Goal: Task Accomplishment & Management: Use online tool/utility

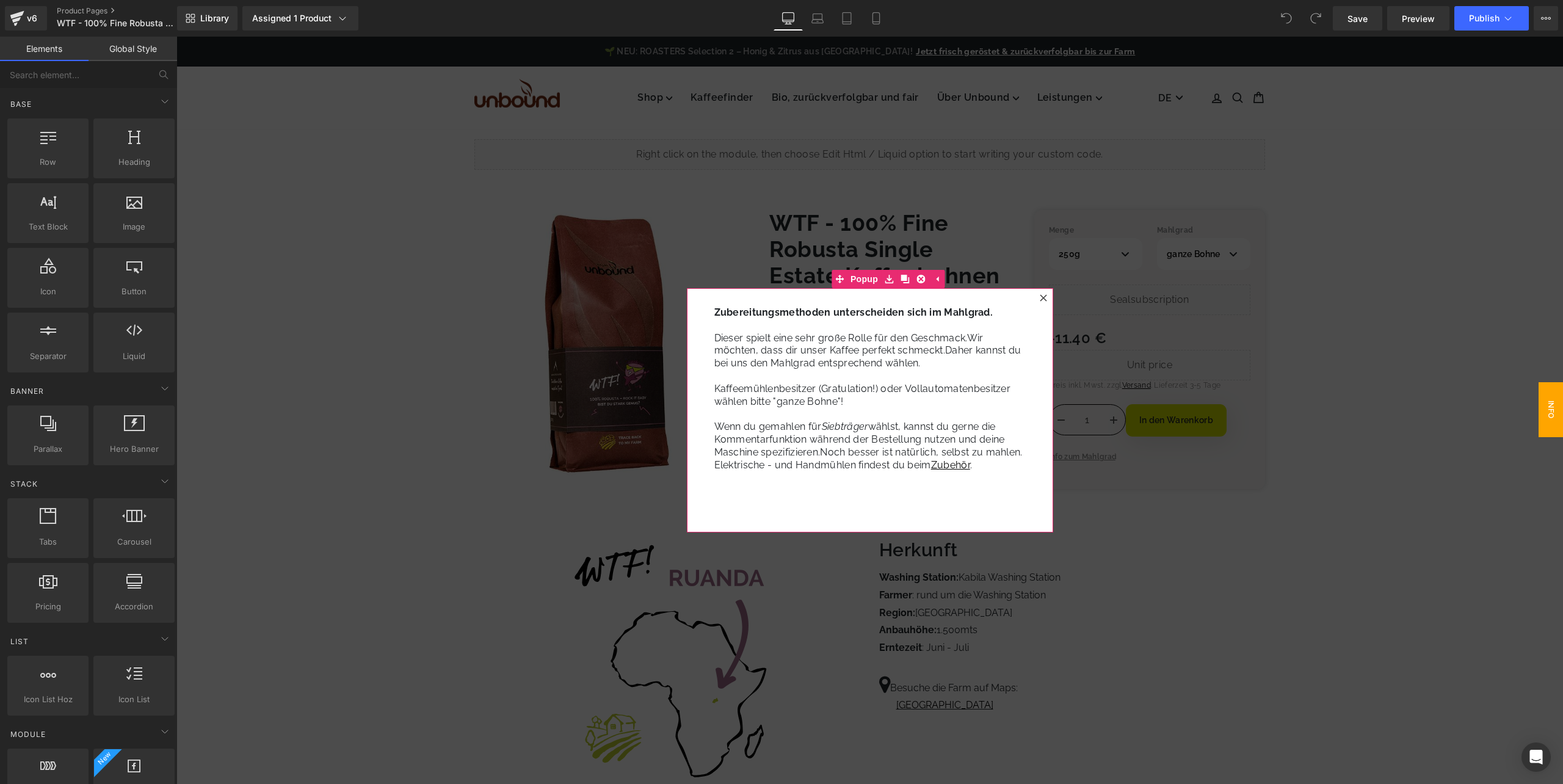
click at [1040, 295] on icon at bounding box center [1043, 298] width 7 height 7
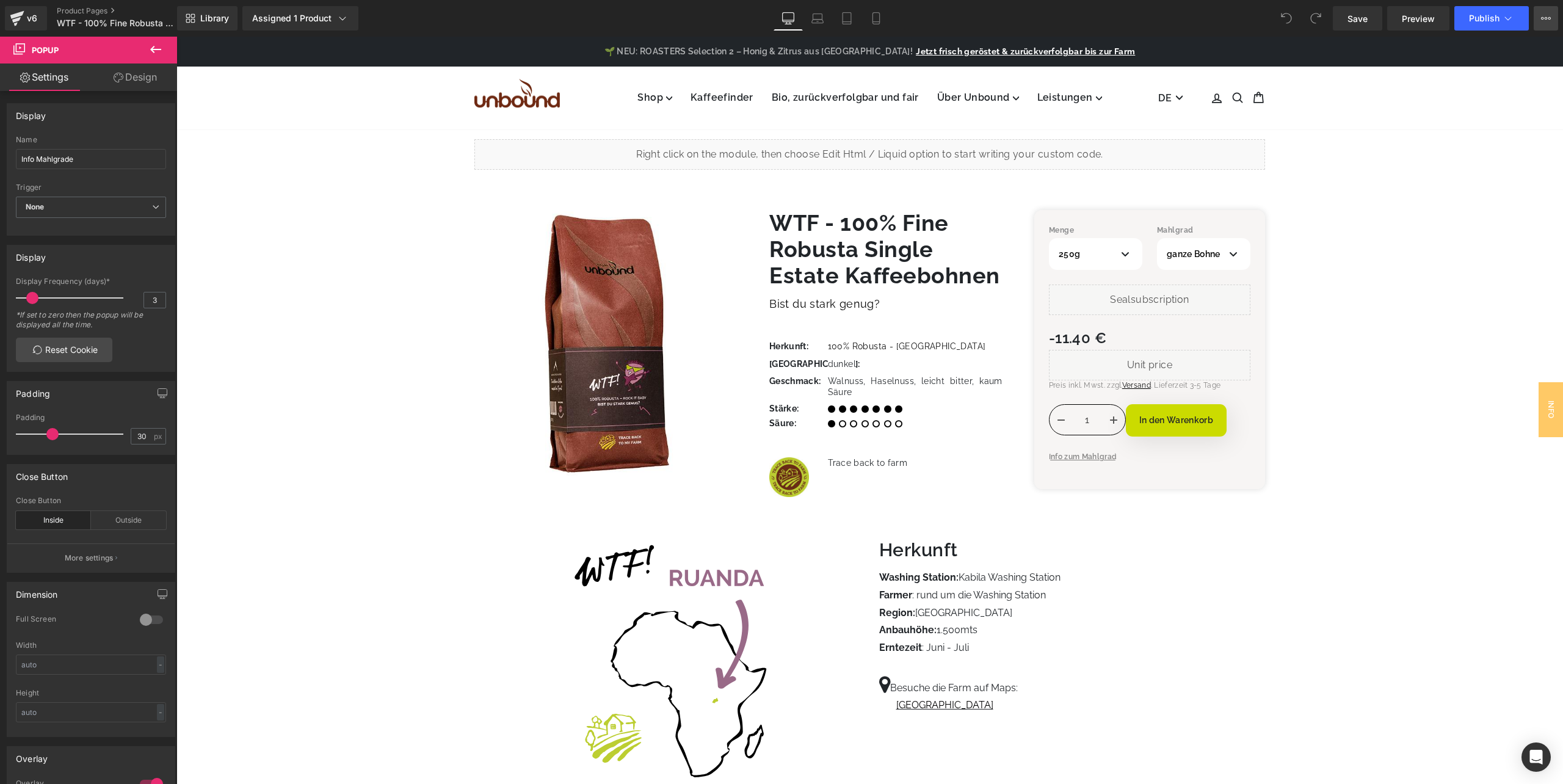
click at [1554, 15] on button "View Live Page View with current Template Save Template to Library Schedule Pub…" at bounding box center [1546, 18] width 24 height 24
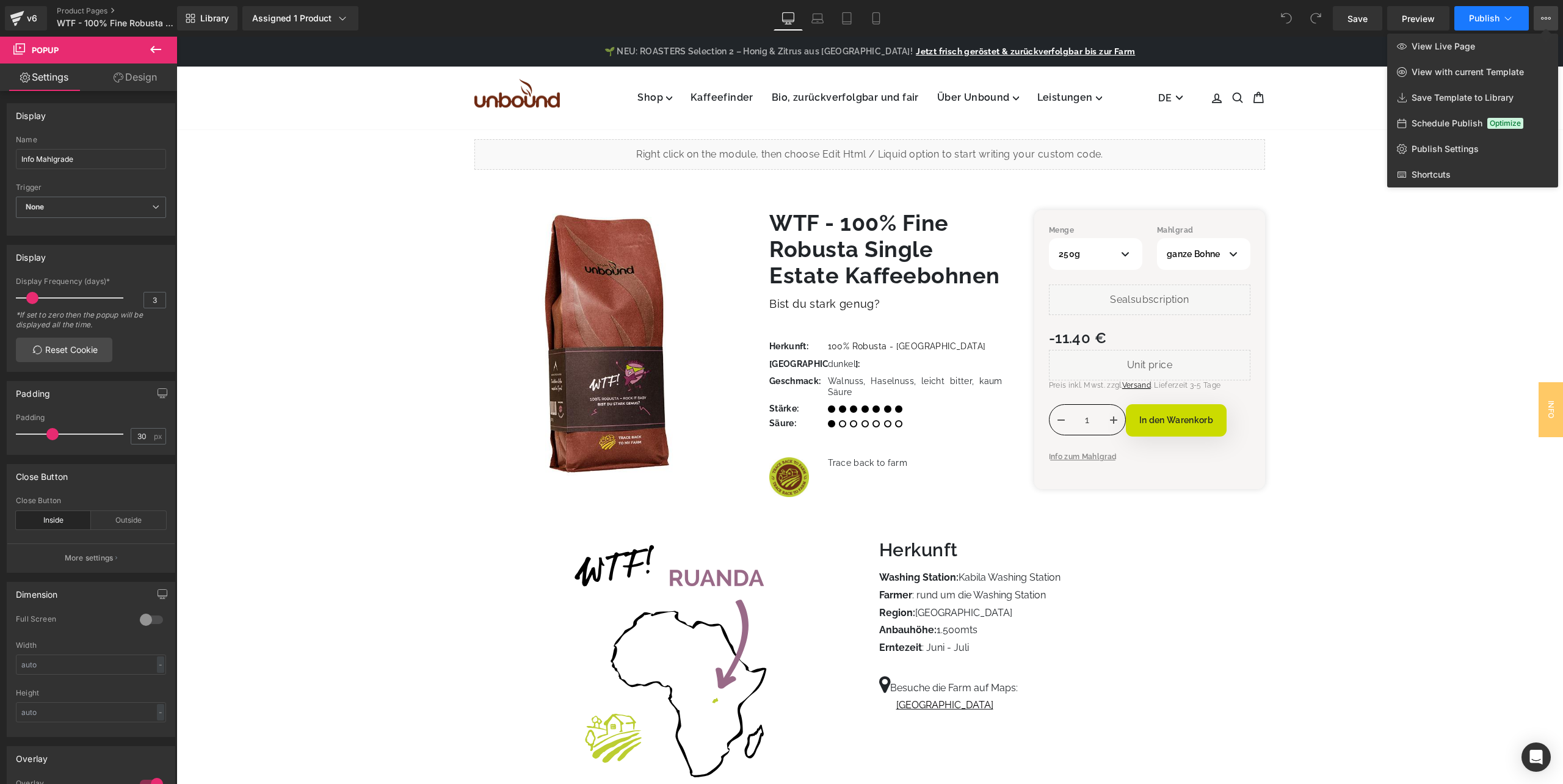
click at [1517, 15] on button "Publish" at bounding box center [1491, 18] width 75 height 24
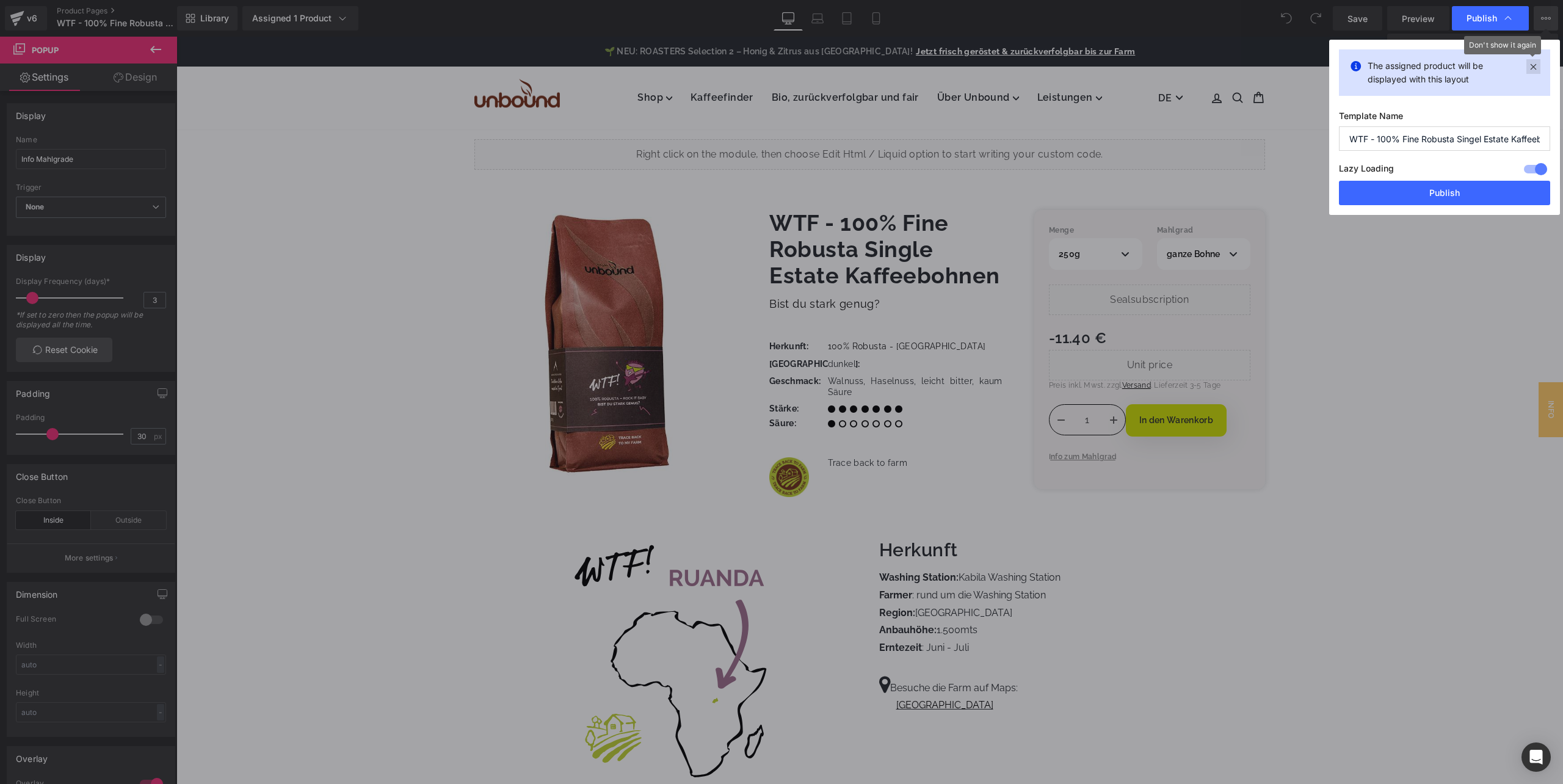
click at [1536, 67] on icon at bounding box center [1534, 66] width 14 height 15
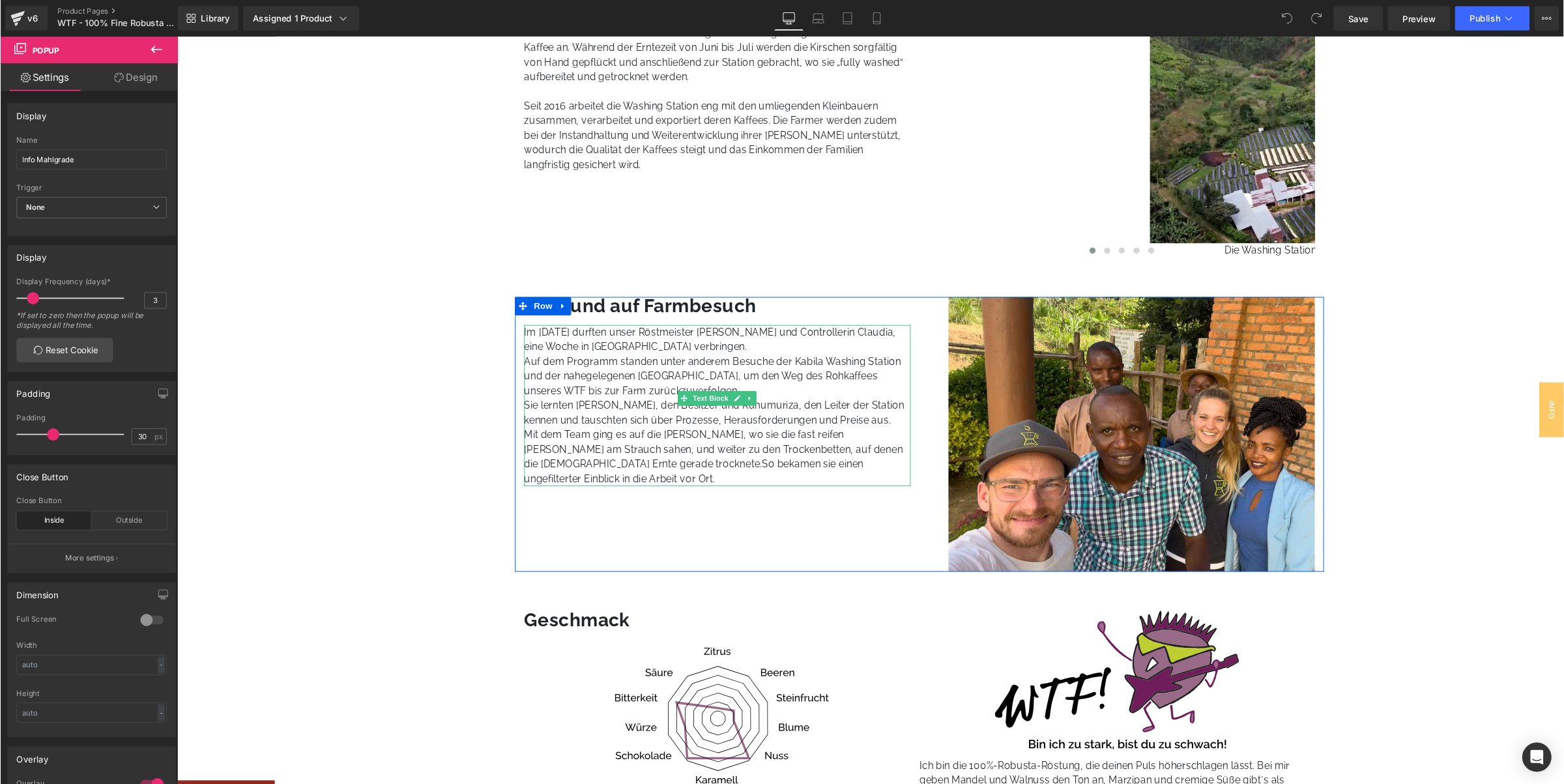
scroll to position [955, 0]
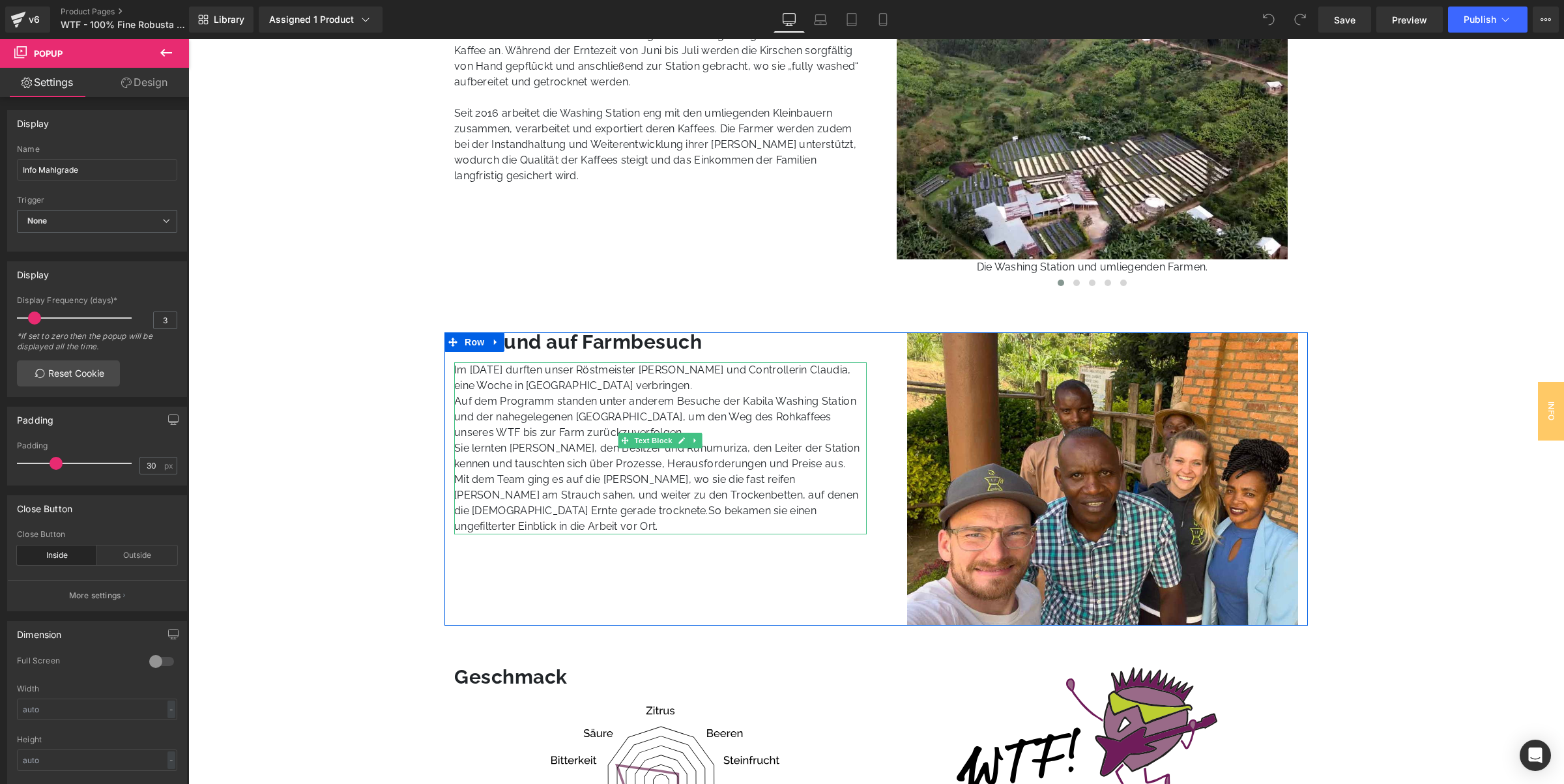
click at [568, 496] on p "Mit dem Team ging es auf die Felder, wo sie die fast reifen Robusta-Kirschen am…" at bounding box center [661, 503] width 413 height 63
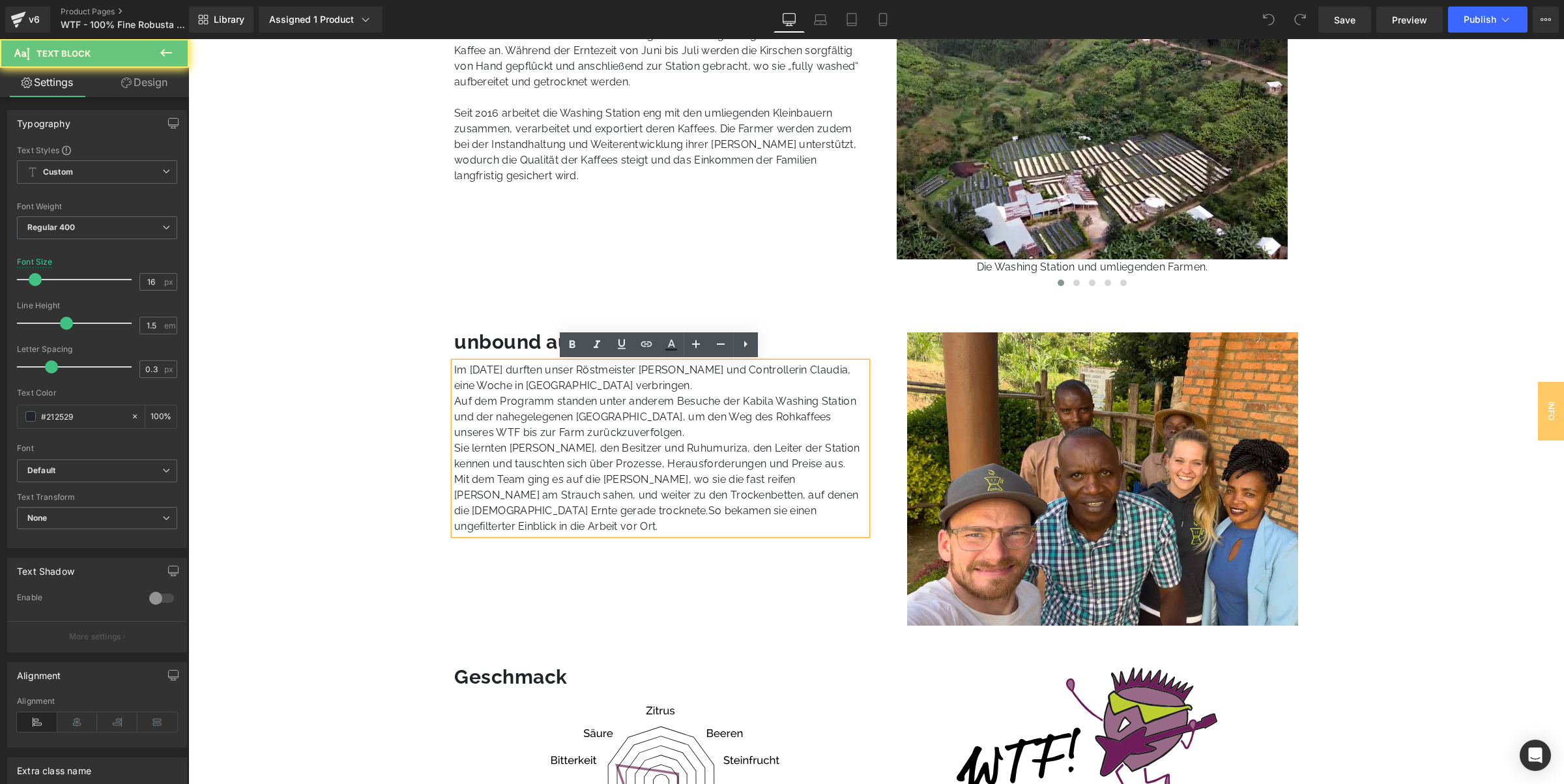
click at [568, 496] on p "Mit dem Team ging es auf die Felder, wo sie die fast reifen Robusta-Kirschen am…" at bounding box center [661, 503] width 413 height 63
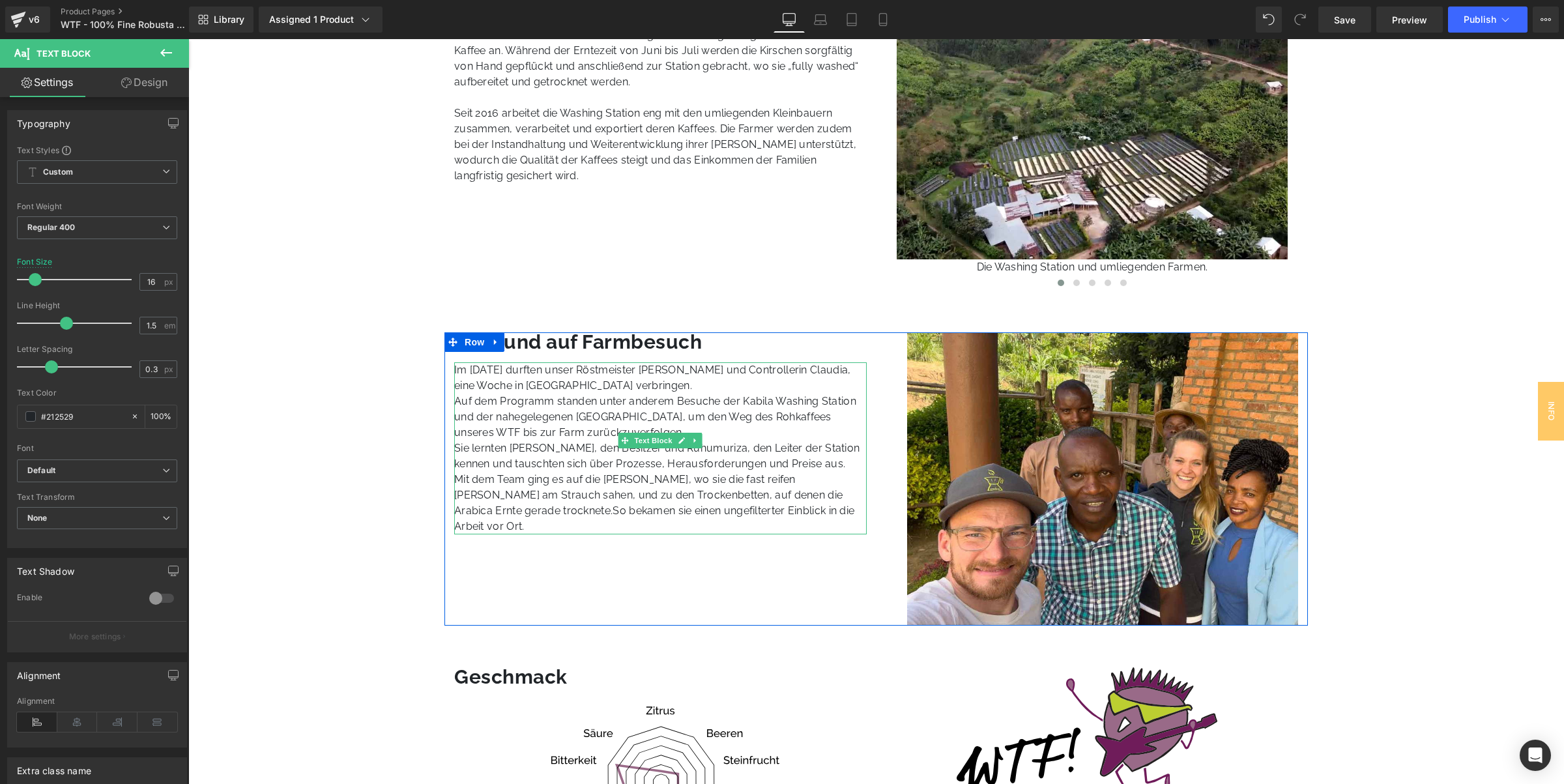
click at [525, 496] on p "Mit dem Team ging es auf die Felder, wo sie die fast reifen Robusta-Kirschen am…" at bounding box center [661, 503] width 413 height 63
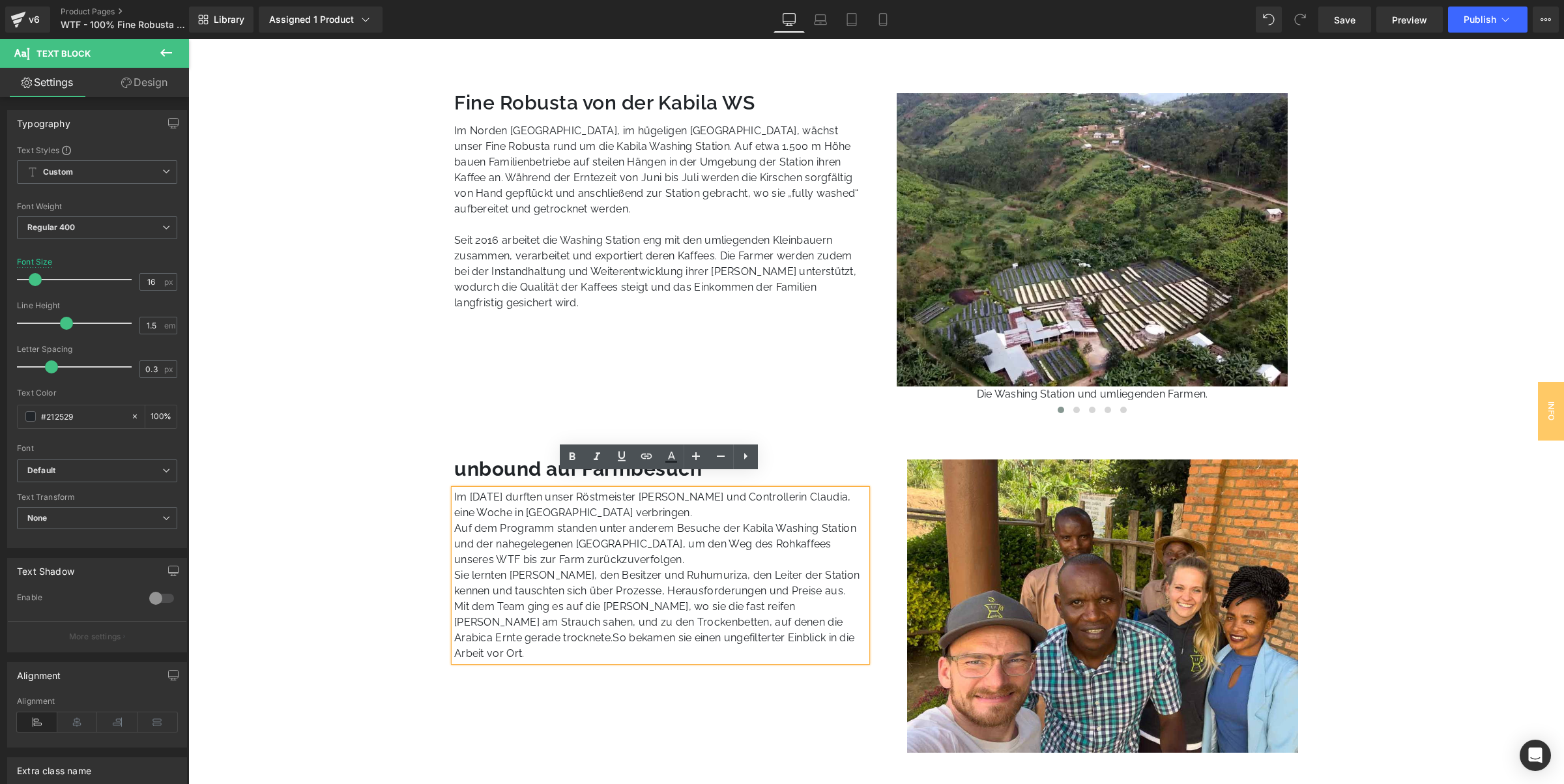
scroll to position [792, 0]
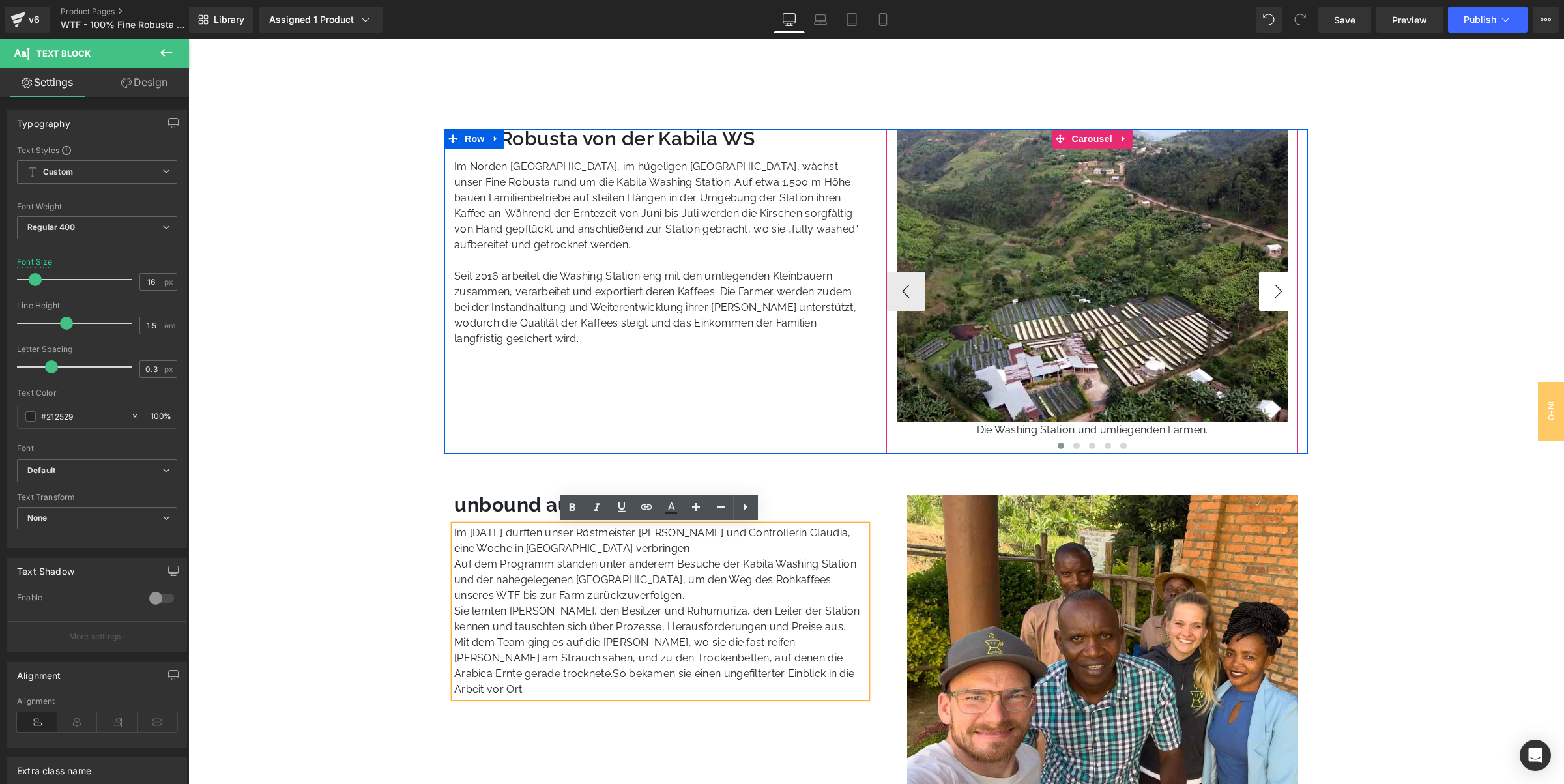
click at [1272, 276] on button "›" at bounding box center [1278, 291] width 39 height 39
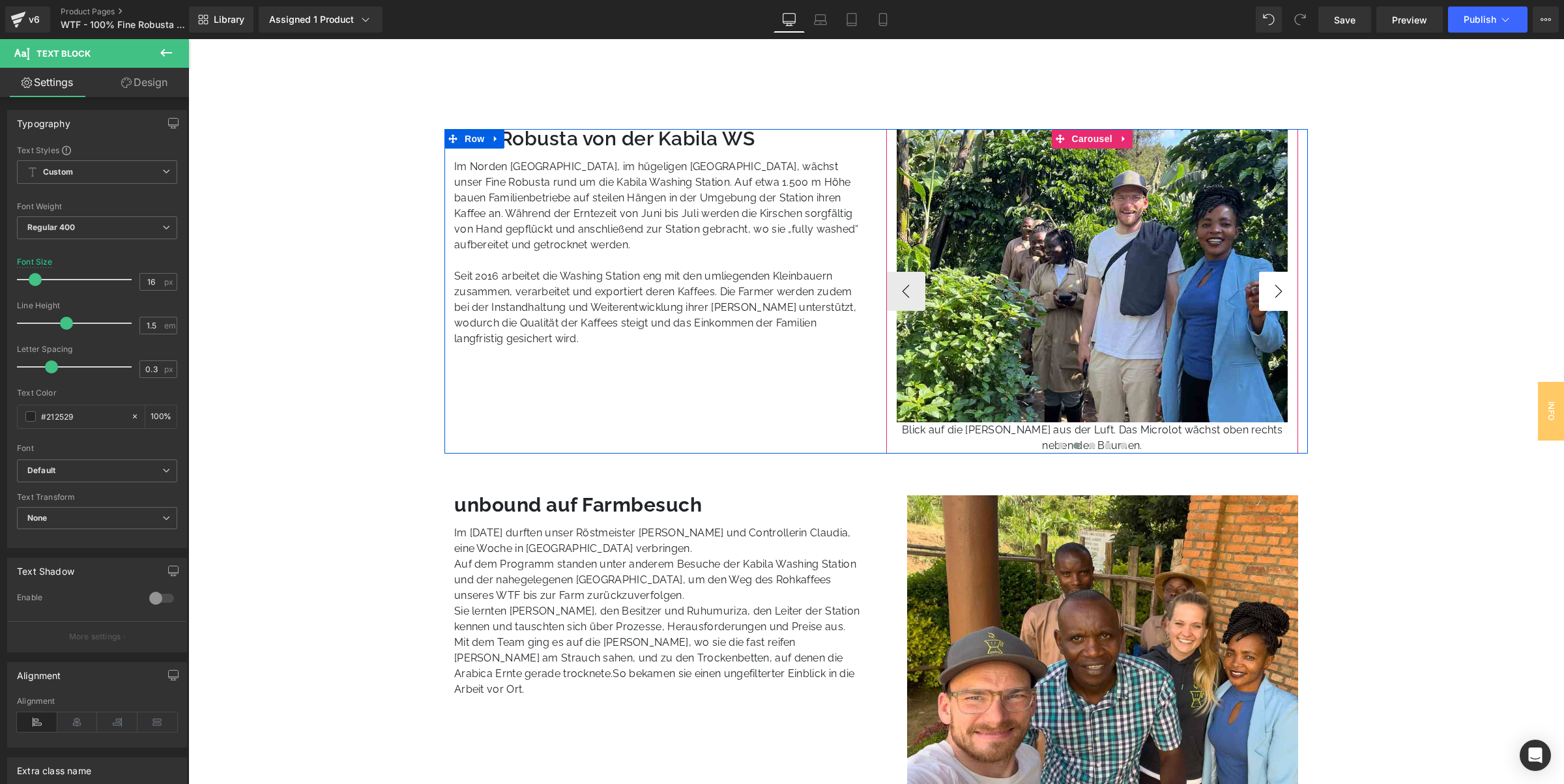
click at [1272, 276] on button "›" at bounding box center [1278, 291] width 39 height 39
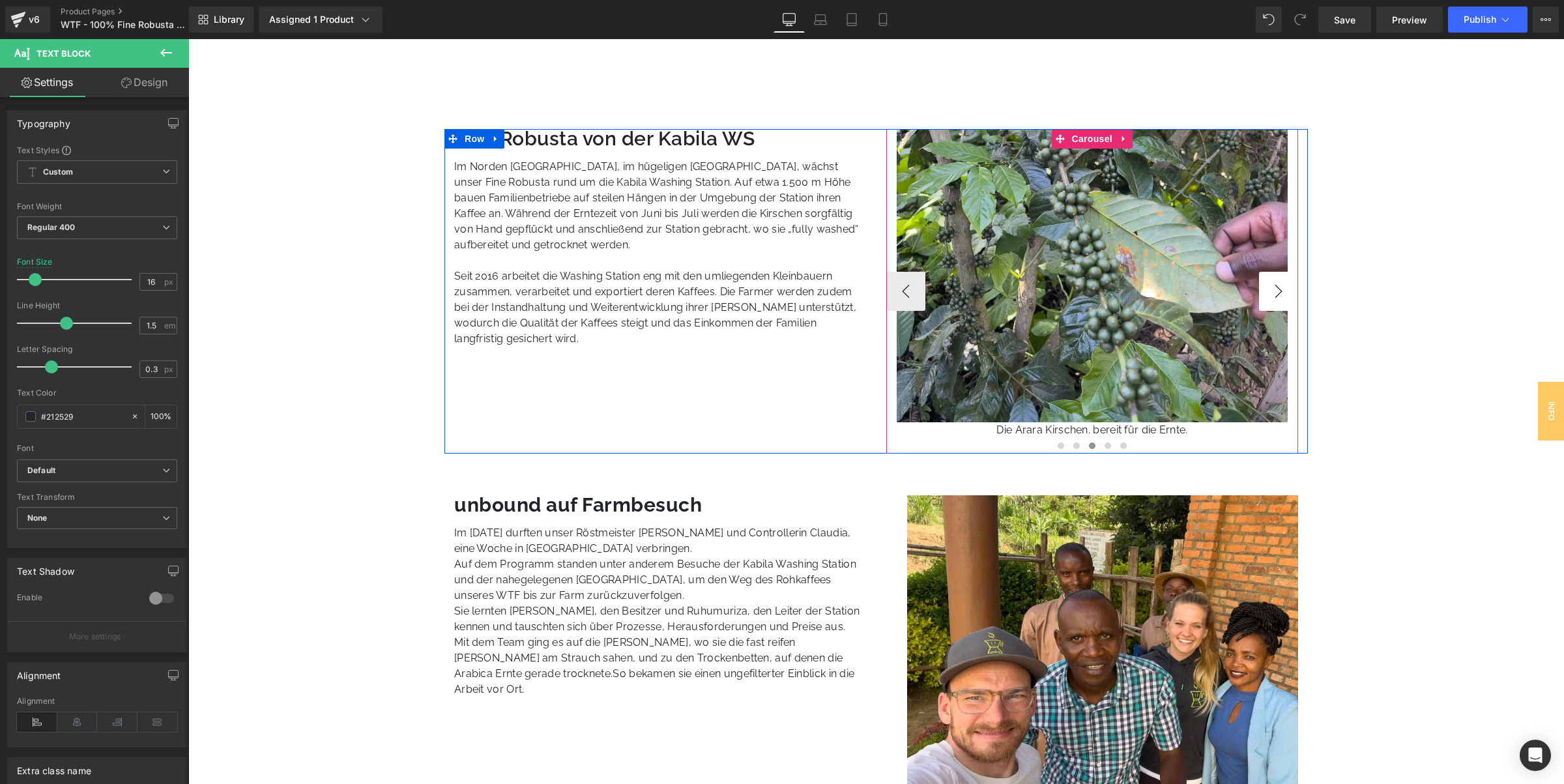
click at [1272, 276] on button "›" at bounding box center [1278, 291] width 39 height 39
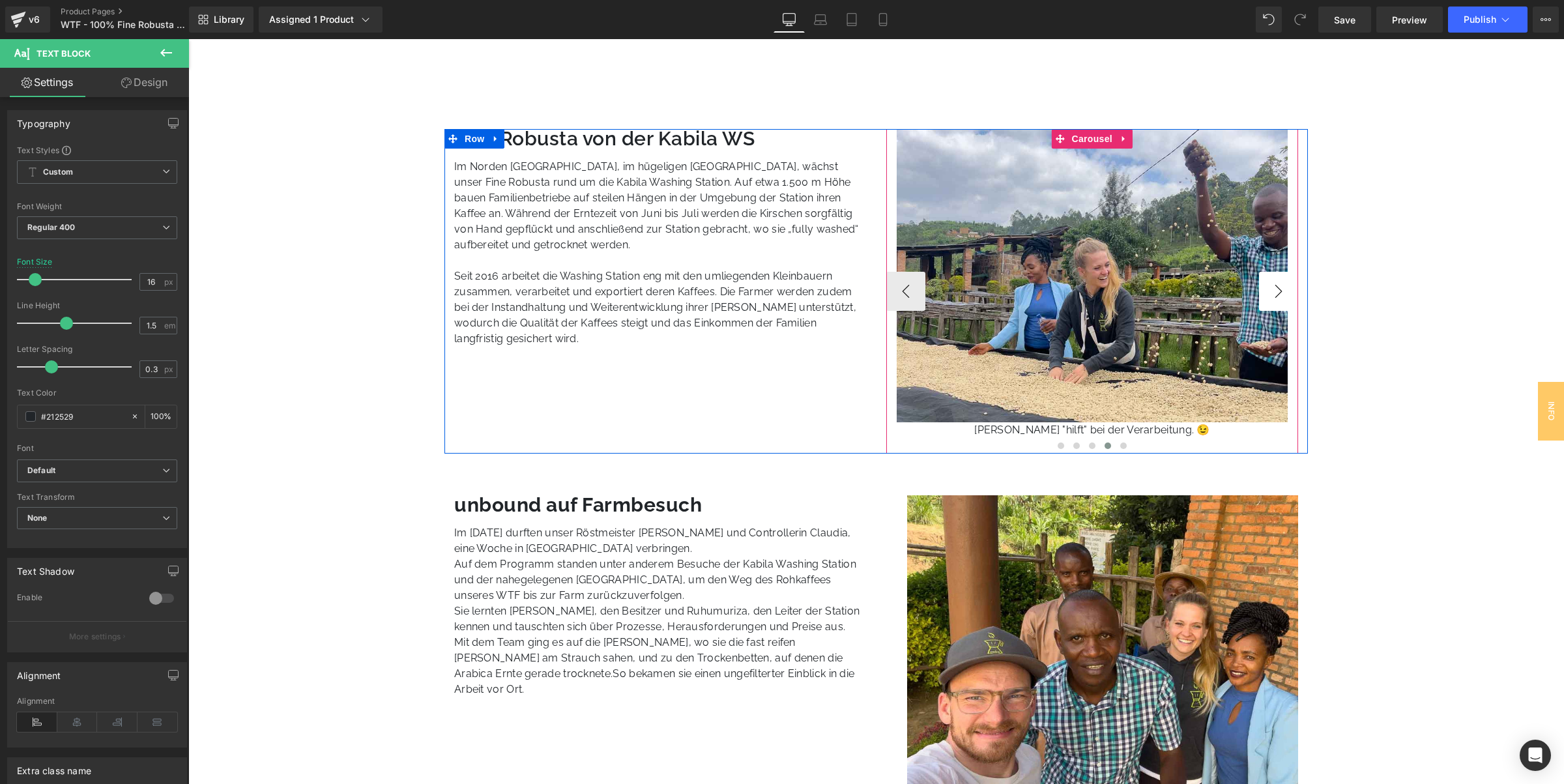
click at [1272, 276] on button "›" at bounding box center [1278, 291] width 39 height 39
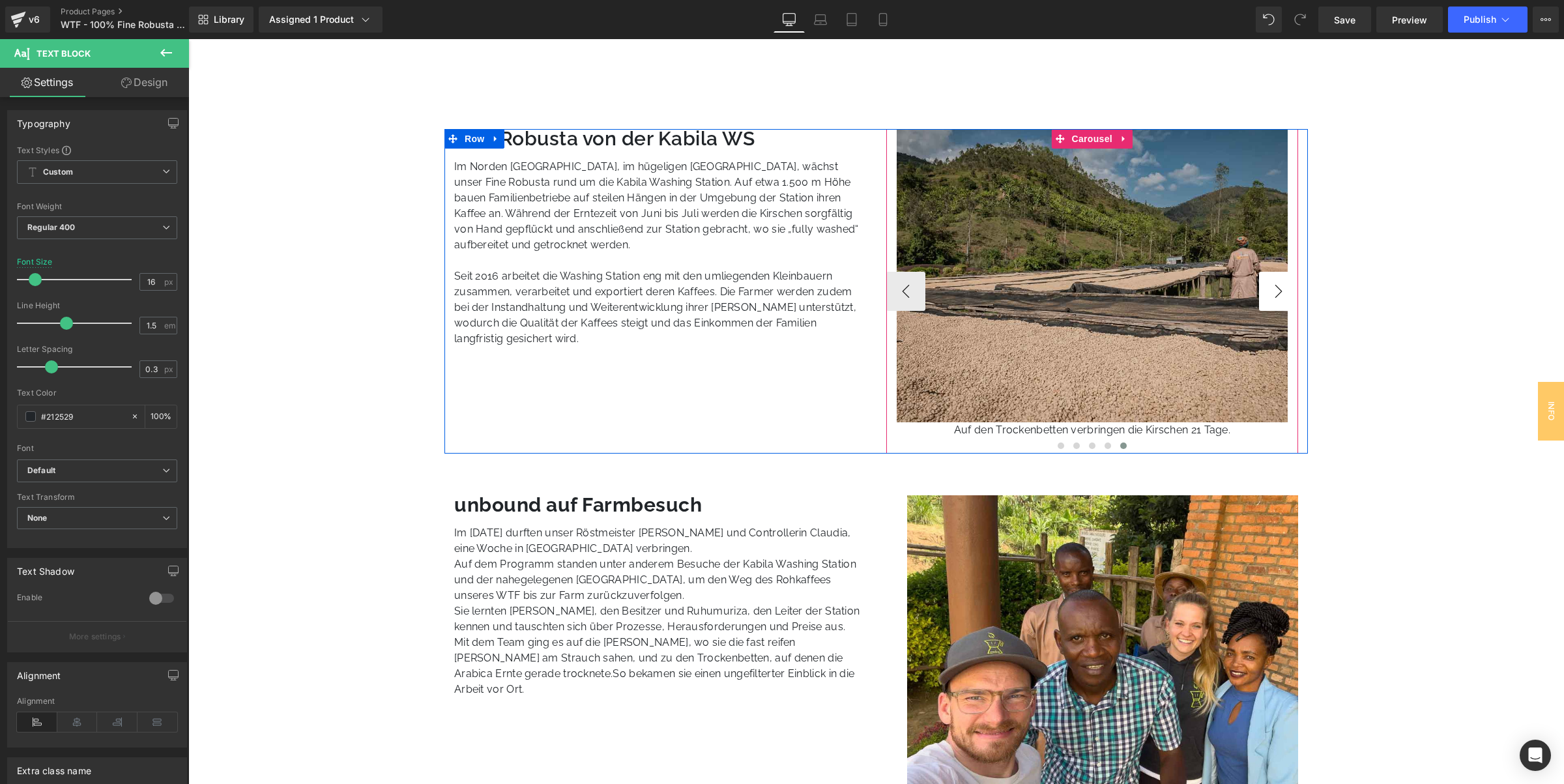
click at [1272, 276] on button "›" at bounding box center [1278, 291] width 39 height 39
click at [908, 291] on button "‹" at bounding box center [906, 291] width 39 height 39
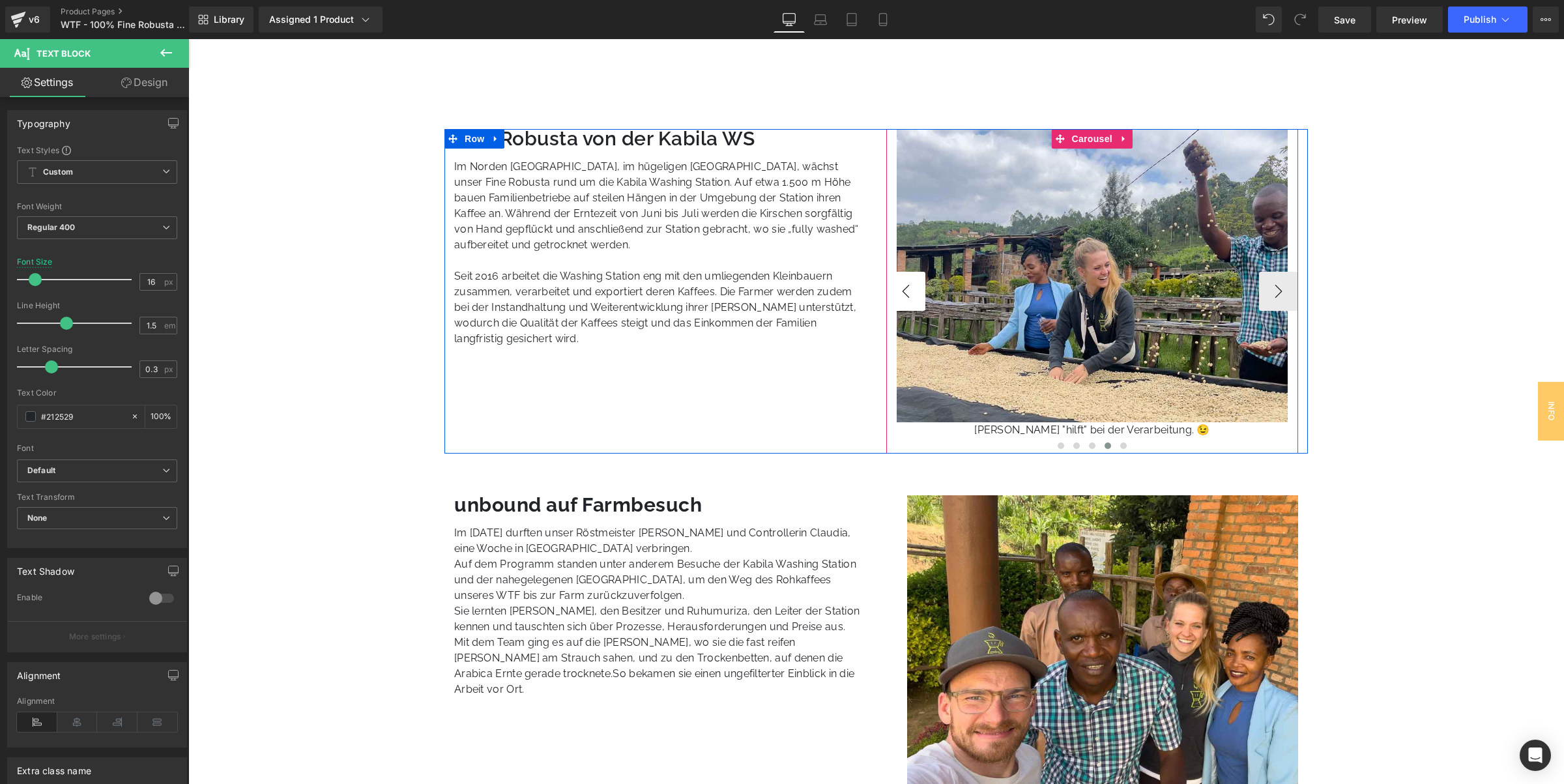
click at [908, 291] on button "‹" at bounding box center [906, 291] width 39 height 39
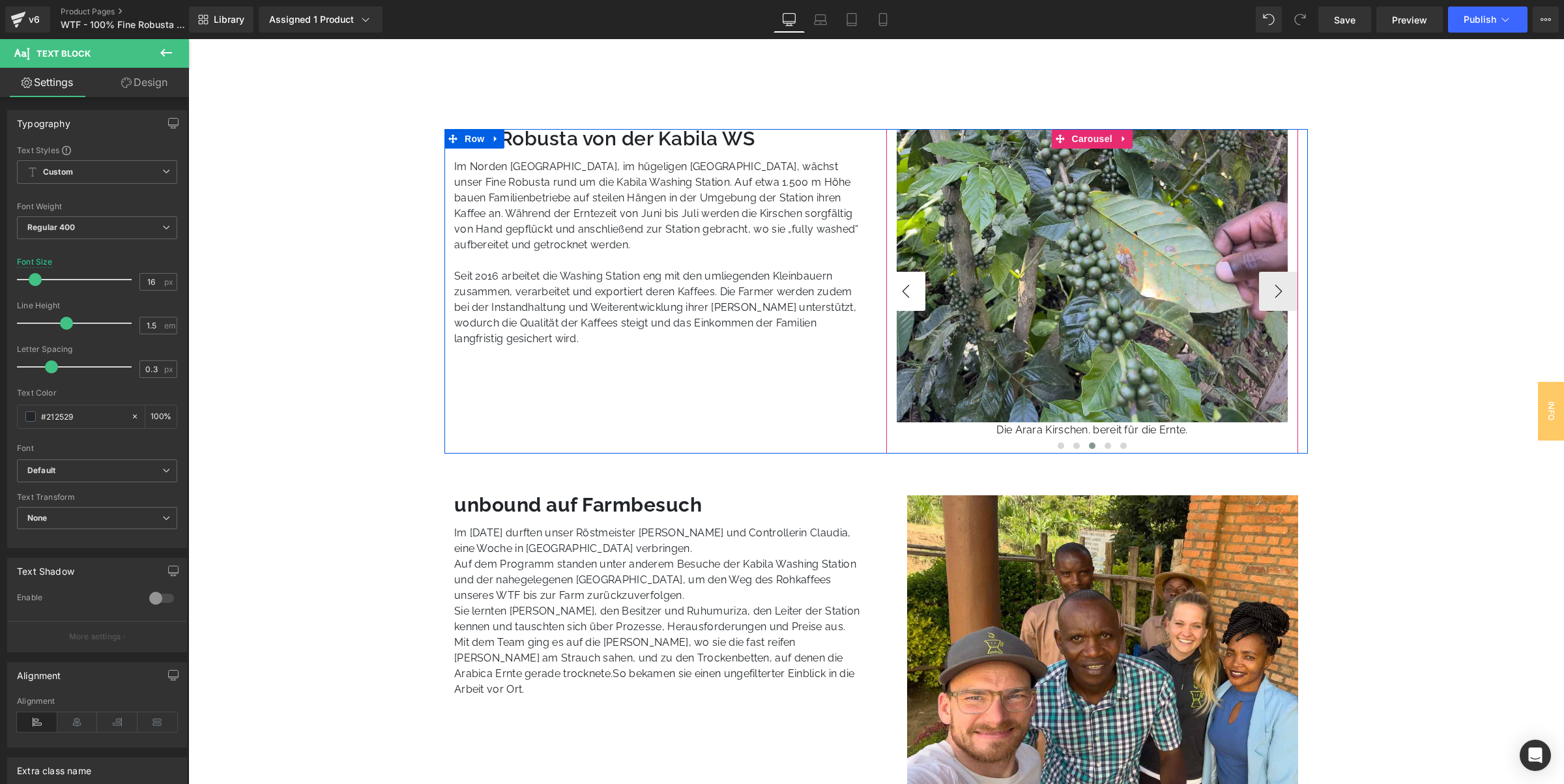
click at [908, 291] on button "‹" at bounding box center [906, 291] width 39 height 39
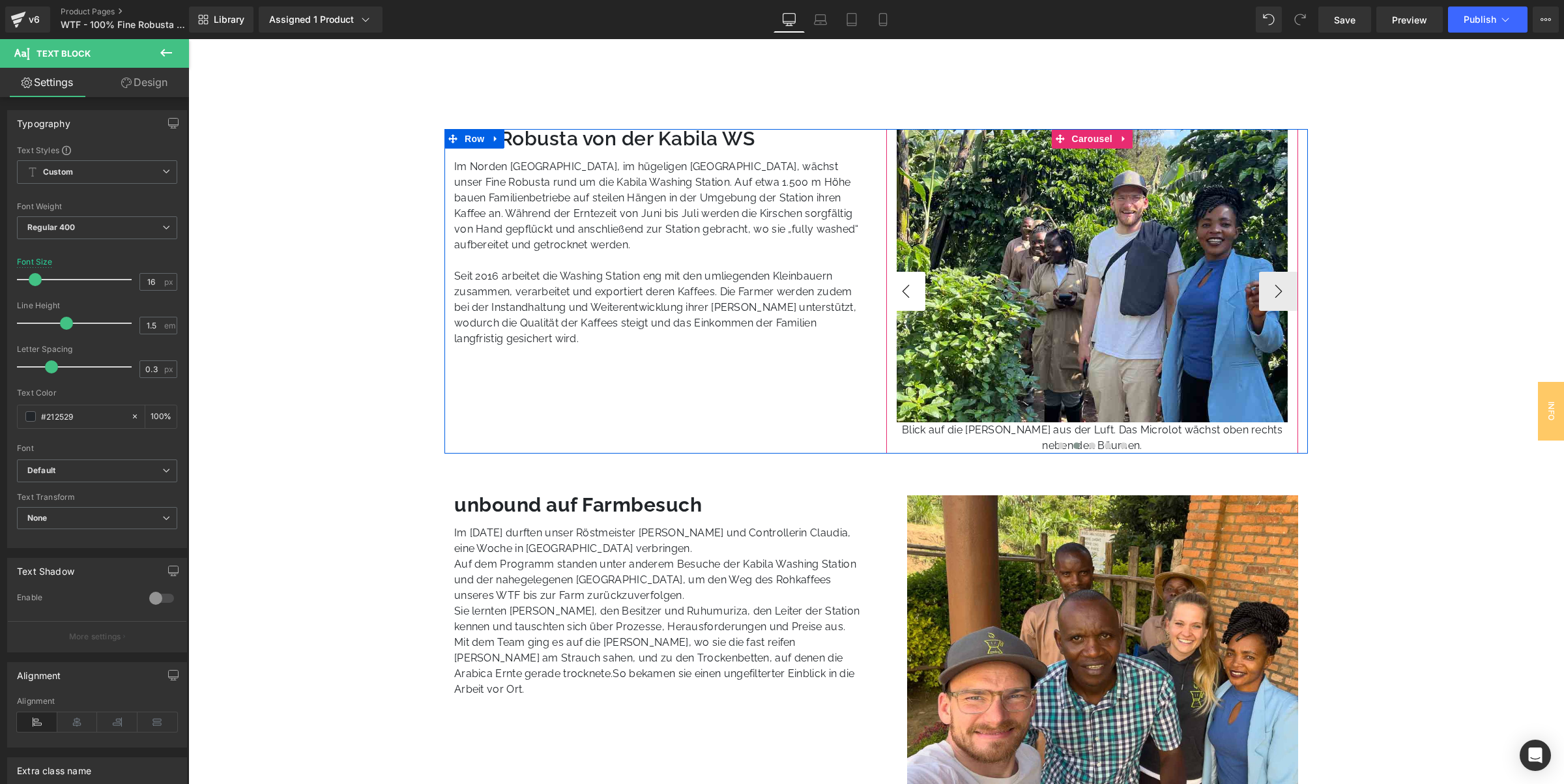
click at [908, 291] on button "‹" at bounding box center [906, 291] width 39 height 39
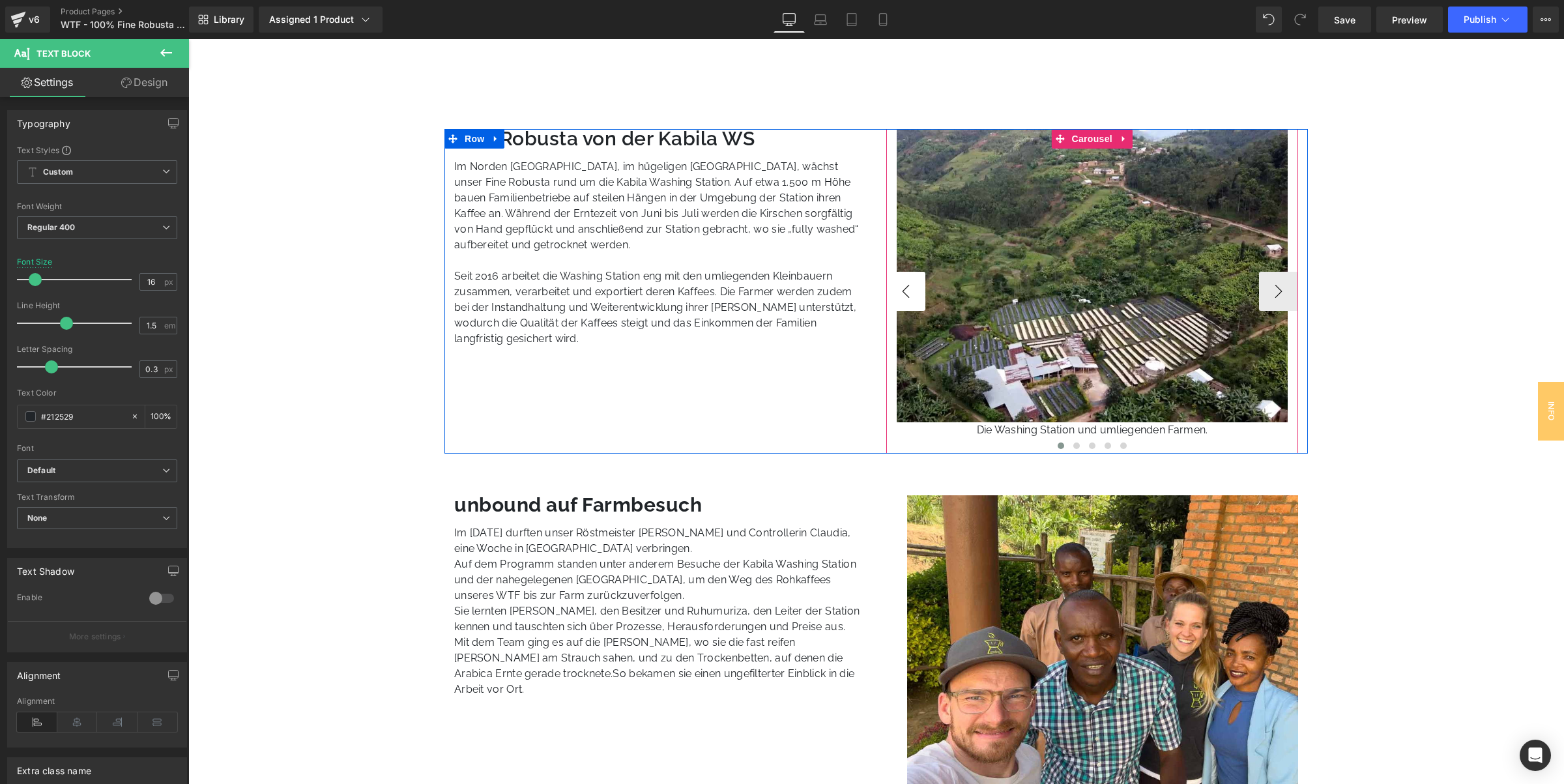
click at [908, 291] on button "‹" at bounding box center [906, 291] width 39 height 39
click at [1265, 288] on button "›" at bounding box center [1278, 291] width 39 height 39
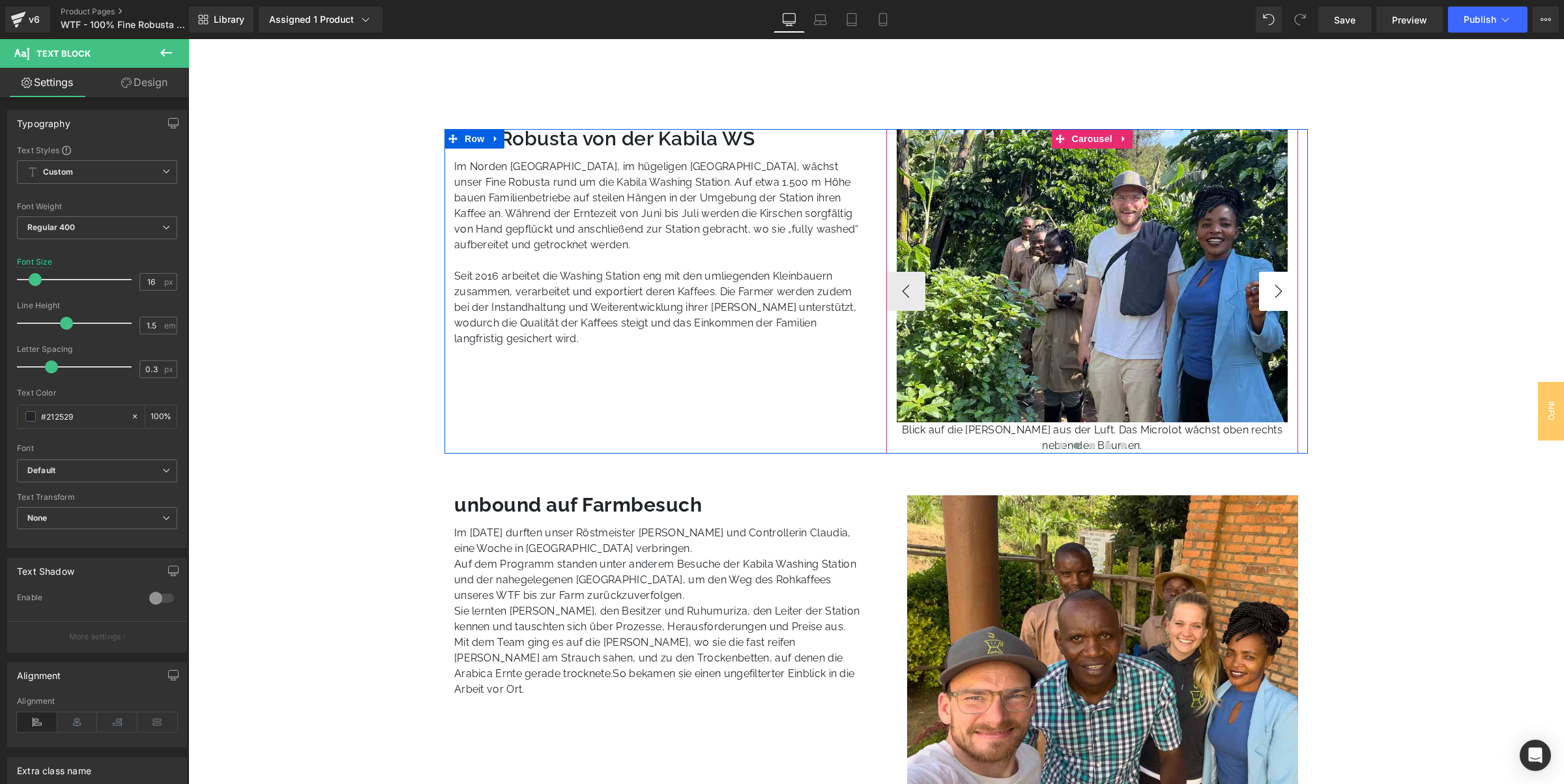
click at [1265, 288] on button "›" at bounding box center [1278, 291] width 39 height 39
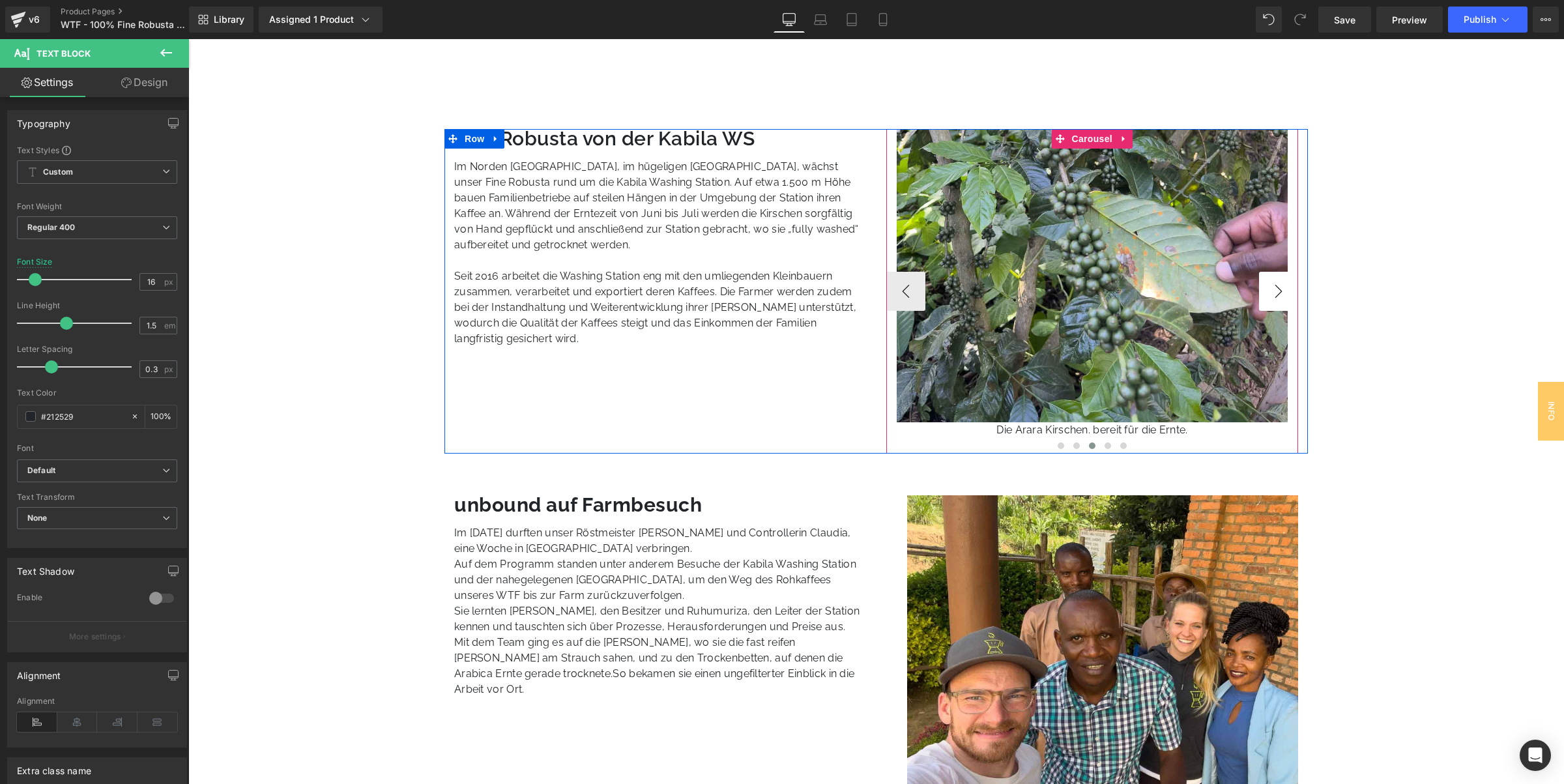
click at [1265, 288] on button "›" at bounding box center [1278, 291] width 39 height 39
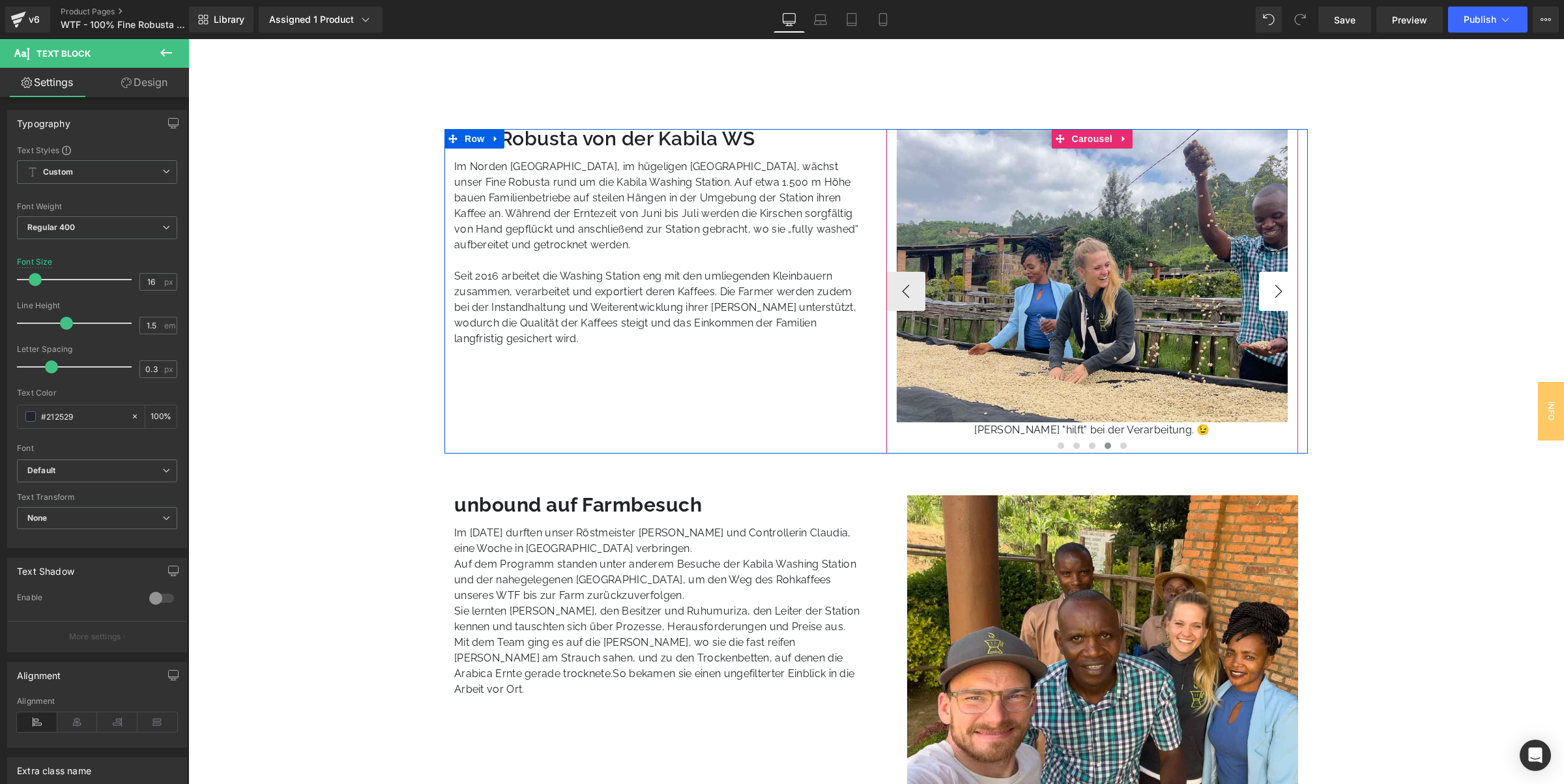
click at [1265, 288] on button "›" at bounding box center [1278, 291] width 39 height 39
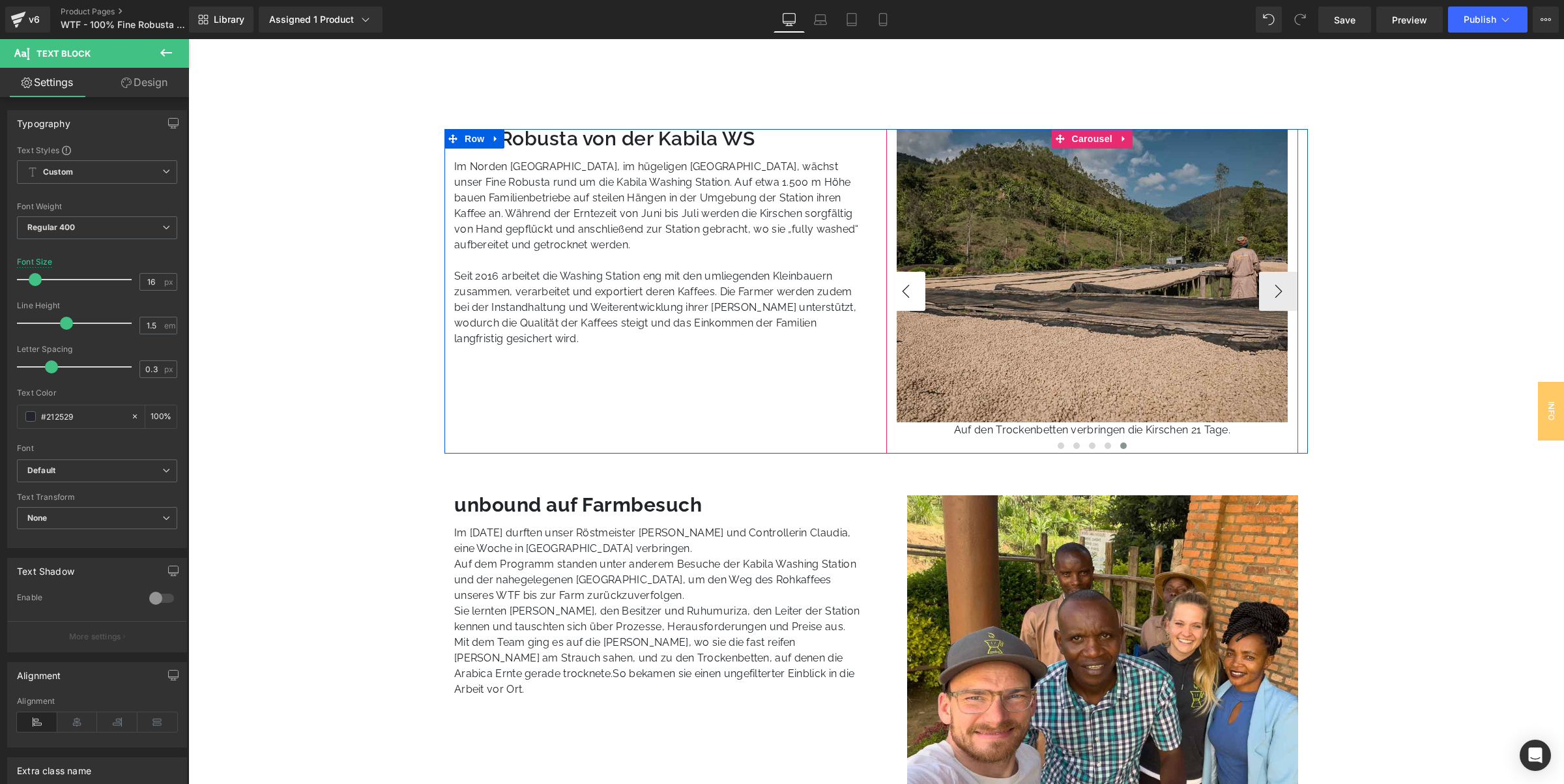
click at [893, 293] on button "‹" at bounding box center [906, 291] width 39 height 39
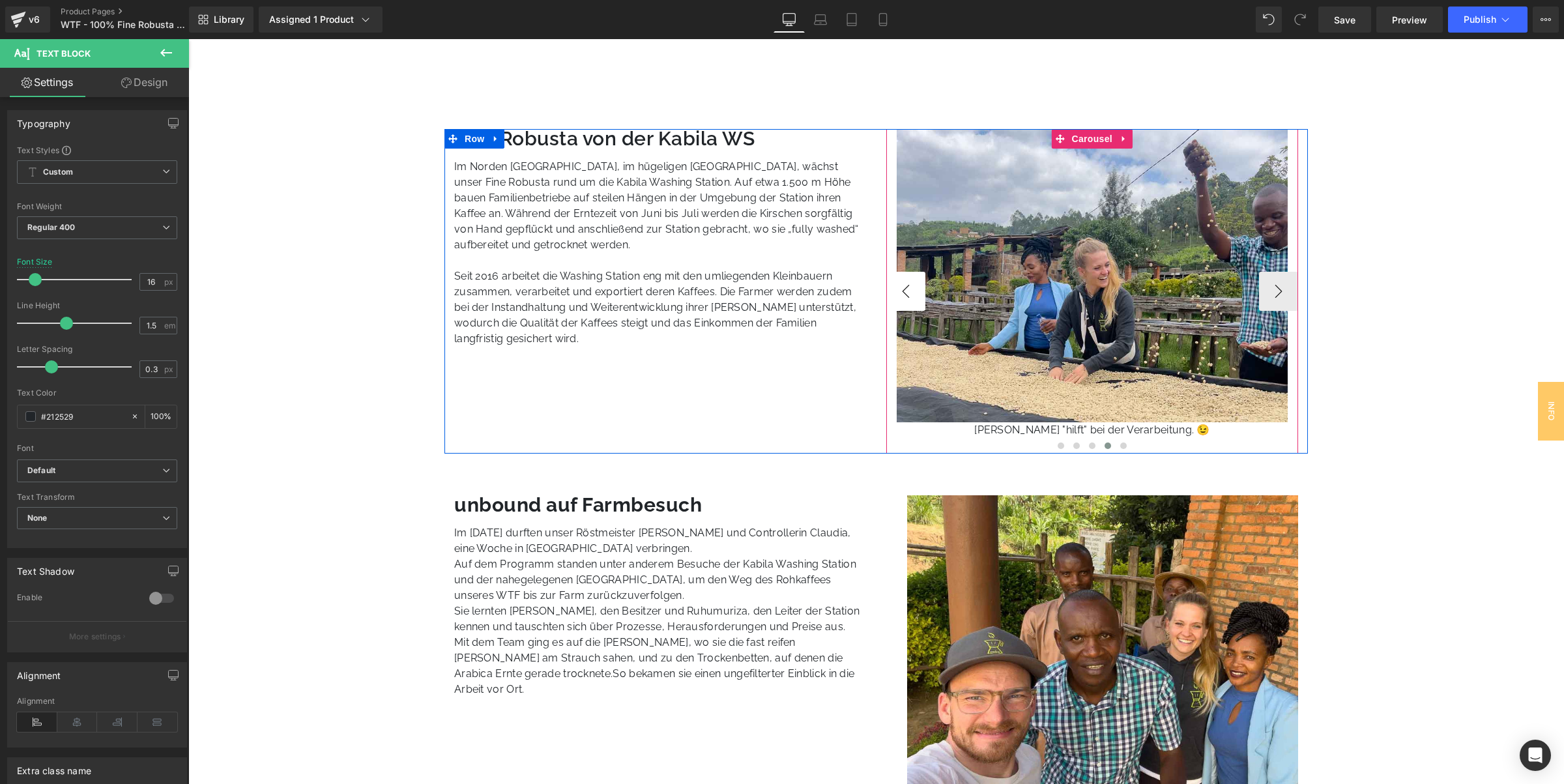
click at [893, 293] on button "‹" at bounding box center [906, 291] width 39 height 39
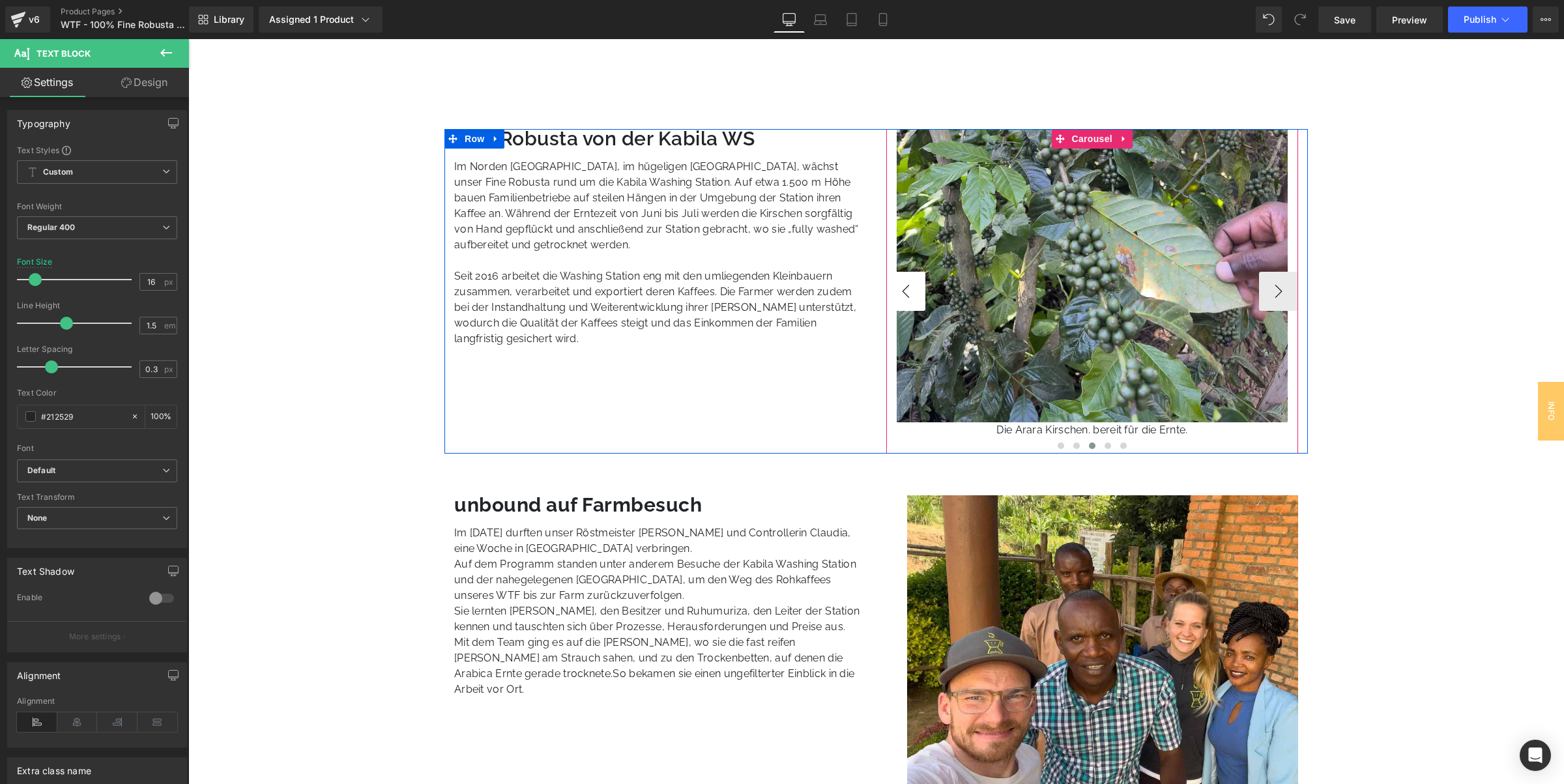
click at [893, 293] on button "‹" at bounding box center [906, 291] width 39 height 39
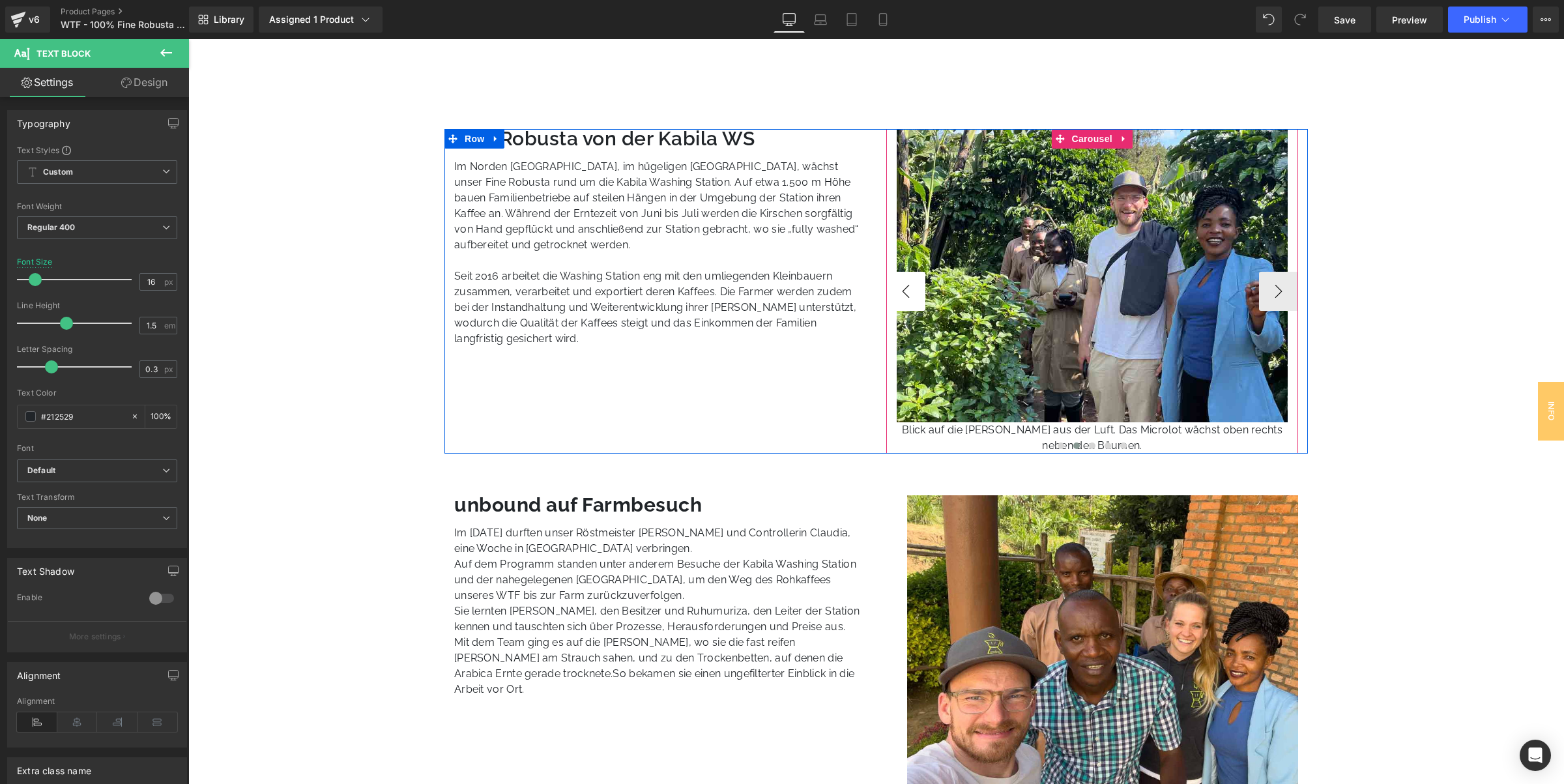
click at [893, 293] on button "‹" at bounding box center [906, 291] width 39 height 39
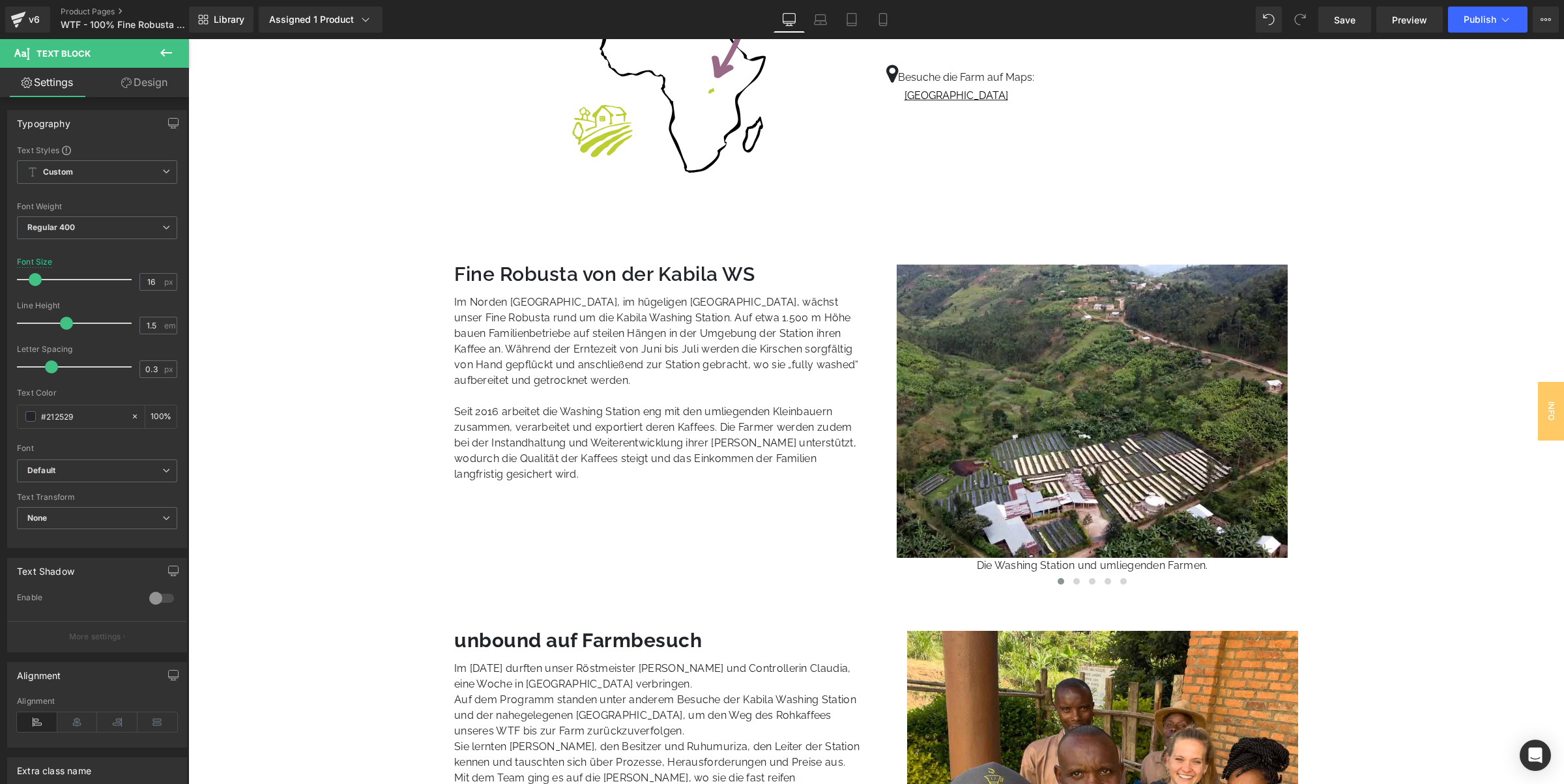
scroll to position [652, 0]
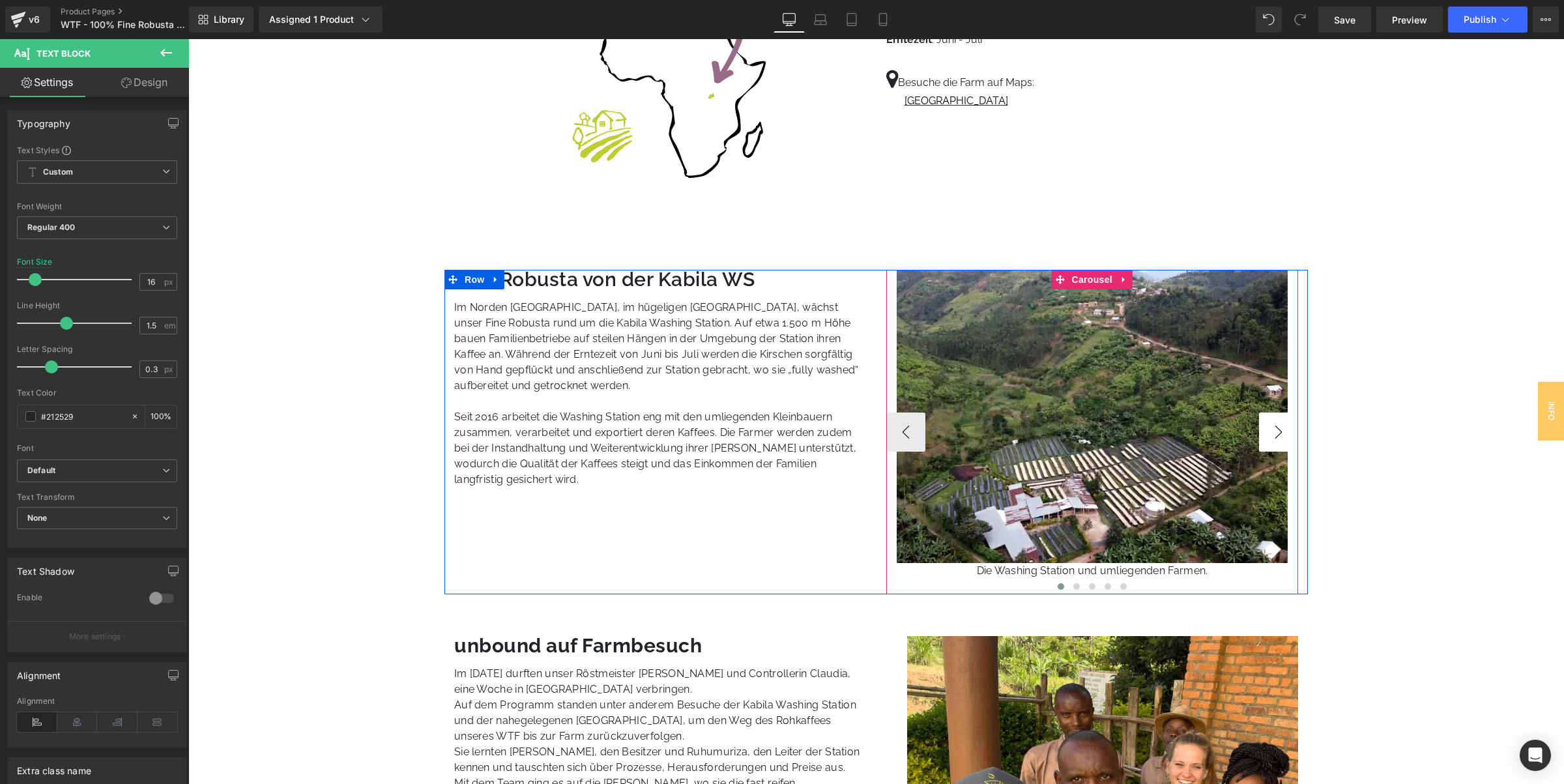
click at [1280, 434] on button "›" at bounding box center [1278, 432] width 39 height 39
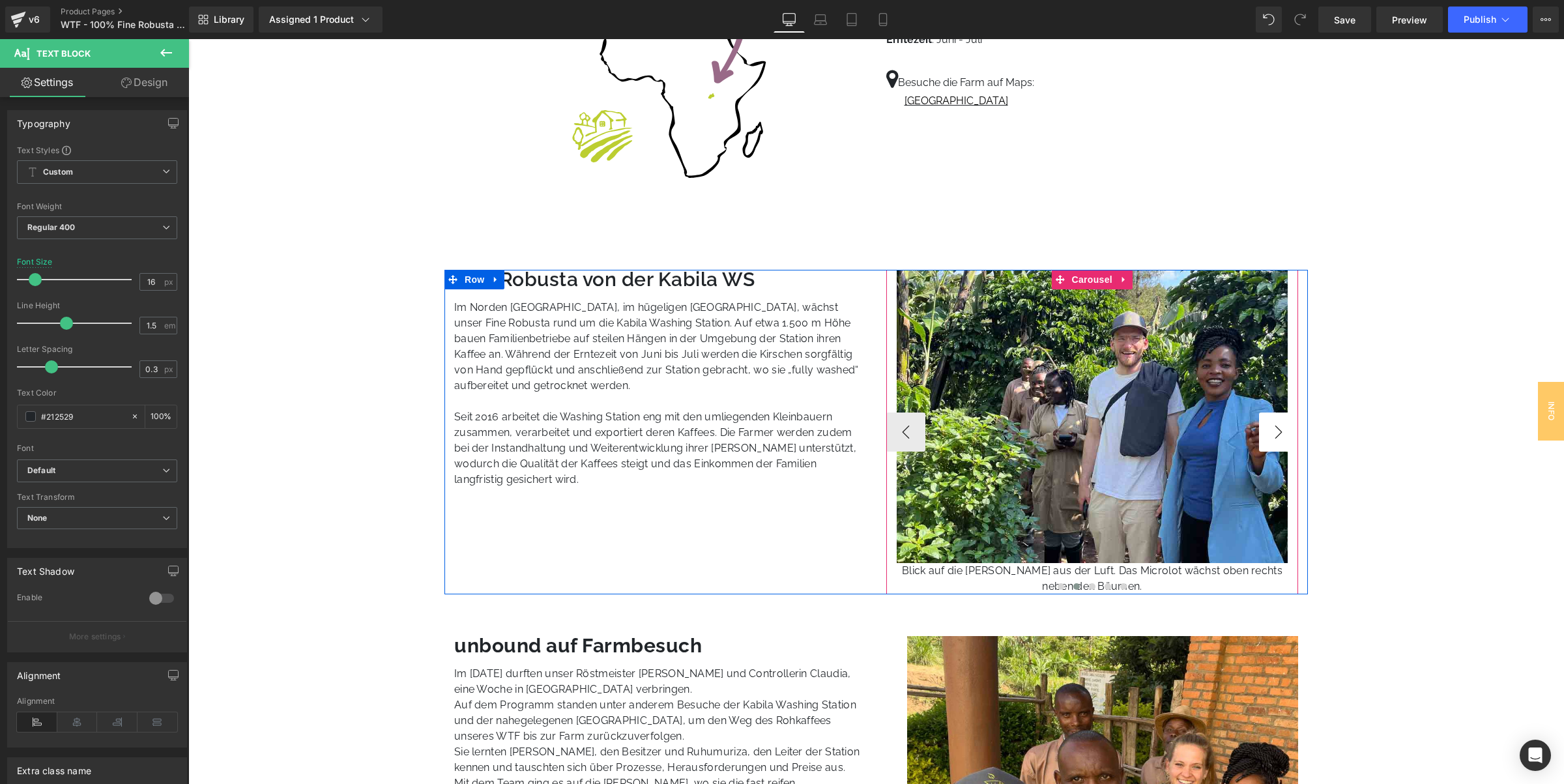
click at [1280, 434] on button "›" at bounding box center [1278, 432] width 39 height 39
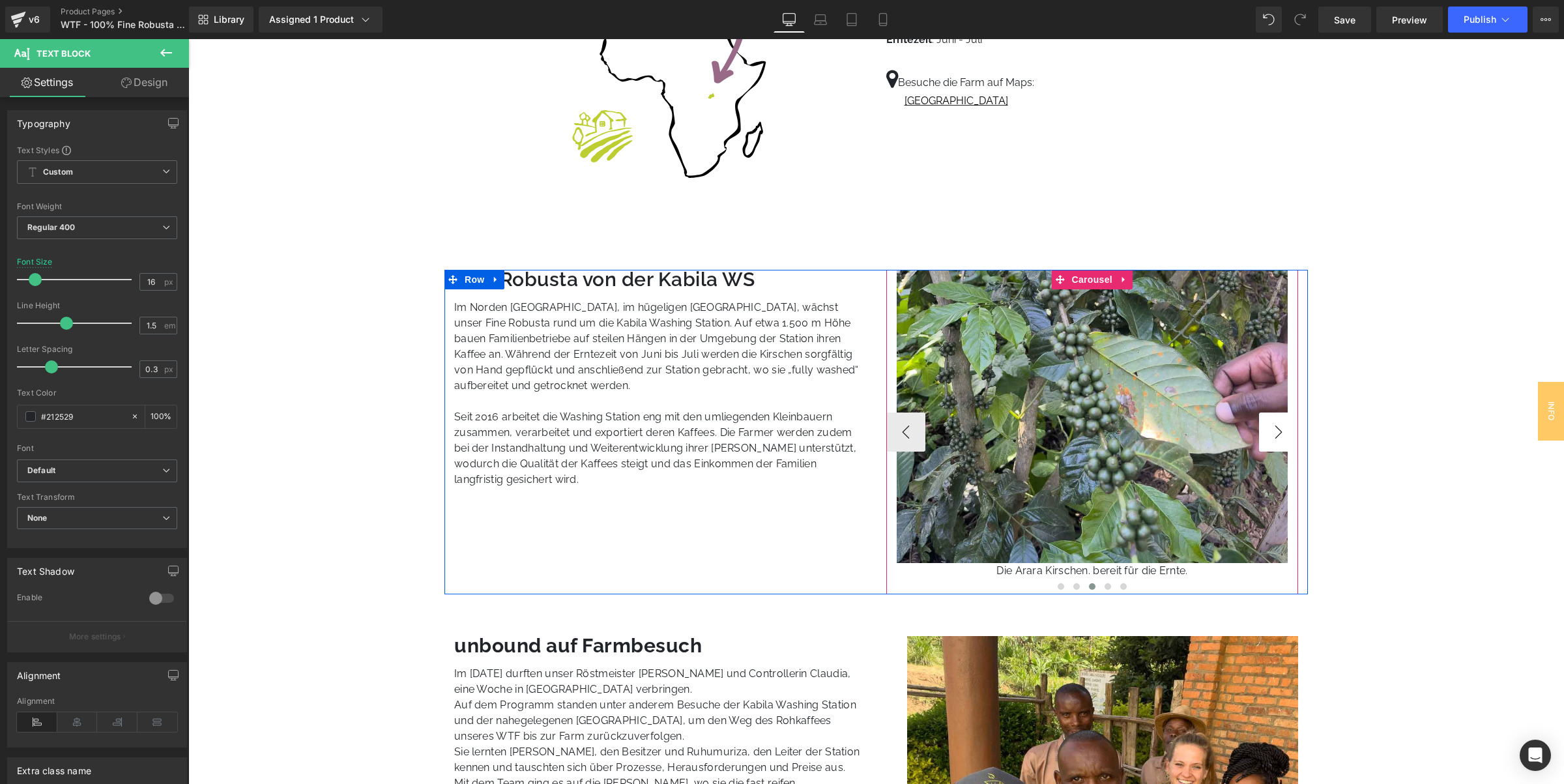
click at [1280, 434] on button "›" at bounding box center [1278, 432] width 39 height 39
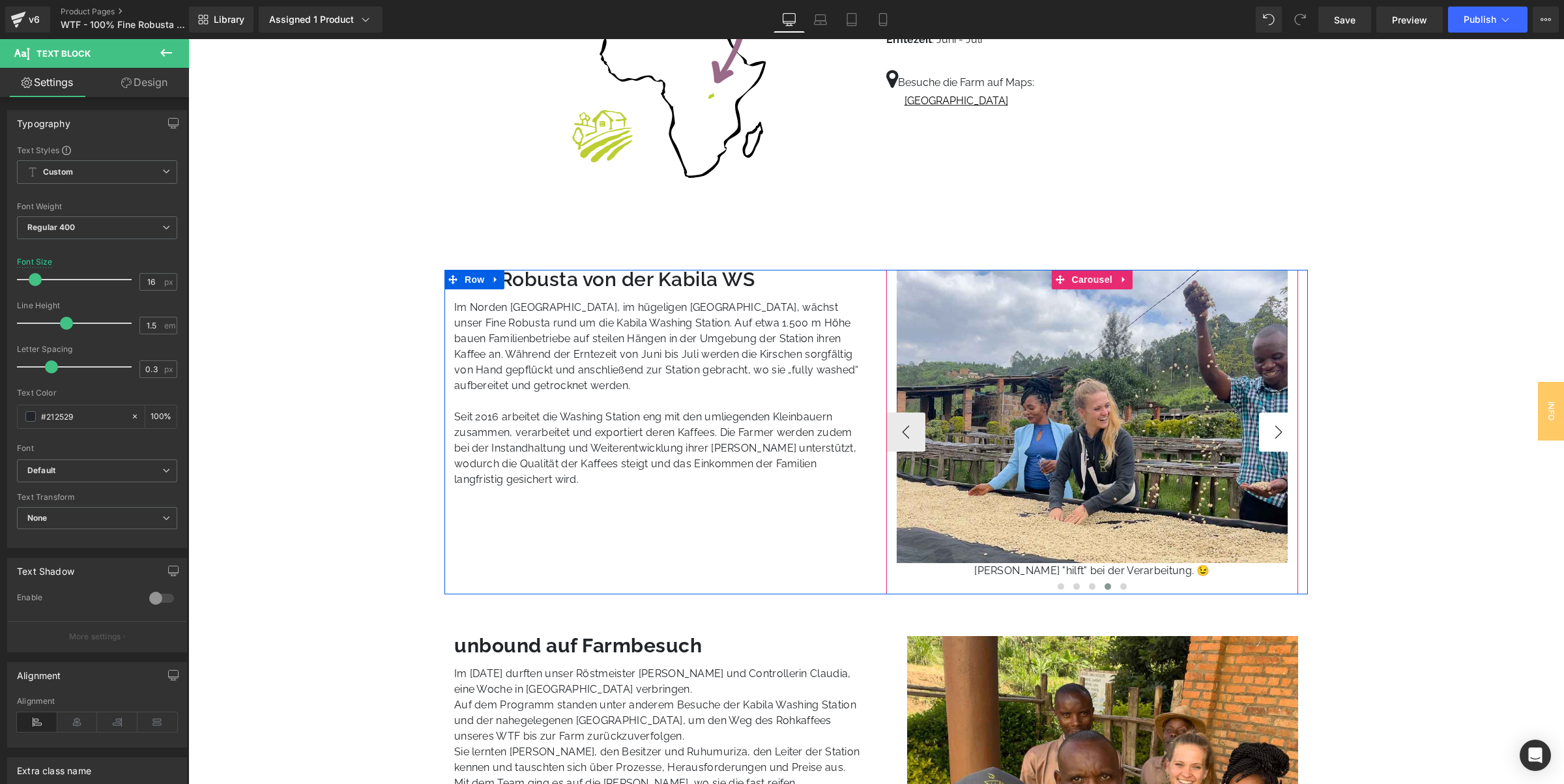
click at [1280, 434] on button "›" at bounding box center [1278, 432] width 39 height 39
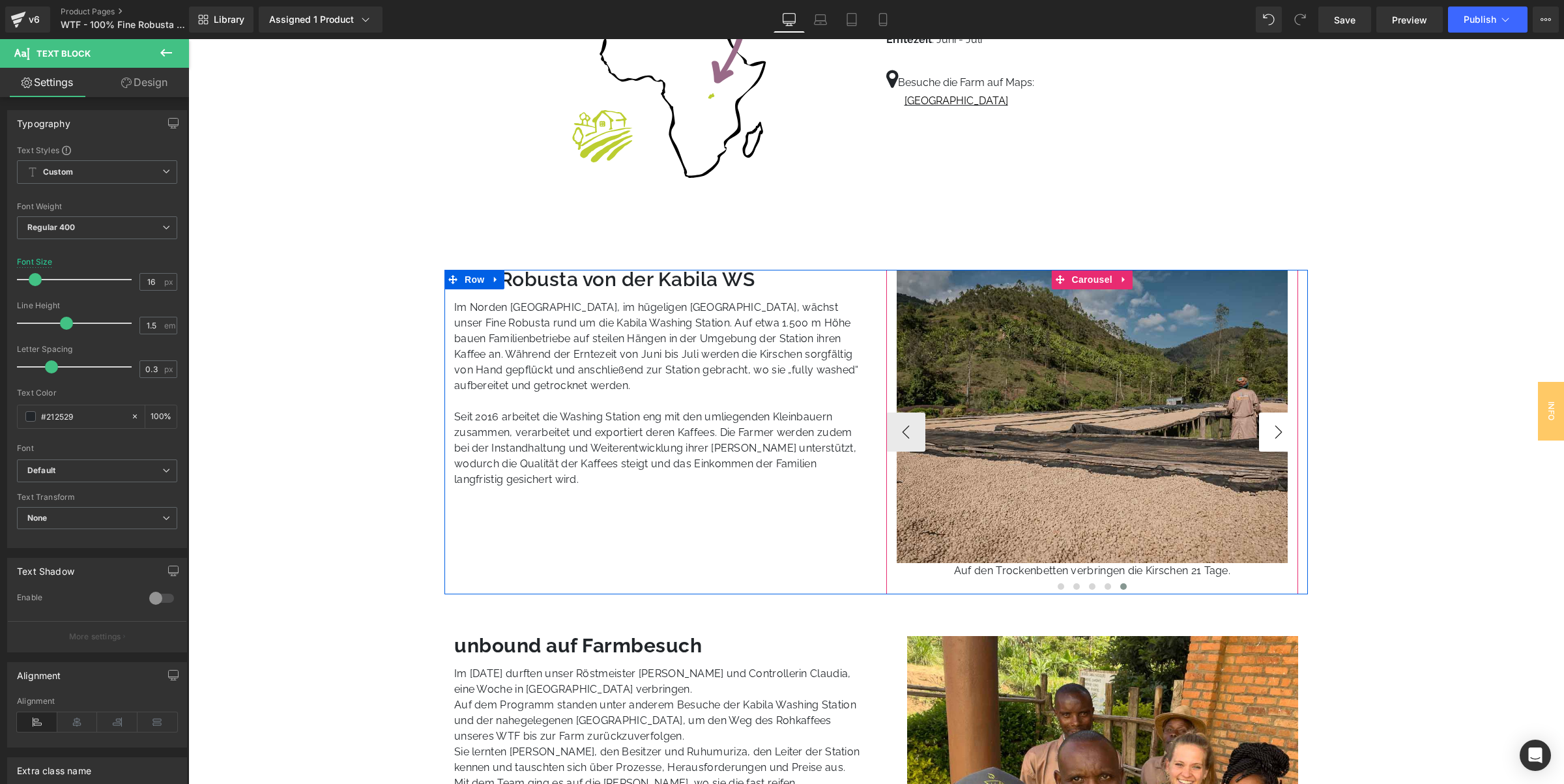
click at [1280, 434] on button "›" at bounding box center [1278, 432] width 39 height 39
click at [908, 440] on button "‹" at bounding box center [906, 432] width 39 height 39
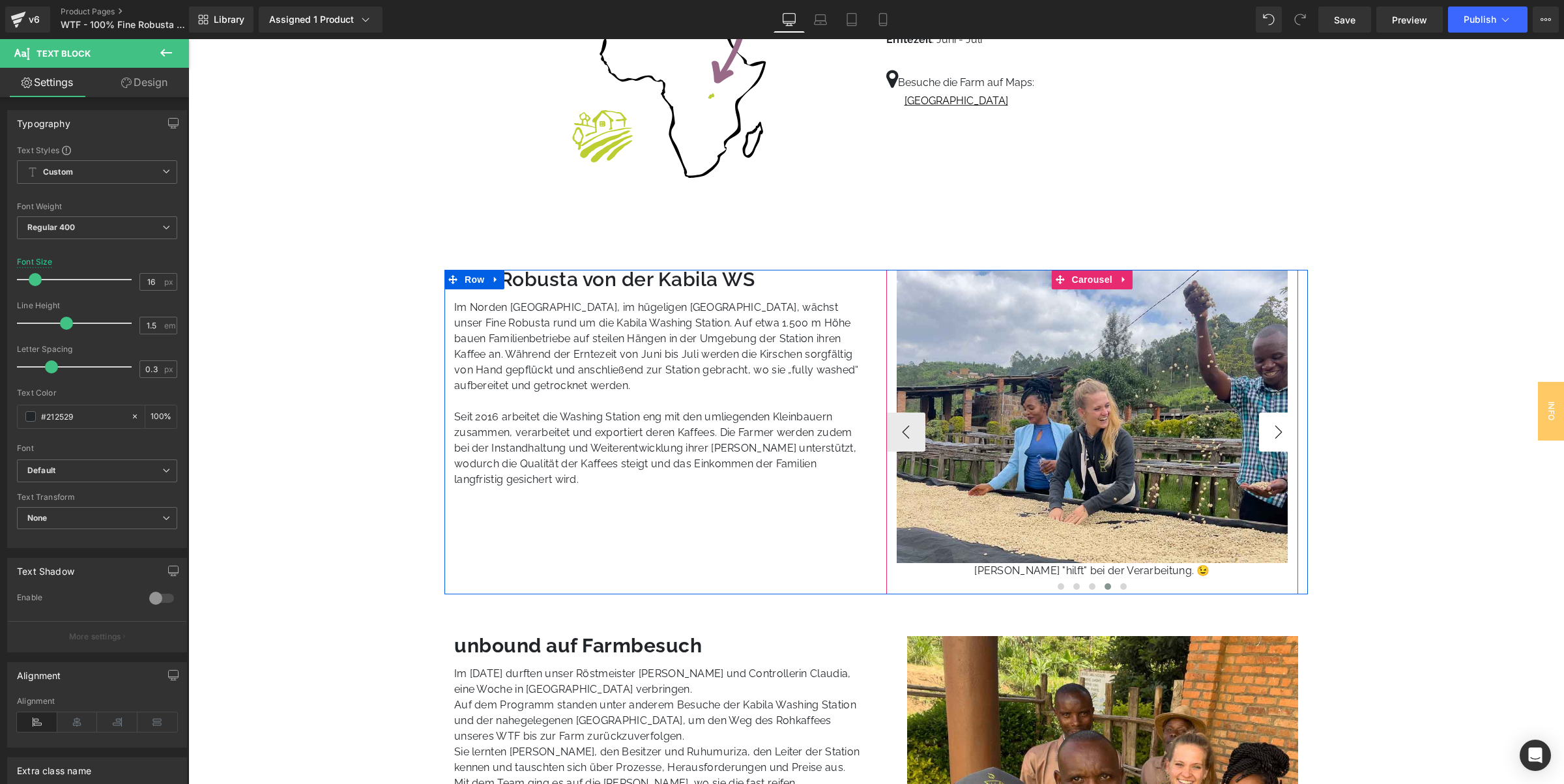
click at [1284, 428] on button "›" at bounding box center [1278, 432] width 39 height 39
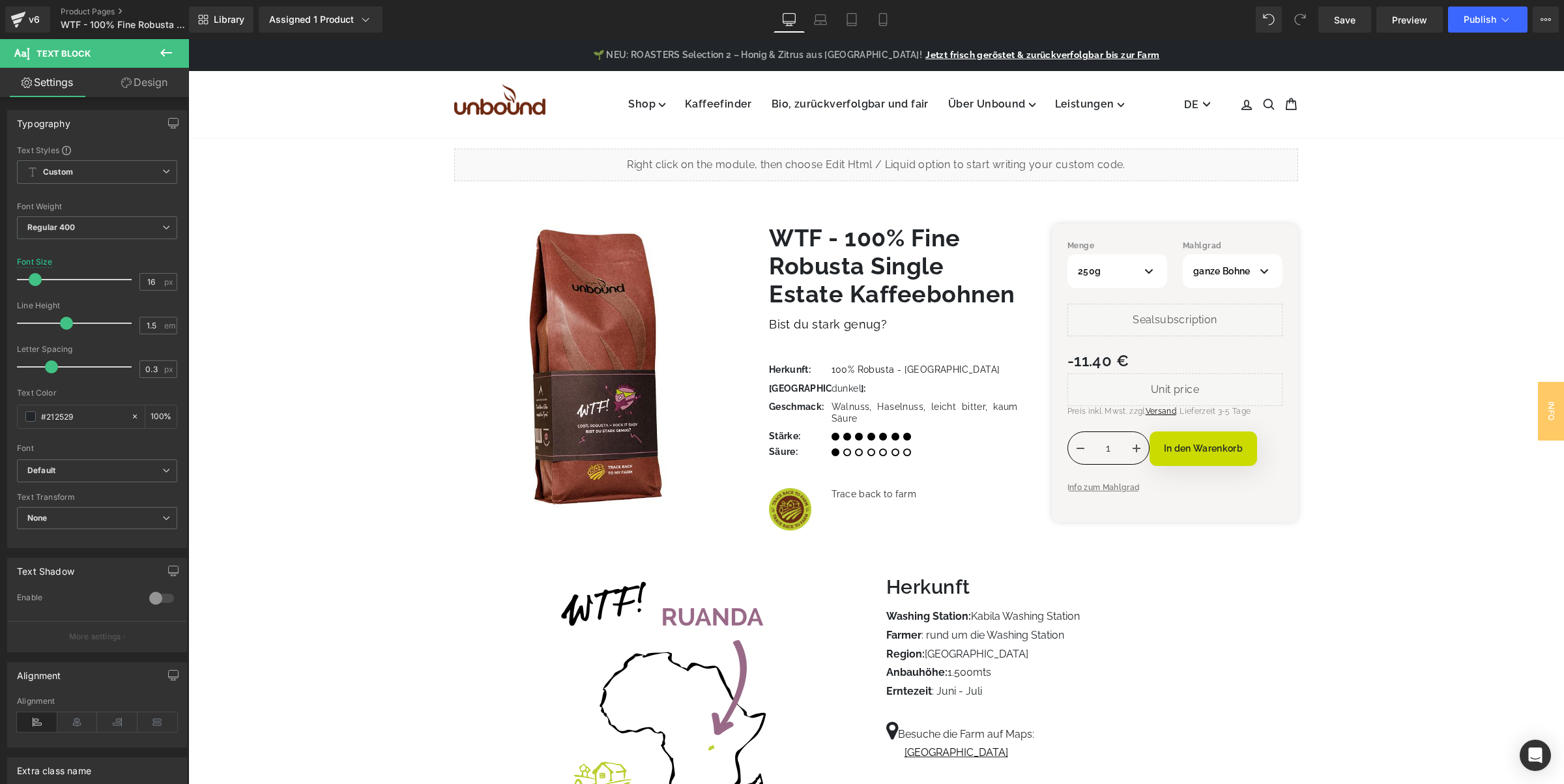
scroll to position [408, 0]
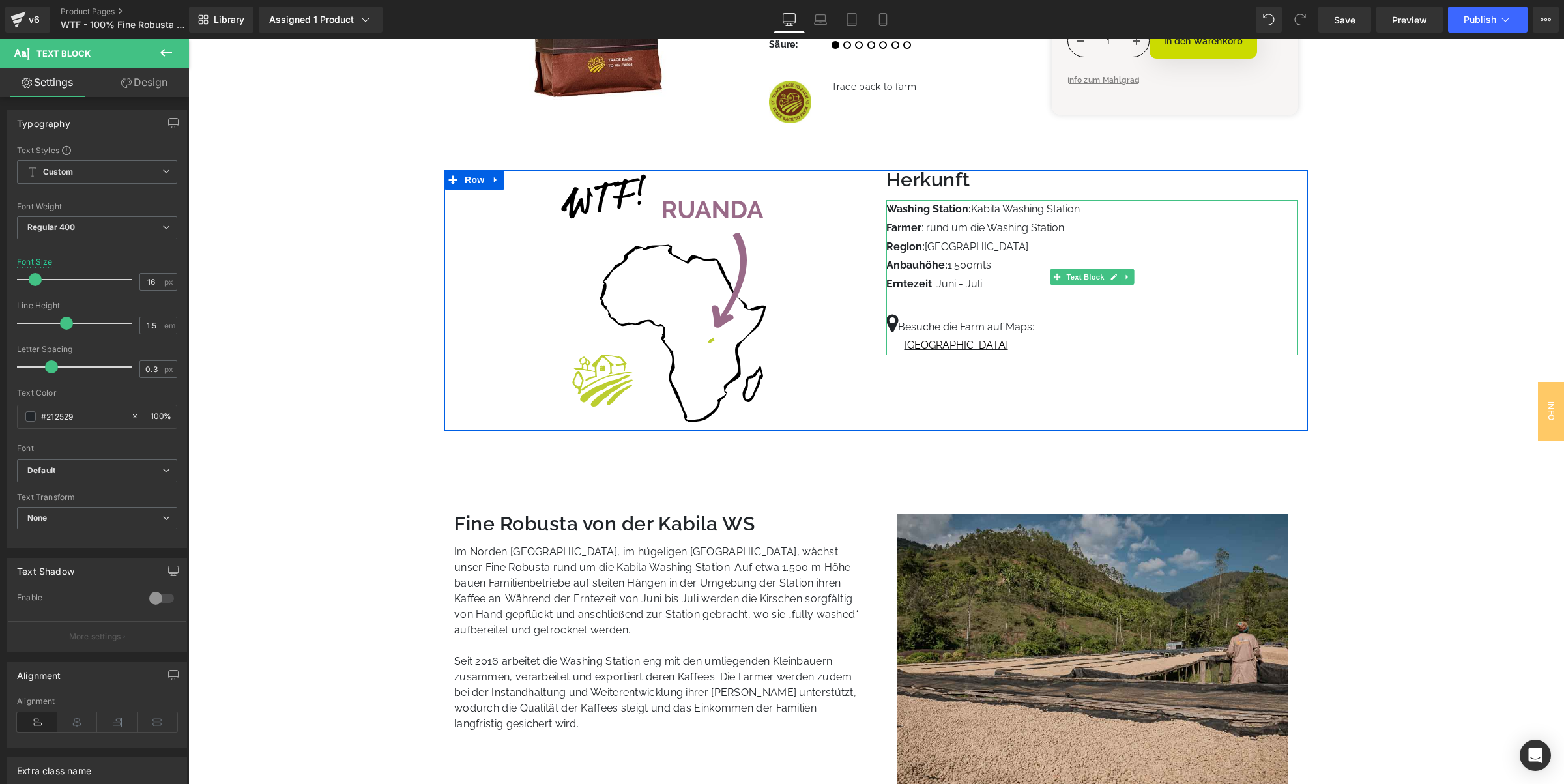
click at [974, 266] on p "Anbauhöhe: 1.500mts" at bounding box center [1093, 265] width 413 height 19
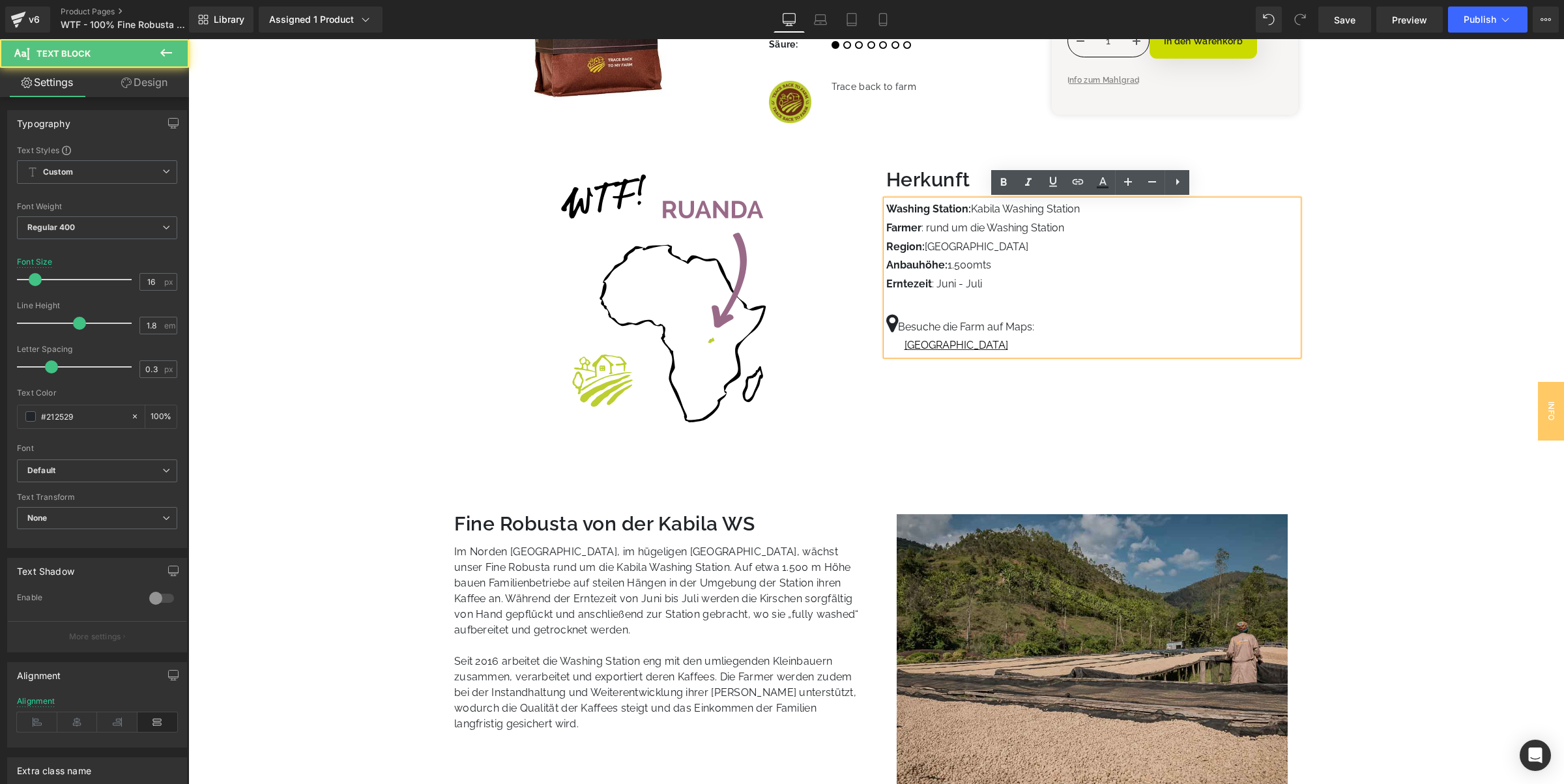
click at [974, 267] on p "Anbauhöhe: 1.500mts" at bounding box center [1093, 265] width 413 height 19
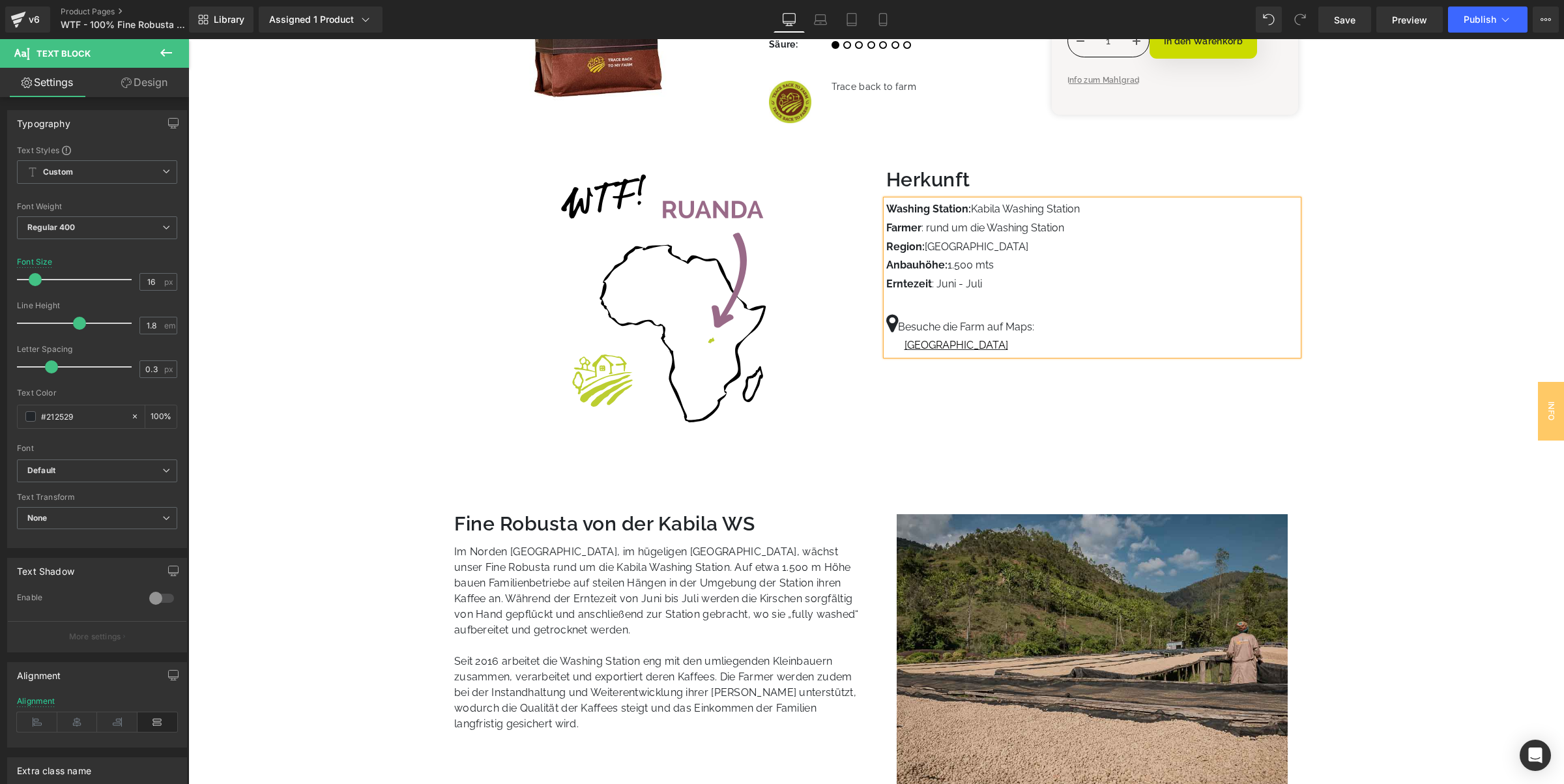
click at [1203, 250] on p "Region: Gakenke district" at bounding box center [1093, 247] width 413 height 19
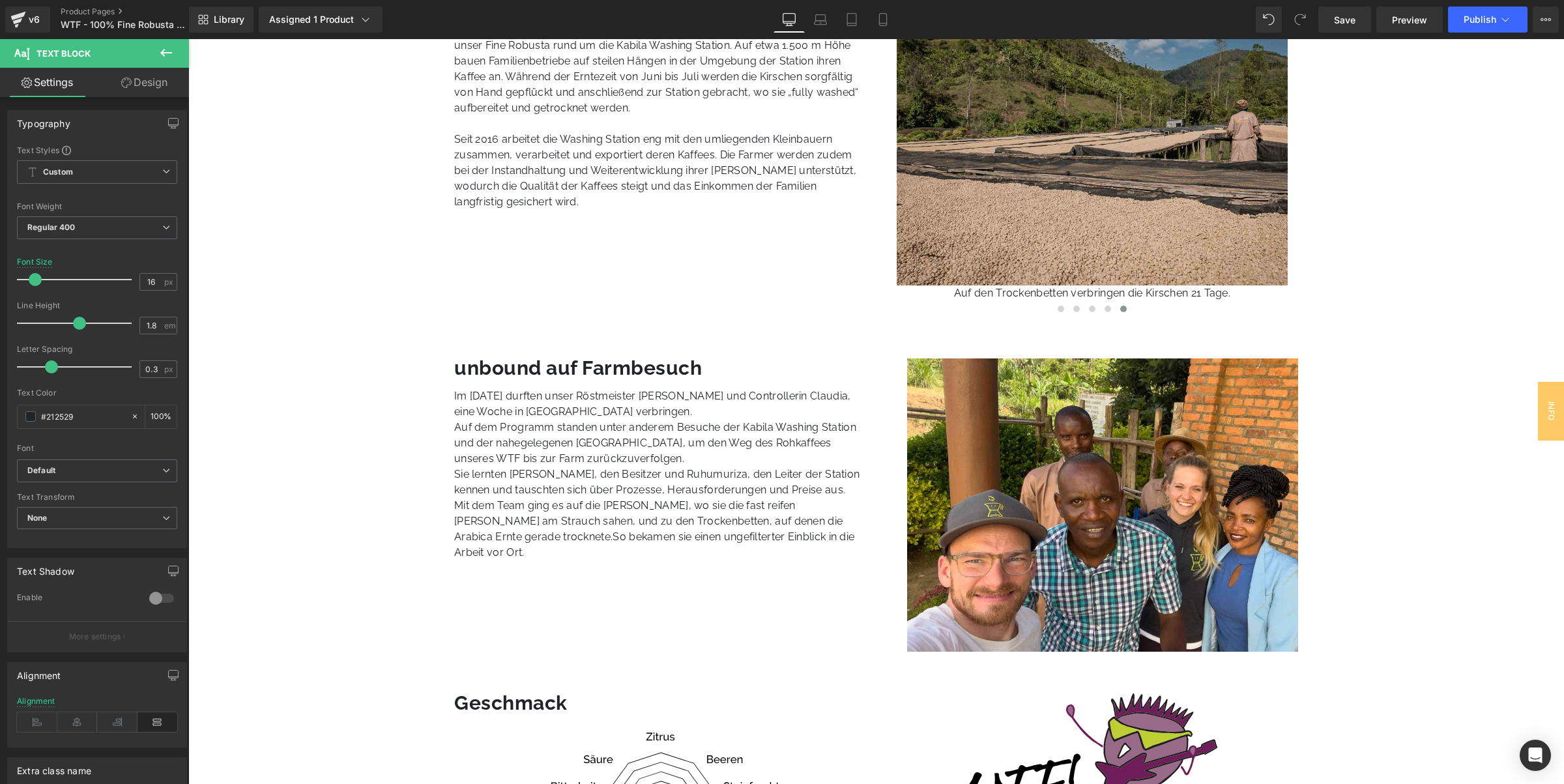
scroll to position [1059, 0]
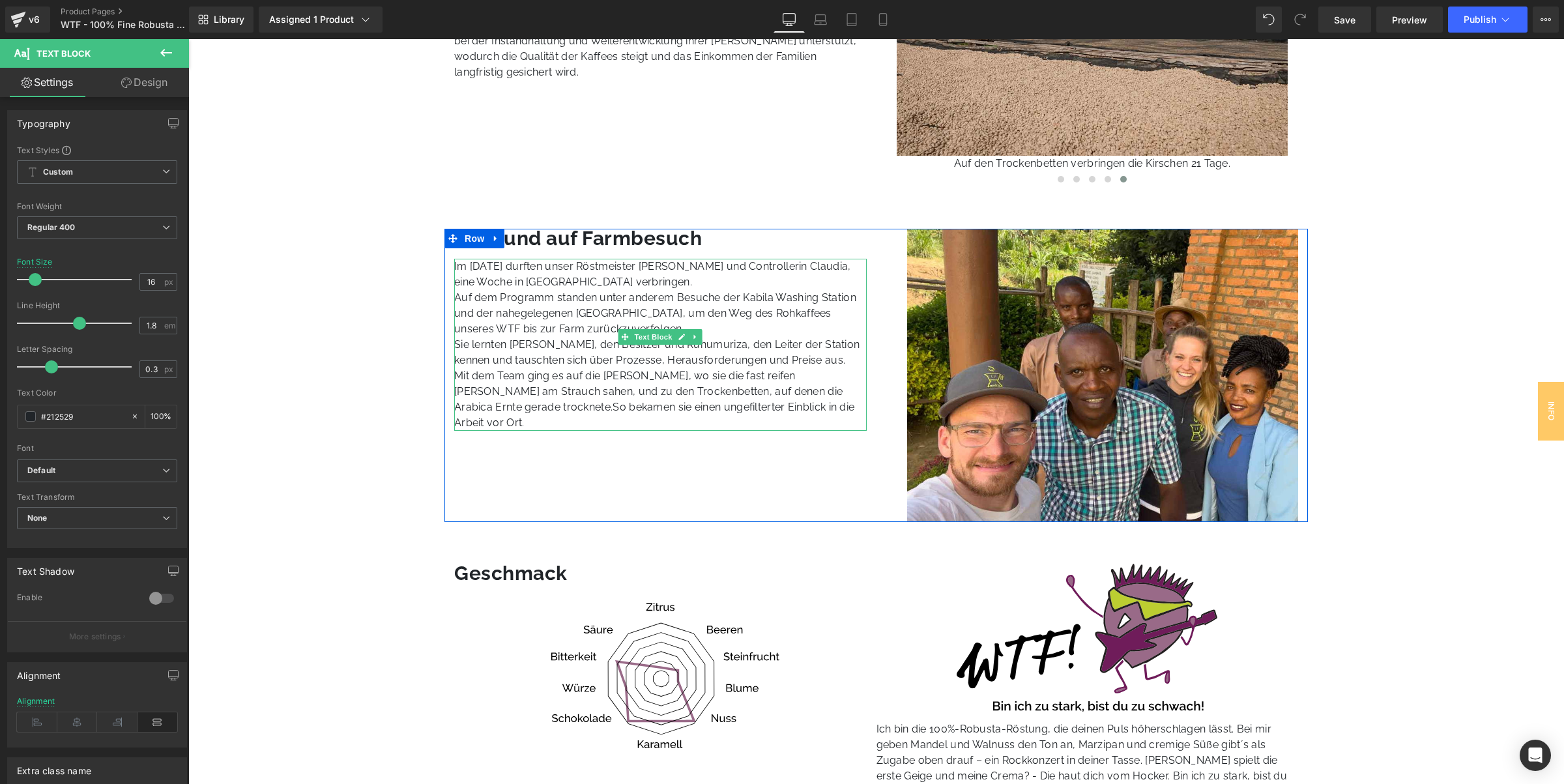
click at [507, 408] on span "So bekamen sie einen ungefilterter Einblick in die Arbeit vor Ort." at bounding box center [654, 414] width 400 height 28
click at [776, 391] on p "Mit dem Team ging es auf die Felder, wo sie die fast reifen Robusta-Kirschen am…" at bounding box center [661, 399] width 413 height 63
click at [504, 408] on span "So bekamen sie einen ungefilterter Einblick in die Arbeit vor Ort." at bounding box center [654, 414] width 400 height 28
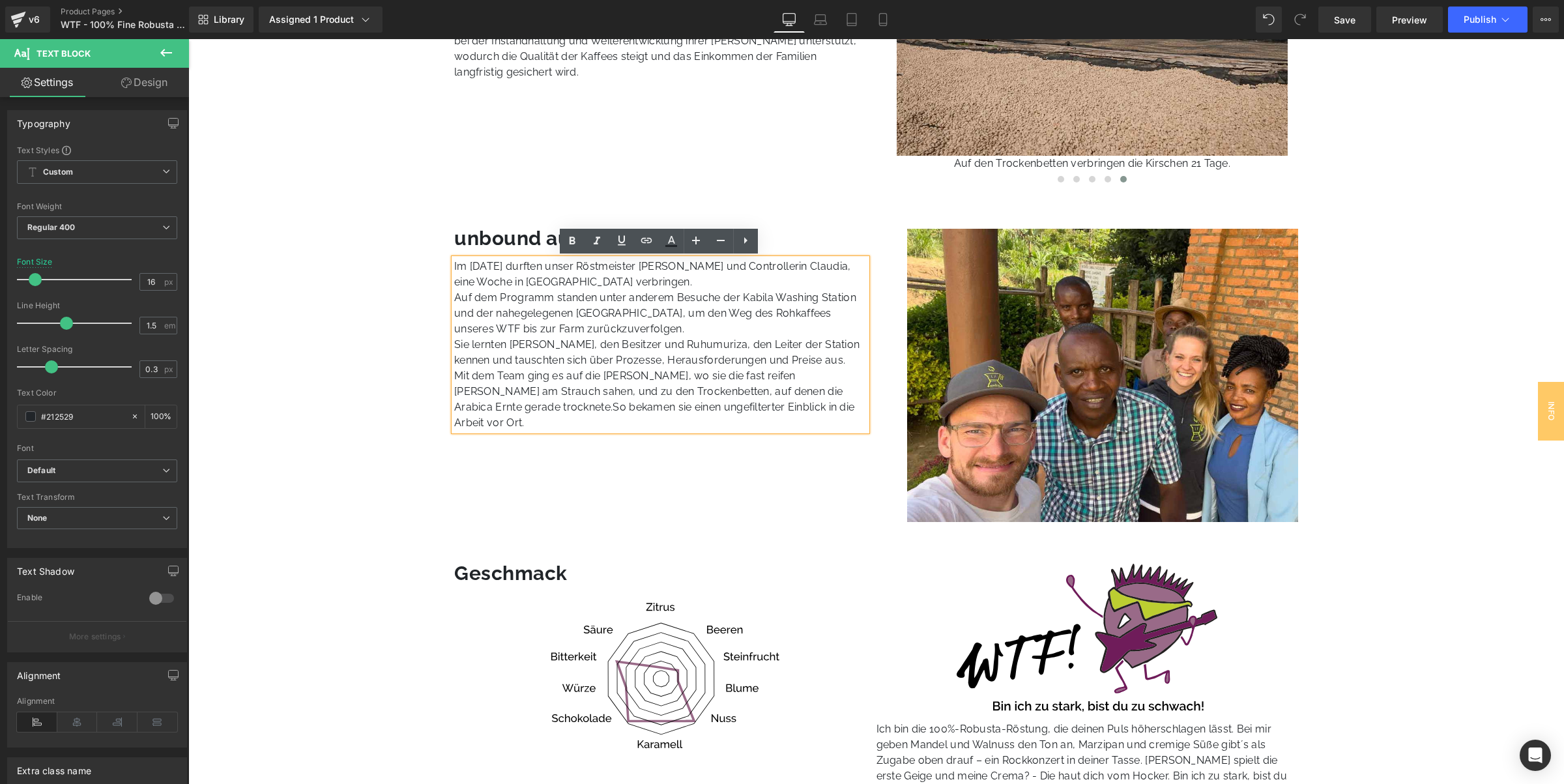
scroll to position [978, 0]
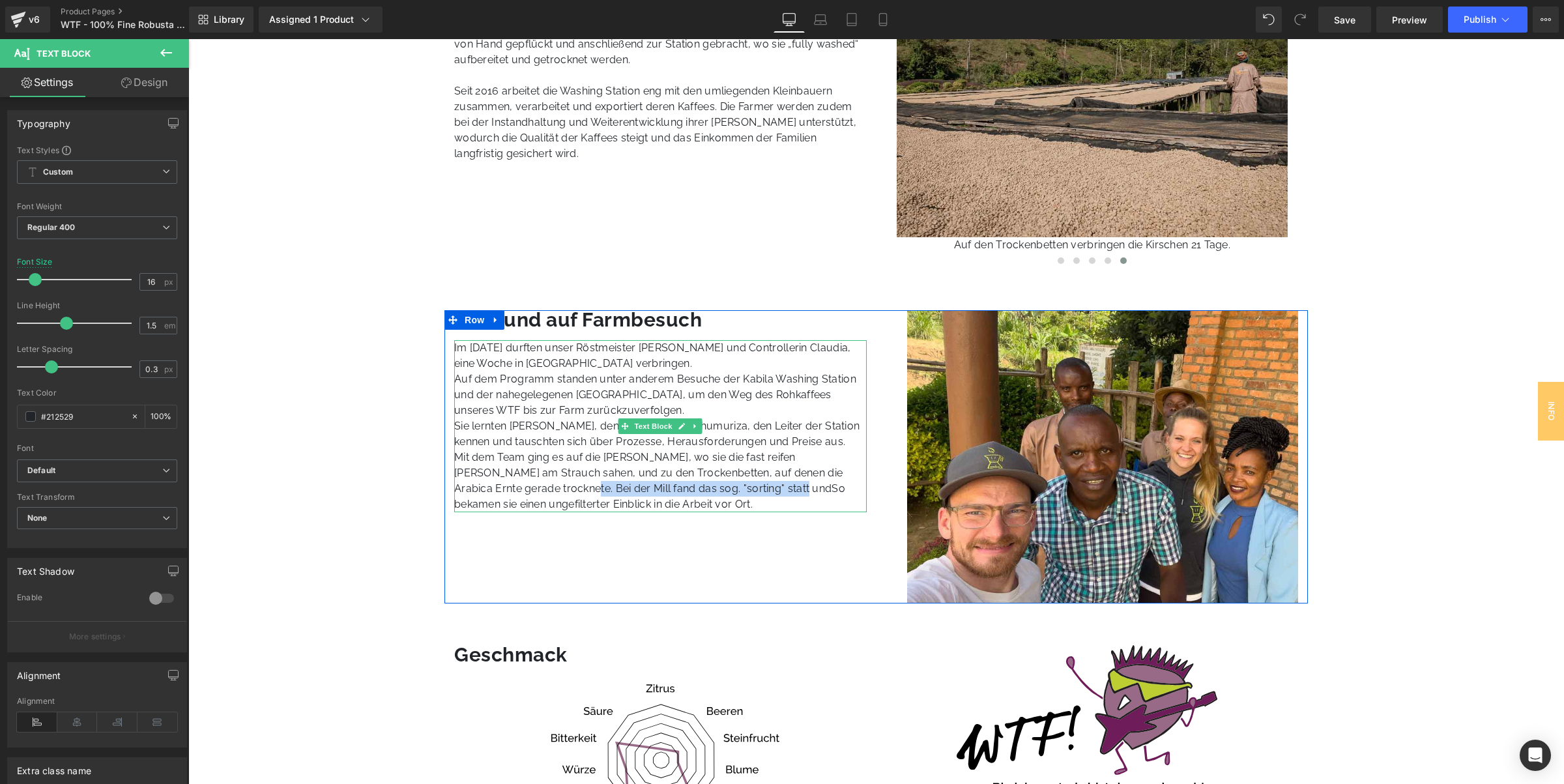
drag, startPoint x: 504, startPoint y: 490, endPoint x: 718, endPoint y: 482, distance: 214.1
click at [718, 482] on p "Mit dem Team ging es auf die Felder, wo sie die fast reifen Robusta-Kirschen am…" at bounding box center [661, 480] width 413 height 63
click at [647, 489] on span "So bekamen sie einen ungefilterter Einblick in die Arbeit vor Ort." at bounding box center [654, 496] width 400 height 28
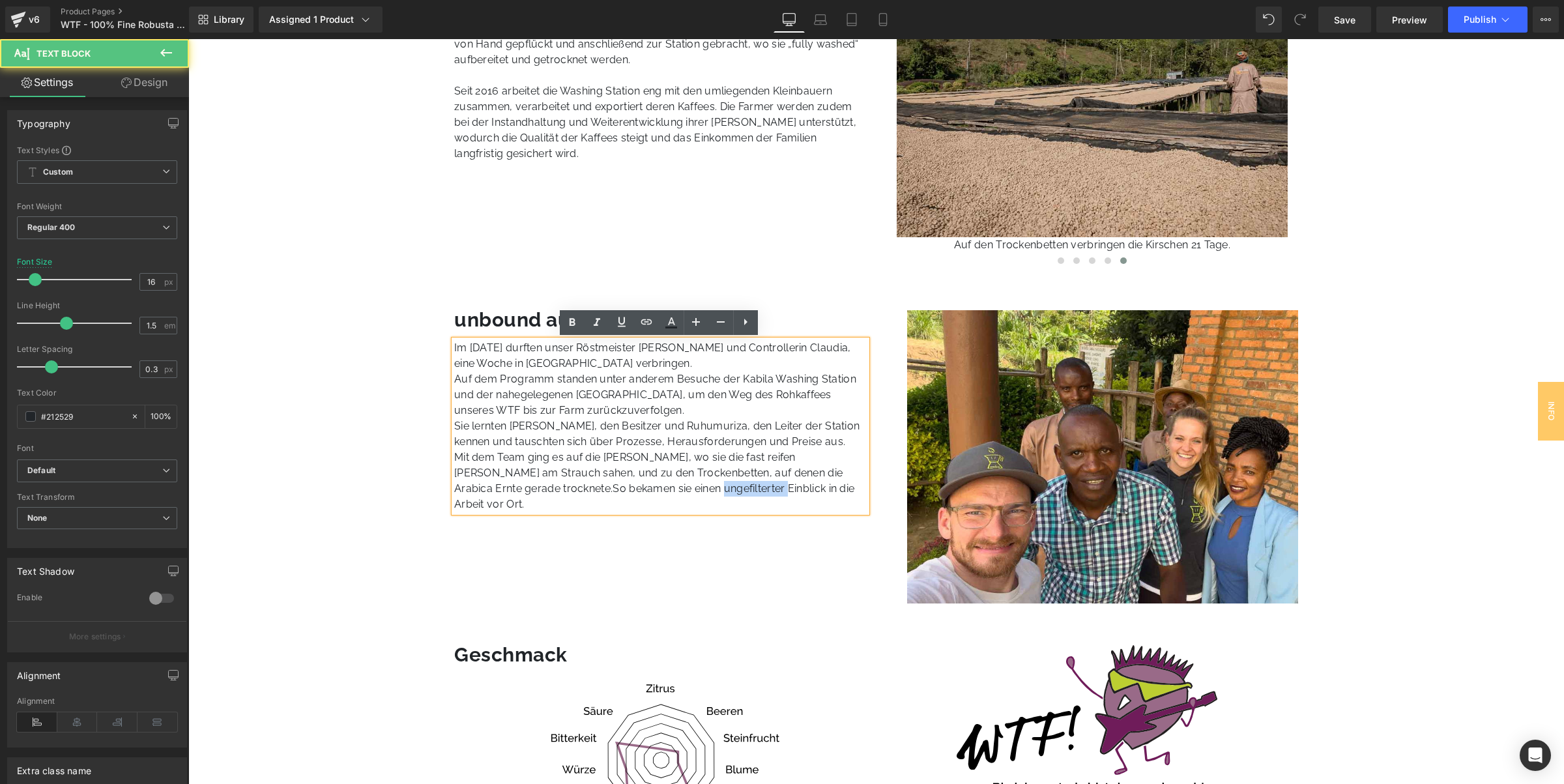
click at [647, 489] on span "So bekamen sie einen ungefilterter Einblick in die Arbeit vor Ort." at bounding box center [654, 496] width 400 height 28
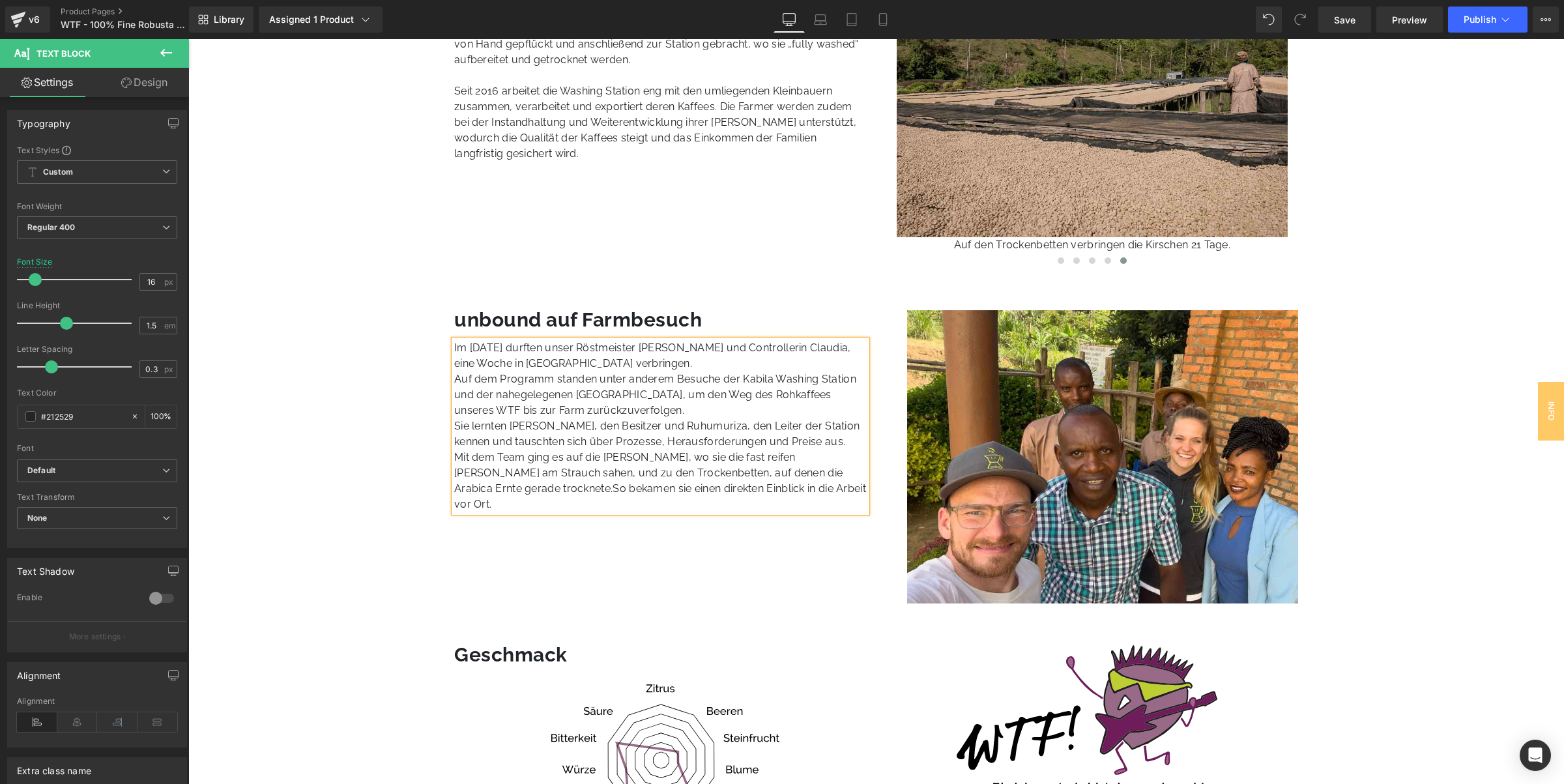
click at [750, 489] on span "So bekamen sie einen direkten Einblick in die Arbeit vor Ort." at bounding box center [660, 496] width 412 height 28
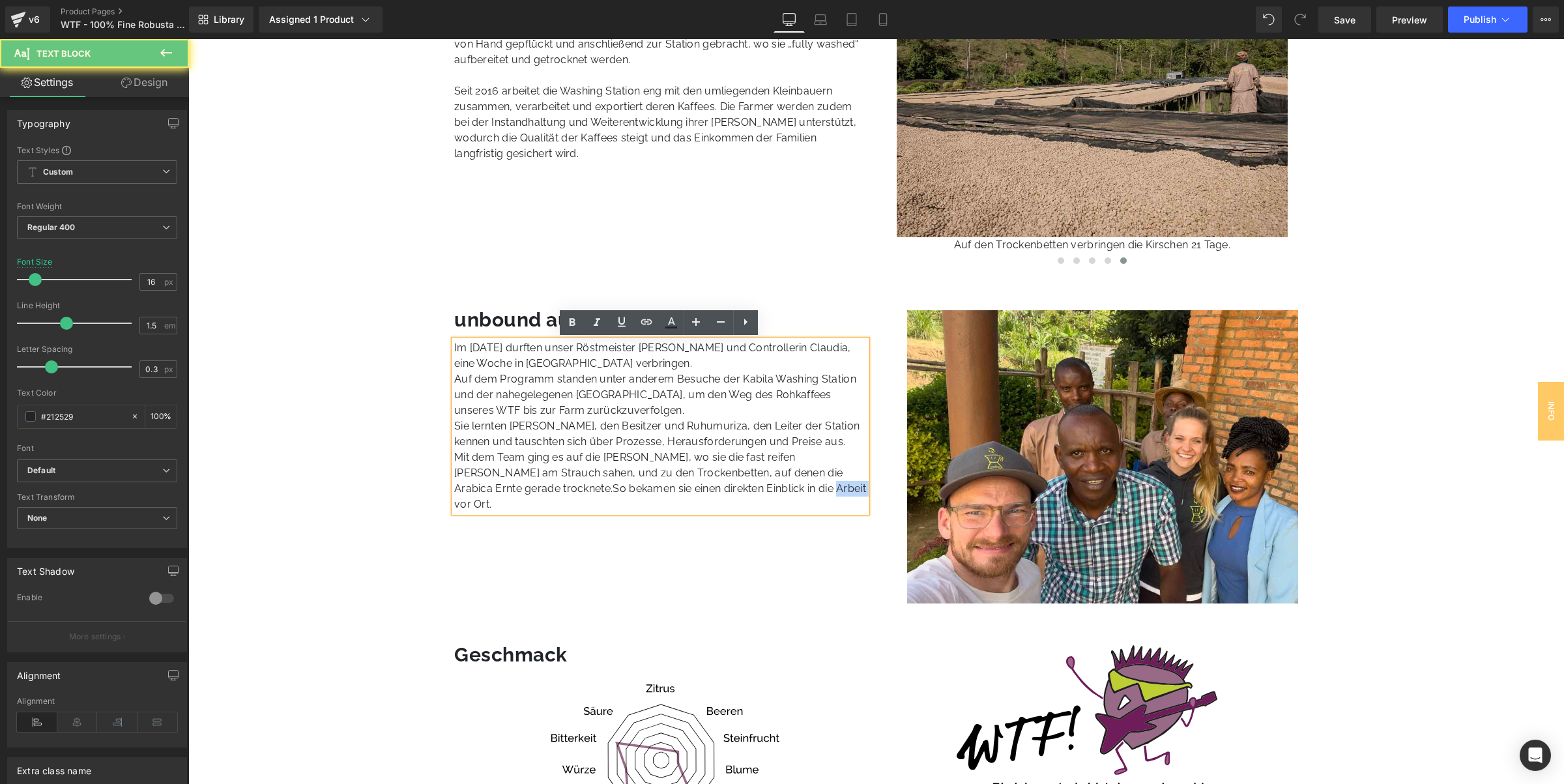
click at [750, 489] on span "So bekamen sie einen direkten Einblick in die Arbeit vor Ort." at bounding box center [660, 496] width 412 height 28
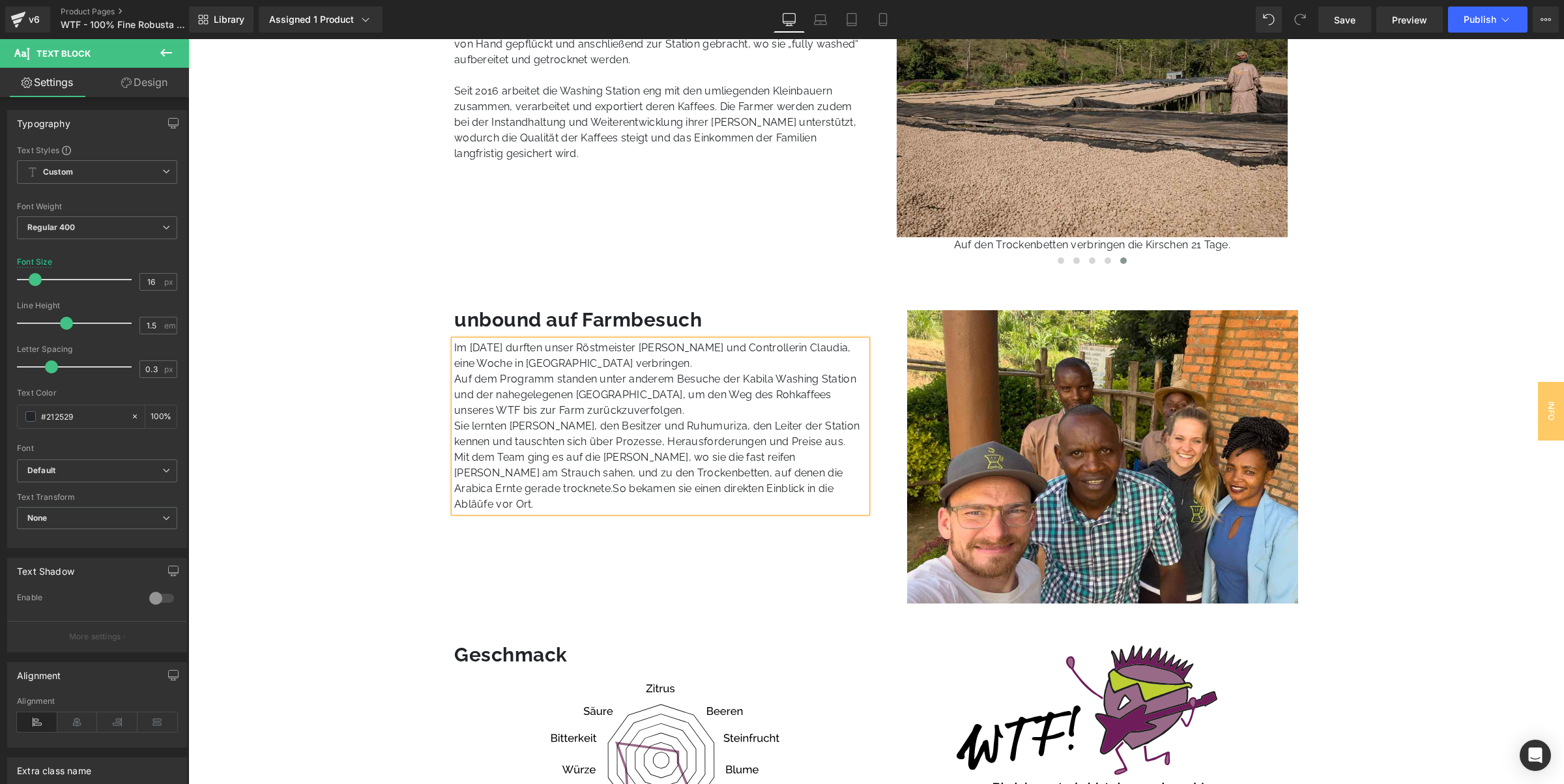
drag, startPoint x: 723, startPoint y: 425, endPoint x: 753, endPoint y: 447, distance: 37.2
click at [726, 419] on p "Sie lernten [PERSON_NAME], den Besitzer und Ruhumuriza, den Leiter der Station …" at bounding box center [661, 434] width 413 height 31
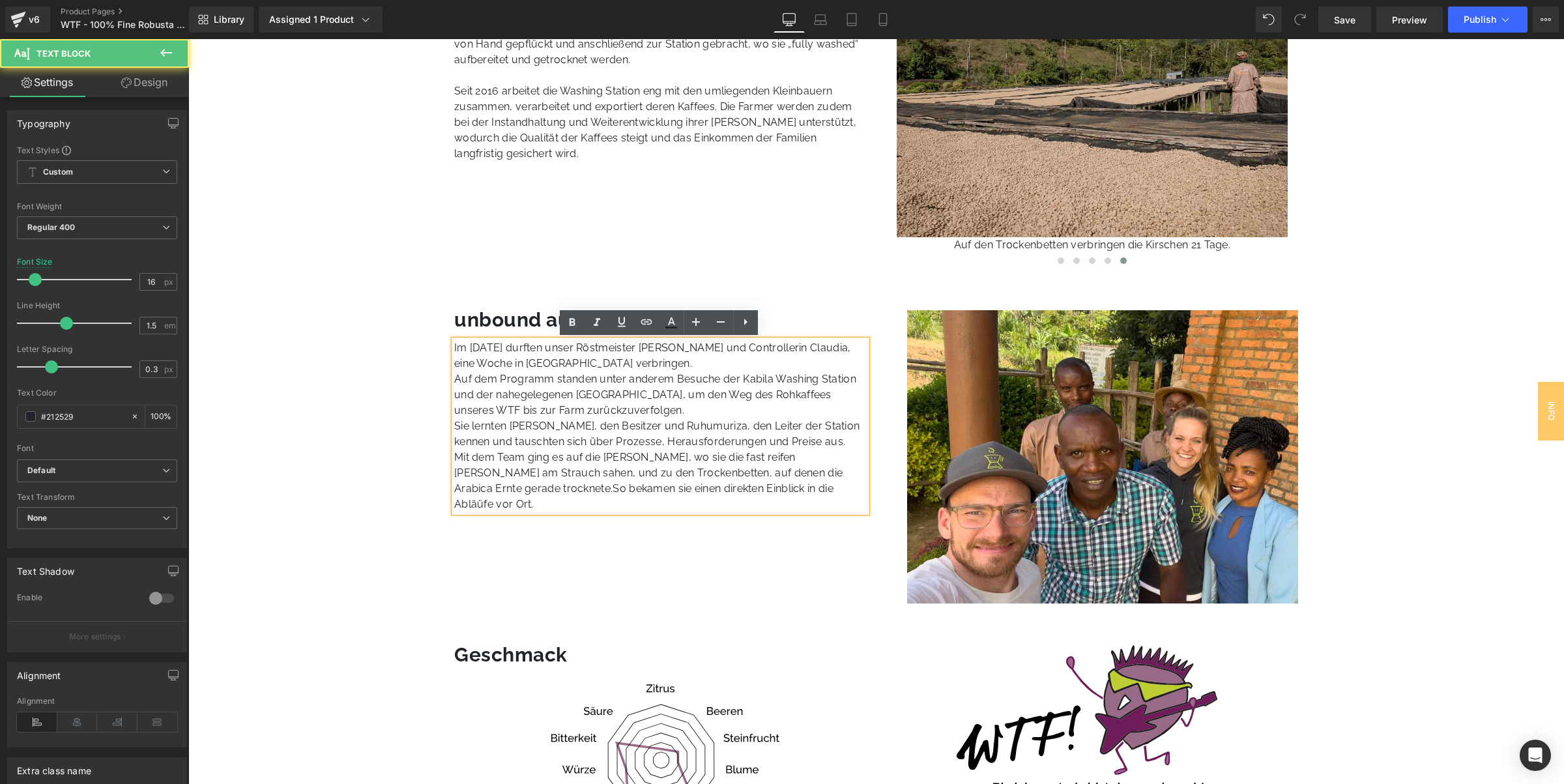
click at [745, 486] on span "So bekamen sie einen direkten Einblick in die Abläüfe vor Ort." at bounding box center [644, 496] width 379 height 28
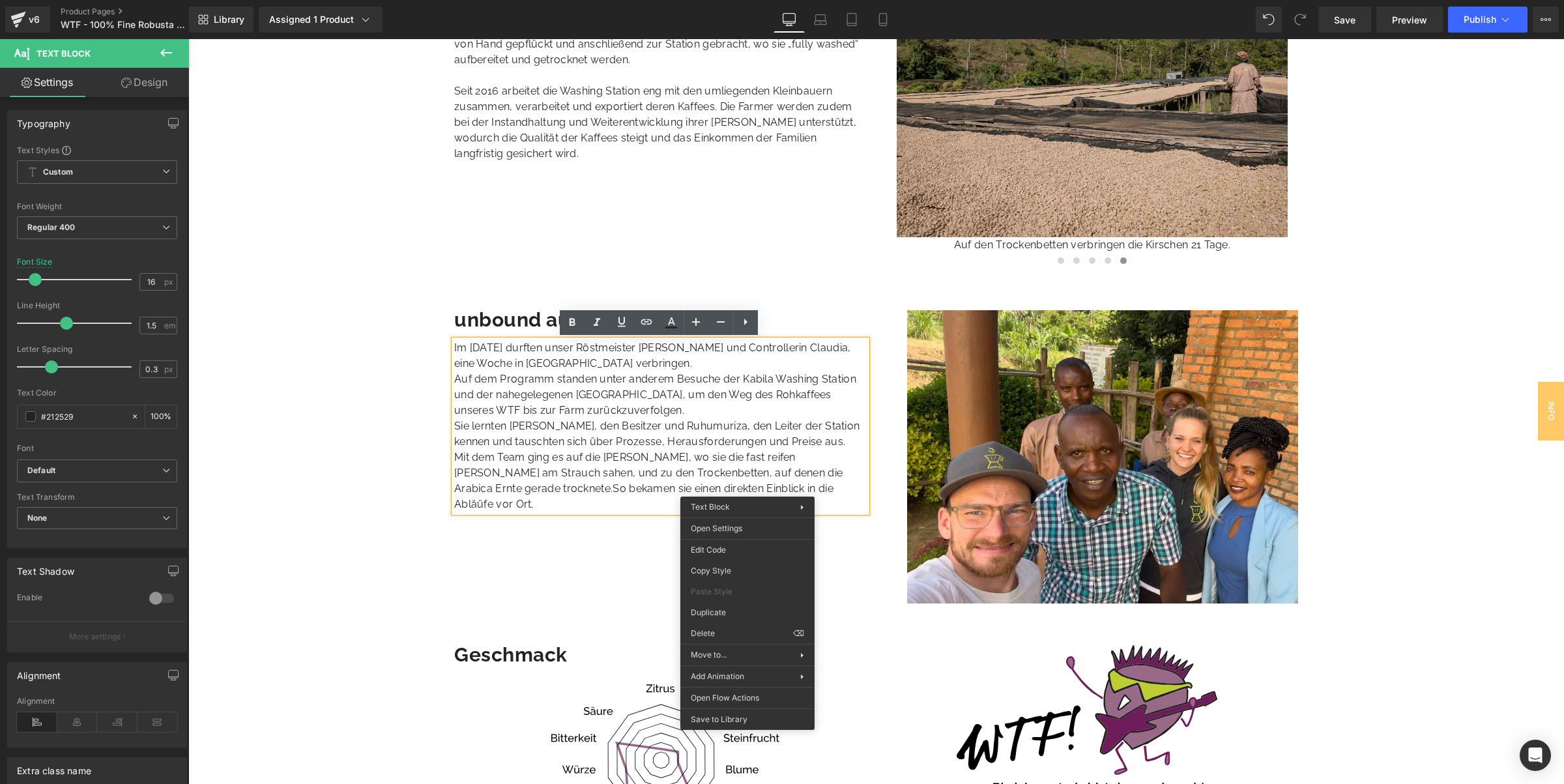
click at [724, 469] on p "Mit dem Team ging es auf die Felder, wo sie die fast reifen Robusta-Kirschen am…" at bounding box center [661, 480] width 413 height 63
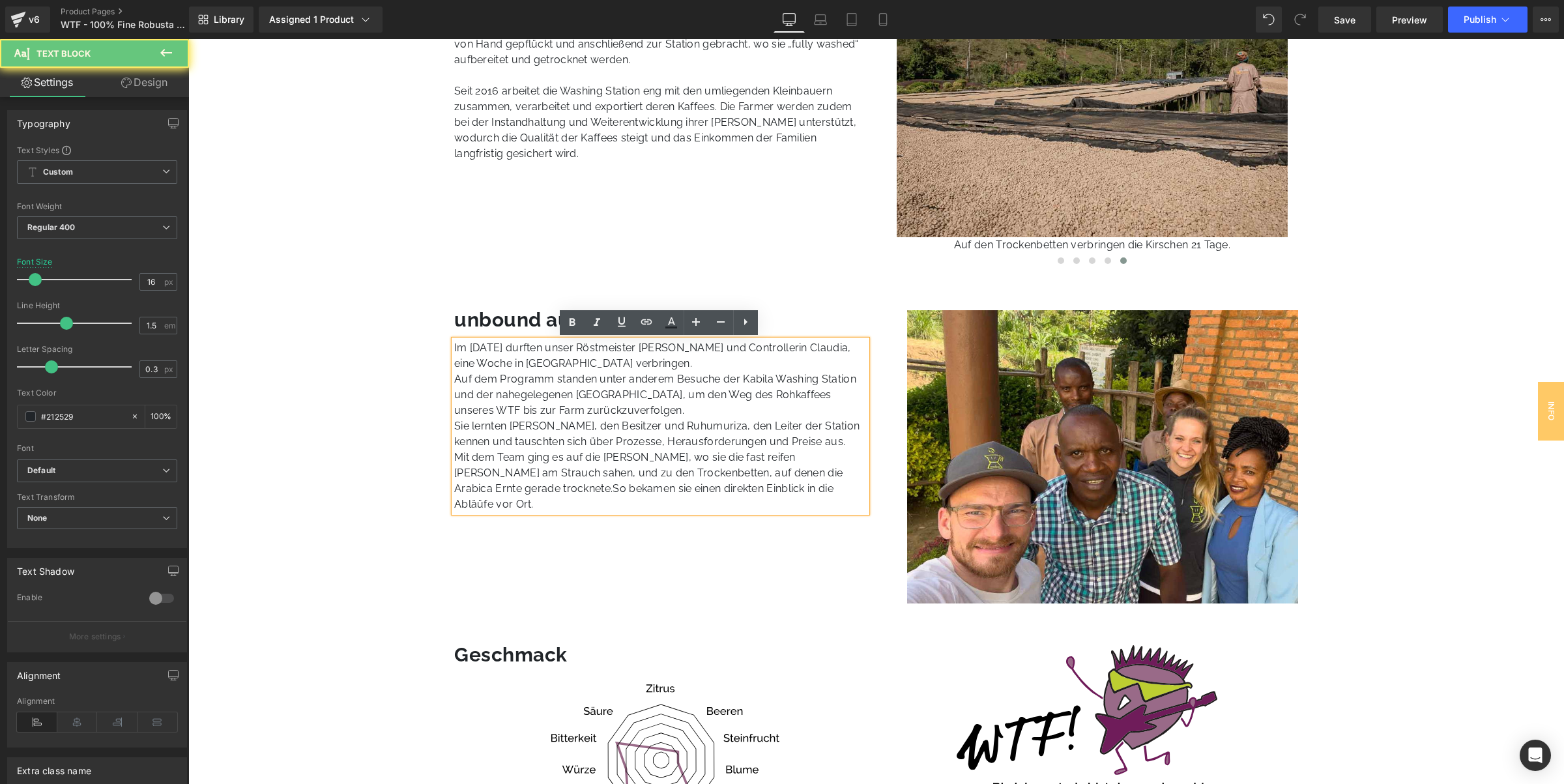
drag, startPoint x: 761, startPoint y: 484, endPoint x: 797, endPoint y: 512, distance: 45.6
click at [761, 484] on span "So bekamen sie einen direkten Einblick in die Abläüfe vor Ort." at bounding box center [644, 496] width 379 height 28
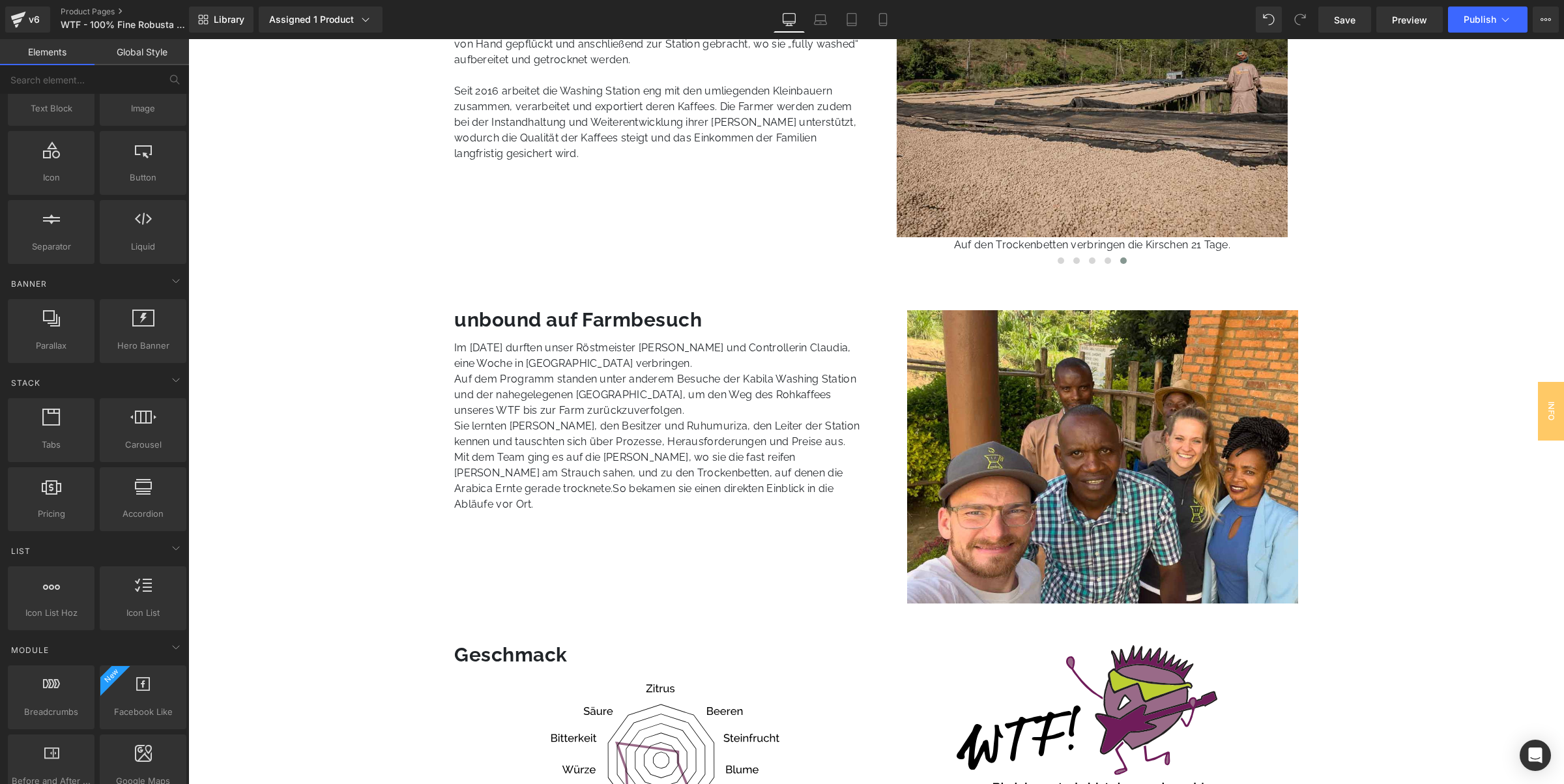
scroll to position [163, 0]
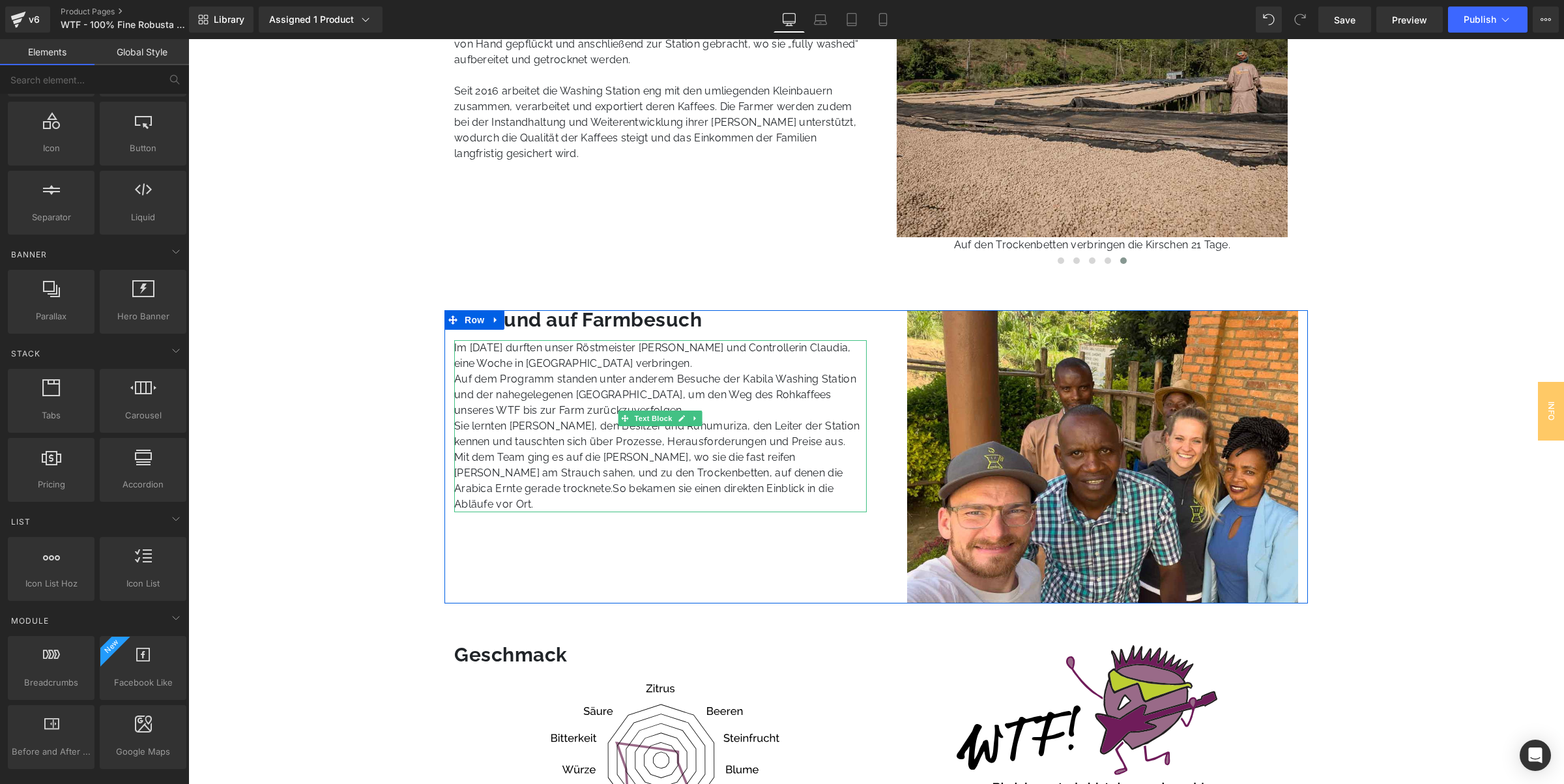
click at [569, 393] on p "Auf dem Programm standen unter anderem Besuche der Kabila Washing Station und d…" at bounding box center [661, 395] width 413 height 47
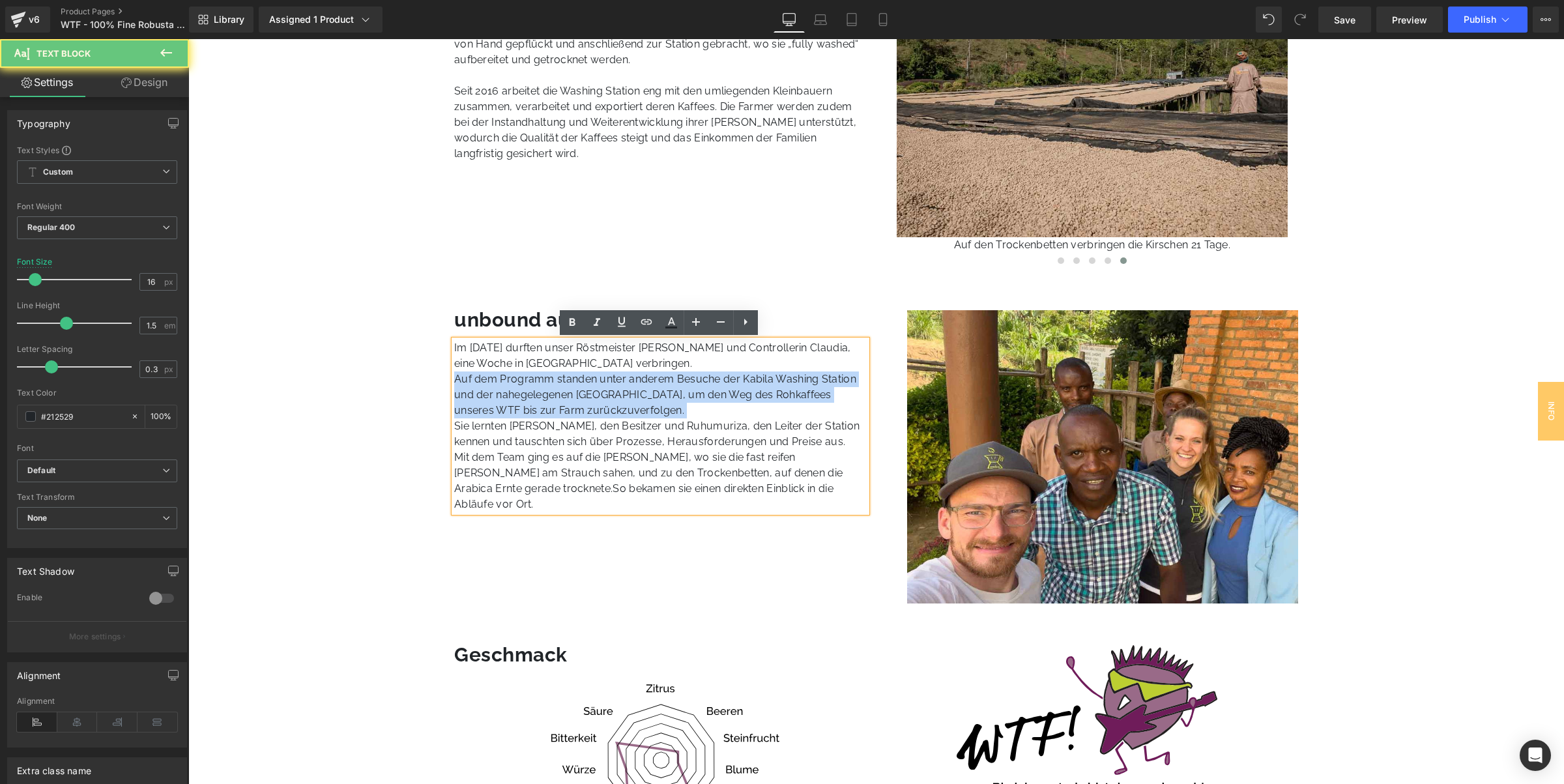
click at [569, 393] on p "Auf dem Programm standen unter anderem Besuche der Kabila Washing Station und d…" at bounding box center [661, 395] width 413 height 47
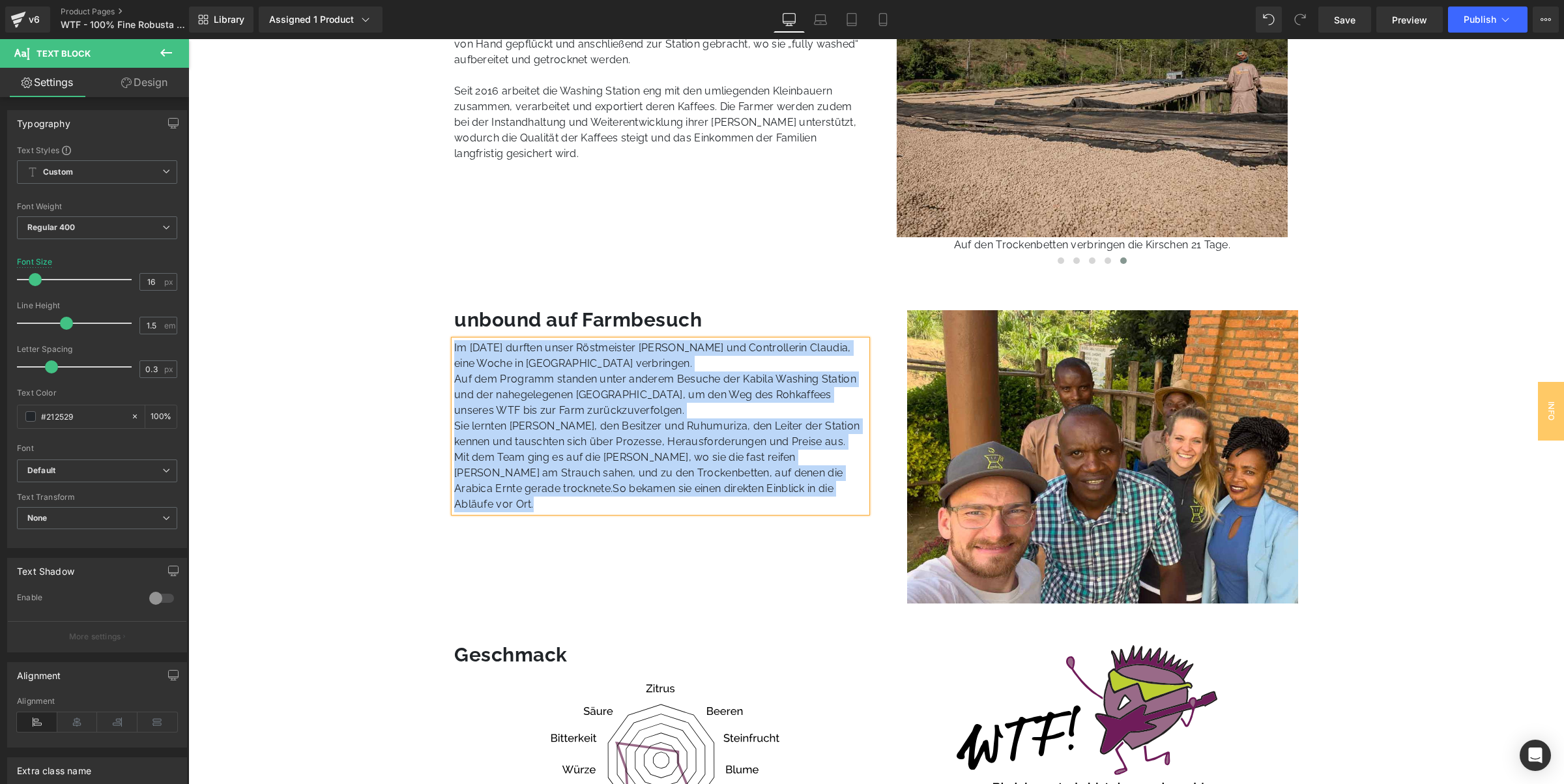
copy div "Im Mai 2025 durften unser Röstmeister Valentin und Controllerin Claudia, eine W…"
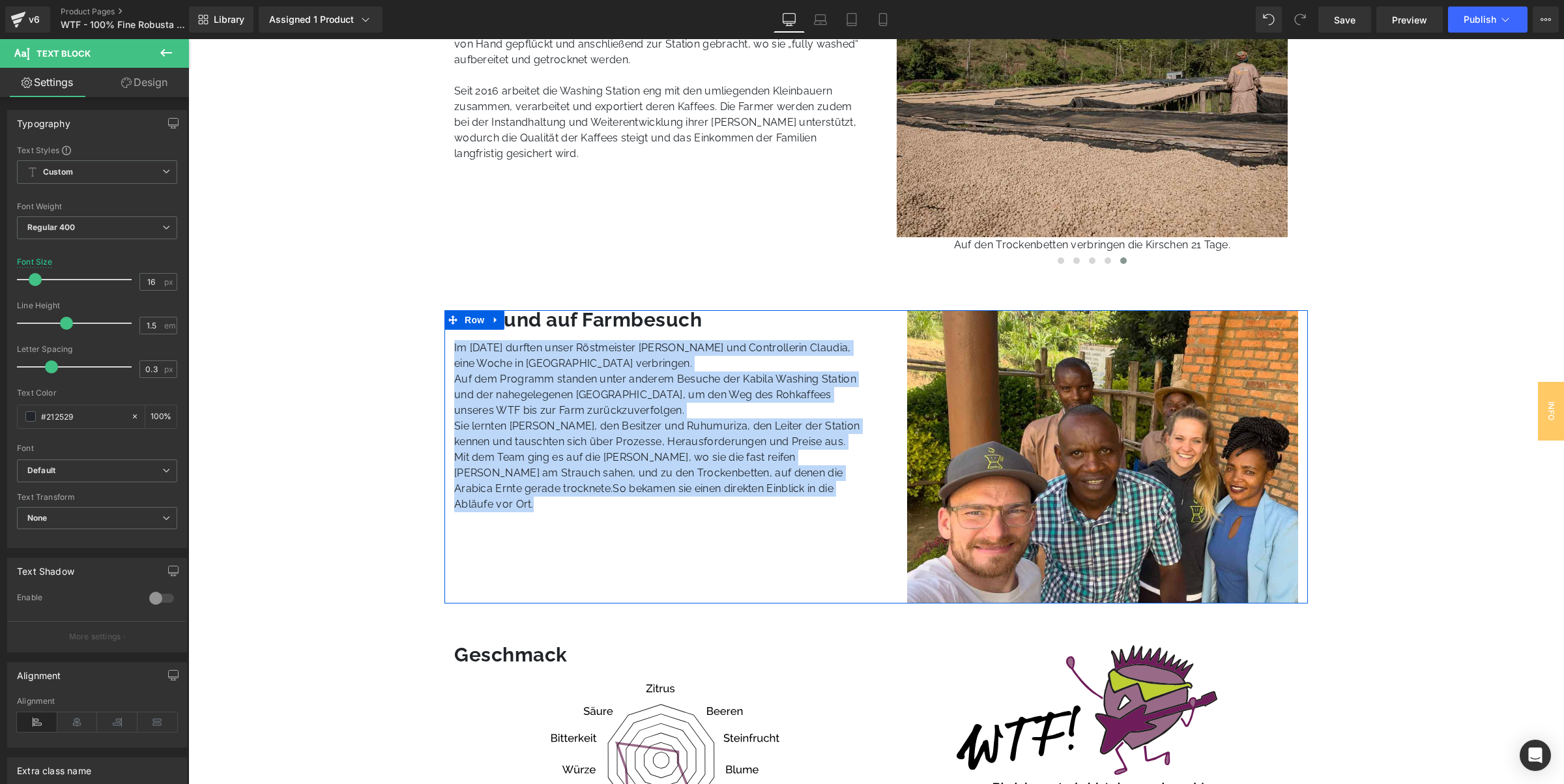
click at [636, 554] on div "unbound auf Farmbesuch Heading Im Mai 2025 durften unser Röstmeister Valentin u…" at bounding box center [876, 457] width 864 height 293
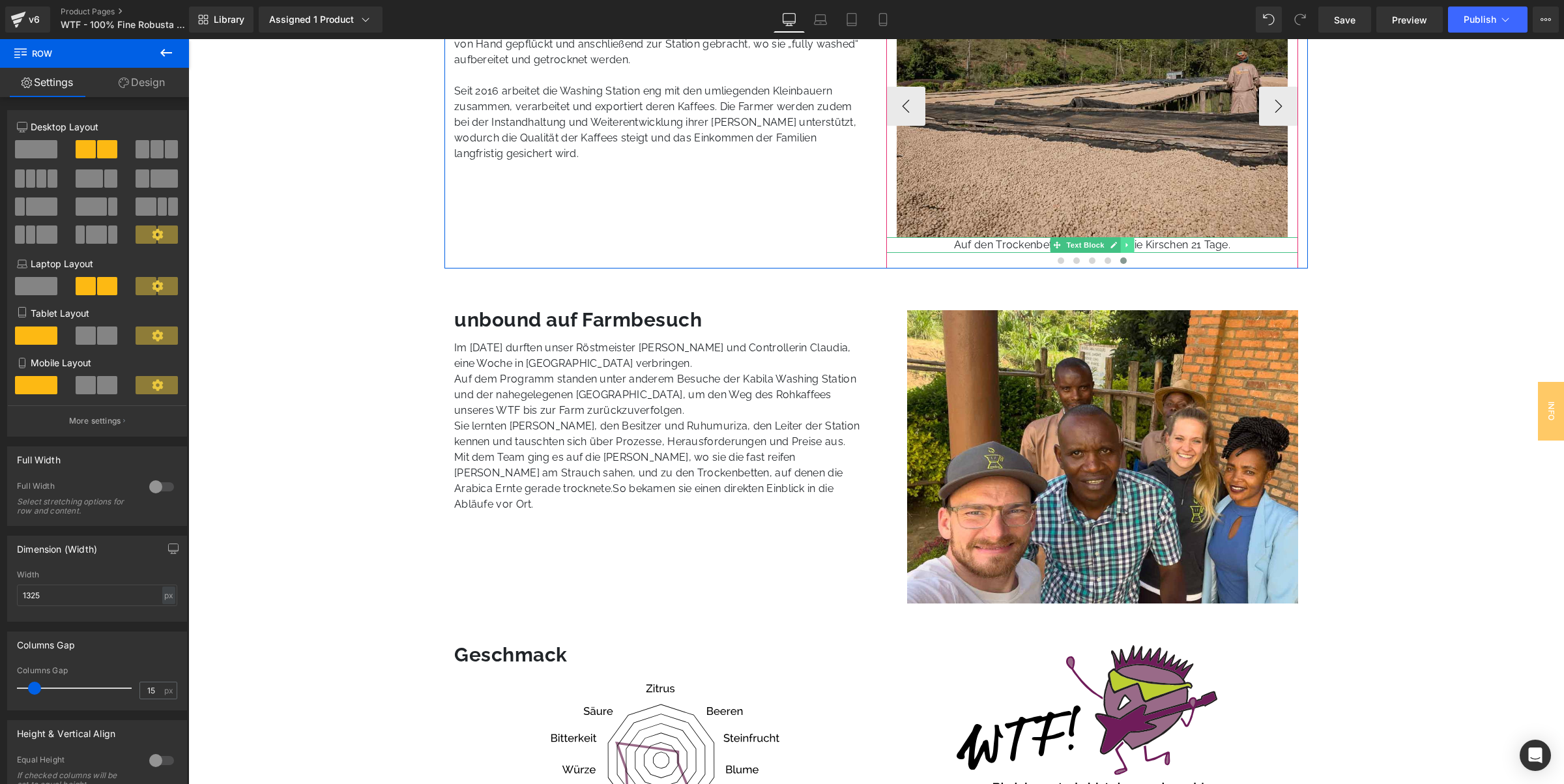
click at [1125, 240] on link at bounding box center [1127, 245] width 13 height 16
click at [1119, 244] on icon at bounding box center [1120, 244] width 8 height 8
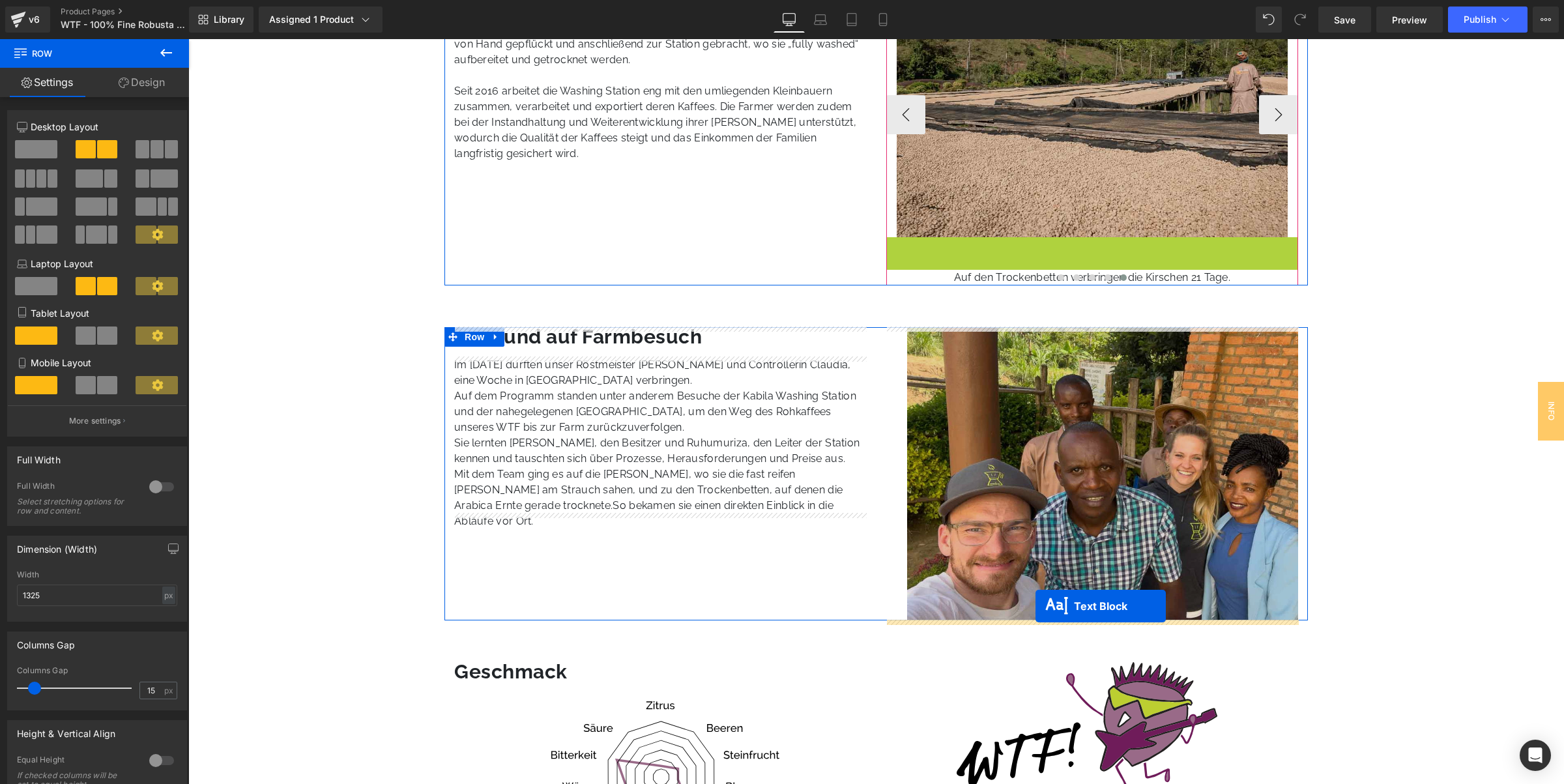
drag, startPoint x: 1032, startPoint y: 244, endPoint x: 1036, endPoint y: 606, distance: 362.0
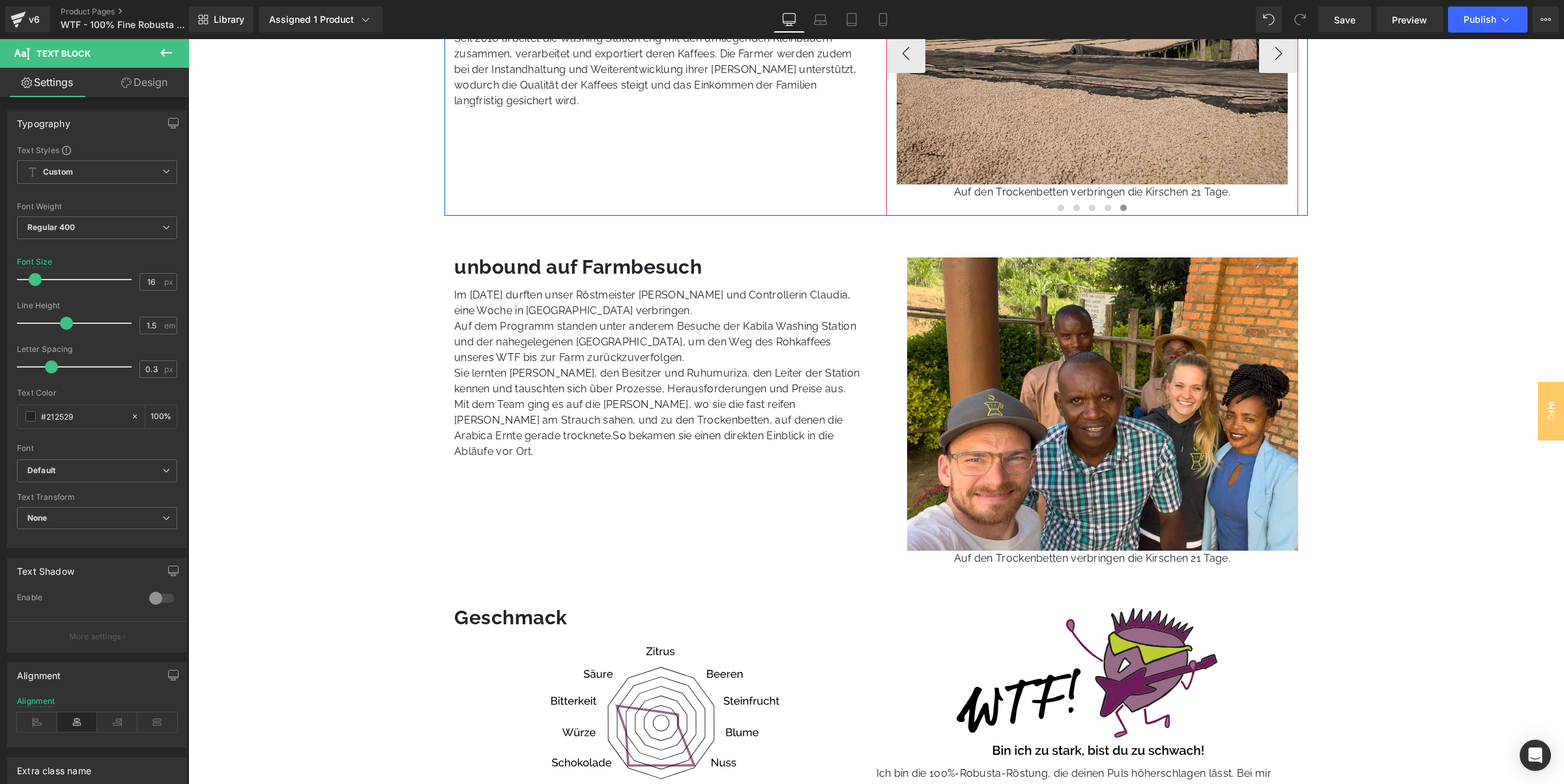
scroll to position [1059, 0]
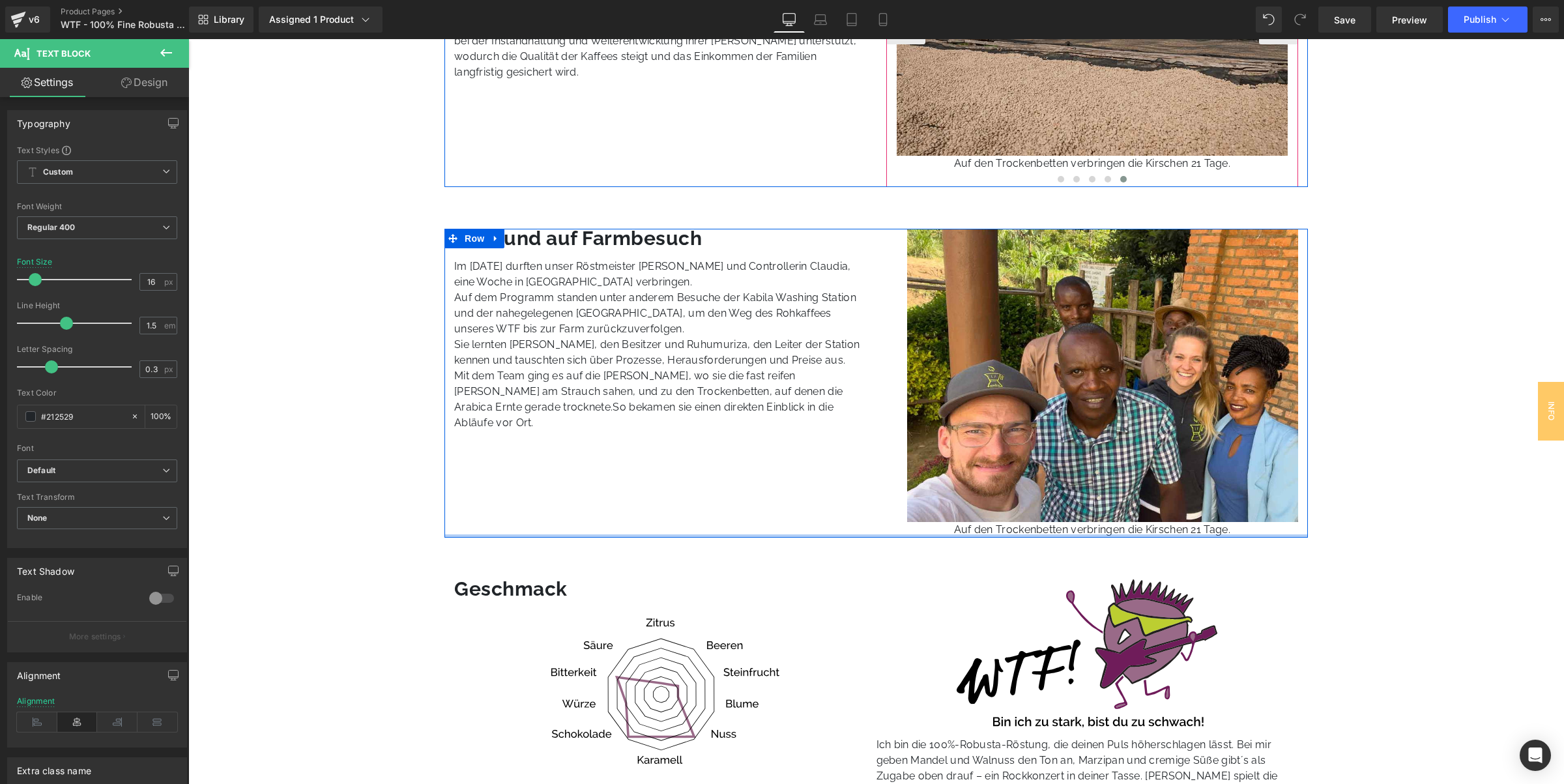
click at [1088, 535] on div at bounding box center [876, 536] width 864 height 3
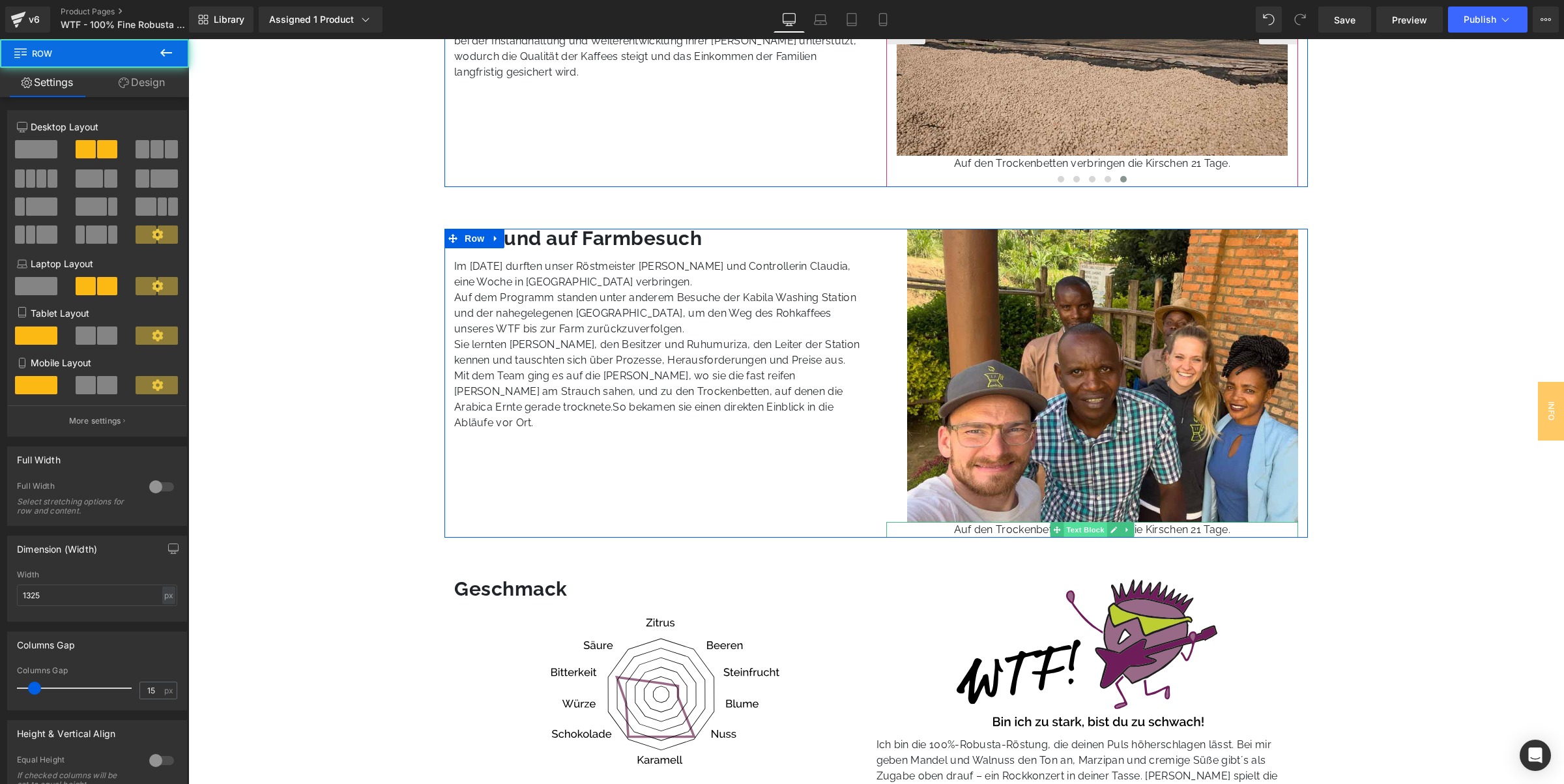
click at [1091, 530] on span "Text Block" at bounding box center [1084, 529] width 43 height 16
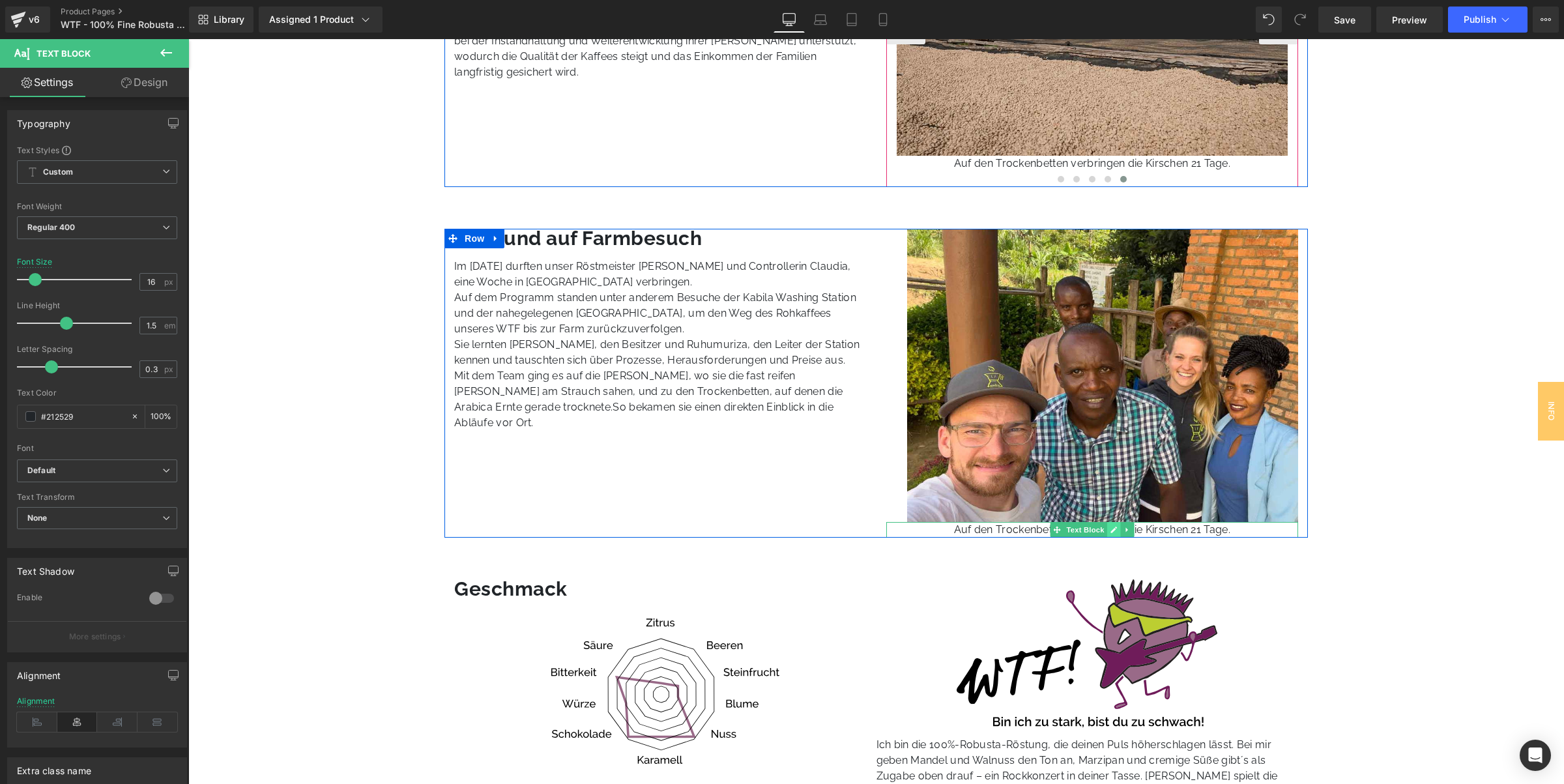
click at [1112, 528] on icon at bounding box center [1114, 530] width 7 height 7
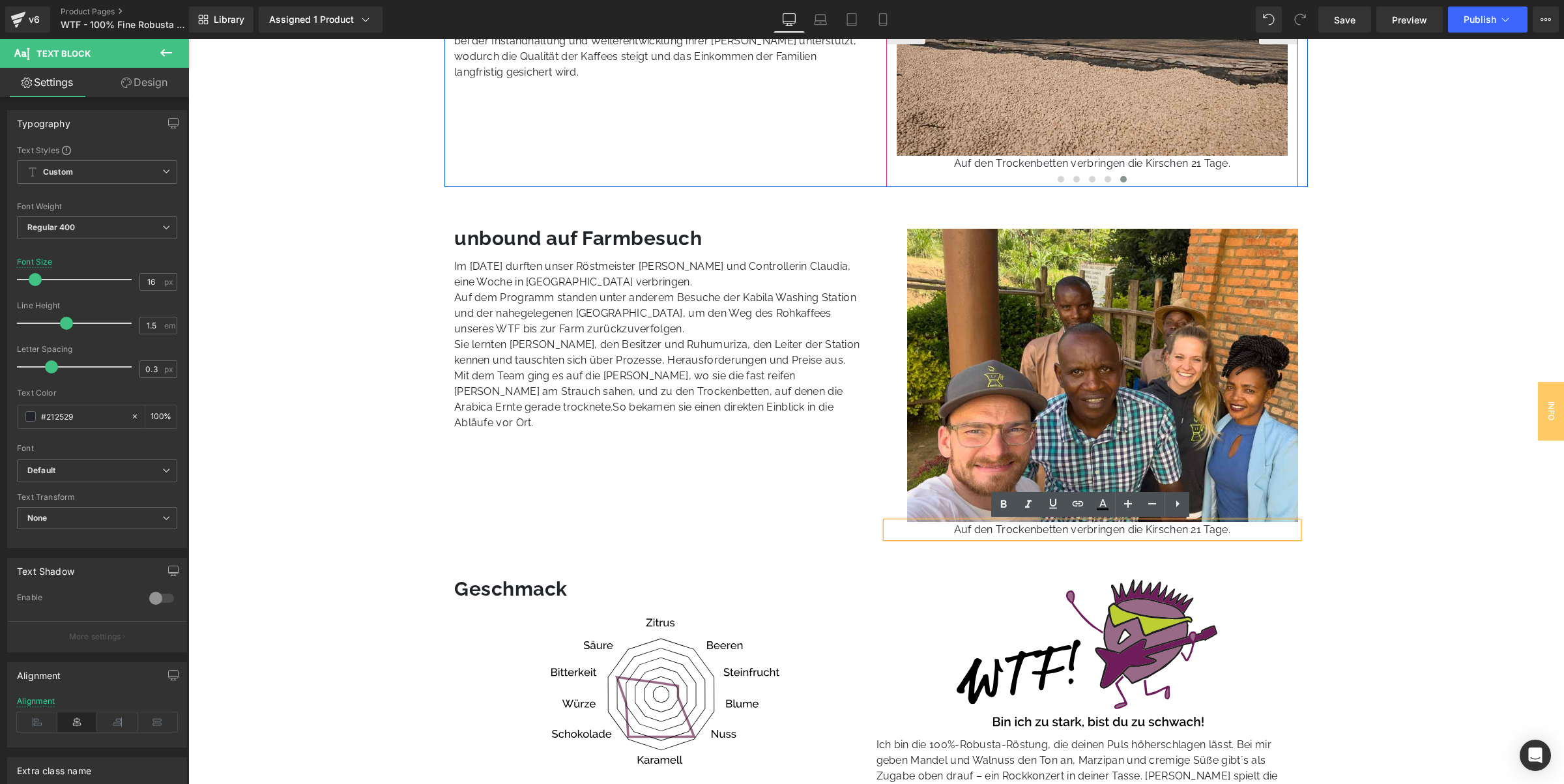
click at [1060, 532] on p "Auf den Trockenbetten verbringen die Kirschen 21 Tage." at bounding box center [1093, 529] width 413 height 16
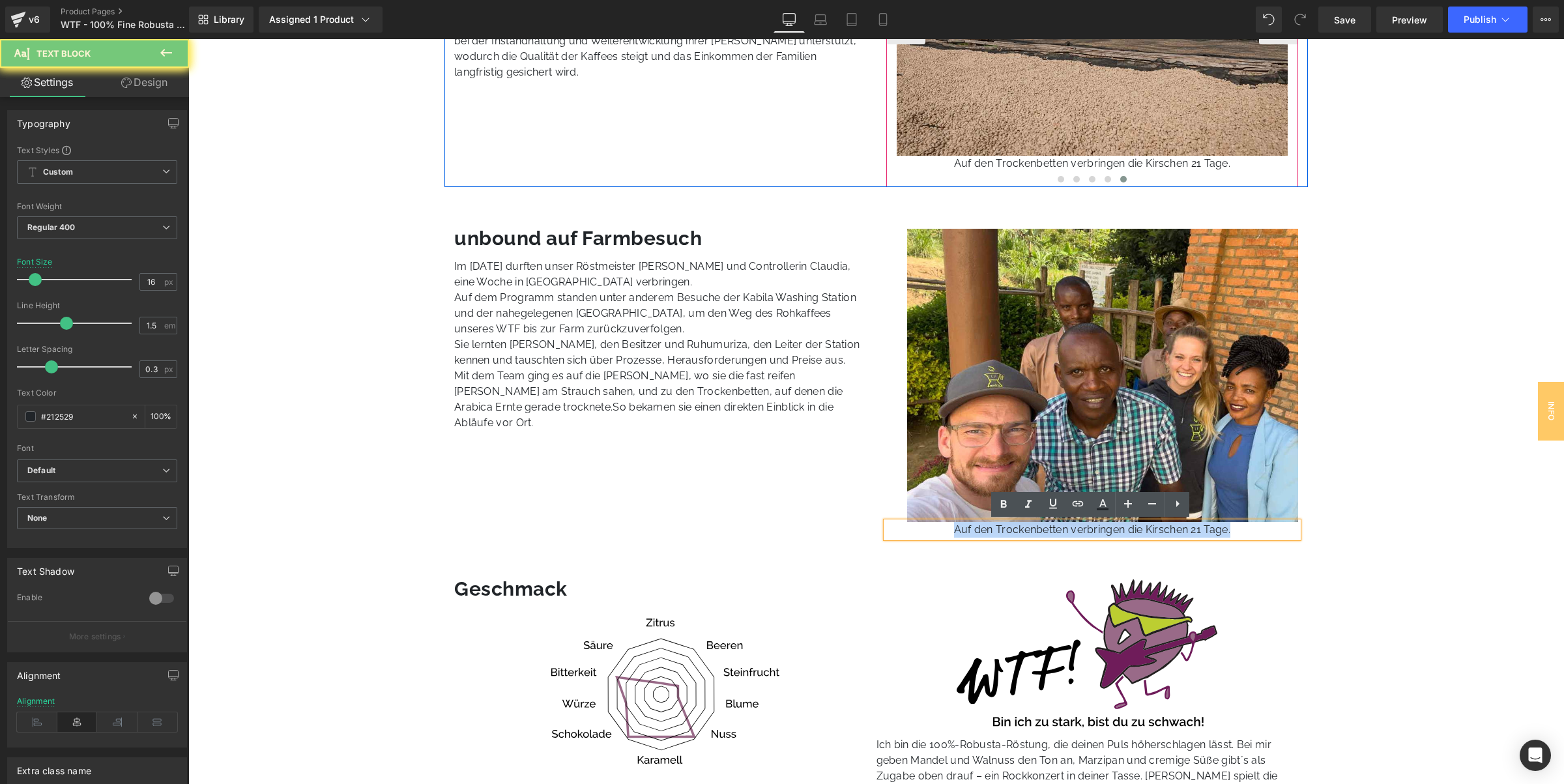
click at [1060, 532] on p "Auf den Trockenbetten verbringen die Kirschen 21 Tage." at bounding box center [1093, 529] width 413 height 16
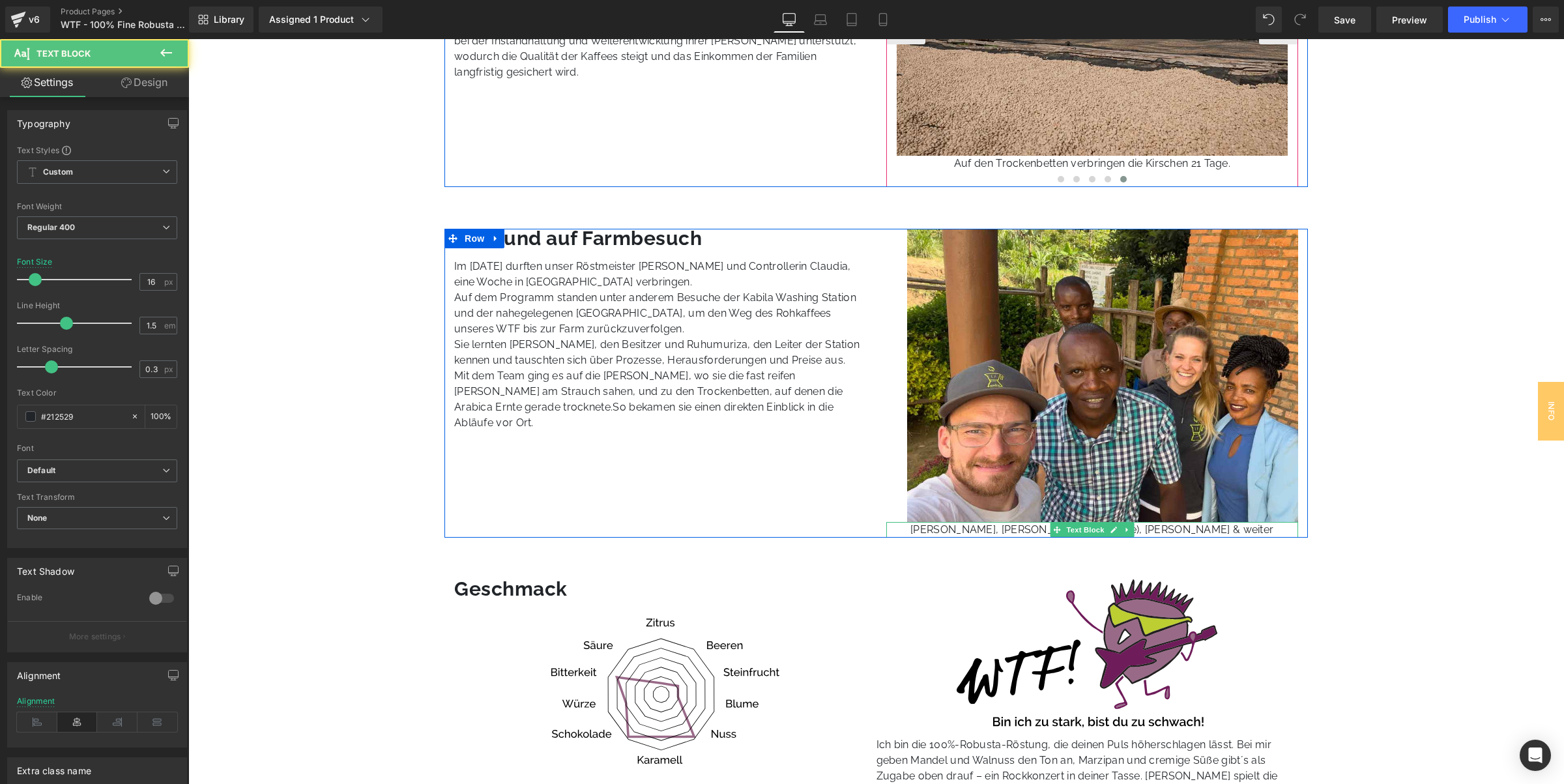
click at [1233, 532] on p "Valentin, Ruhumuriza (Bildmitte), Claudia & weiter" at bounding box center [1093, 529] width 413 height 16
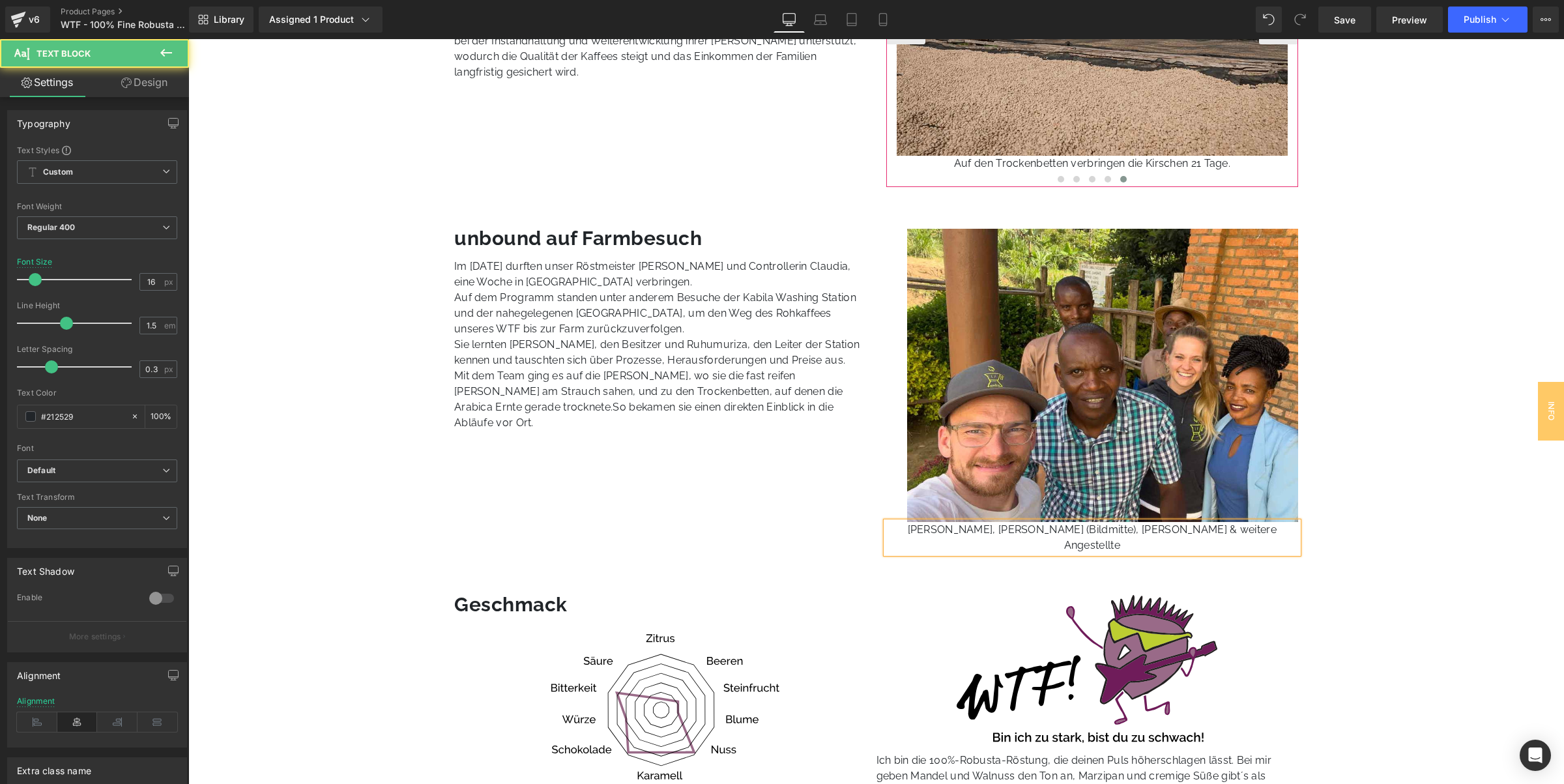
click at [1265, 533] on p "Valentin, Ruhumuriza (Bildmitte), Claudia & weitere Angestellte" at bounding box center [1093, 537] width 413 height 31
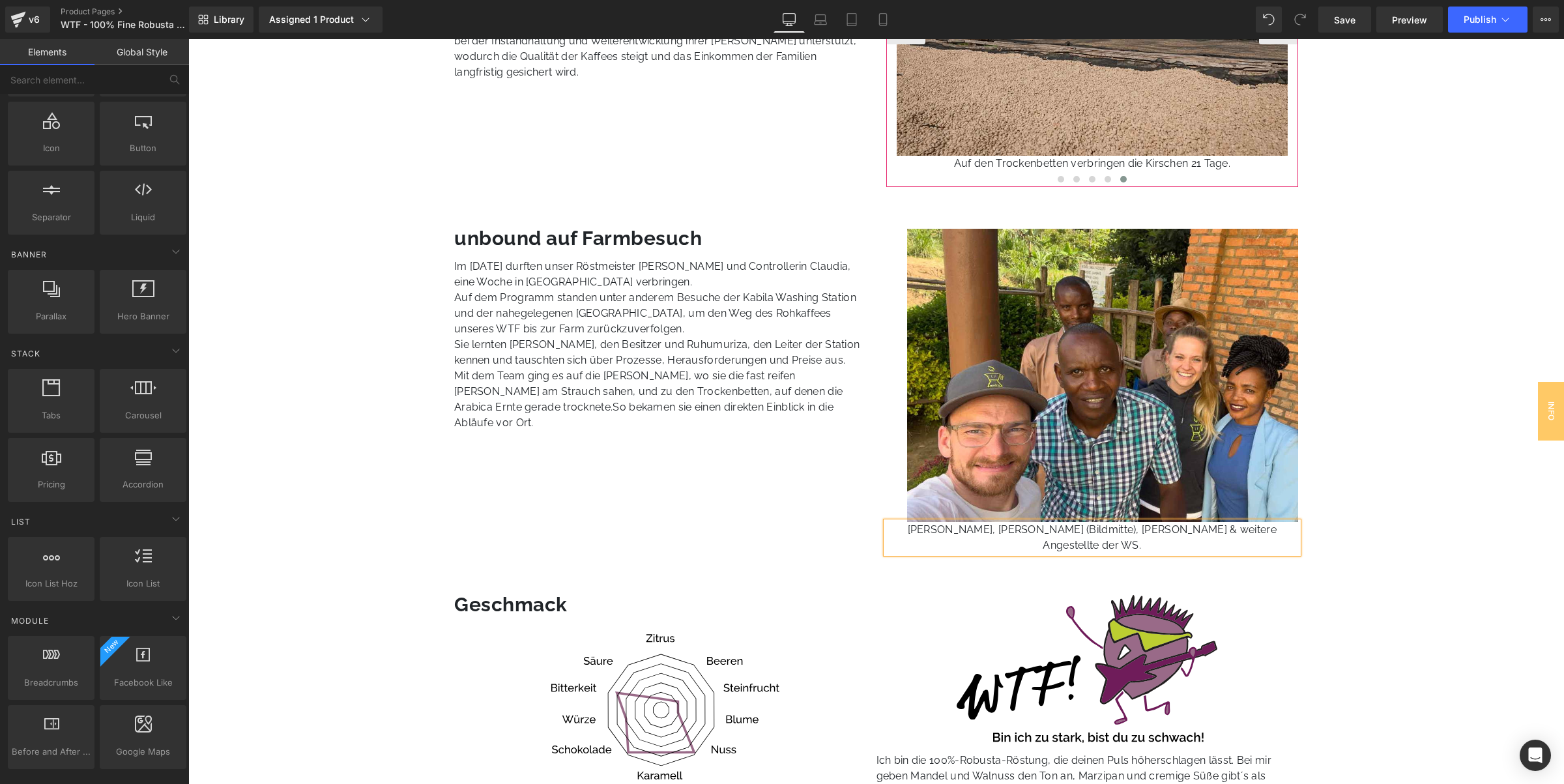
drag, startPoint x: 1378, startPoint y: 391, endPoint x: 1364, endPoint y: 398, distance: 15.7
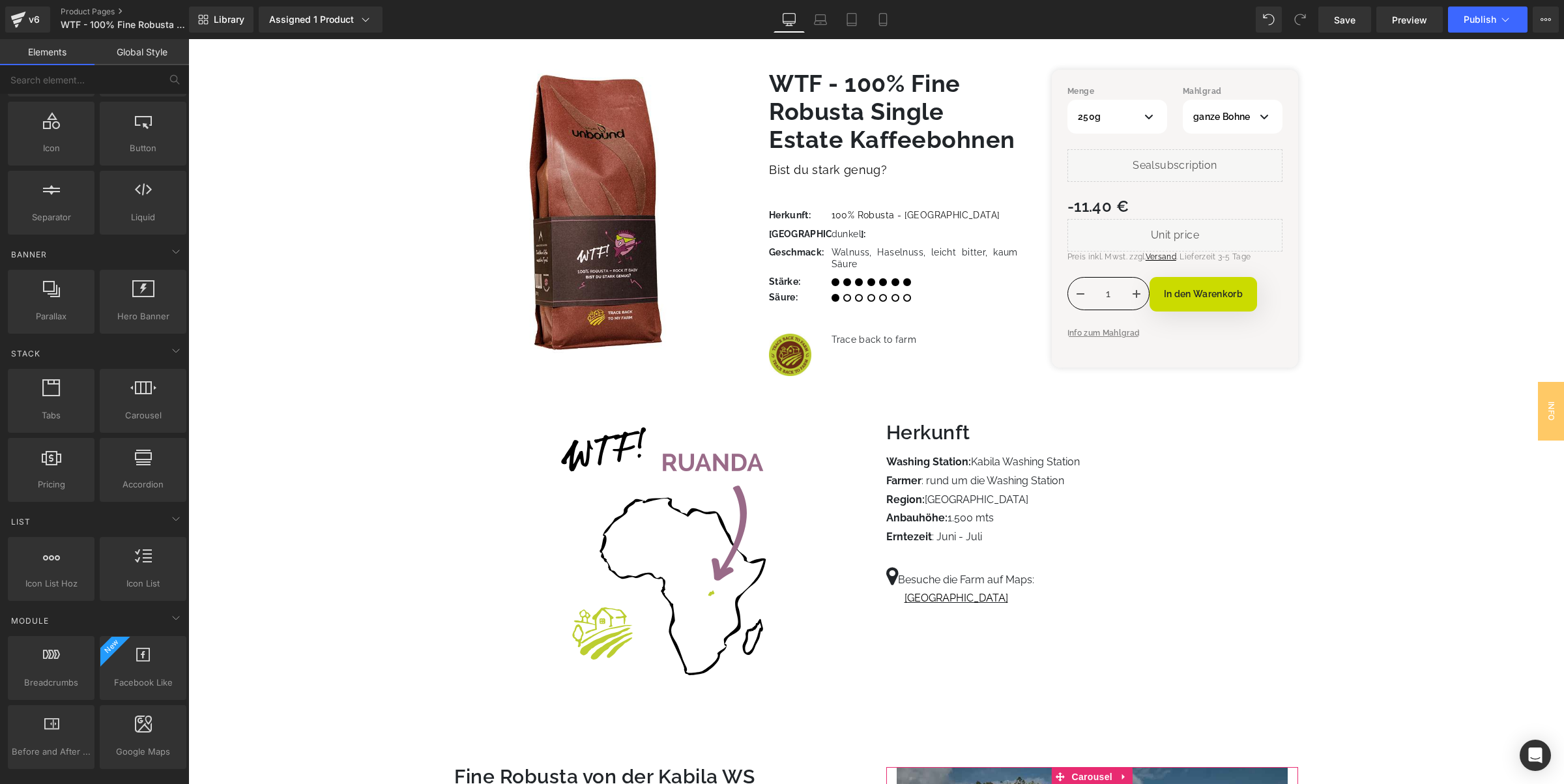
scroll to position [0, 0]
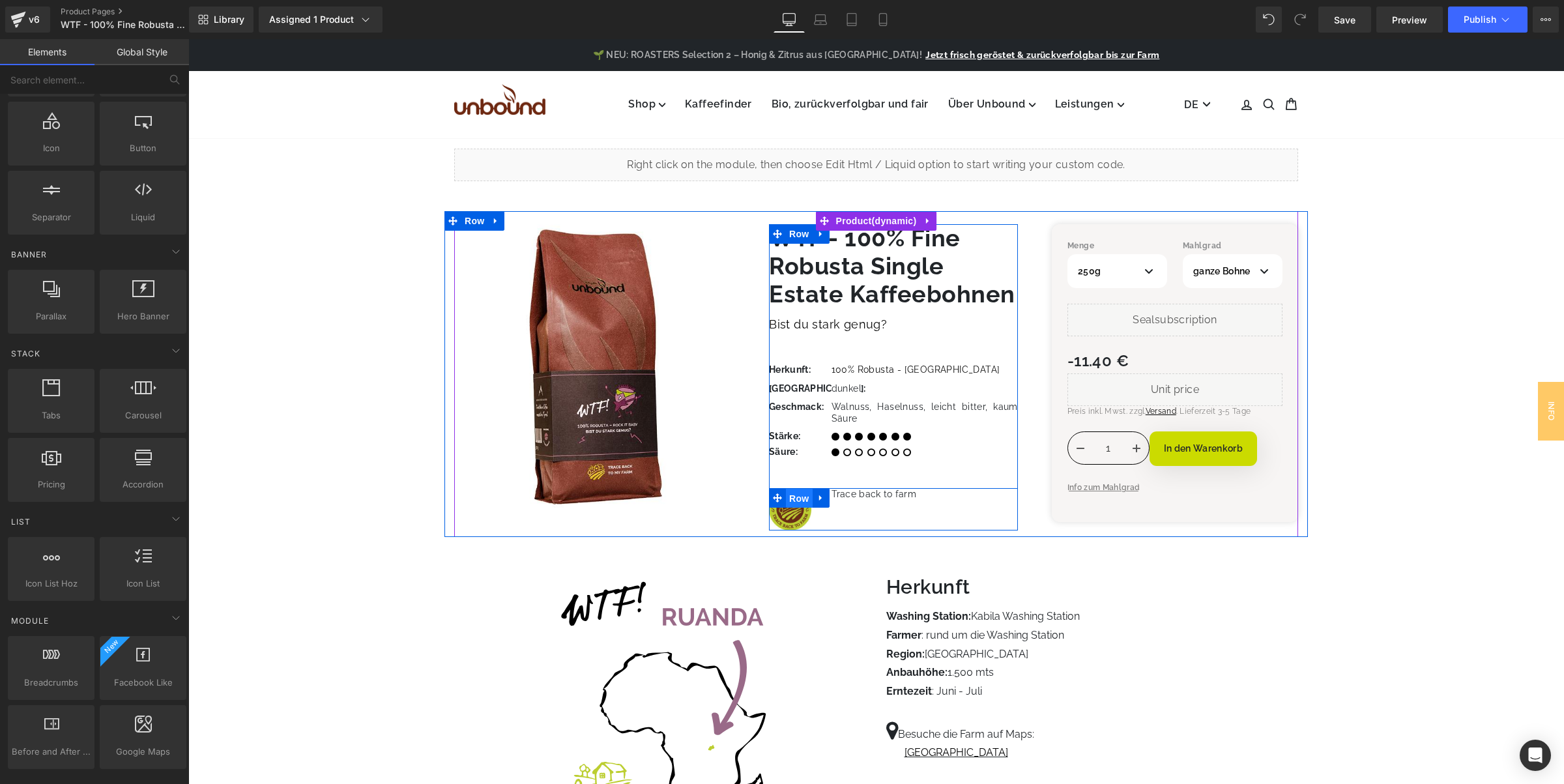
click at [797, 499] on span "Row" at bounding box center [798, 498] width 26 height 19
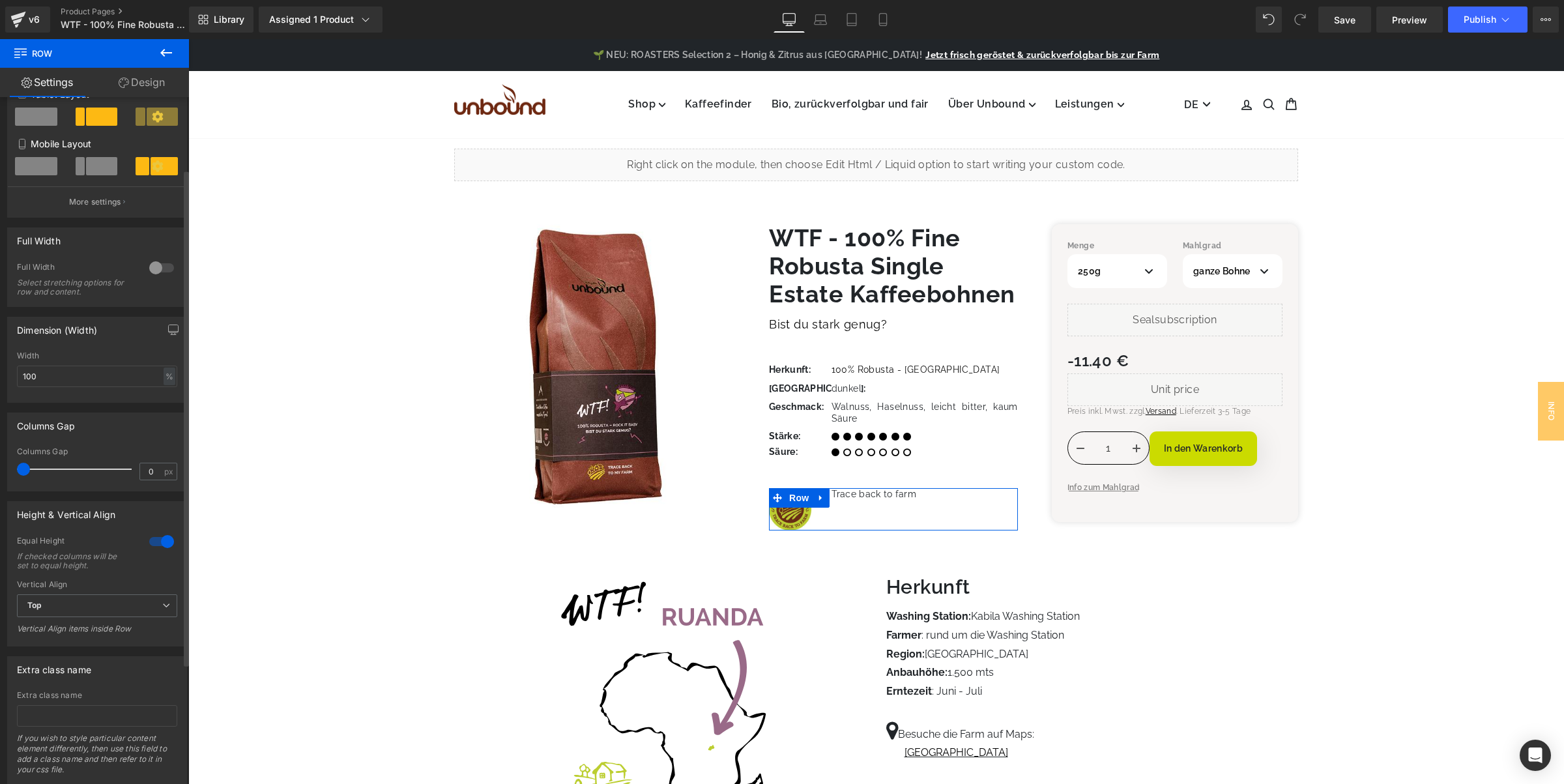
scroll to position [264, 0]
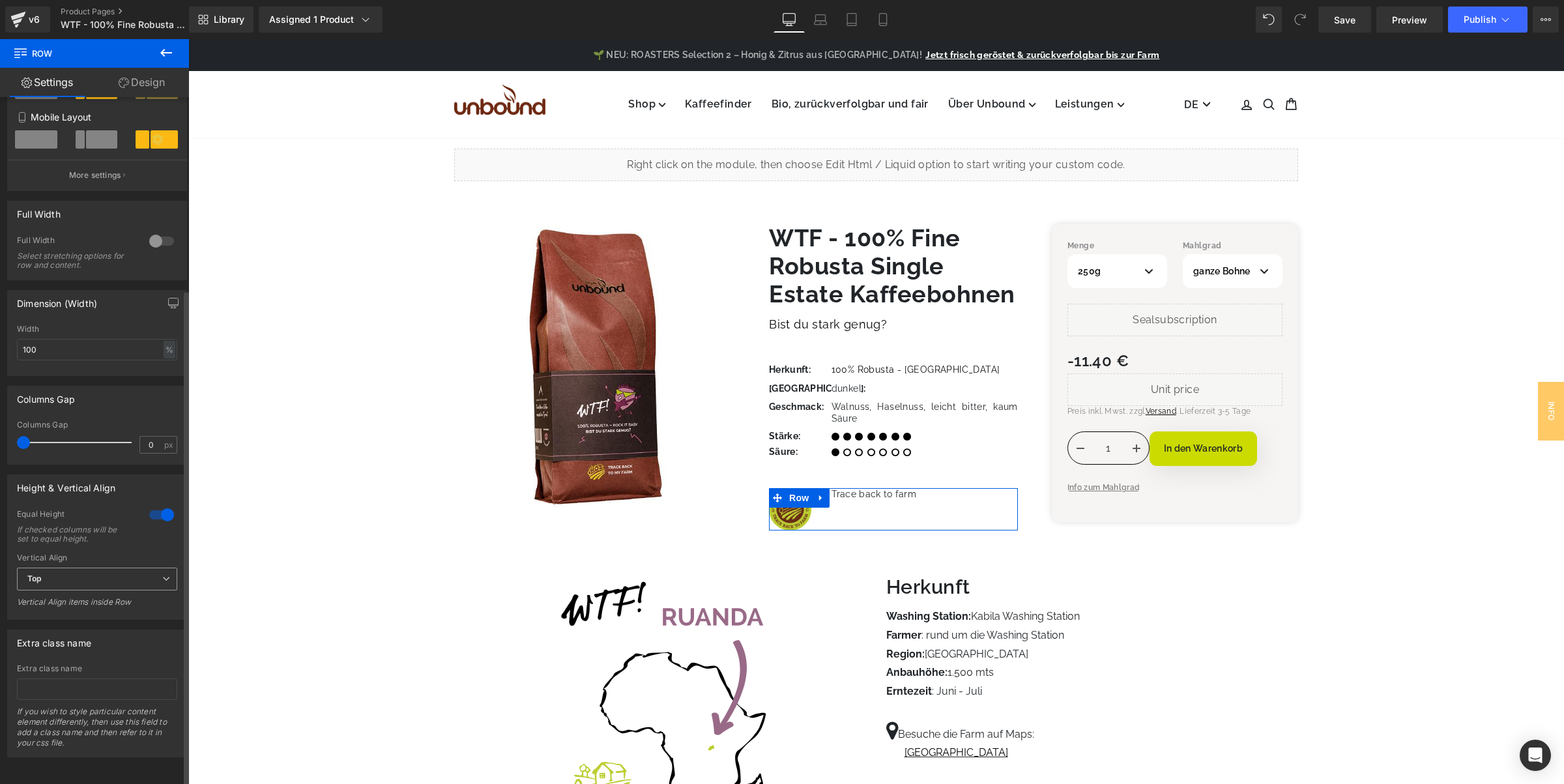
click at [119, 568] on span "Top" at bounding box center [96, 579] width 160 height 23
click at [106, 612] on li "Middle" at bounding box center [94, 621] width 155 height 19
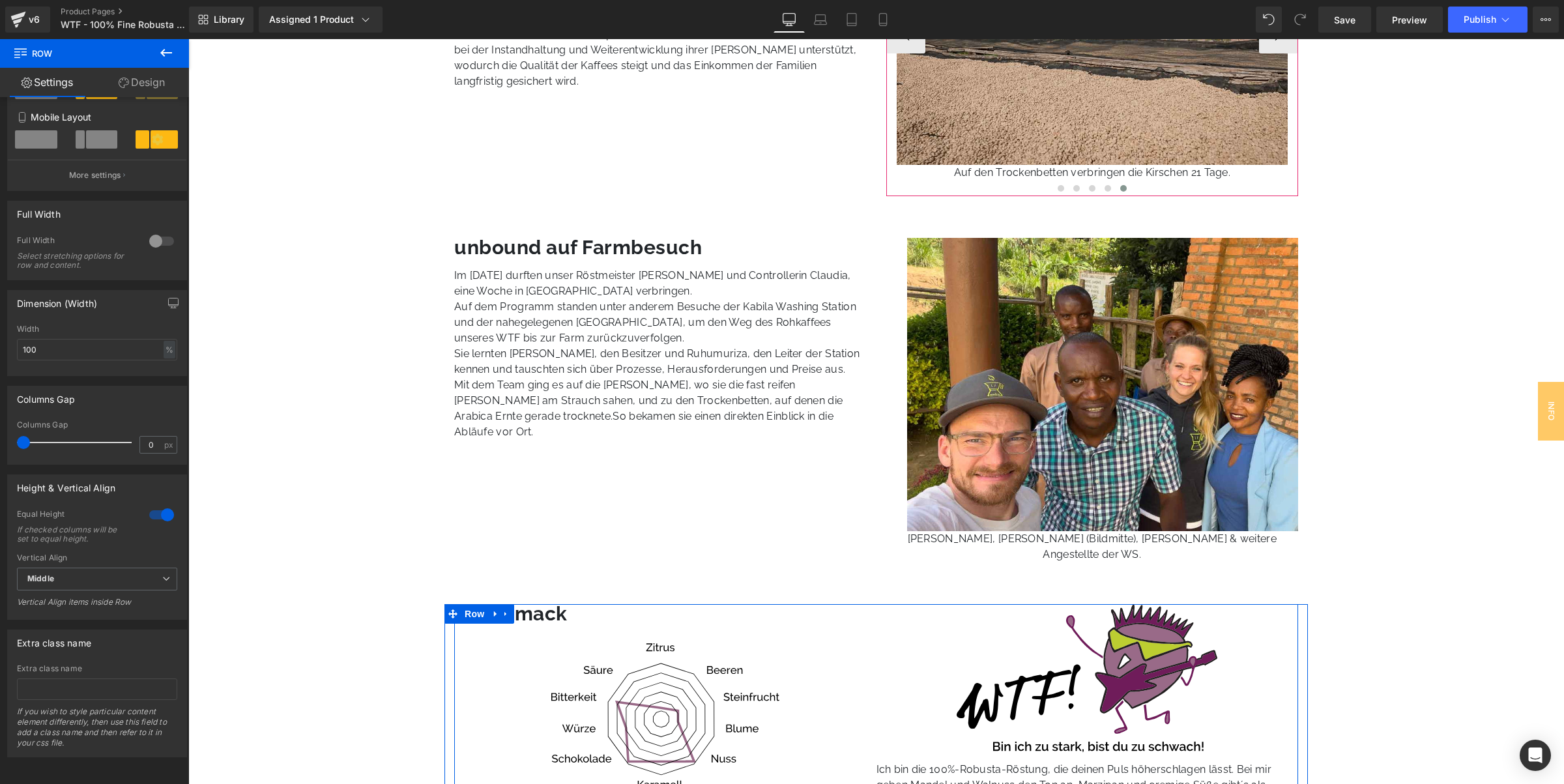
scroll to position [978, 0]
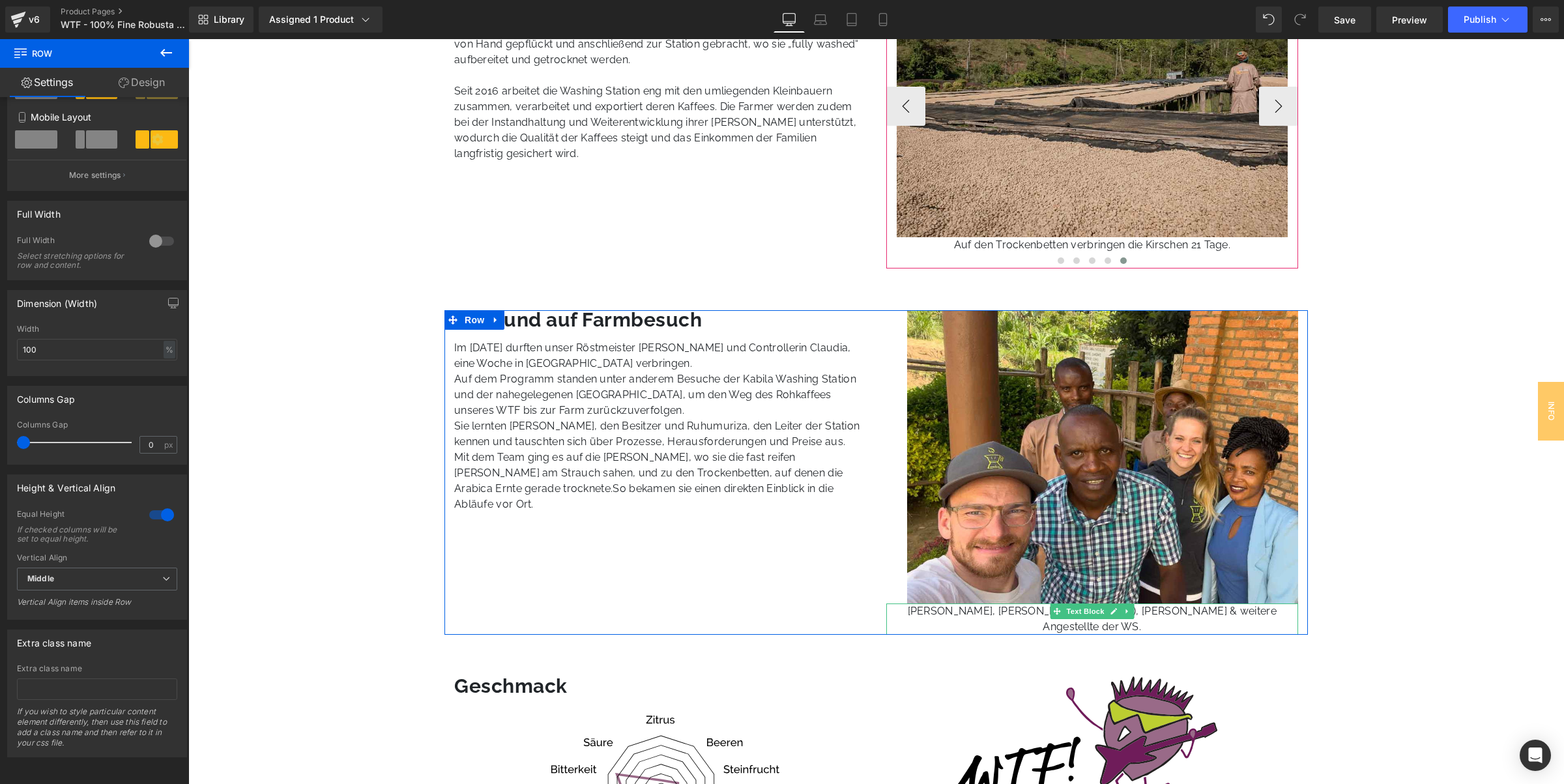
drag, startPoint x: 960, startPoint y: 611, endPoint x: 995, endPoint y: 632, distance: 40.8
click at [960, 611] on p "Valentin, Ruhumuriza (Bildmitte), Claudia & weitere Angestellte der WS." at bounding box center [1093, 619] width 413 height 31
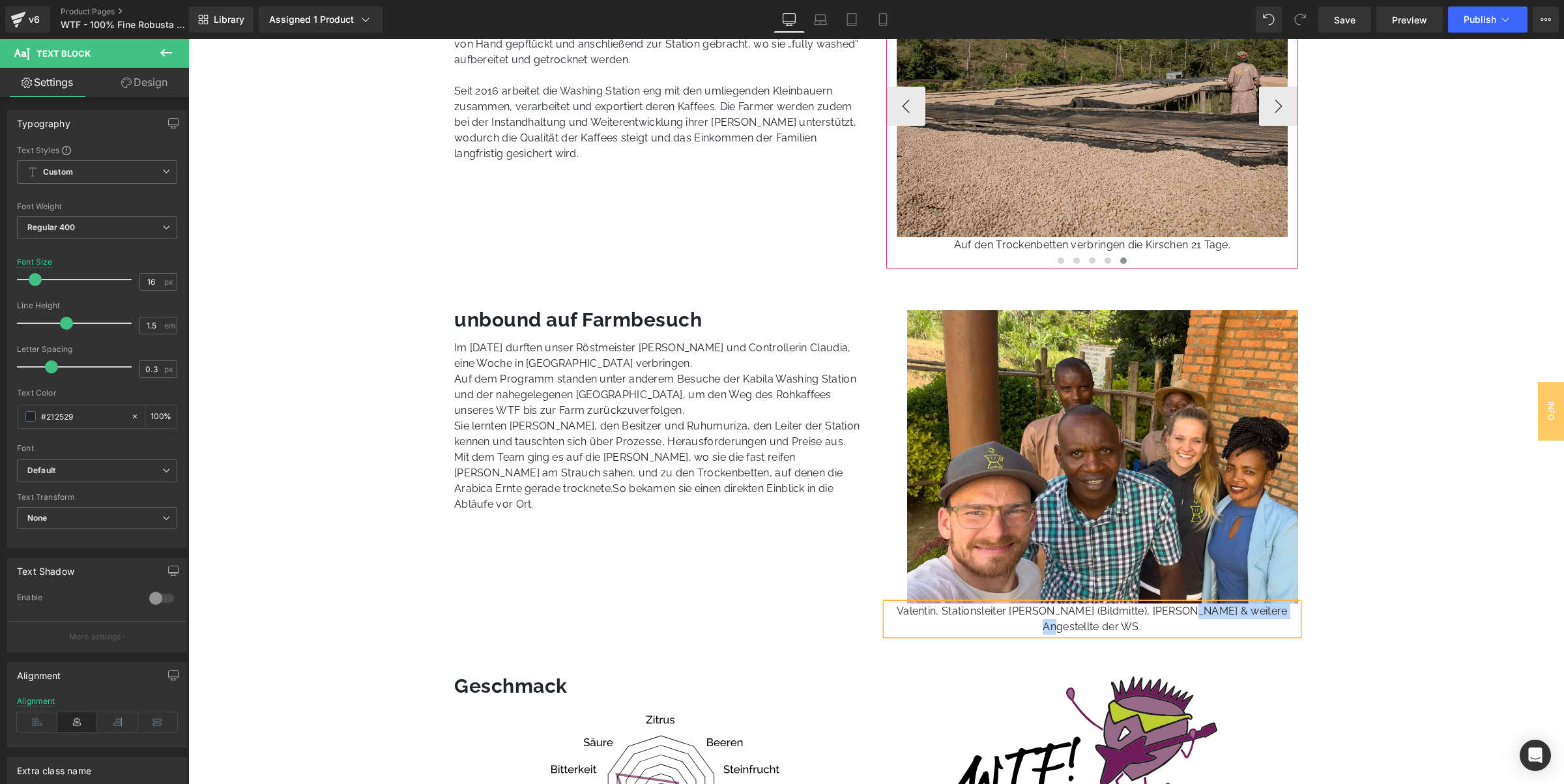
drag, startPoint x: 1173, startPoint y: 611, endPoint x: 1272, endPoint y: 607, distance: 99.1
click at [1271, 608] on p "Valentin, Stationsleiter Ruhumuriza (Bildmitte), Claudia & weitere Angestellte …" at bounding box center [1093, 619] width 413 height 31
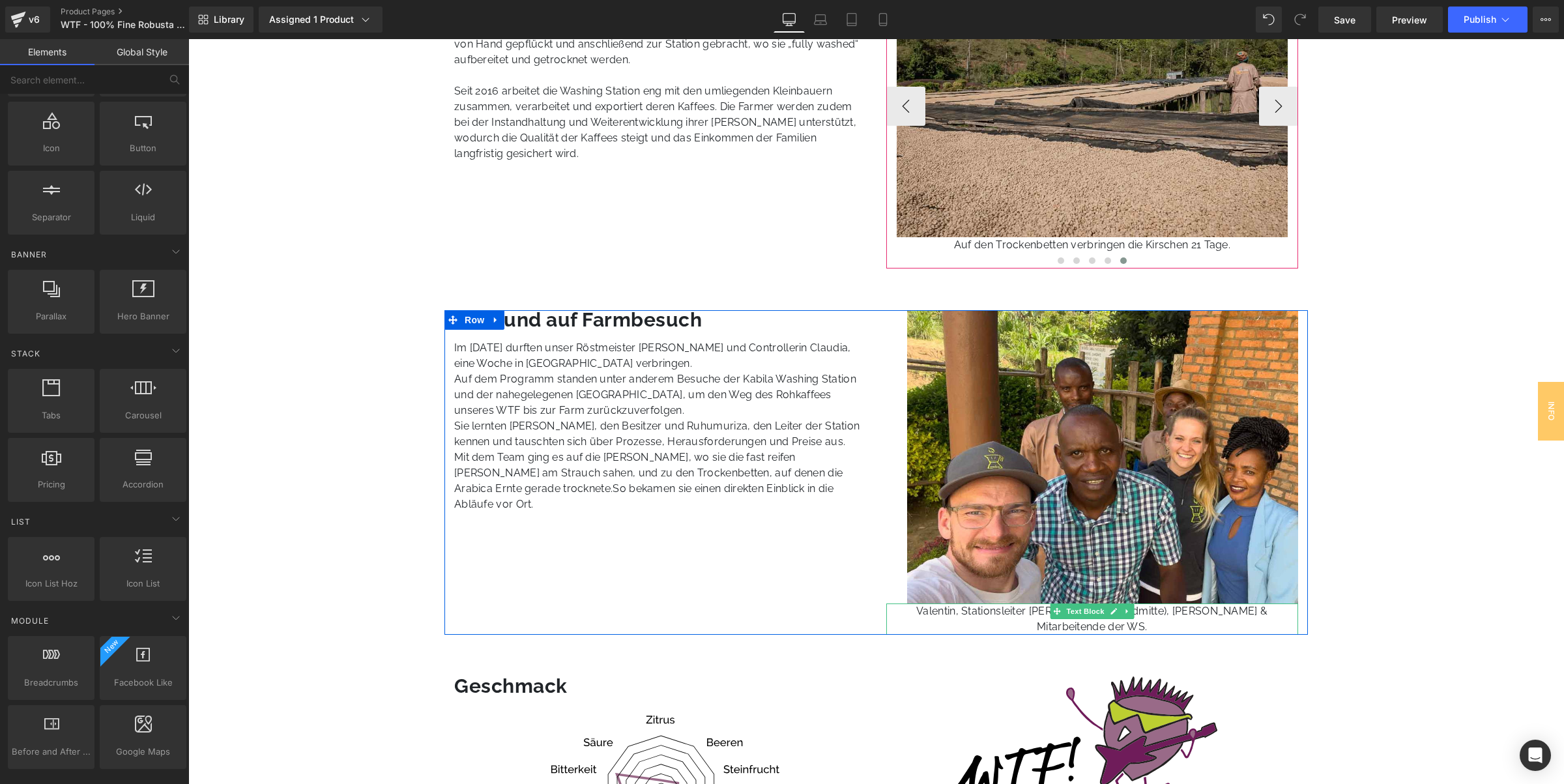
click at [1169, 611] on p "Valentin, Stationsleiter Ruhumuriza (Bildmitte), Claudia & Mitarbeitende der WS." at bounding box center [1093, 619] width 413 height 31
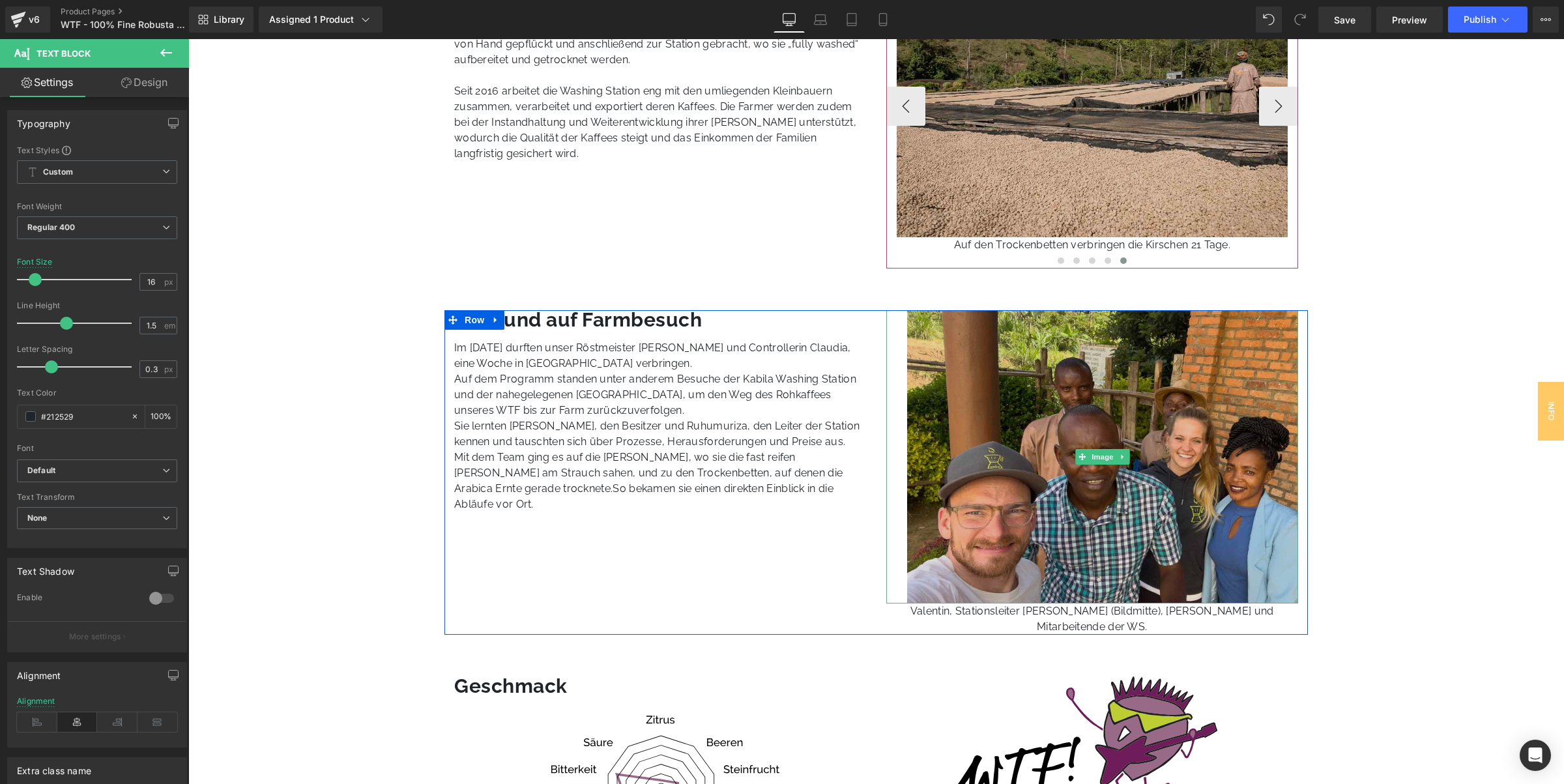
click at [1045, 444] on img at bounding box center [1103, 457] width 391 height 293
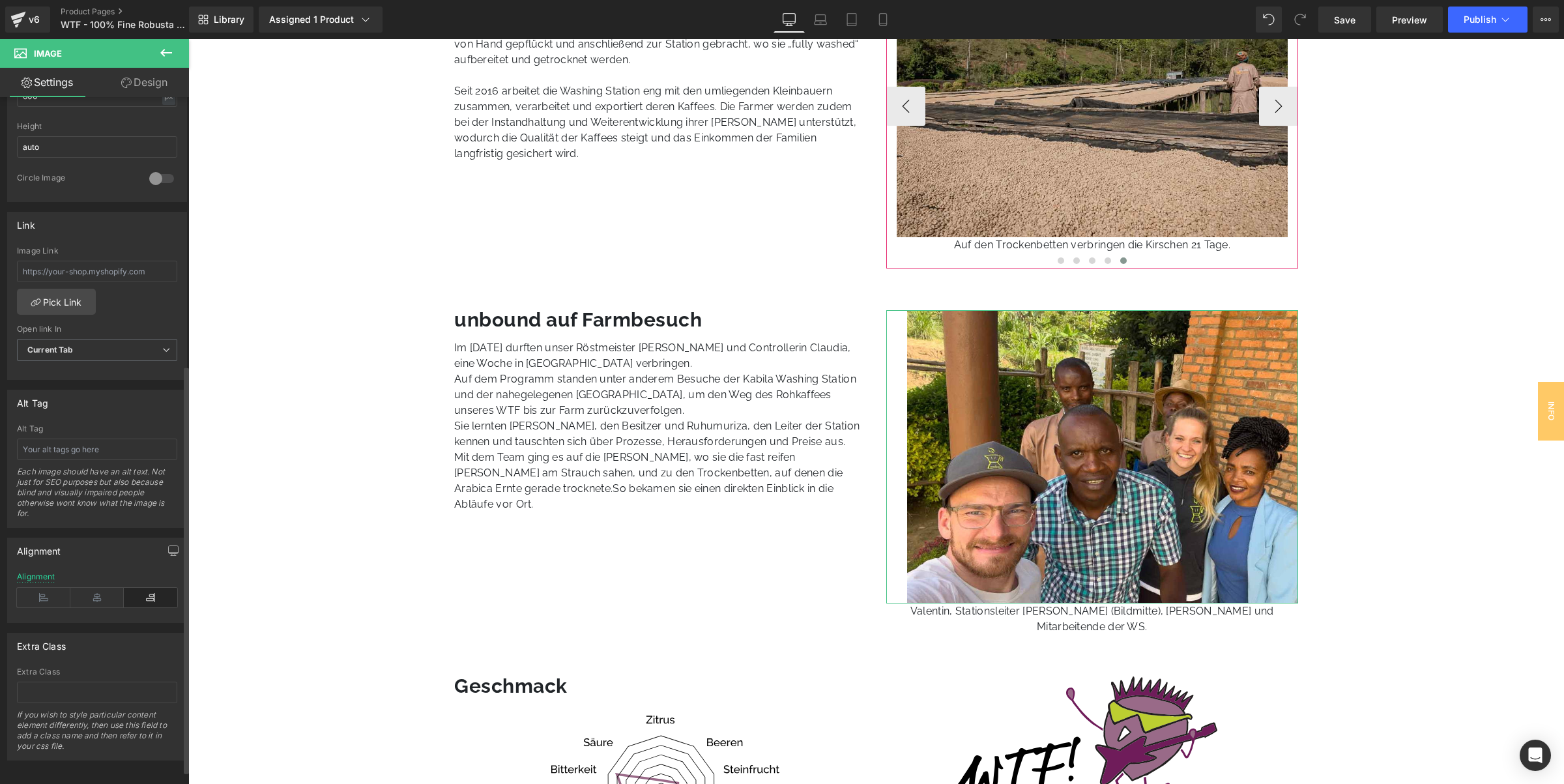
scroll to position [473, 0]
click at [105, 435] on input "text" at bounding box center [96, 446] width 160 height 22
paste input "alentin, Ruhumuriza und Claudia vor der Kabila Washing Station, Gakenke, Mai 20…"
type input "alentin, Ruhumuriza und Claudia vor der Kabila Washing Station, Gakenke, Mai 20…"
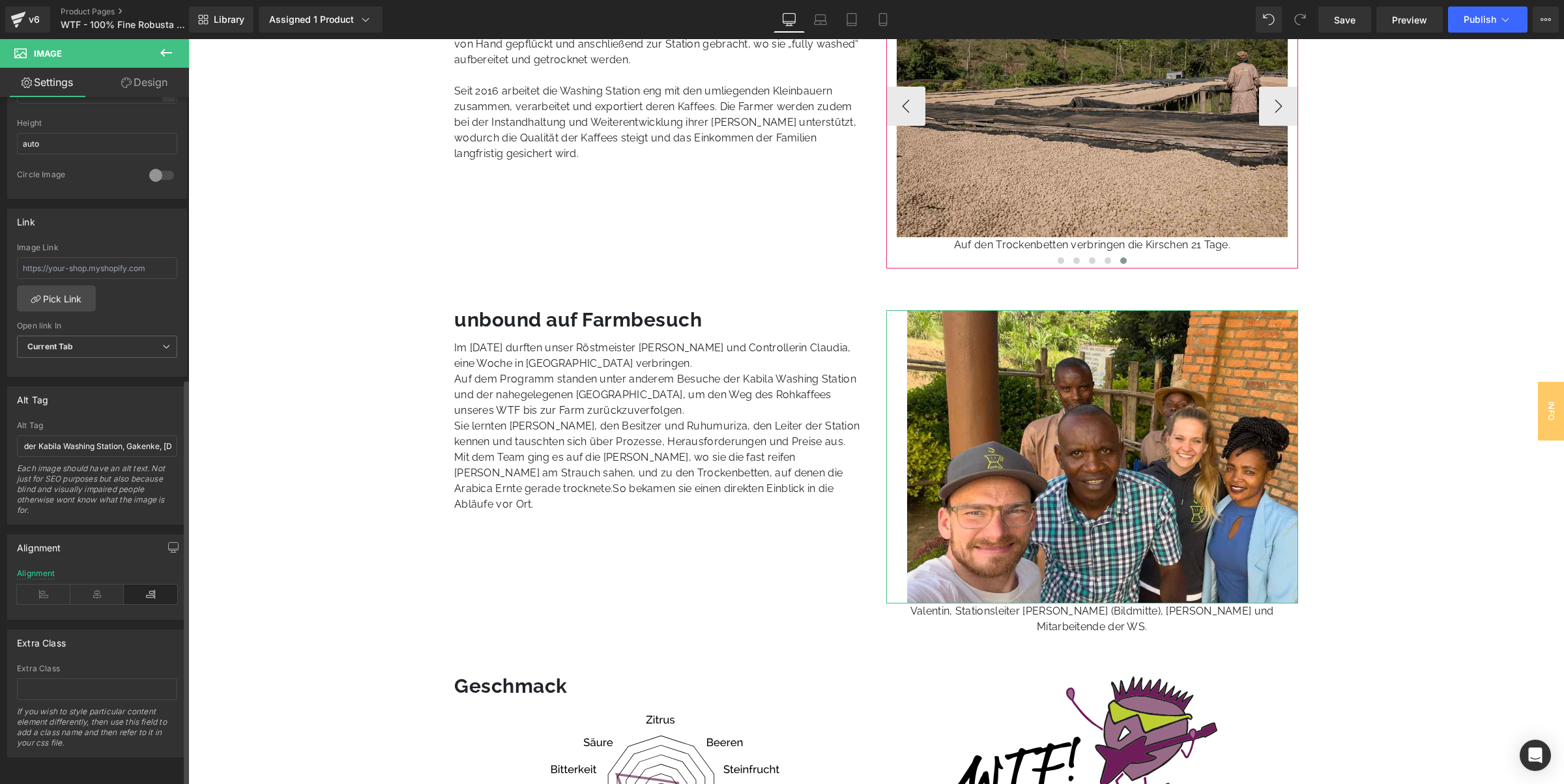
click at [112, 387] on div "Alt Tag" at bounding box center [96, 400] width 179 height 25
click at [1283, 612] on p "Valentin, Stationsleiter Ruhumuriza (Bildmitte), Claudia und Mitarbeitende der …" at bounding box center [1093, 619] width 413 height 31
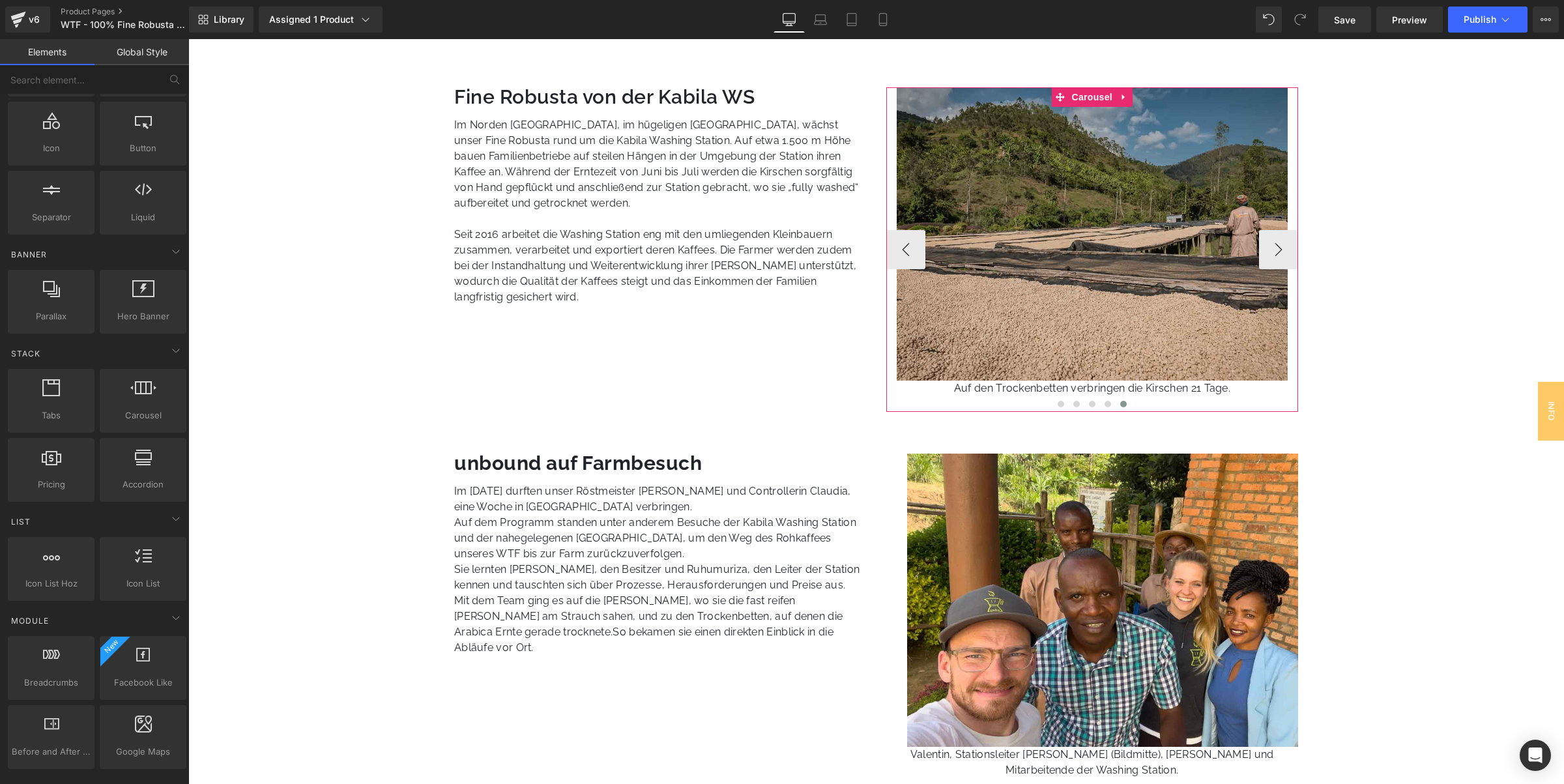
scroll to position [896, 0]
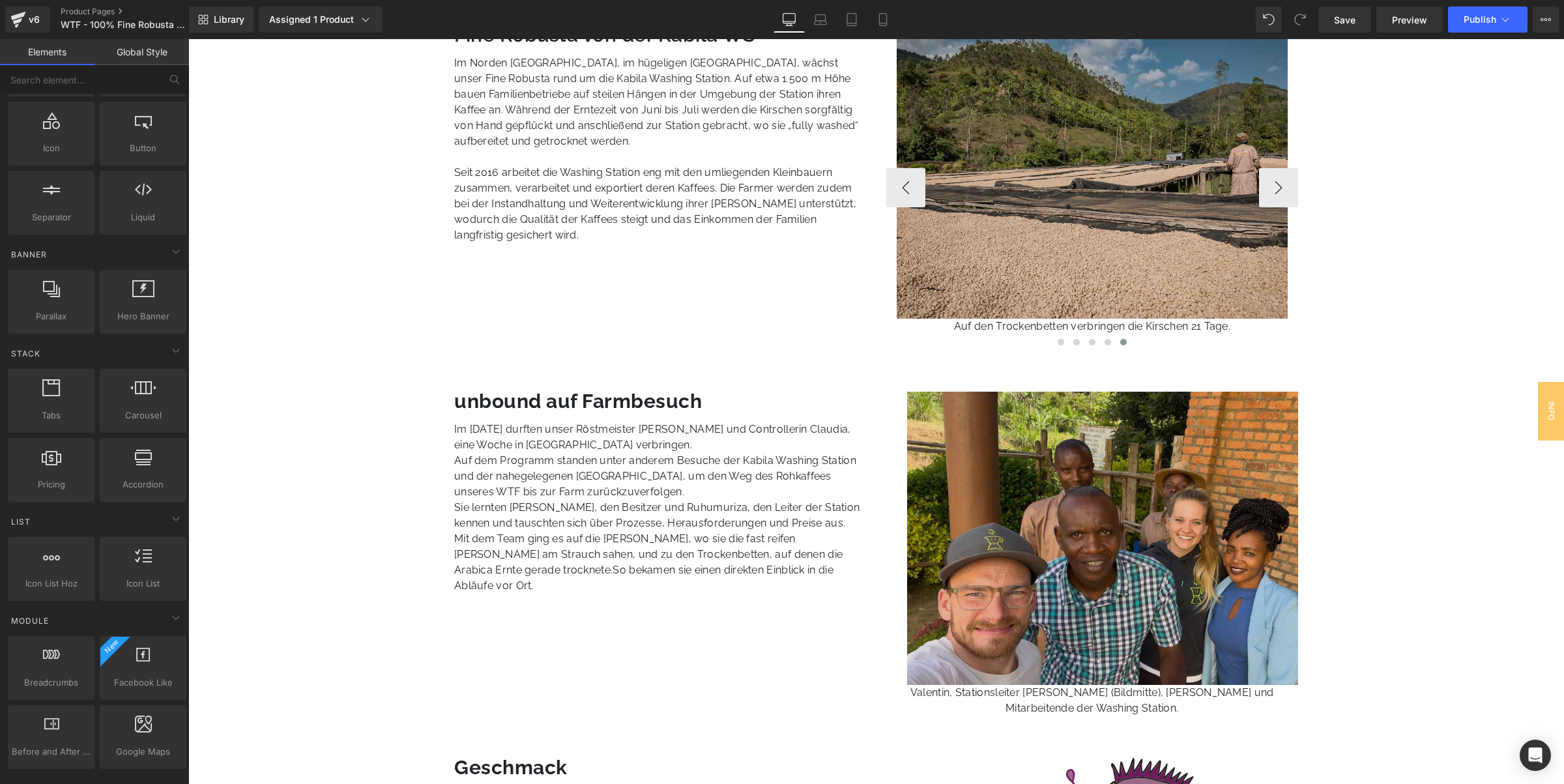
click at [1041, 484] on img at bounding box center [1103, 538] width 391 height 293
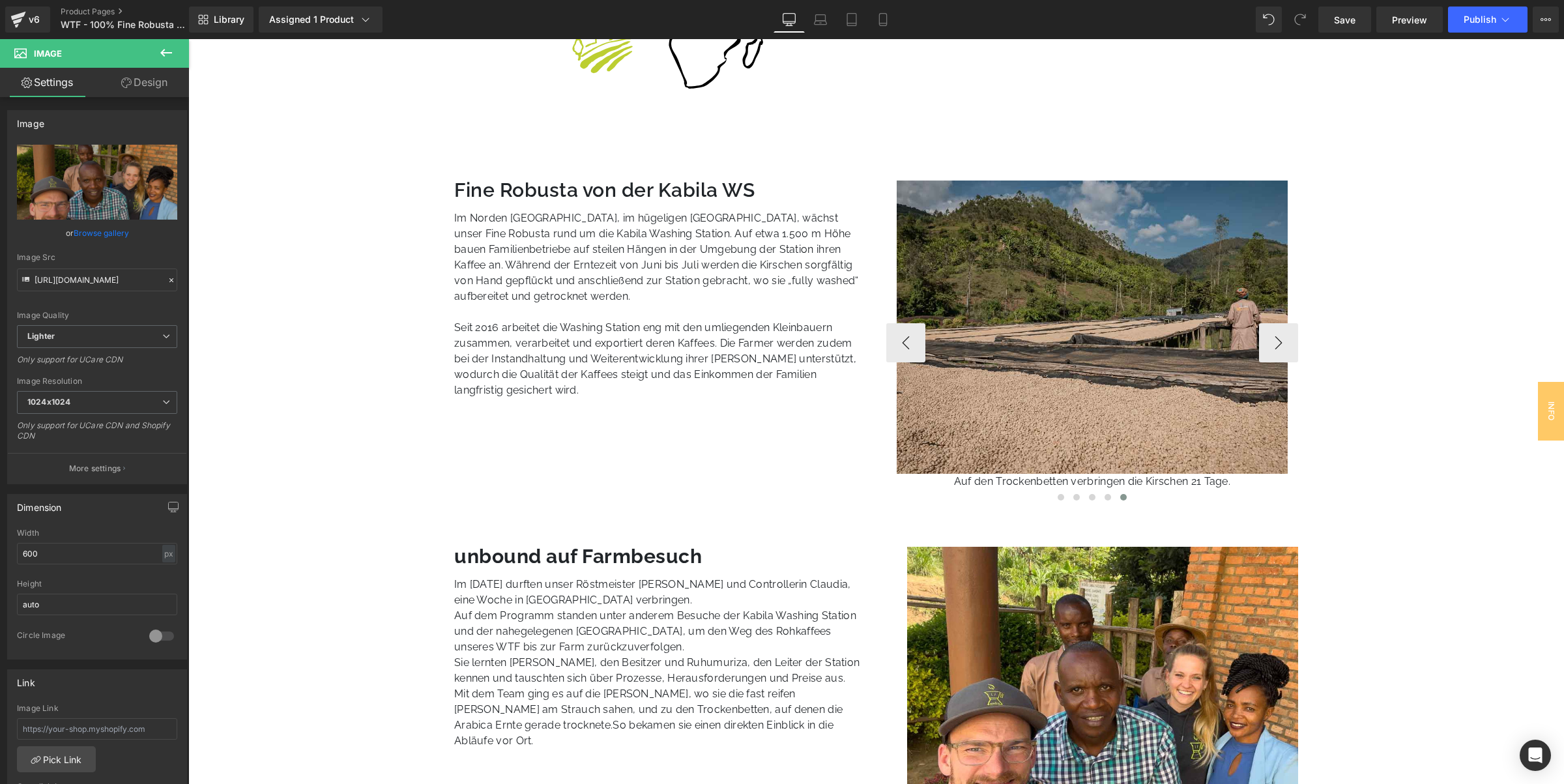
scroll to position [733, 0]
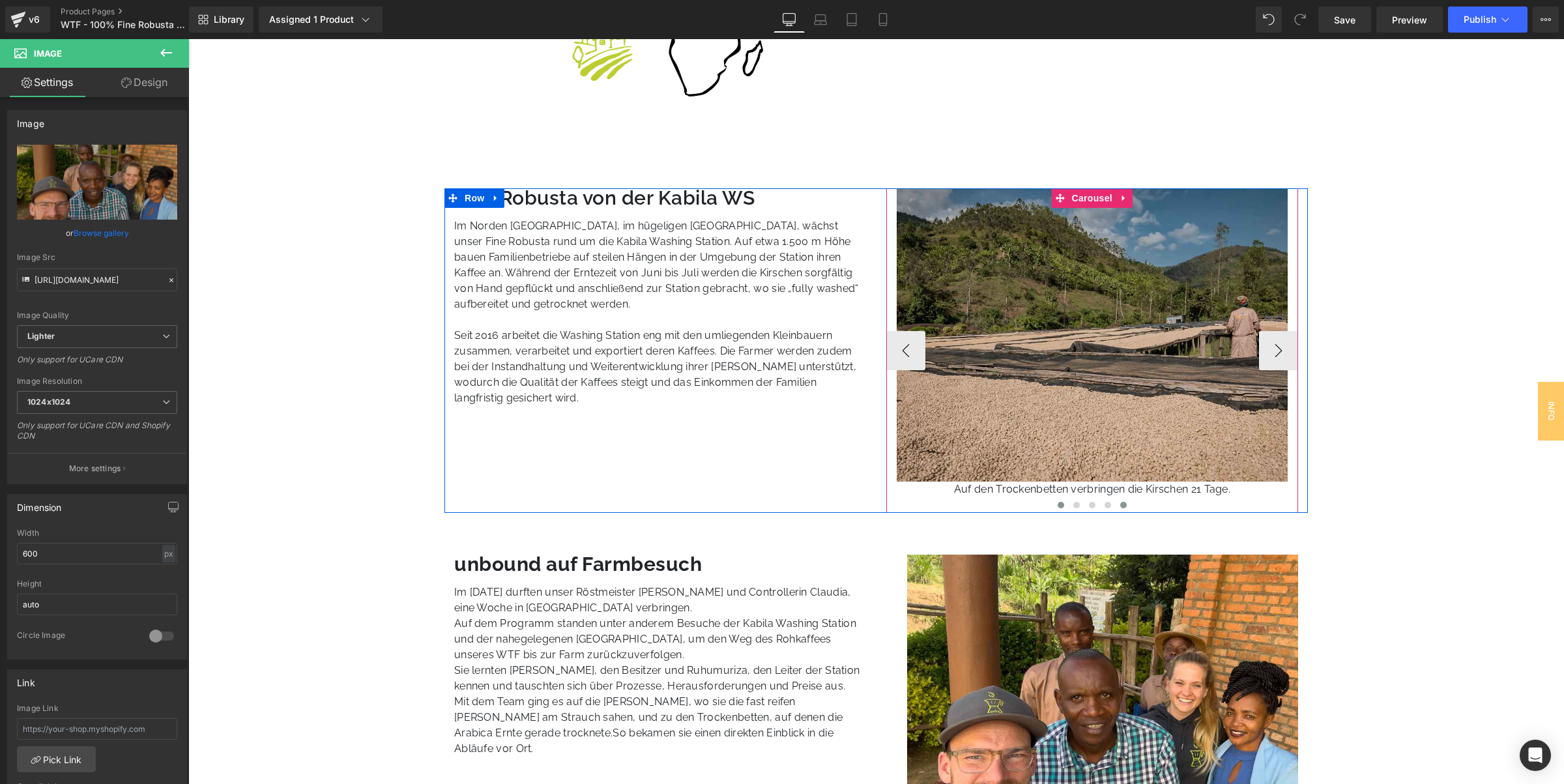
click at [1062, 501] on button at bounding box center [1061, 505] width 16 height 13
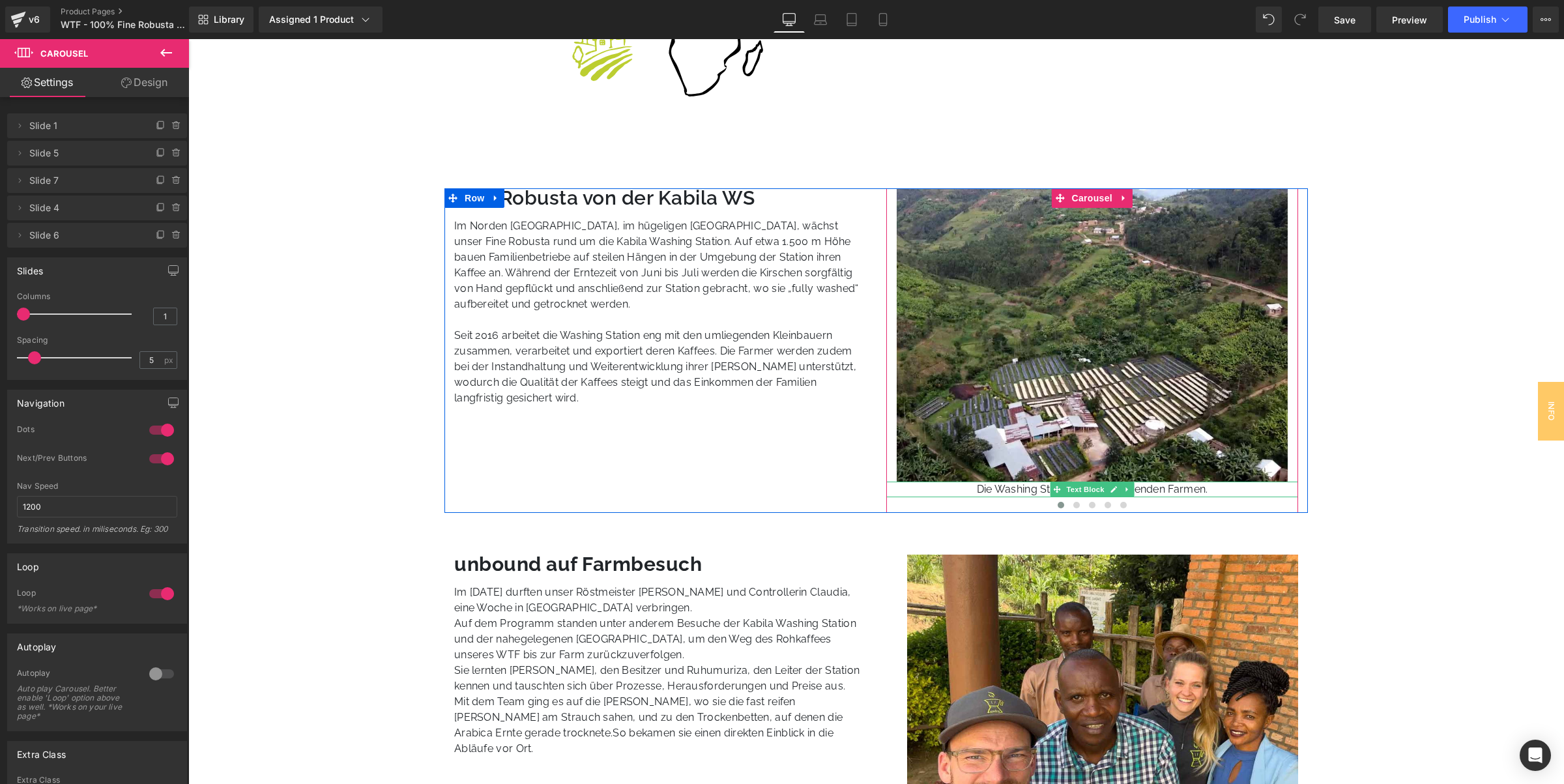
click at [1177, 485] on p "Die Washing Station und umliegenden Farmen." at bounding box center [1093, 489] width 413 height 16
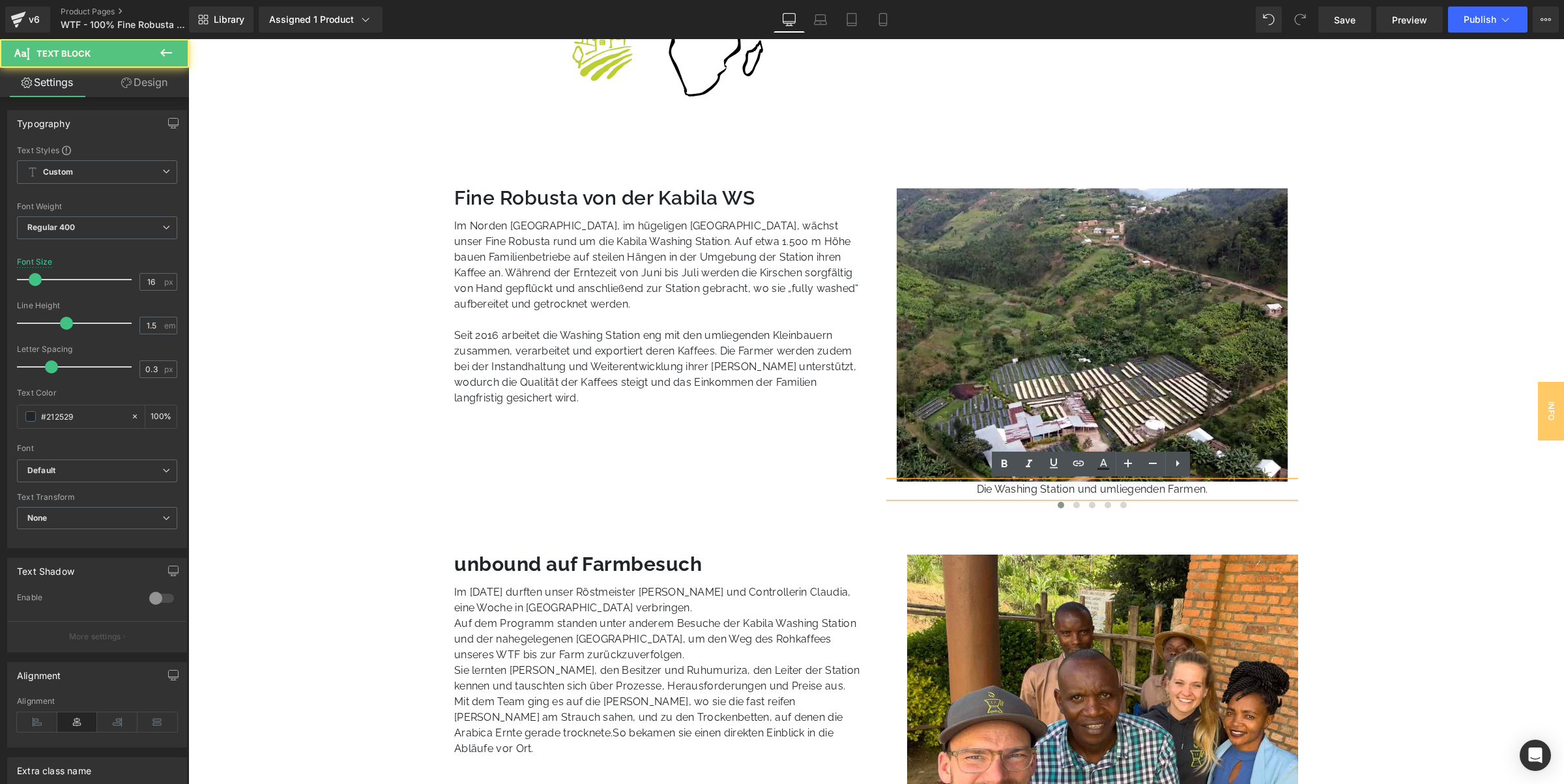
click at [1179, 486] on p "Die Washing Station und umliegenden Farmen." at bounding box center [1093, 489] width 413 height 16
drag, startPoint x: 1161, startPoint y: 489, endPoint x: 1175, endPoint y: 501, distance: 18.4
click at [1161, 489] on p "Die Washing Station und umliegenden Farmen." at bounding box center [1093, 489] width 413 height 16
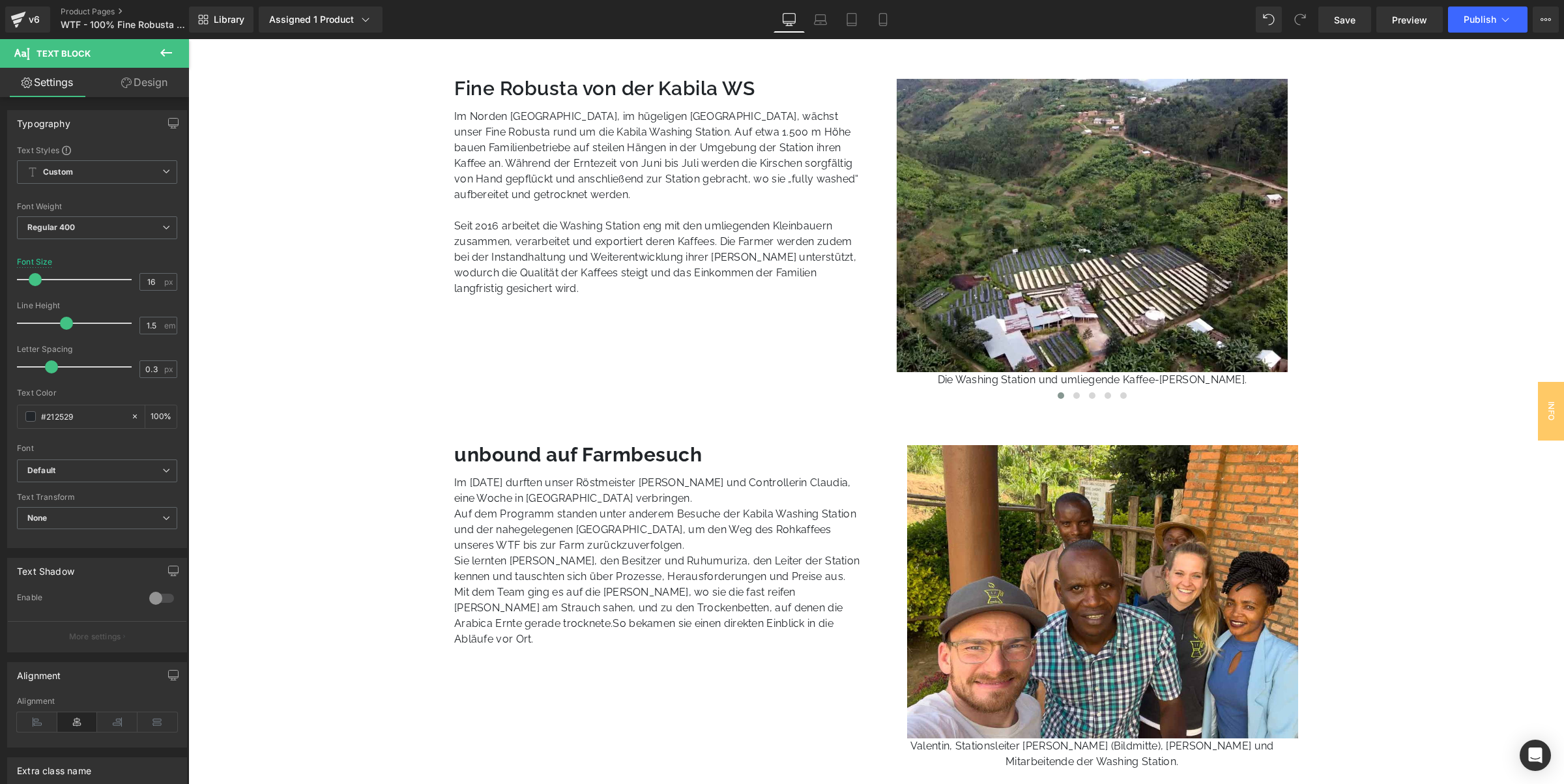
scroll to position [814, 0]
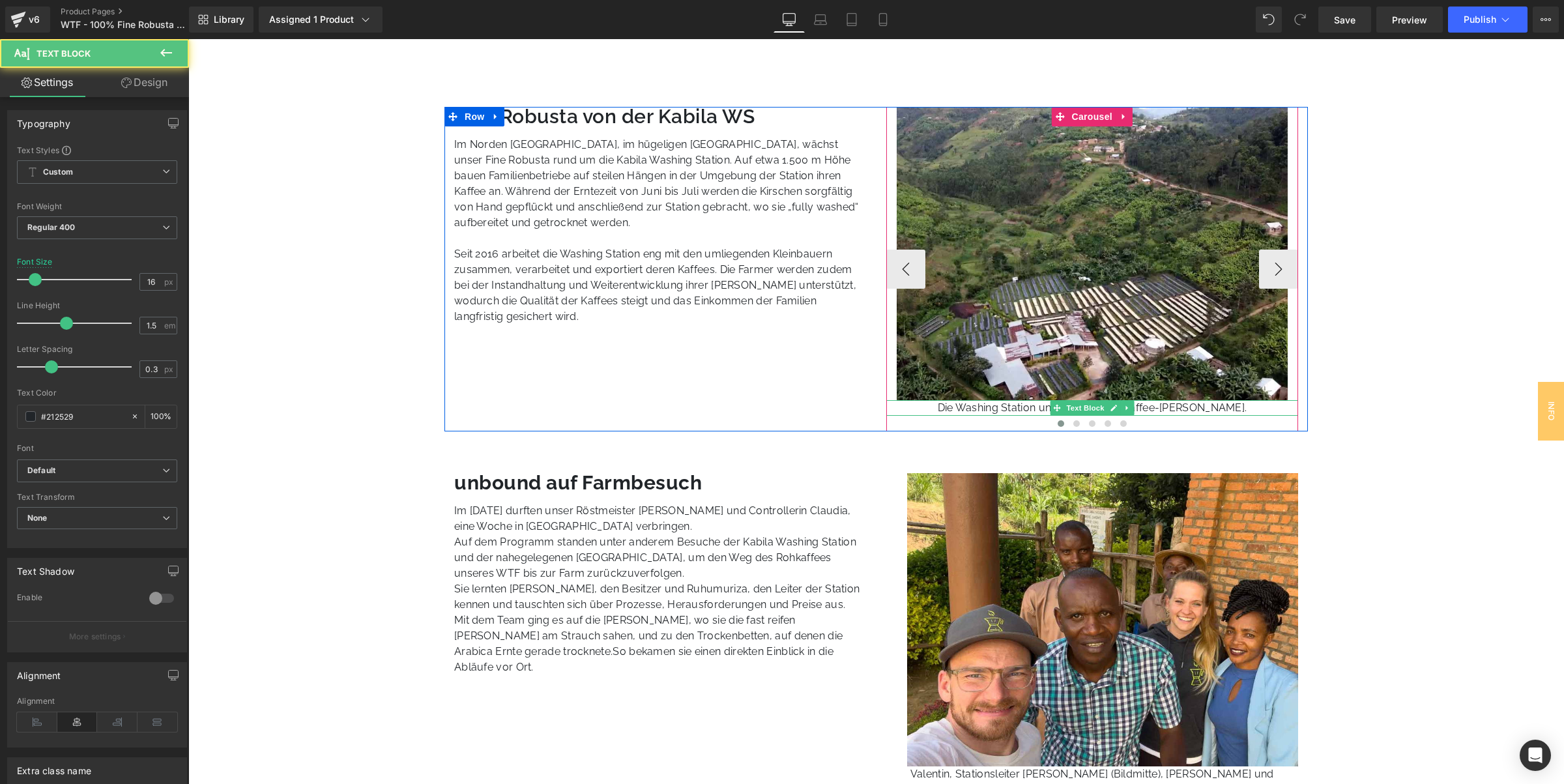
click at [983, 408] on p "Die Washing Station und umliegende Kaffee-Felder." at bounding box center [1093, 408] width 413 height 16
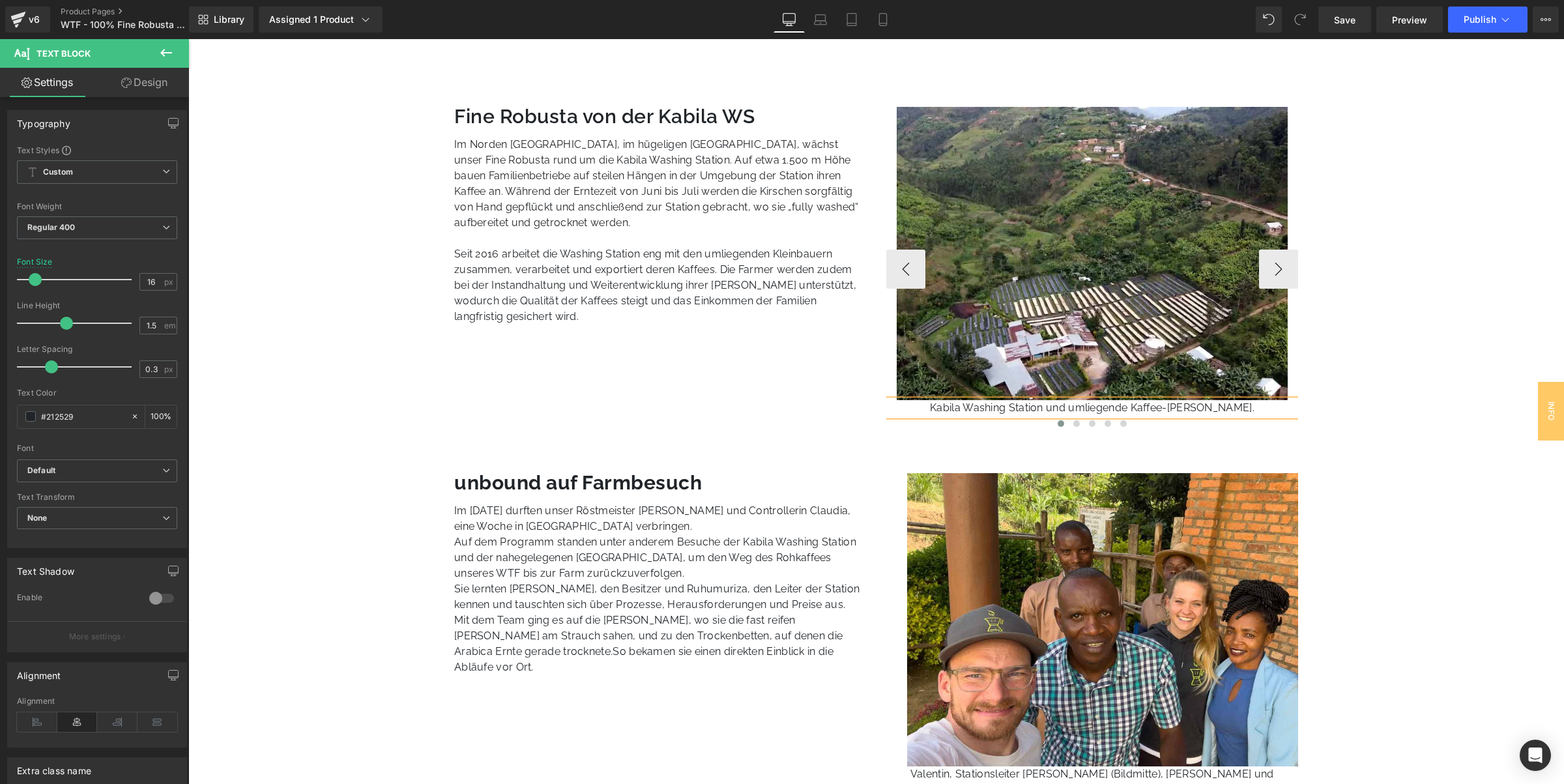
click at [1194, 404] on p "Kabila Washing Station und umliegende Kaffee-Felder." at bounding box center [1093, 408] width 413 height 16
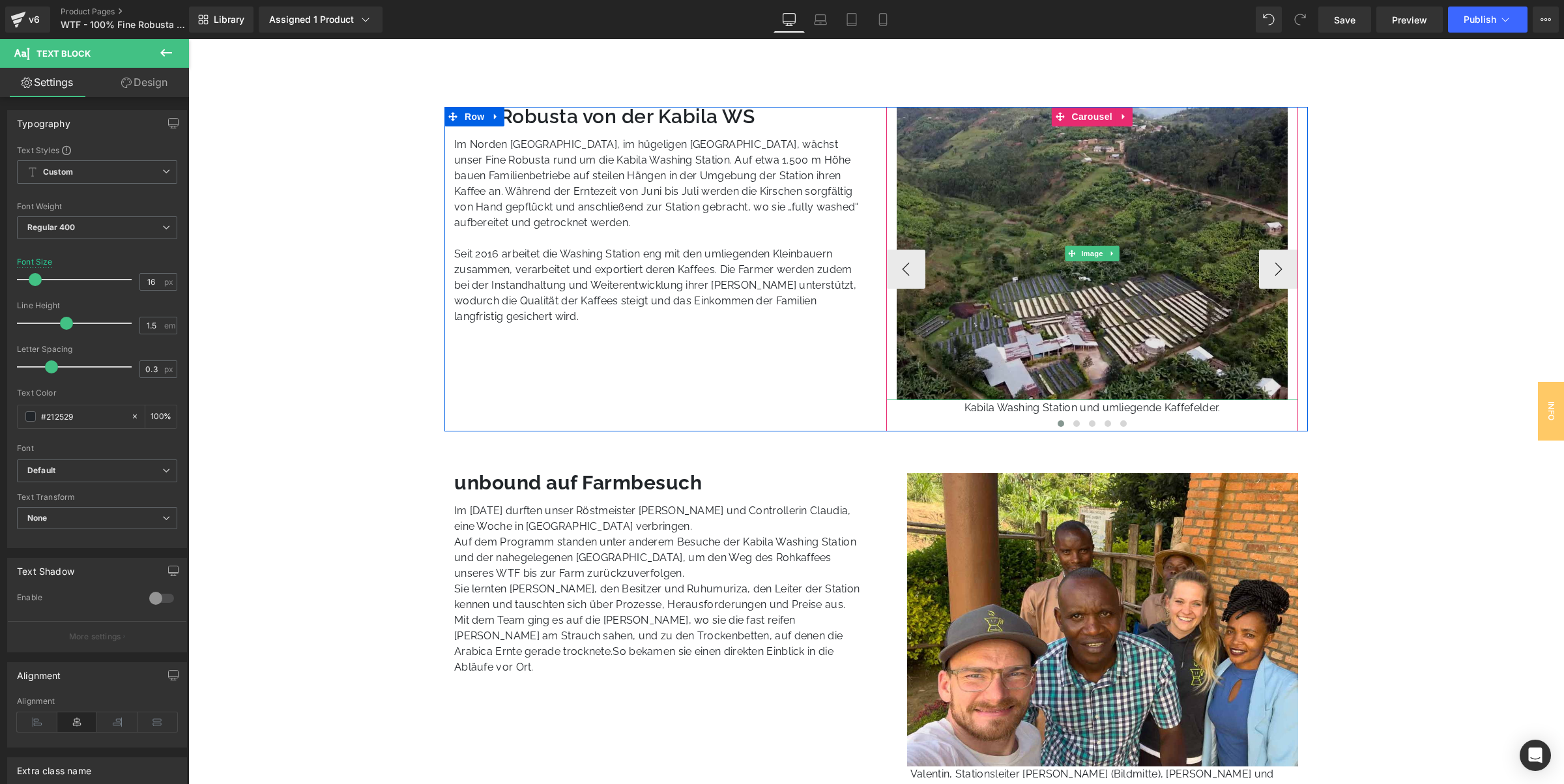
click at [1036, 235] on img at bounding box center [1092, 253] width 391 height 293
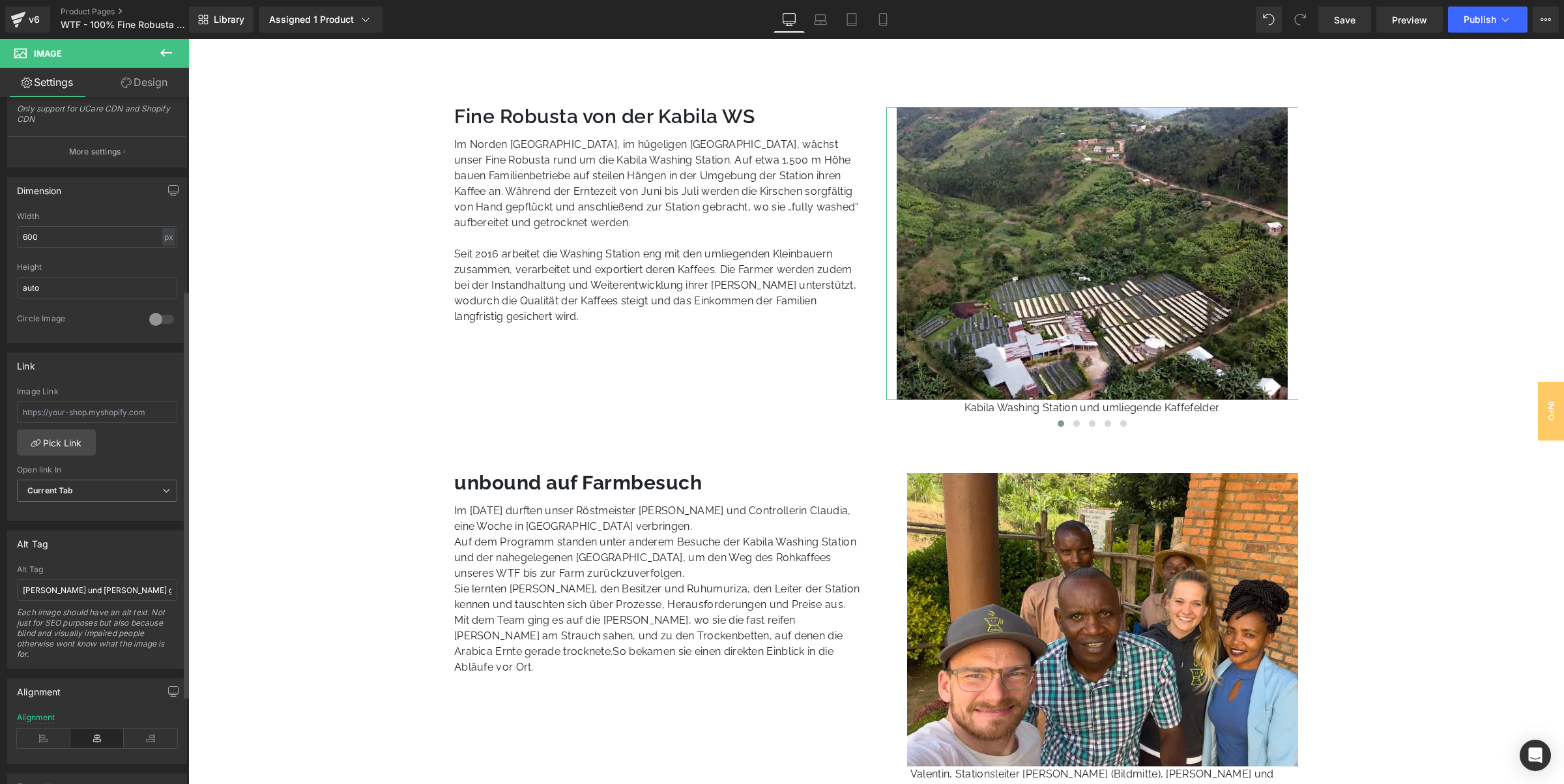
scroll to position [326, 0]
click at [66, 577] on input "Alois und Rômulo geben einen Daumen hoch auf der Kaffeefarm Fazenda Capim Branc…" at bounding box center [96, 581] width 160 height 22
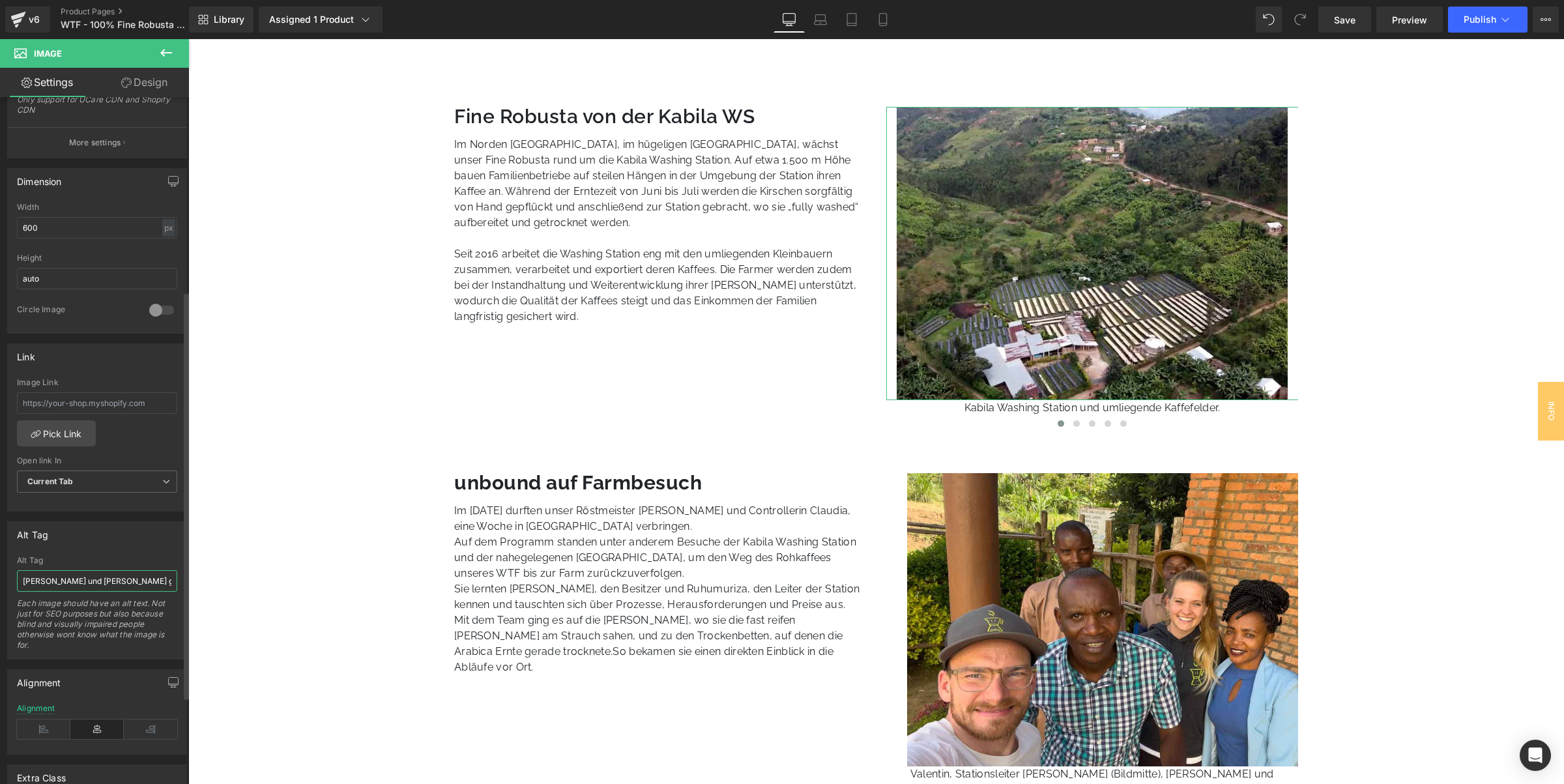
paste input "Luftaufnahme der Kabila Washing Station mit Trocknungsbetten und umliegenden Ka…"
type input "Luftaufnahme der Kabila Washing Station mit Trocknungsbetten und umliegenden Ka…"
type input "https://ucarecdn.com/bf3232d3-85b5-48ae-a79d-bf2f891fc45d/-/format/auto/-/previ…"
type input "Luftaufnahme der Kabila Washing Station mit Trocknungsbetten und umliegenden Ka…"
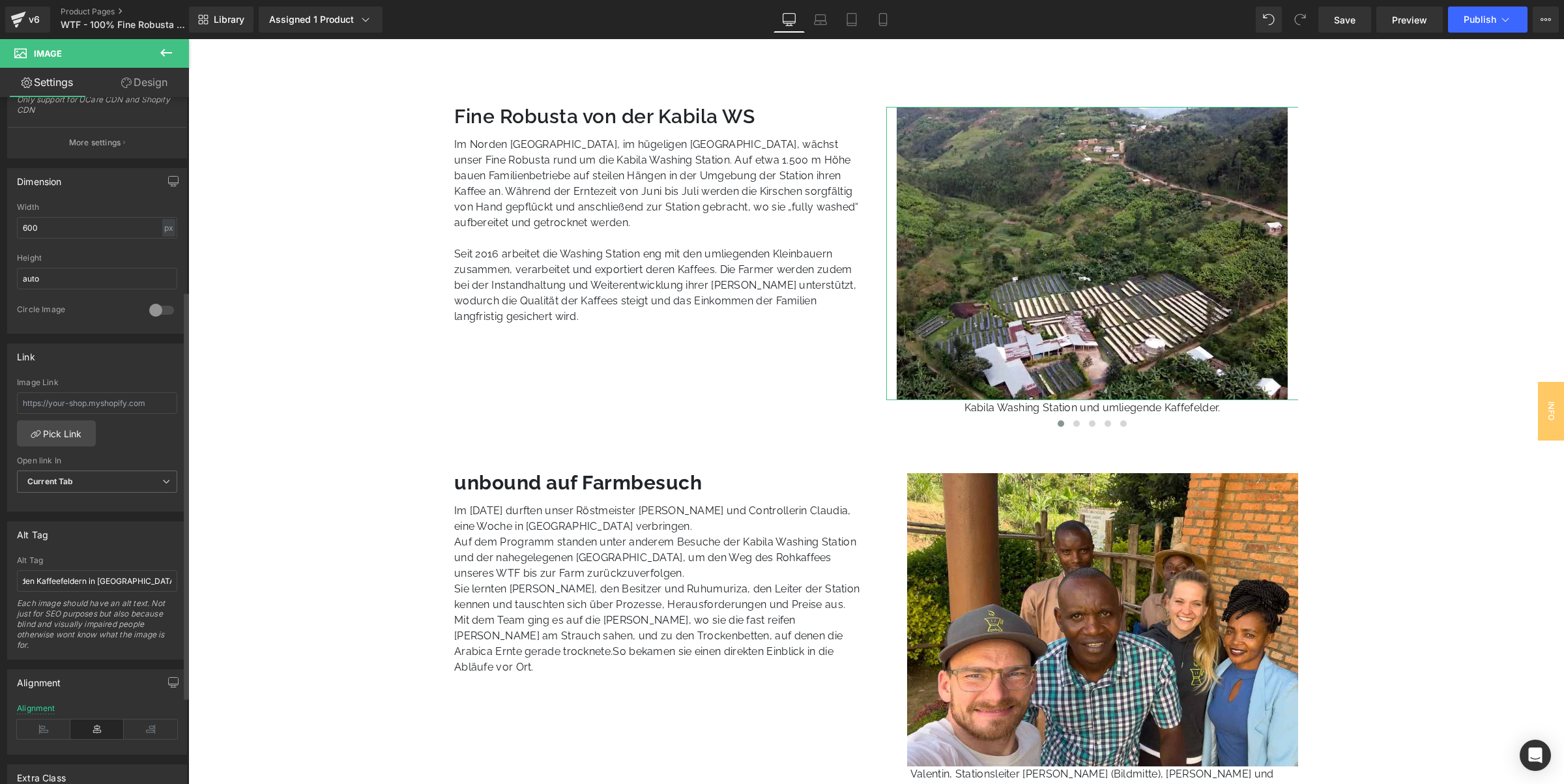
click at [138, 523] on div "Alt Tag" at bounding box center [96, 534] width 179 height 25
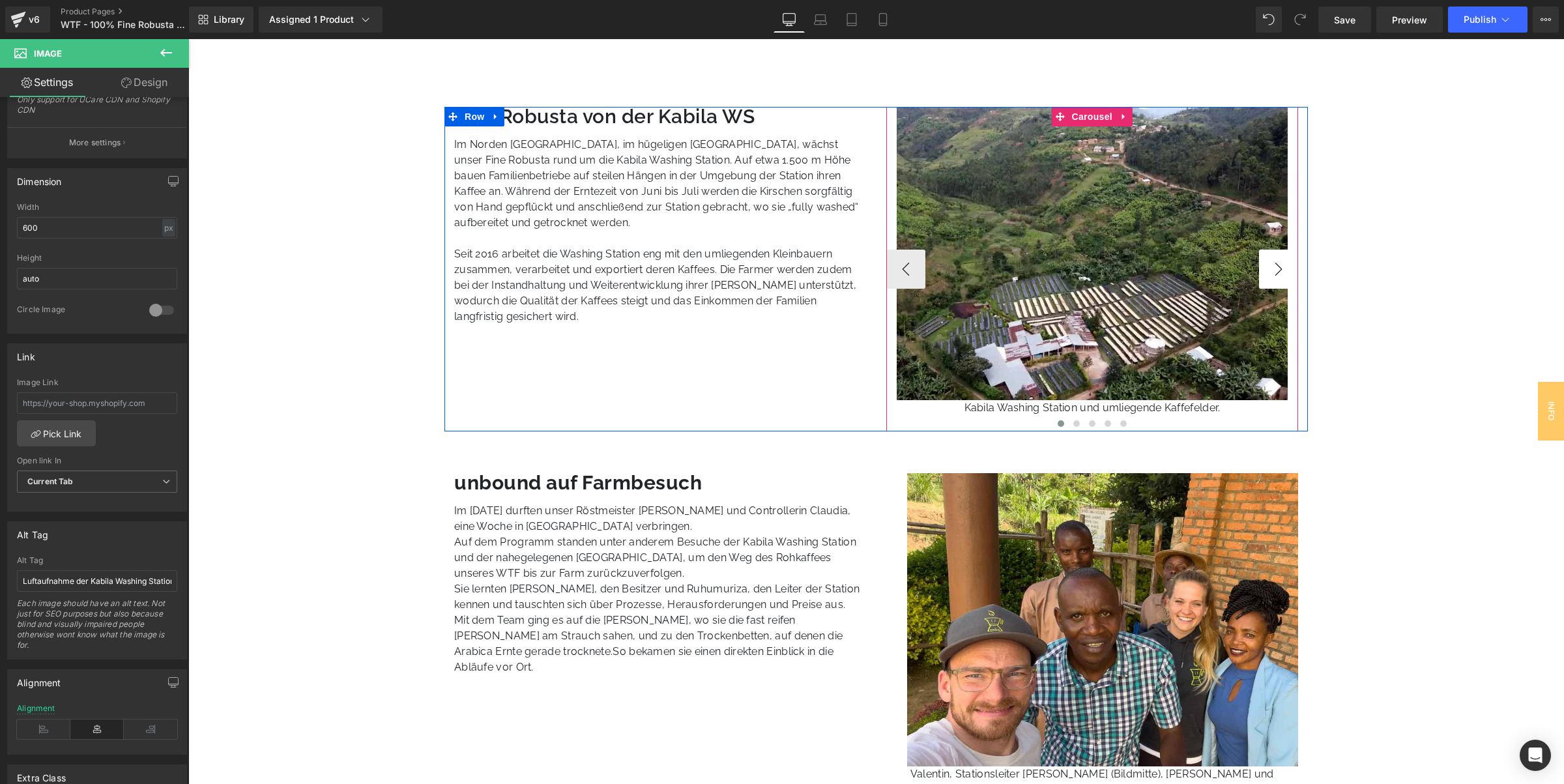
click at [1276, 273] on button "›" at bounding box center [1278, 269] width 39 height 39
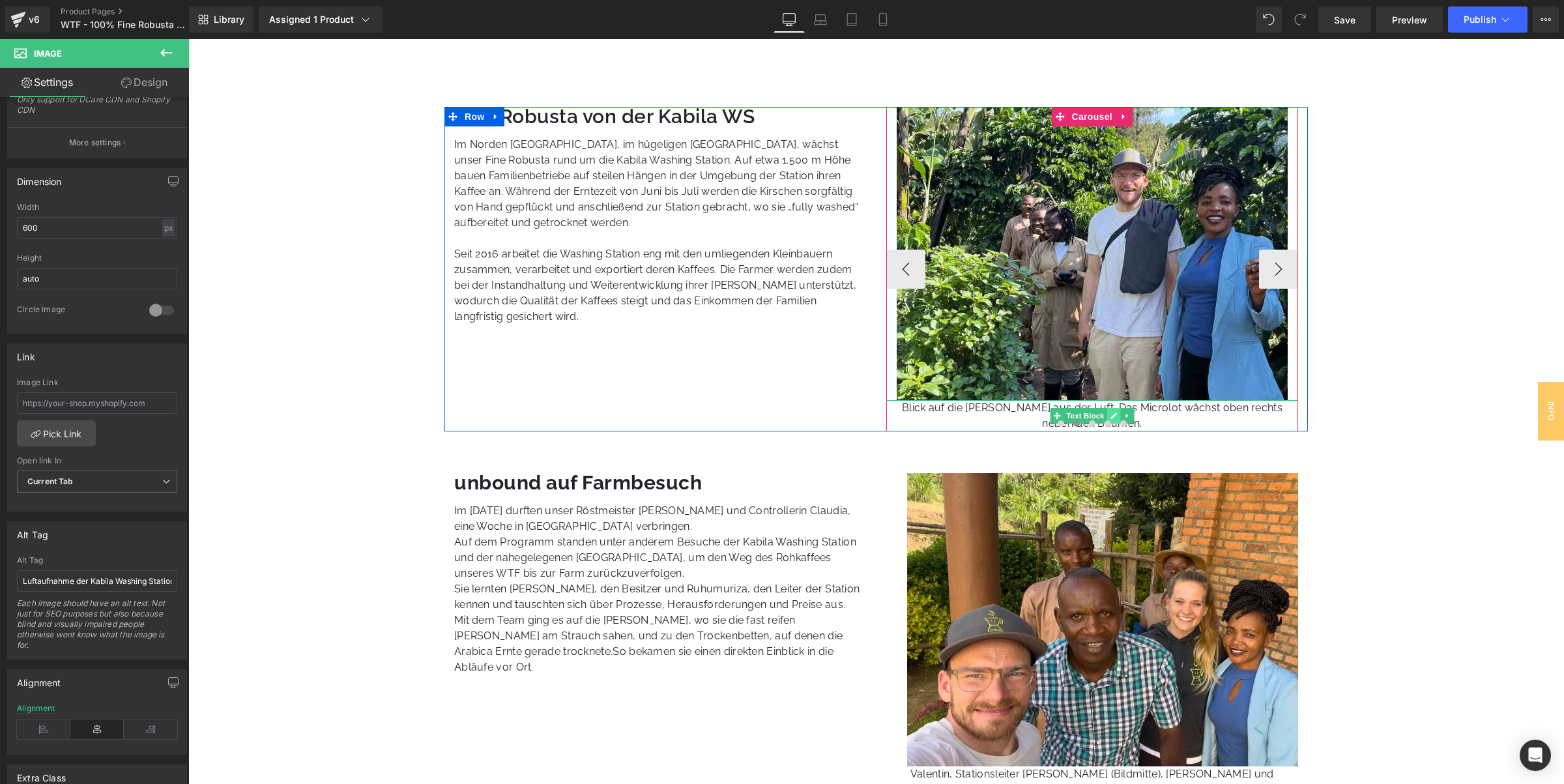
click at [1109, 412] on icon at bounding box center [1113, 415] width 8 height 8
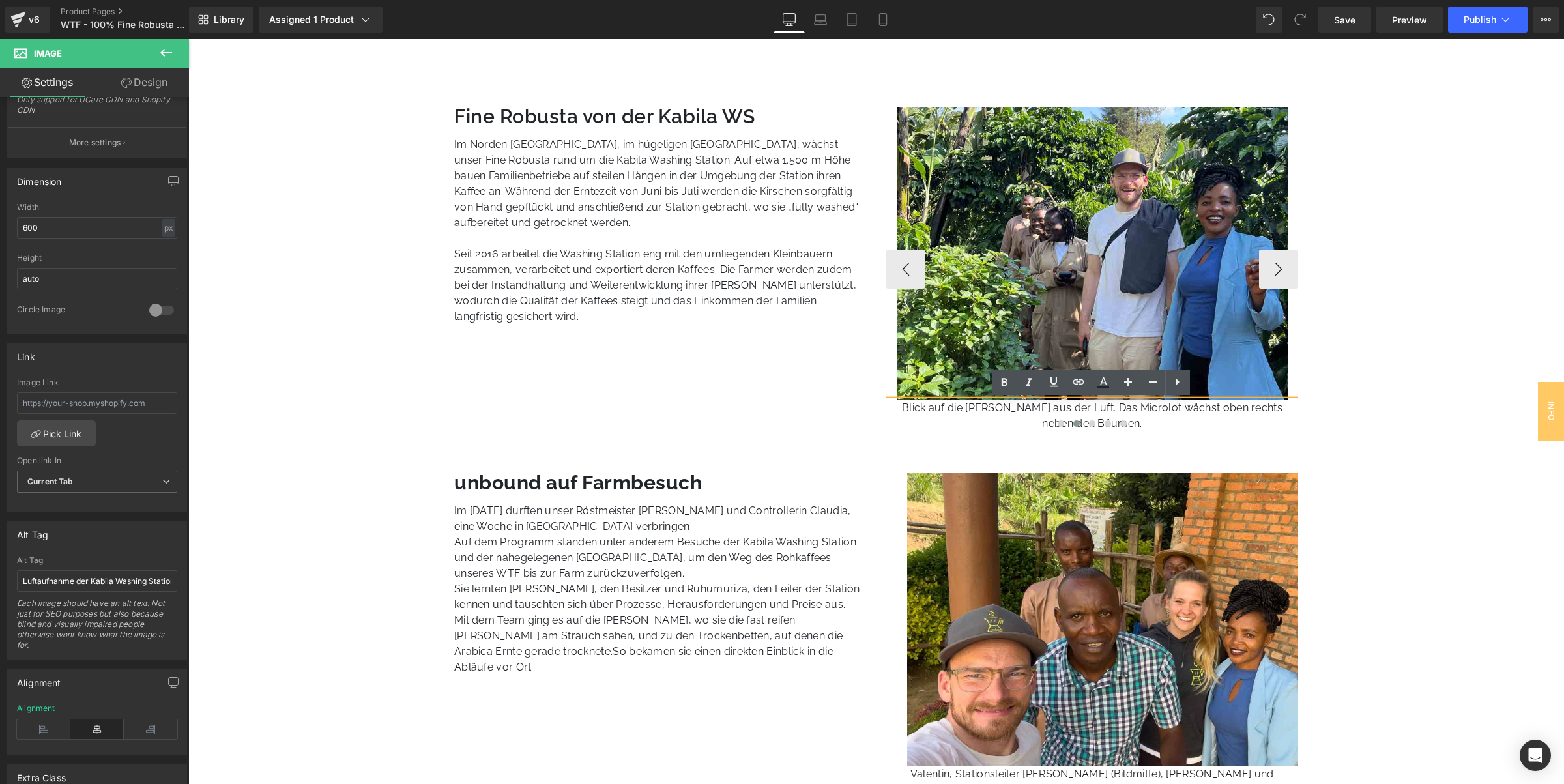
click at [991, 408] on p "Blick auf die Felder aus der Luft. Das Microlot wächst oben rechts neben den Bä…" at bounding box center [1093, 415] width 413 height 31
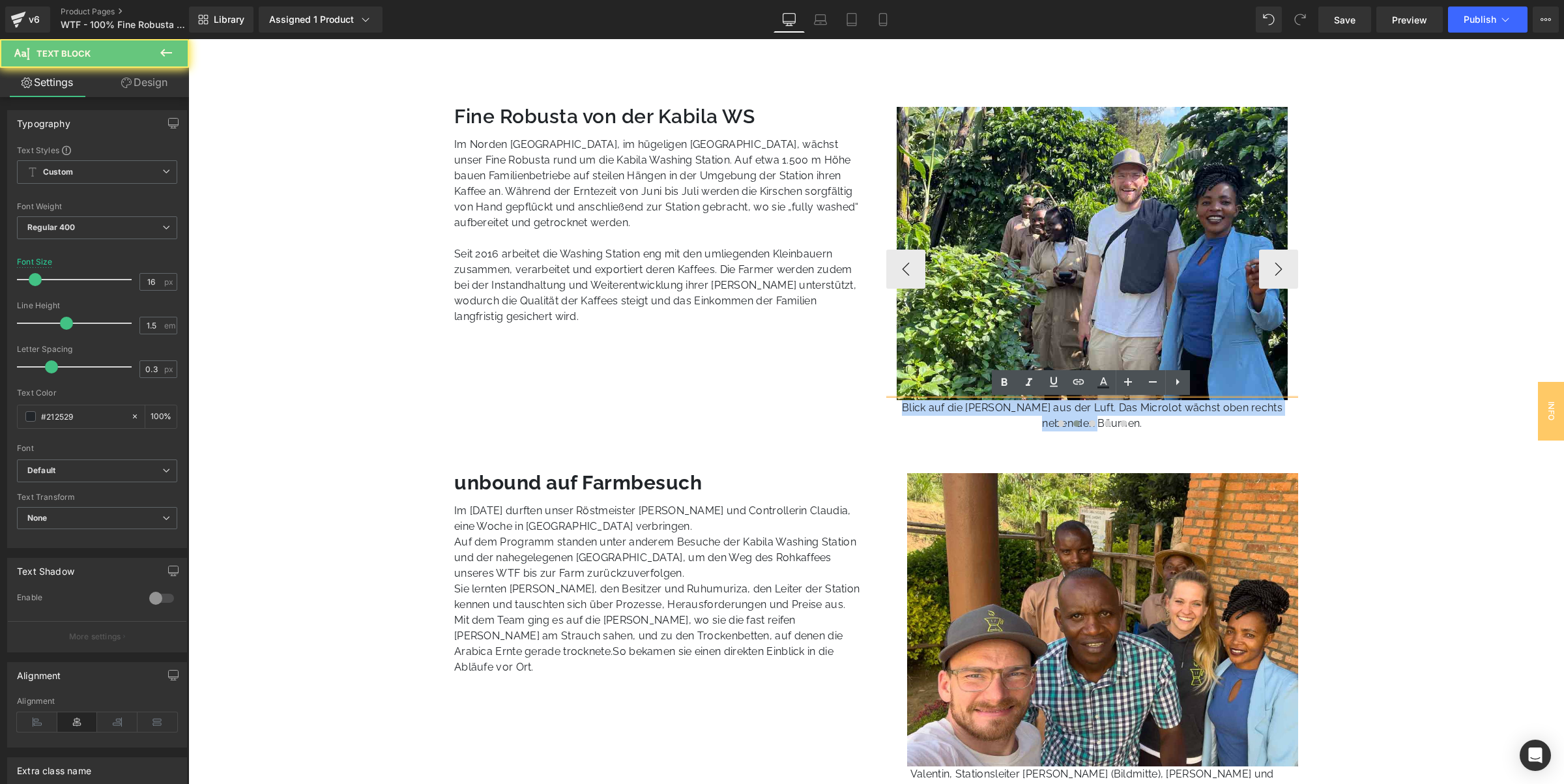
click at [990, 408] on p "Blick auf die Felder aus der Luft. Das Microlot wächst oben rechts neben den Bä…" at bounding box center [1093, 415] width 413 height 31
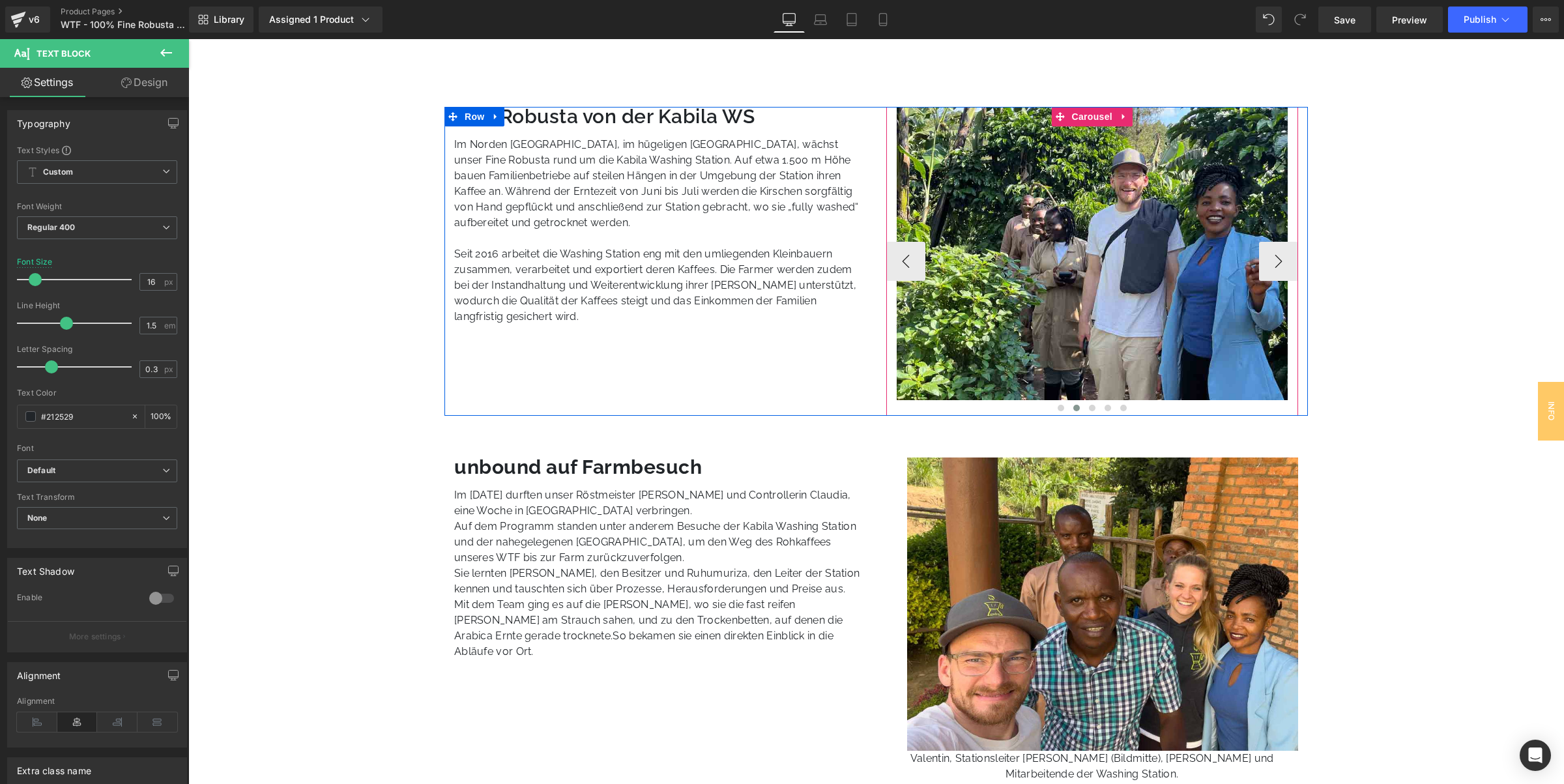
drag, startPoint x: 1154, startPoint y: 405, endPoint x: 1141, endPoint y: 405, distance: 13.0
click at [1154, 405] on div at bounding box center [1093, 409] width 413 height 16
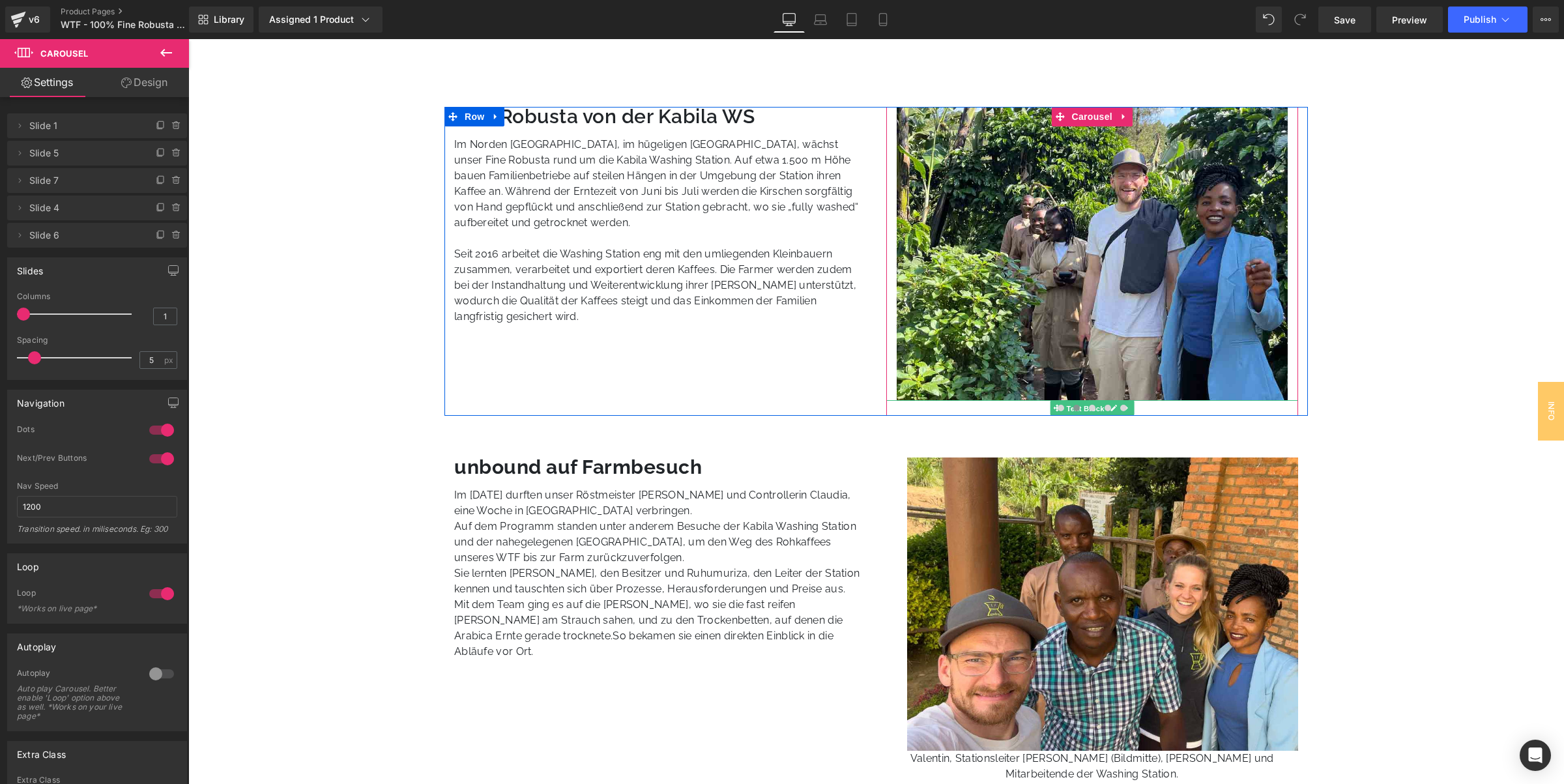
click at [1088, 401] on span "Text Block" at bounding box center [1084, 408] width 43 height 16
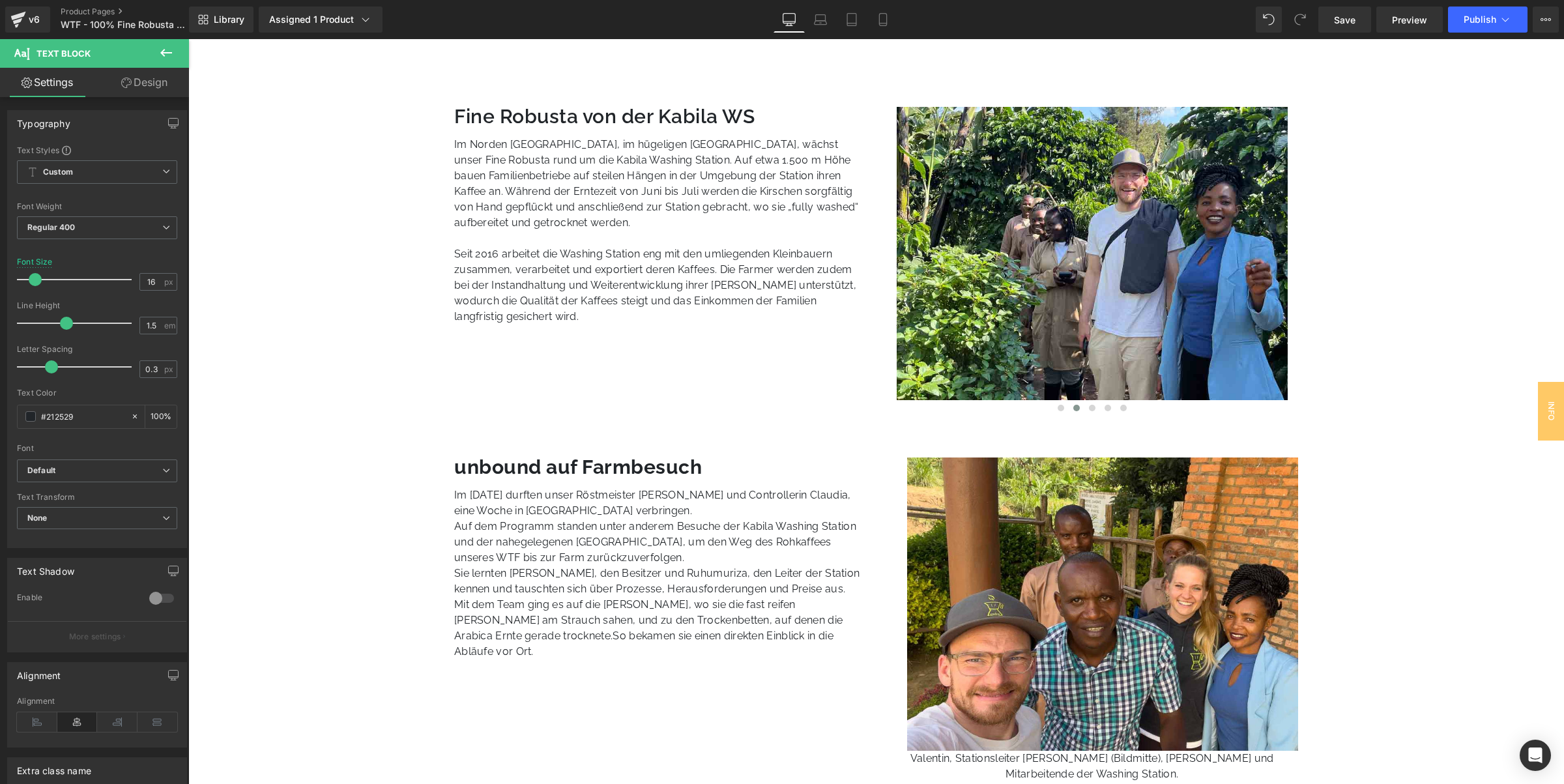
click at [81, 57] on span "Text Block" at bounding box center [64, 53] width 54 height 10
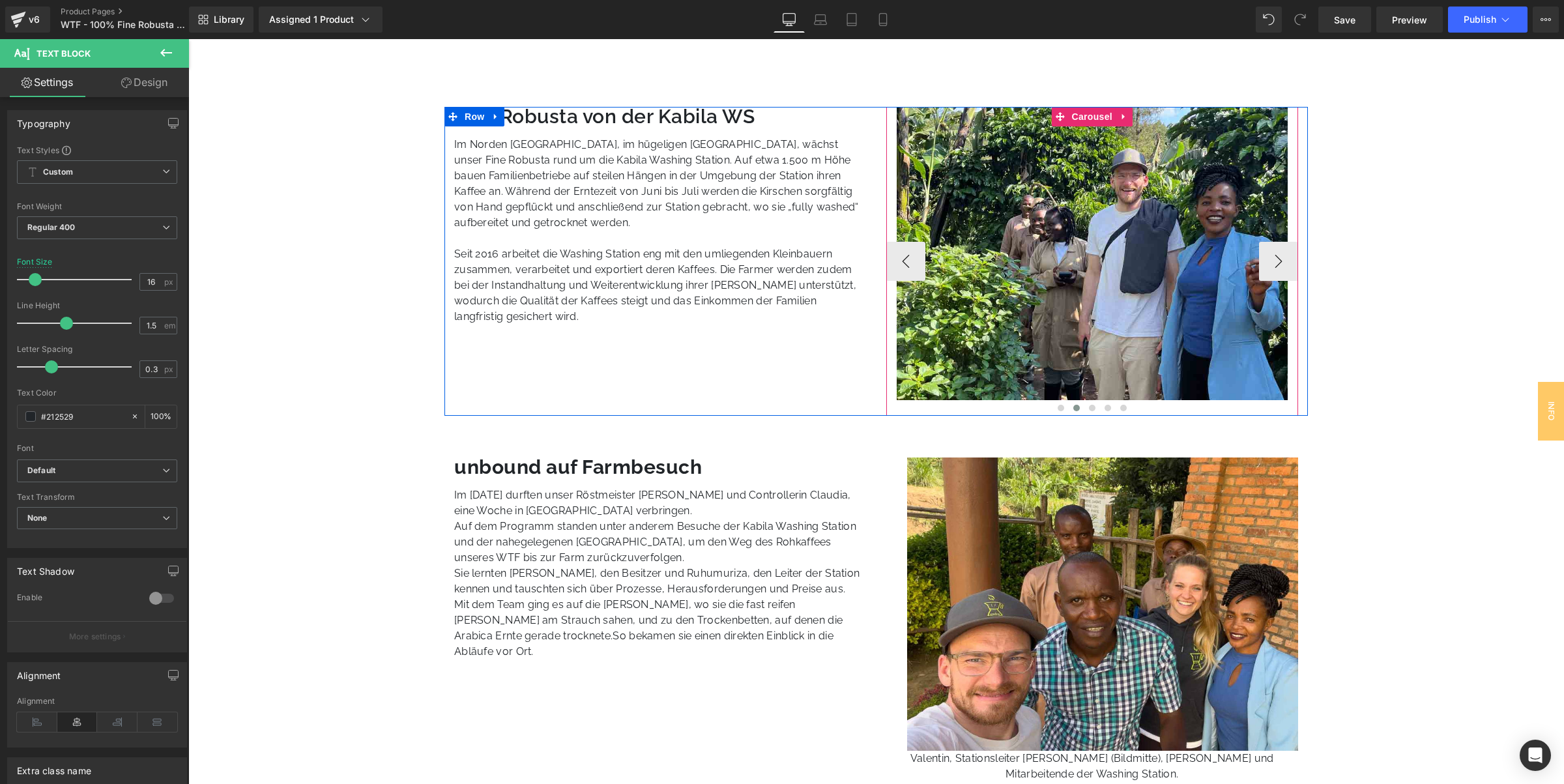
click at [1151, 405] on div at bounding box center [1093, 409] width 413 height 16
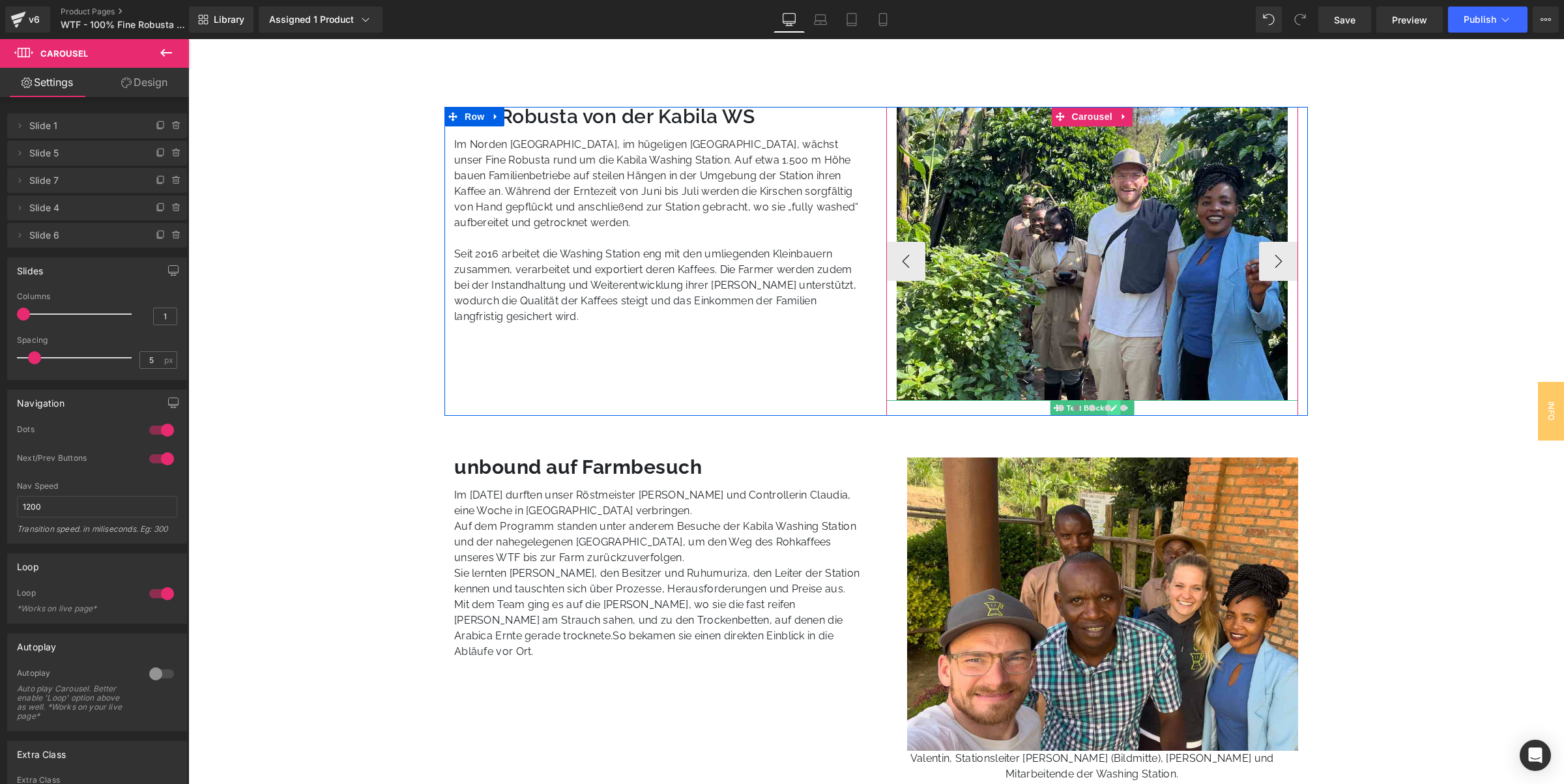
click at [1109, 400] on link at bounding box center [1114, 408] width 13 height 16
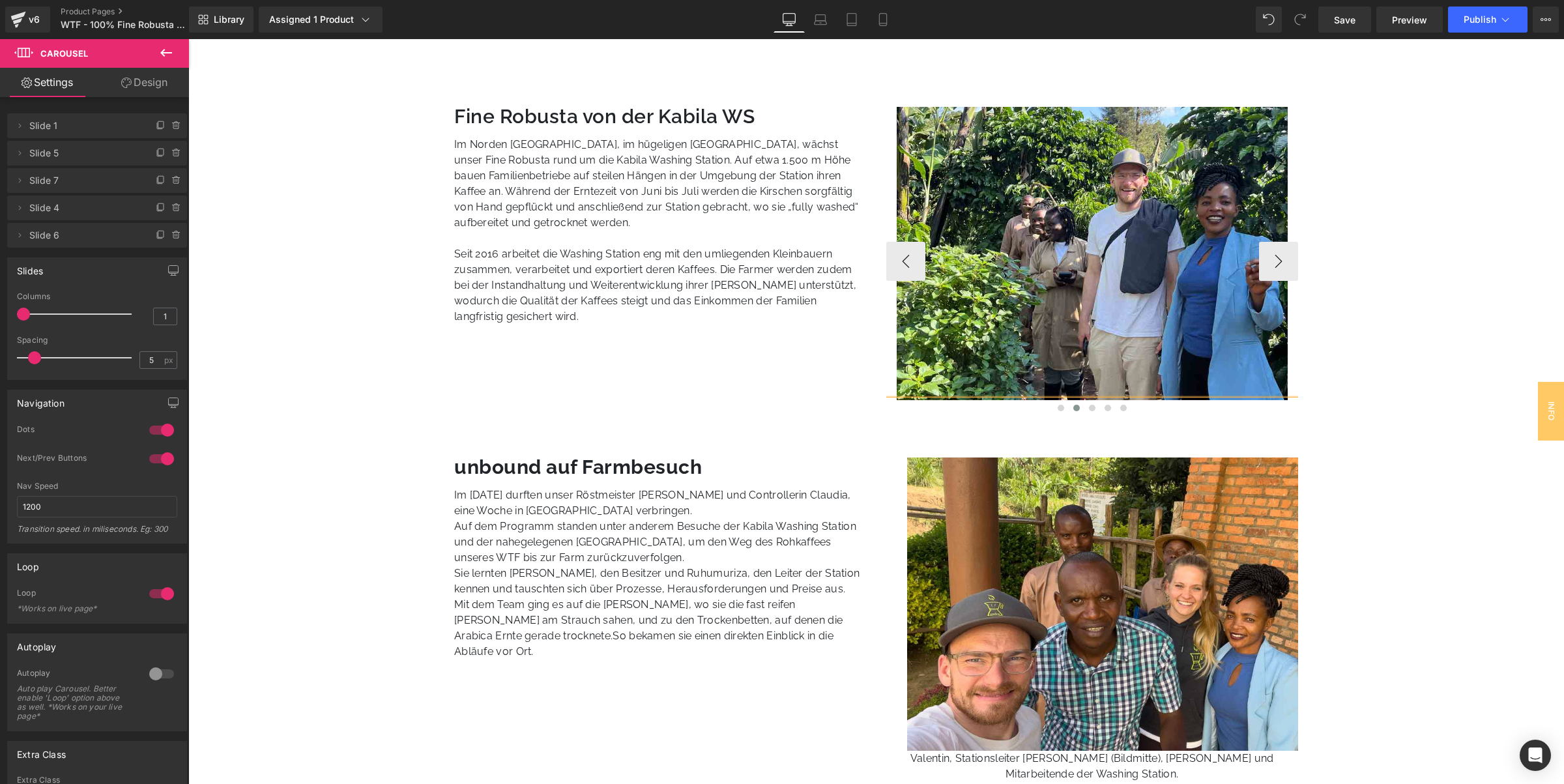
click at [1112, 400] on div at bounding box center [1093, 408] width 413 height 16
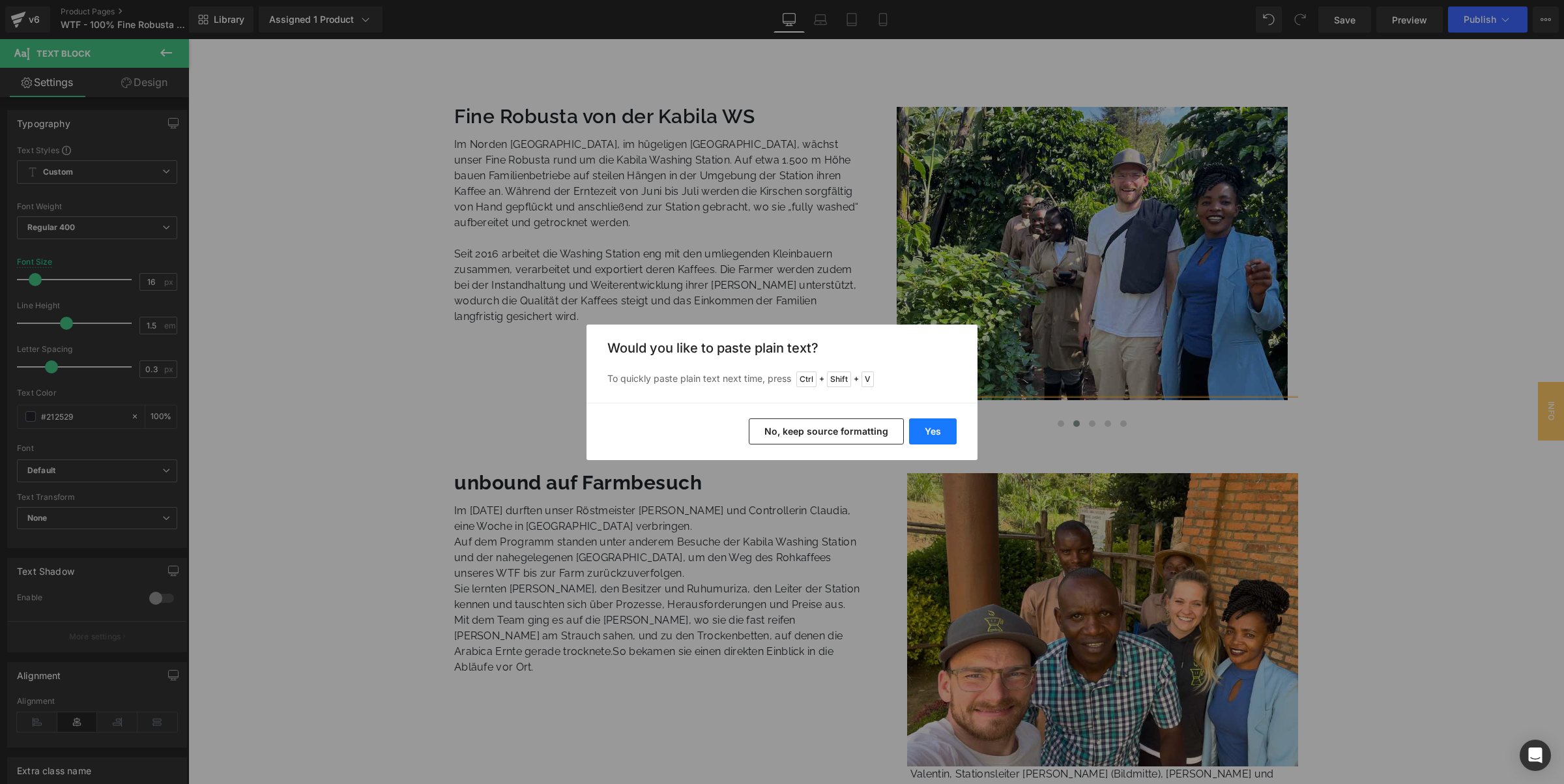
click at [935, 432] on button "Yes" at bounding box center [933, 431] width 48 height 26
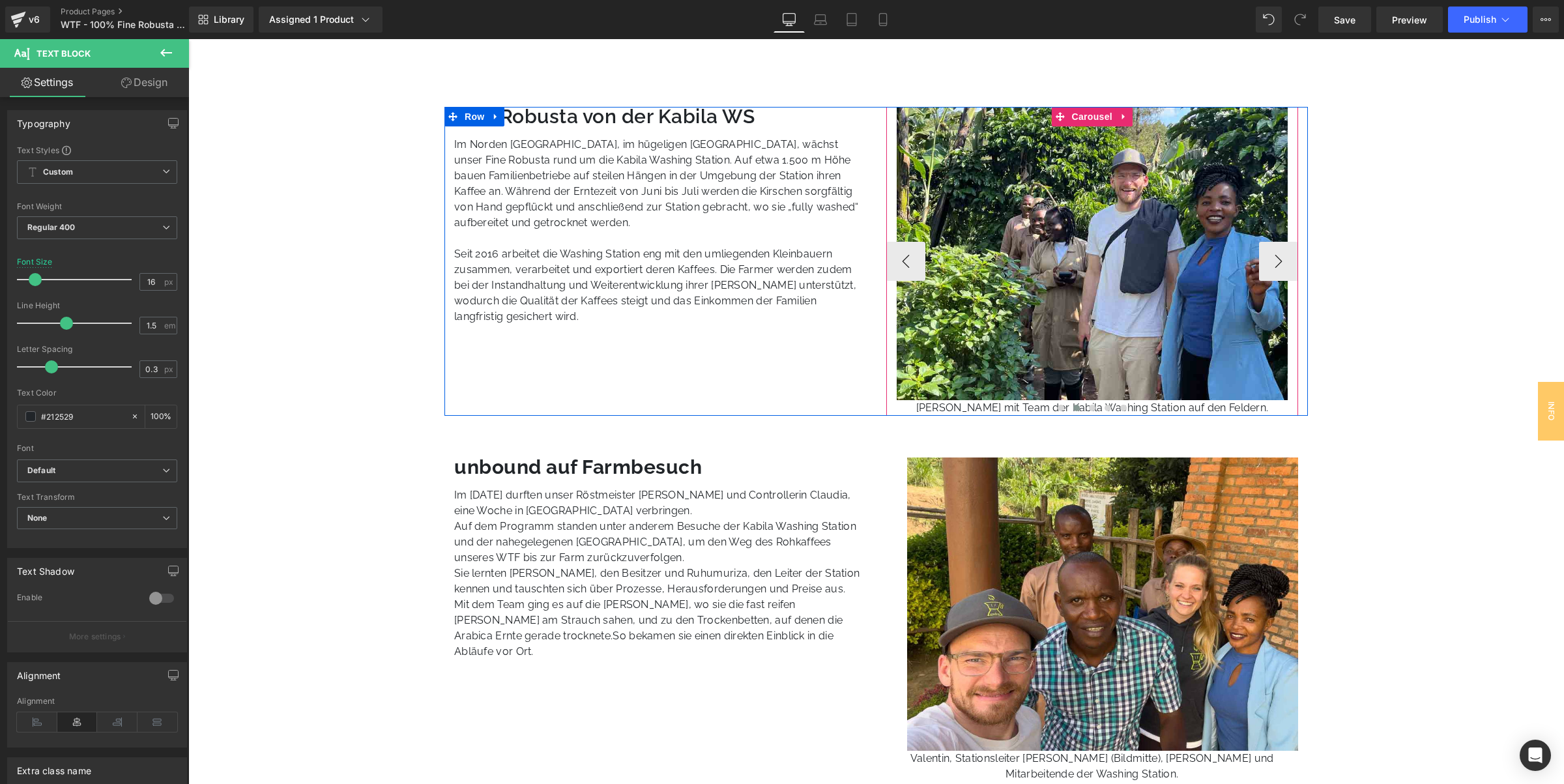
click at [998, 408] on div at bounding box center [1093, 409] width 413 height 16
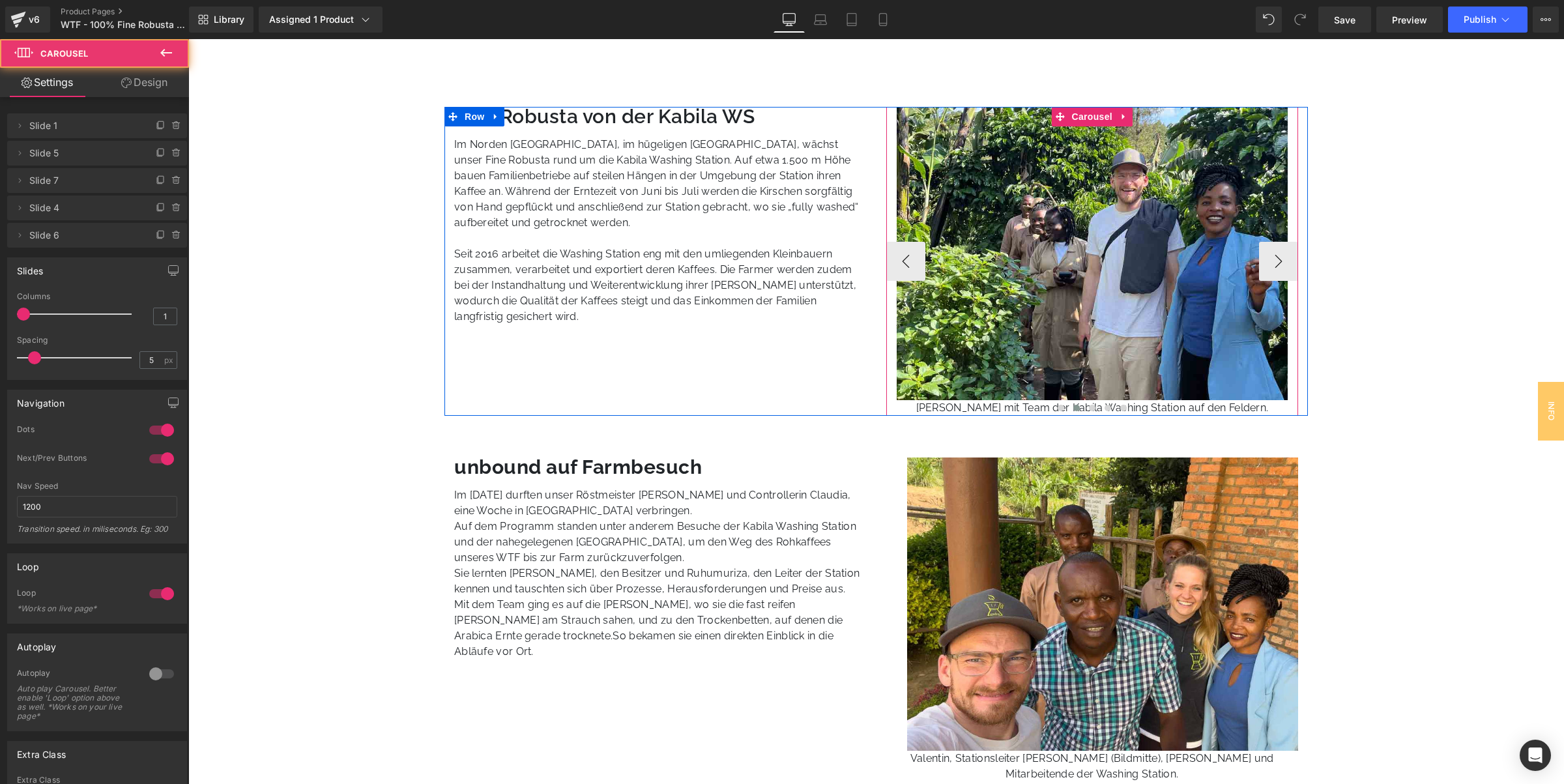
click at [1001, 406] on div at bounding box center [1093, 409] width 413 height 16
click at [1018, 405] on div at bounding box center [1093, 409] width 413 height 16
click at [1007, 405] on div at bounding box center [1093, 409] width 413 height 16
click at [1006, 405] on div at bounding box center [1093, 409] width 413 height 16
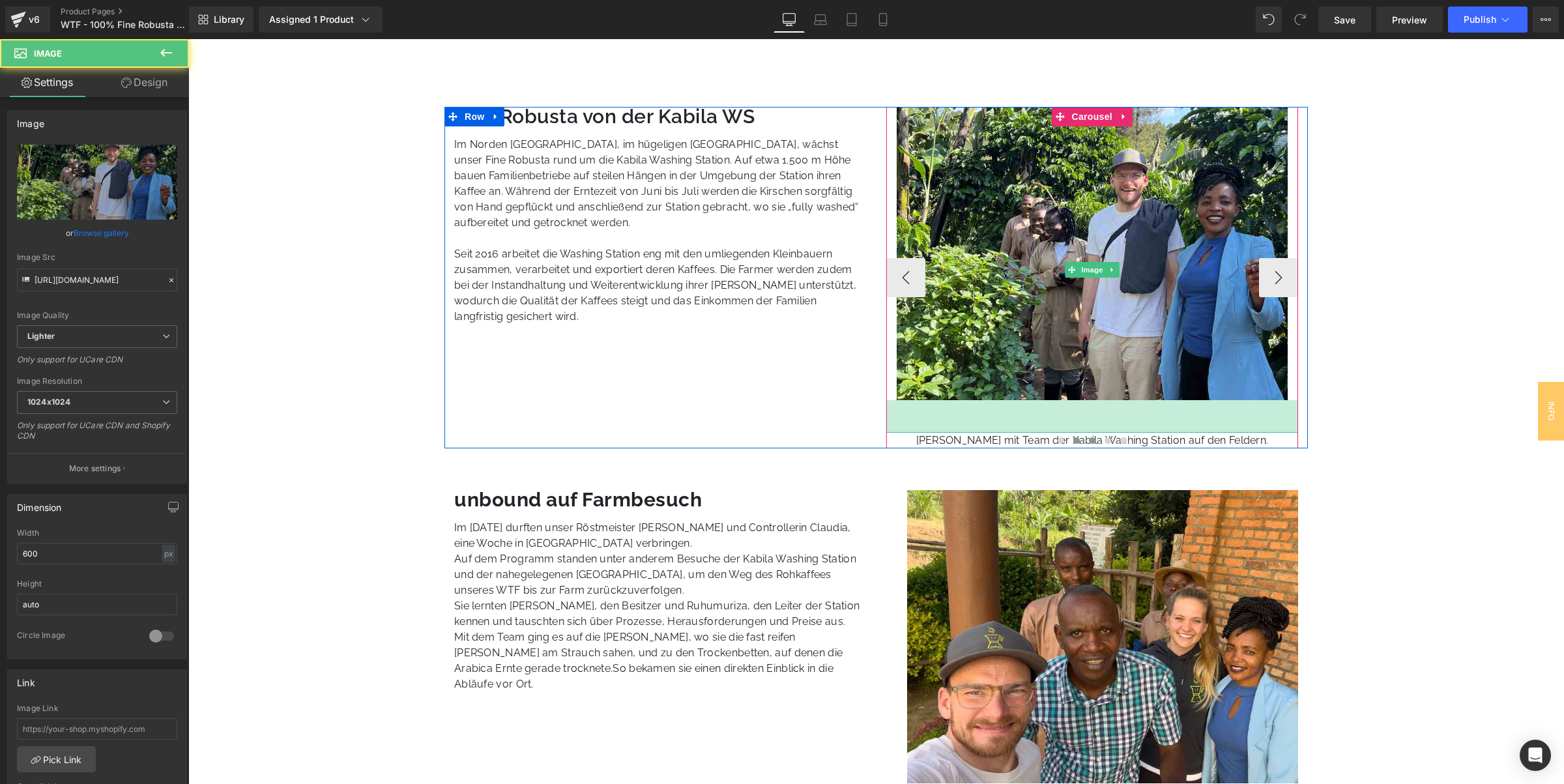
drag, startPoint x: 1090, startPoint y: 397, endPoint x: 1090, endPoint y: 427, distance: 30.0
click at [1090, 431] on div "Image Kabila Washing Station und umliegende Kaffefelder. Text Block Image 50px …" at bounding box center [1093, 277] width 413 height 341
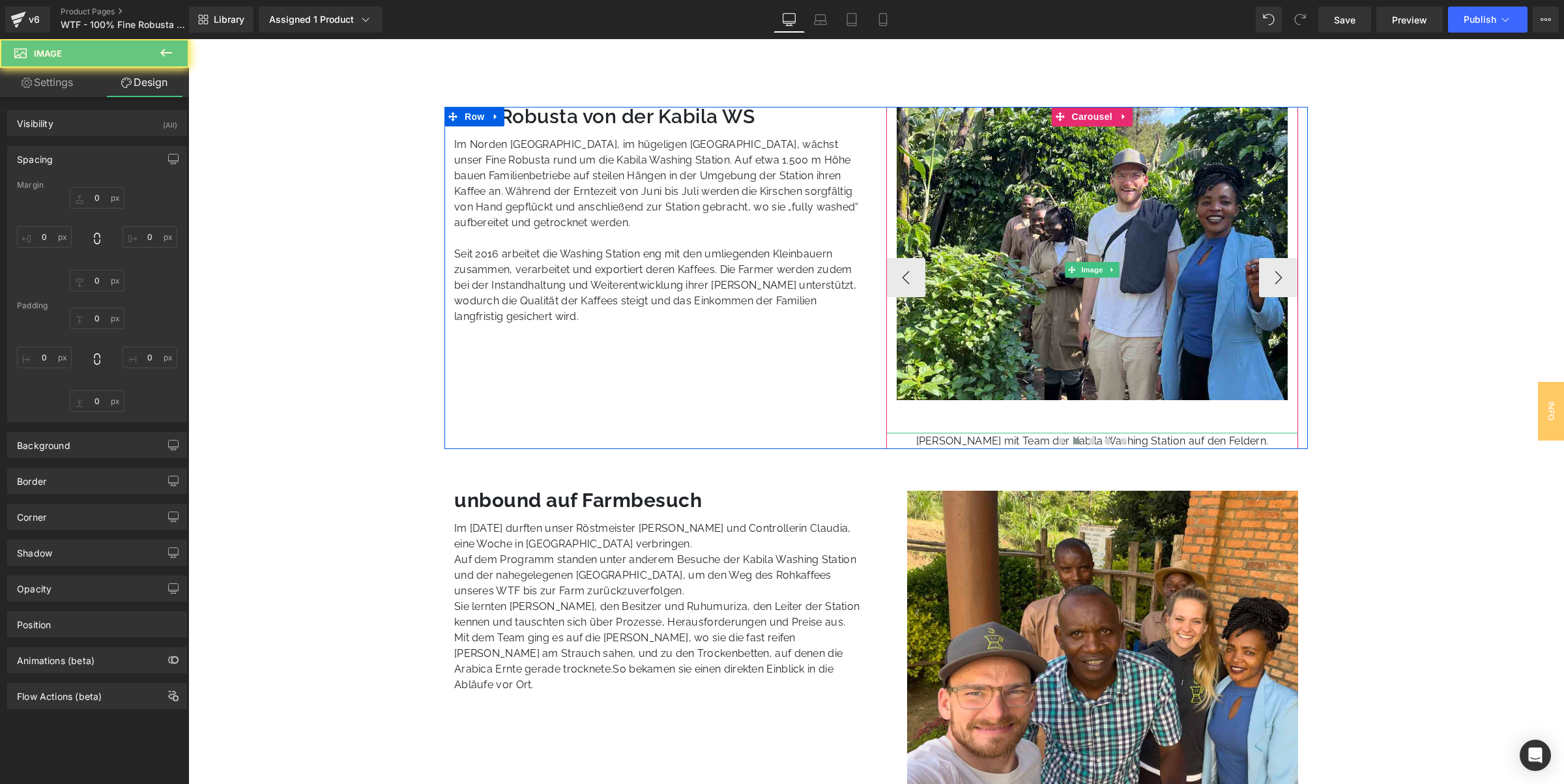
type input "0"
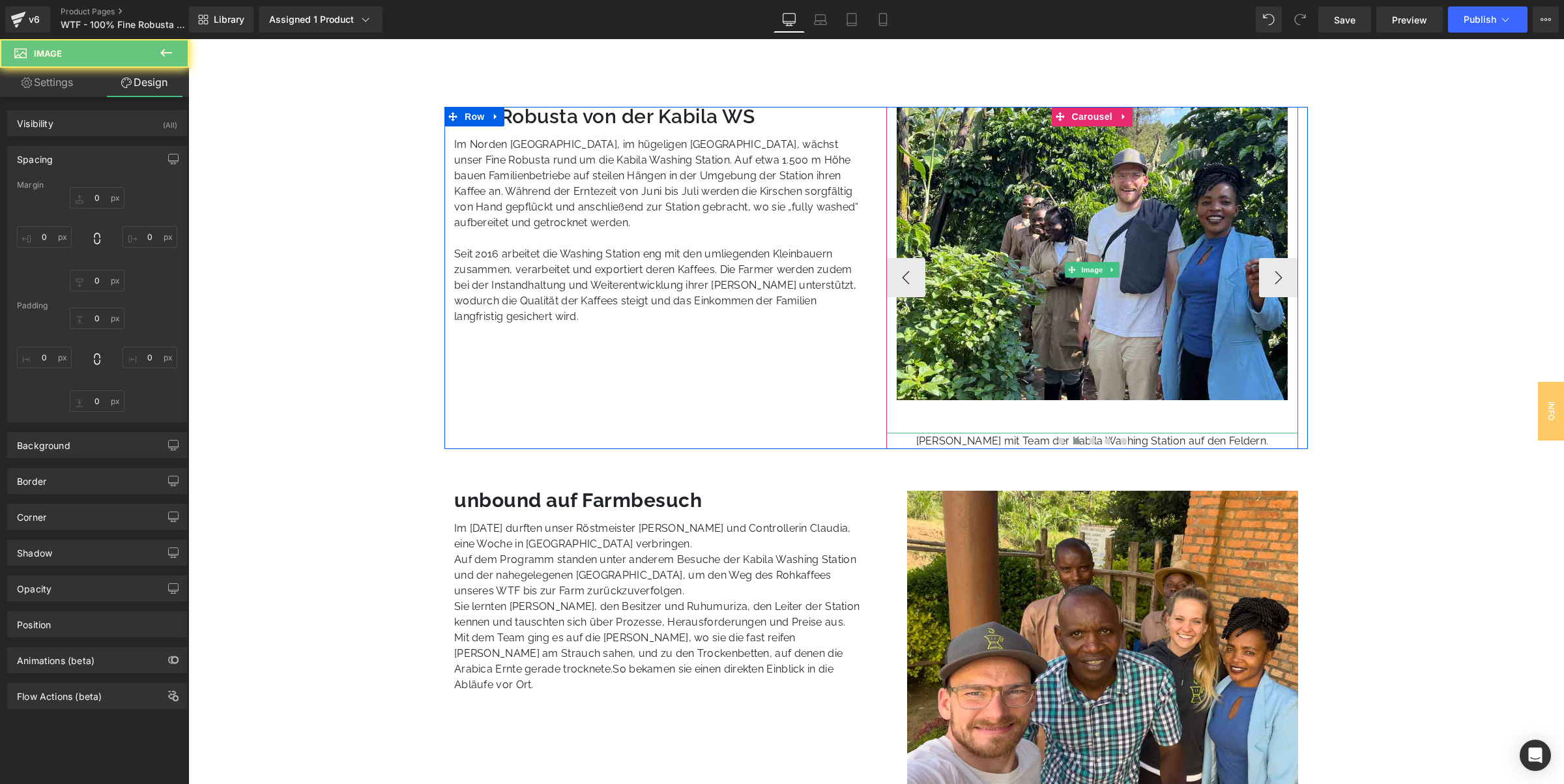
type input "0"
type input "51"
type input "0"
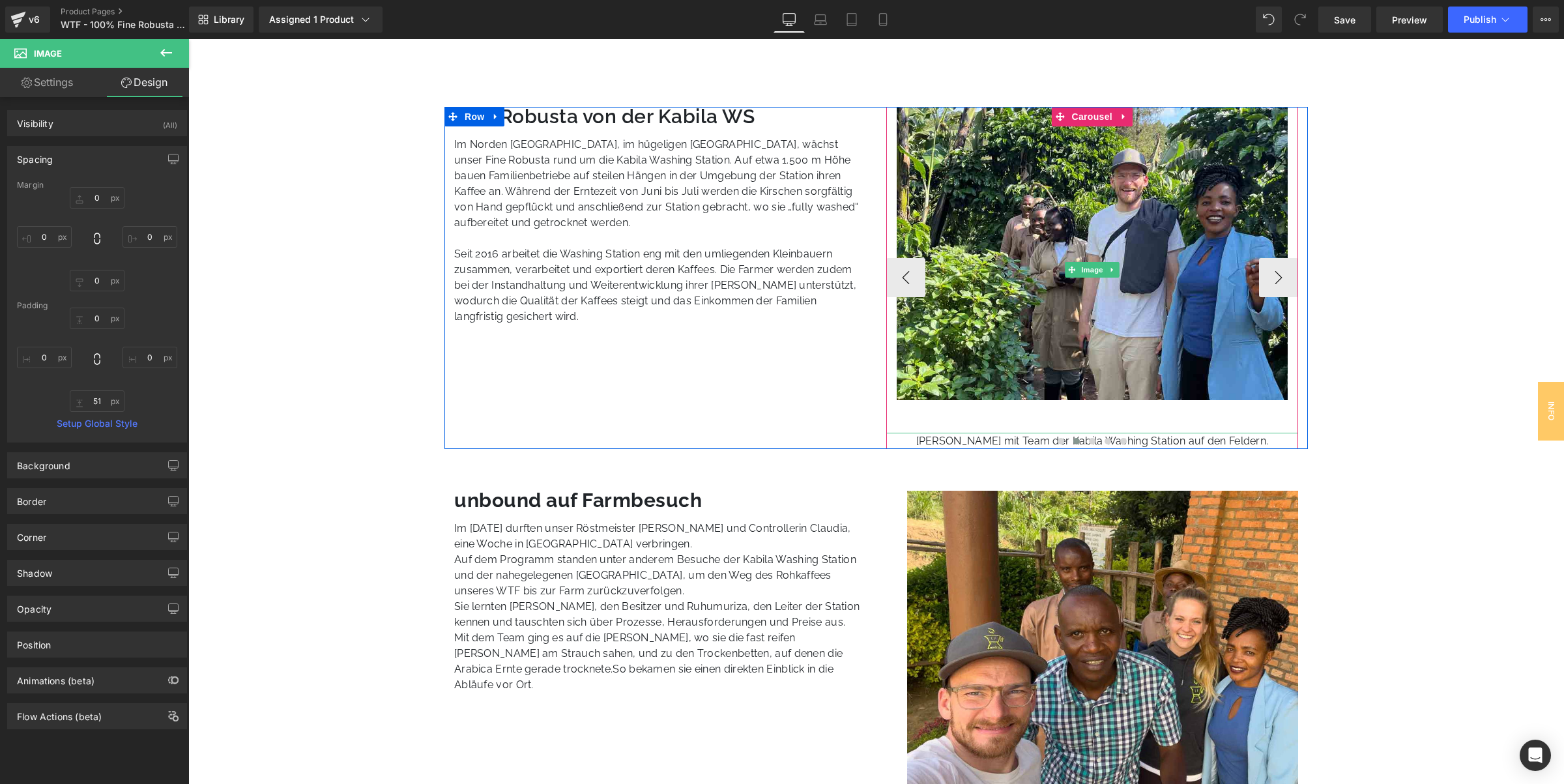
click at [1220, 443] on div at bounding box center [1093, 442] width 413 height 16
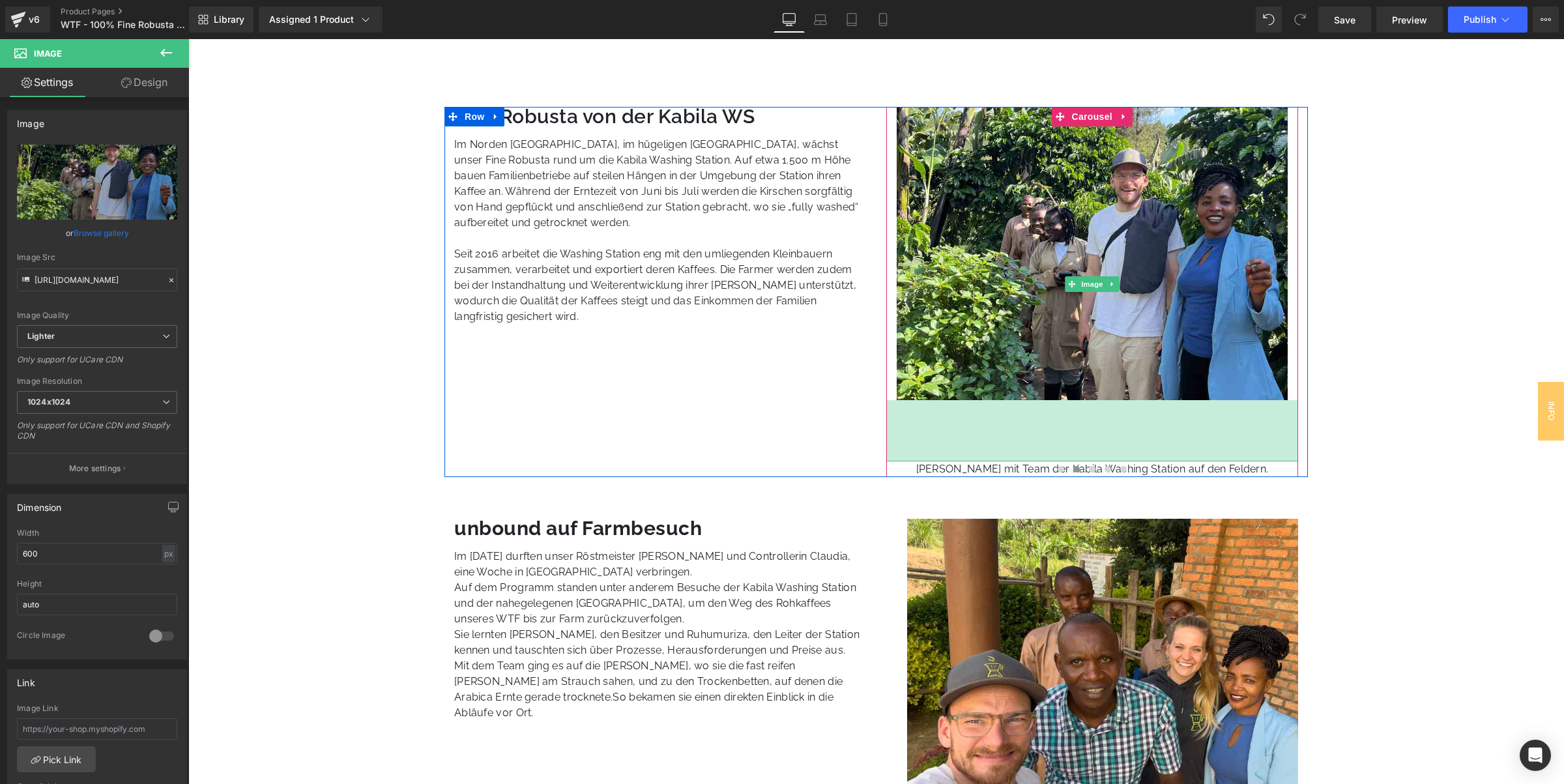
drag, startPoint x: 1026, startPoint y: 413, endPoint x: 1041, endPoint y: 441, distance: 31.8
click at [1041, 441] on div "Image Kabila Washing Station und umliegende Kaffefelder. Text Block Image 94px …" at bounding box center [1093, 291] width 413 height 370
click at [1000, 470] on div at bounding box center [1093, 470] width 413 height 16
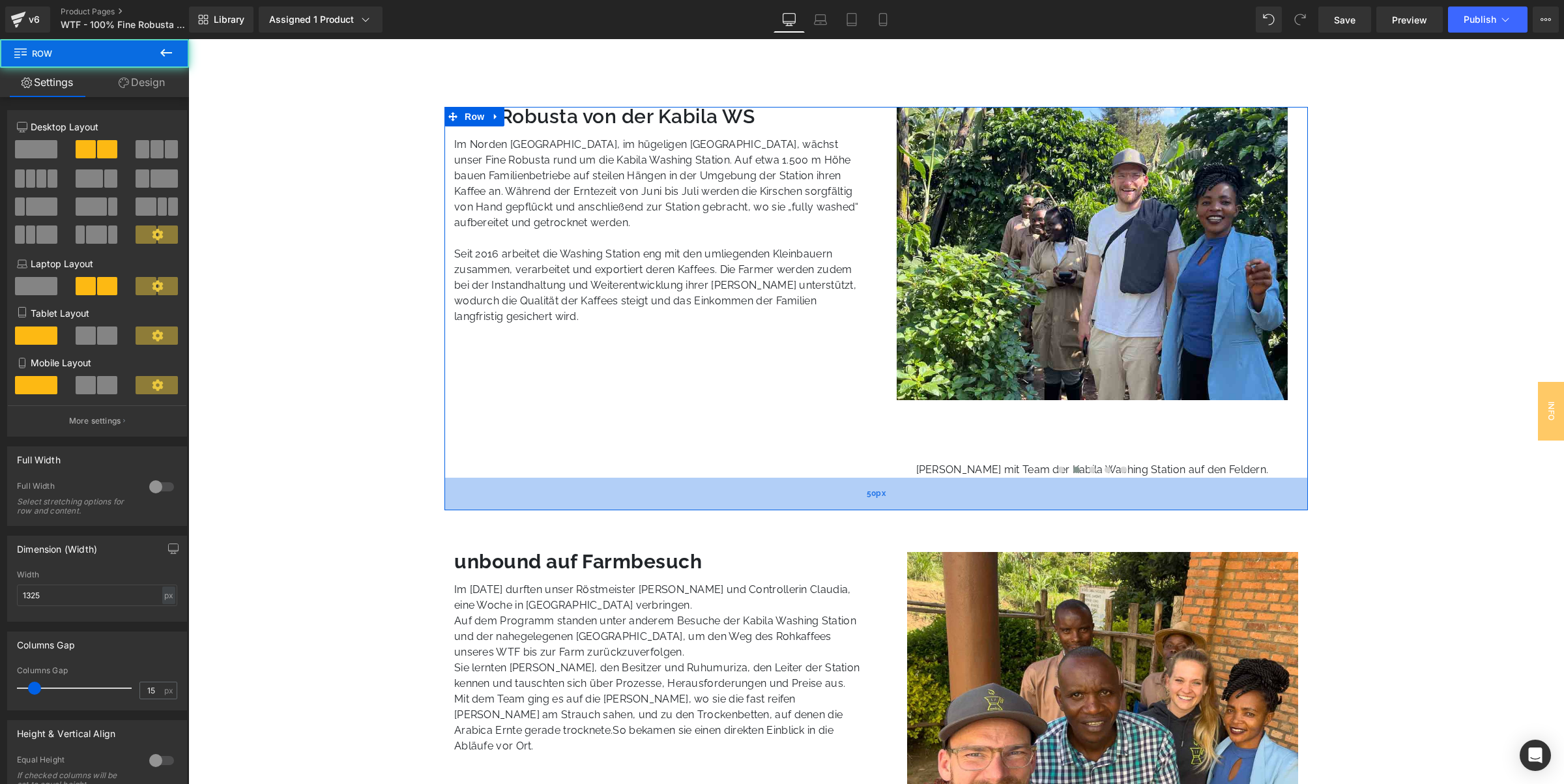
click at [1097, 510] on div "50px" at bounding box center [876, 494] width 864 height 33
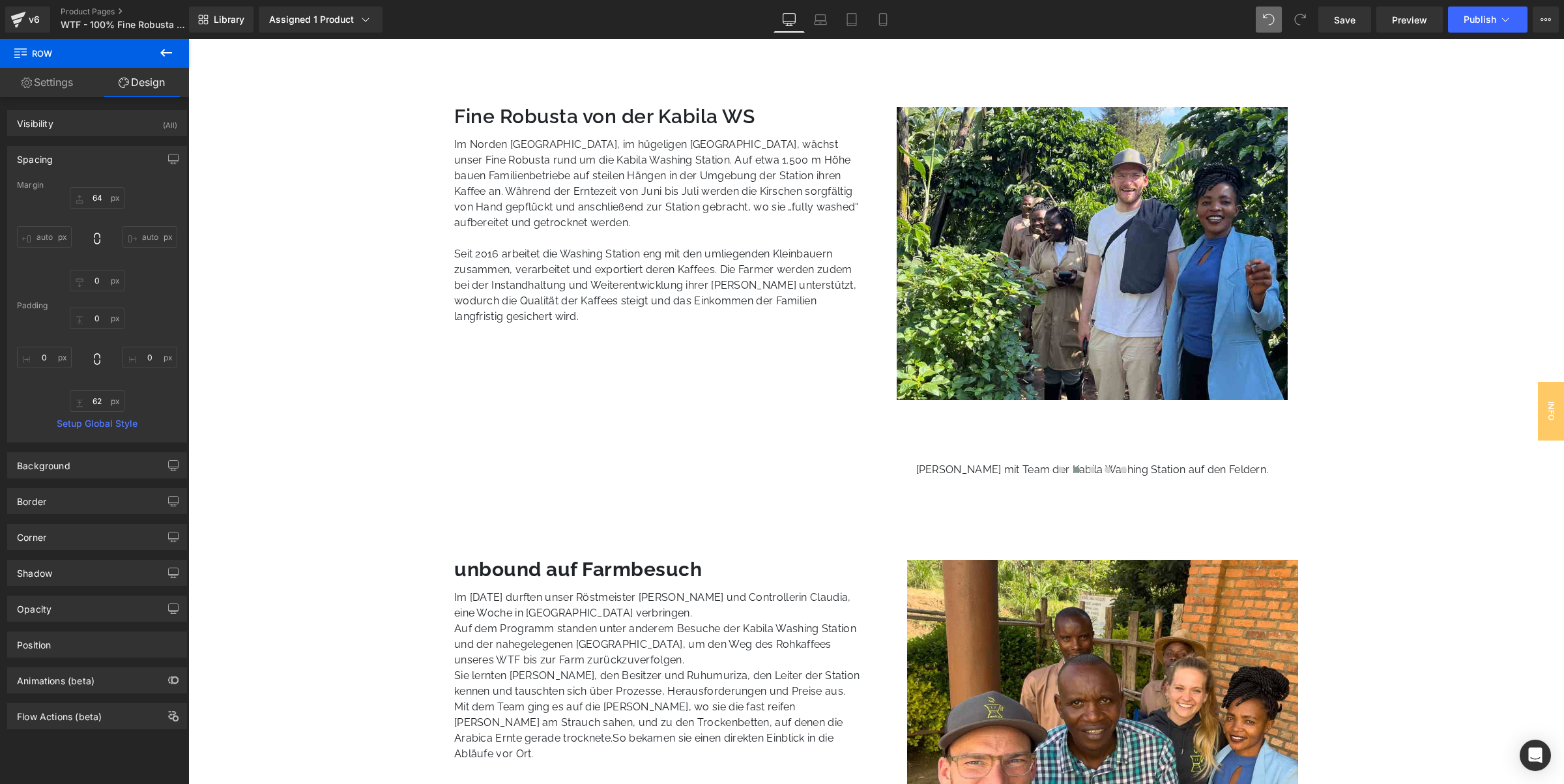
type input "64"
type input "0"
type input "62"
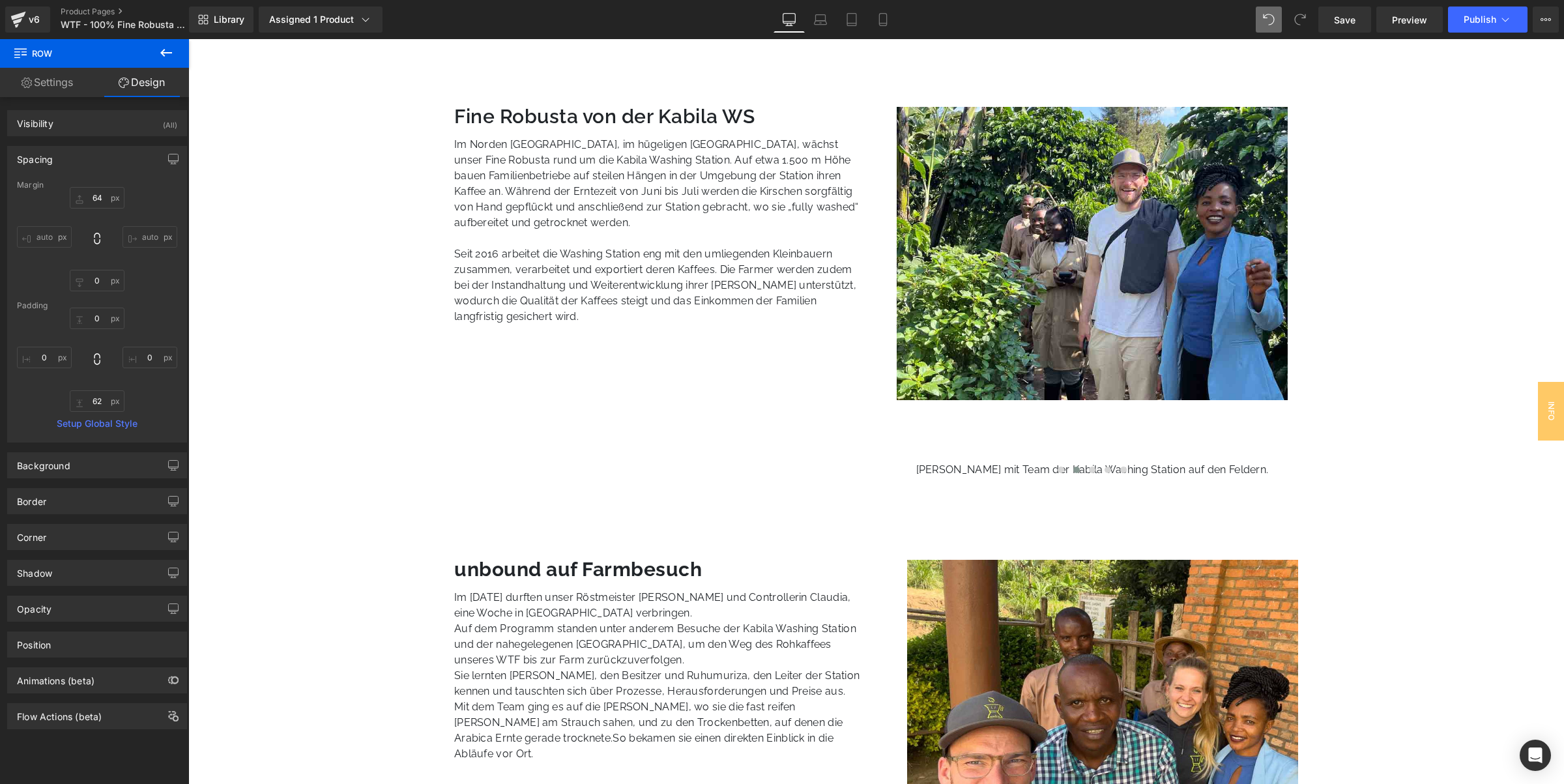
type input "0"
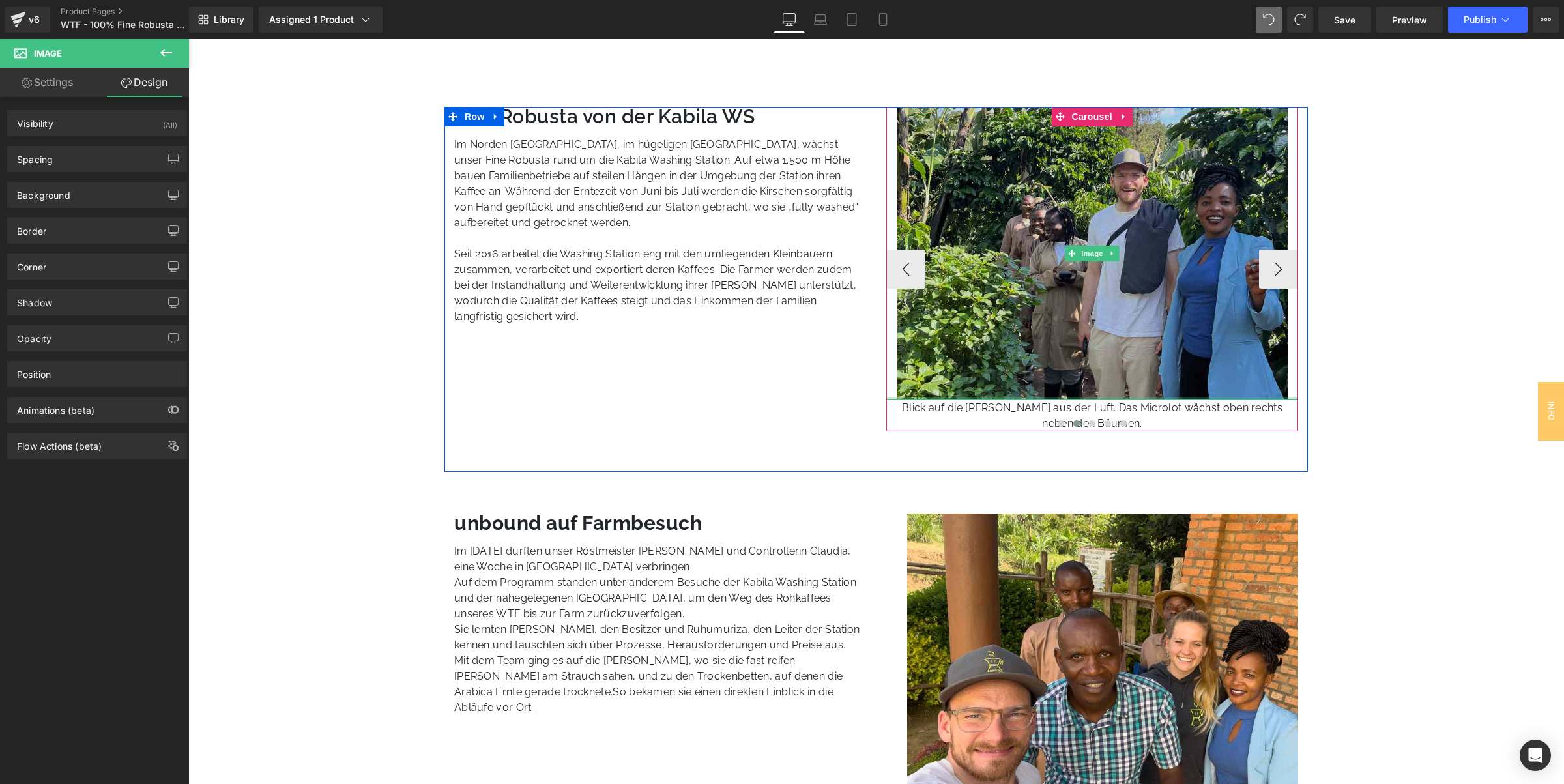
drag, startPoint x: 1141, startPoint y: 431, endPoint x: 1161, endPoint y: 311, distance: 121.7
click at [1161, 311] on div "Image" at bounding box center [1093, 253] width 413 height 293
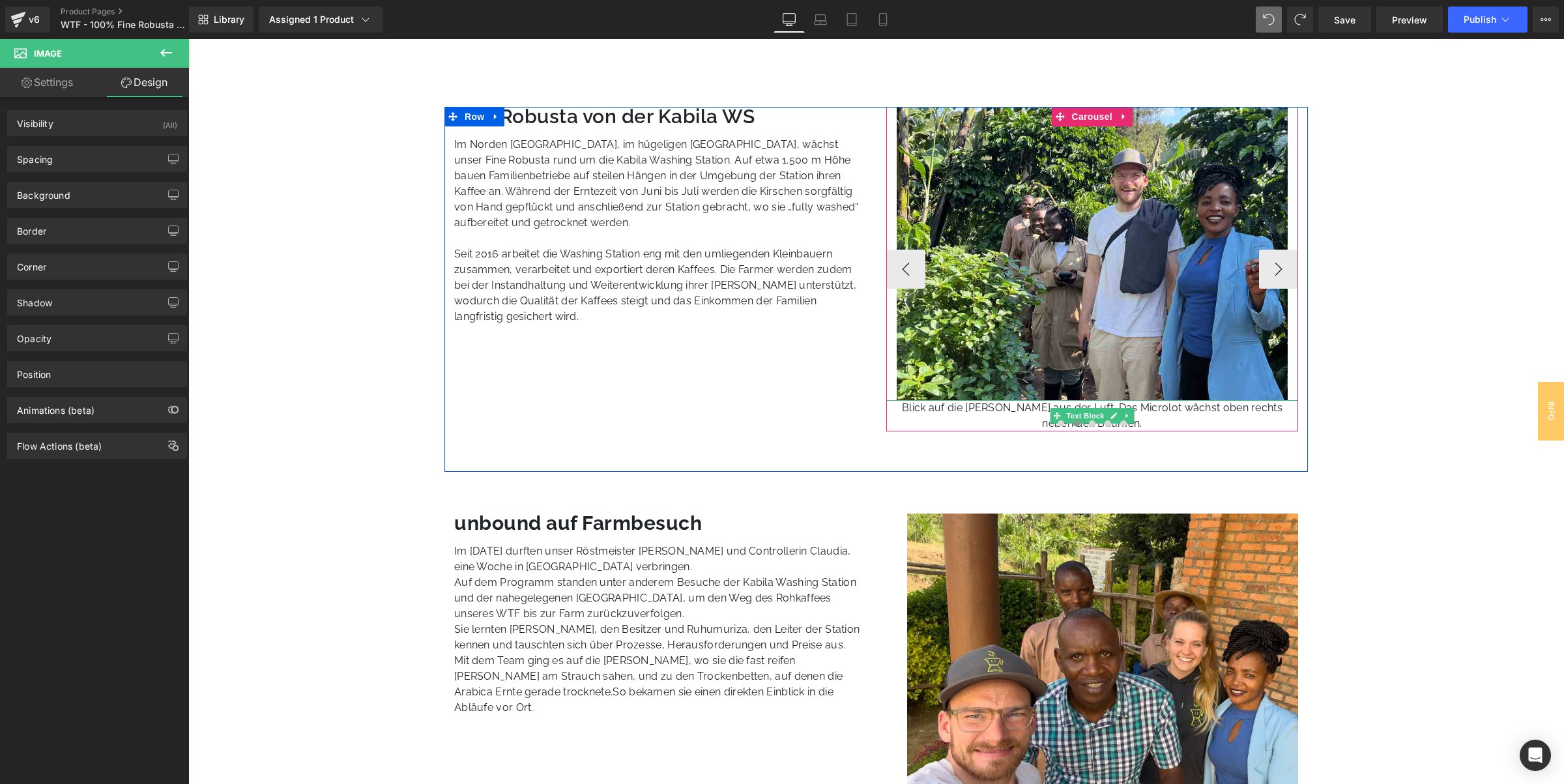
click at [936, 411] on p "Blick auf die Felder aus der Luft. Das Microlot wächst oben rechts neben den Bä…" at bounding box center [1093, 415] width 413 height 31
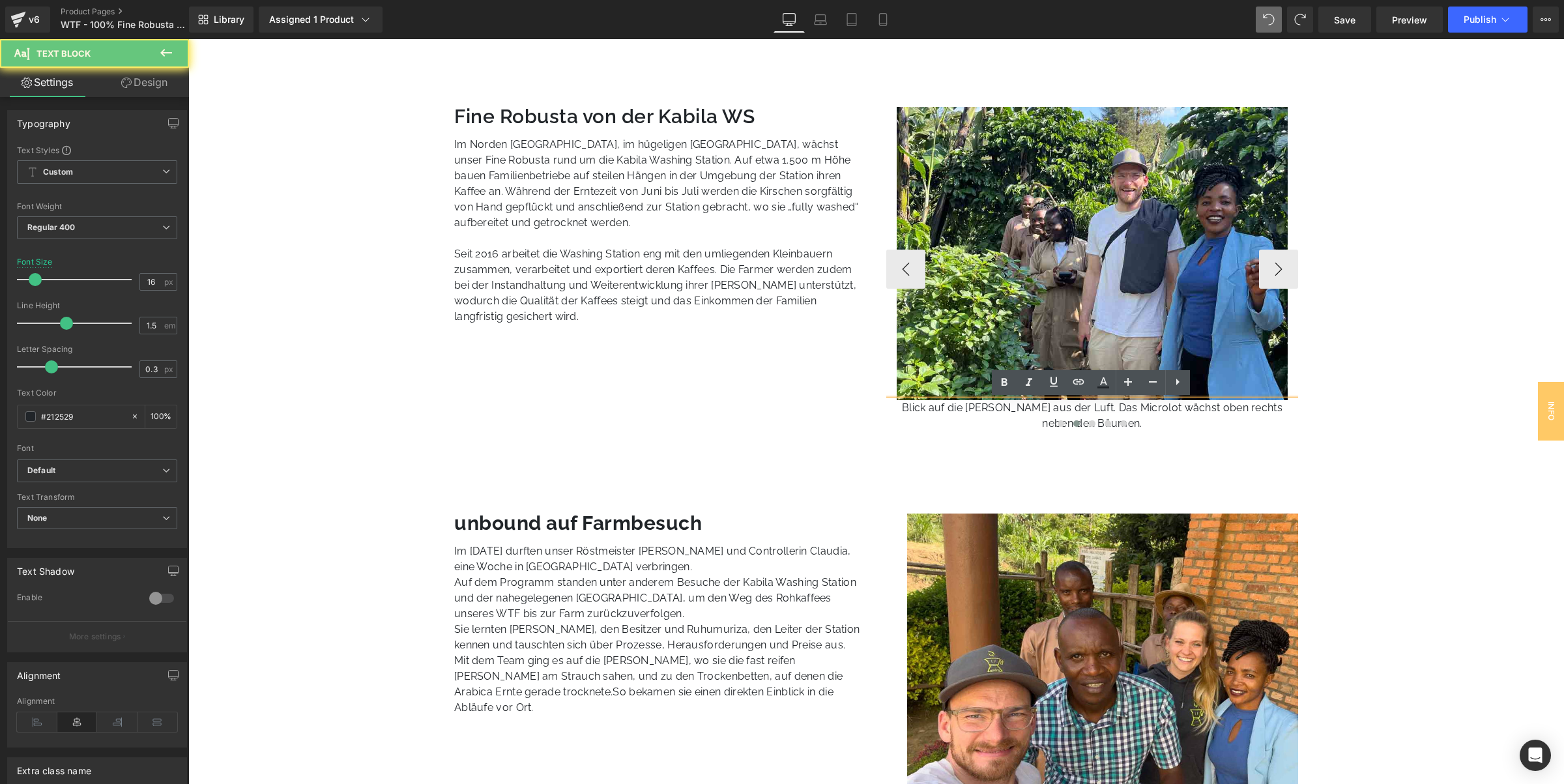
click at [936, 411] on p "Blick auf die Felder aus der Luft. Das Microlot wächst oben rechts neben den Bä…" at bounding box center [1093, 415] width 413 height 31
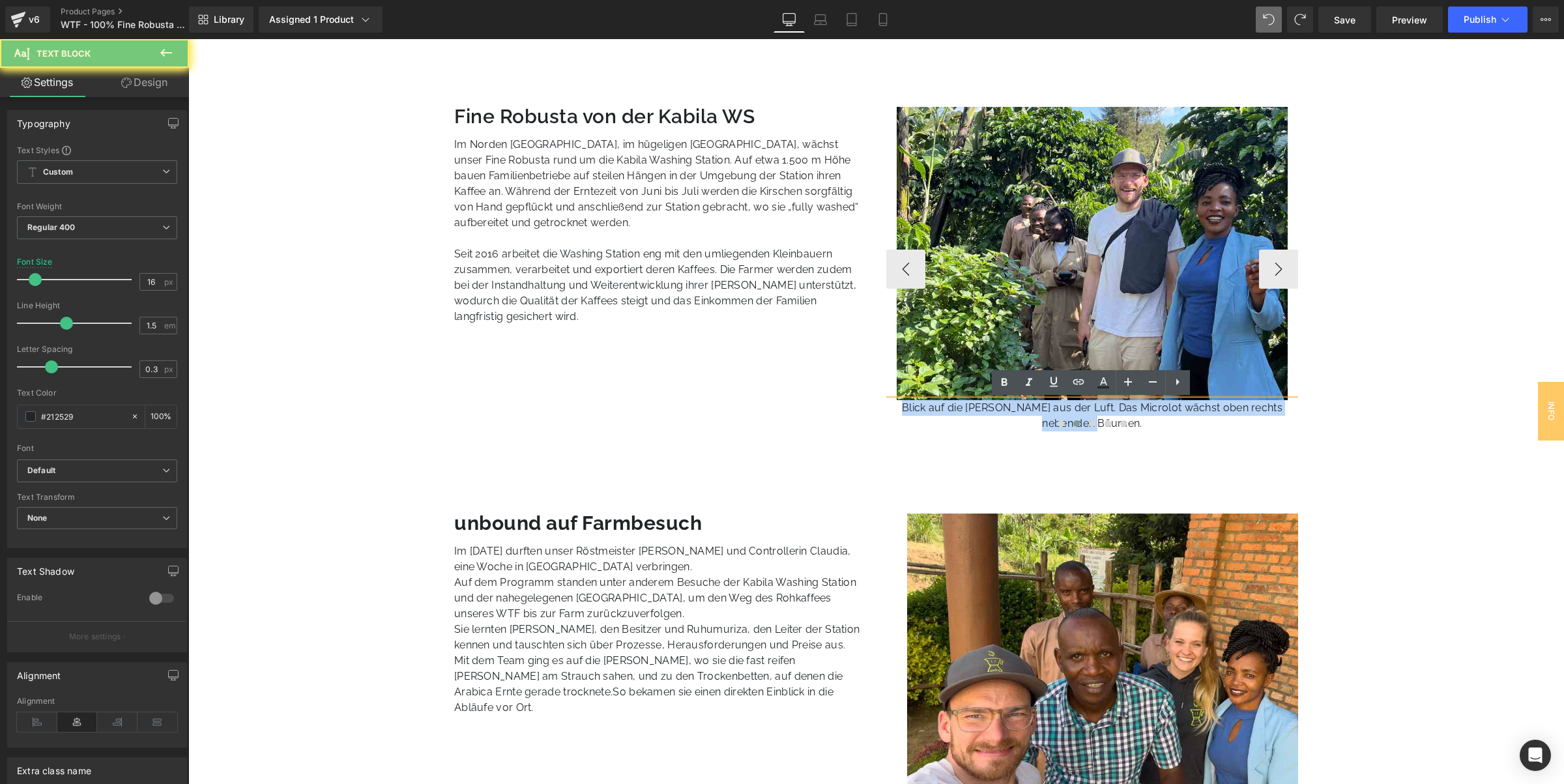
click at [936, 411] on p "Blick auf die Felder aus der Luft. Das Microlot wächst oben rechts neben den Bä…" at bounding box center [1093, 415] width 413 height 31
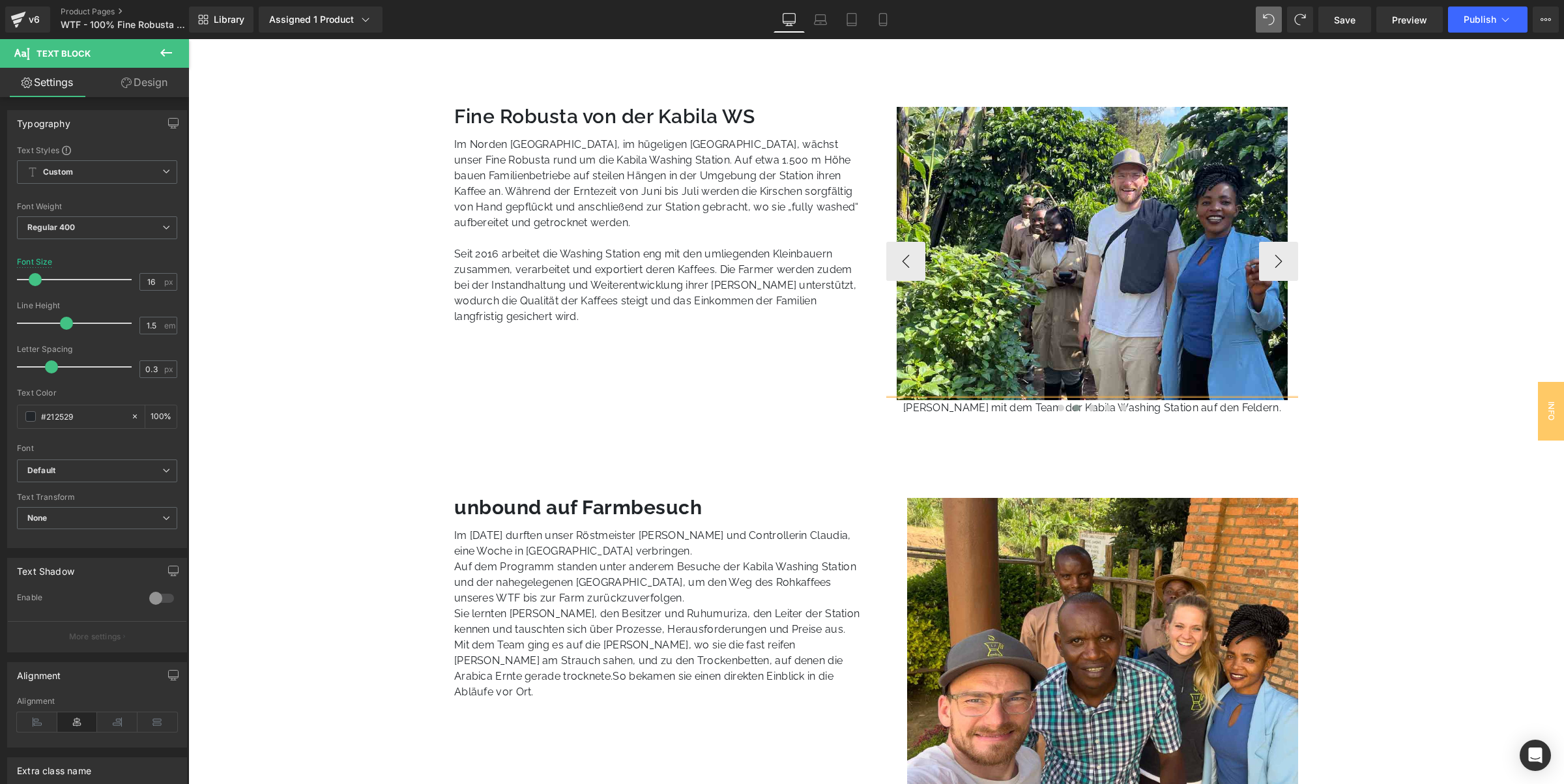
click at [1264, 405] on div at bounding box center [1093, 409] width 413 height 16
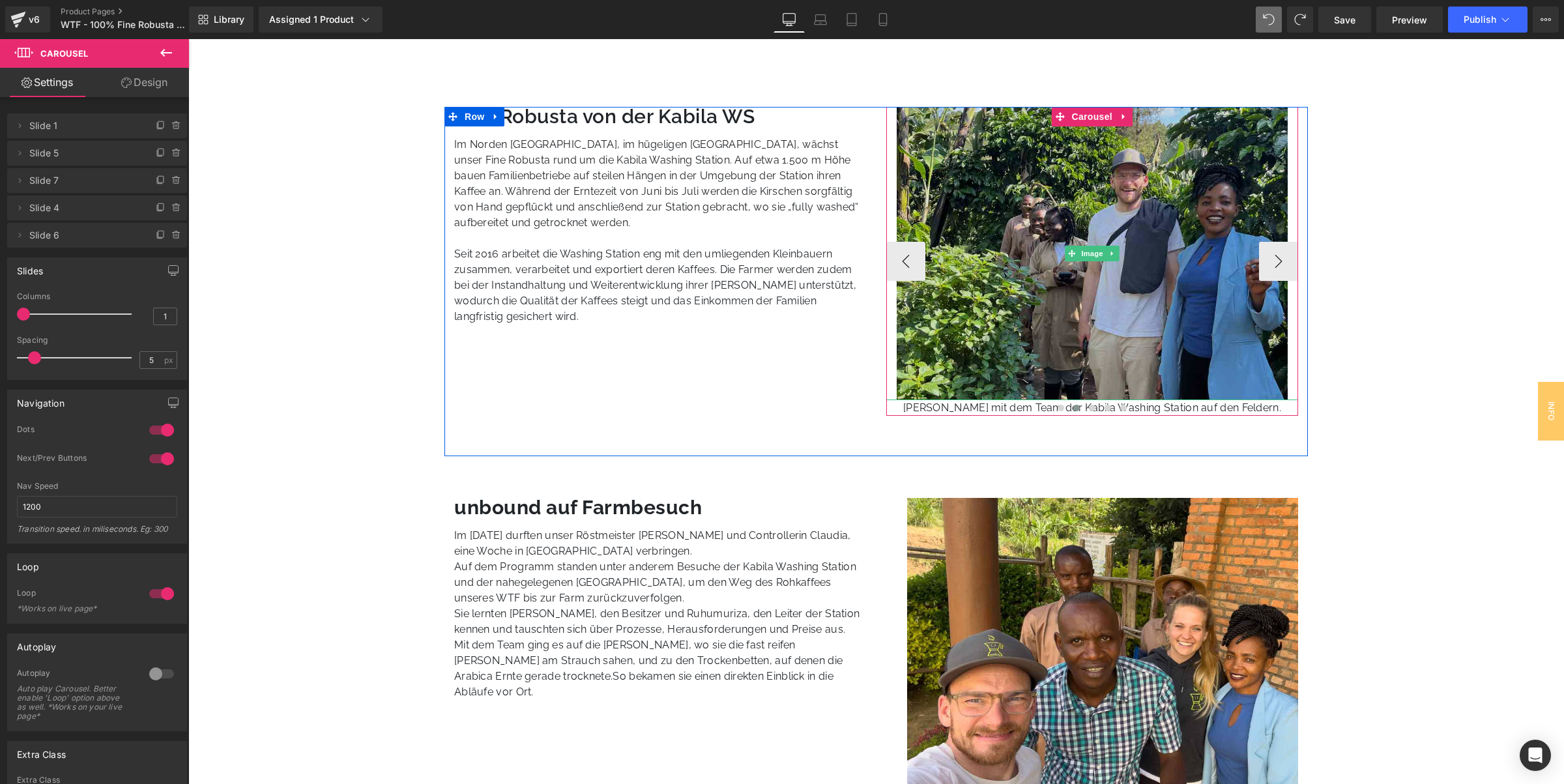
click at [1074, 293] on img at bounding box center [1092, 253] width 391 height 293
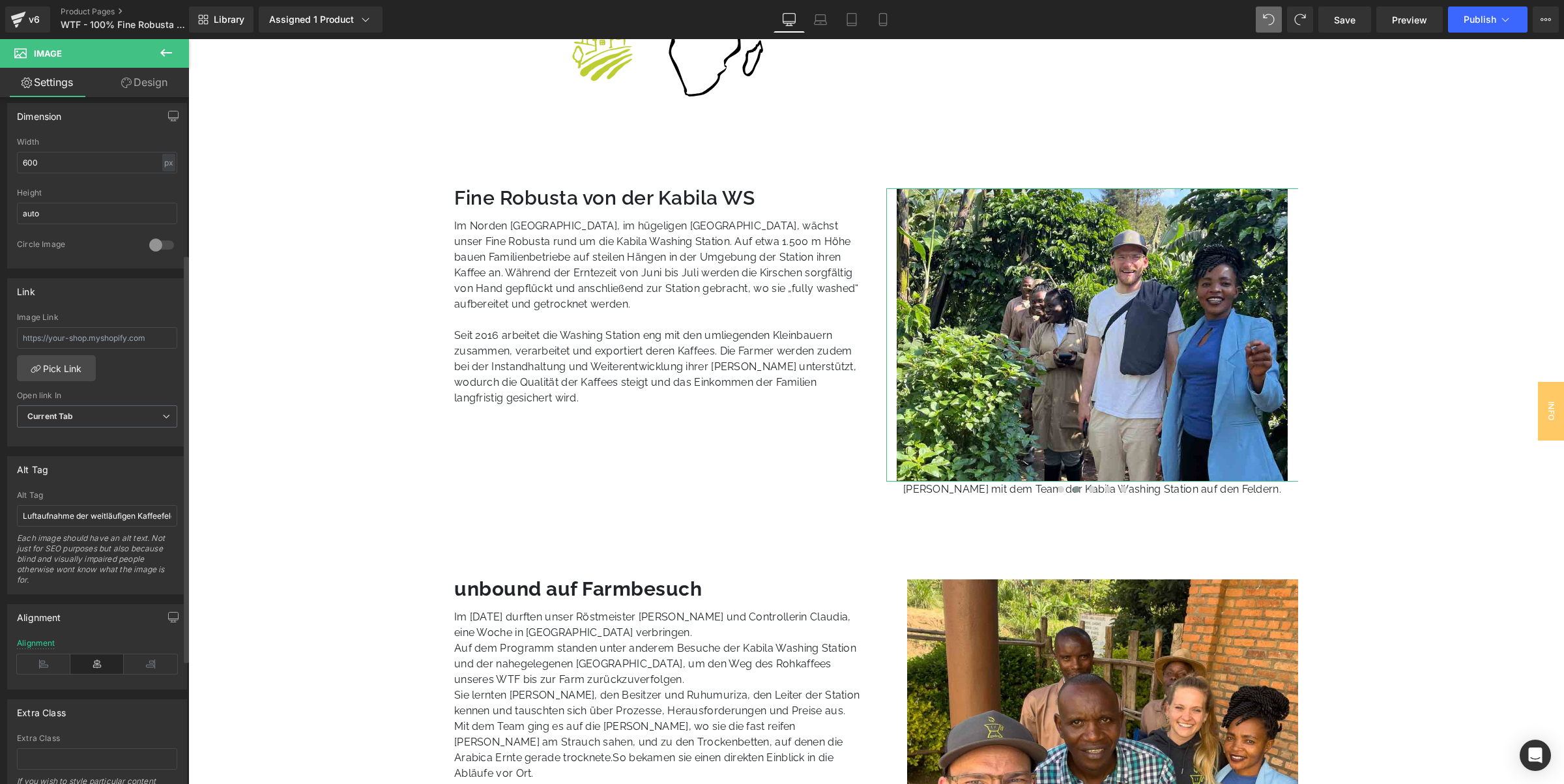
scroll to position [408, 0]
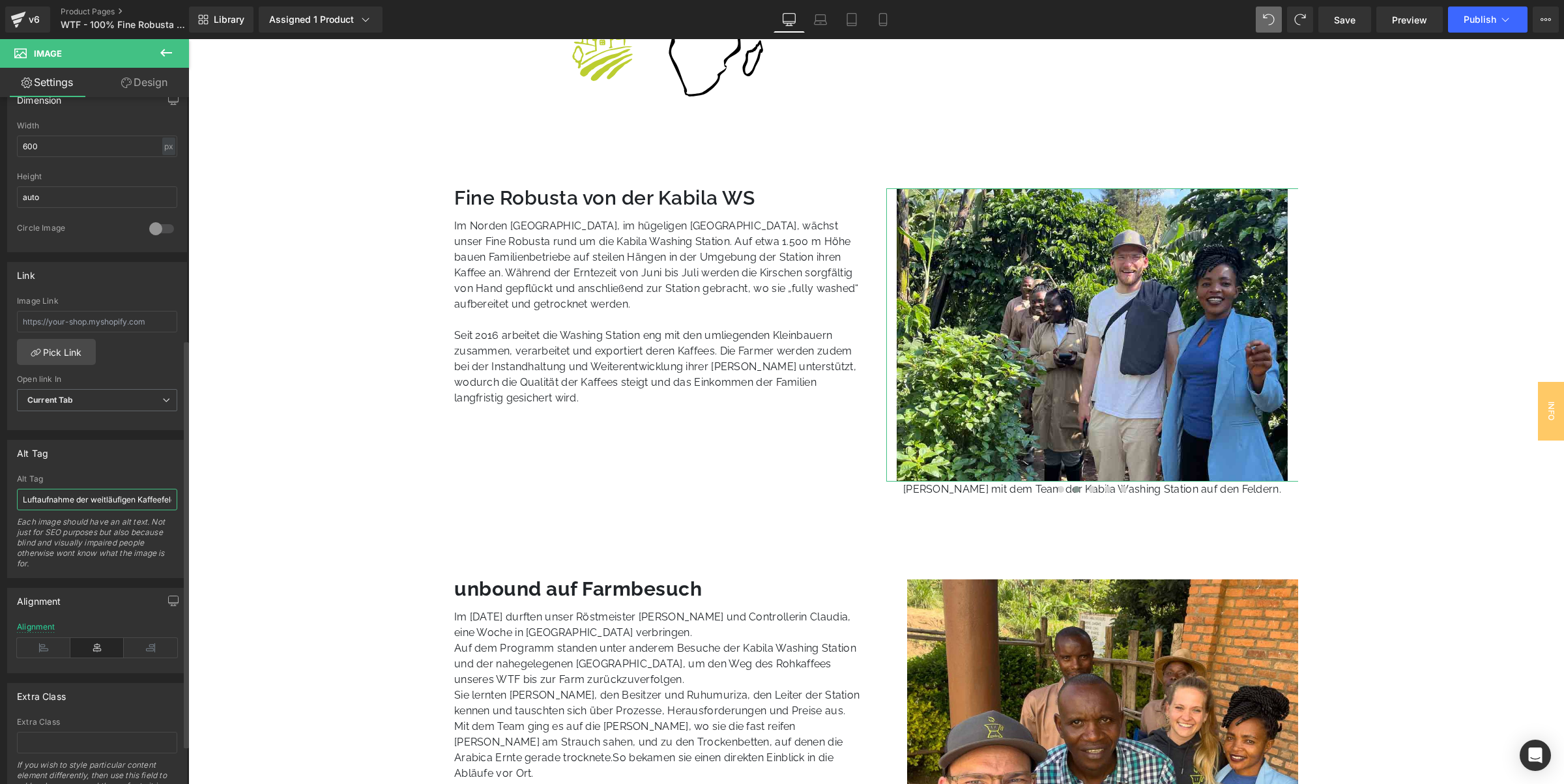
click at [67, 496] on input "Luftaufnahme der weitläufigen Kaffeefelder der Fazenda Capim Branco, das Microl…" at bounding box center [96, 500] width 160 height 22
paste input "Valentin mit Team der Kabila Washing Station zwischen Kaffeepflanzen in Gakenke…"
type input "Valentin mit Team der Kabila Washing Station zwischen Kaffeepflanzen in Gakenke…"
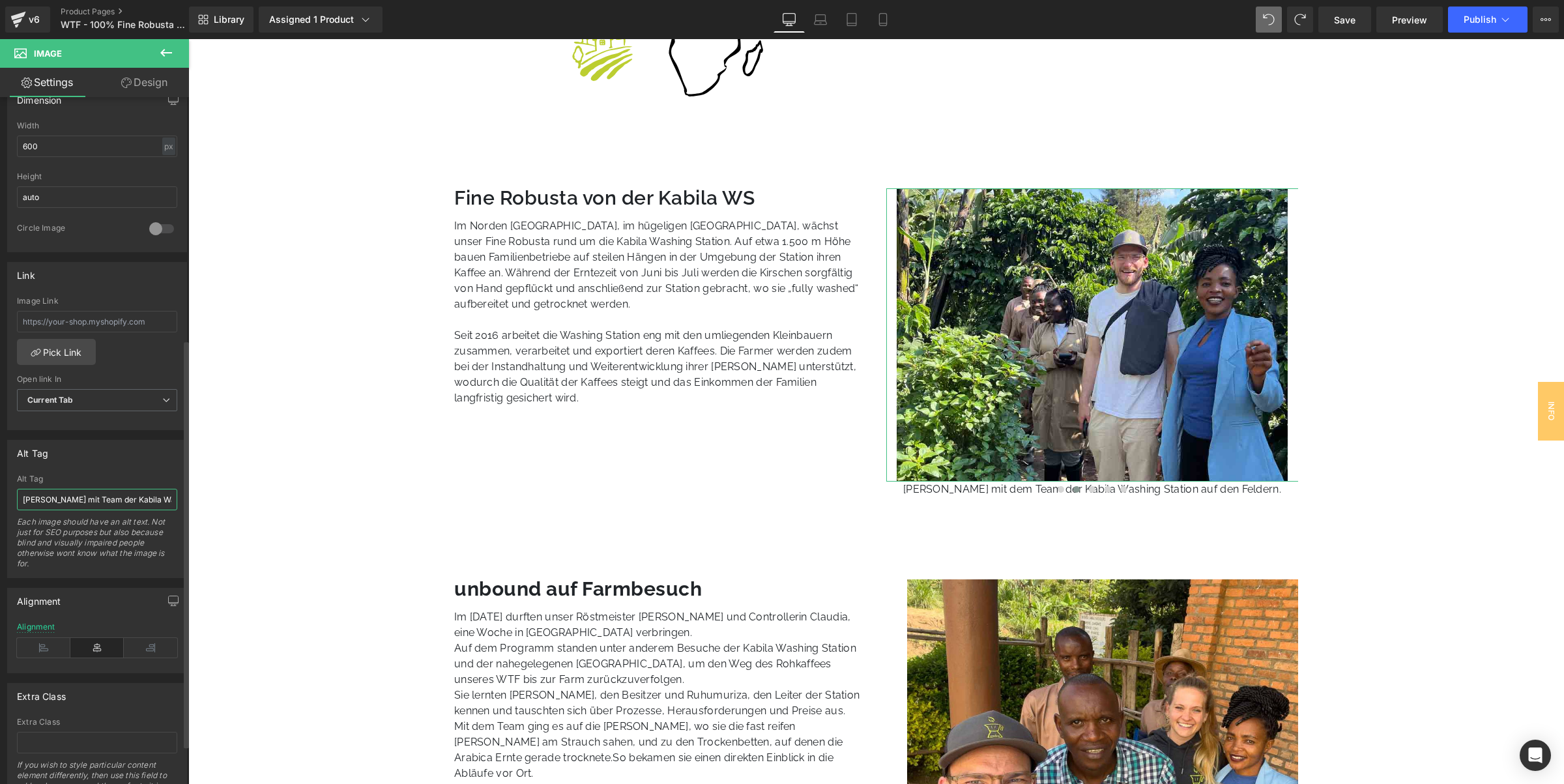
type input "https://ucarecdn.com/885613a7-75d0-4510-8750-74055d1386fb/-/format/auto/-/previ…"
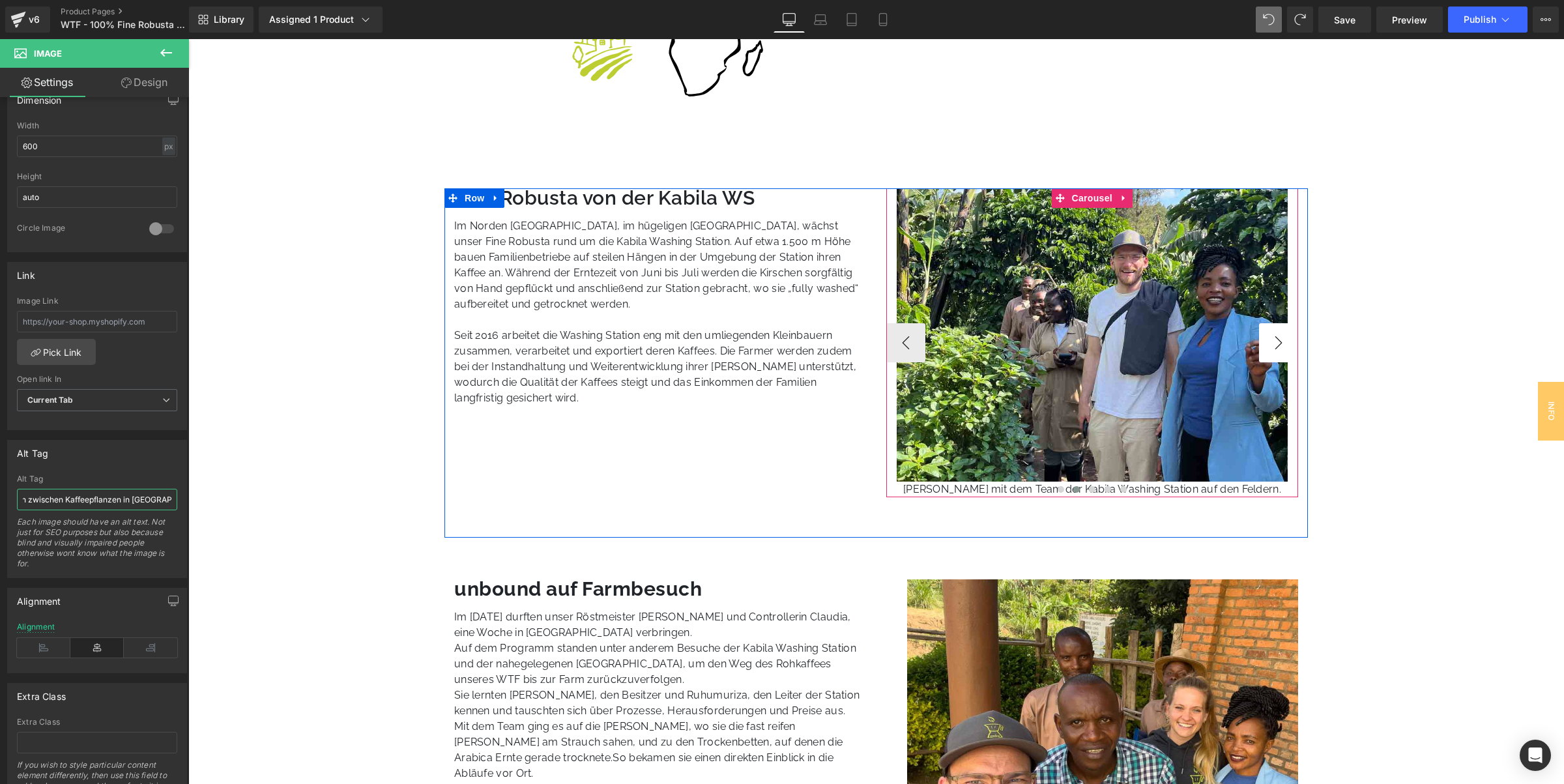
type input "Valentin mit Team der Kabila Washing Station zwischen Kaffeepflanzen in Gakenke…"
click at [1271, 343] on button "›" at bounding box center [1278, 342] width 39 height 39
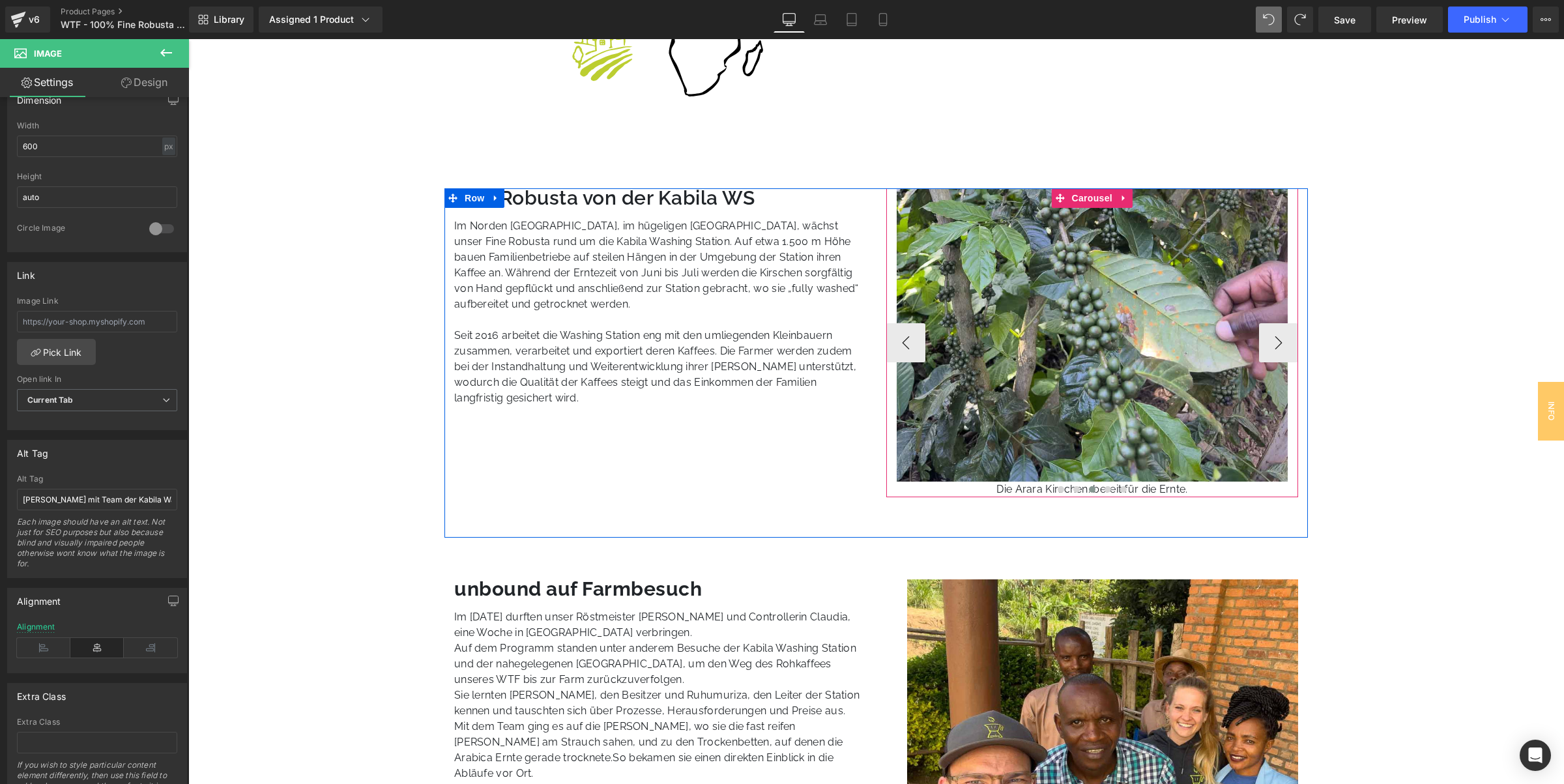
click at [1161, 491] on div at bounding box center [1093, 491] width 413 height 16
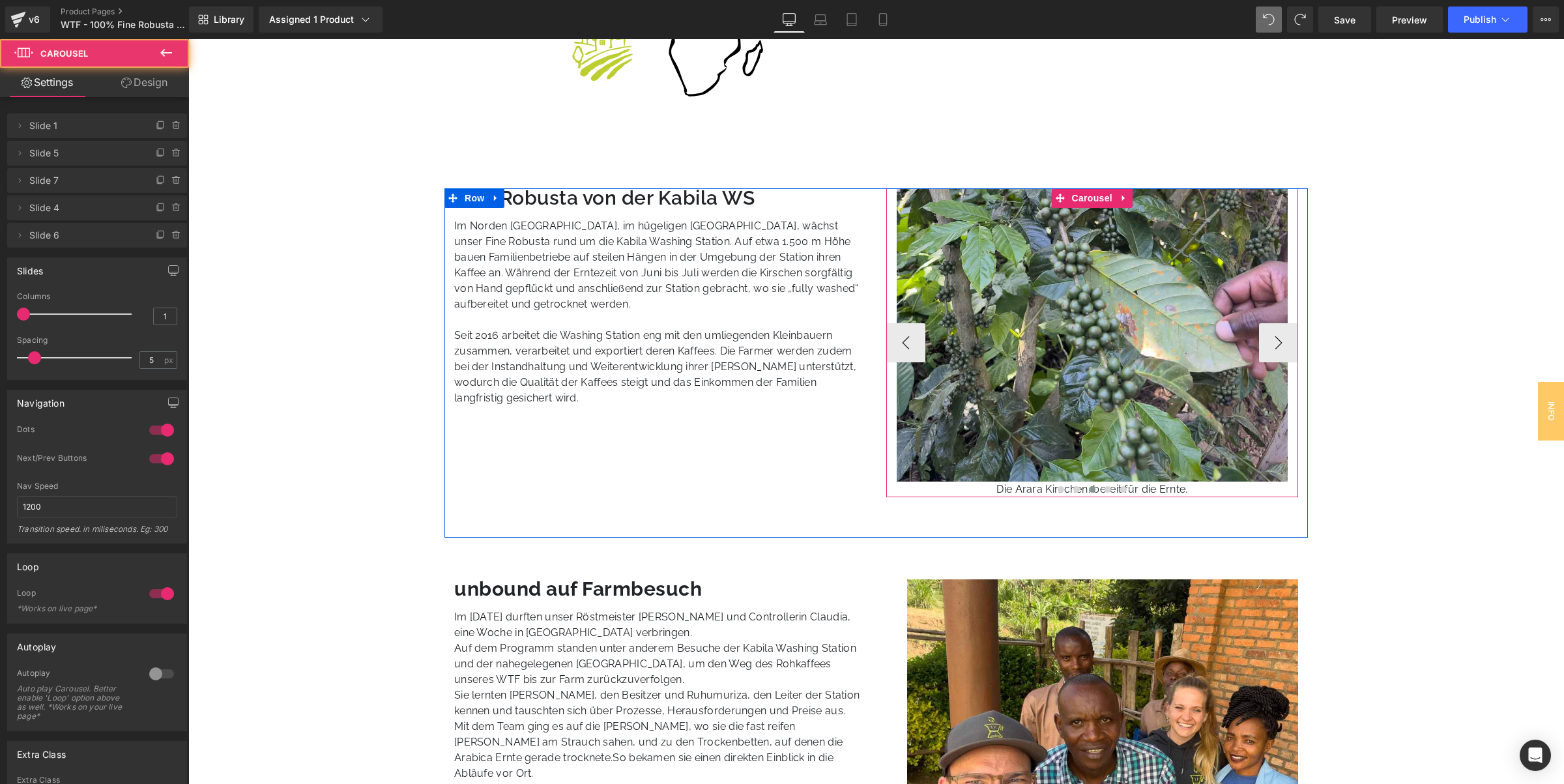
click at [1014, 487] on div at bounding box center [1093, 491] width 413 height 16
click at [989, 487] on div at bounding box center [1093, 491] width 413 height 16
click at [933, 487] on div at bounding box center [1093, 491] width 413 height 16
click at [1015, 491] on div at bounding box center [1093, 491] width 413 height 16
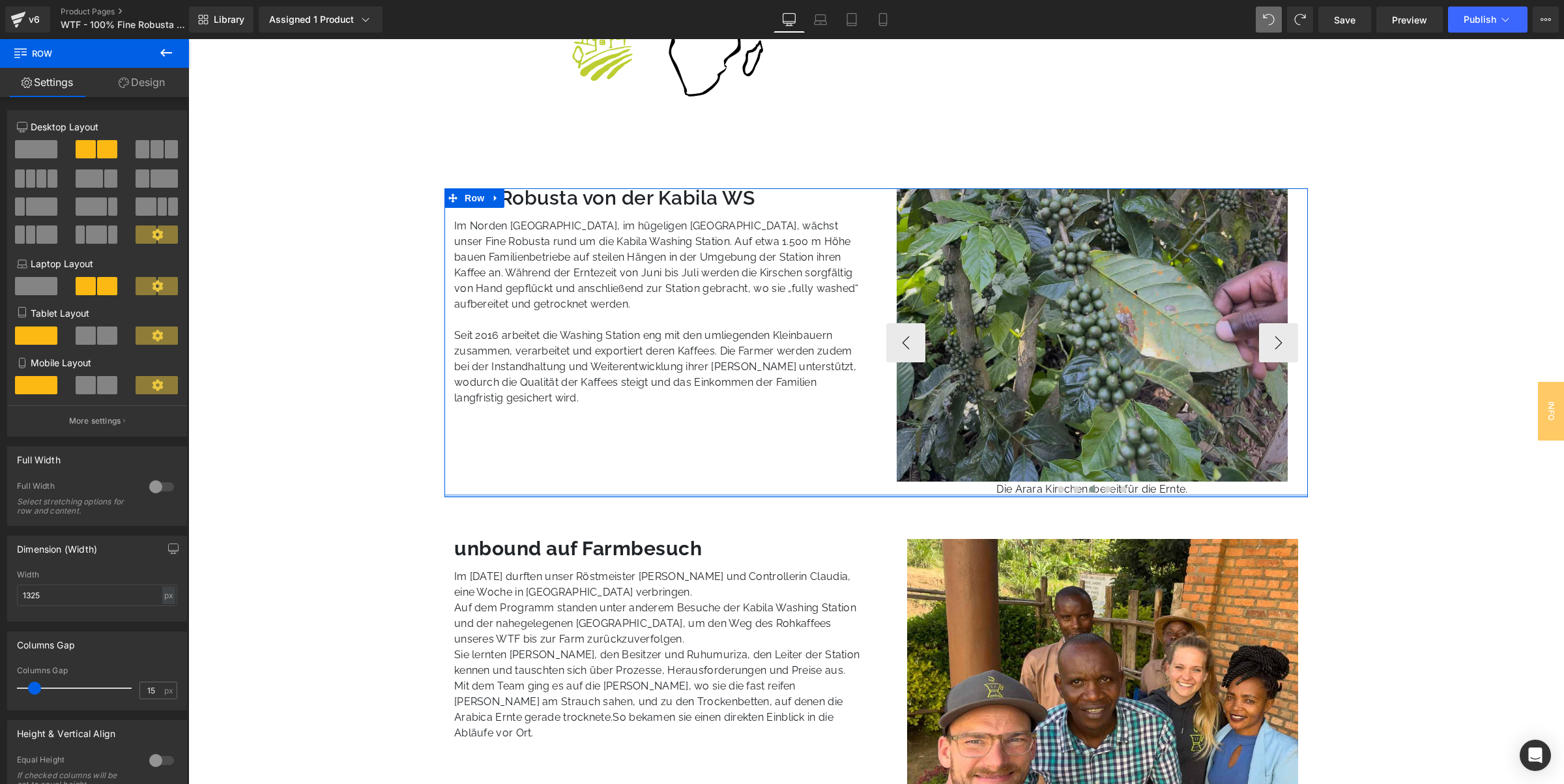
drag, startPoint x: 956, startPoint y: 518, endPoint x: 953, endPoint y: 470, distance: 48.1
click at [972, 411] on div "Fine Robusta von der Kabila WS Heading Im Norden Ruandas, im hügeligen Gakenke …" at bounding box center [876, 343] width 864 height 309
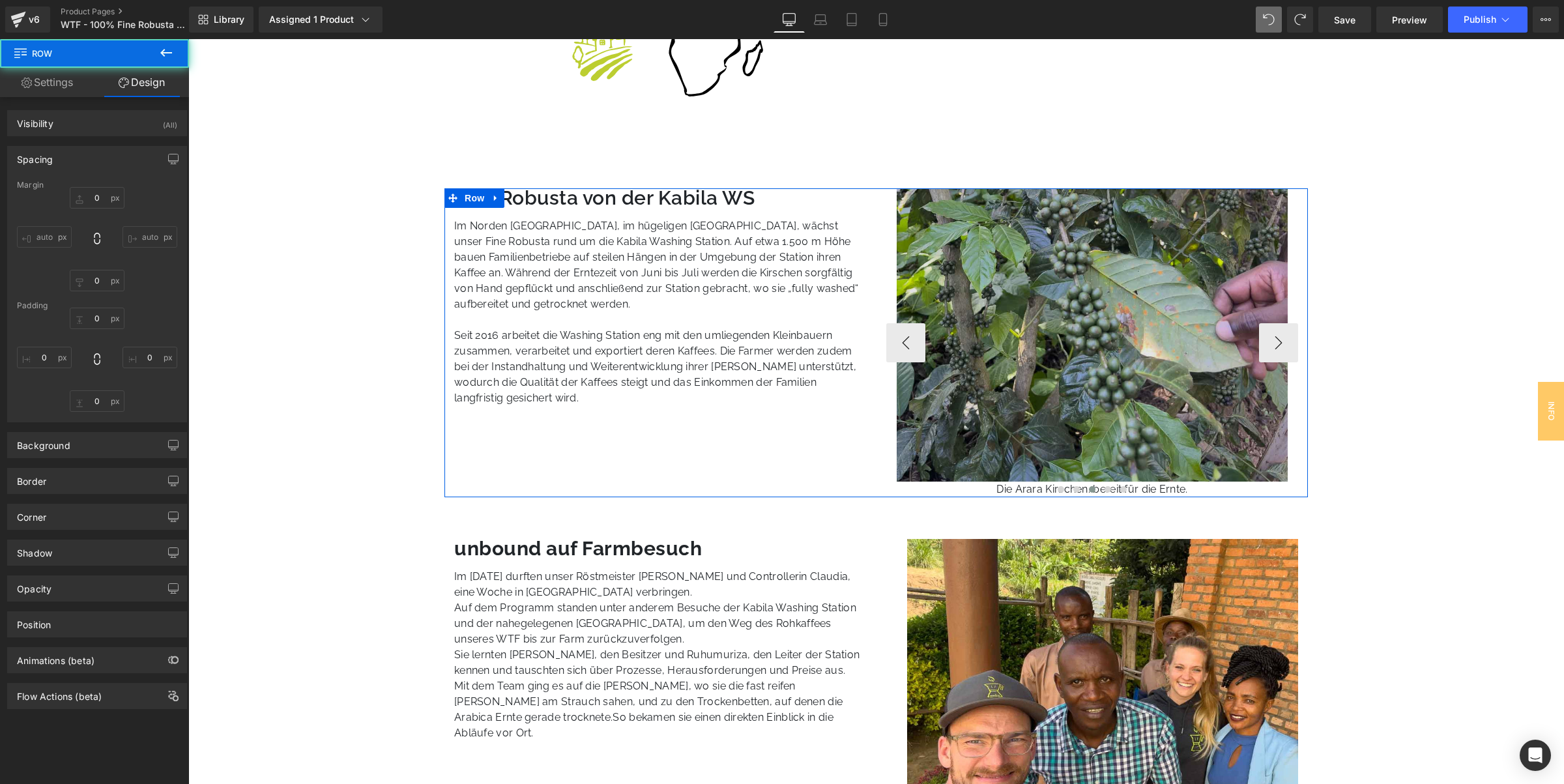
type input "64"
type input "0"
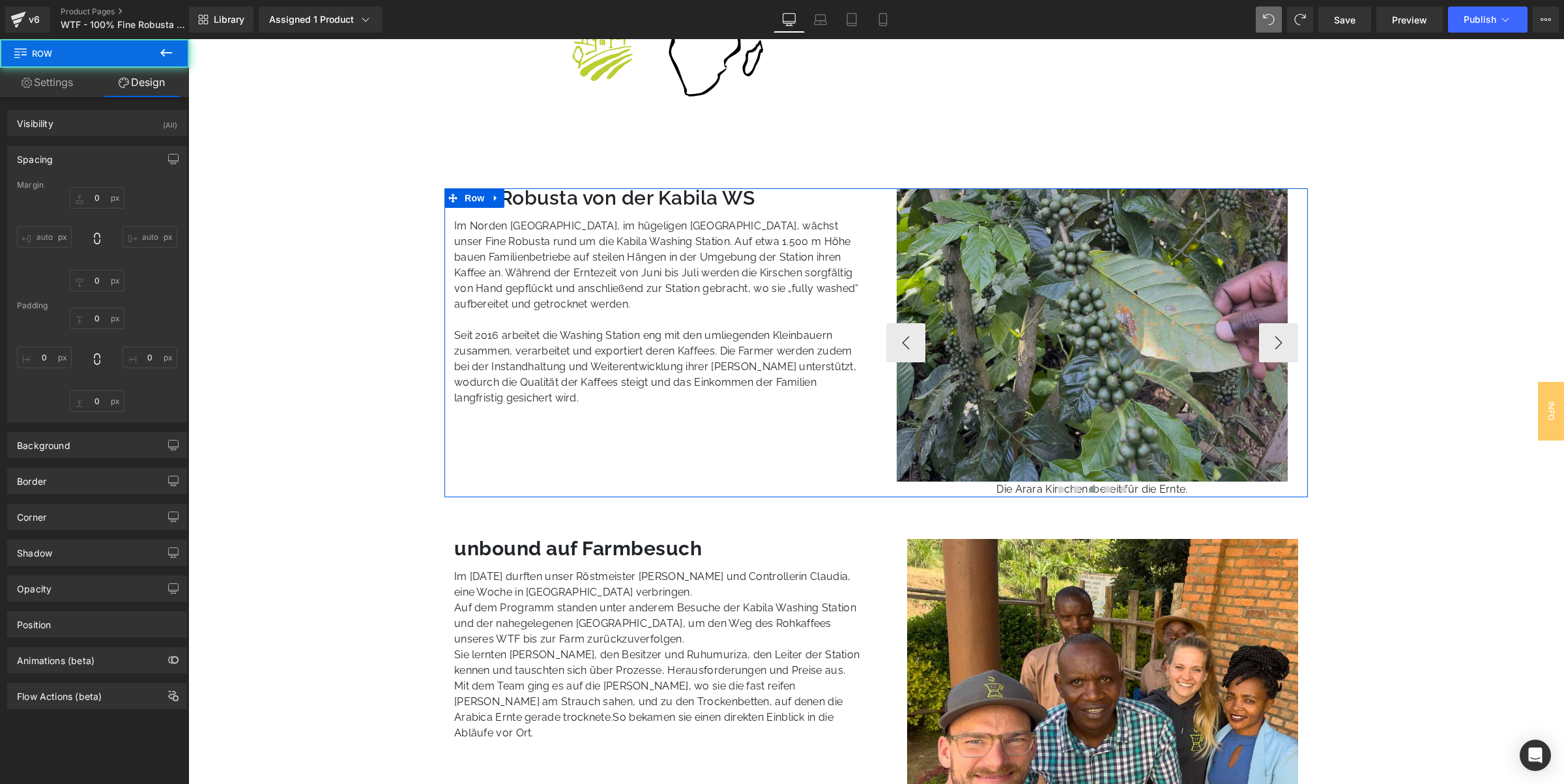
type input "0"
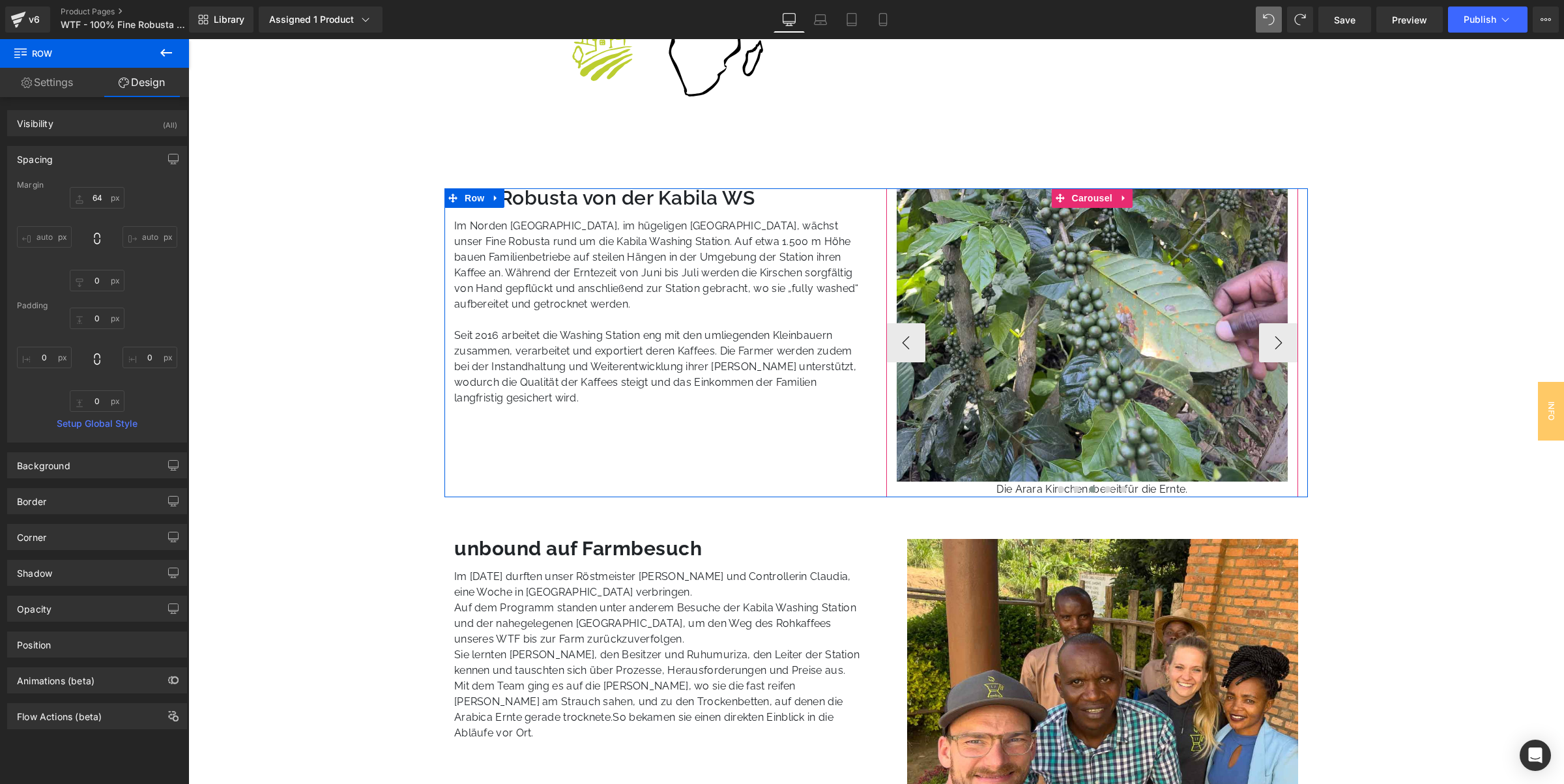
click at [1156, 490] on div at bounding box center [1093, 491] width 413 height 16
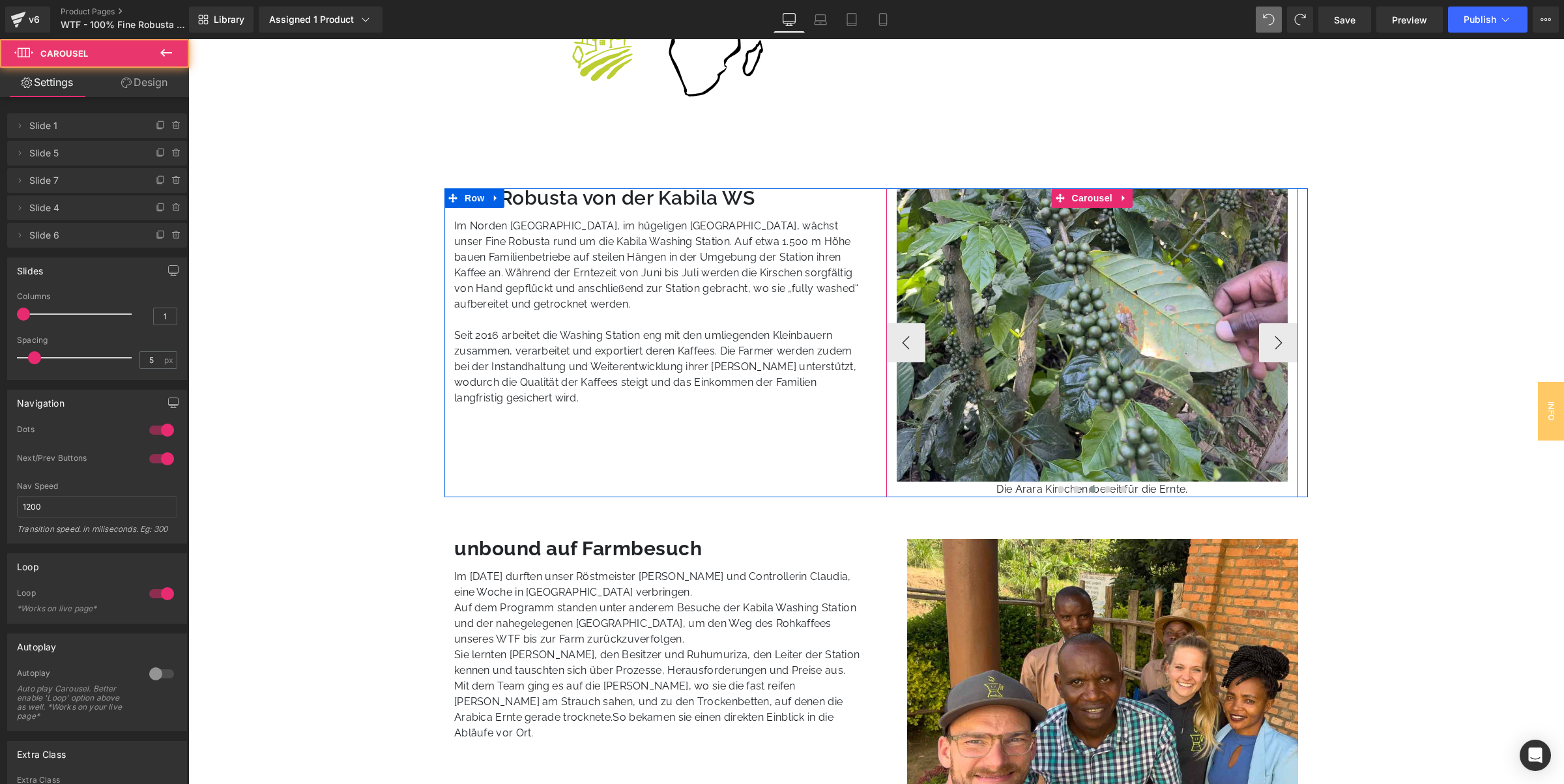
click at [1153, 486] on div at bounding box center [1093, 491] width 413 height 16
drag, startPoint x: 1153, startPoint y: 486, endPoint x: 1138, endPoint y: 489, distance: 15.3
click at [1152, 486] on div at bounding box center [1093, 491] width 413 height 16
click at [1174, 485] on div at bounding box center [1093, 491] width 413 height 16
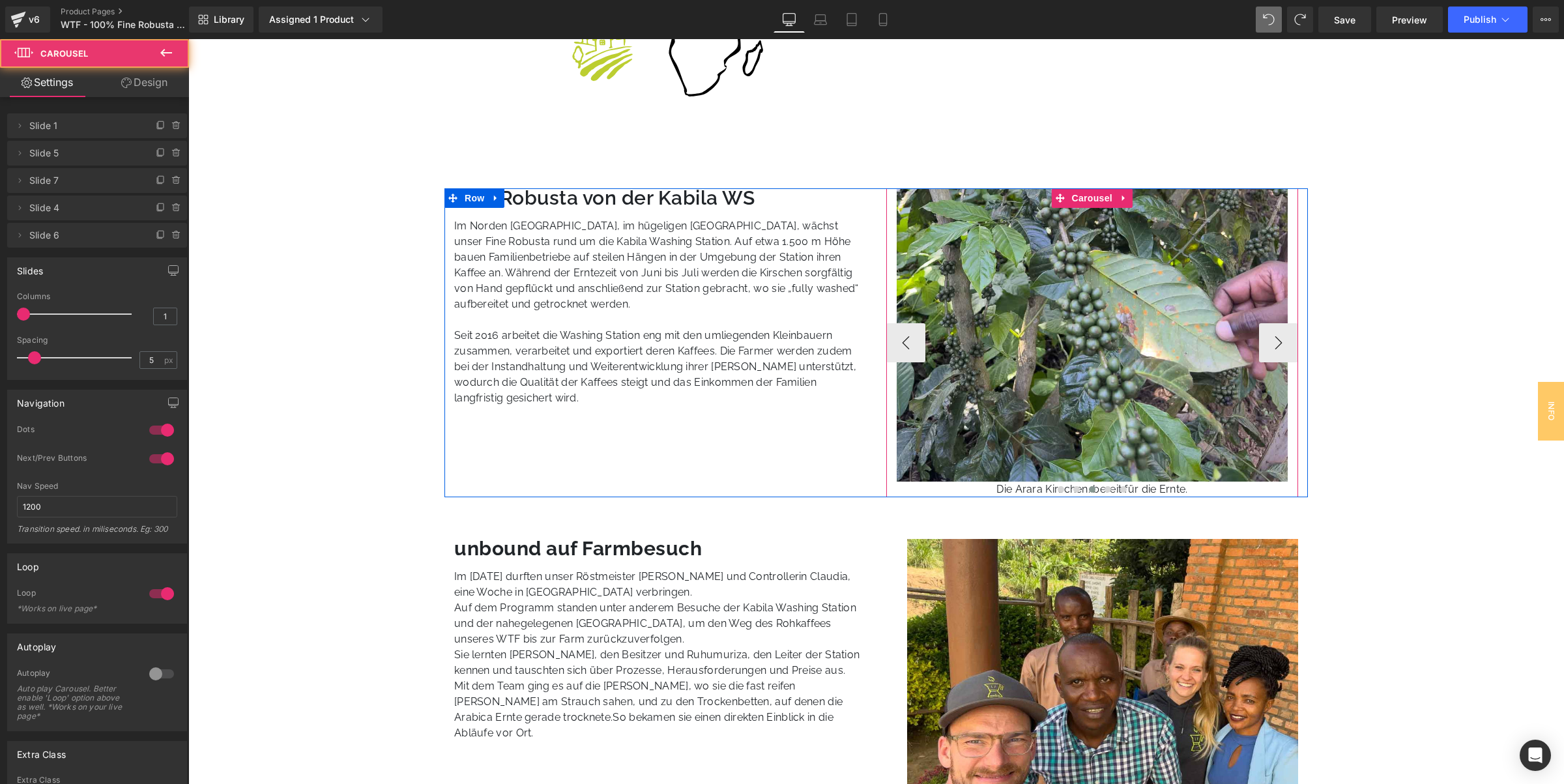
click at [1161, 490] on div at bounding box center [1093, 491] width 413 height 16
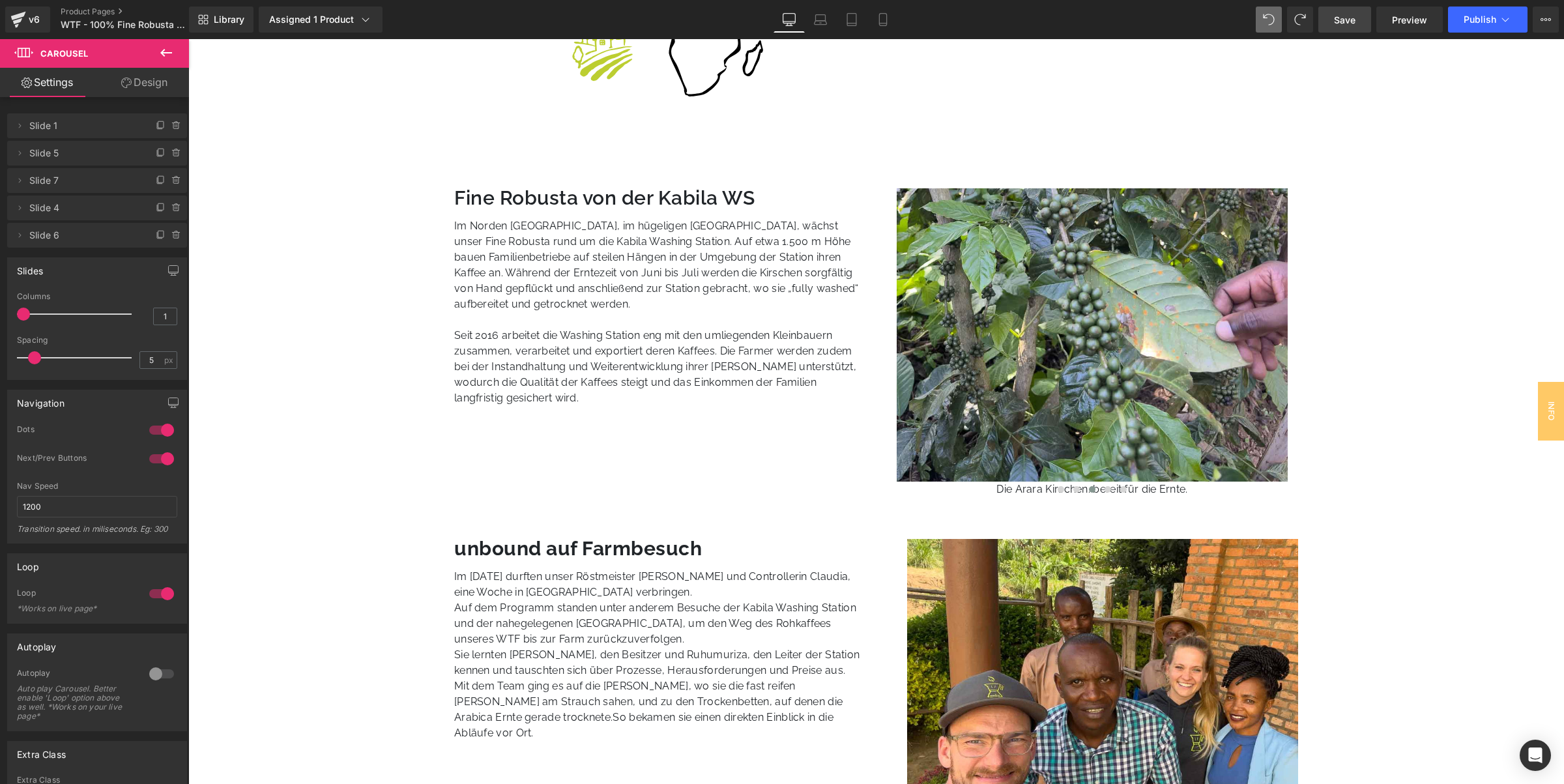
click at [1348, 21] on span "Save" at bounding box center [1345, 20] width 22 height 13
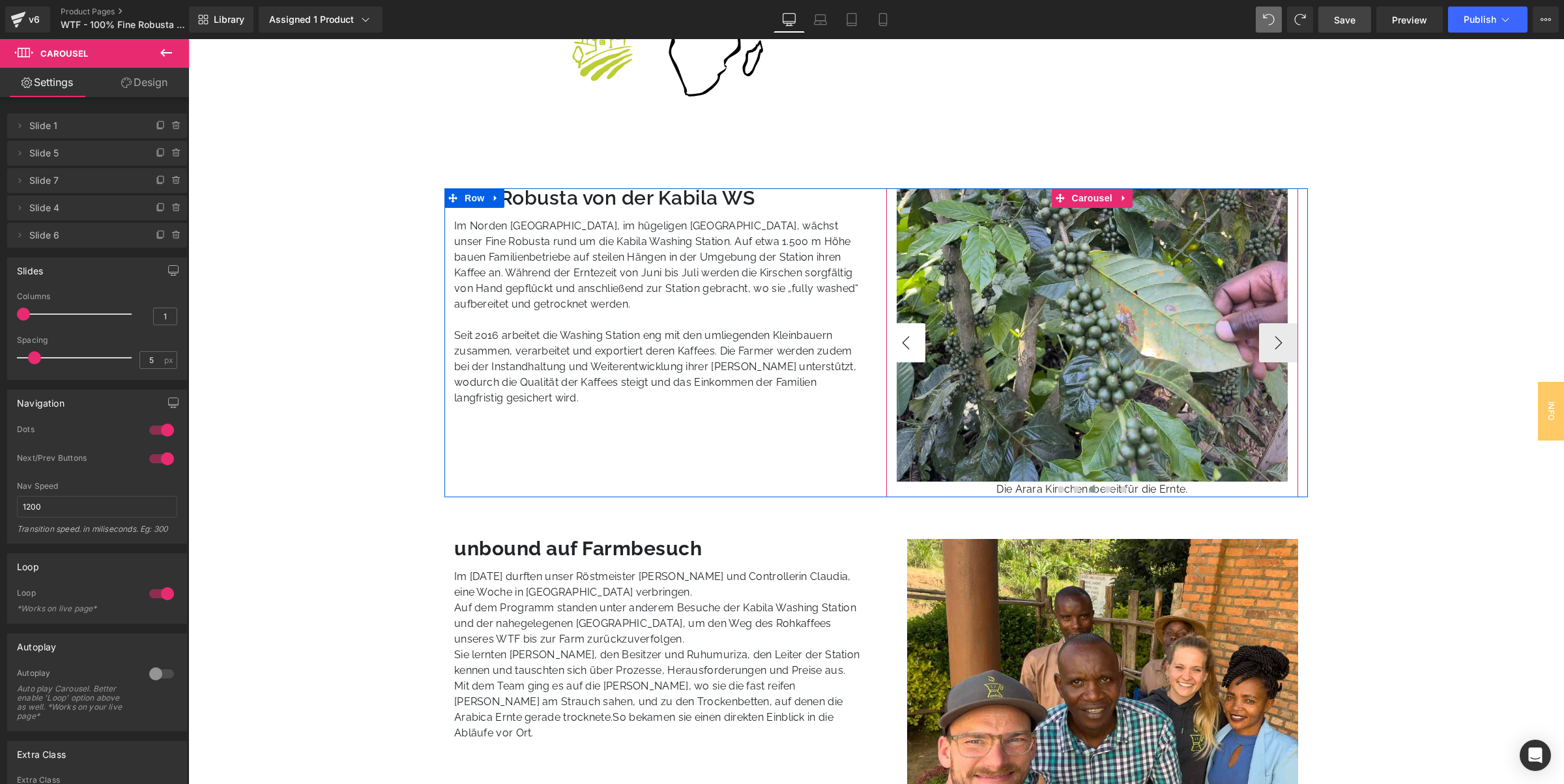
click at [908, 347] on button "‹" at bounding box center [906, 342] width 39 height 39
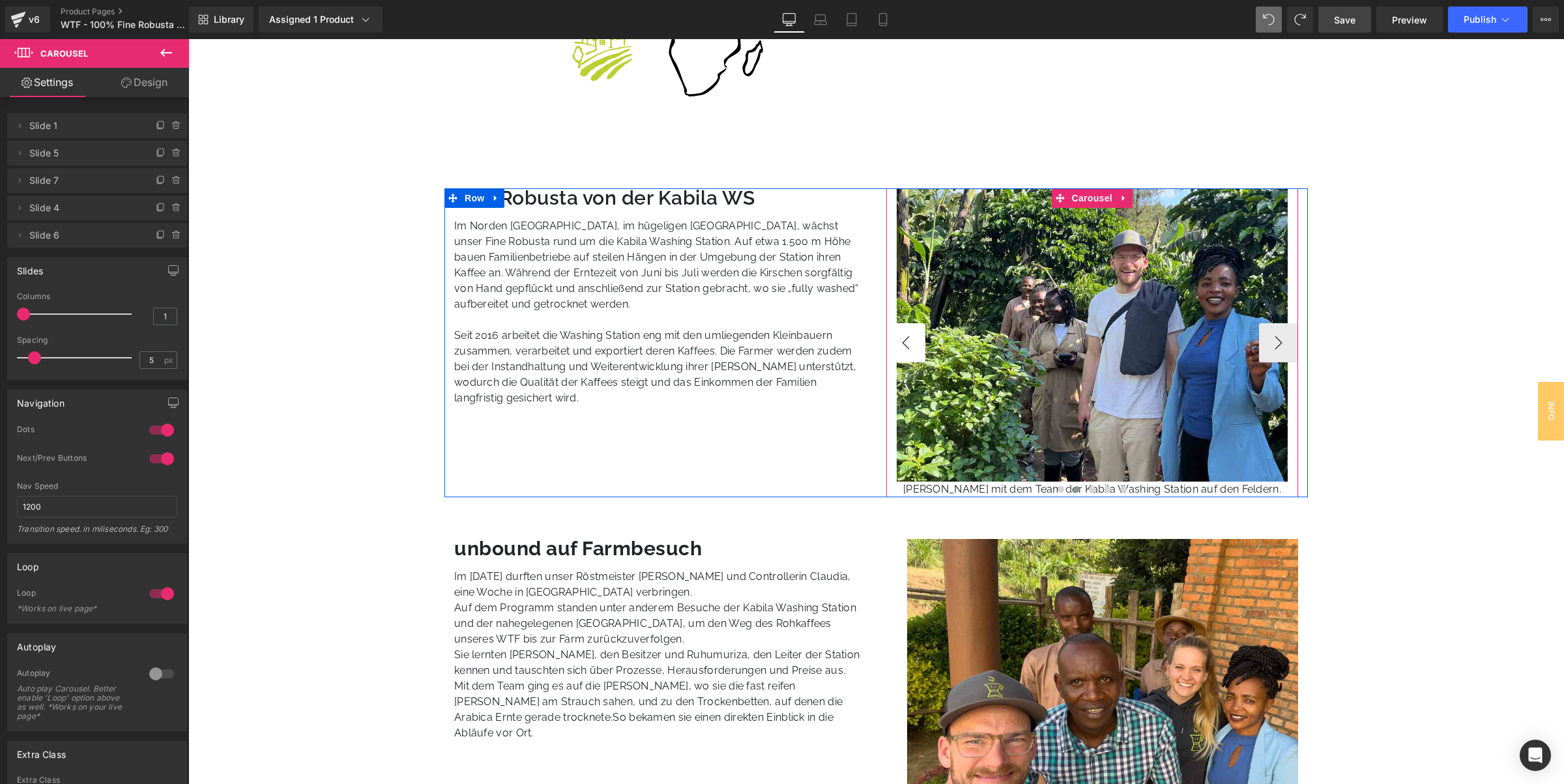
click at [902, 340] on button "‹" at bounding box center [906, 342] width 39 height 39
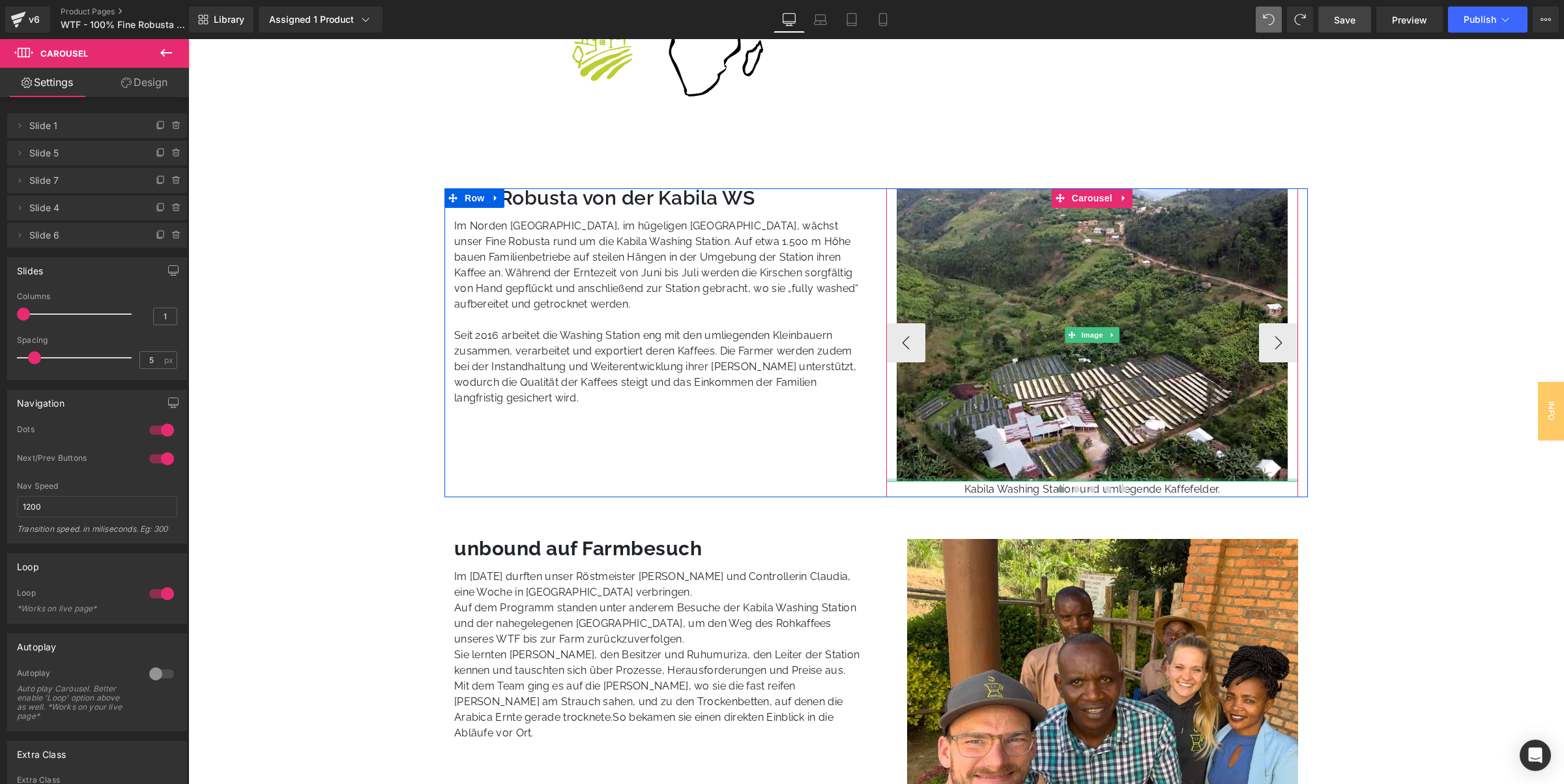
click at [1165, 480] on div "Image" at bounding box center [1093, 335] width 413 height 293
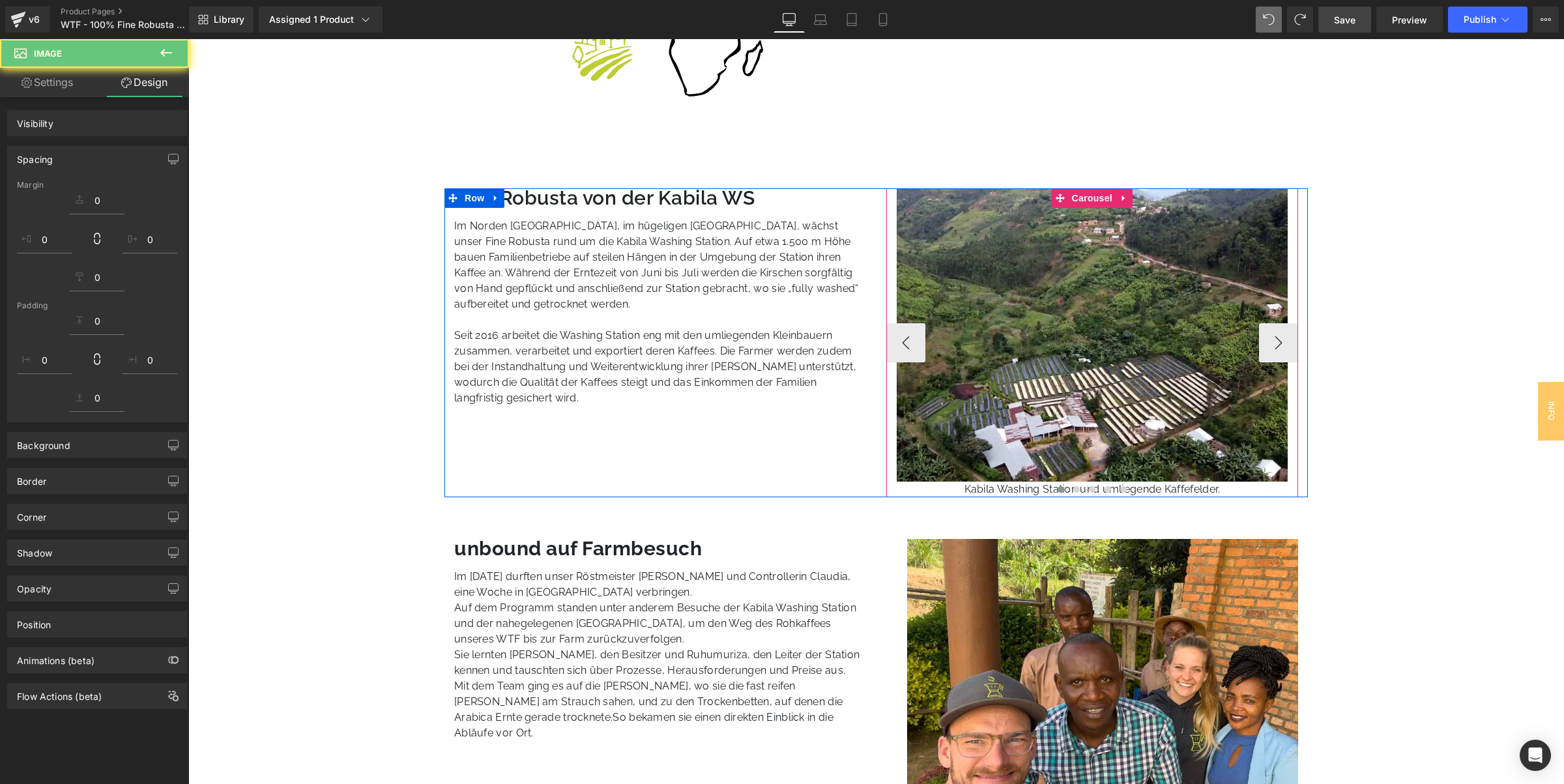
click at [1165, 481] on div "Kabila Washing Station und umliegende Kaffefelder. Text Block" at bounding box center [1093, 489] width 413 height 16
click at [1165, 481] on p "Kabila Washing Station und umliegende Kaffefelder." at bounding box center [1093, 489] width 413 height 16
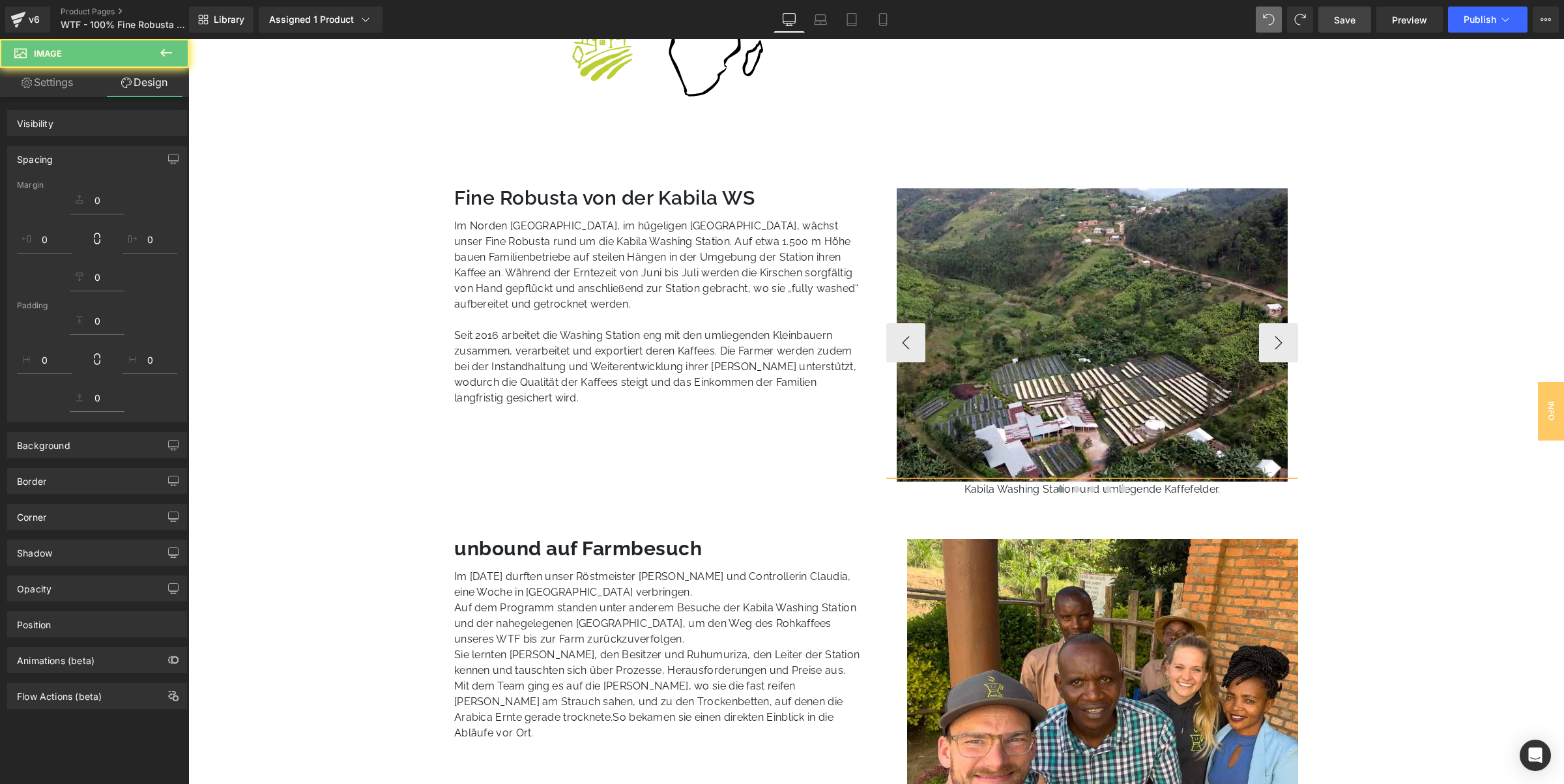
click at [1165, 483] on div at bounding box center [1093, 491] width 413 height 16
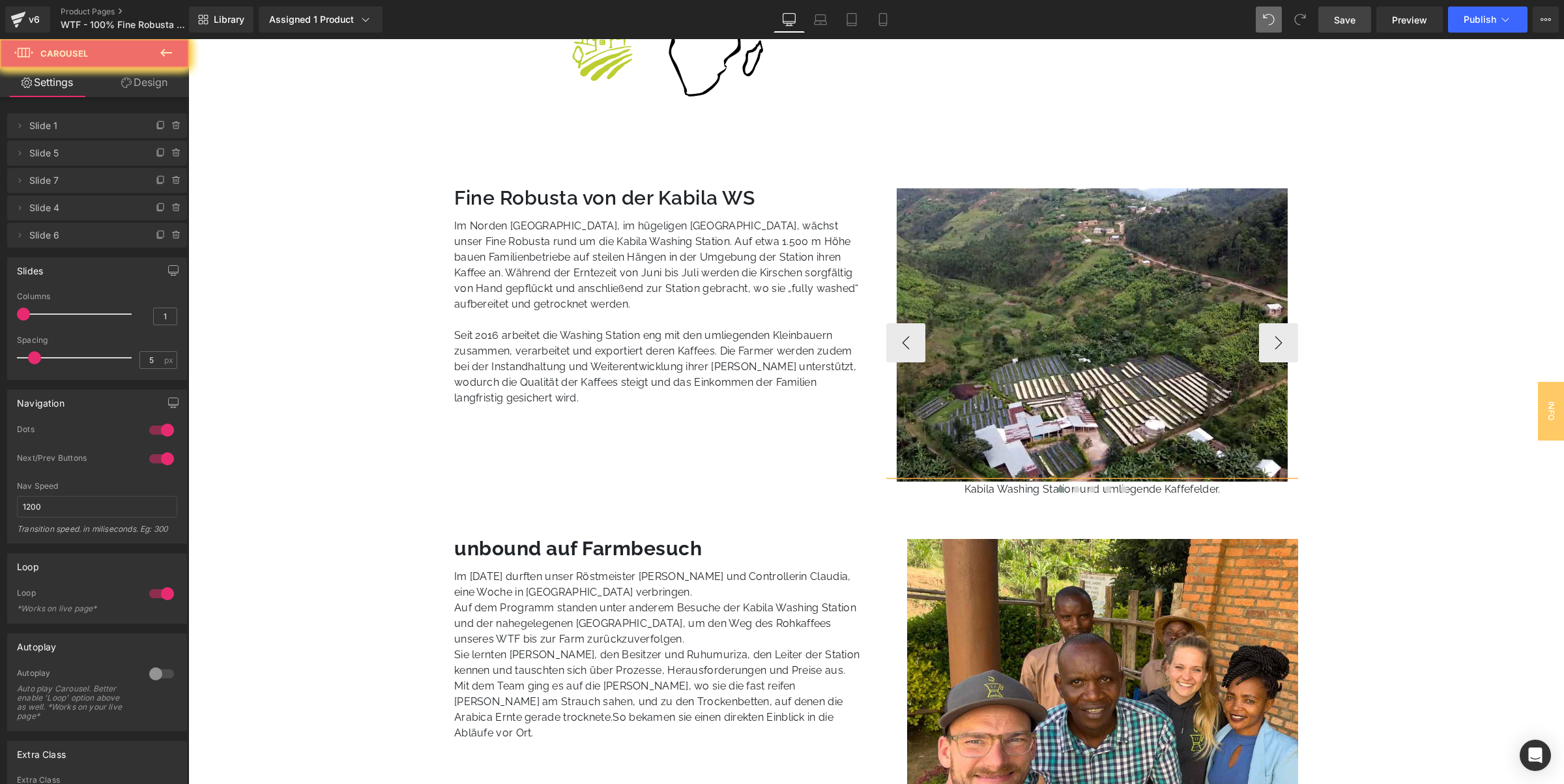
click at [1182, 485] on div at bounding box center [1093, 491] width 413 height 16
click at [1195, 486] on div at bounding box center [1093, 491] width 413 height 16
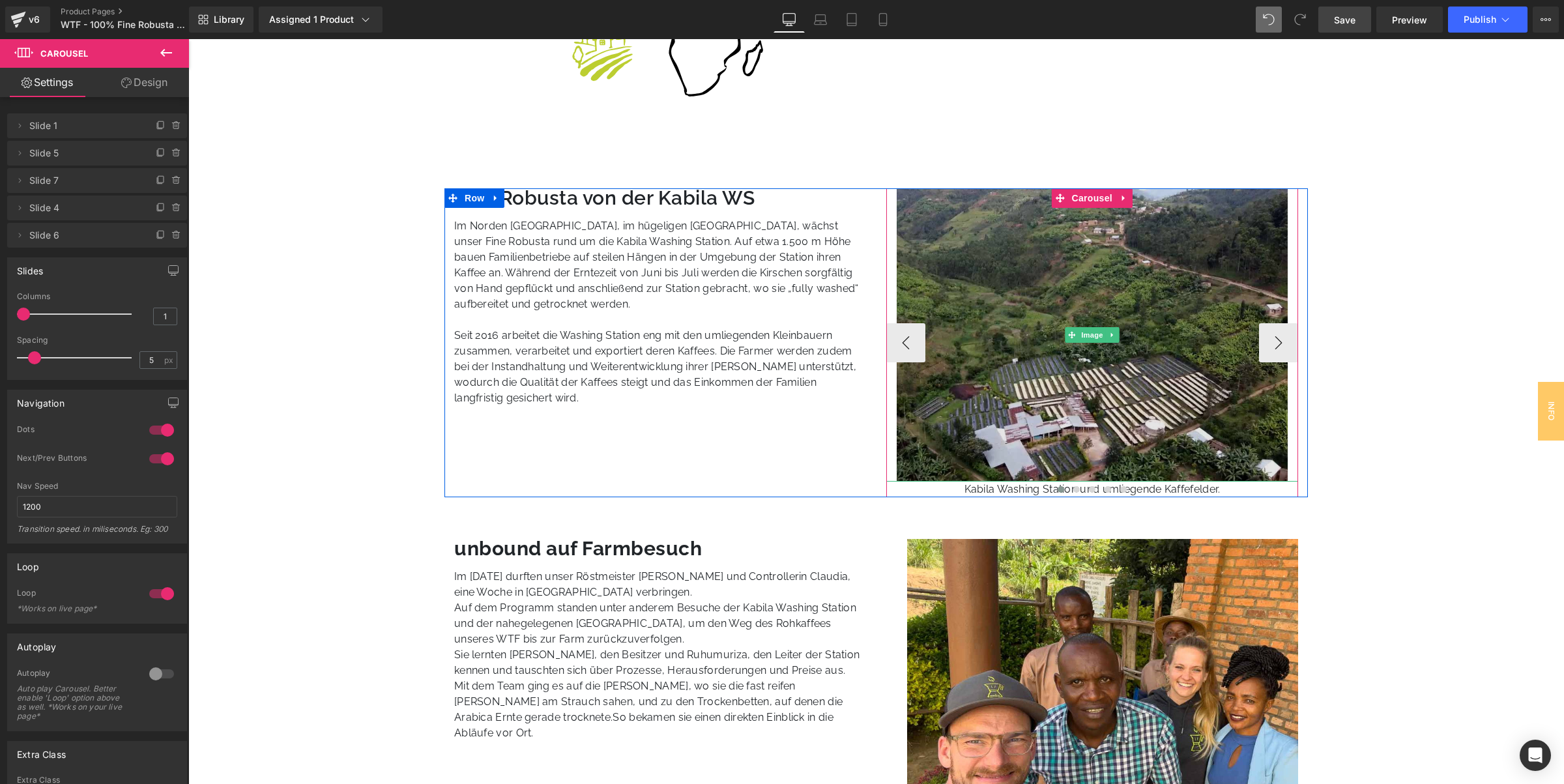
click at [1180, 480] on div at bounding box center [1093, 480] width 413 height 1
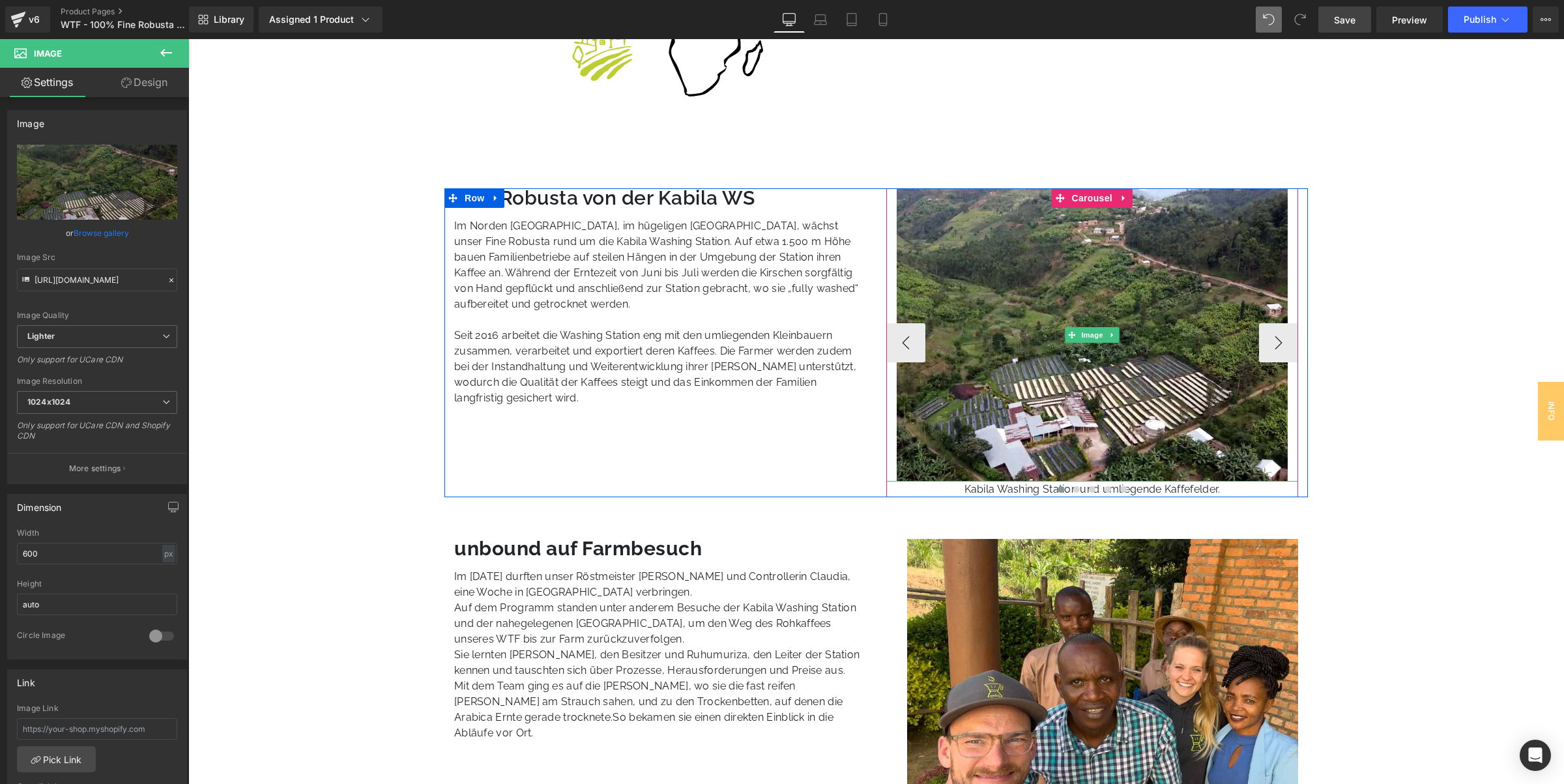
click at [1180, 480] on div at bounding box center [1093, 480] width 413 height 1
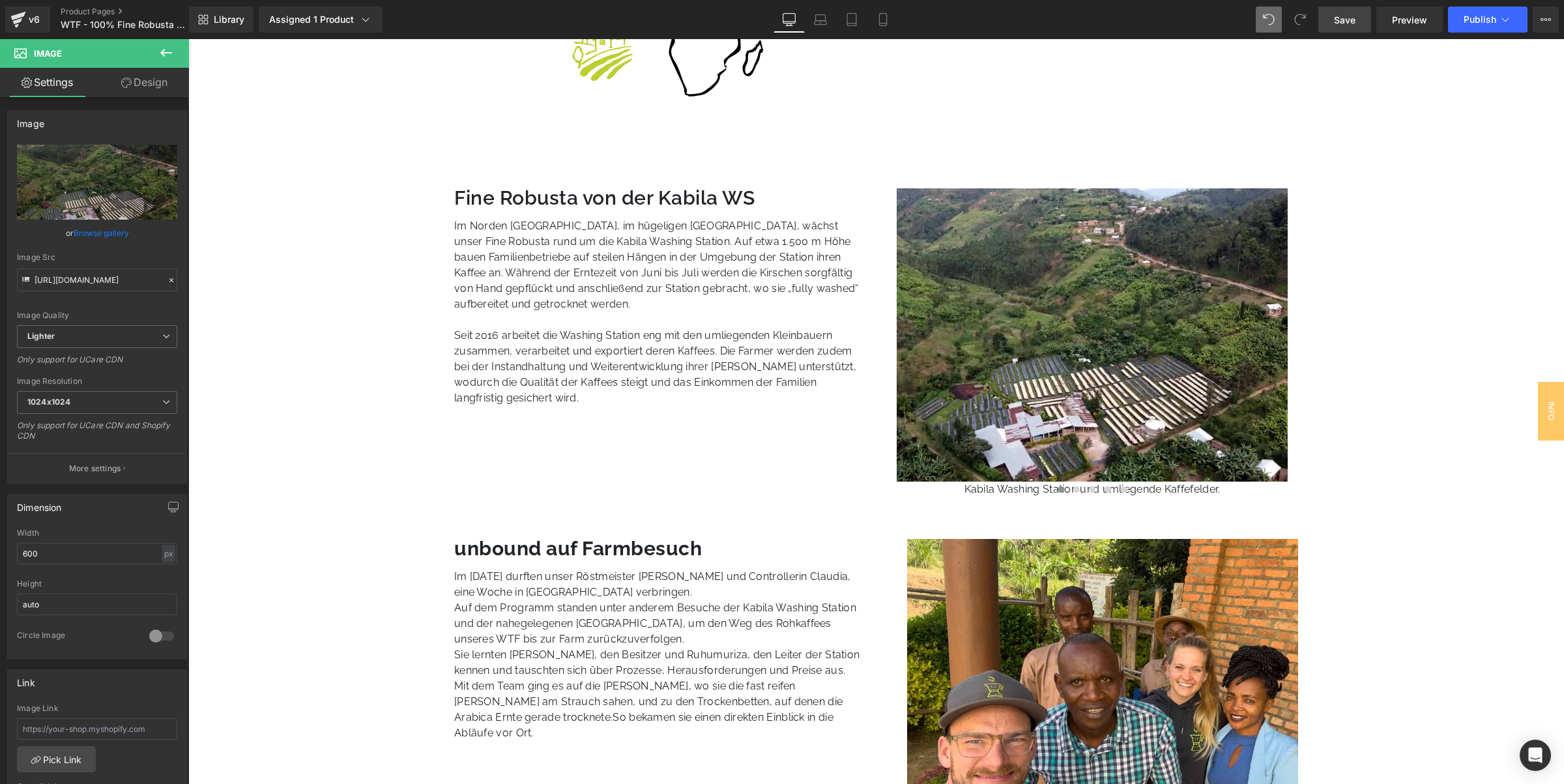
click at [1354, 18] on span "Save" at bounding box center [1345, 20] width 22 height 13
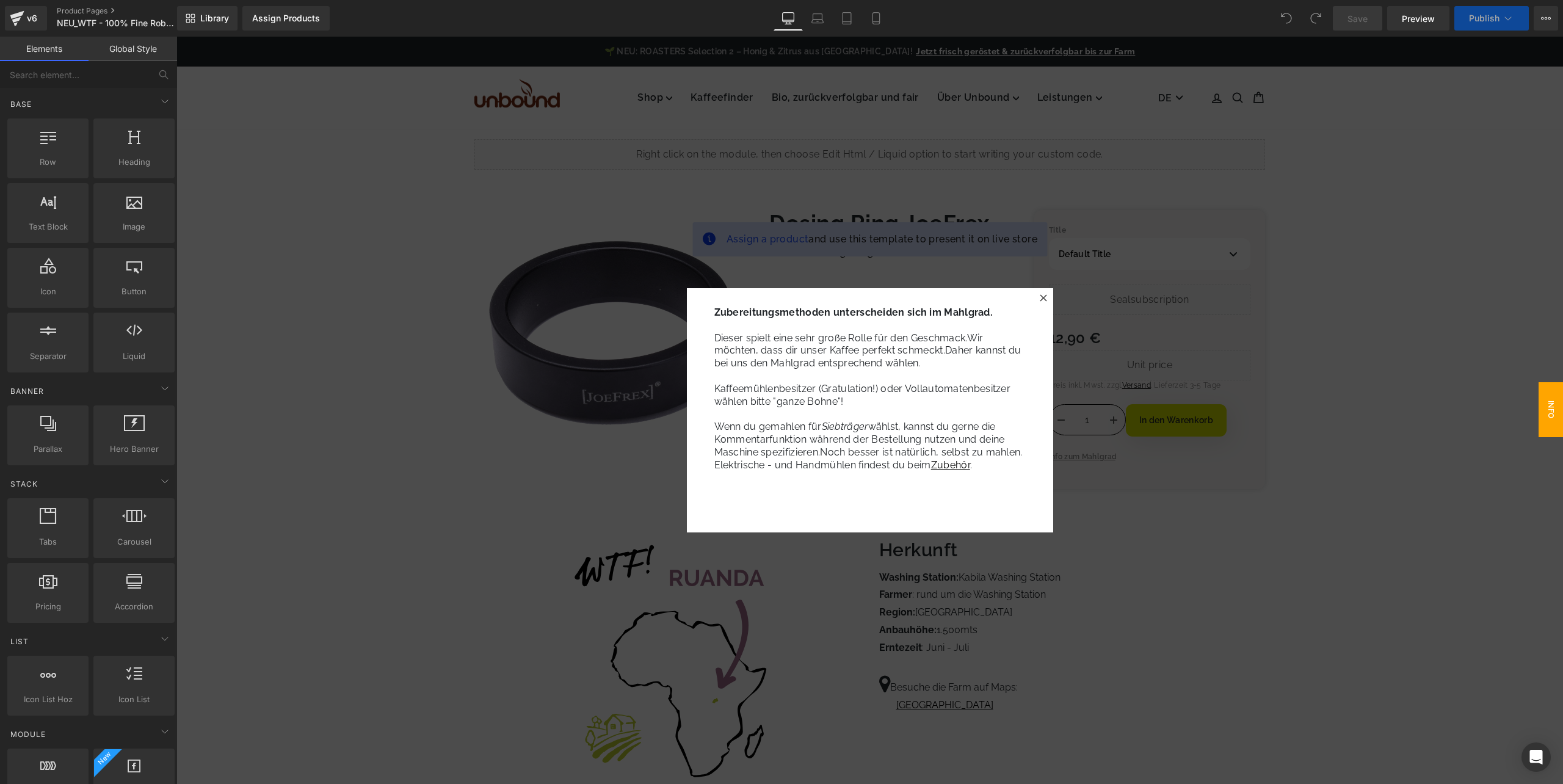
scroll to position [487, 0]
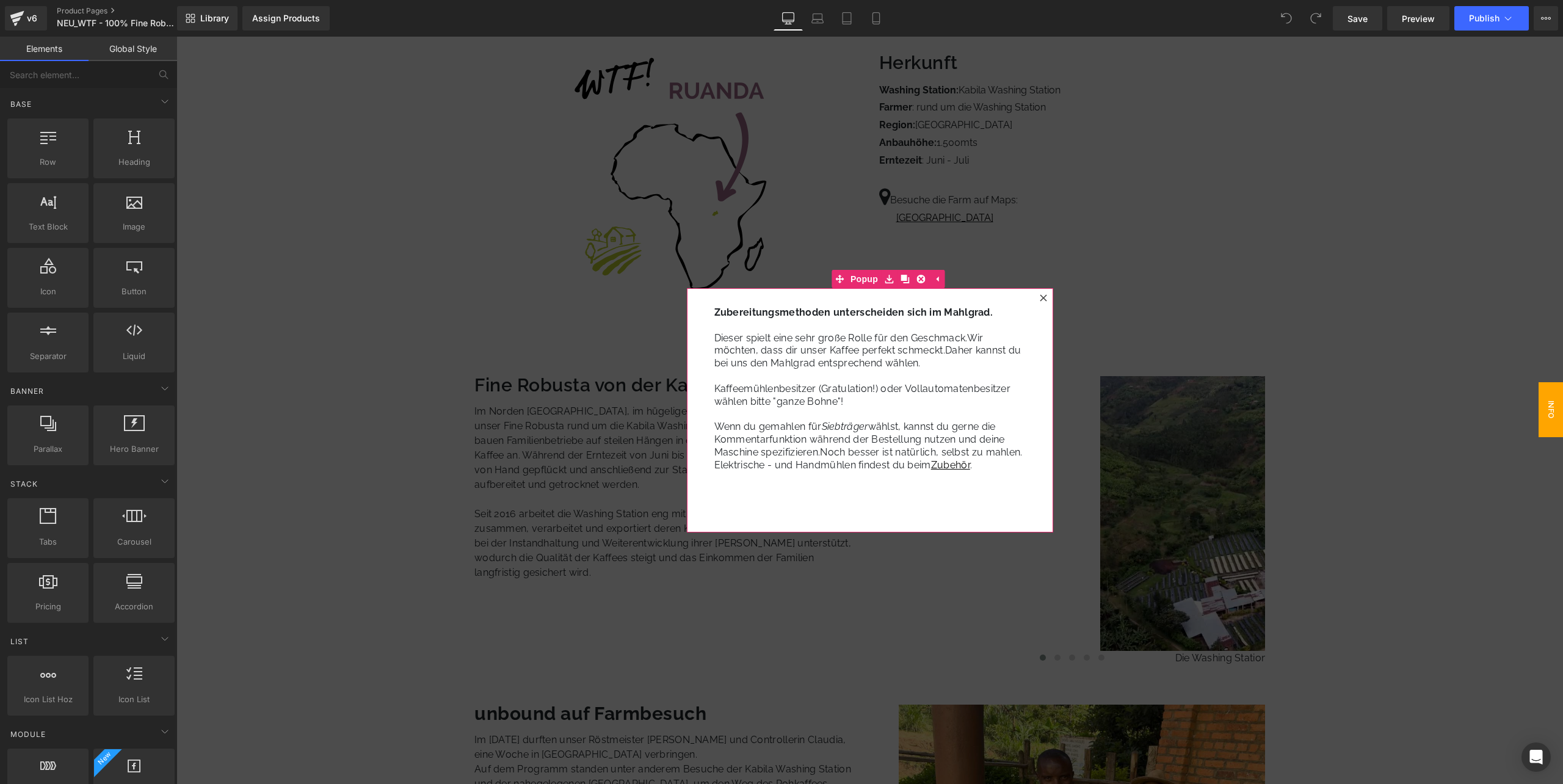
click at [1040, 297] on icon at bounding box center [1043, 298] width 7 height 7
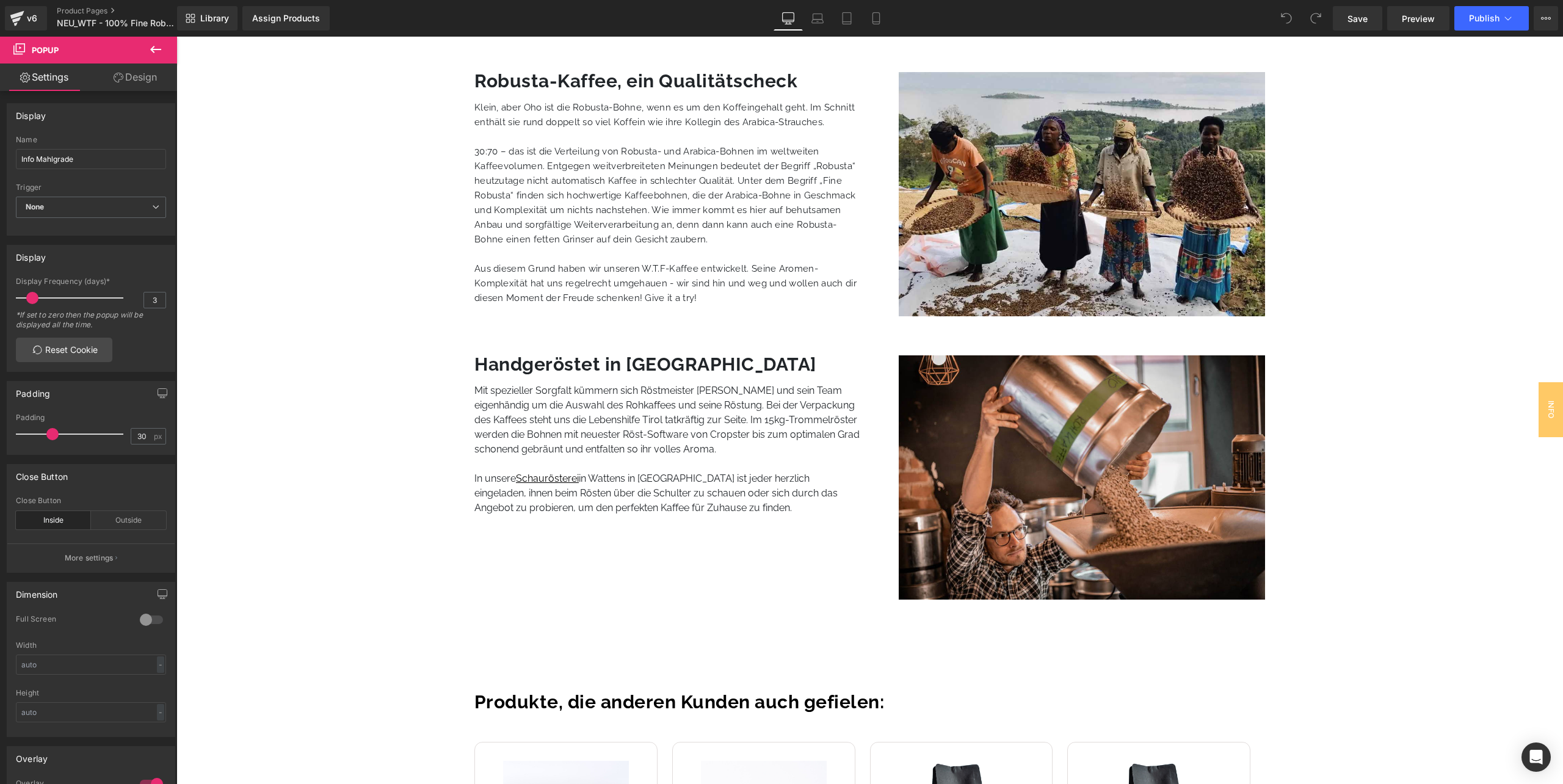
scroll to position [2359, 0]
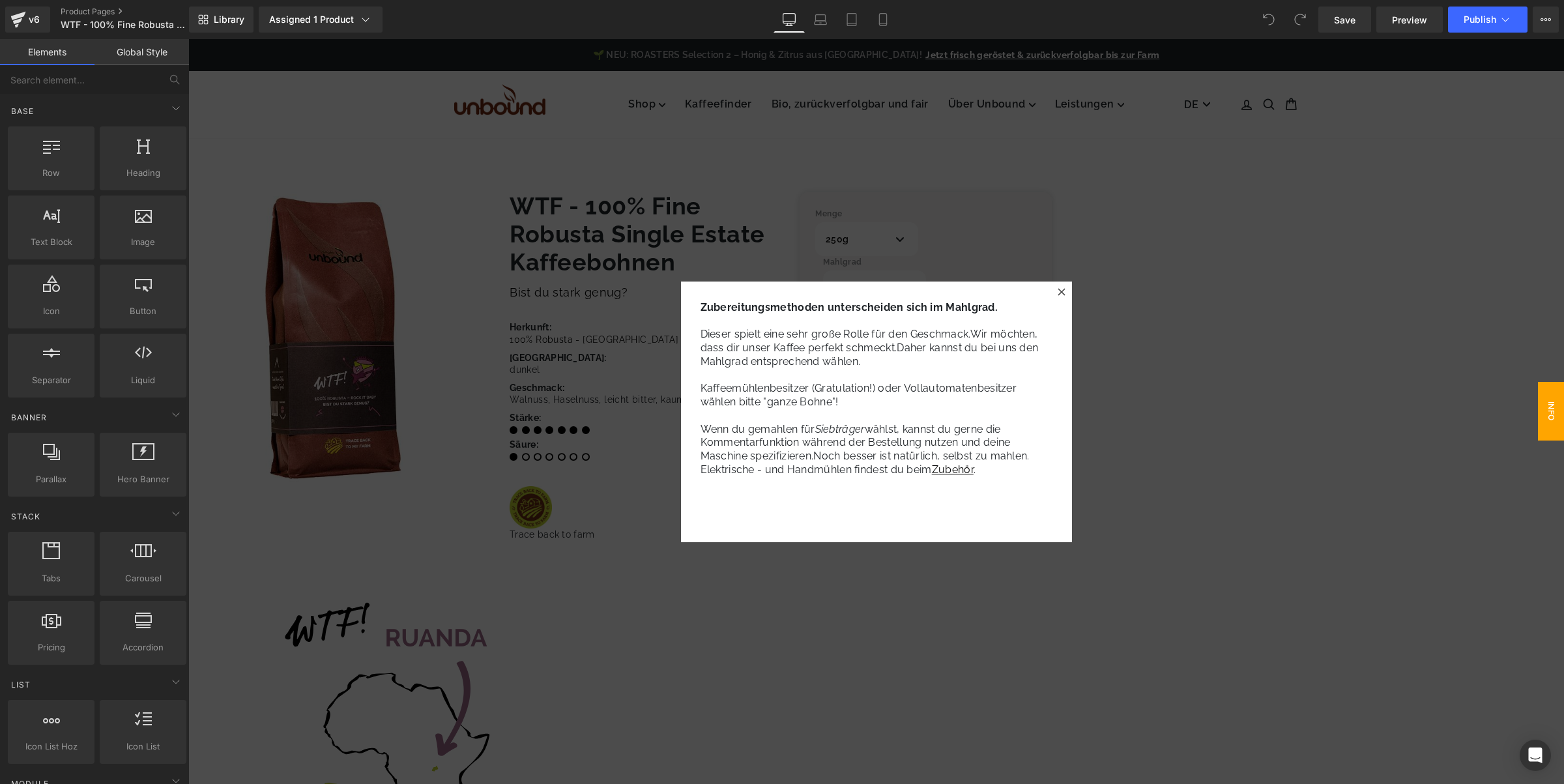
click at [1060, 293] on icon at bounding box center [1061, 291] width 8 height 8
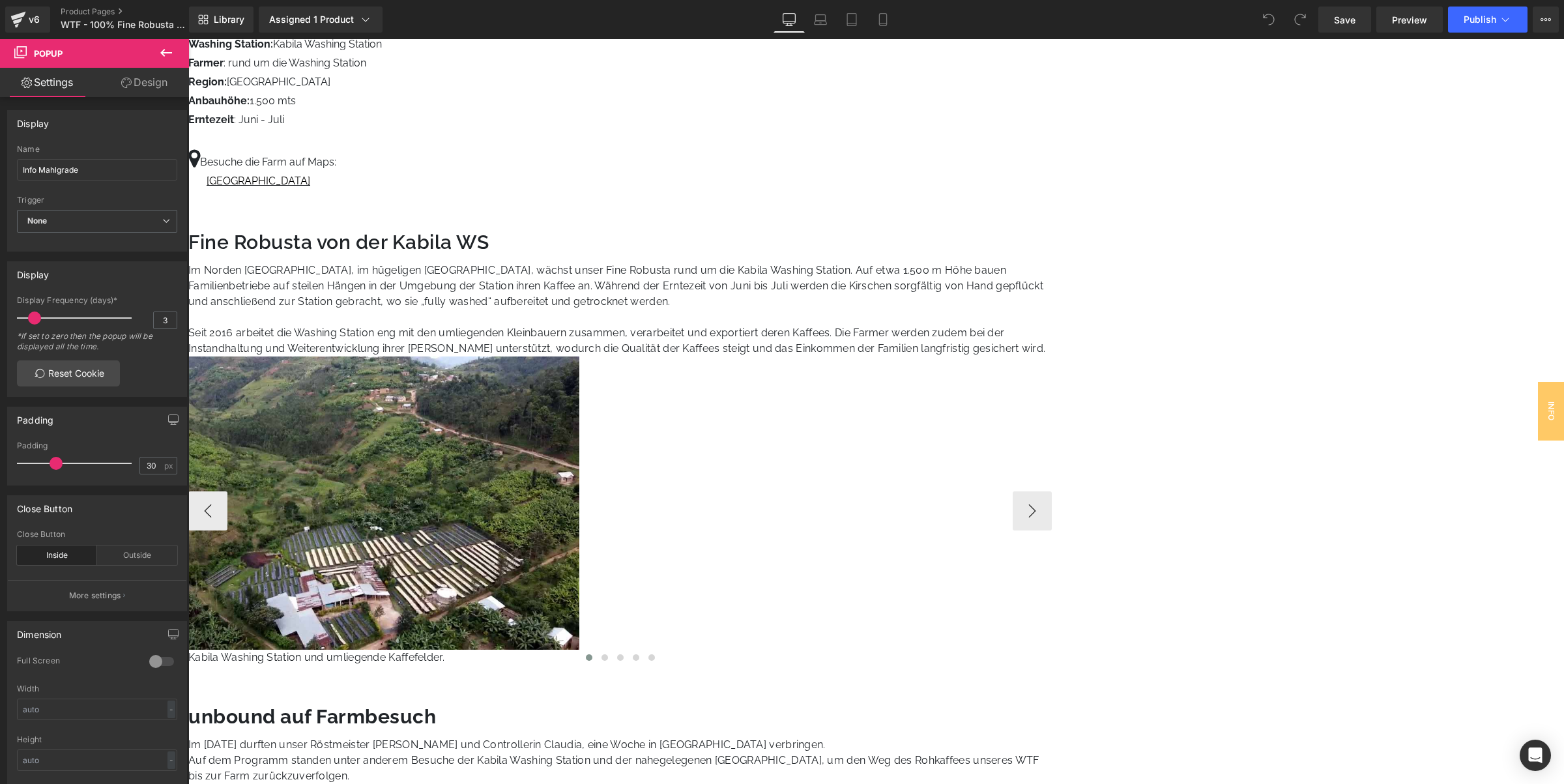
scroll to position [814, 0]
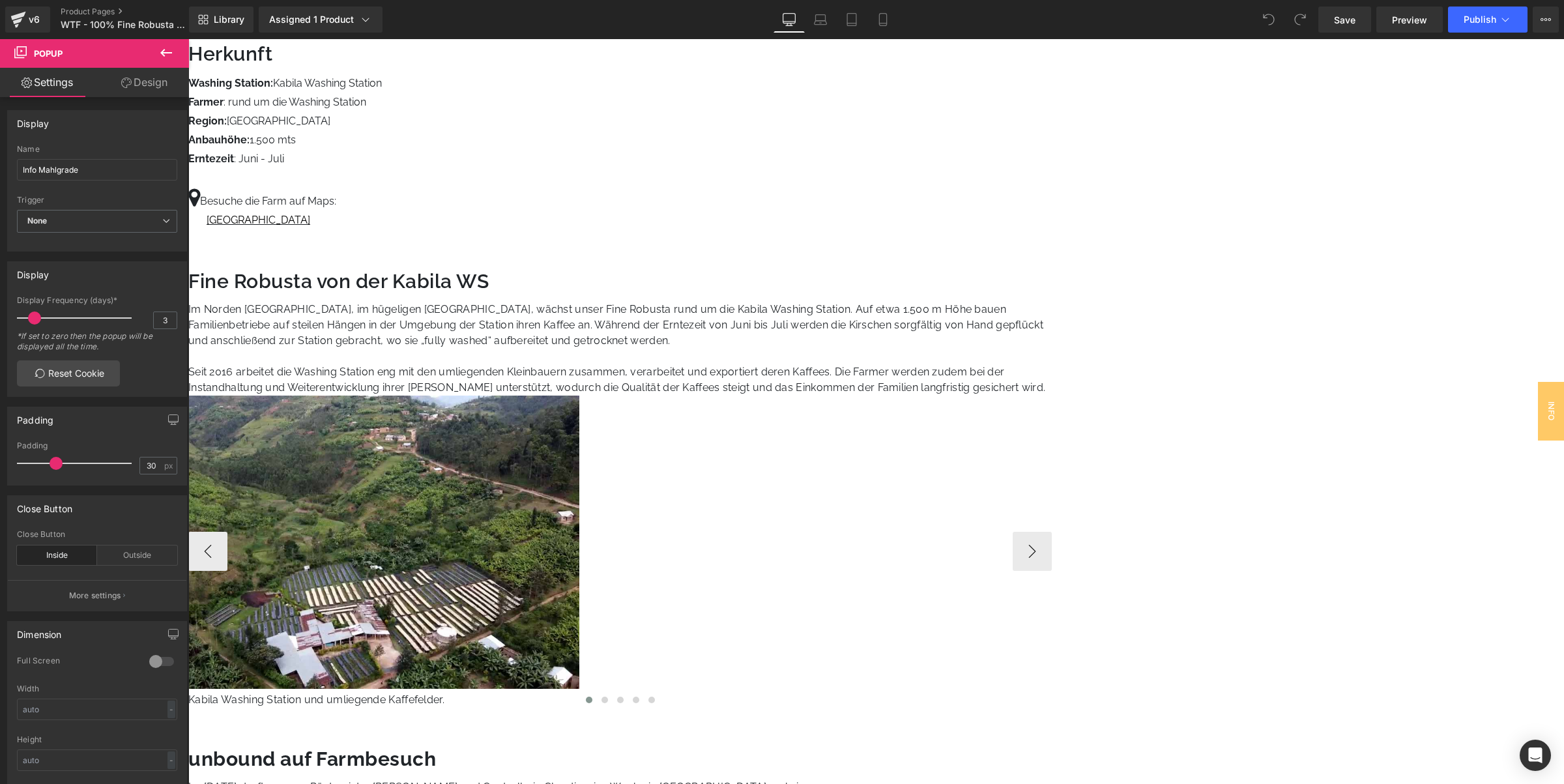
click at [1052, 693] on div at bounding box center [621, 701] width 864 height 16
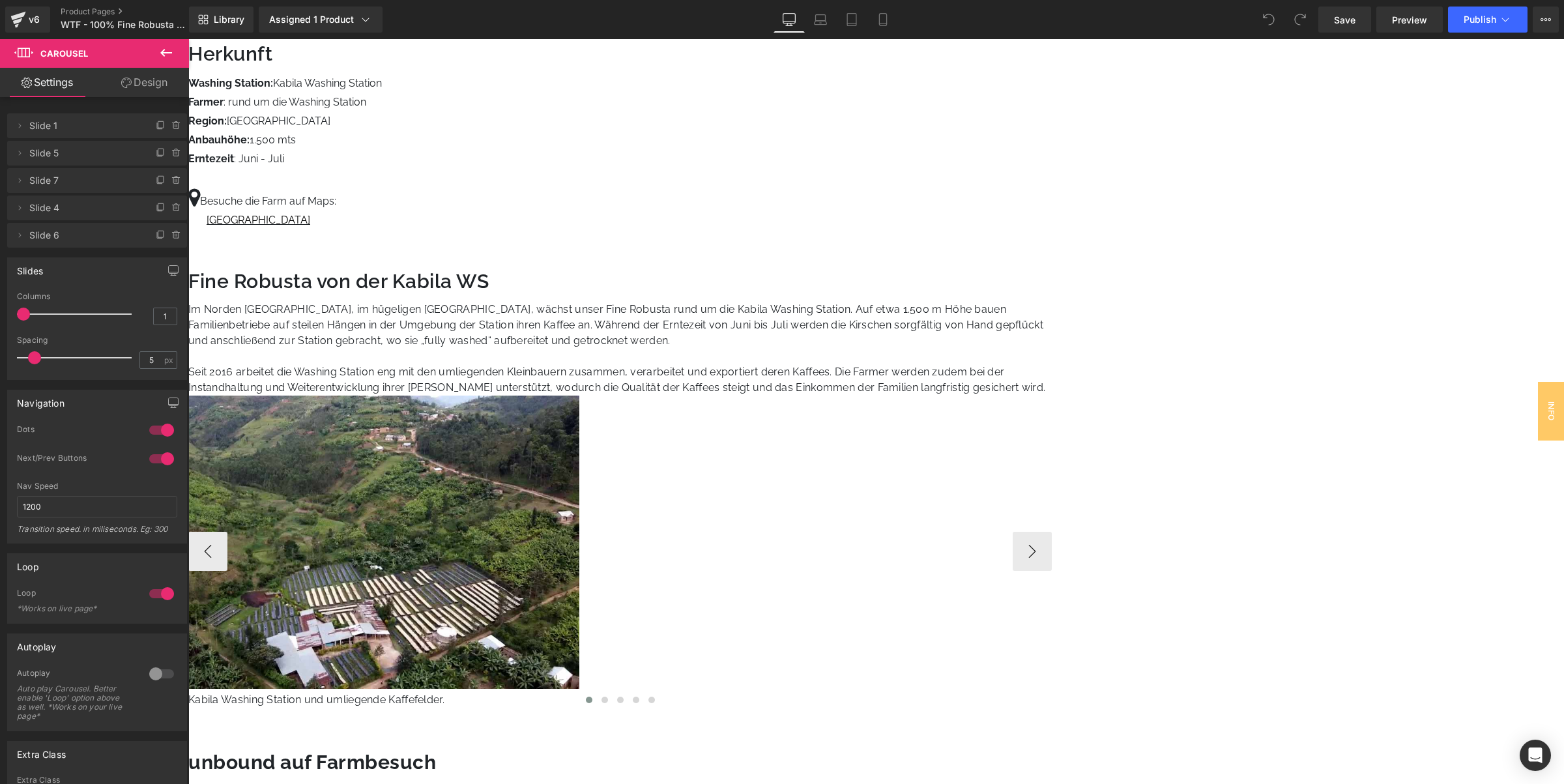
drag, startPoint x: 1270, startPoint y: 408, endPoint x: 1159, endPoint y: 402, distance: 111.2
click at [1052, 693] on div at bounding box center [621, 701] width 864 height 16
click at [1052, 532] on button "›" at bounding box center [1031, 551] width 39 height 39
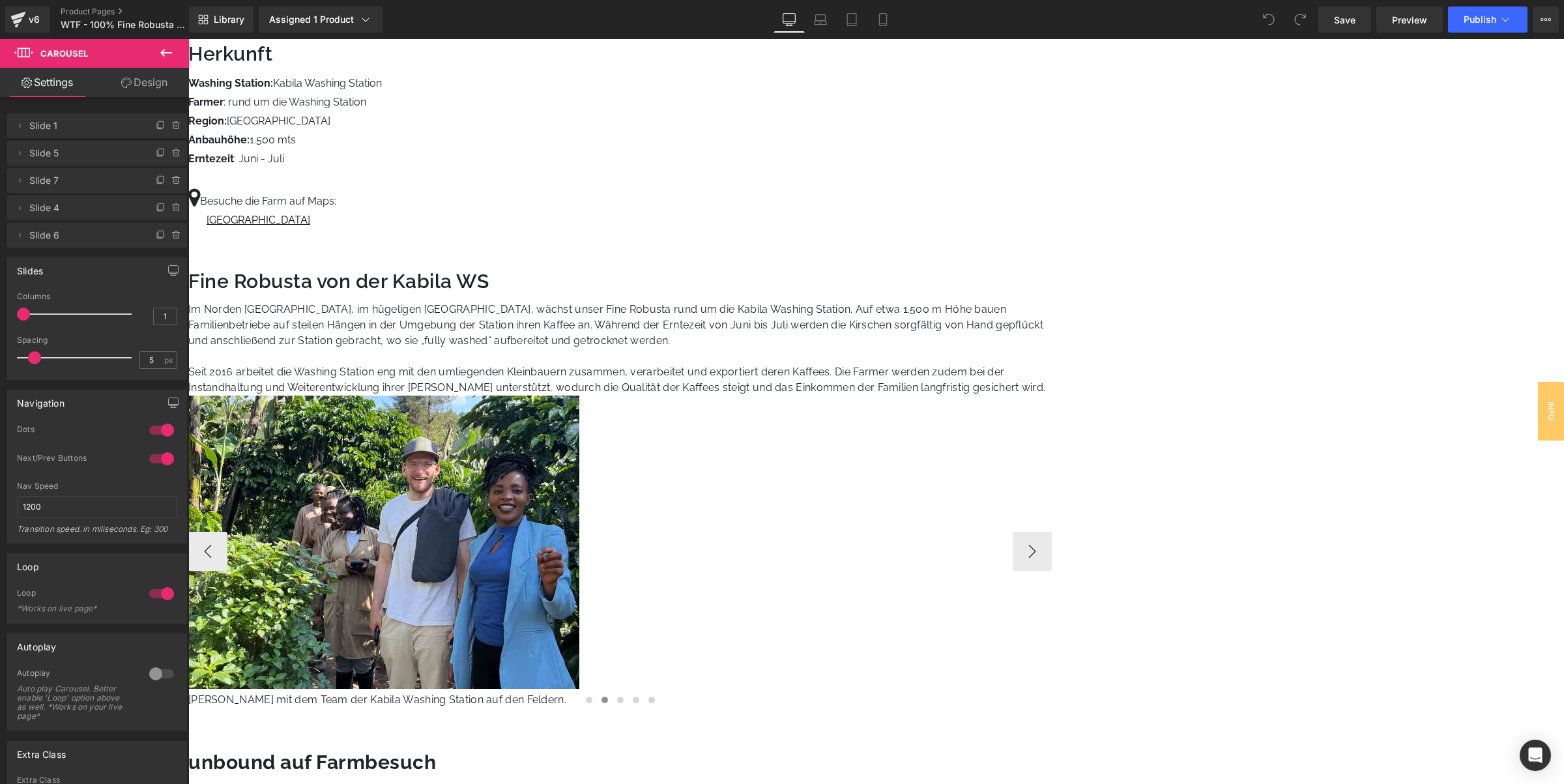
click at [1052, 693] on div at bounding box center [621, 701] width 864 height 16
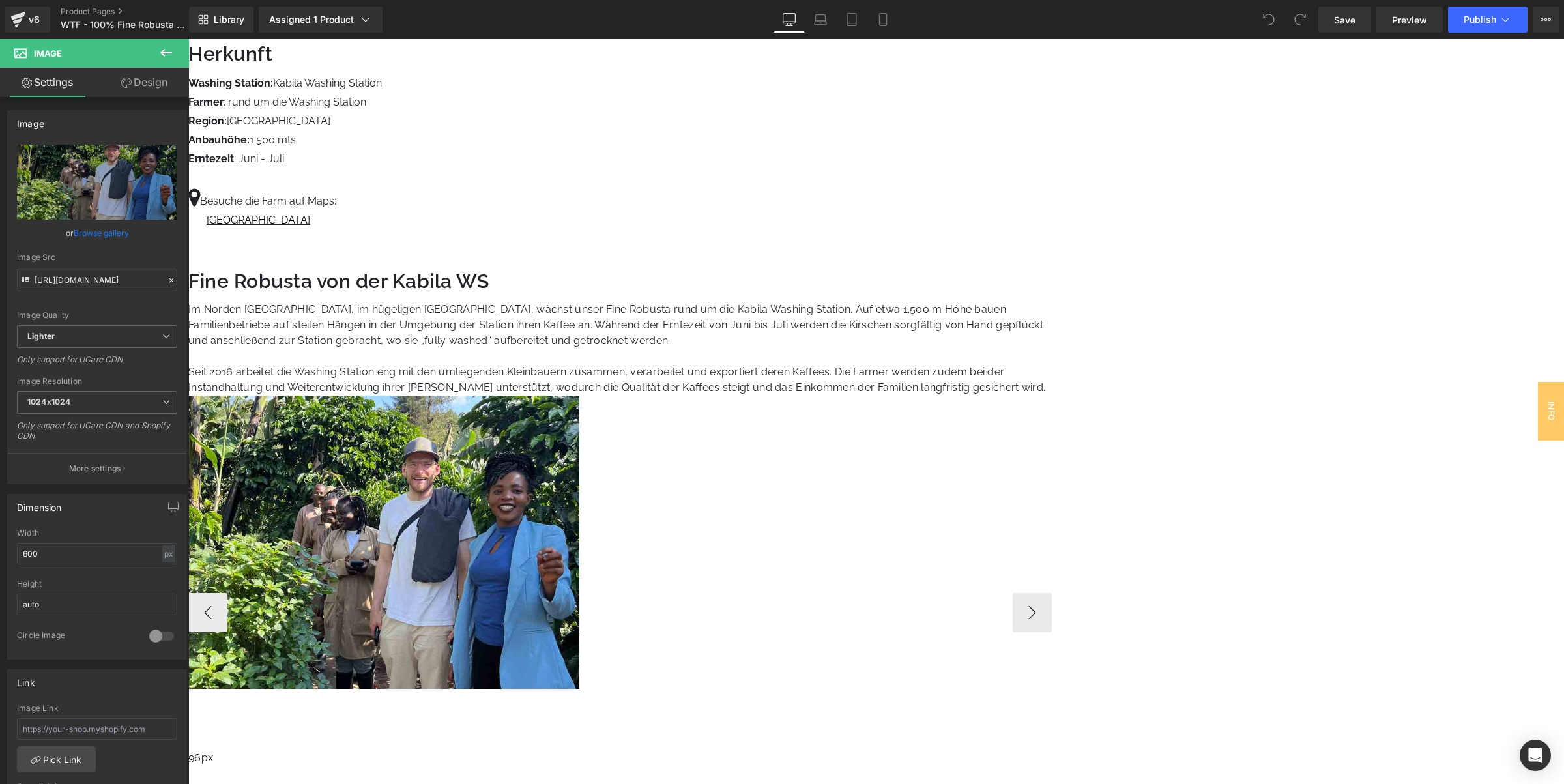
drag, startPoint x: 1256, startPoint y: 399, endPoint x: 1244, endPoint y: 430, distance: 33.2
click at [1052, 460] on div "Fine Robusta von der Kabila WS Heading Im Norden Ruandas, im hügeligen Gakenke …" at bounding box center [621, 552] width 864 height 561
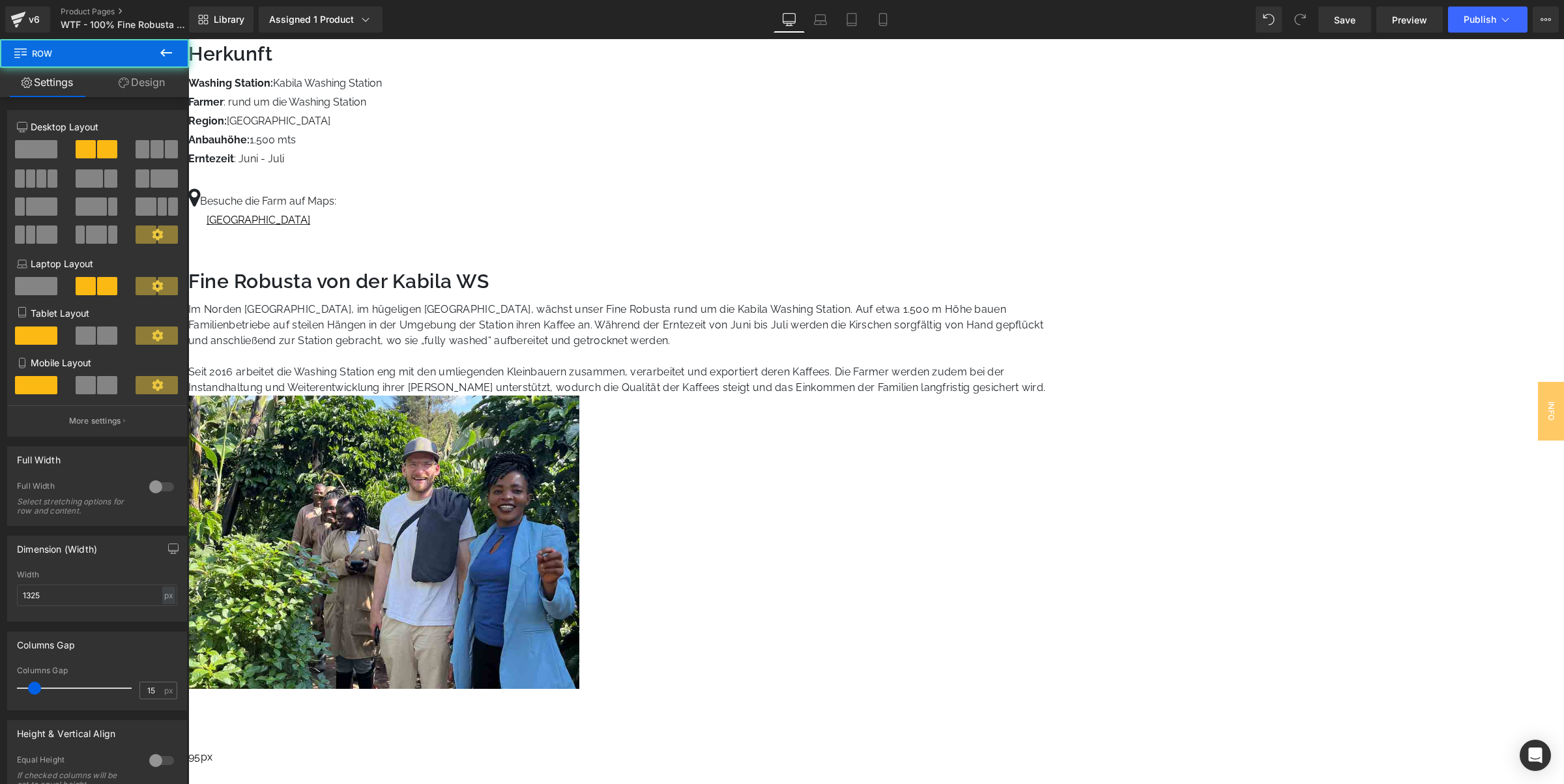
drag, startPoint x: 1112, startPoint y: 475, endPoint x: 1107, endPoint y: 515, distance: 40.3
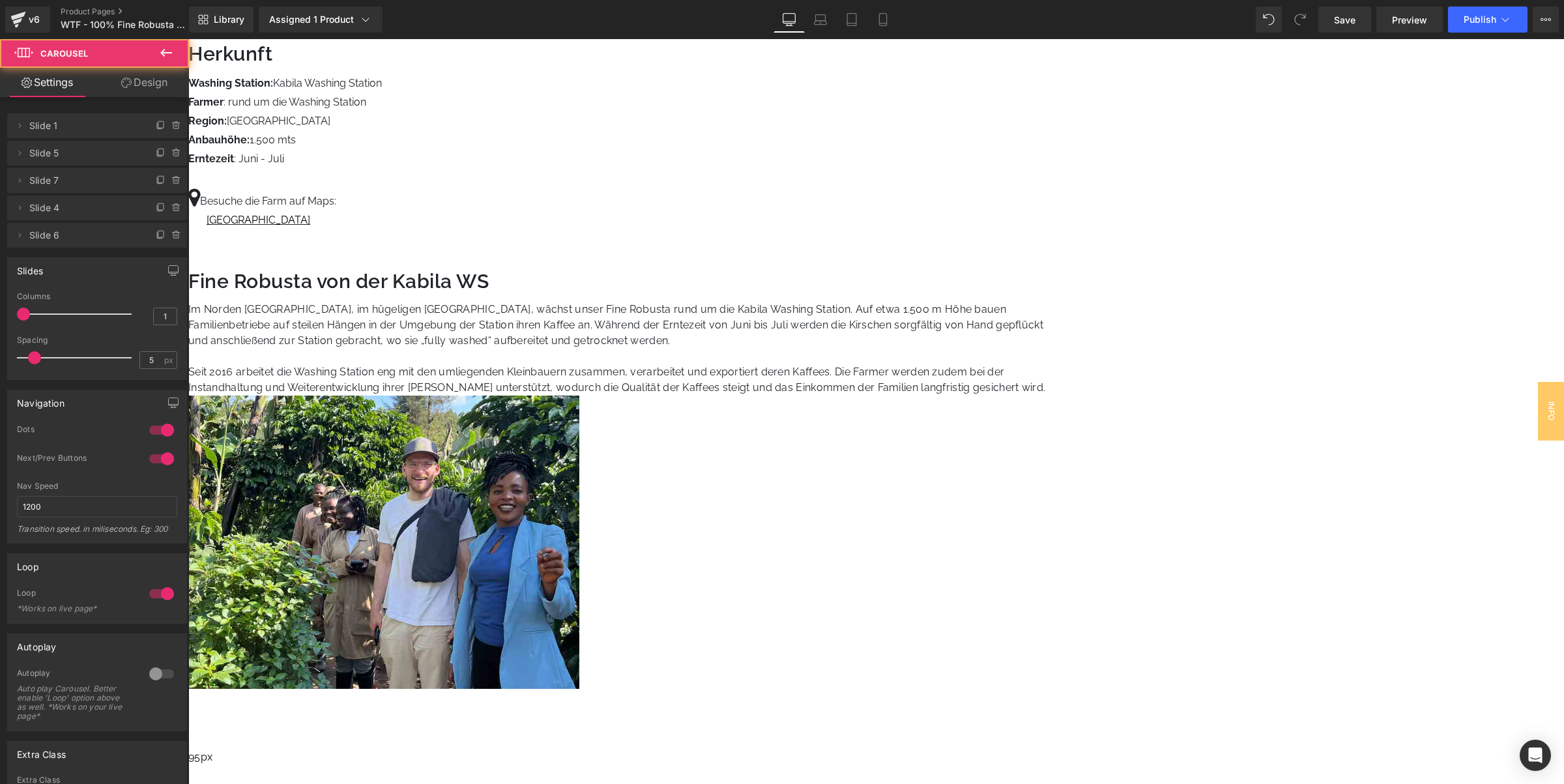
drag, startPoint x: 1191, startPoint y: 475, endPoint x: 1187, endPoint y: 496, distance: 21.4
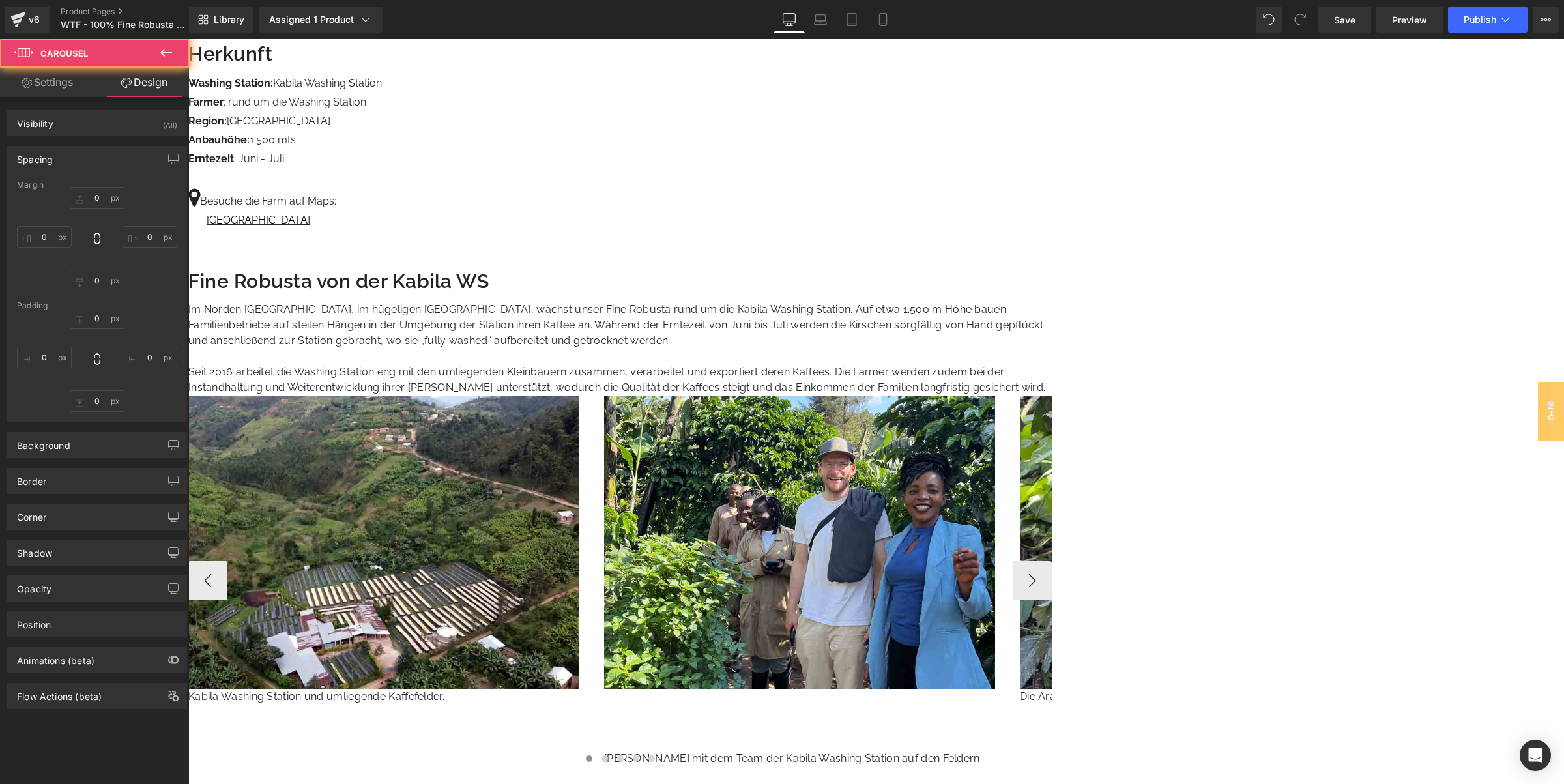
type input "0"
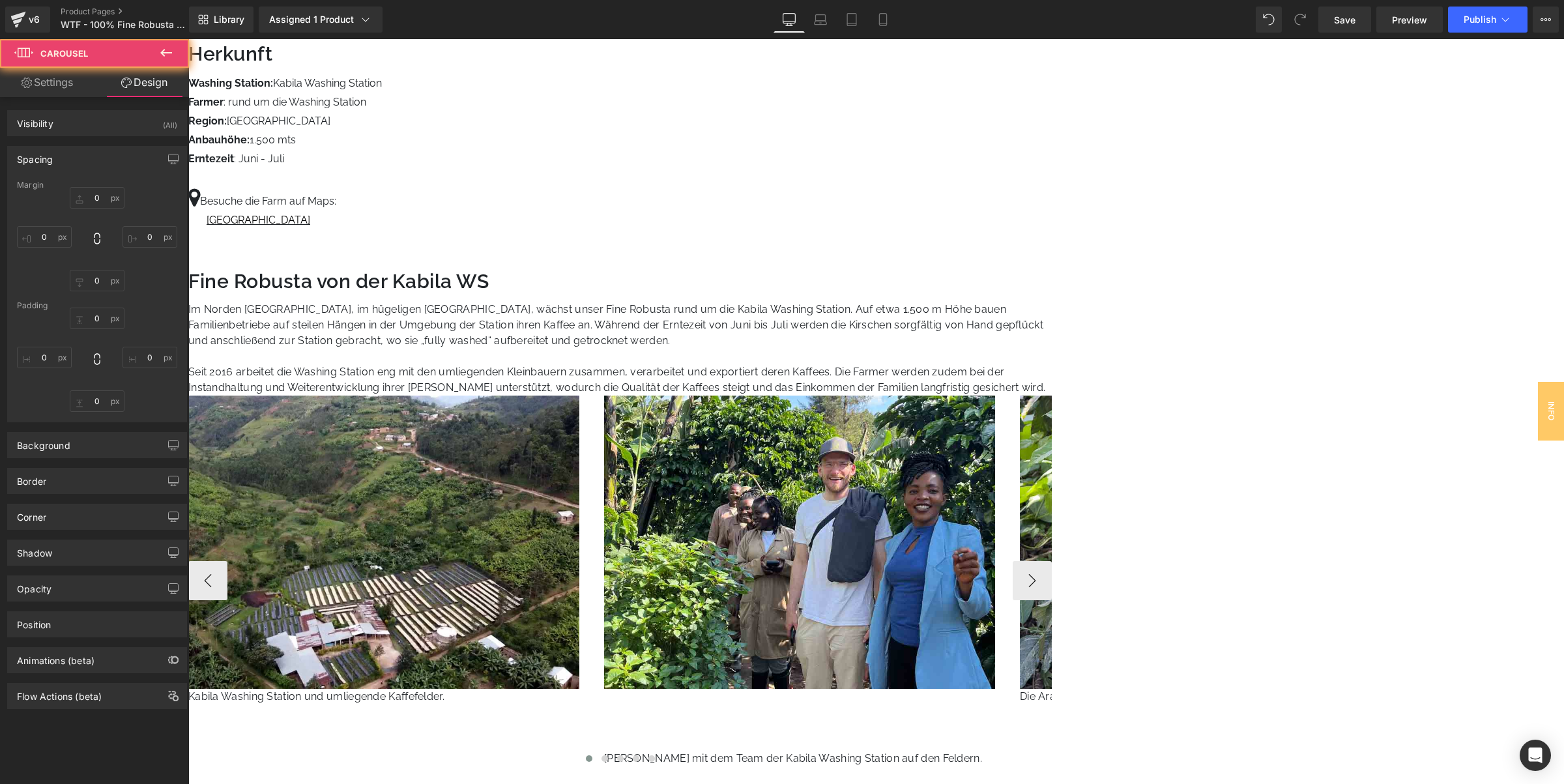
type input "0"
type input "30.5433"
type input "0"
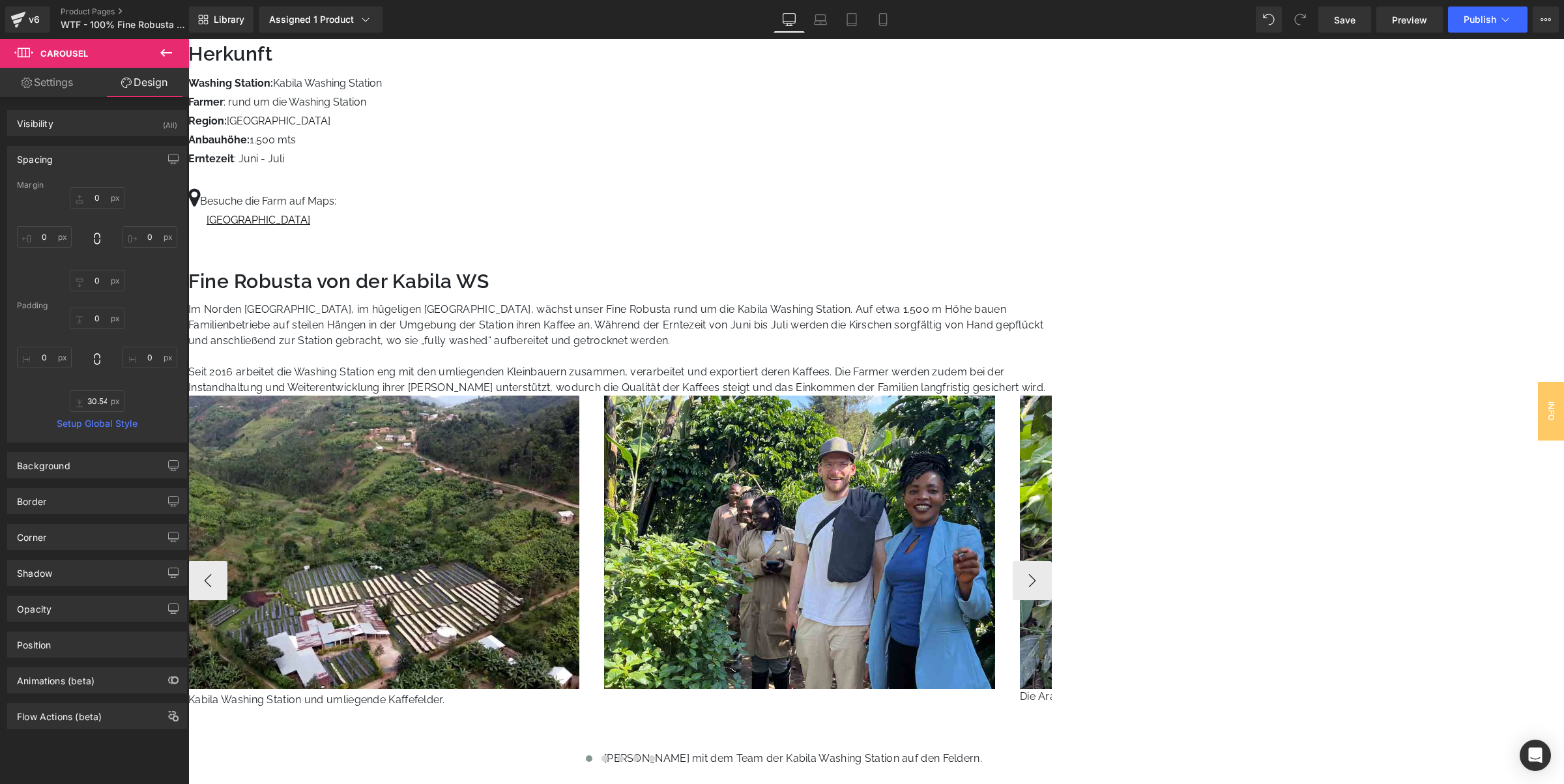
click at [600, 692] on p "Kabila Washing Station und umliegende Kaffefelder." at bounding box center [395, 699] width 413 height 16
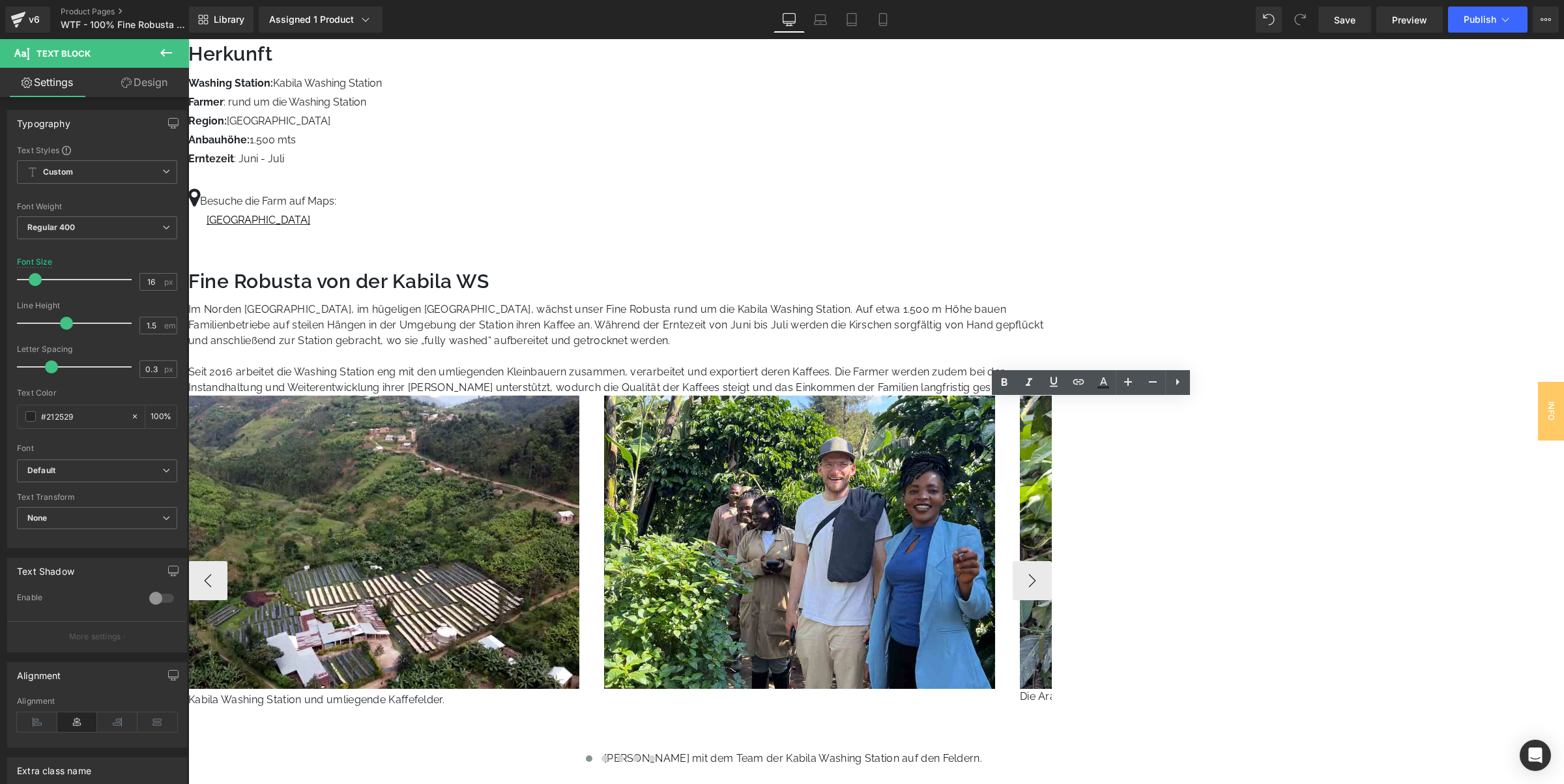
click at [600, 692] on p "Kabila Washing Station und umliegende Kaffefelder." at bounding box center [395, 699] width 413 height 16
click at [1052, 561] on button "›" at bounding box center [1031, 580] width 39 height 39
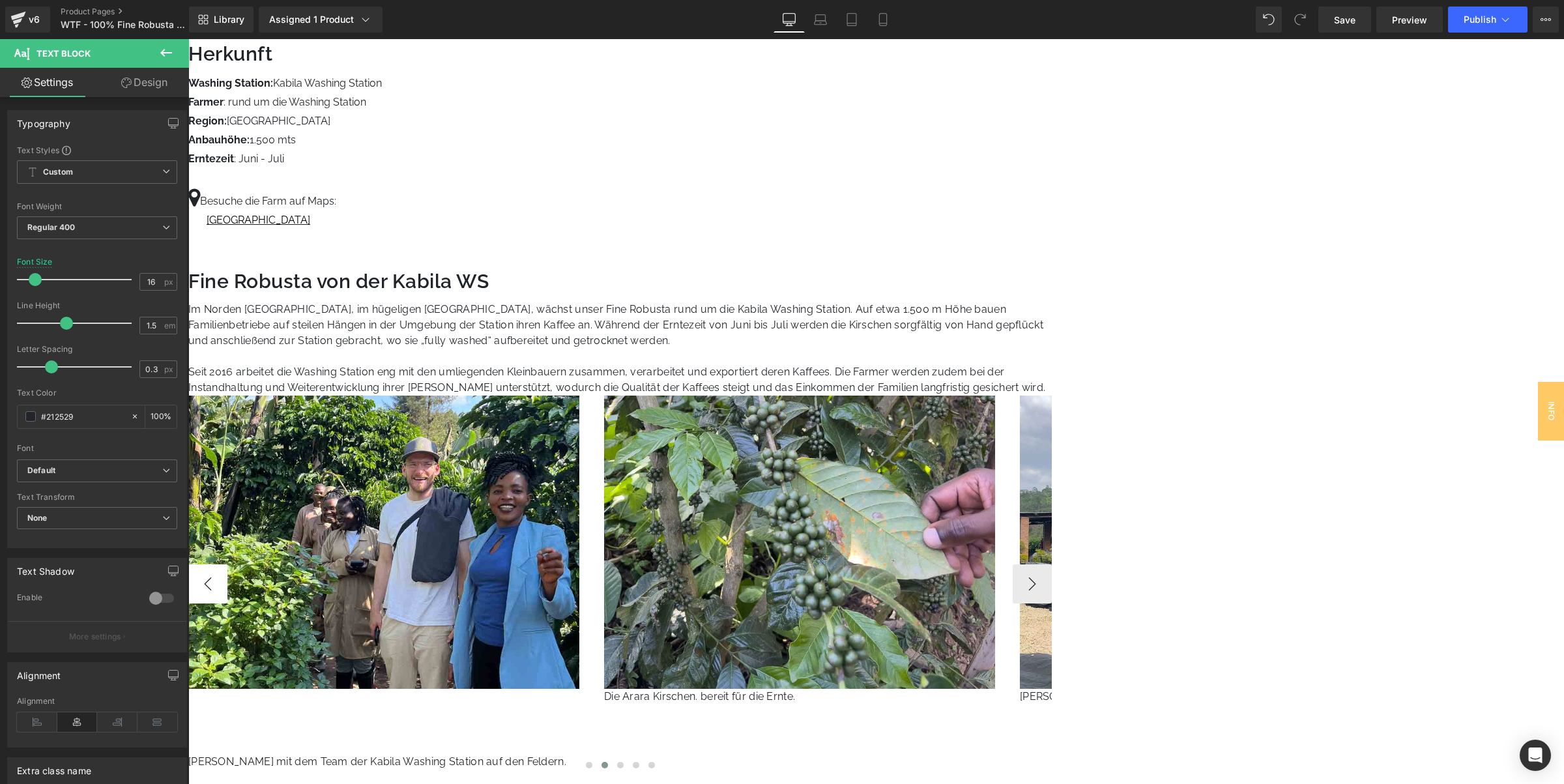
click at [227, 564] on button "‹" at bounding box center [208, 584] width 39 height 39
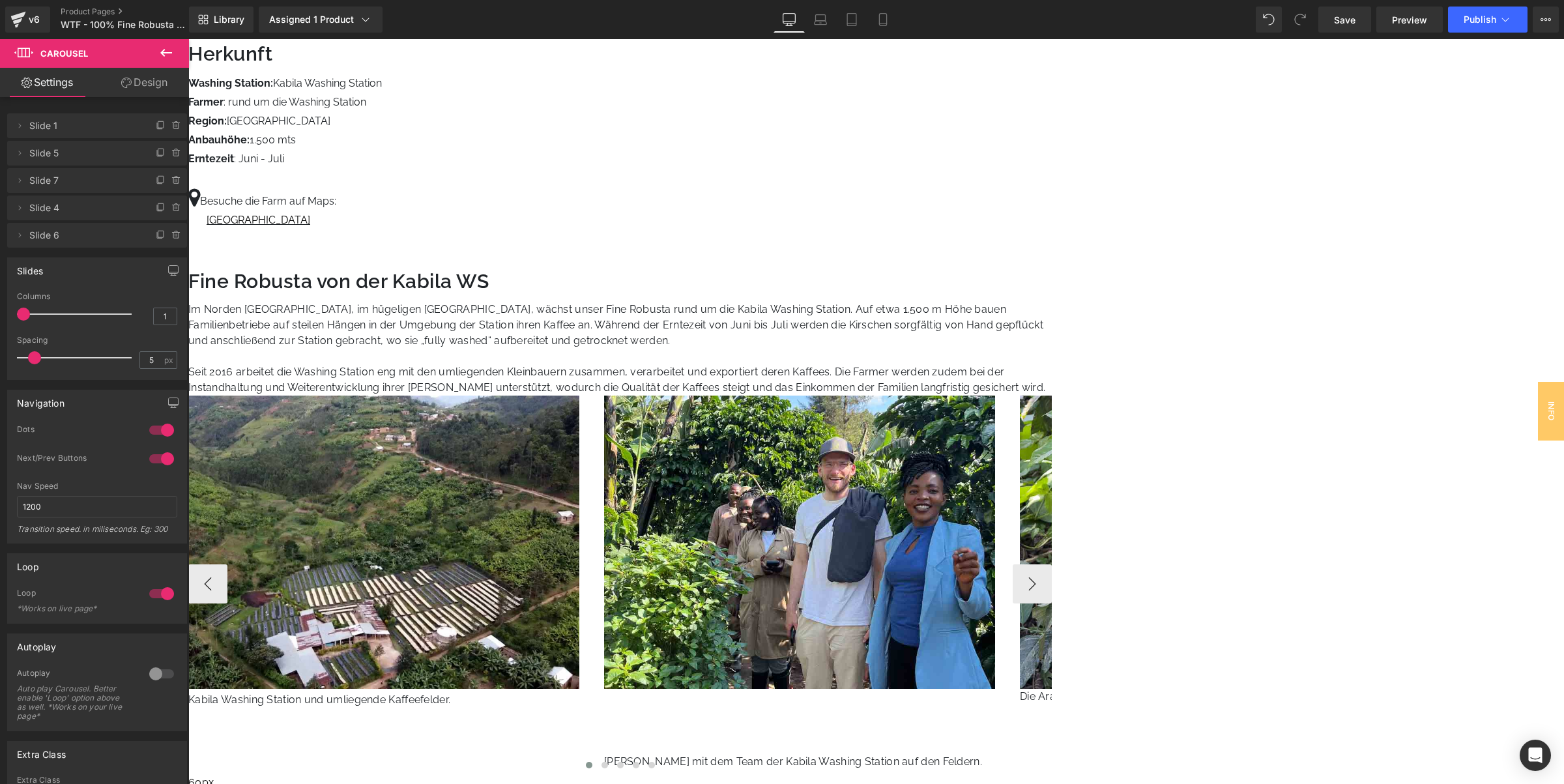
drag, startPoint x: 1089, startPoint y: 439, endPoint x: 1089, endPoint y: 413, distance: 26.0
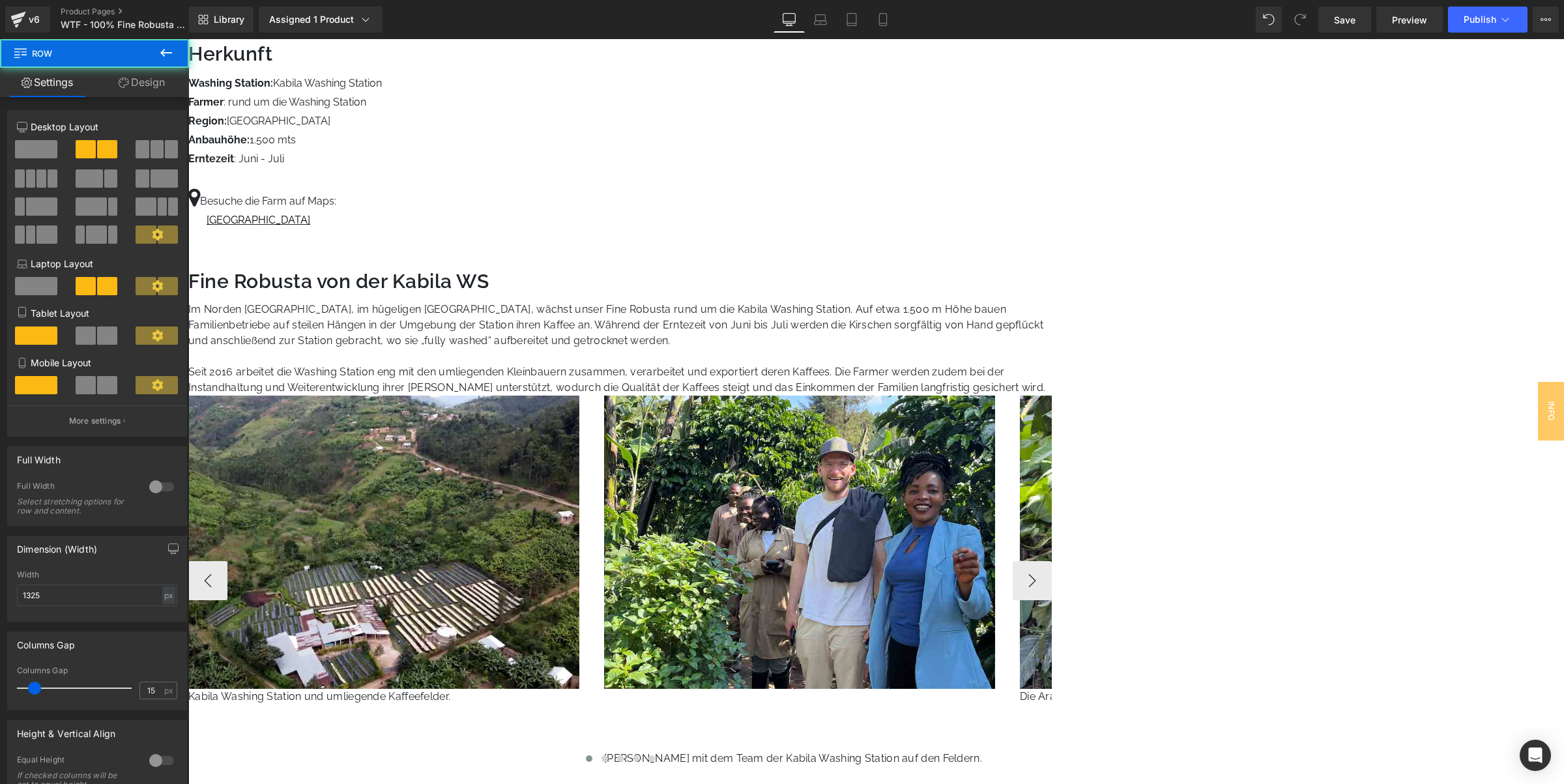
drag, startPoint x: 1140, startPoint y: 450, endPoint x: 1142, endPoint y: 393, distance: 57.0
click at [1052, 394] on div "Fine Robusta von der Kabila WS Heading Im Norden Ruandas, im hügeligen Gakenke …" at bounding box center [621, 522] width 864 height 501
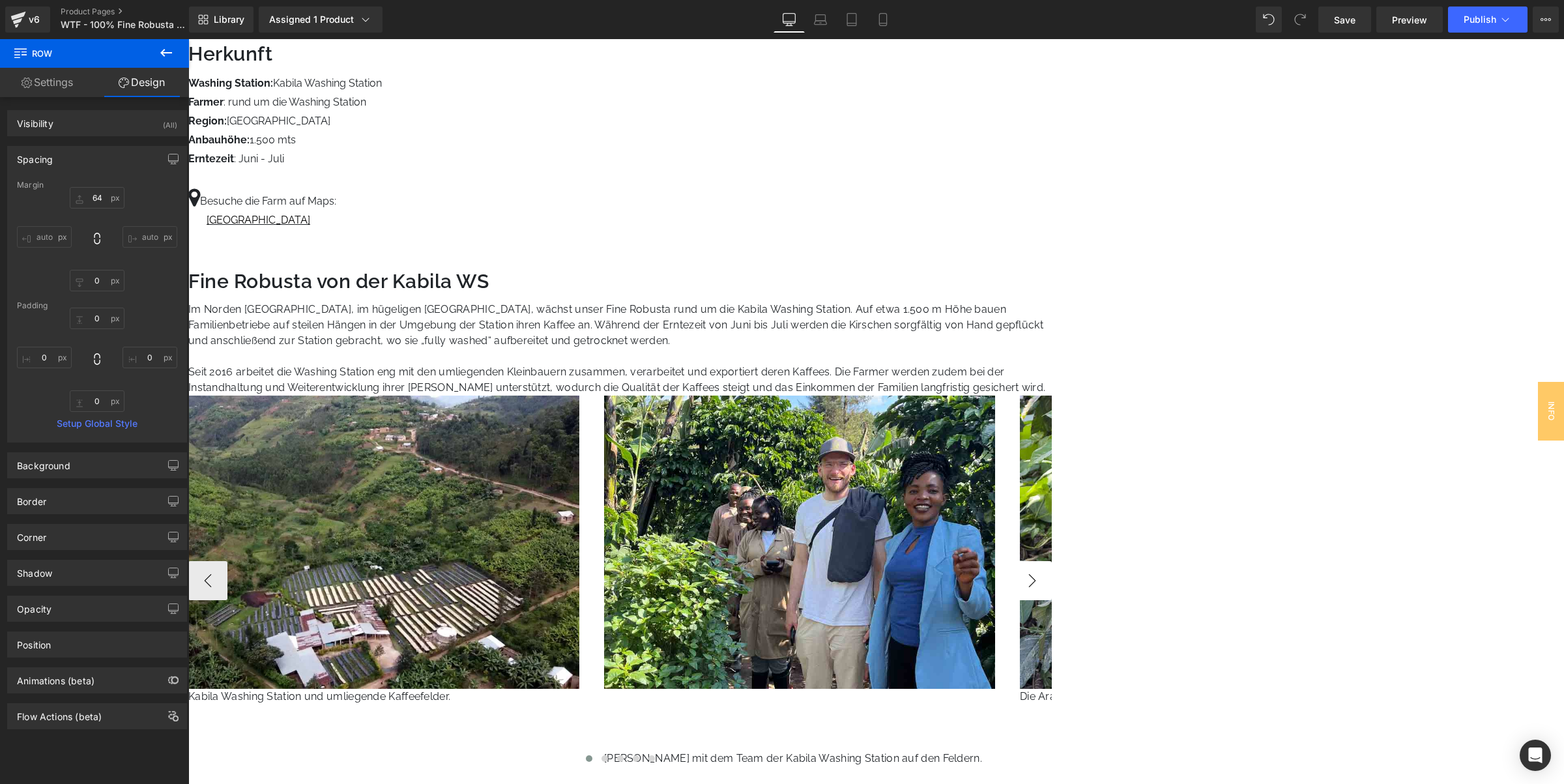
click at [1052, 561] on button "›" at bounding box center [1031, 580] width 39 height 39
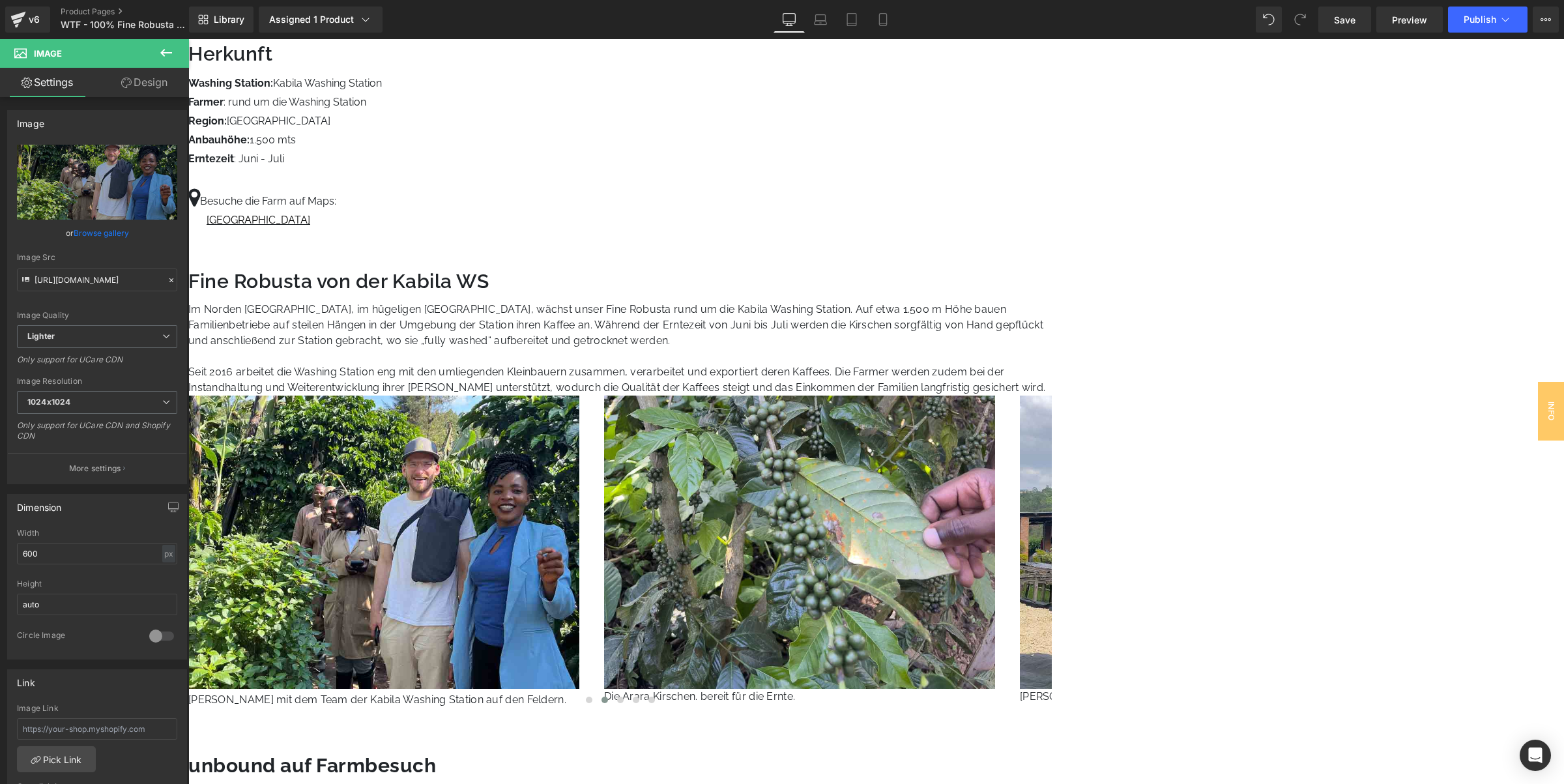
drag, startPoint x: 1128, startPoint y: 458, endPoint x: 1153, endPoint y: 422, distance: 43.8
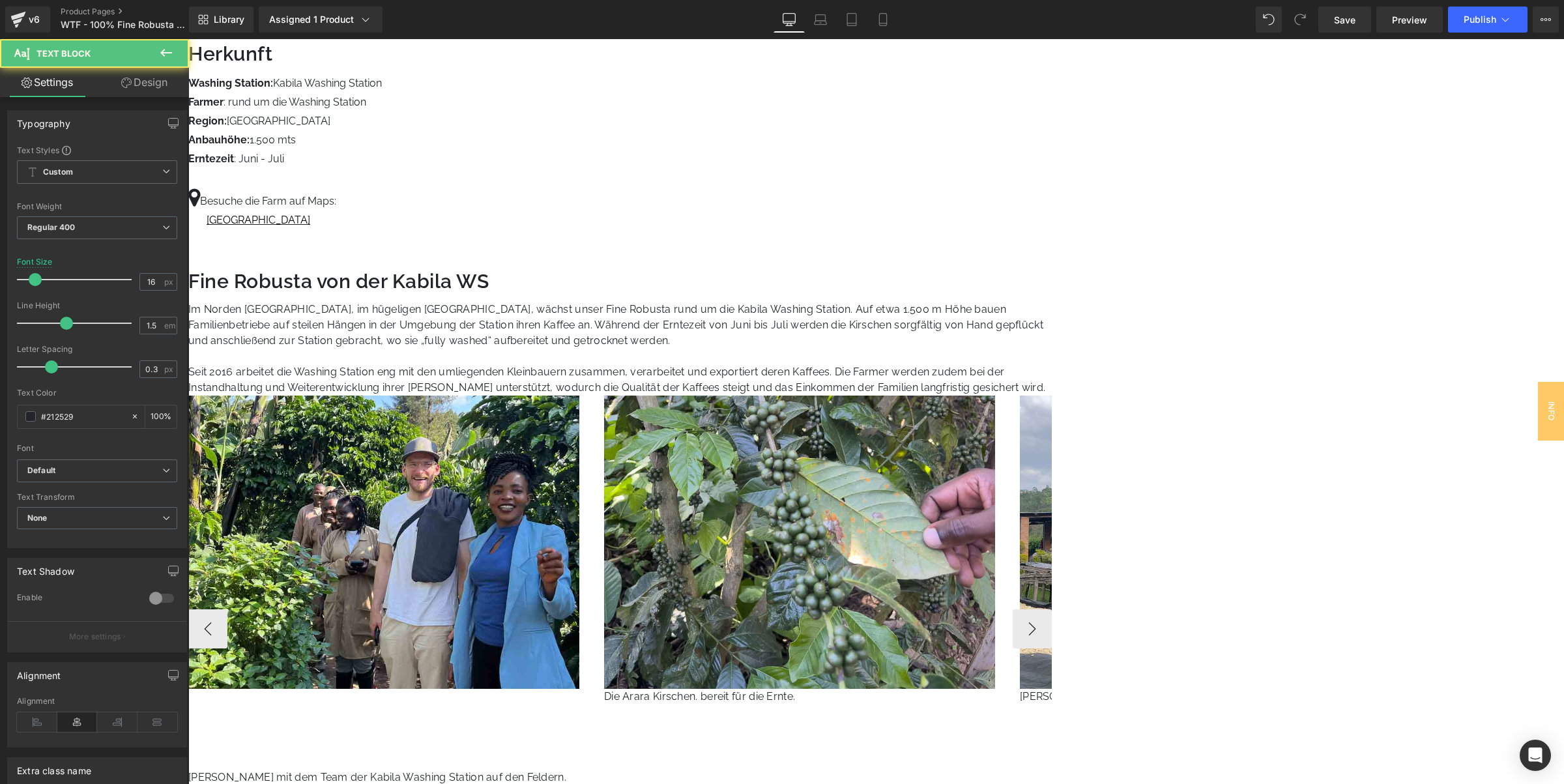
drag, startPoint x: 1159, startPoint y: 399, endPoint x: 1141, endPoint y: 417, distance: 25.5
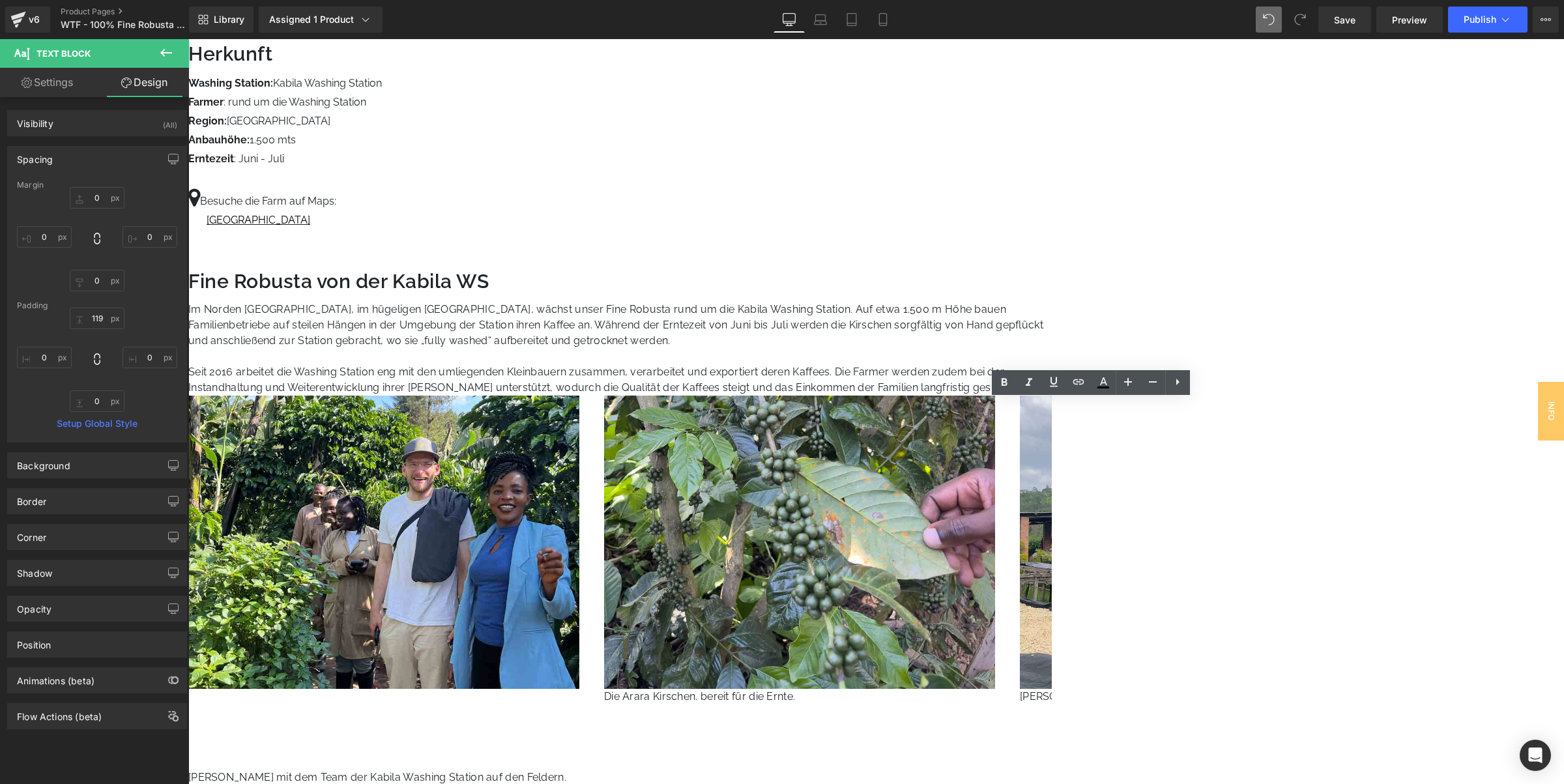
type input "0"
type input "119"
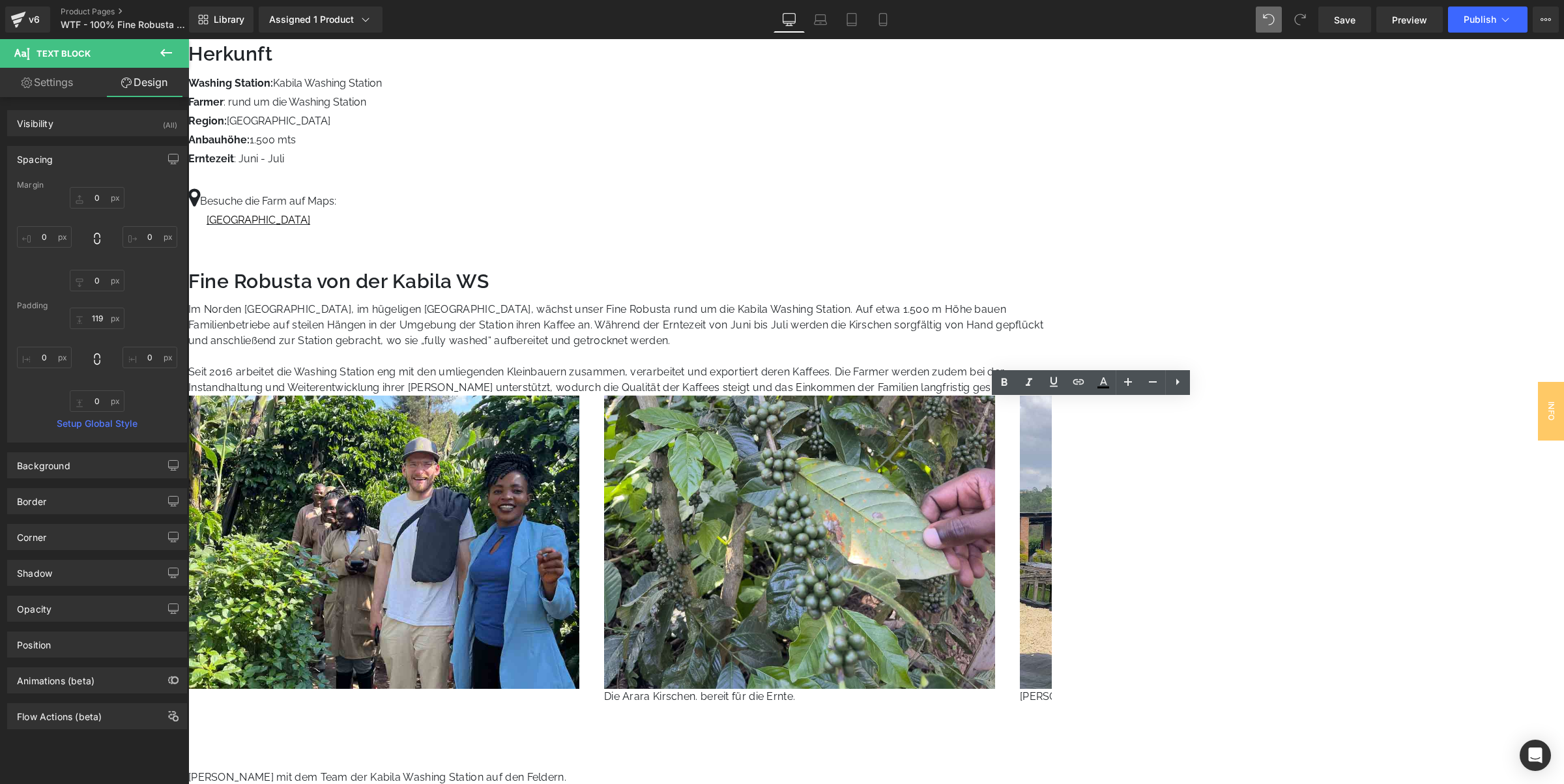
type input "0"
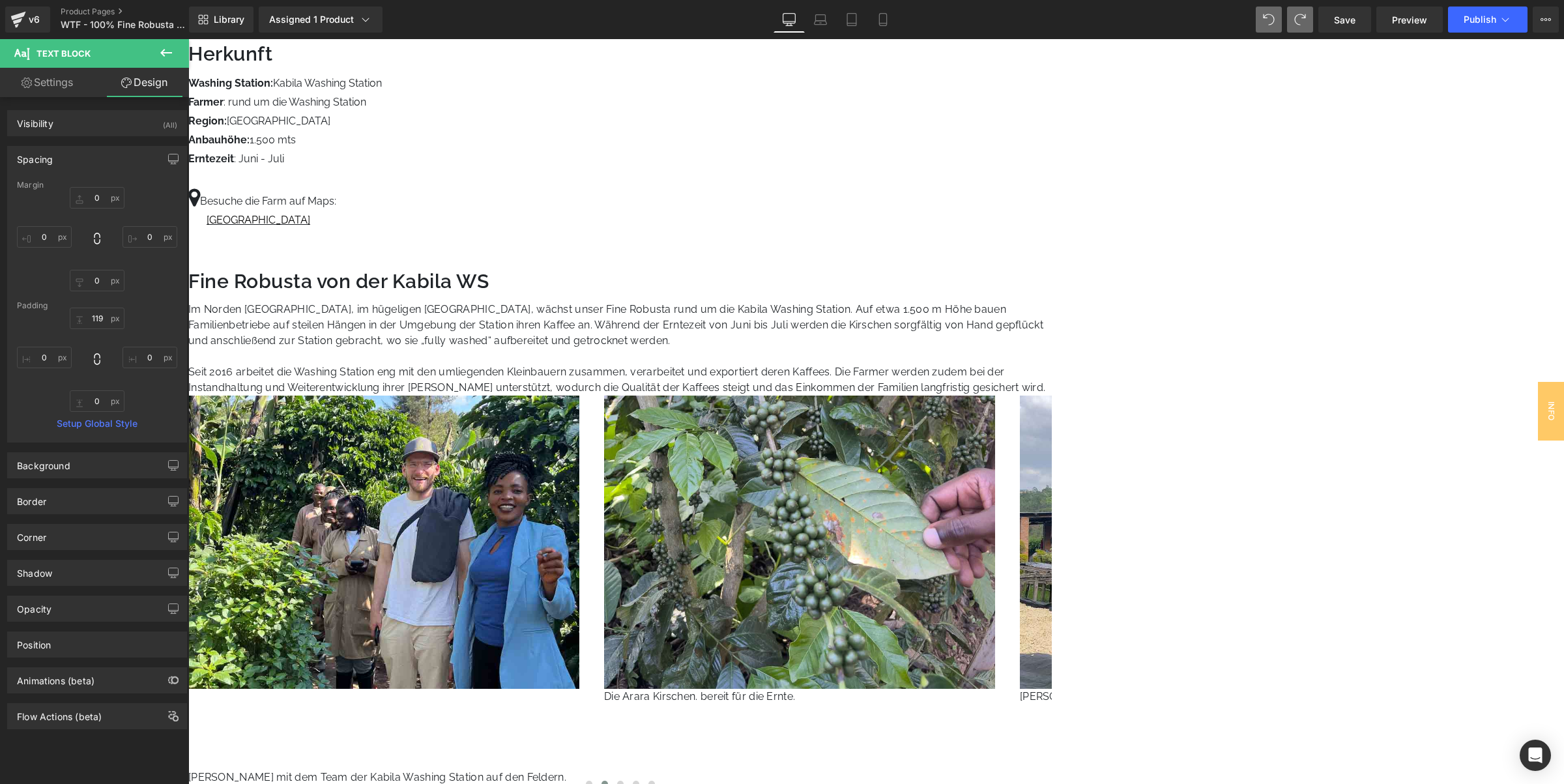
type input "0"
type input "119"
type input "0"
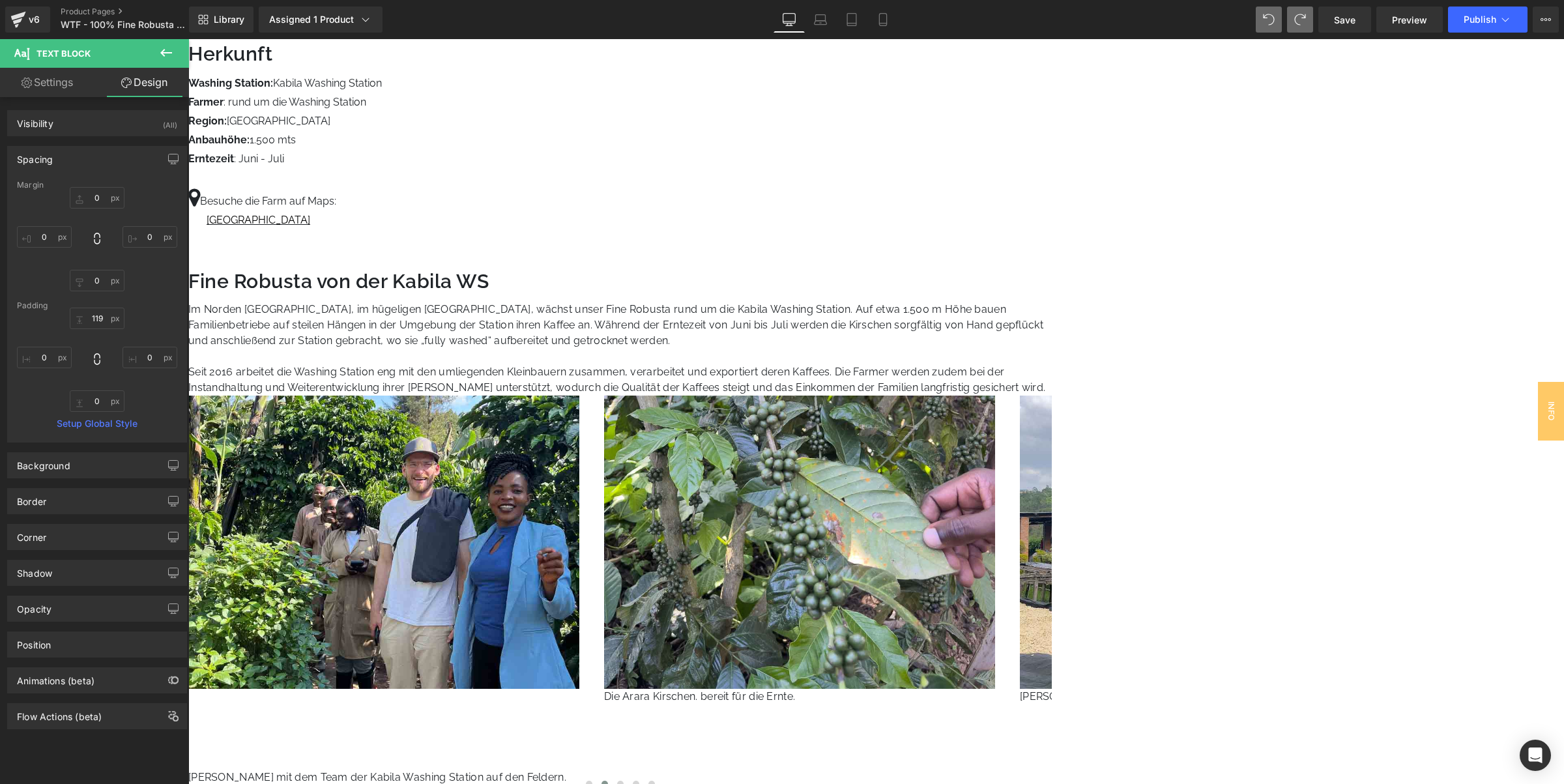
type input "0"
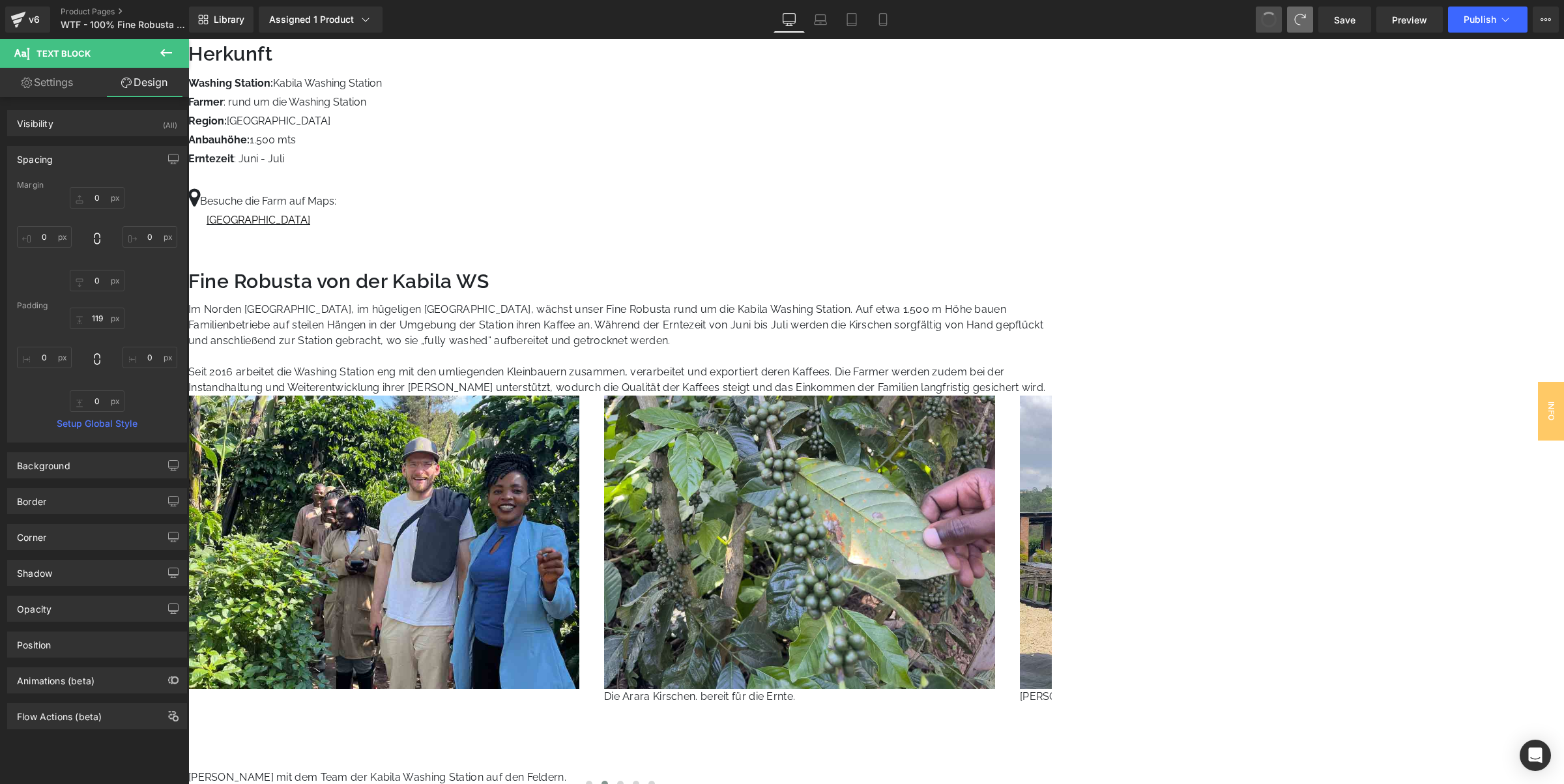
type input "119"
type input "0"
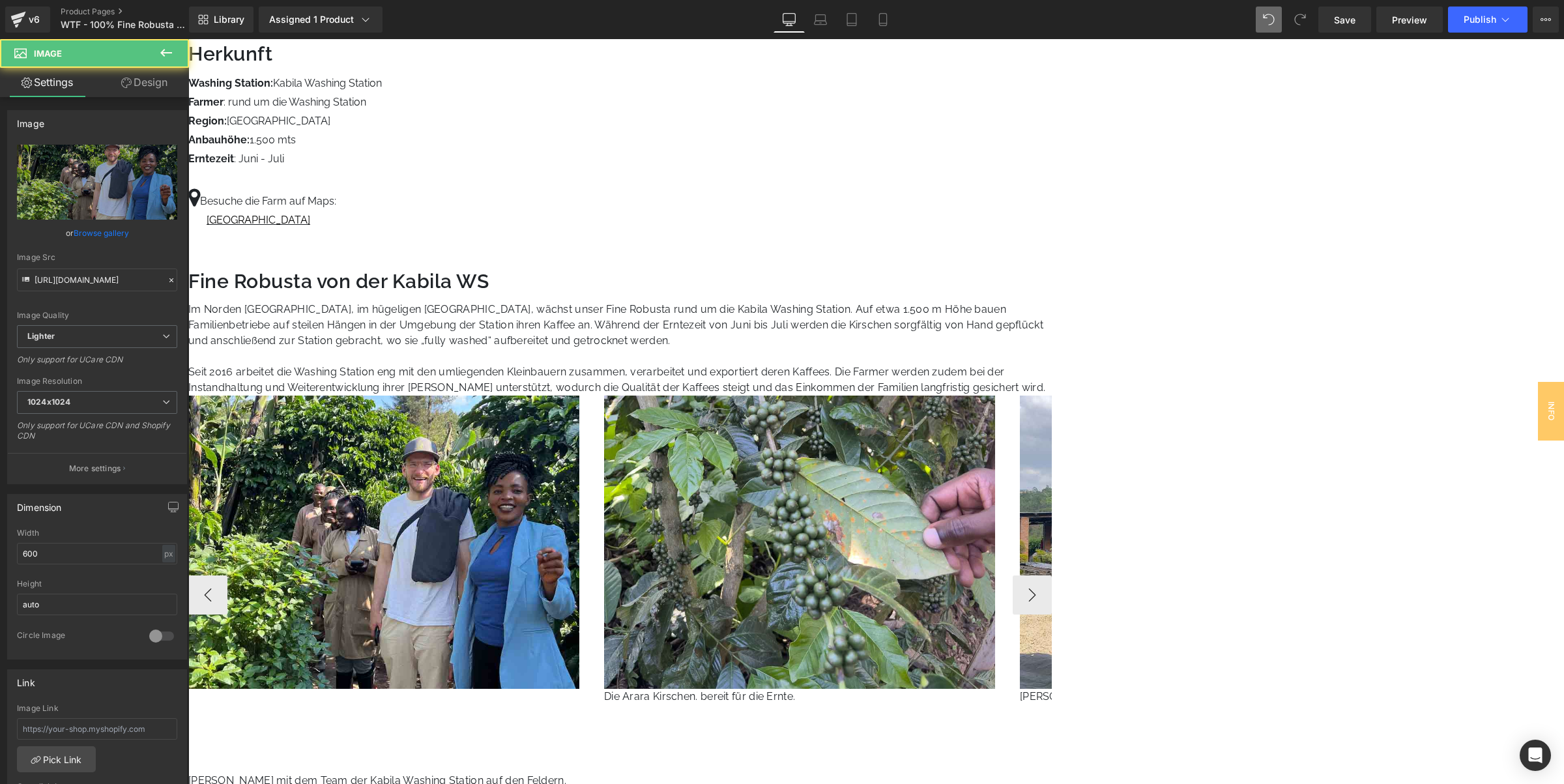
drag, startPoint x: 1192, startPoint y: 398, endPoint x: 1177, endPoint y: 461, distance: 64.8
click at [600, 396] on div "Image" at bounding box center [395, 545] width 413 height 299
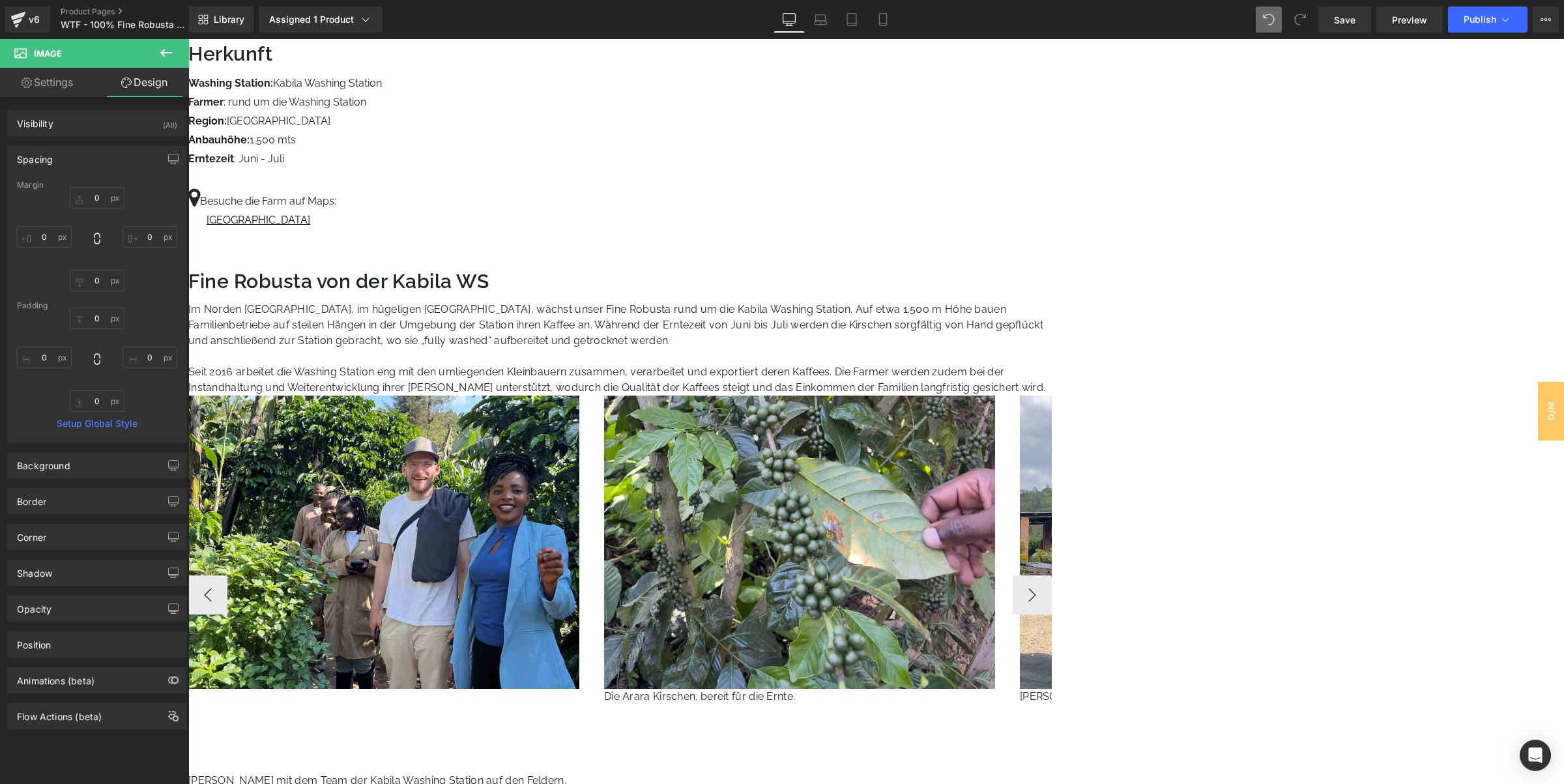
click at [600, 695] on div "[PERSON_NAME] mit dem Team der Kabila Washing Station auf den Feldern." at bounding box center [395, 741] width 413 height 93
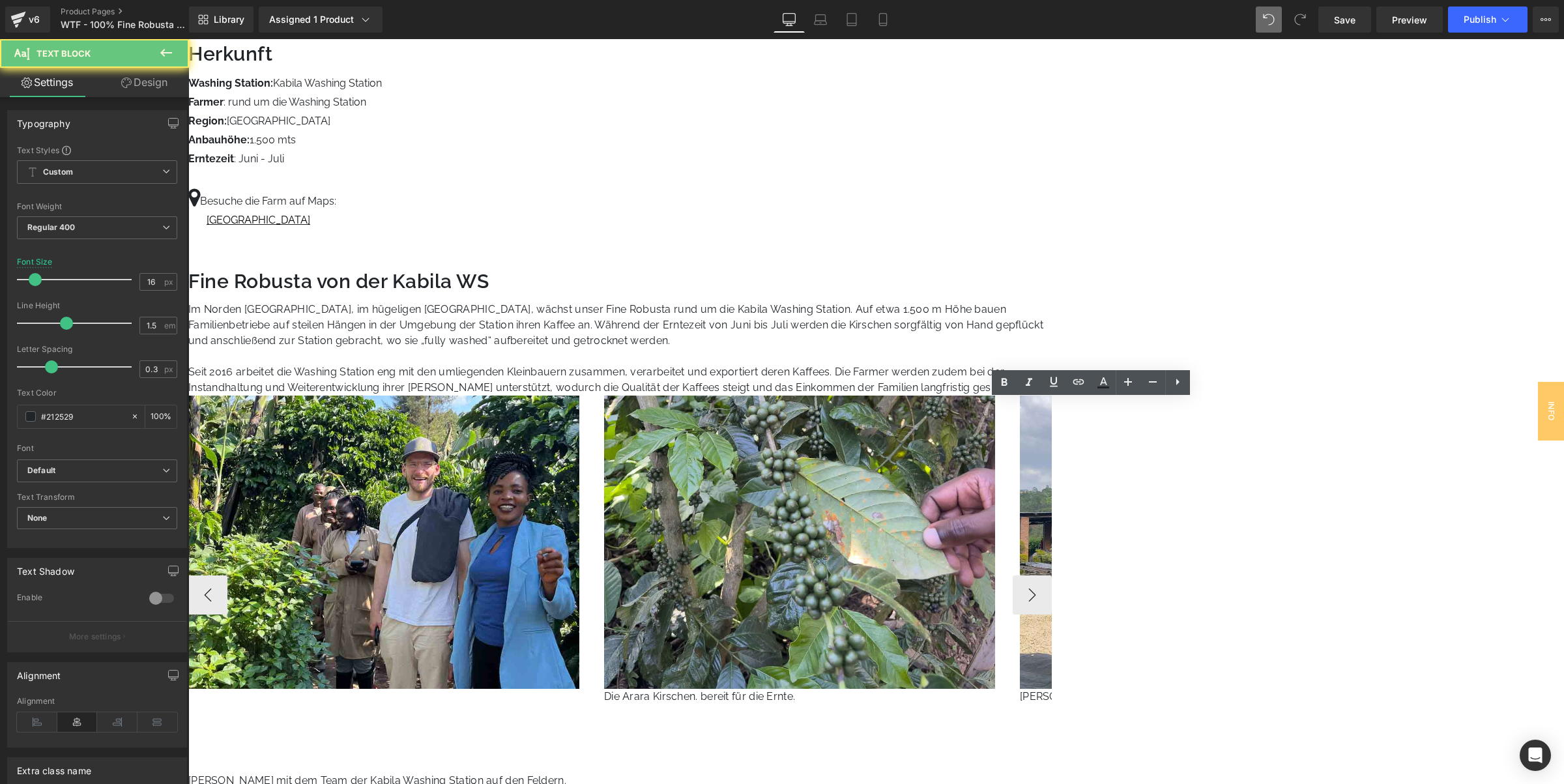
click at [600, 695] on div "[PERSON_NAME] mit dem Team der Kabila Washing Station auf den Feldern." at bounding box center [395, 741] width 413 height 93
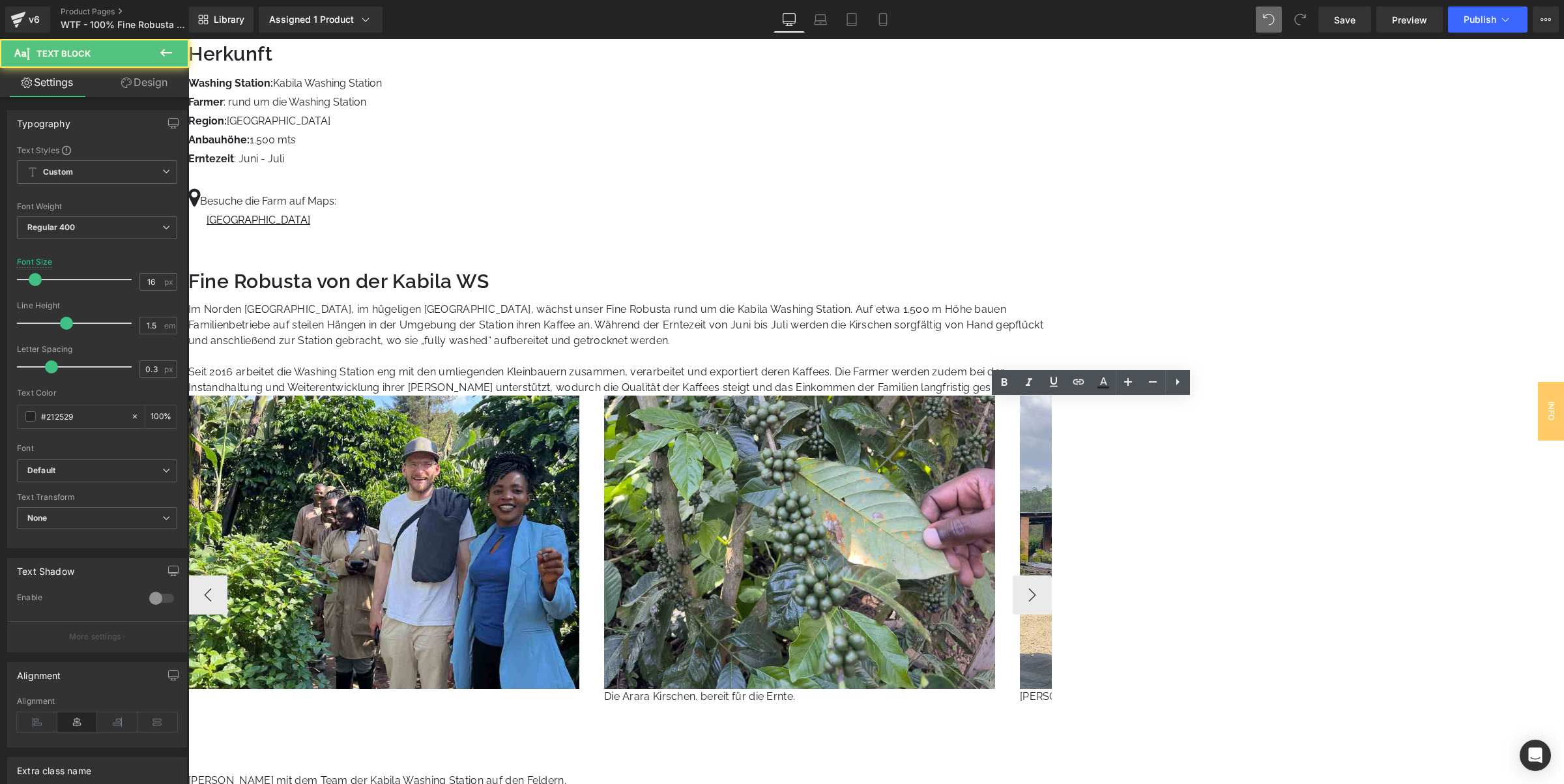
click at [600, 695] on div "[PERSON_NAME] mit dem Team der Kabila Washing Station auf den Feldern." at bounding box center [395, 741] width 413 height 93
click at [1052, 575] on button "›" at bounding box center [1031, 594] width 39 height 39
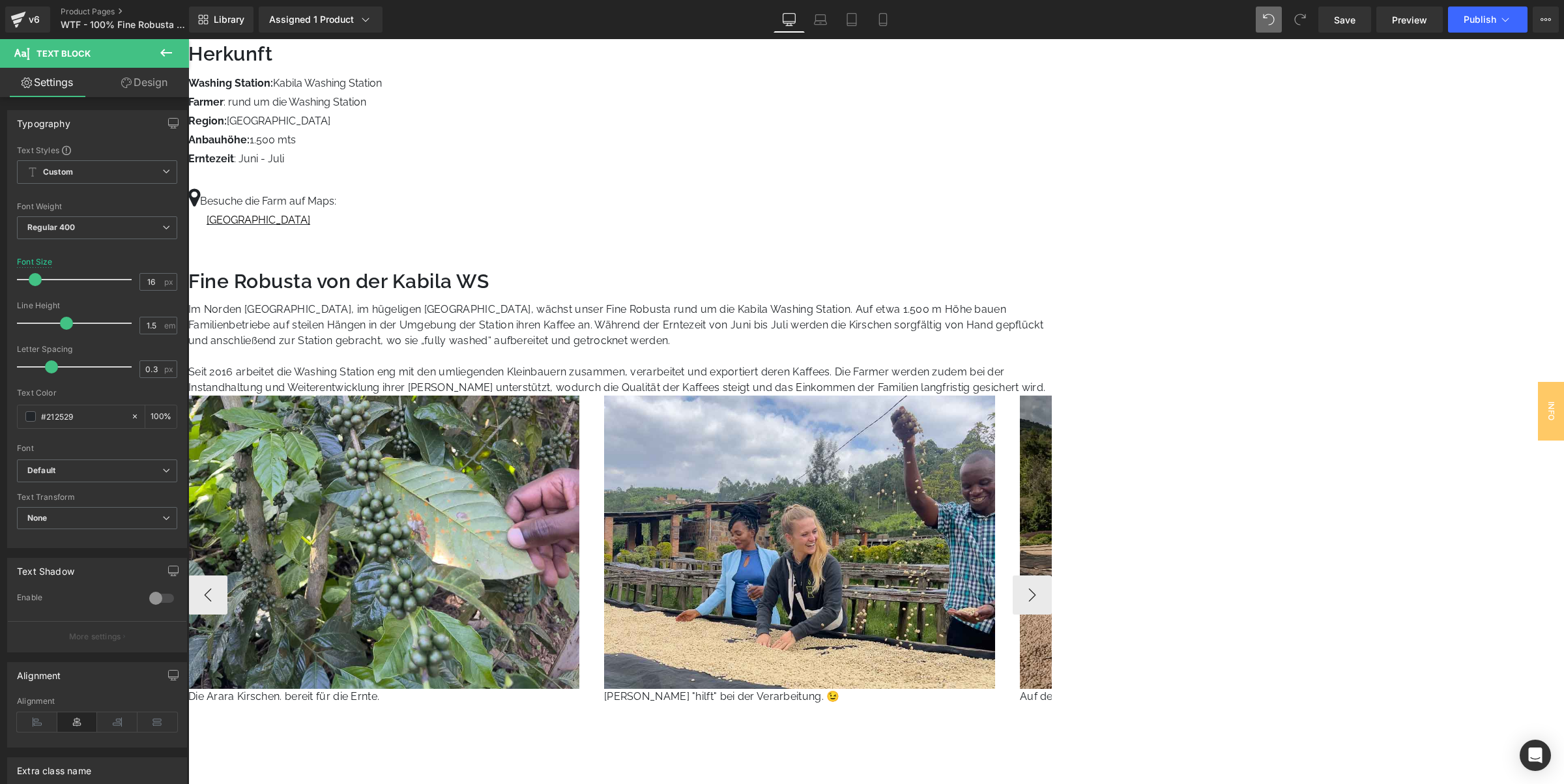
click at [189, 39] on icon at bounding box center [189, 39] width 0 height 0
click at [600, 692] on p "Die Arara Kirschen. bereit für die Ernte." at bounding box center [395, 699] width 413 height 16
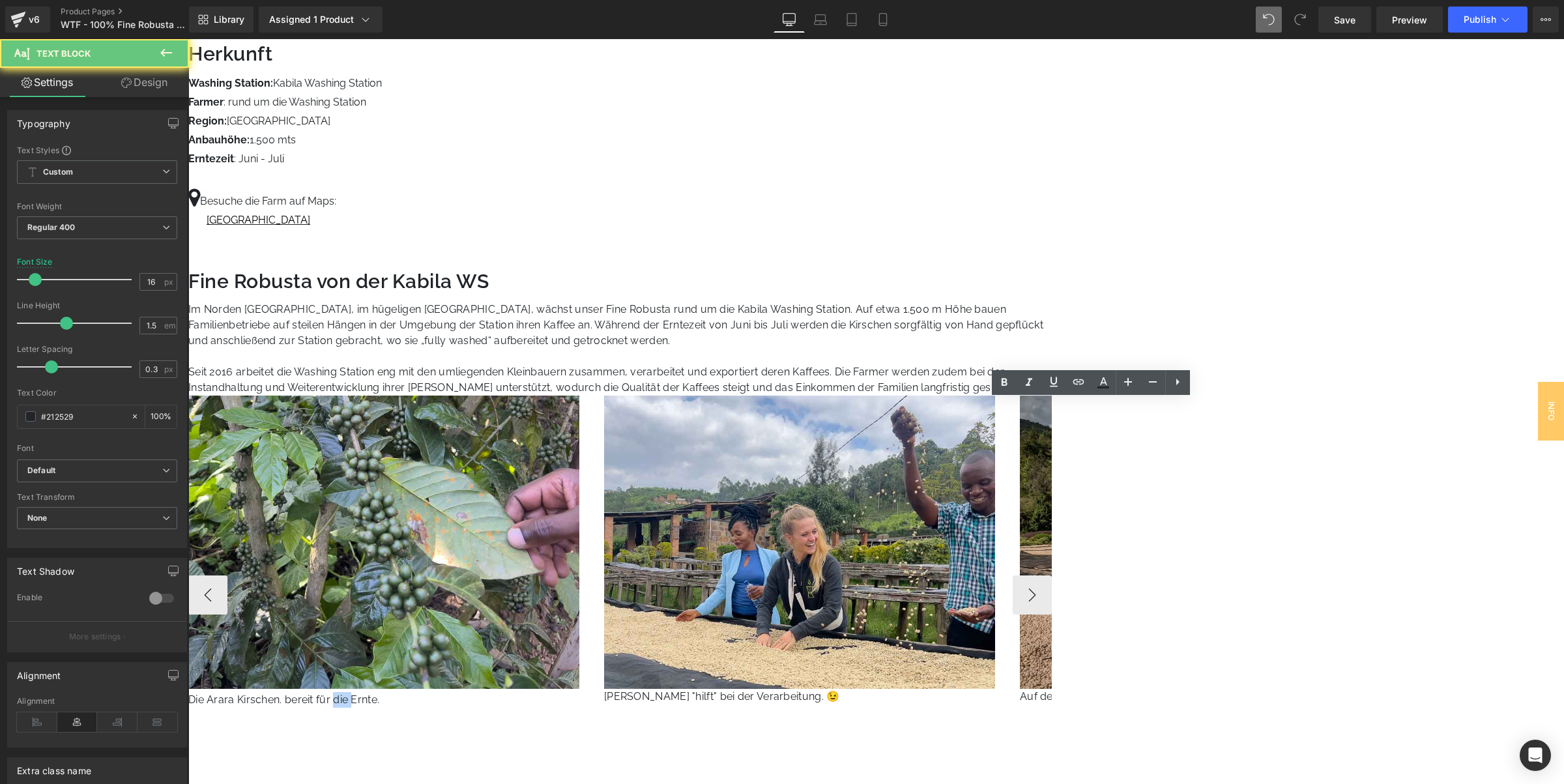
click at [600, 692] on p "Die Arara Kirschen. bereit für die Ernte." at bounding box center [395, 699] width 413 height 16
paste div
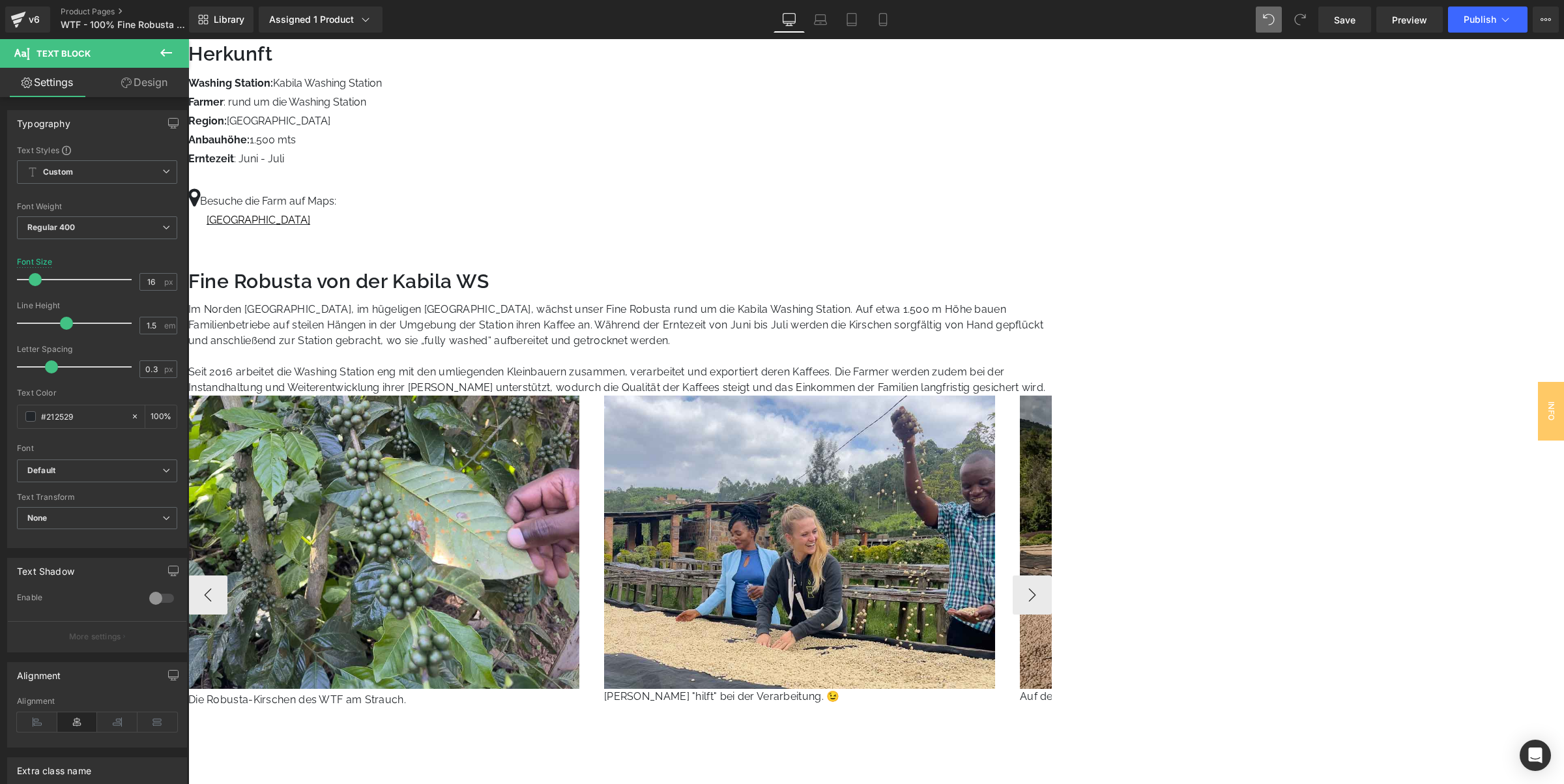
click at [1239, 454] on div "Image Kabila Washing Station und umliegende Kaffeefelder. Text Block Image Vale…" at bounding box center [396, 595] width 2079 height 399
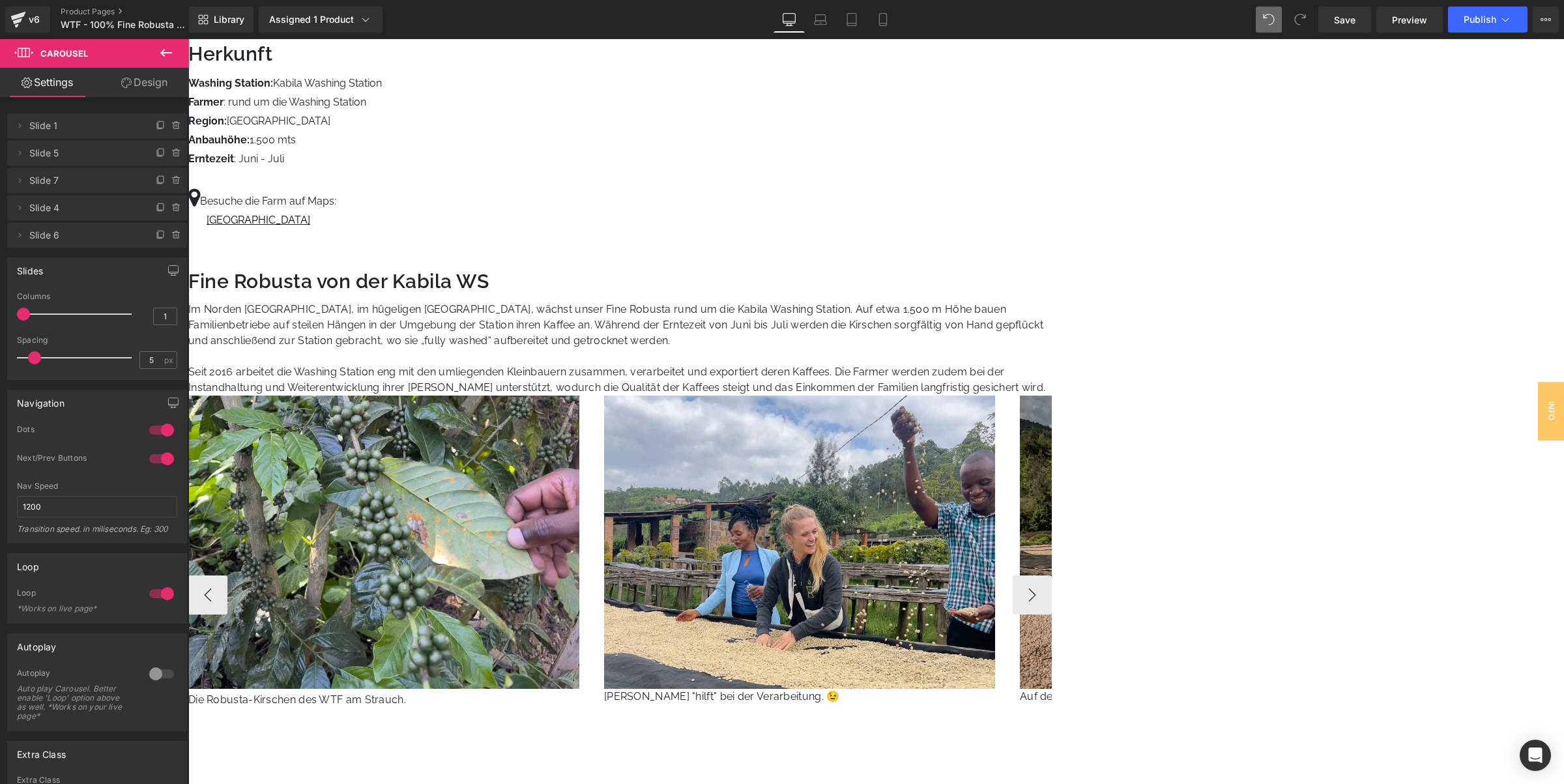
click at [579, 396] on img at bounding box center [384, 543] width 391 height 293
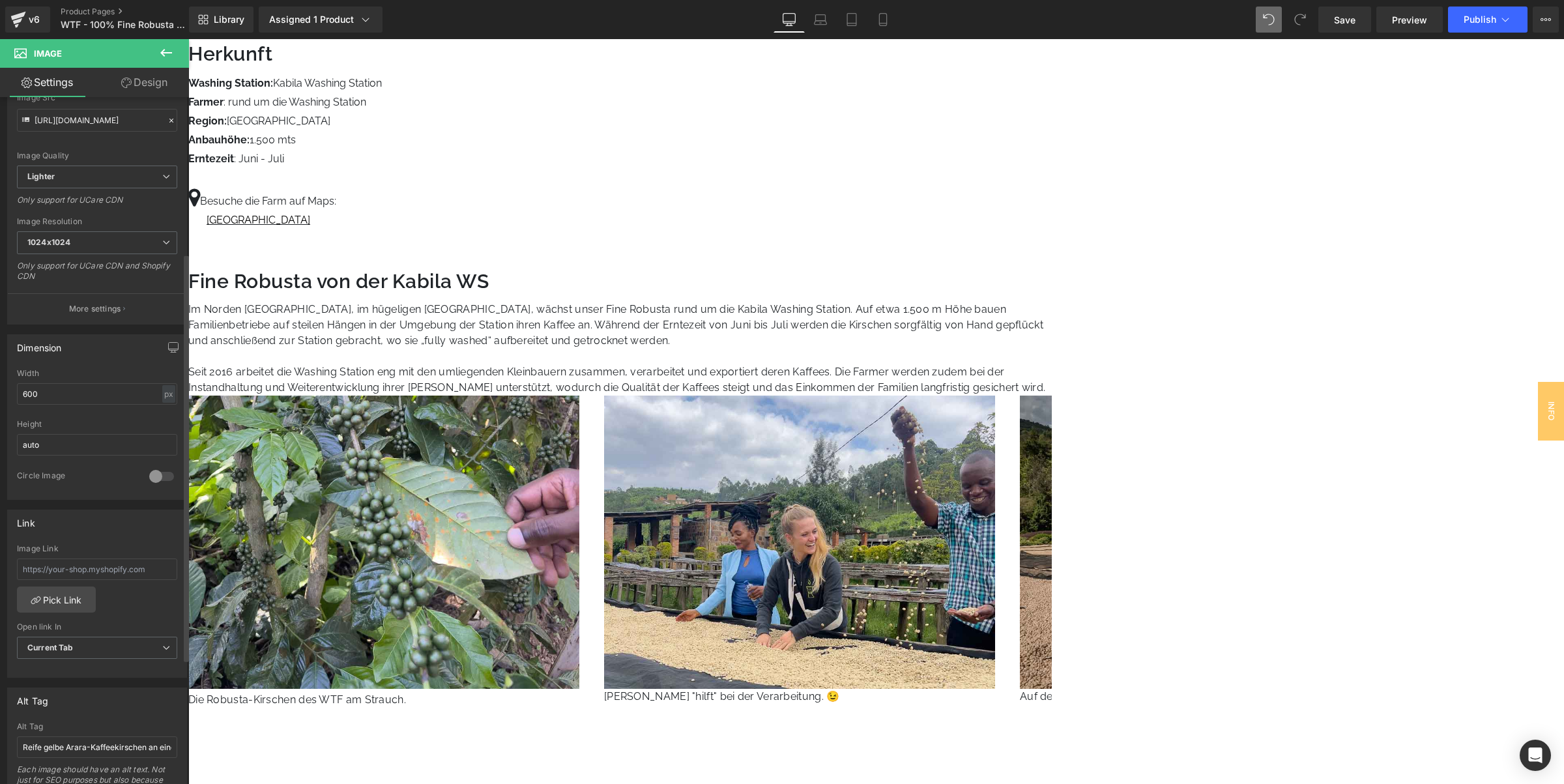
scroll to position [473, 0]
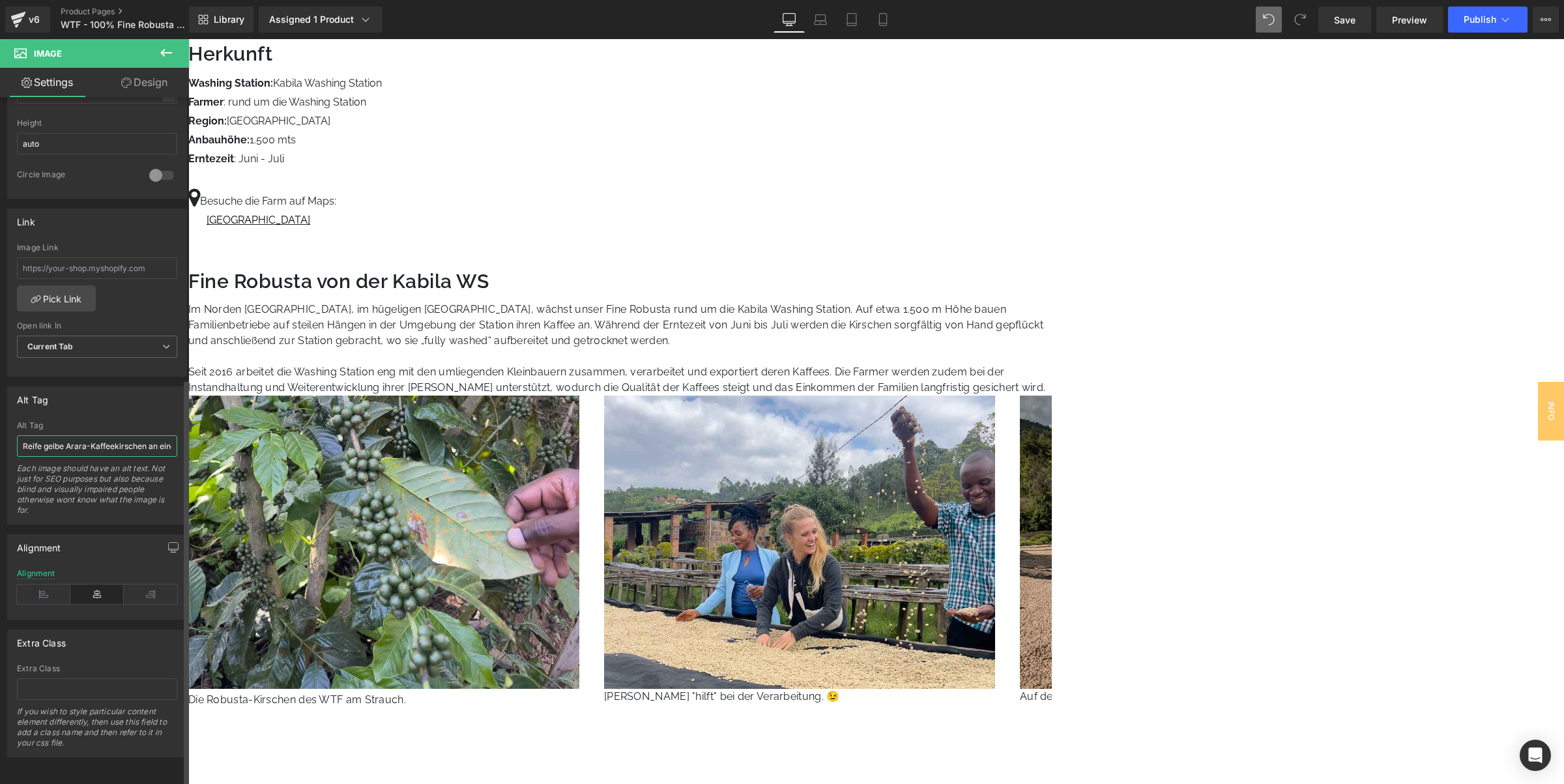
click at [98, 435] on input "Reife gelbe Arara-Kaffeekirschen an einem üppigen Strauch, bereit für die Ernte…" at bounding box center [96, 446] width 160 height 22
paste input "obusta-Kaffeepflanze mit fast reifen Kirschen für den WTF im Gakenke District, …"
type input "Robusta-Kaffeepflanze mit fast reifen Kirschen für den WTF im Gakenke District,…"
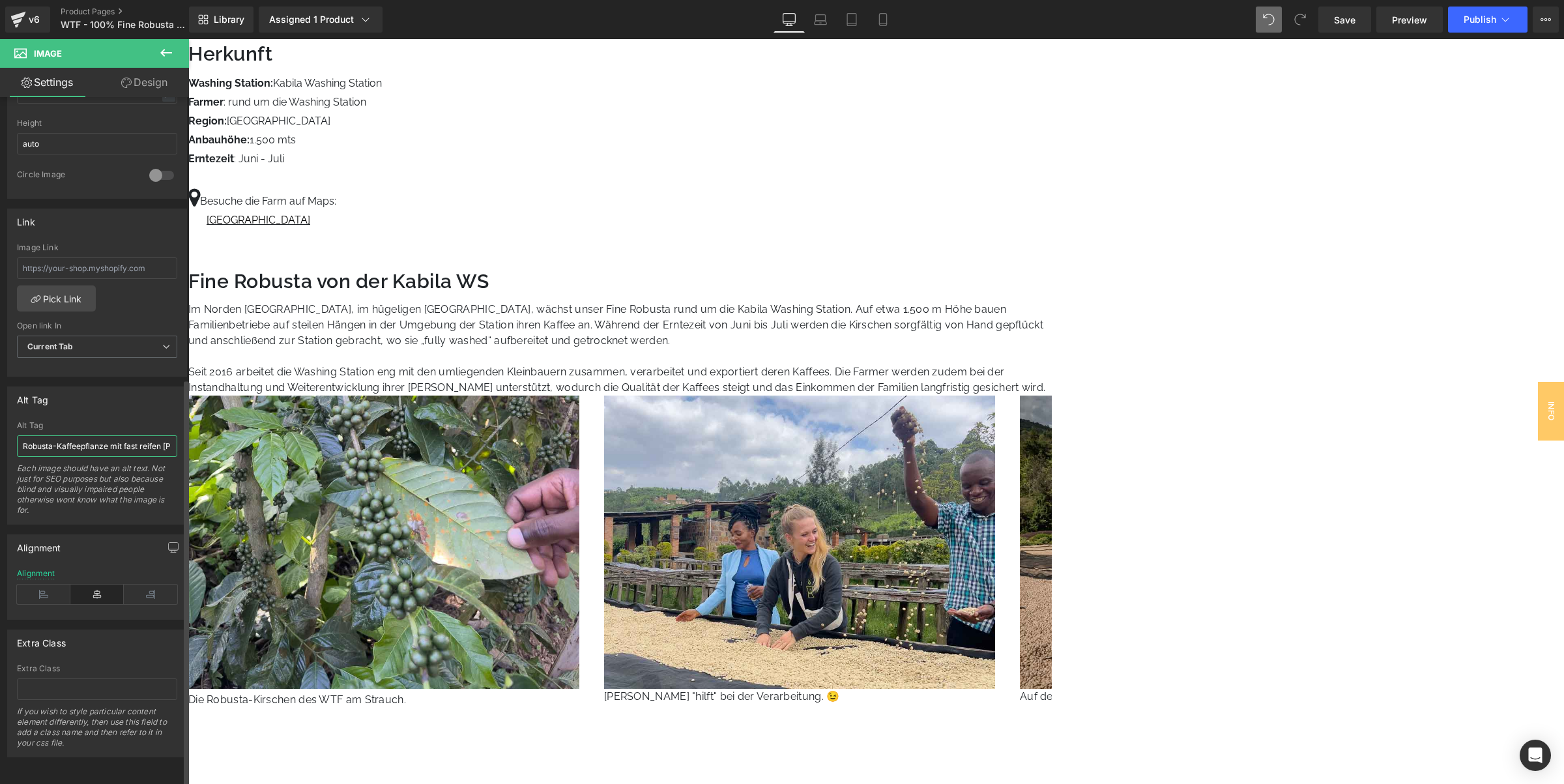
type input "https://ucarecdn.com/1f583bba-860c-4848-8b32-2553b9933b43/-/format/auto/-/previ…"
type input "Robusta-Kaffeepflanze mit fast reifen Kirschen für den WTF im Gakenke District,…"
click at [122, 504] on div "Each image should have an alt text. Not just for SEO purposes but also because …" at bounding box center [96, 493] width 160 height 60
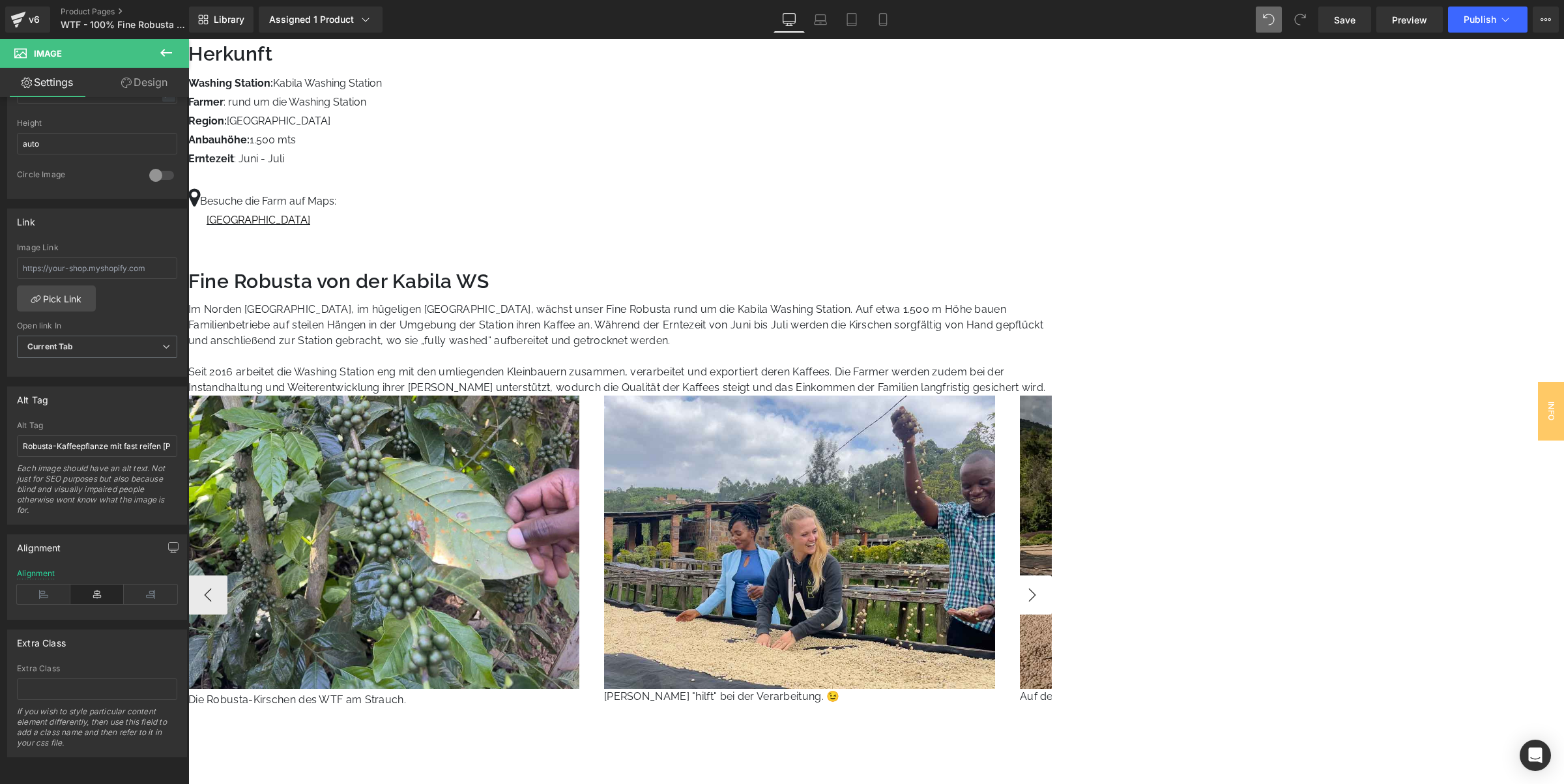
click at [1052, 575] on button "›" at bounding box center [1031, 594] width 39 height 39
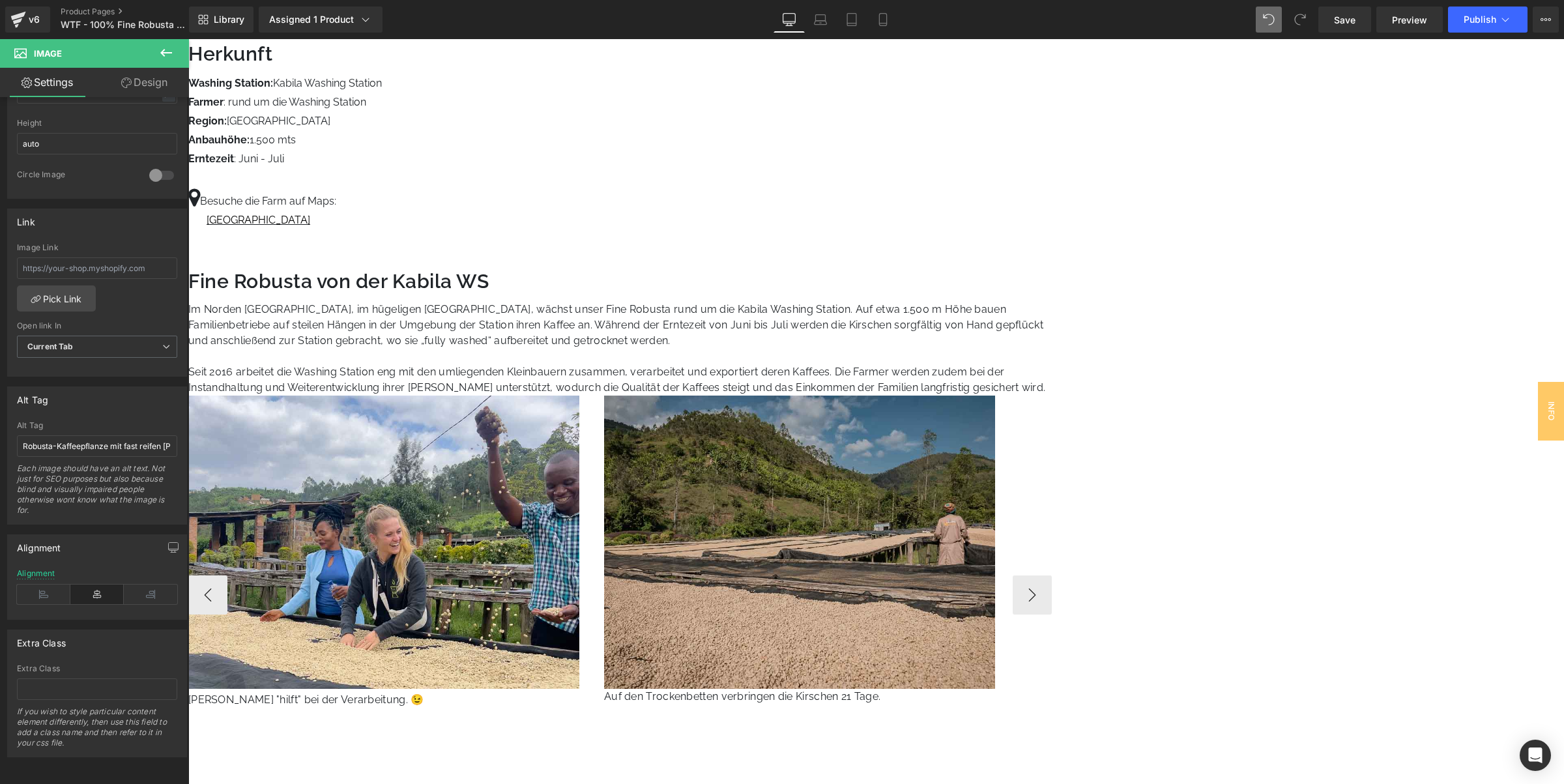
click at [189, 39] on span "Text Block" at bounding box center [189, 39] width 0 height 0
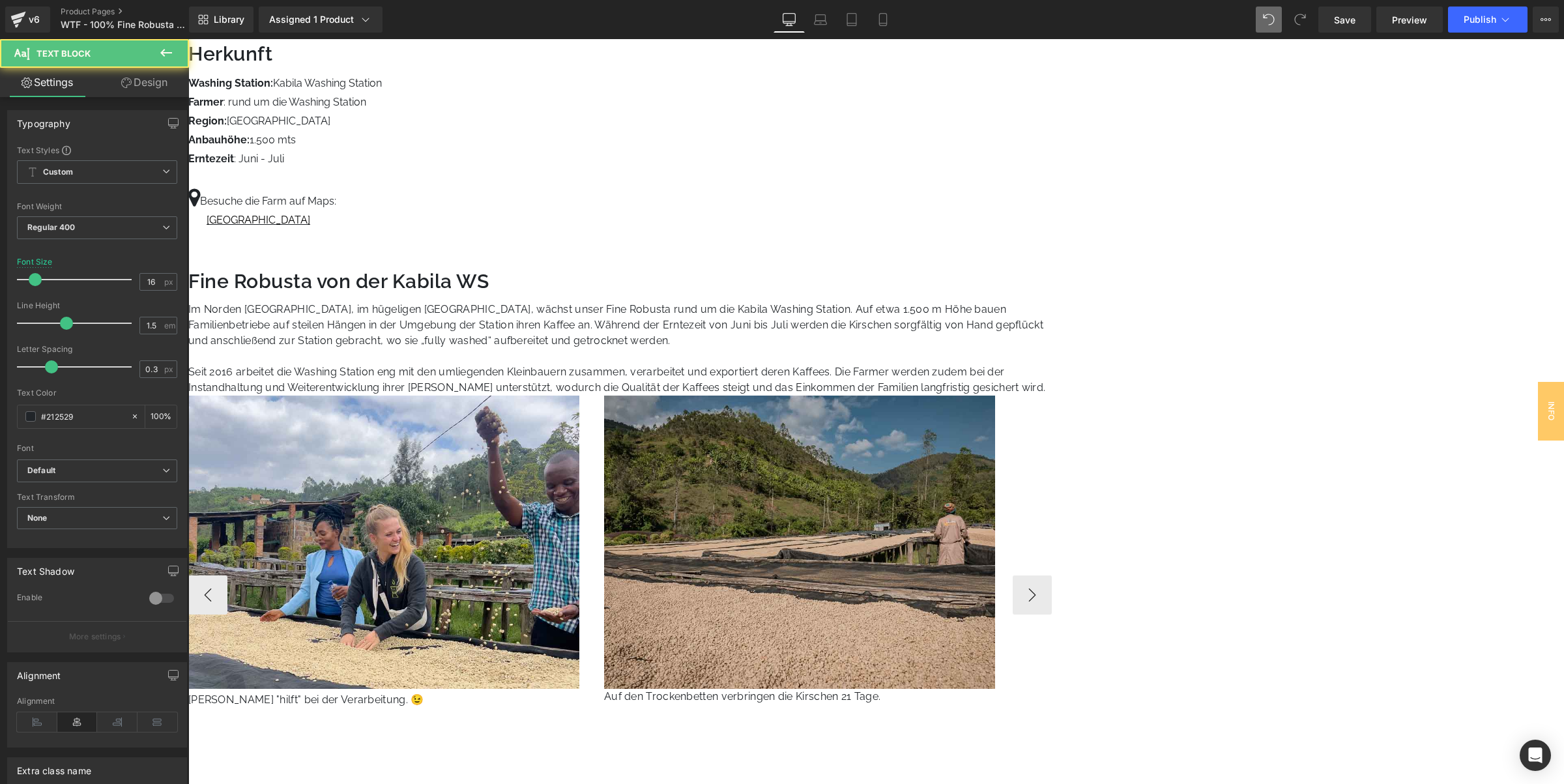
click at [189, 39] on icon at bounding box center [189, 39] width 0 height 0
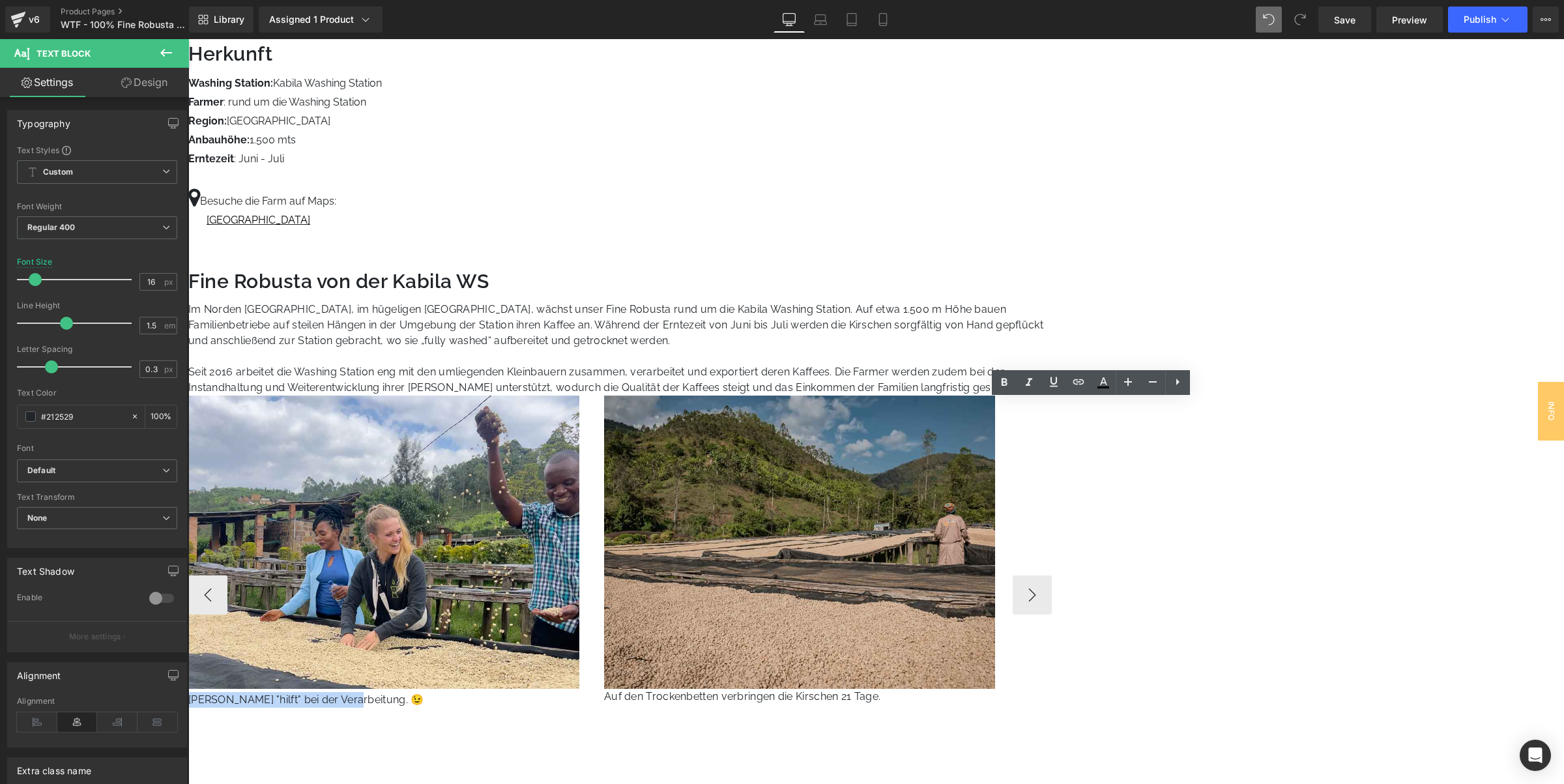
drag, startPoint x: 1002, startPoint y: 408, endPoint x: 1159, endPoint y: 411, distance: 157.0
click at [600, 692] on p "Alois "hilft" bei der Verarbeitung. 😉" at bounding box center [395, 699] width 413 height 16
paste div
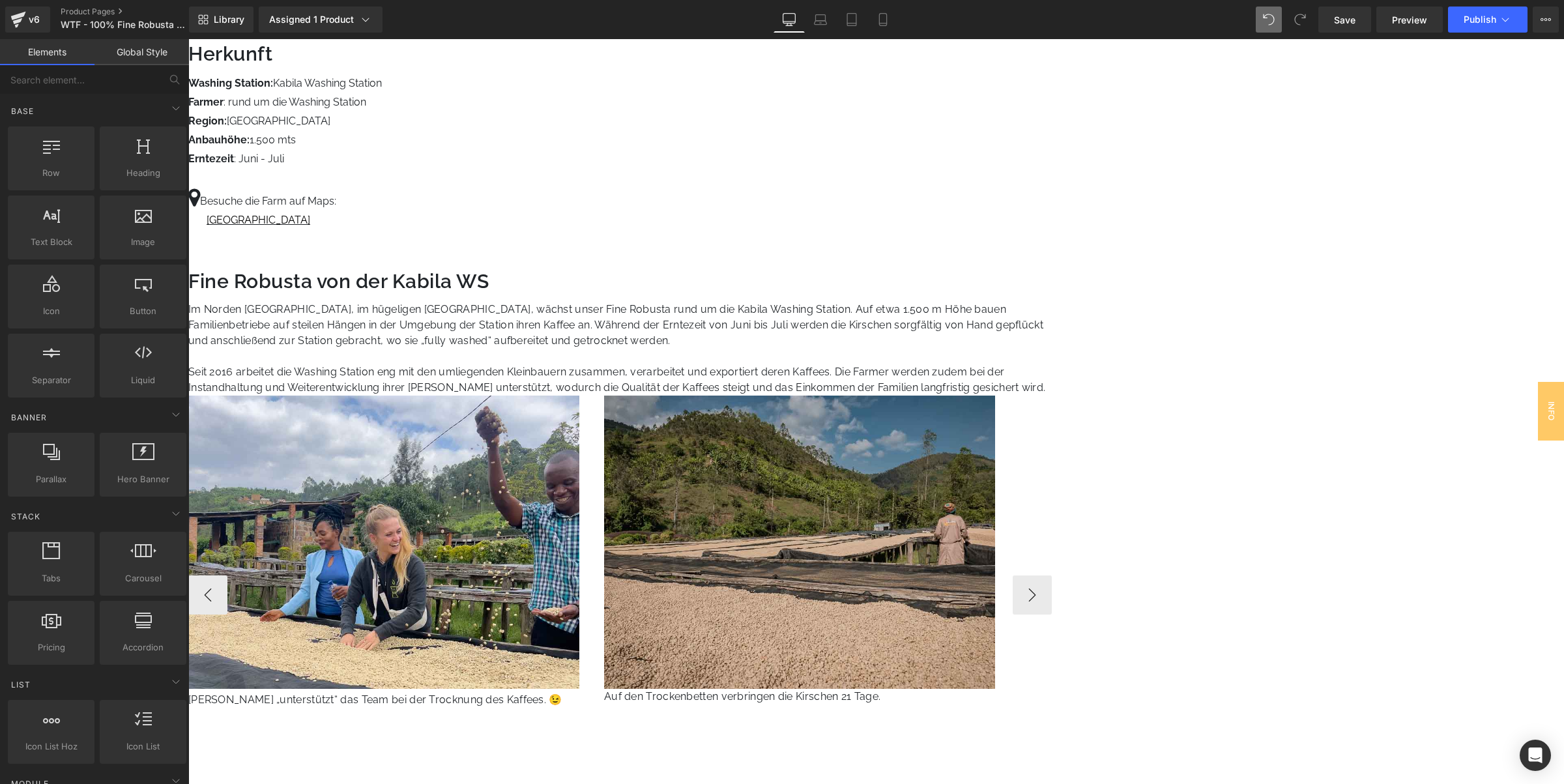
click at [579, 396] on img at bounding box center [384, 543] width 391 height 293
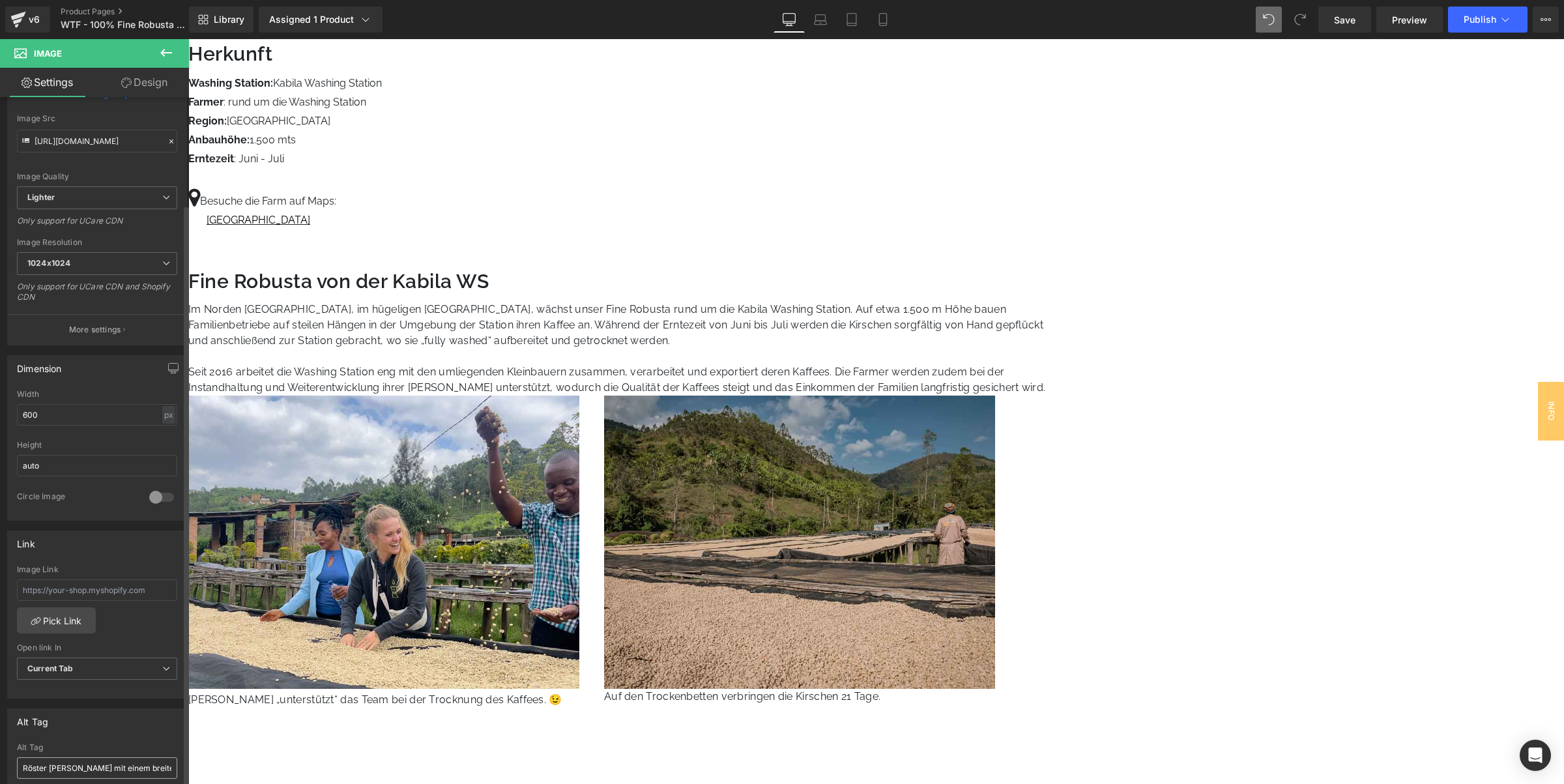
scroll to position [326, 0]
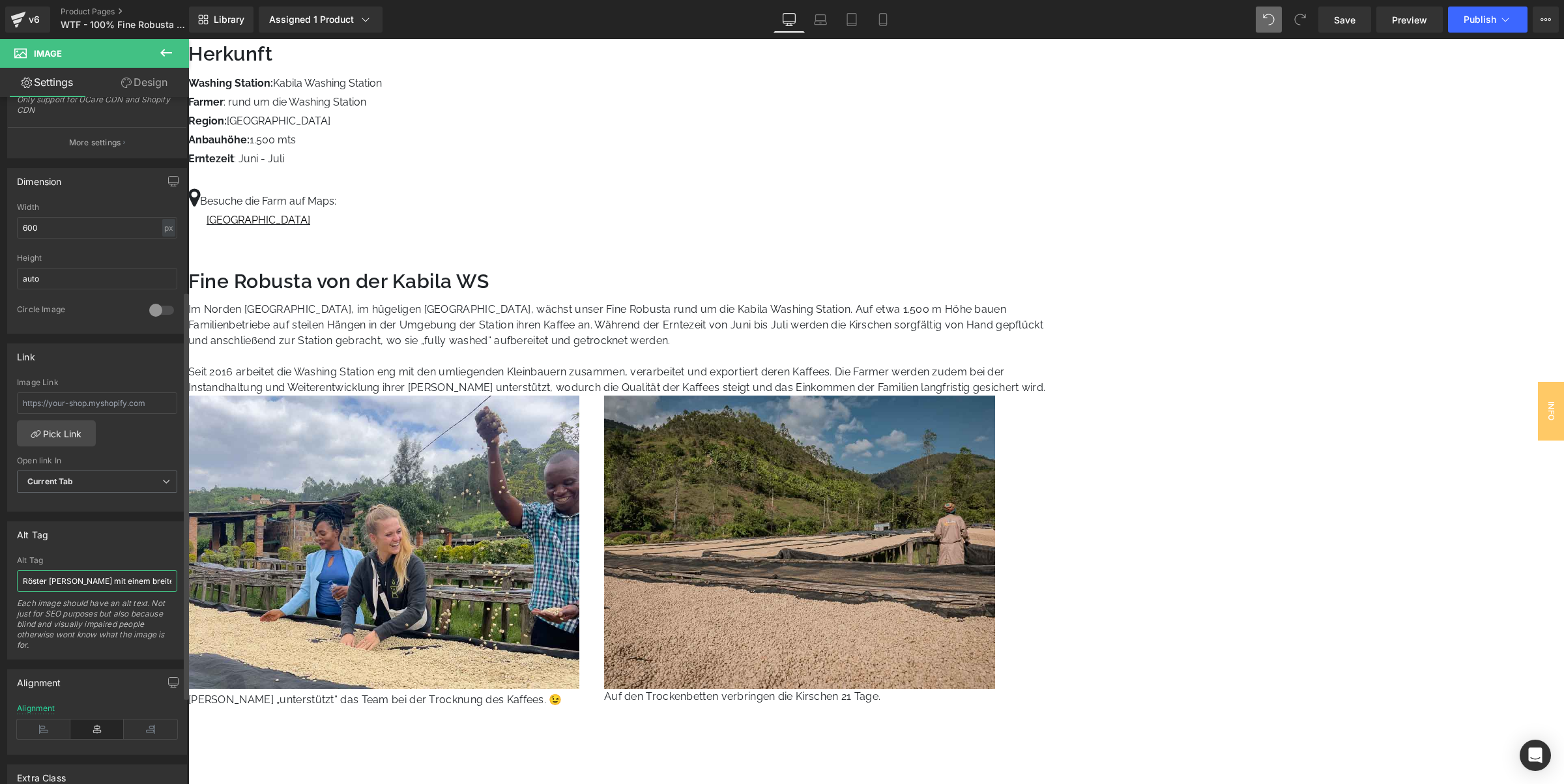
click at [83, 592] on input "Röster Alois mit einem breiten Lächeln beim Umrühren fermentierter Kaffeekirsch…" at bounding box center [96, 581] width 160 height 22
click at [83, 591] on input "Röster Alois mit einem breiten Lächeln beim Umrühren fermentierter Kaffeekirsch…" at bounding box center [96, 581] width 160 height 22
paste input "Claudia mit Mitarbeitenden am Trockenbett beim Trocknen von Kaffeebohn"
type input "Claudia mit Mitarbeitenden am Trockenbett beim Trocknen von Kaffeebohnen."
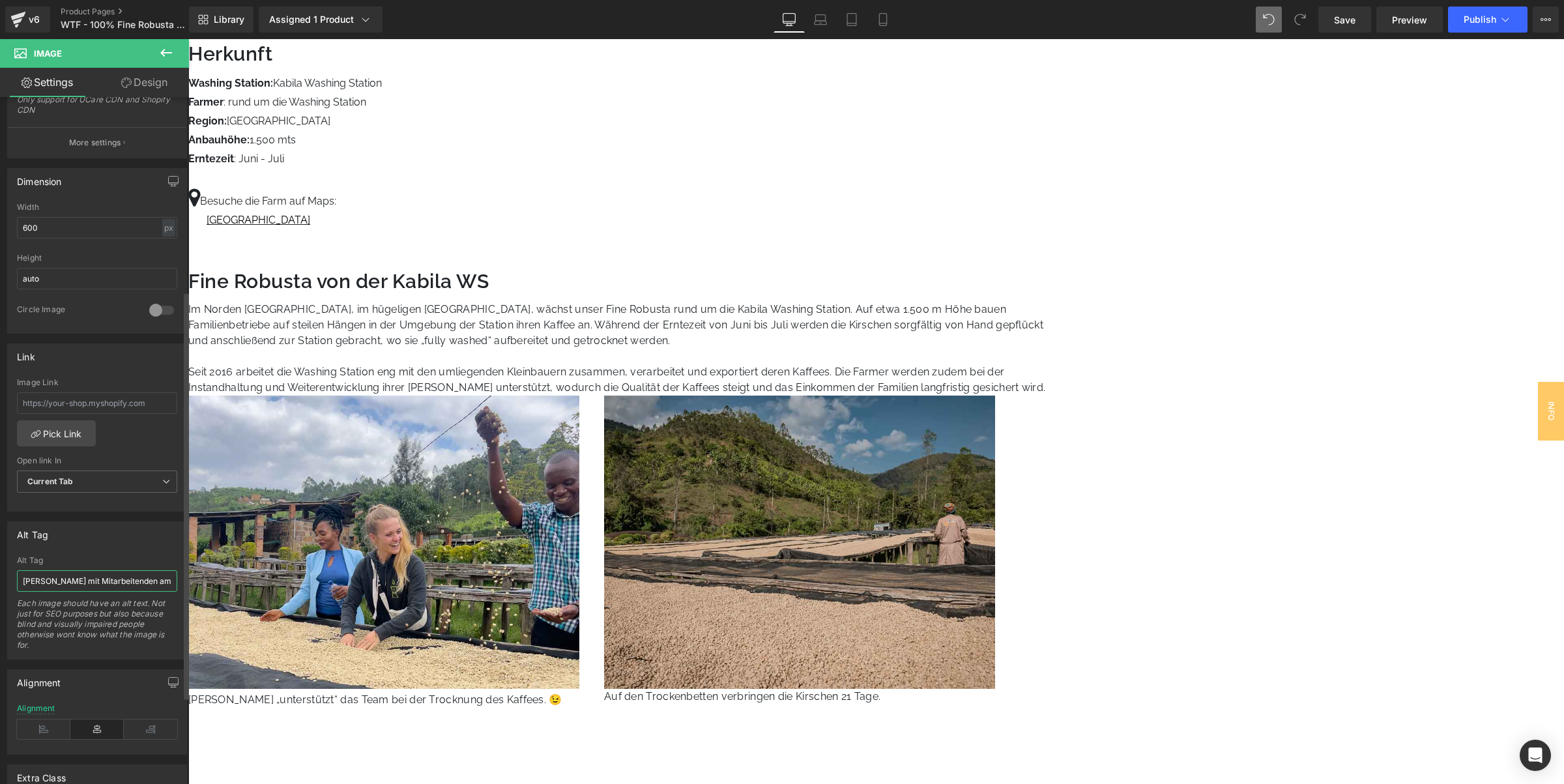
type input "https://ucarecdn.com/98a426c0-a79b-4a17-85a9-ffbbcd101a57/-/format/auto/-/previ…"
type input "Claudia mit Mitarbeitenden am Trockenbett beim Trocknen von Kaffeebohnen."
click at [111, 542] on div "Alt Tag" at bounding box center [96, 534] width 179 height 25
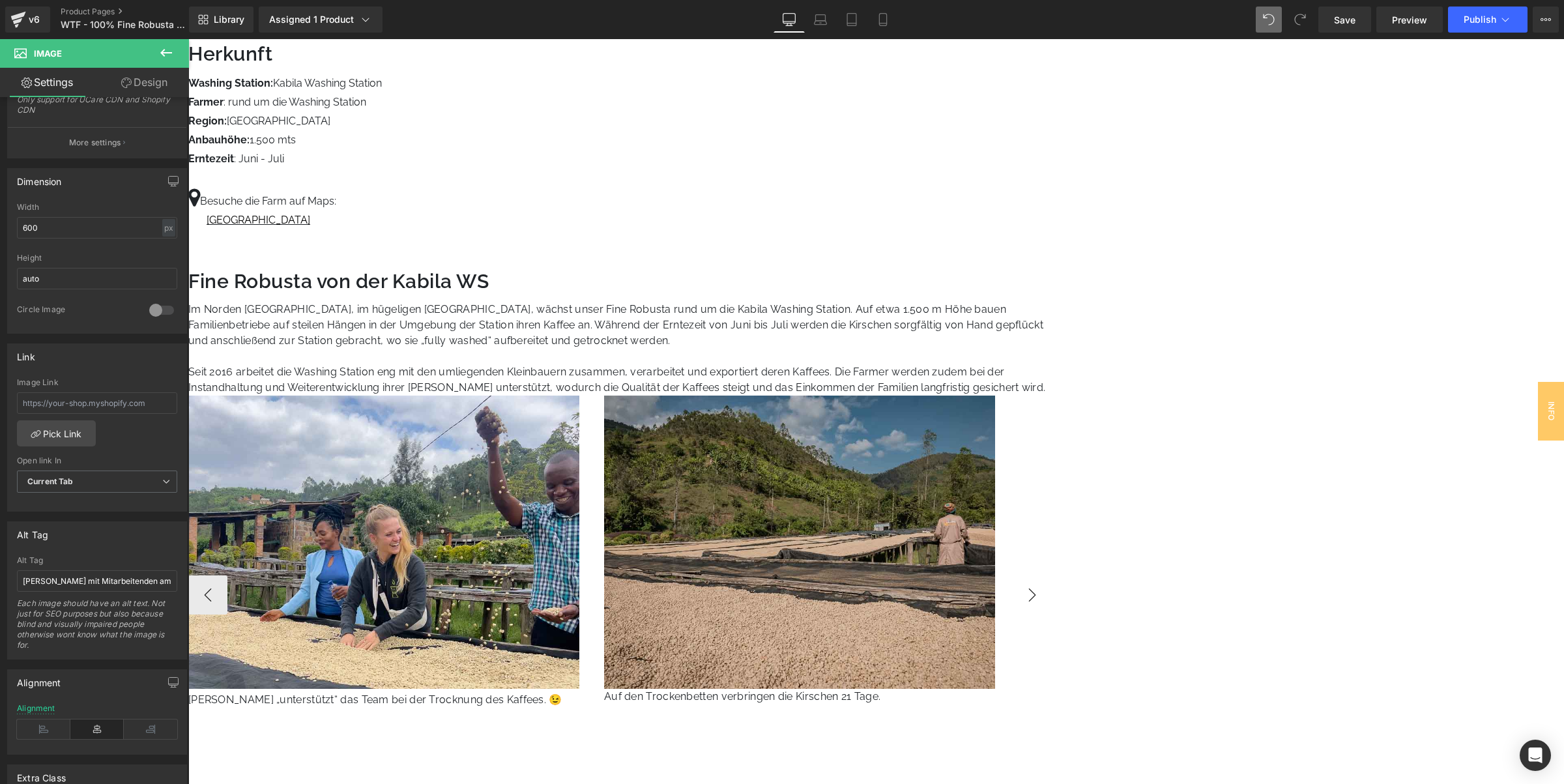
click at [1052, 575] on button "›" at bounding box center [1031, 594] width 39 height 39
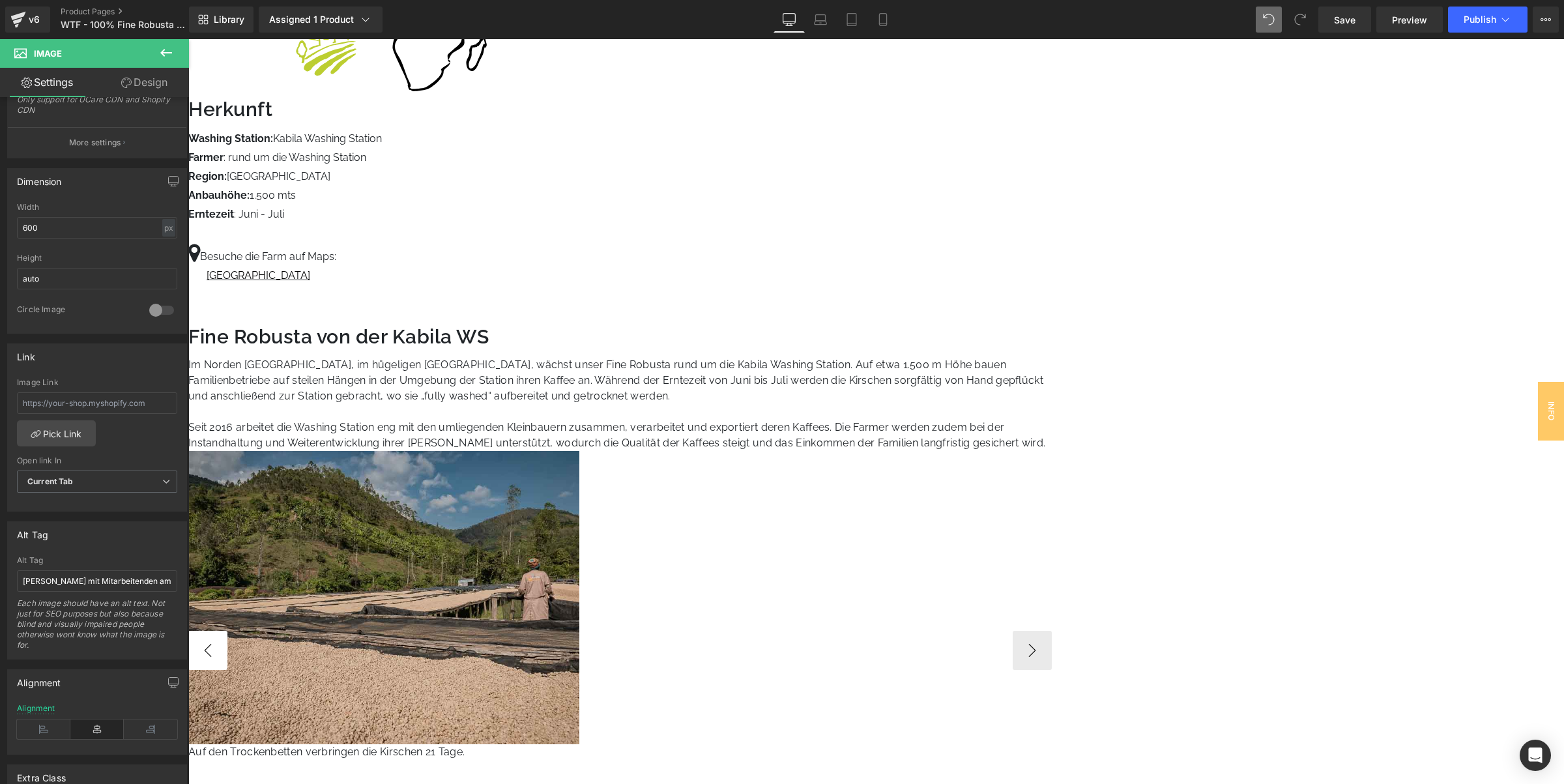
scroll to position [733, 0]
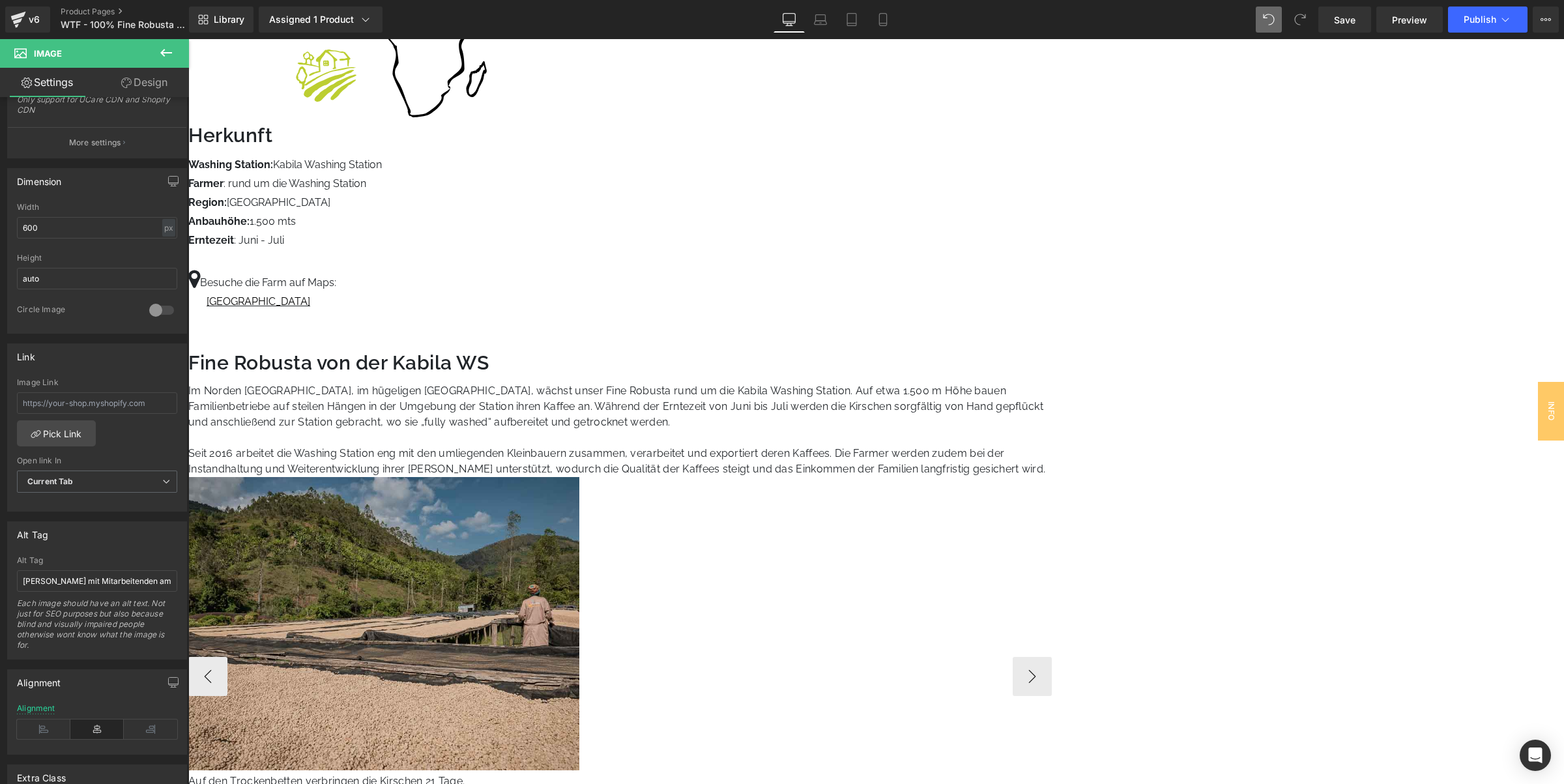
click at [189, 39] on link at bounding box center [189, 39] width 0 height 0
click at [600, 773] on p "Auf den Trockenbetten verbringen die Kirschen 21 Tage." at bounding box center [395, 781] width 413 height 16
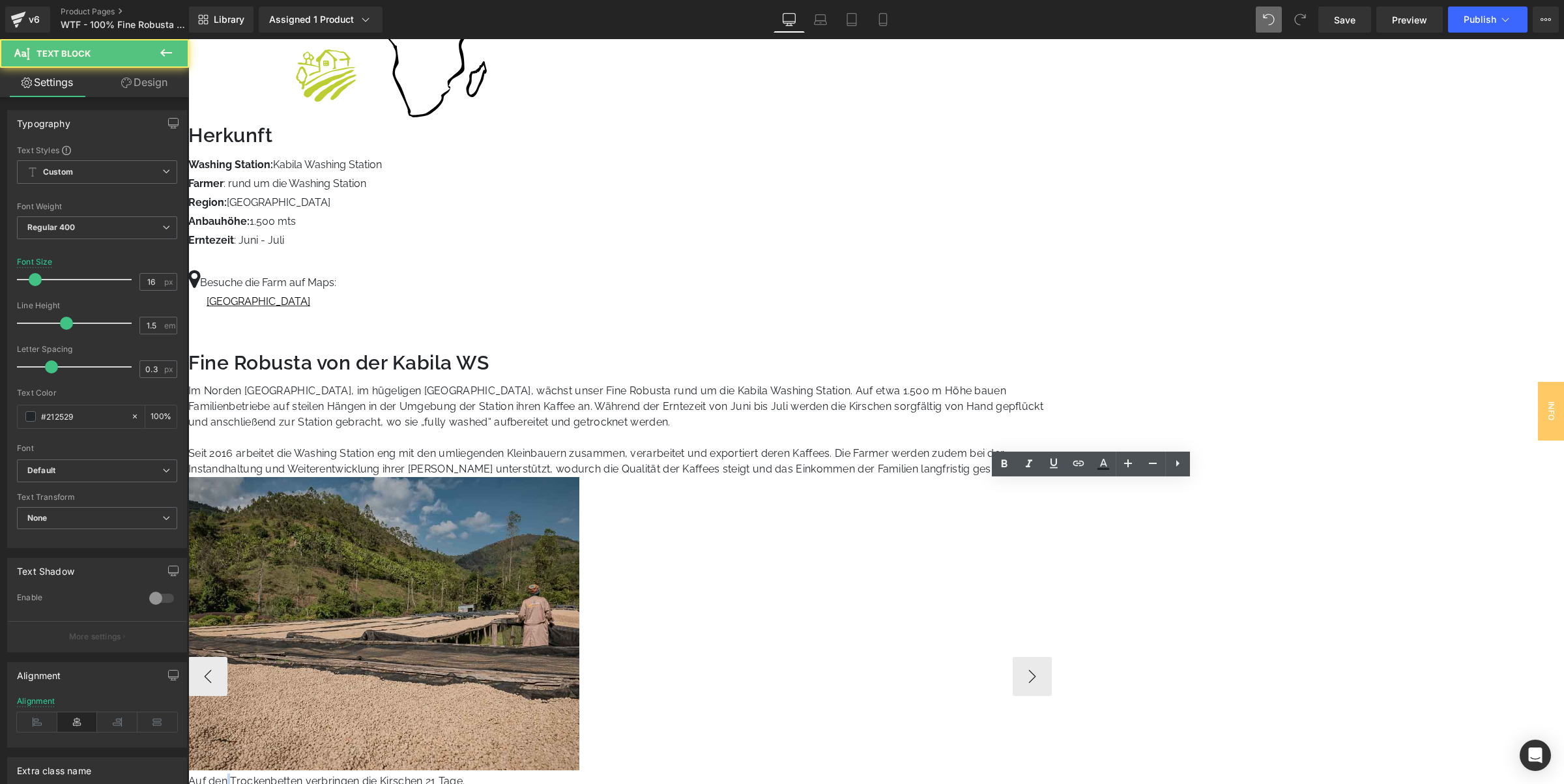
click at [600, 773] on p "Auf den Trockenbetten verbringen die Kirschen 21 Tage." at bounding box center [395, 781] width 413 height 16
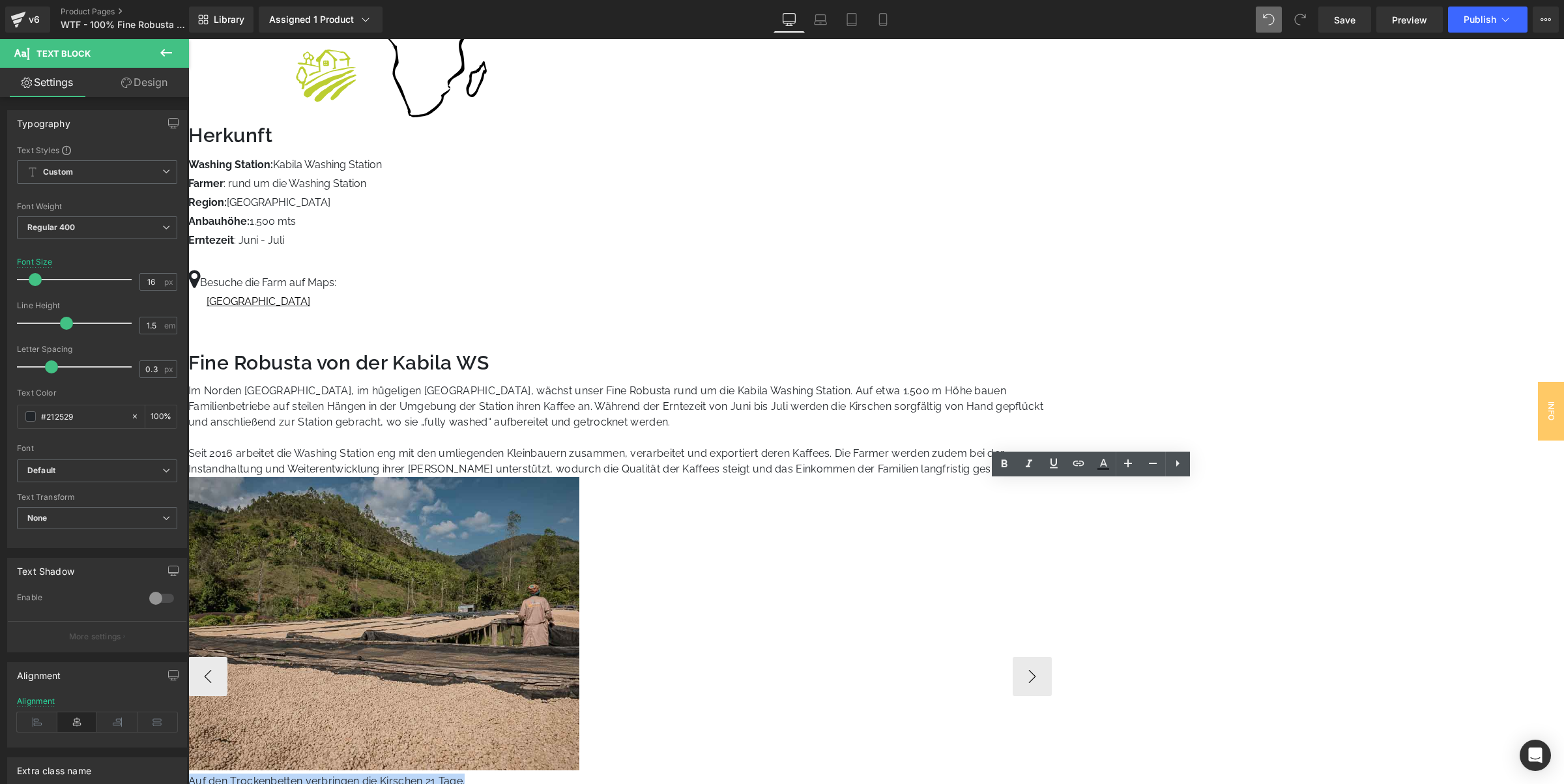
paste div
click at [600, 773] on p "Trocknung der Kaffeebohnen auf Hochbeeten" at bounding box center [395, 781] width 413 height 16
click at [600, 773] on p "Trocknung der Kaffeebohnen auf den Hochbeeten" at bounding box center [395, 781] width 413 height 16
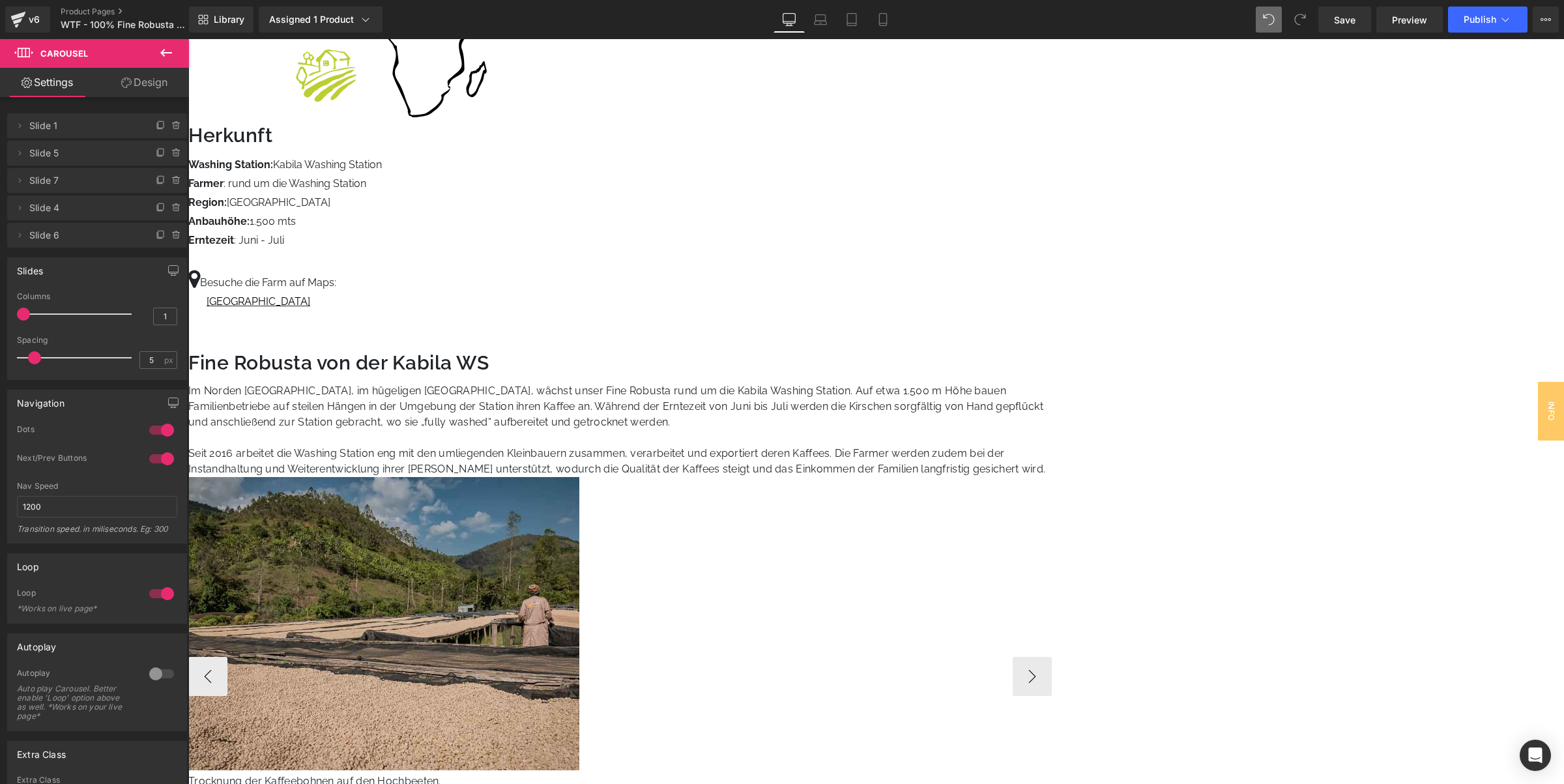
click at [579, 477] on img at bounding box center [384, 624] width 391 height 293
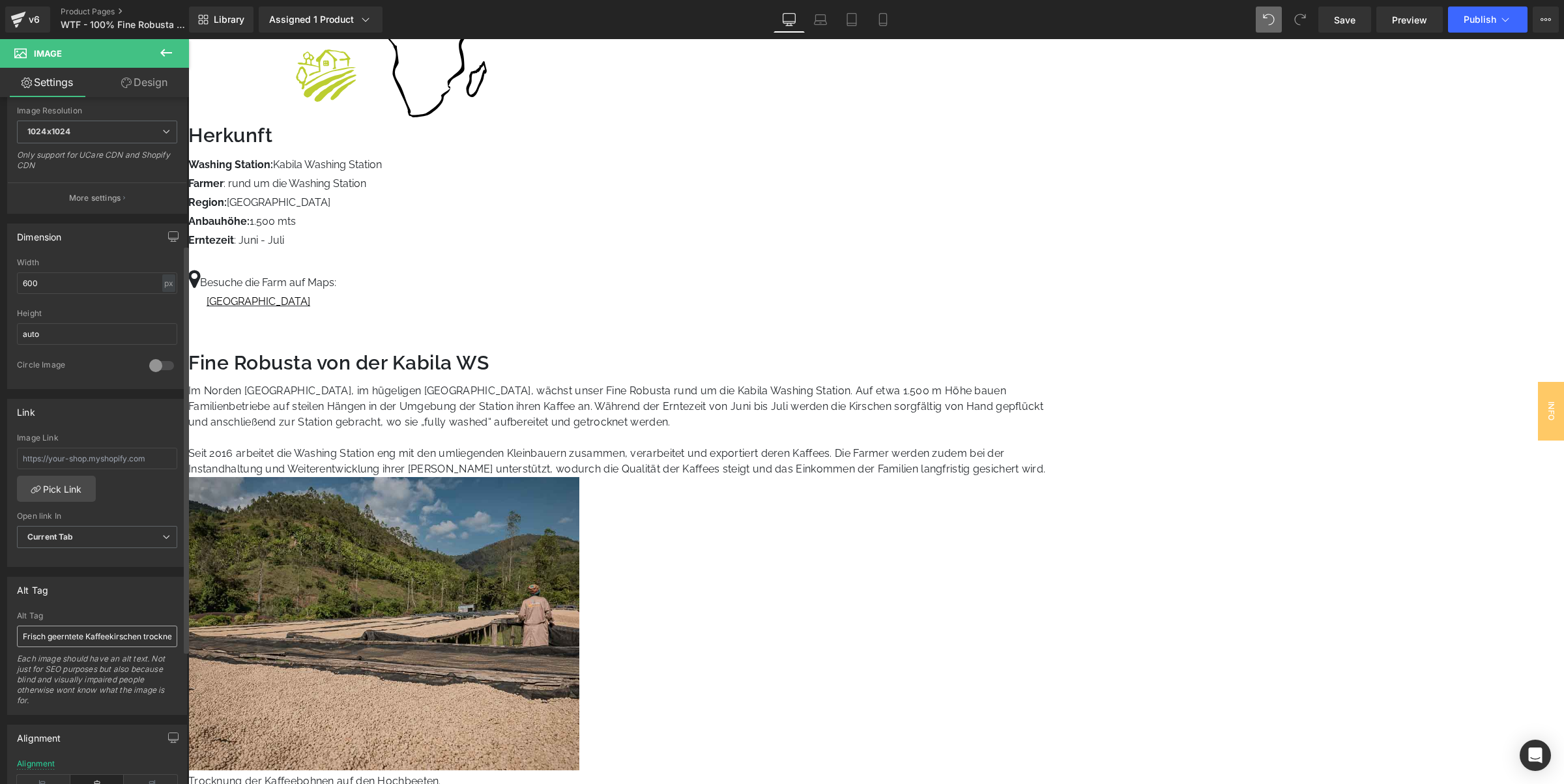
scroll to position [326, 0]
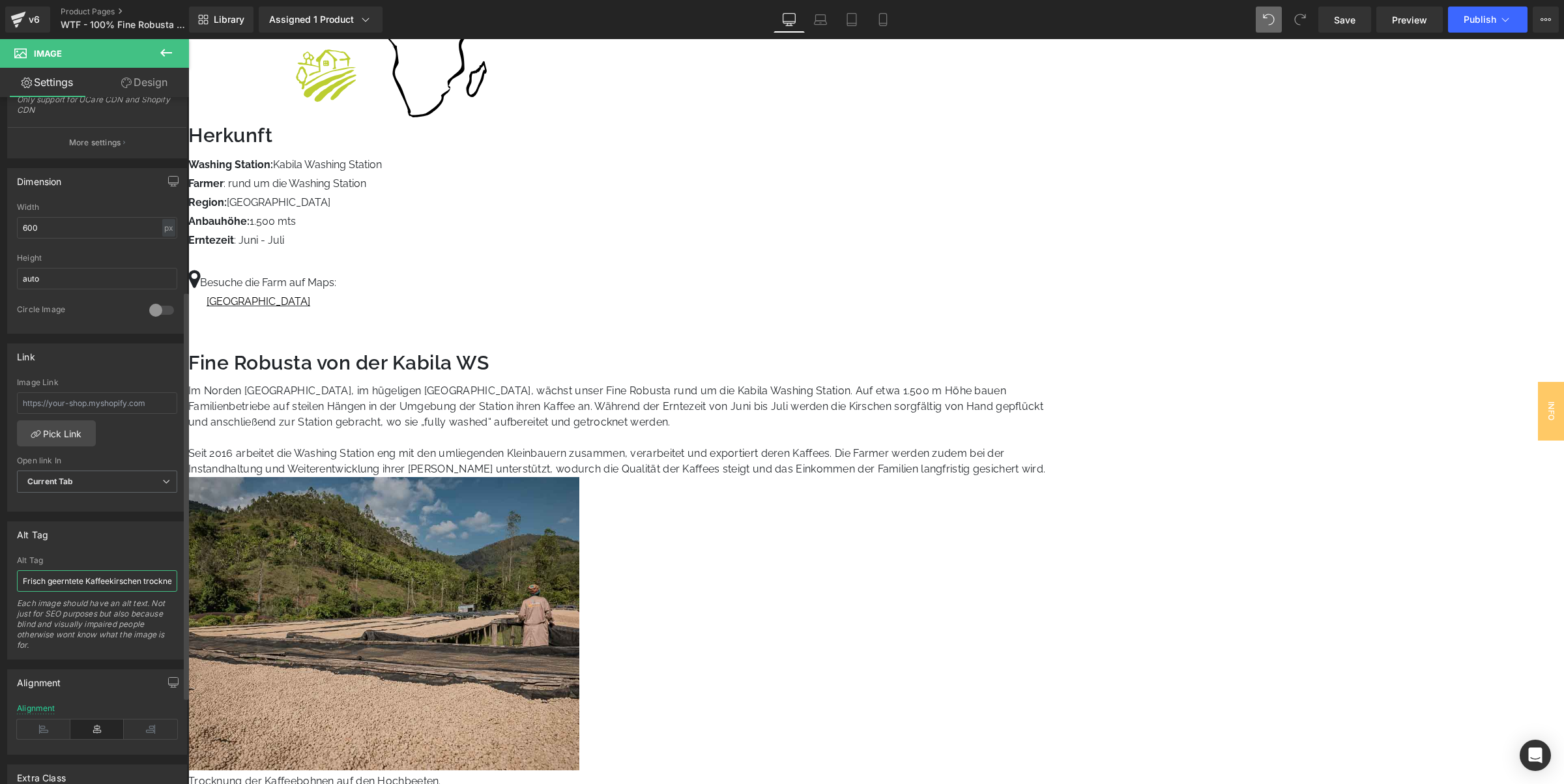
click at [86, 577] on input "Frisch geerntete Kaffeekirschen trocknen für 21 Tage auf erhöhten Trockenbetten…" at bounding box center [96, 581] width 160 height 22
click at [86, 578] on input "Frisch geerntete Kaffeekirschen trocknen für 21 Tage auf erhöhten Trockenbetten…" at bounding box center [96, 581] width 160 height 22
type input "https://ucarecdn.com/ca41da6e-7178-457c-ba3d-ed7428f506a0/-/format/auto/-/previ…"
paste input "Kaffeebohnen auf erhöhten Trockenbetten vor bewaldeten Hügeln im Gakenke Distri…"
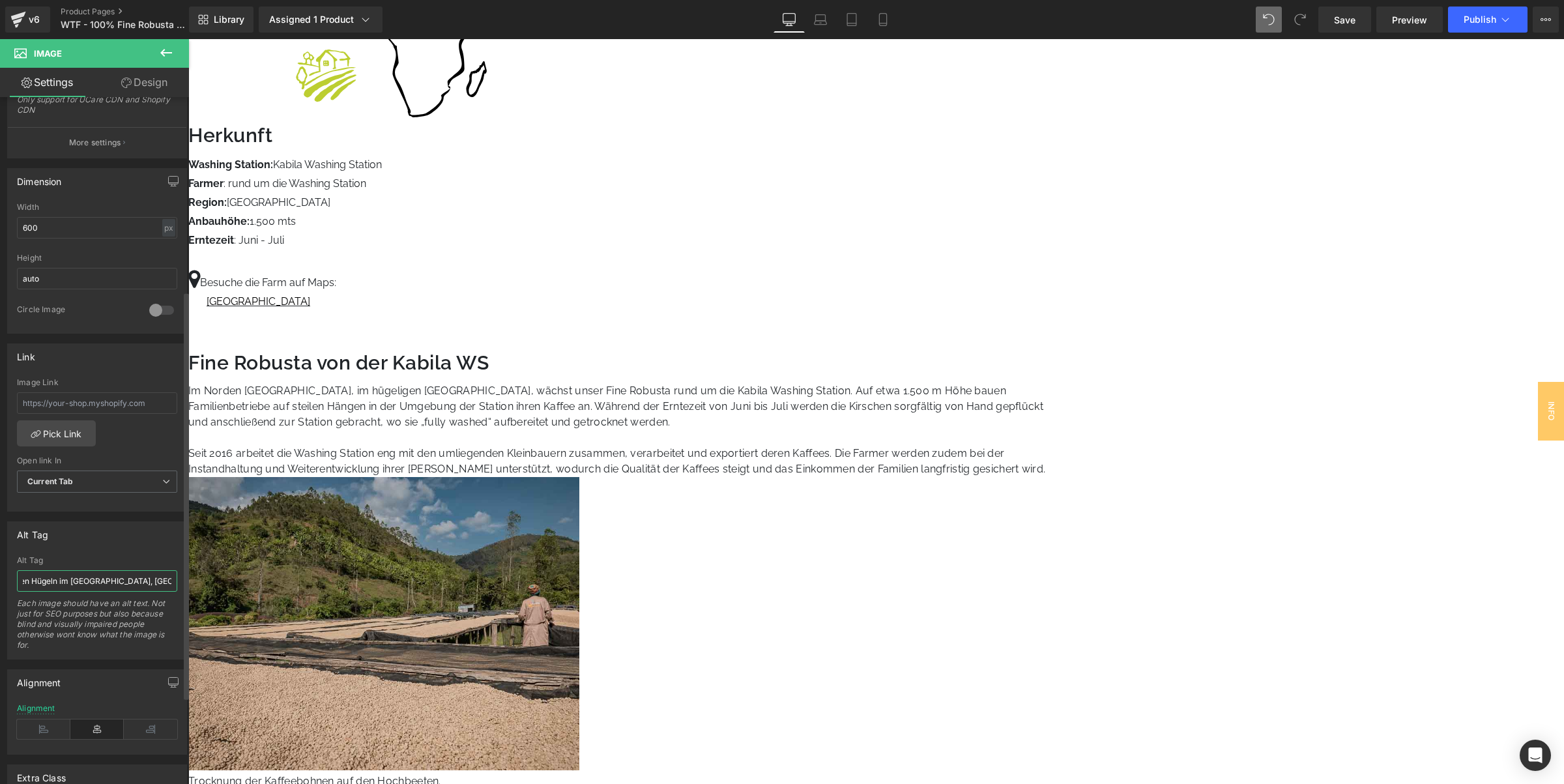
type input "Kaffeebohnen auf erhöhten Trockenbetten vor bewaldeten Hügeln im Gakenke Distri…"
click at [132, 545] on div "Alt Tag" at bounding box center [96, 534] width 179 height 25
click at [1052, 657] on button "›" at bounding box center [1031, 676] width 39 height 39
click at [227, 657] on button "‹" at bounding box center [208, 676] width 39 height 39
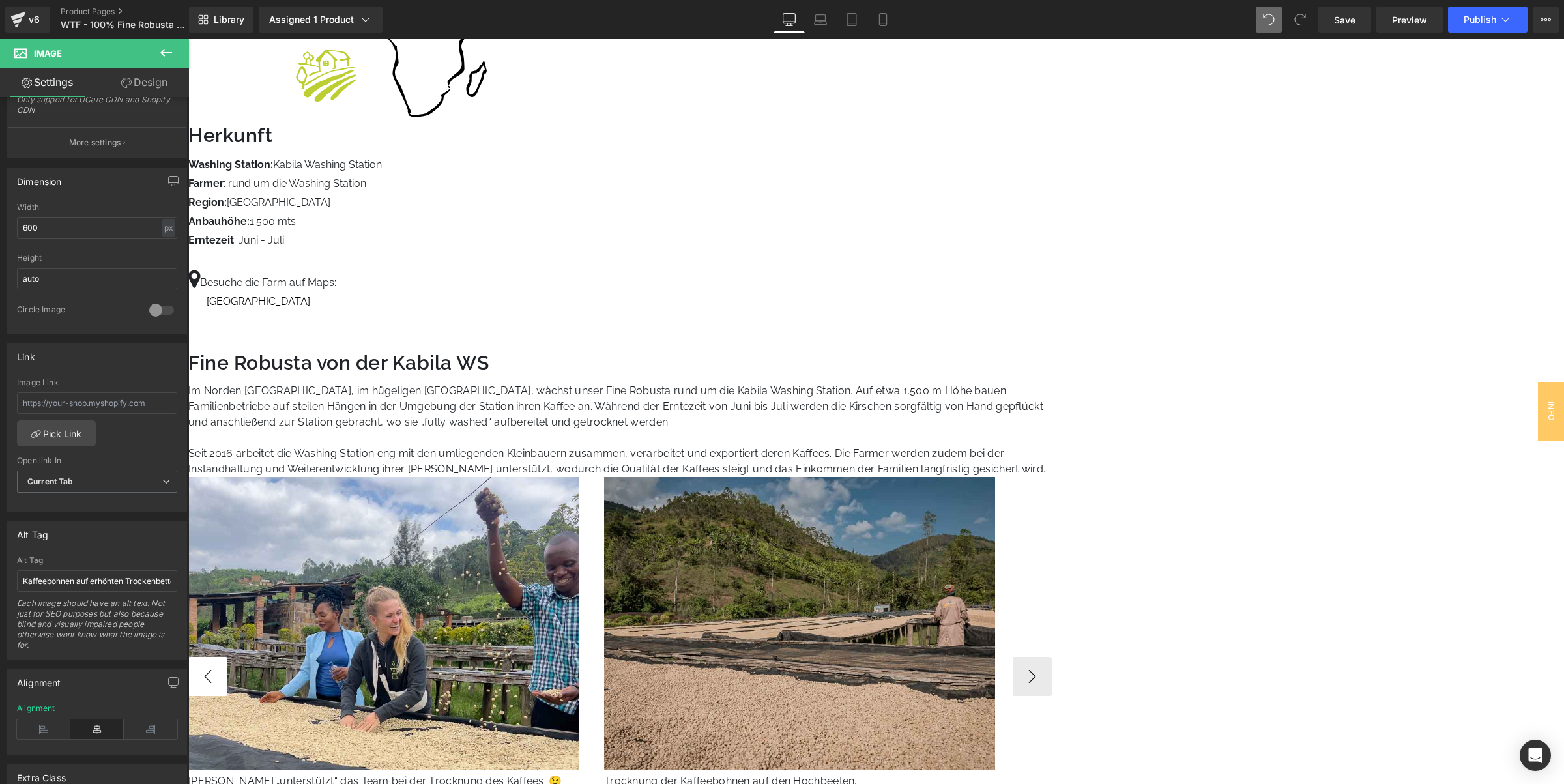
click at [227, 657] on button "‹" at bounding box center [208, 676] width 39 height 39
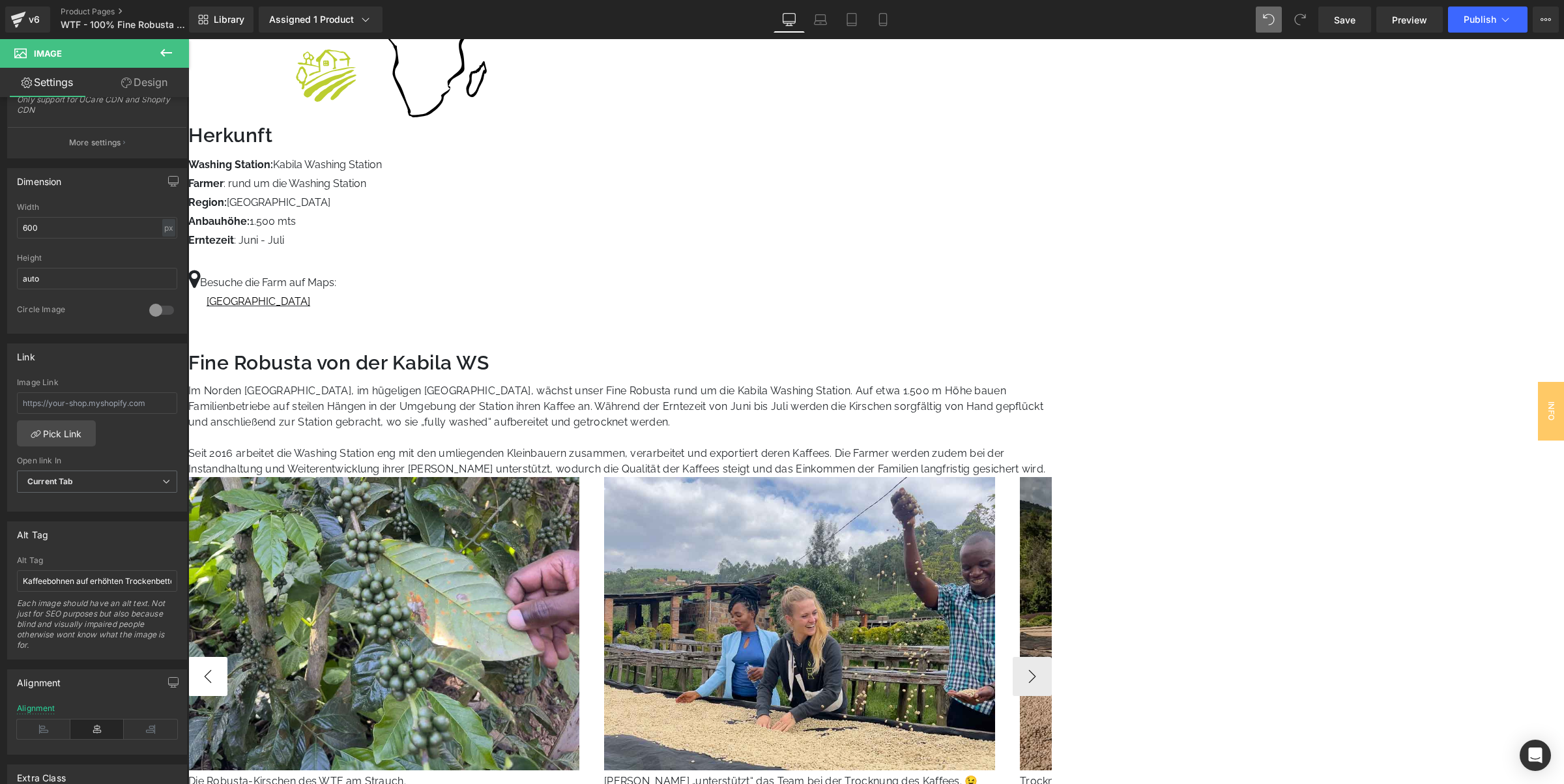
click at [227, 657] on button "‹" at bounding box center [208, 676] width 39 height 39
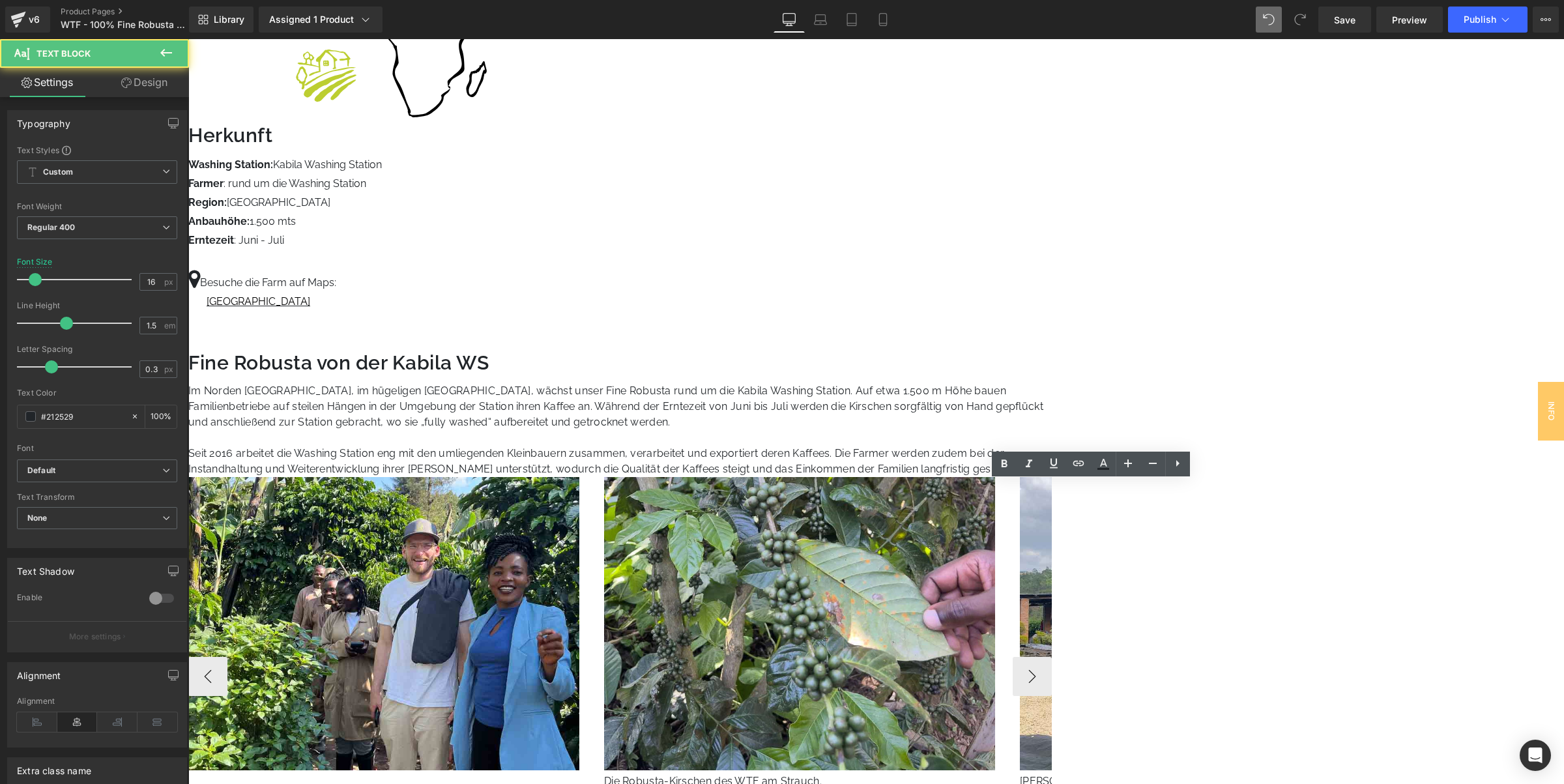
click at [579, 477] on img at bounding box center [384, 624] width 391 height 293
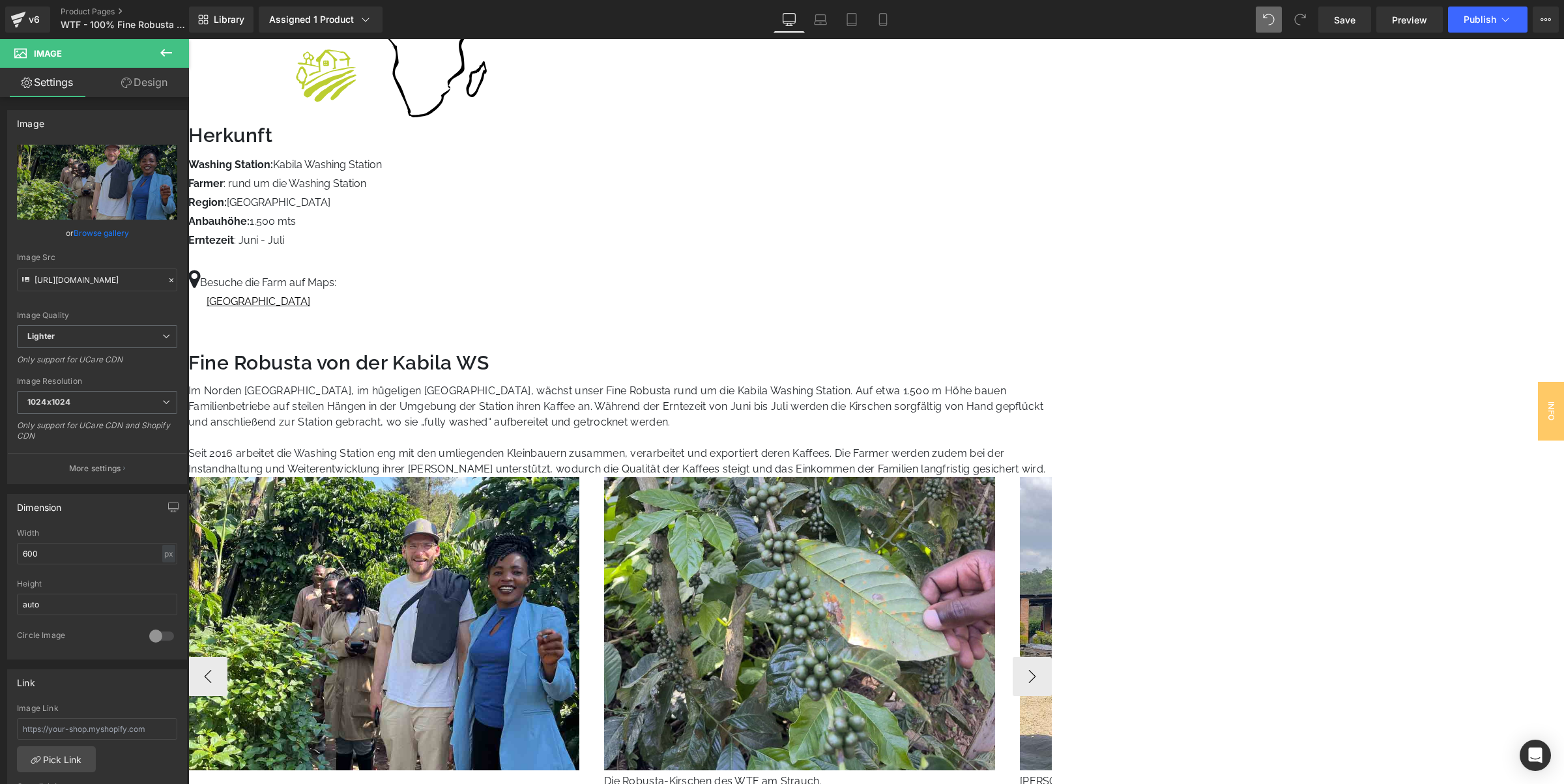
drag, startPoint x: 1236, startPoint y: 479, endPoint x: 1220, endPoint y: 349, distance: 131.0
click at [600, 477] on div "Image" at bounding box center [395, 626] width 413 height 299
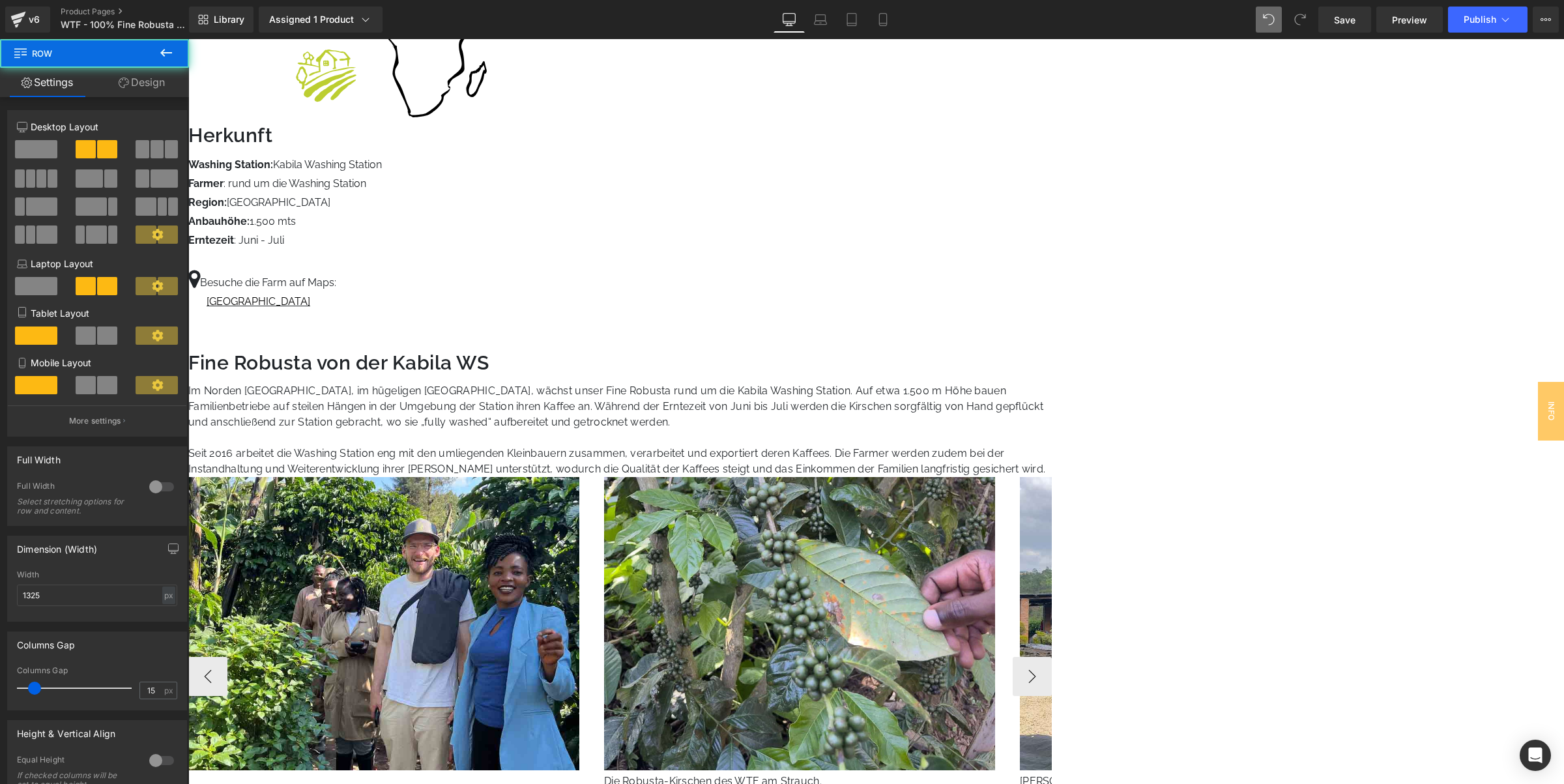
drag, startPoint x: 1283, startPoint y: 572, endPoint x: 1280, endPoint y: 516, distance: 56.1
click at [1052, 510] on div "Fine Robusta von der Kabila WS Heading Im Norden Ruandas, im hügeligen Gakenke …" at bounding box center [621, 618] width 864 height 530
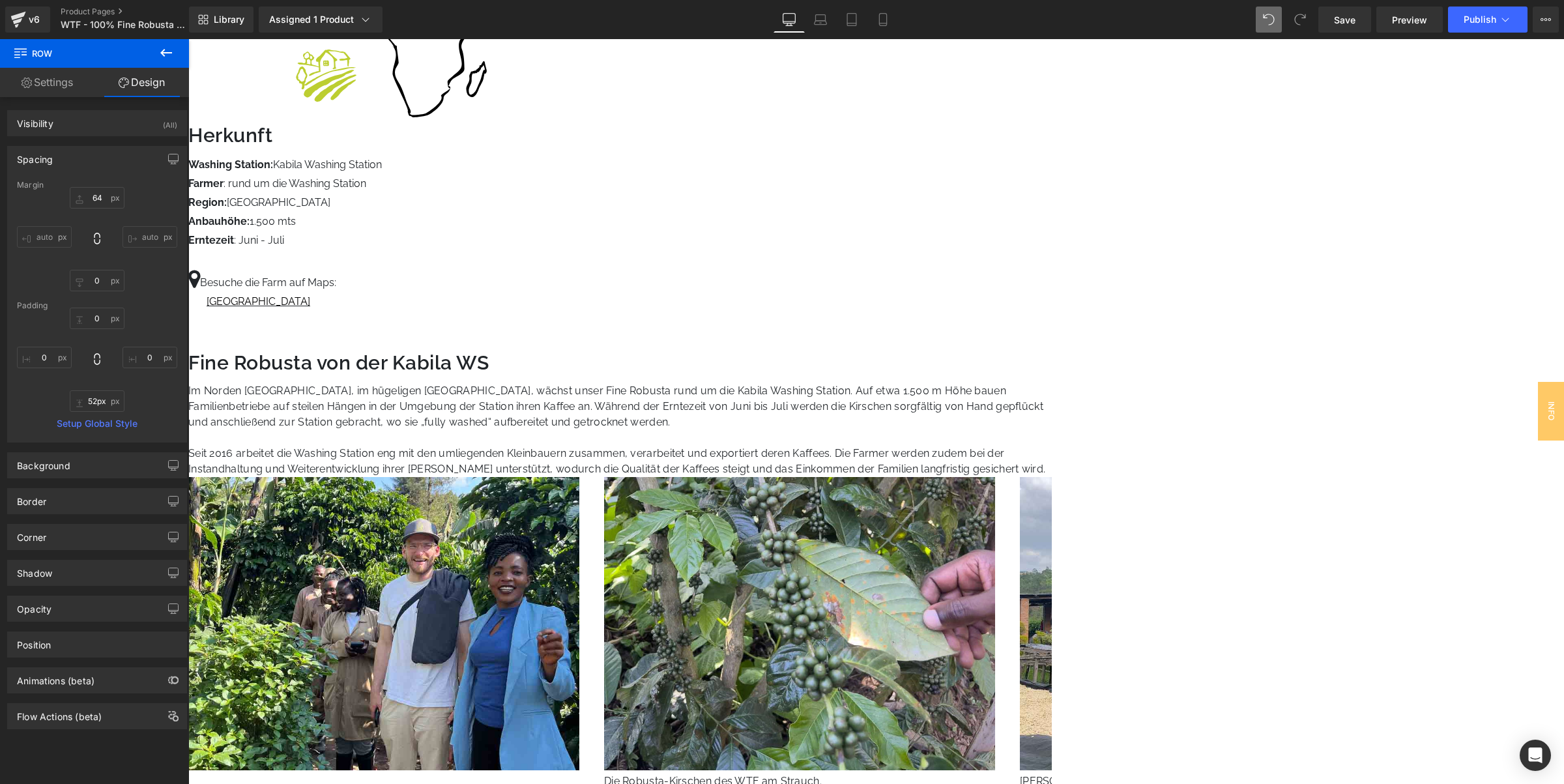
type input "53px"
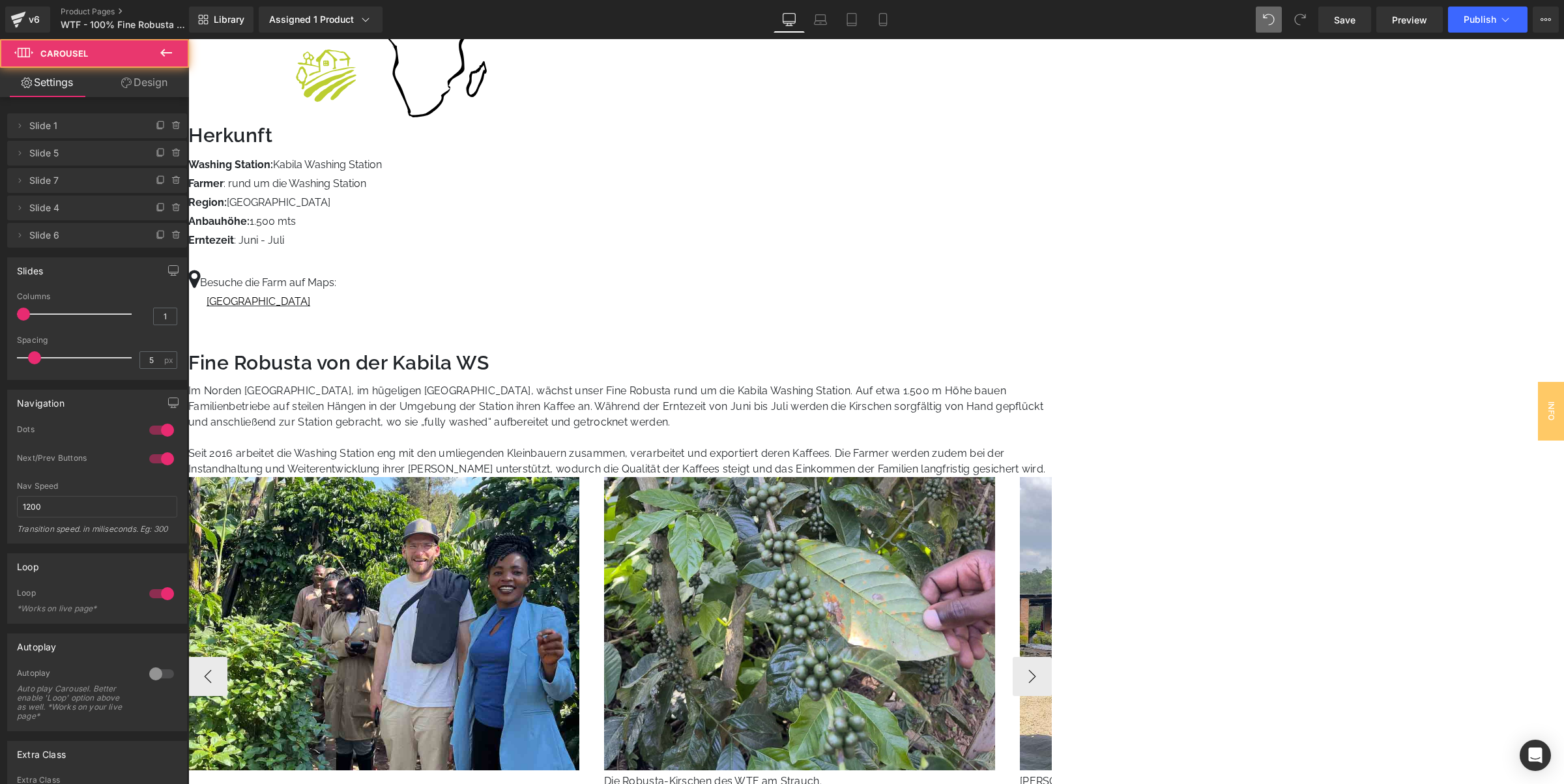
drag, startPoint x: 1279, startPoint y: 571, endPoint x: 1276, endPoint y: 524, distance: 47.1
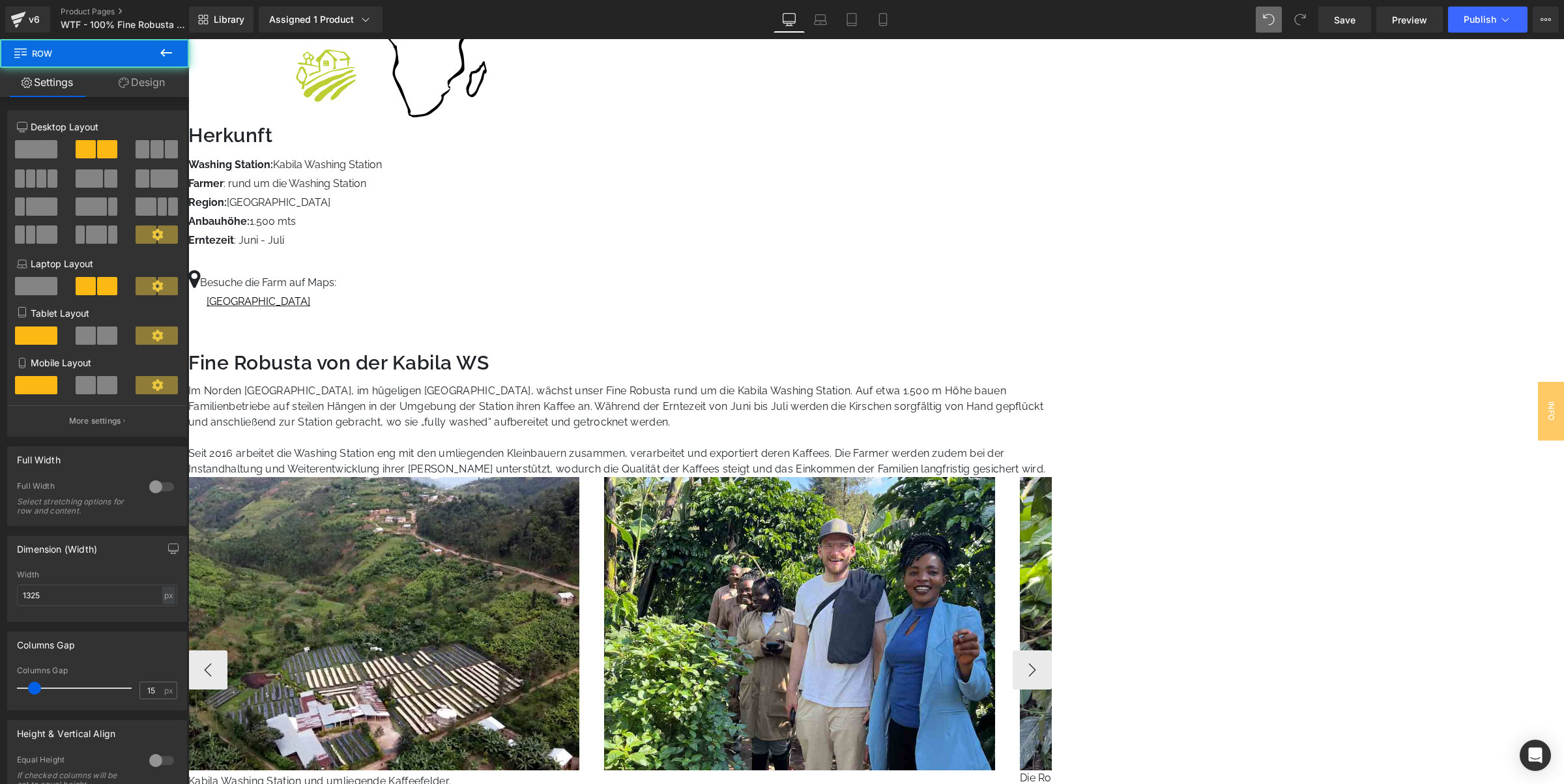
drag, startPoint x: 1191, startPoint y: 589, endPoint x: 1201, endPoint y: 472, distance: 117.4
click at [1052, 457] on div "Fine Robusta von der Kabila WS Heading Im Norden Ruandas, im hügeligen Gakenke …" at bounding box center [621, 611] width 864 height 517
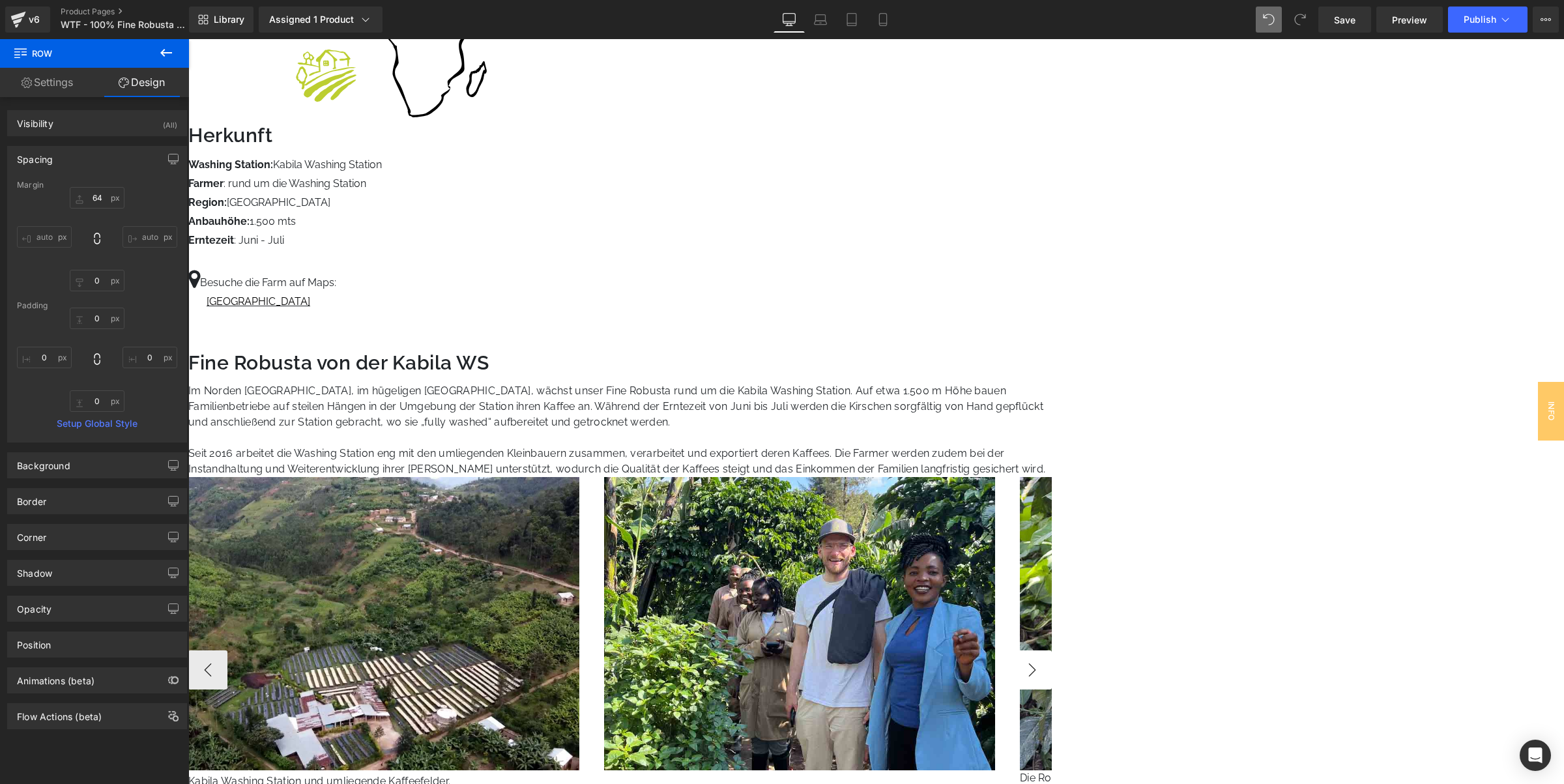
click at [1052, 650] on button "›" at bounding box center [1031, 669] width 39 height 39
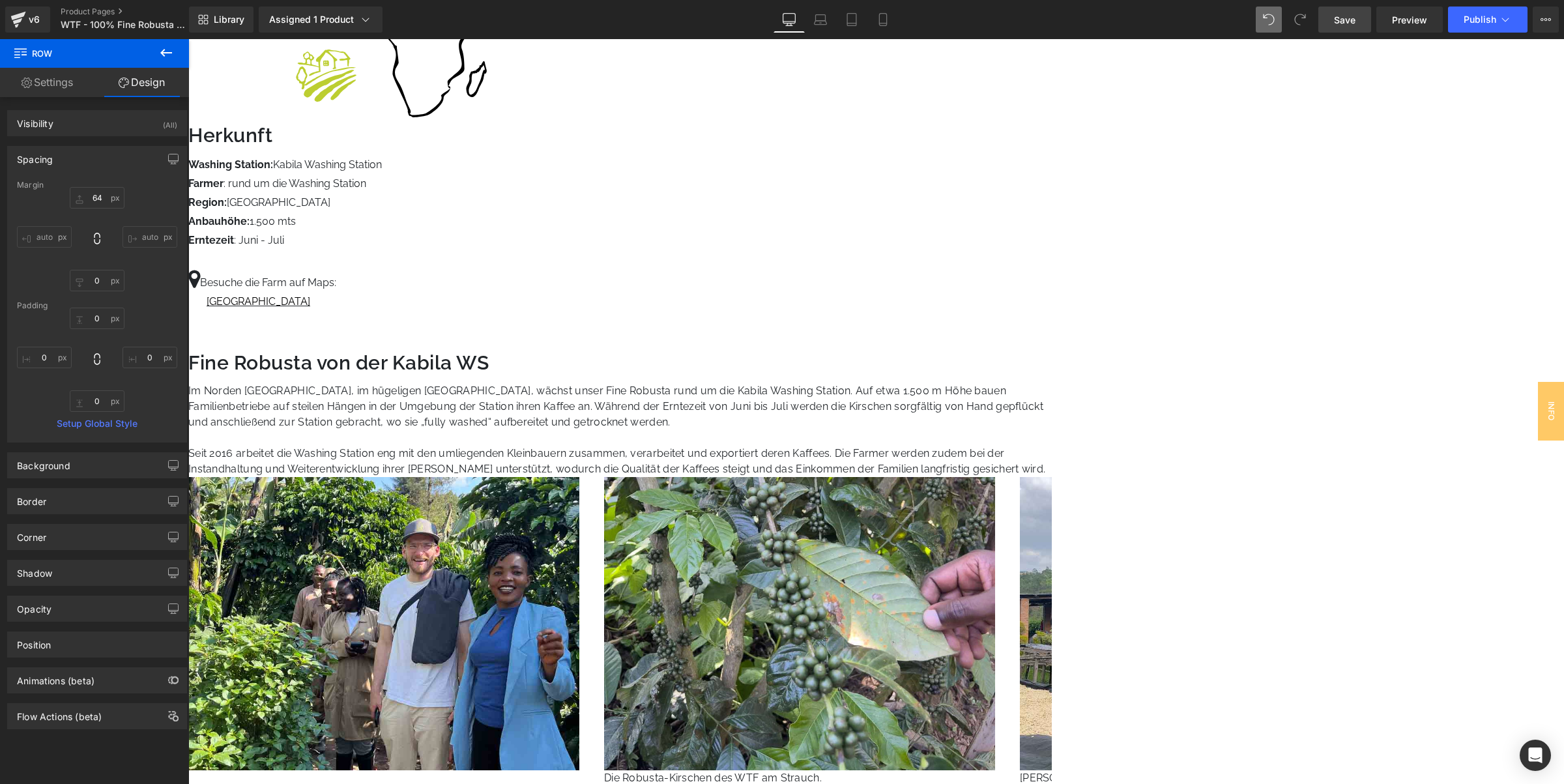
drag, startPoint x: 1337, startPoint y: 23, endPoint x: 1185, endPoint y: 10, distance: 152.6
click at [1337, 23] on span "Save" at bounding box center [1345, 20] width 22 height 13
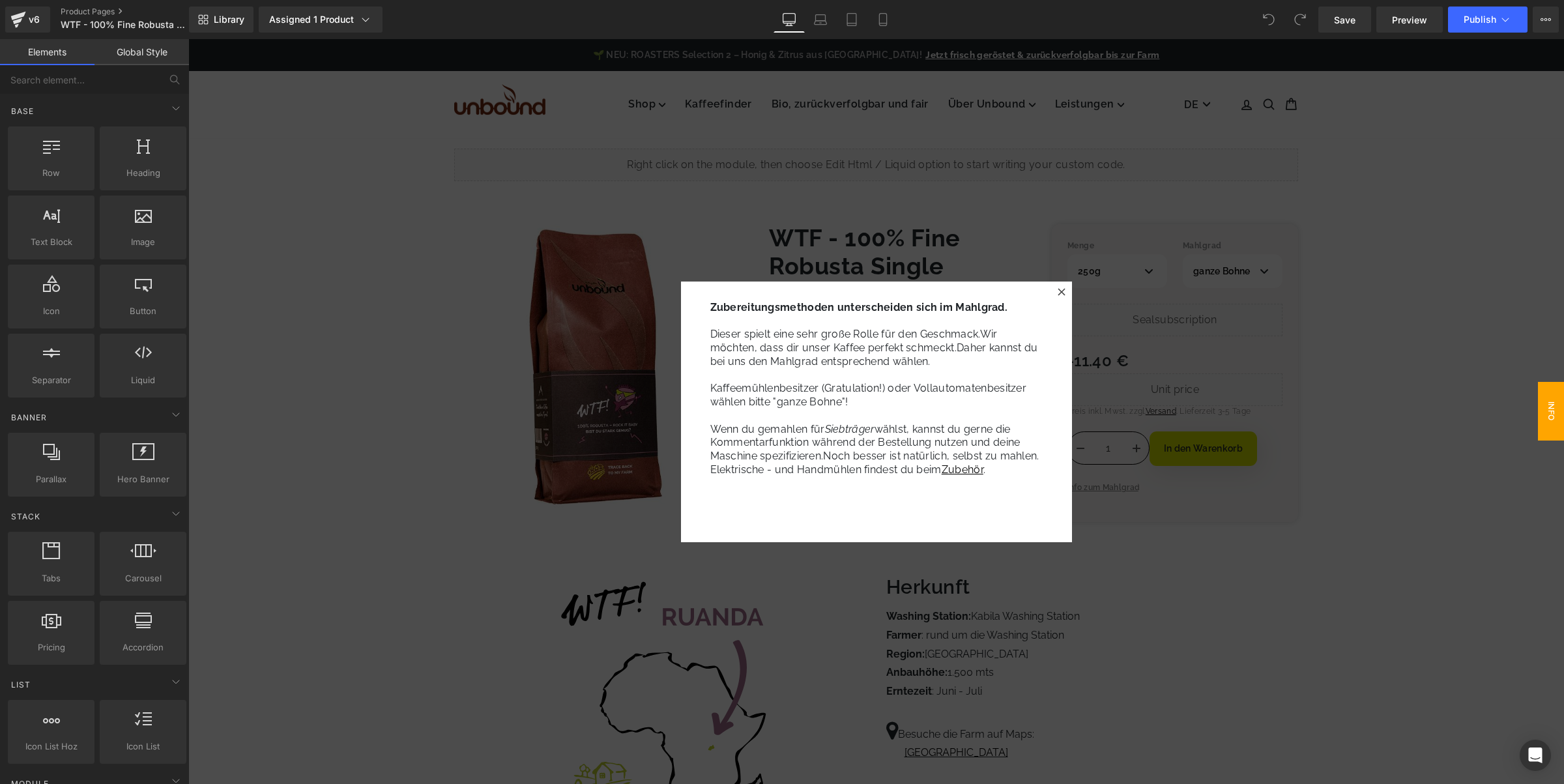
click at [1058, 288] on icon at bounding box center [1061, 291] width 8 height 8
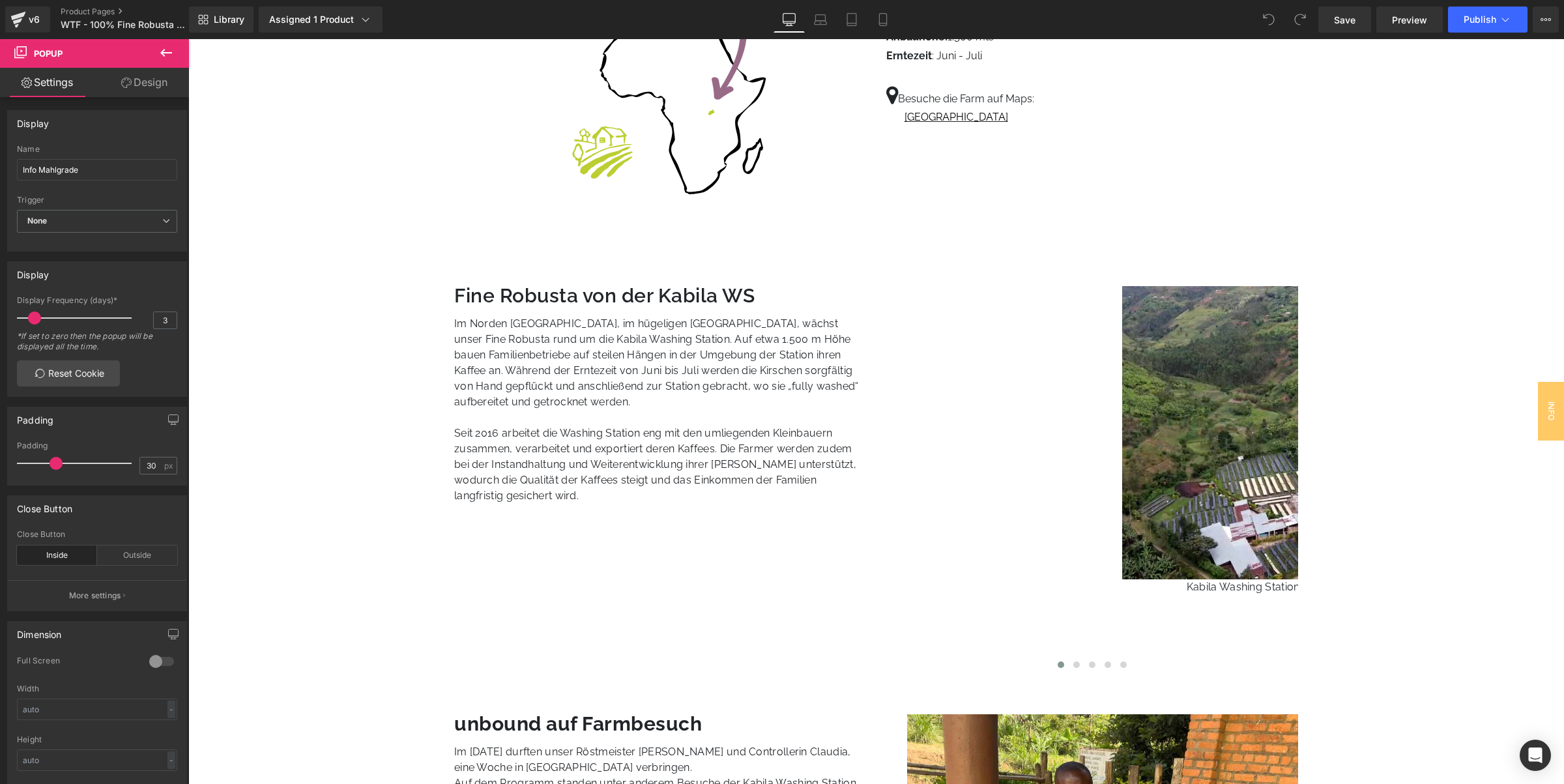
scroll to position [896, 0]
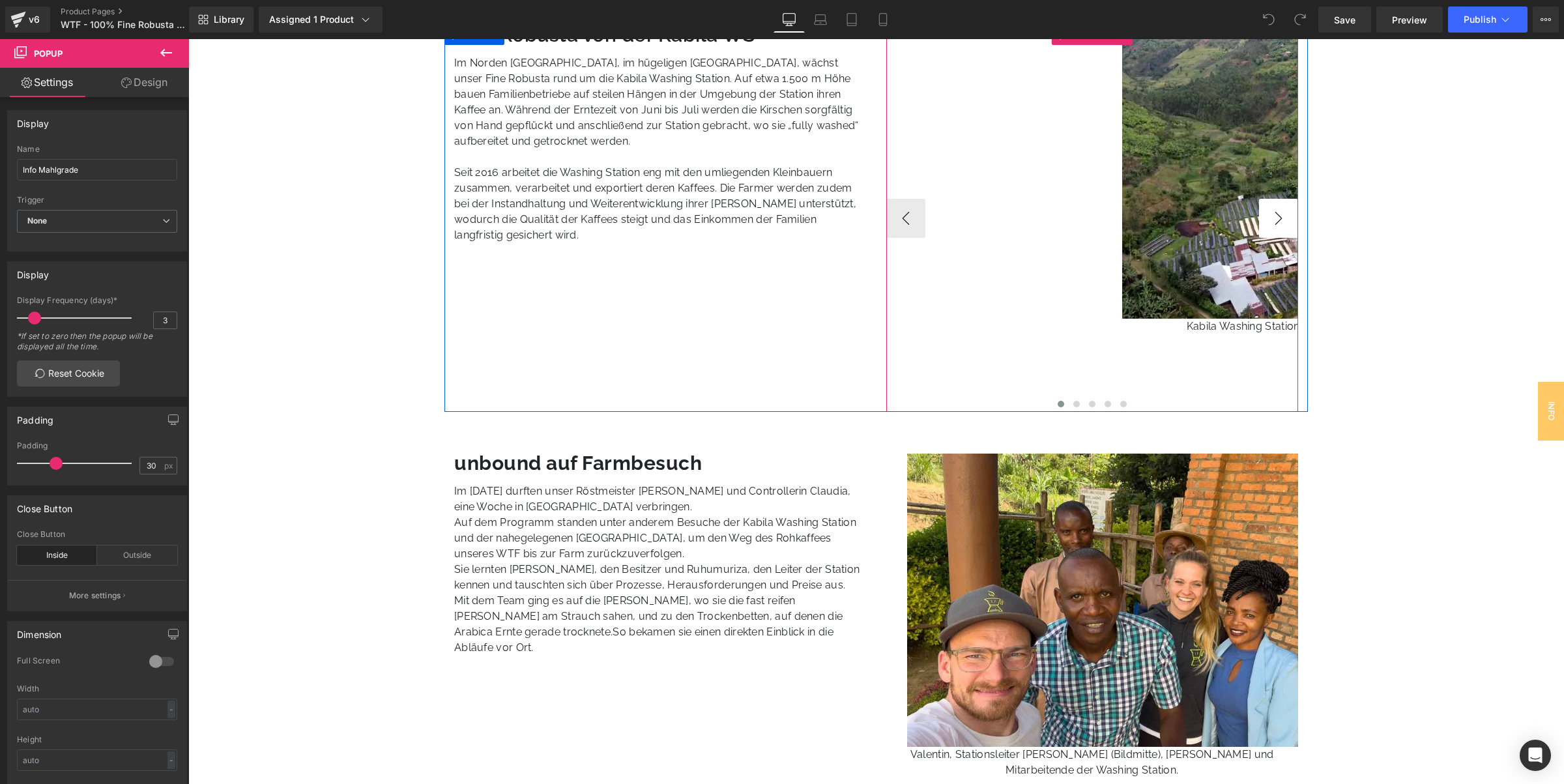
click at [1282, 217] on button "›" at bounding box center [1278, 218] width 39 height 39
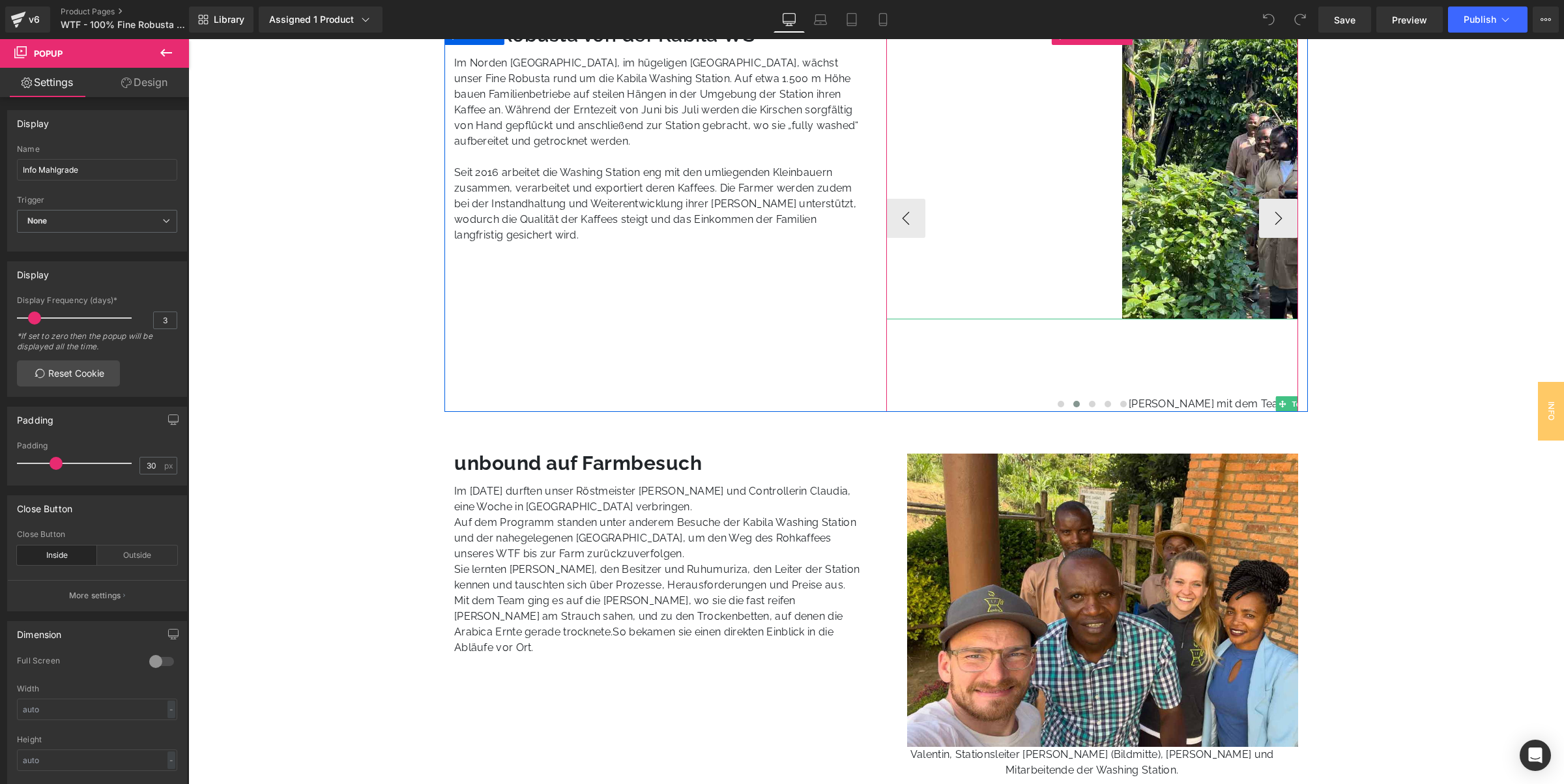
click at [1148, 361] on div "[PERSON_NAME] mit dem Team der Kabila Washing Station auf den Feldern." at bounding box center [1318, 365] width 864 height 93
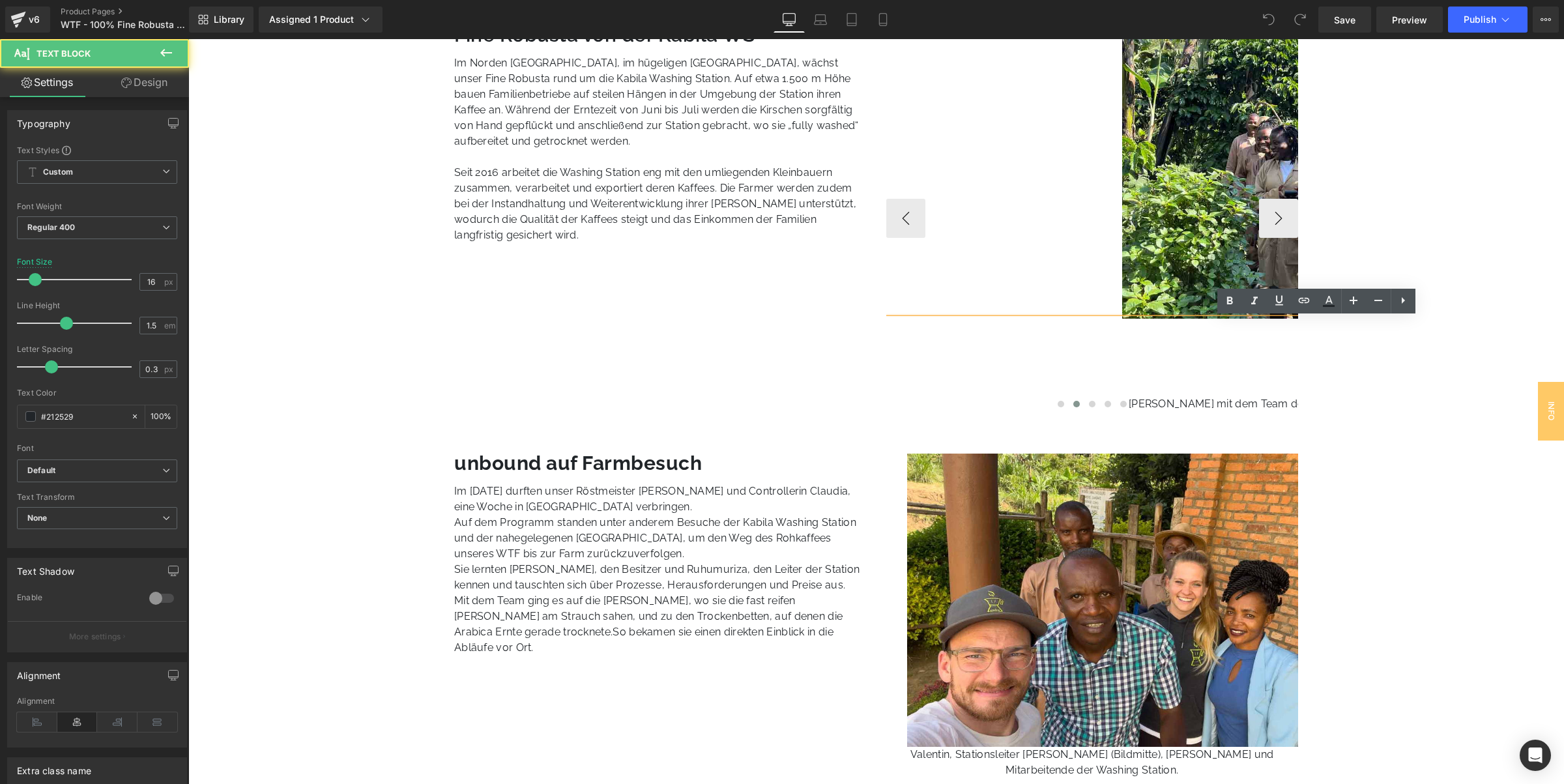
click at [1153, 402] on div at bounding box center [1093, 405] width 413 height 16
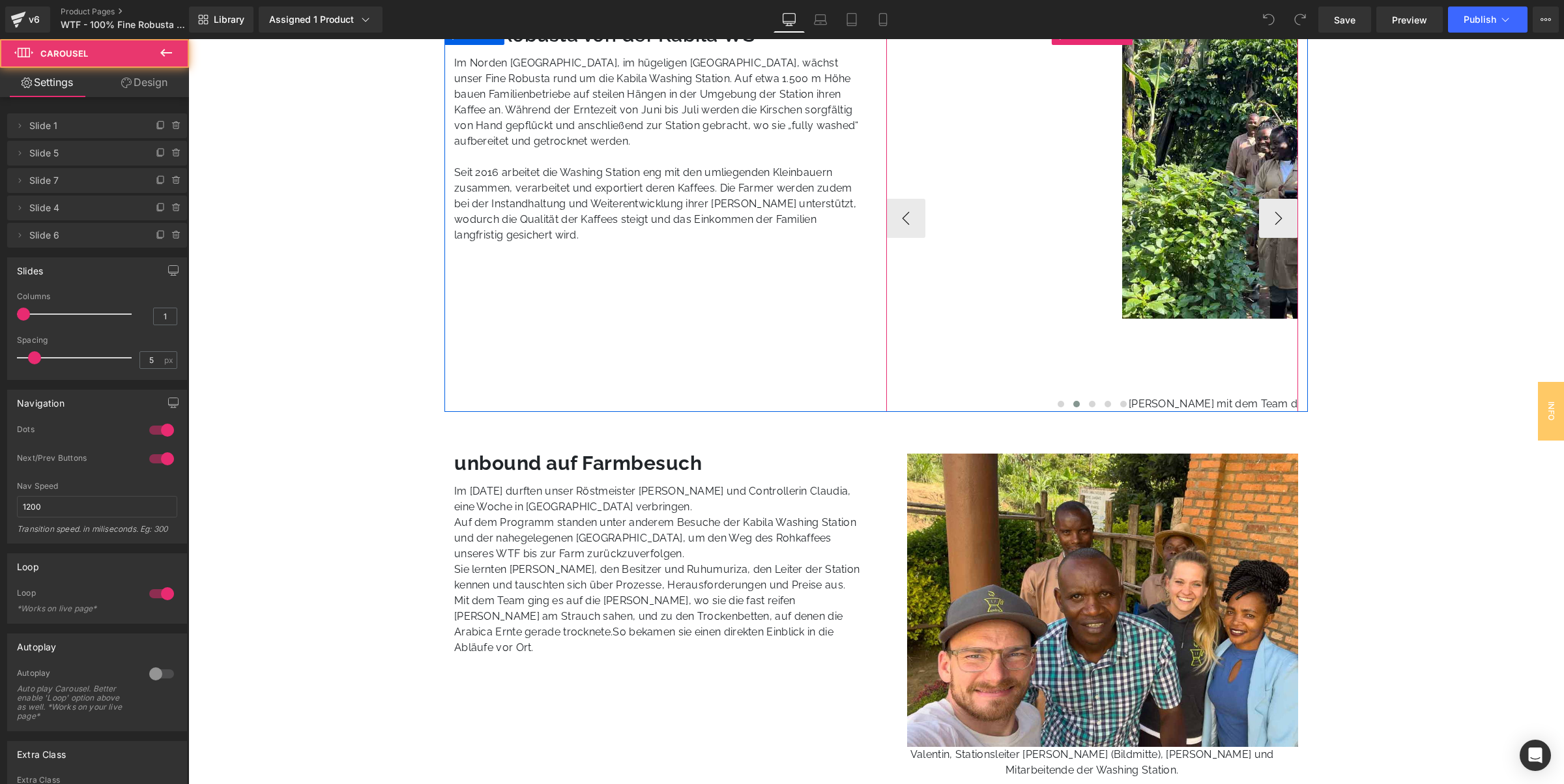
click at [1150, 402] on div at bounding box center [1093, 405] width 413 height 16
click at [1173, 397] on div at bounding box center [1093, 405] width 413 height 16
click at [1174, 397] on div at bounding box center [1093, 405] width 413 height 16
click at [1183, 352] on div "[PERSON_NAME] mit dem Team der Kabila Washing Station auf den Feldern." at bounding box center [1318, 365] width 864 height 93
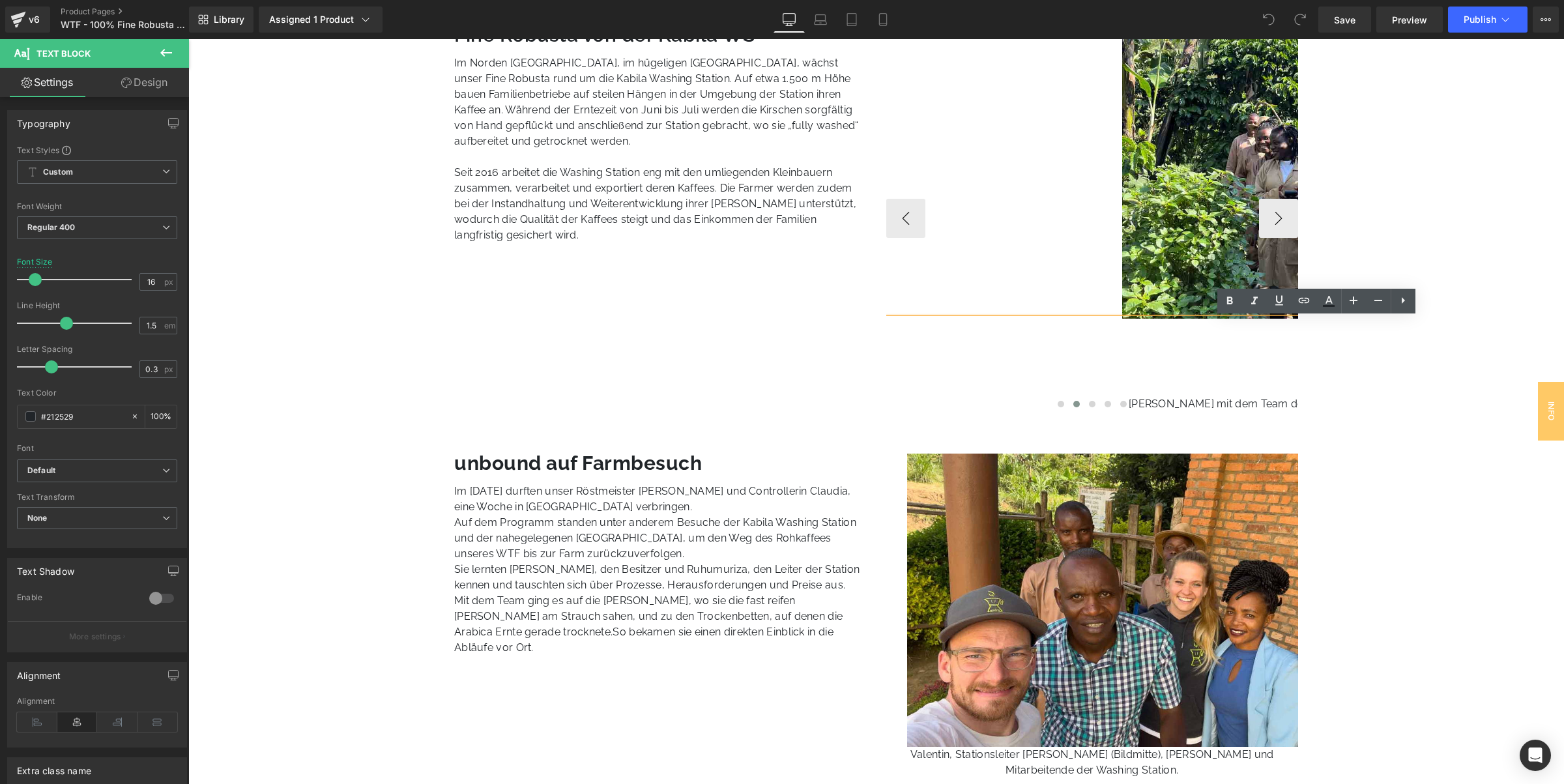
click at [1183, 352] on div "[PERSON_NAME] mit dem Team der Kabila Washing Station auf den Feldern." at bounding box center [1318, 365] width 864 height 93
click at [1151, 399] on div at bounding box center [1093, 405] width 413 height 16
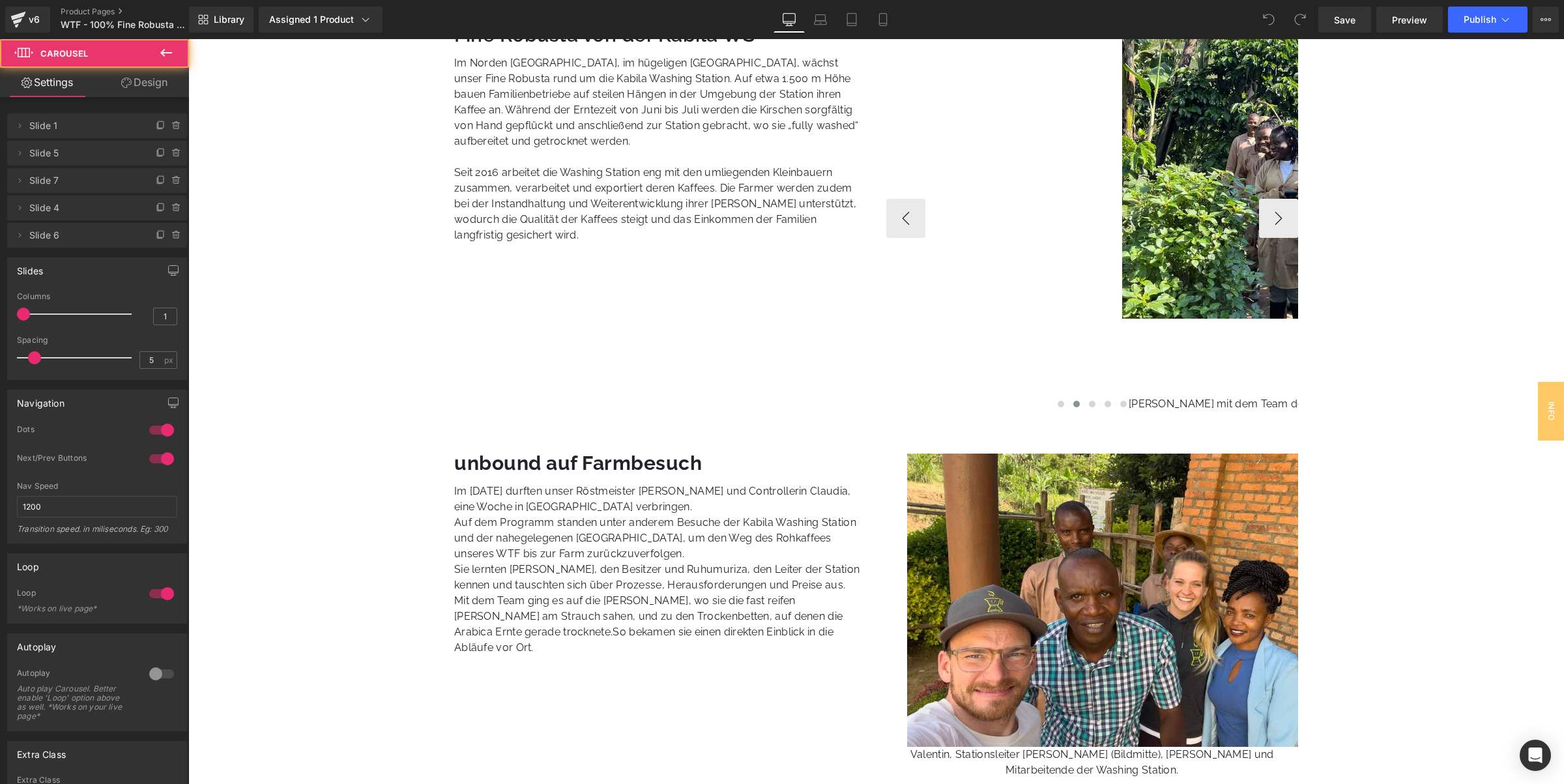
click at [1178, 382] on div "[PERSON_NAME] mit dem Team der Kabila Washing Station auf den Feldern." at bounding box center [1318, 365] width 864 height 93
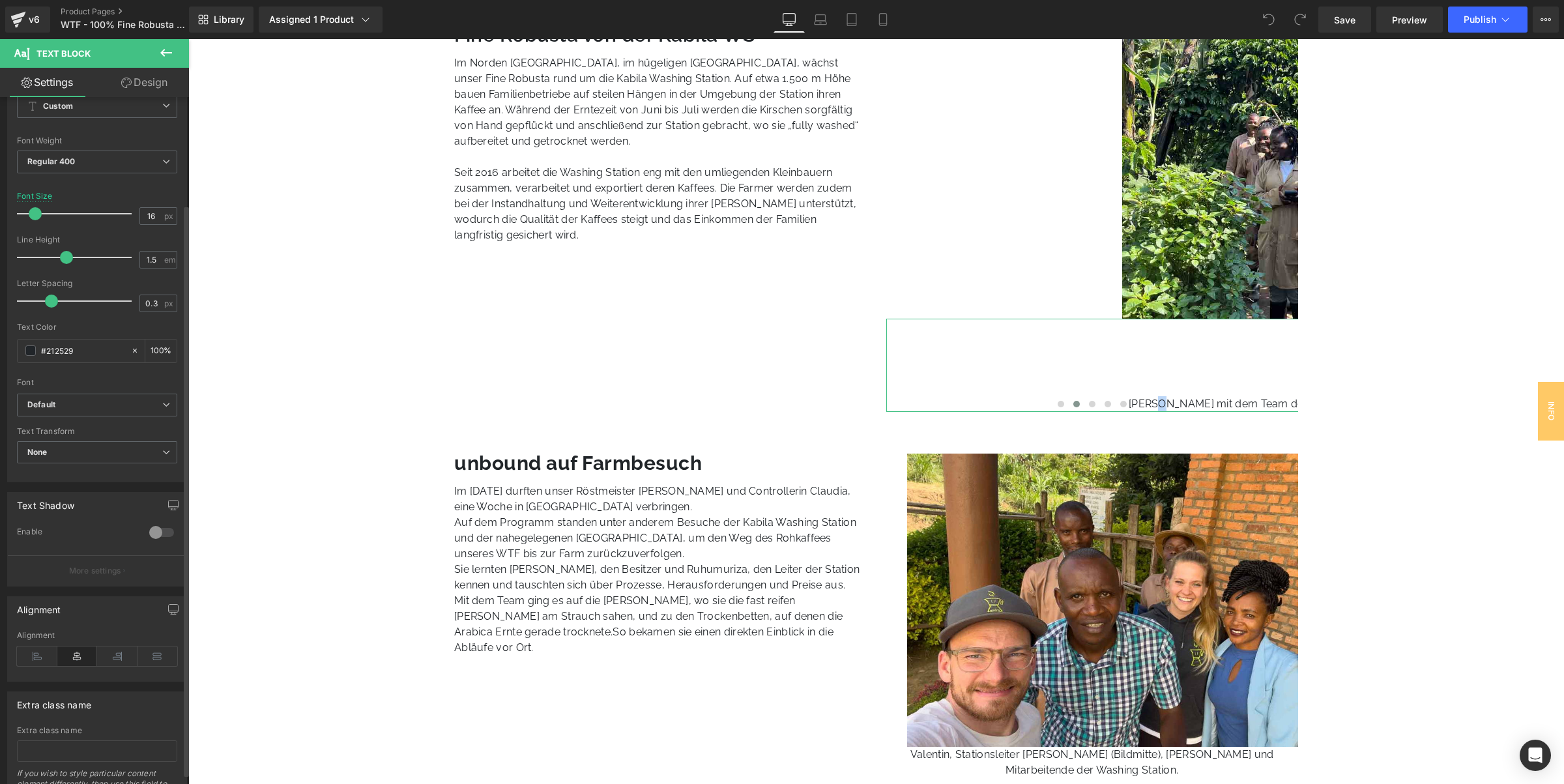
scroll to position [141, 0]
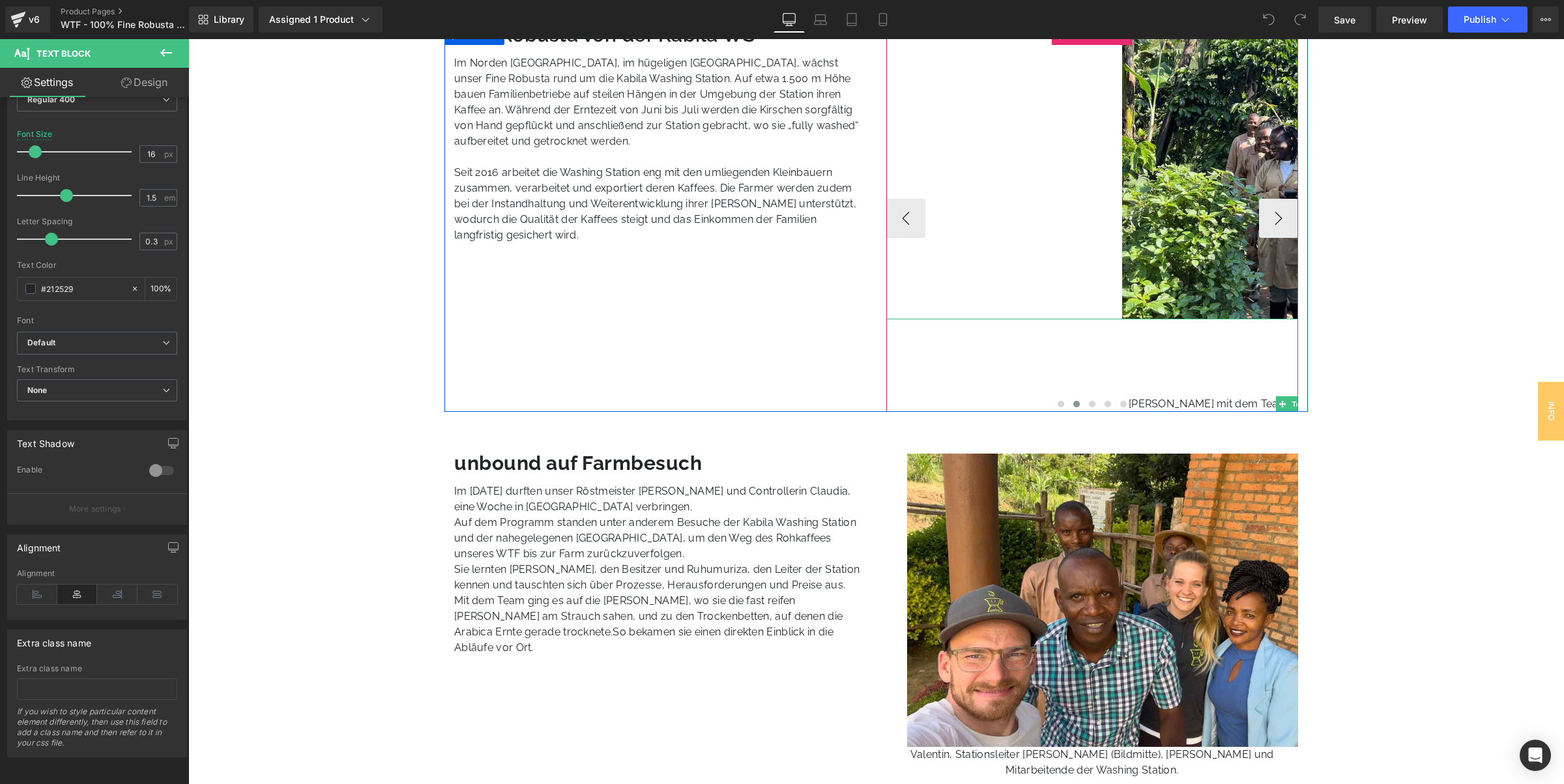
click at [1136, 378] on div "[PERSON_NAME] mit dem Team der Kabila Washing Station auf den Feldern." at bounding box center [1318, 365] width 864 height 93
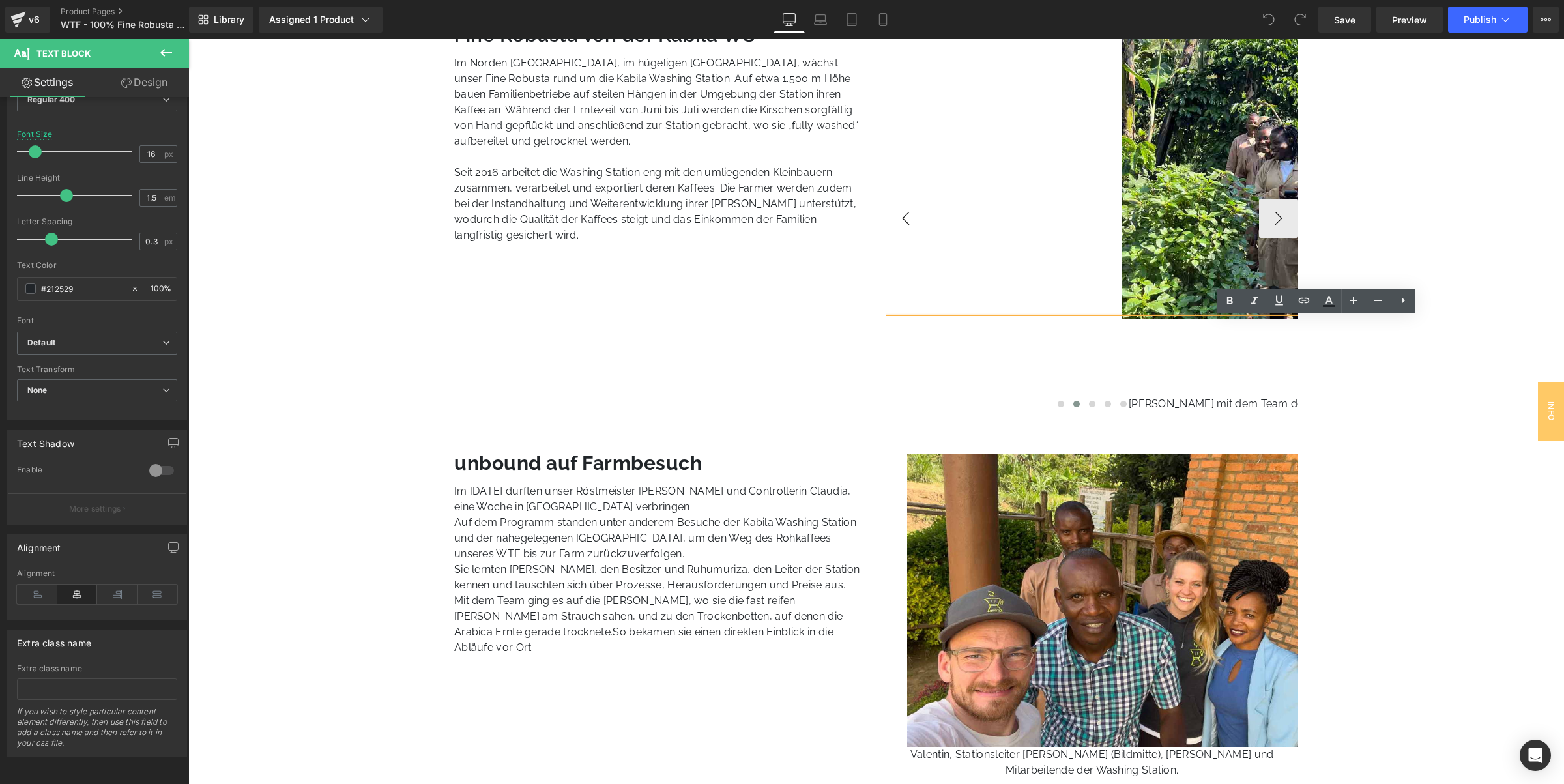
click at [898, 215] on button "‹" at bounding box center [906, 218] width 39 height 39
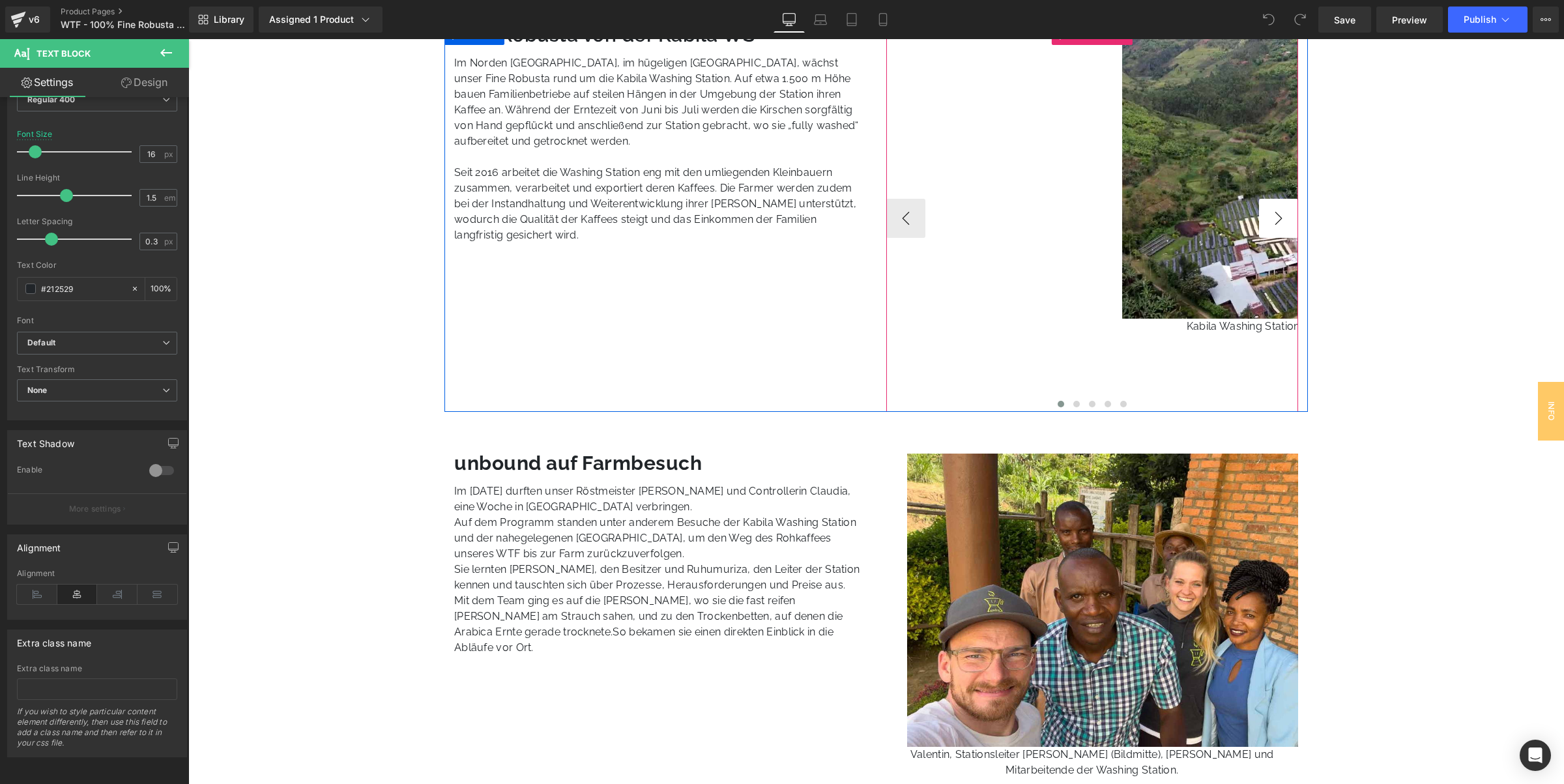
click at [1290, 214] on button "›" at bounding box center [1278, 218] width 39 height 39
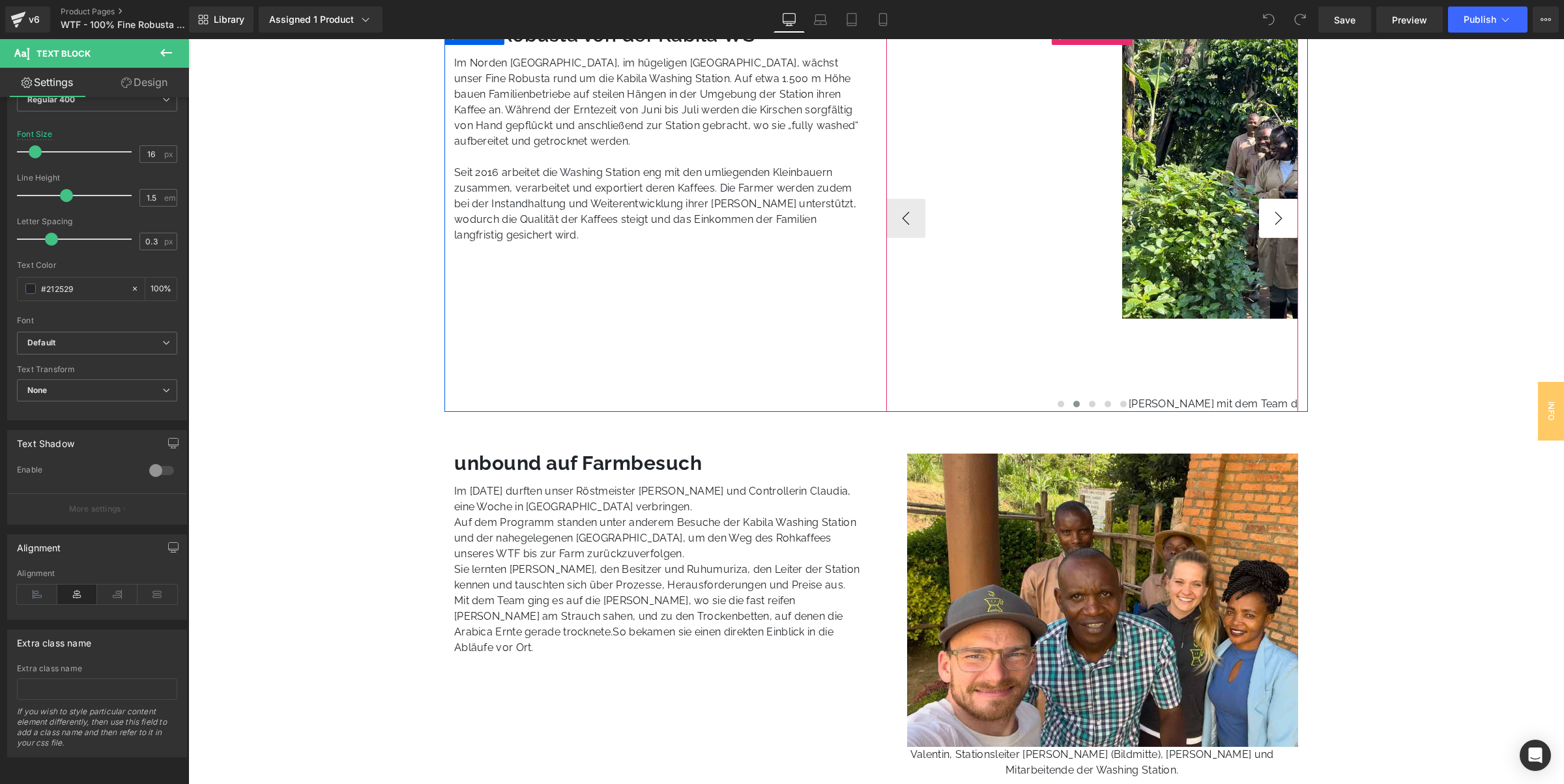
click at [1288, 215] on button "›" at bounding box center [1278, 218] width 39 height 39
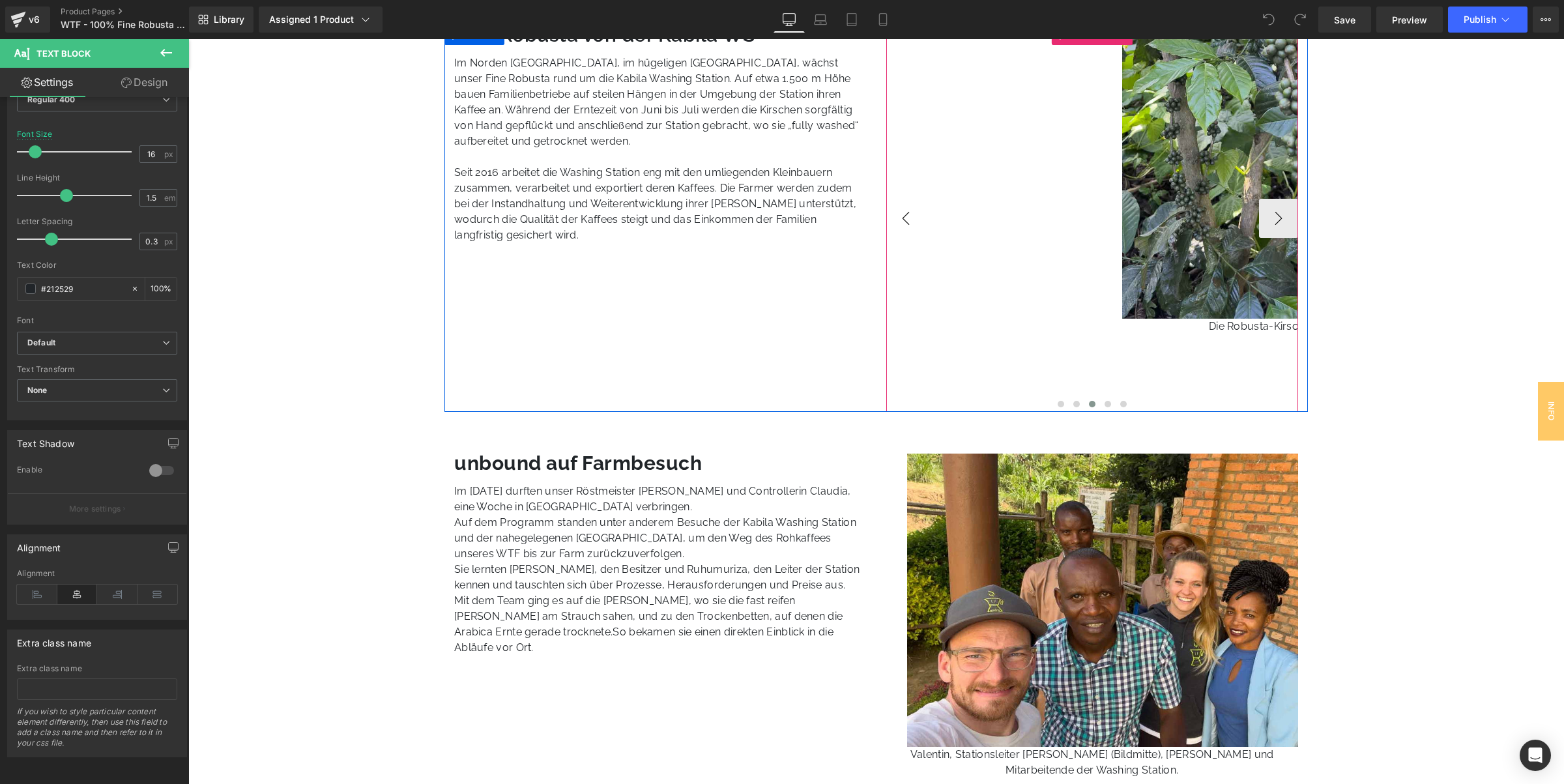
click at [912, 226] on button "‹" at bounding box center [906, 218] width 39 height 39
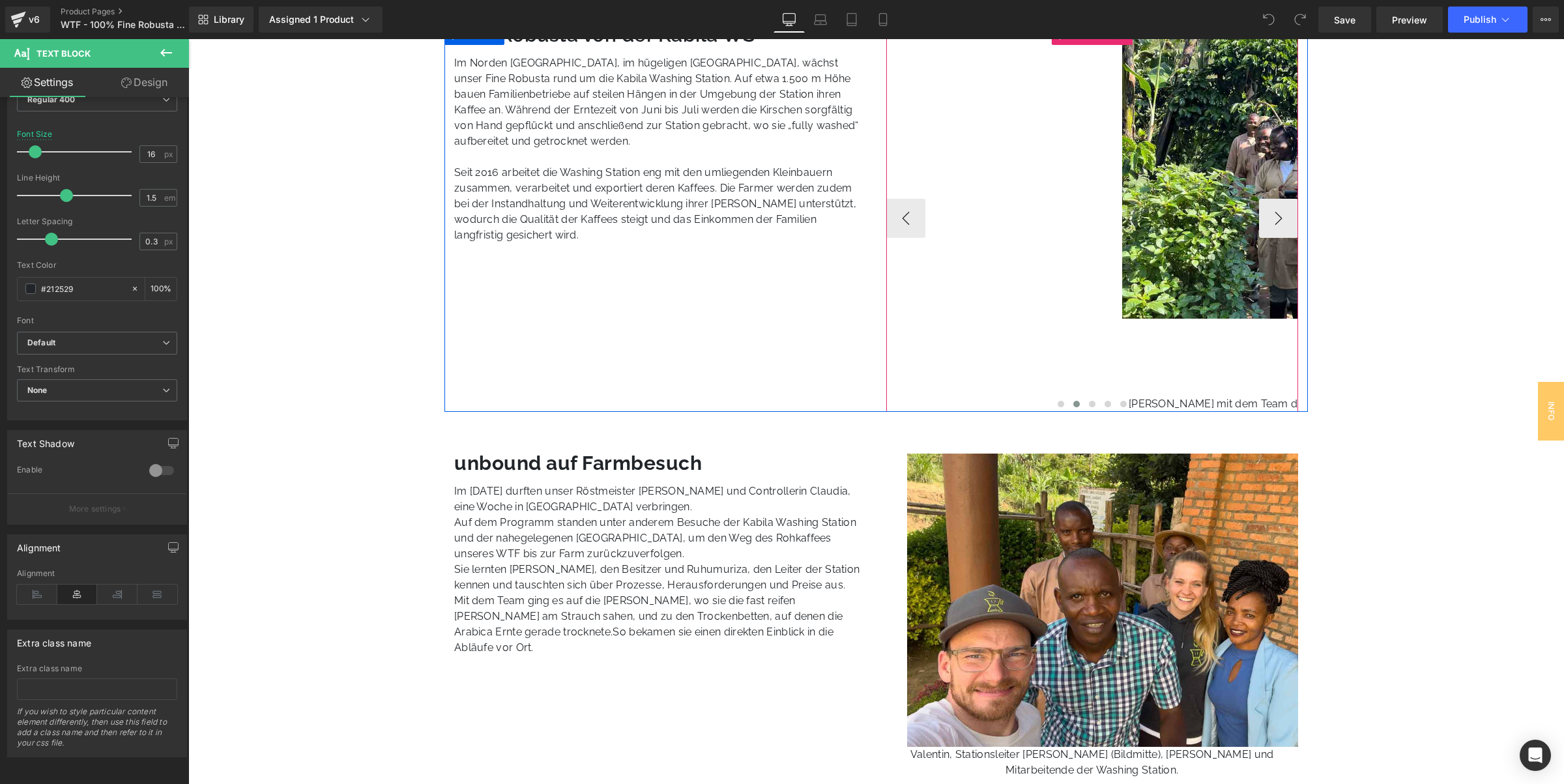
click at [1285, 402] on div at bounding box center [1093, 405] width 413 height 16
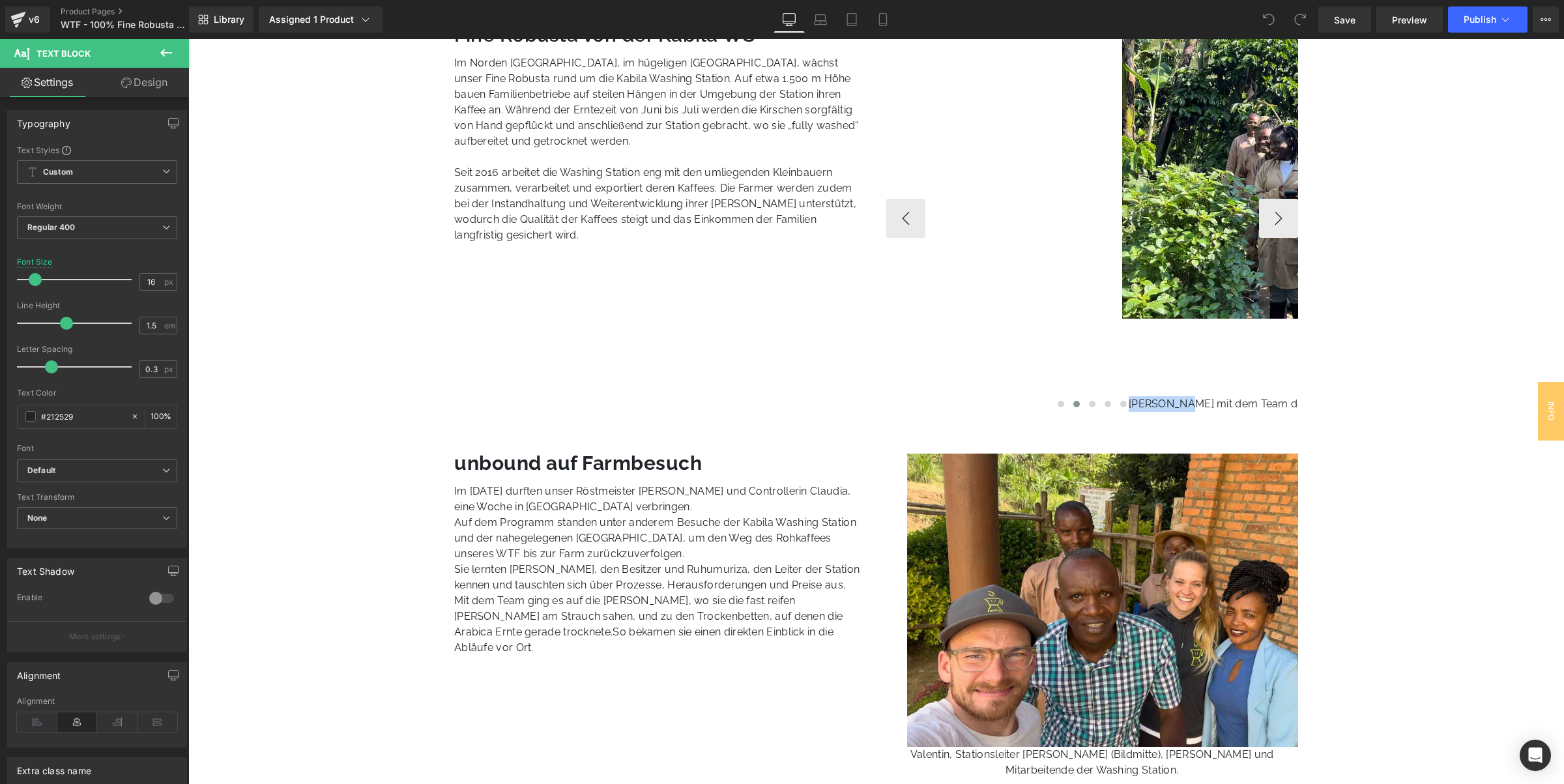
drag, startPoint x: 1181, startPoint y: 372, endPoint x: 1070, endPoint y: 378, distance: 111.2
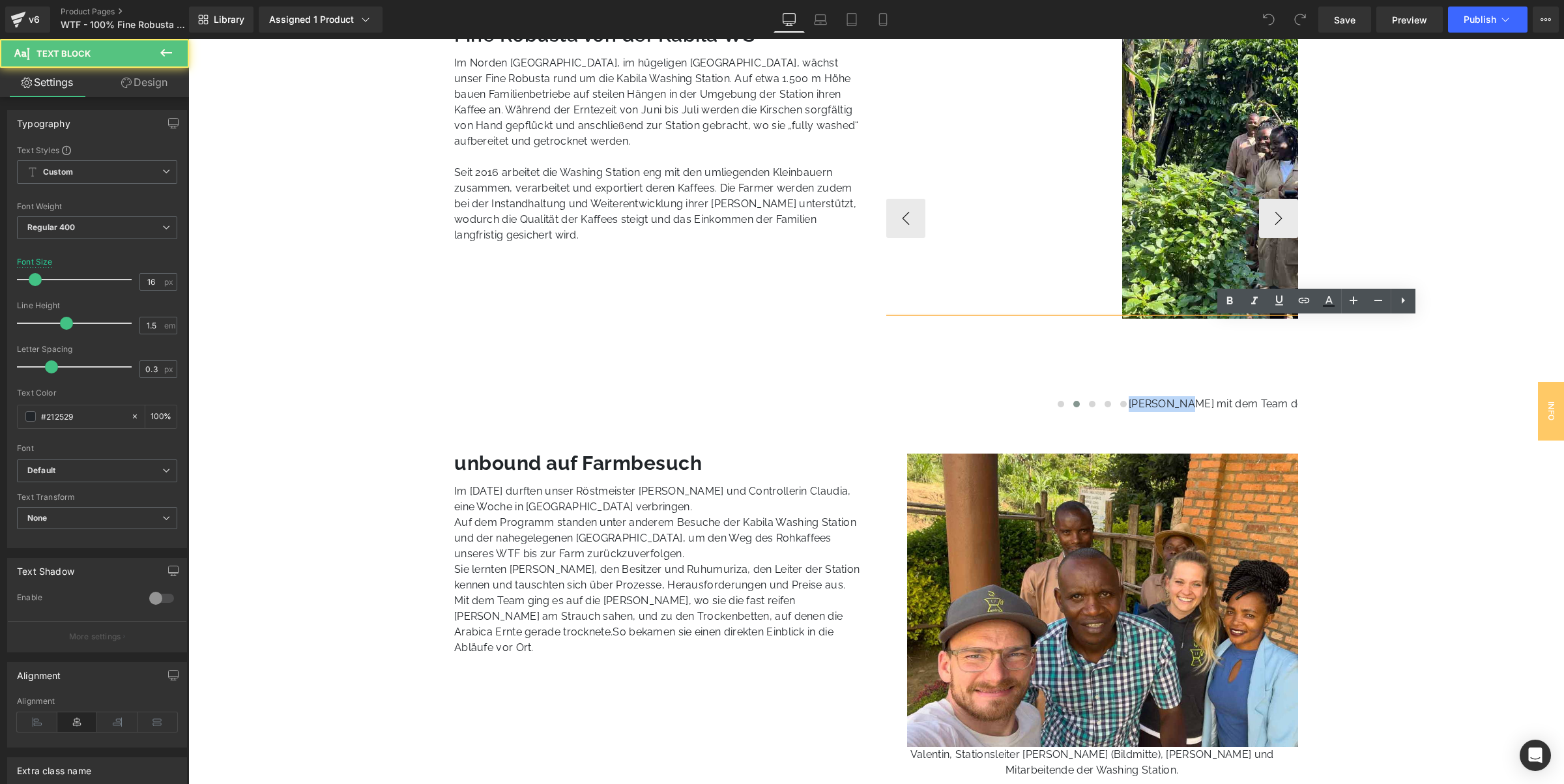
drag, startPoint x: 1153, startPoint y: 352, endPoint x: 1166, endPoint y: 352, distance: 13.0
click at [1156, 352] on div "[PERSON_NAME] mit dem Team der Kabila Washing Station auf den Feldern." at bounding box center [1318, 365] width 864 height 93
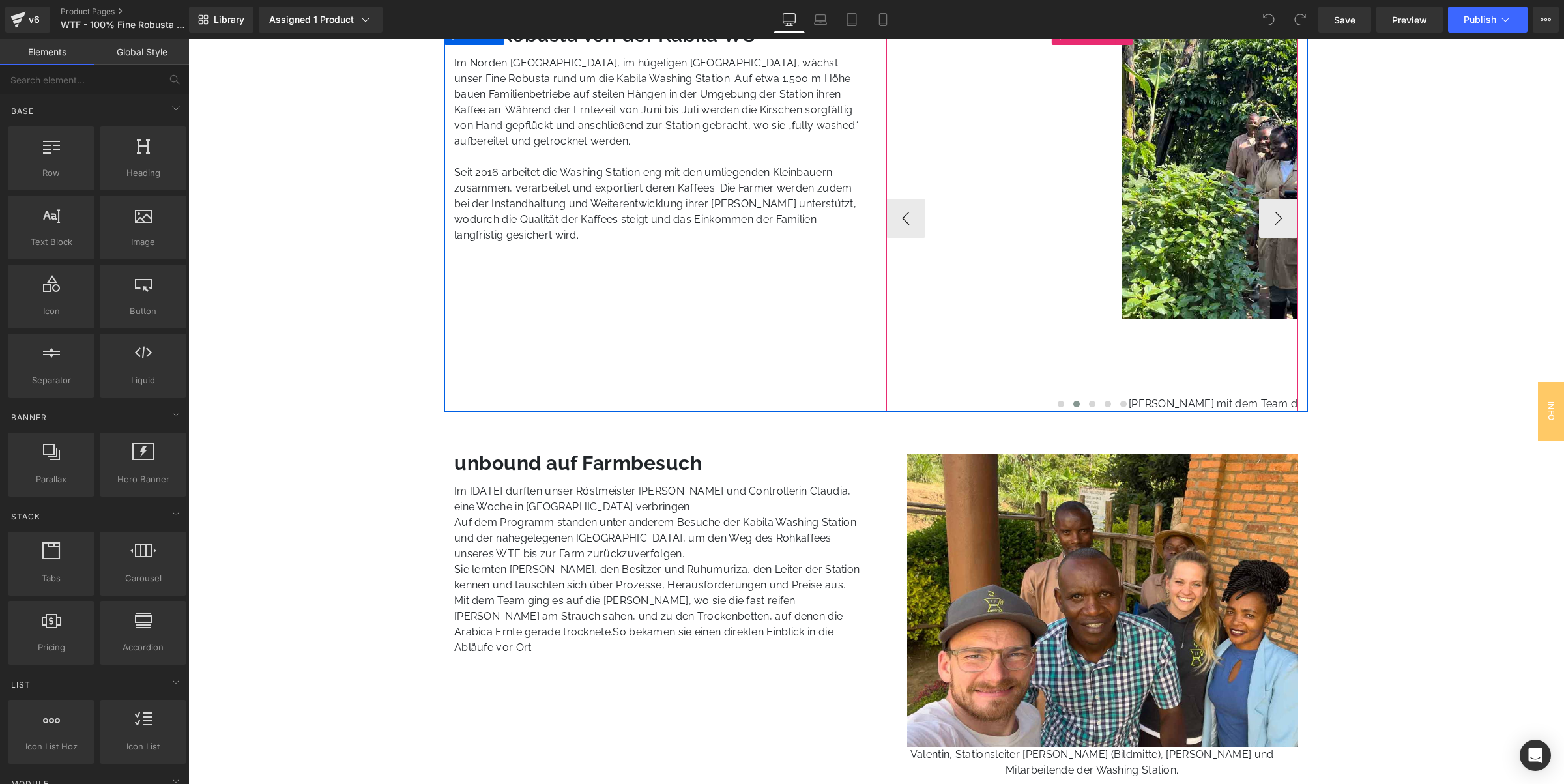
click at [1219, 402] on div at bounding box center [1093, 405] width 413 height 16
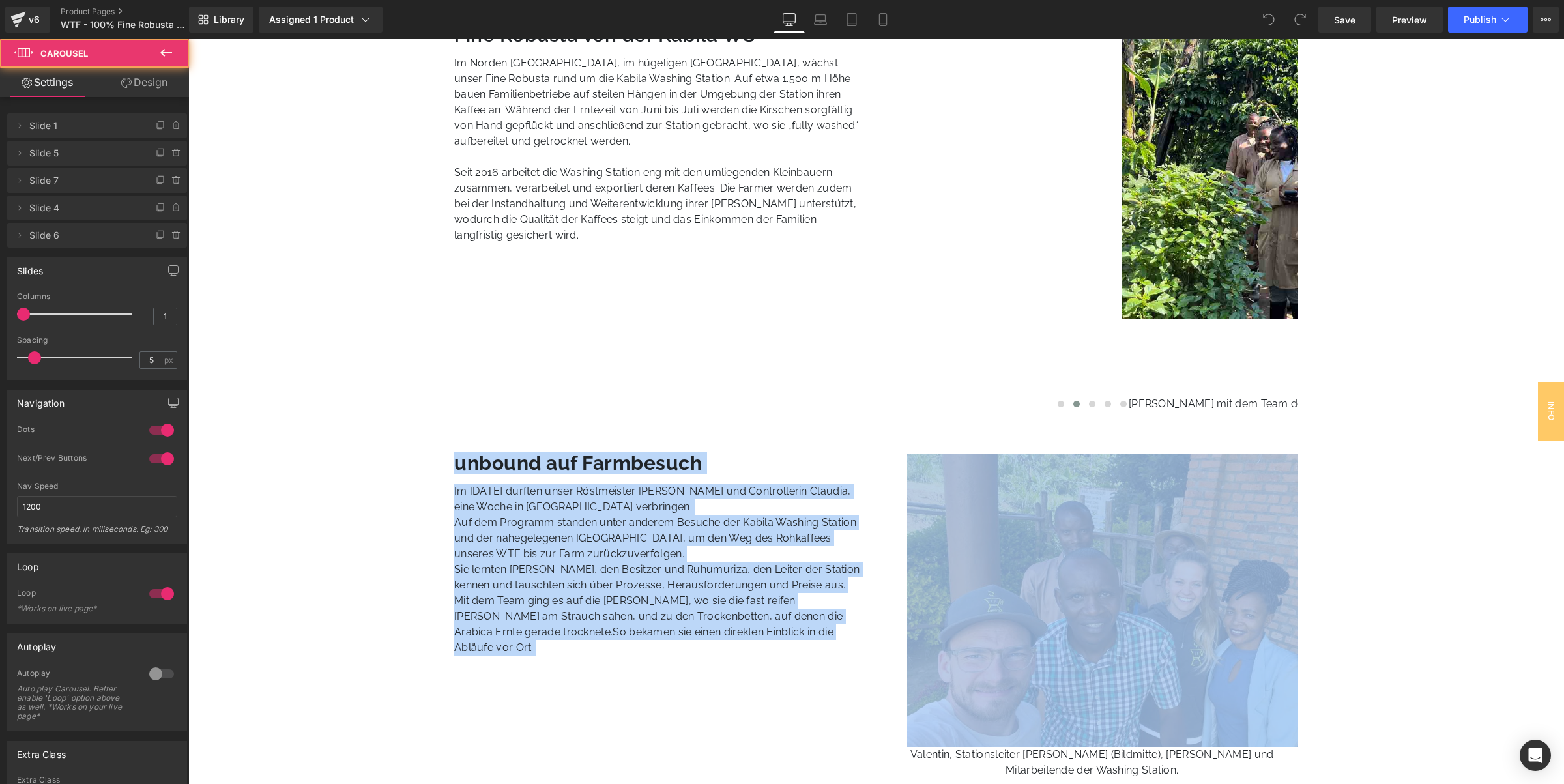
drag, startPoint x: 1276, startPoint y: 399, endPoint x: 1240, endPoint y: 418, distance: 40.7
click at [1263, 368] on div "[PERSON_NAME] mit dem Team der Kabila Washing Station auf den Feldern." at bounding box center [1318, 365] width 864 height 93
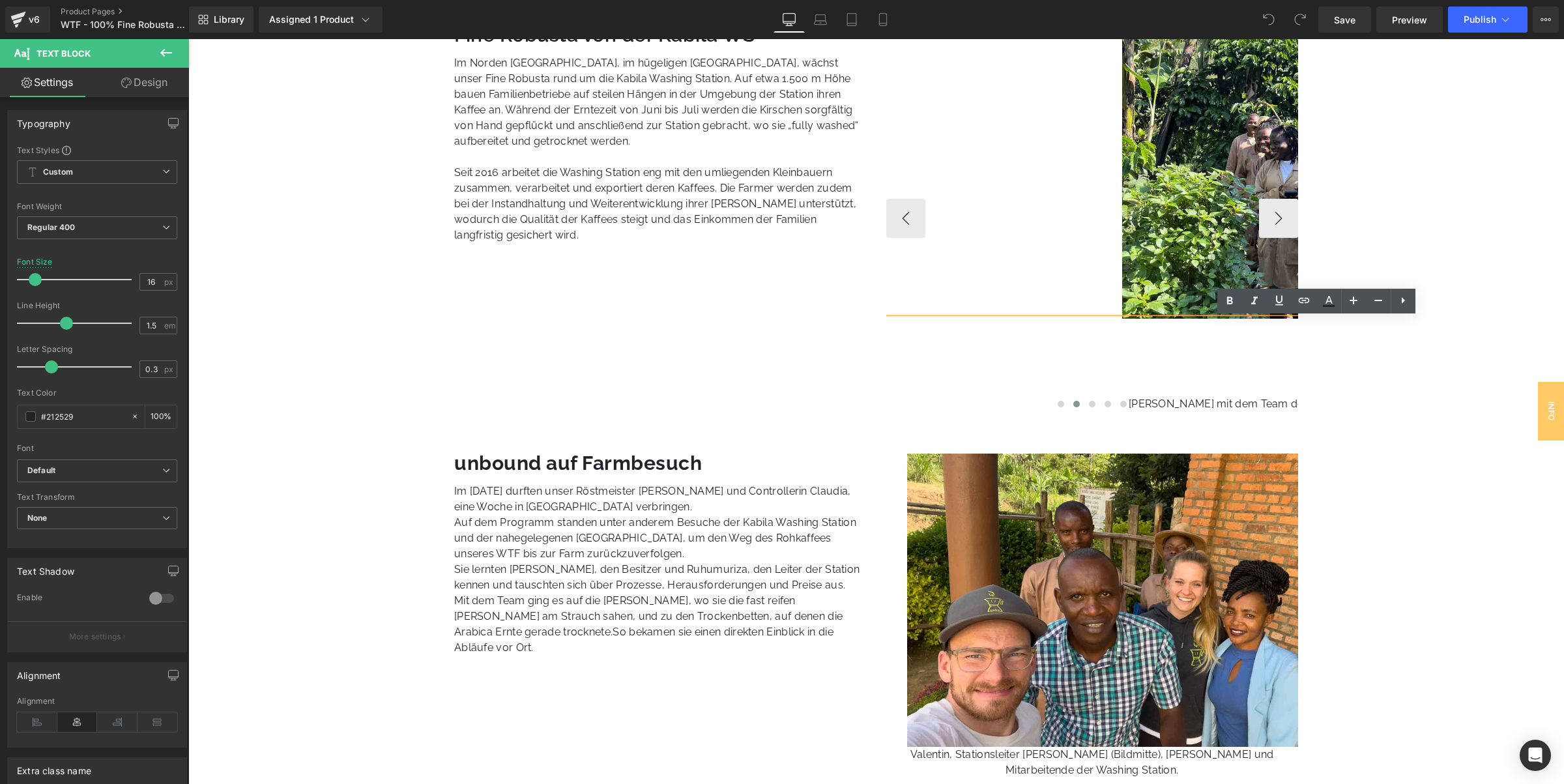
click at [1275, 402] on div at bounding box center [1093, 405] width 413 height 16
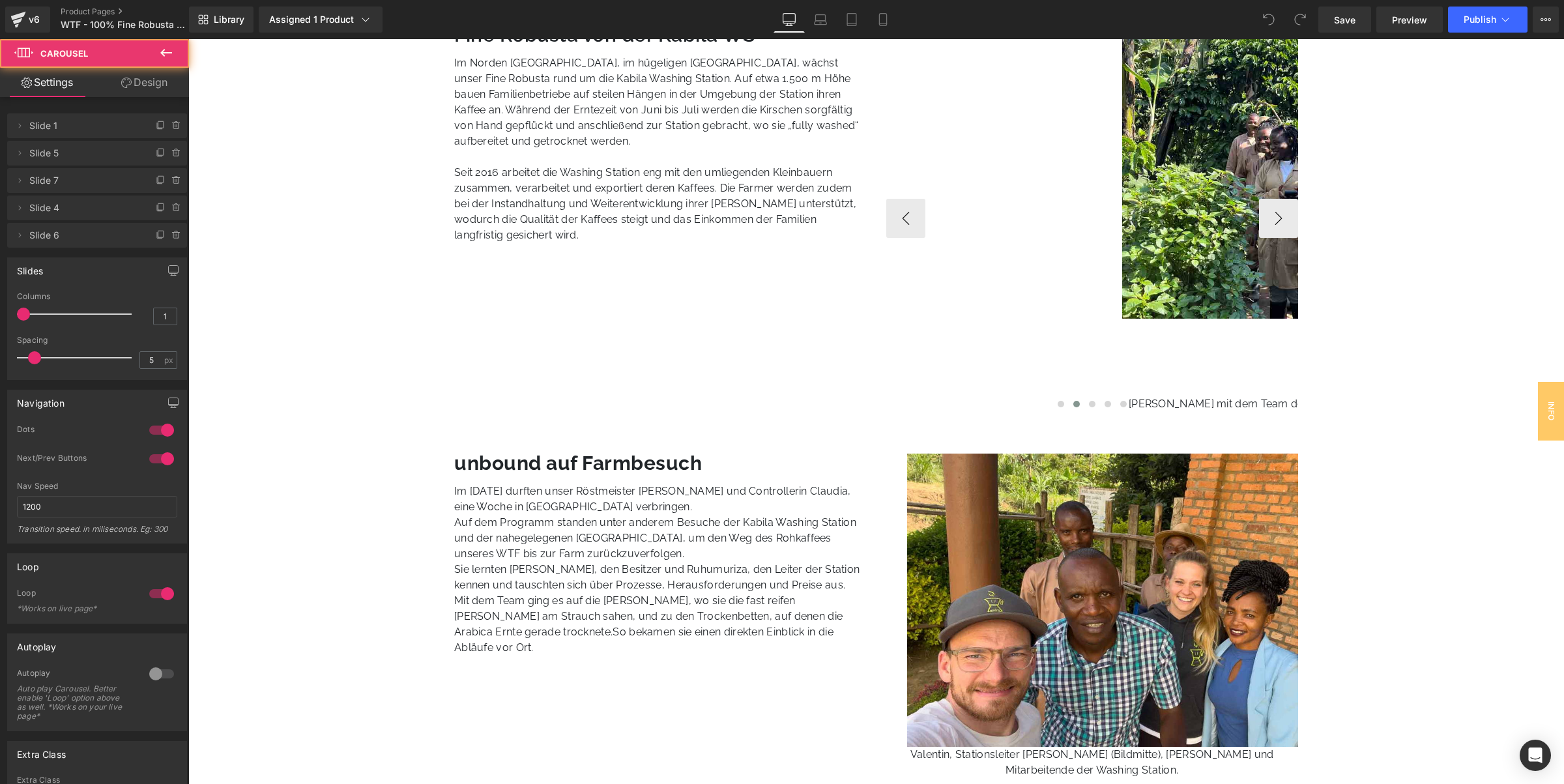
click at [1275, 389] on div "[PERSON_NAME] mit dem Team der Kabila Washing Station auf den Feldern." at bounding box center [1318, 365] width 864 height 93
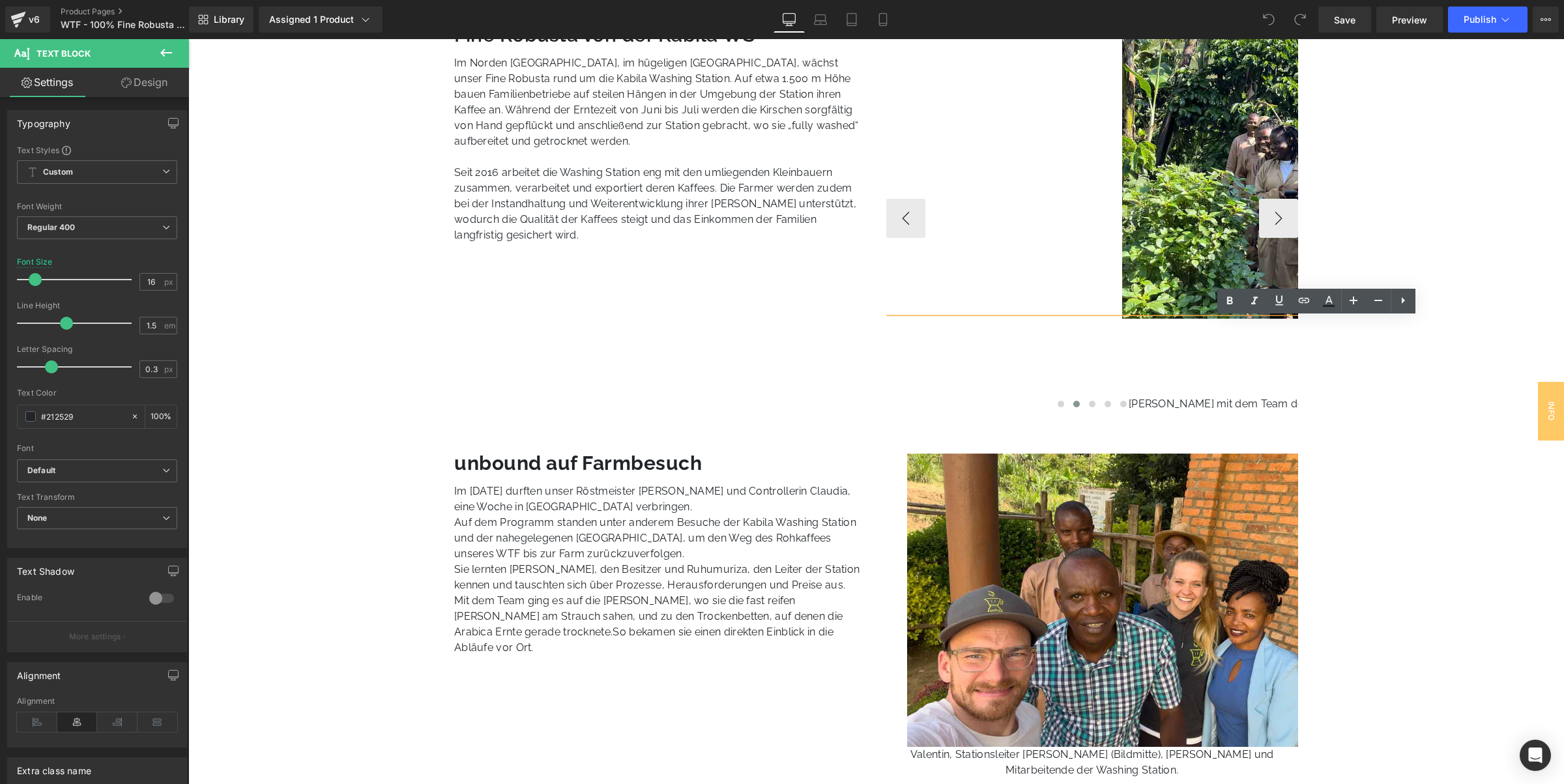
click at [1276, 402] on div at bounding box center [1093, 405] width 413 height 16
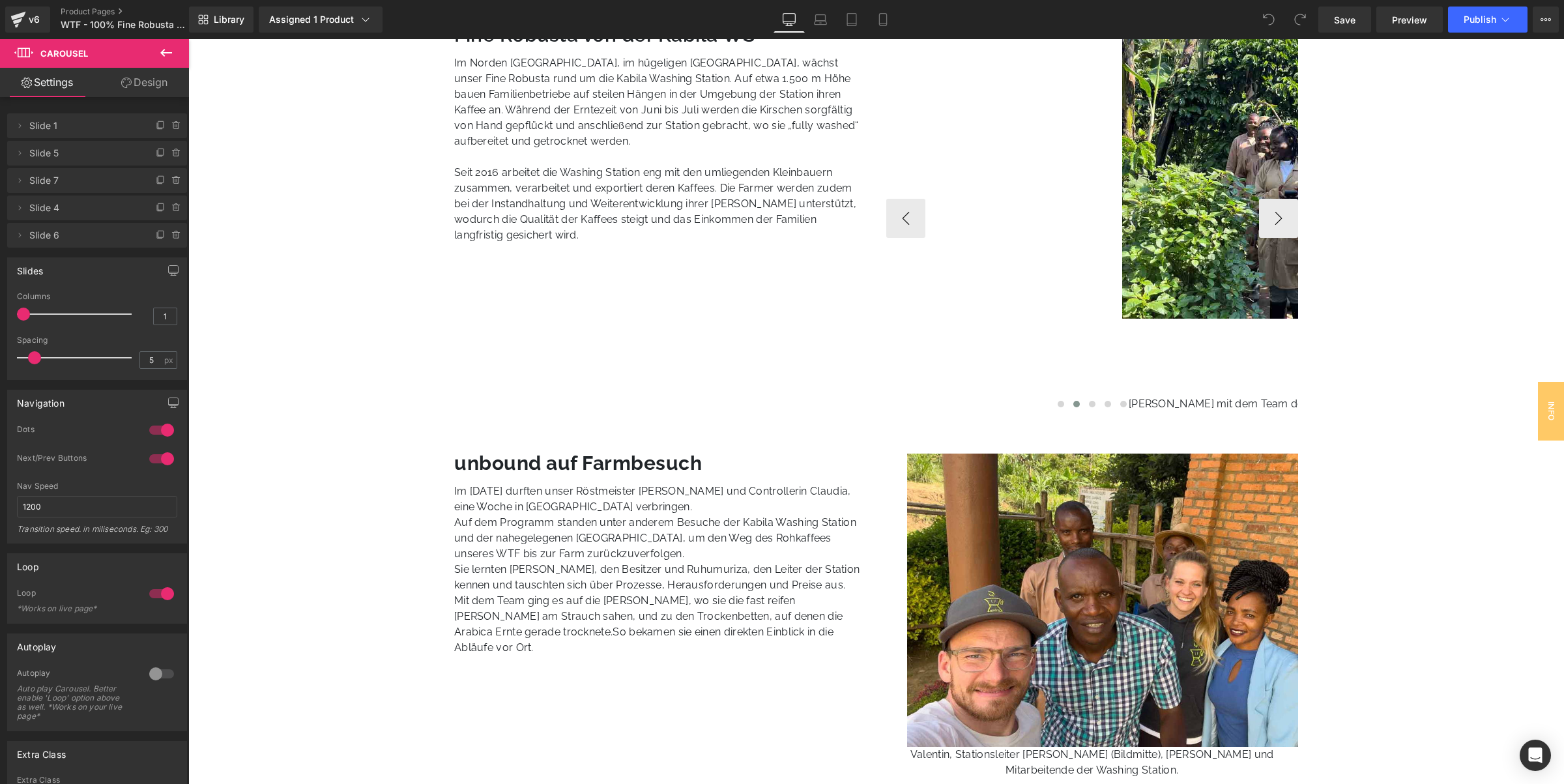
click at [1280, 394] on div "[PERSON_NAME] mit dem Team der Kabila Washing Station auf den Feldern." at bounding box center [1318, 365] width 864 height 93
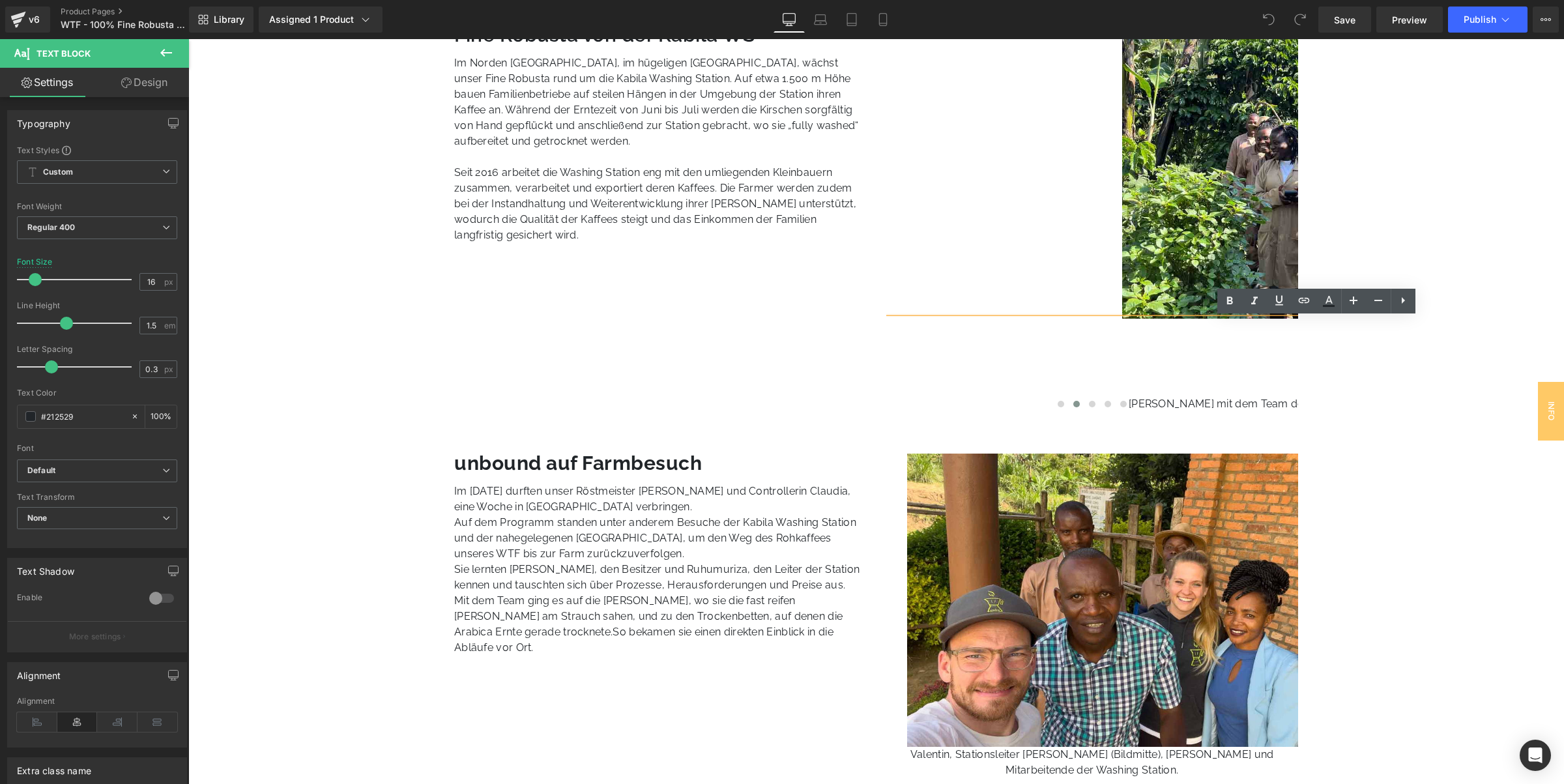
click at [1296, 411] on div "Image Kabila Washing Station und umliegende Kaffeefelder. Text Block Image [PER…" at bounding box center [1092, 218] width 432 height 387
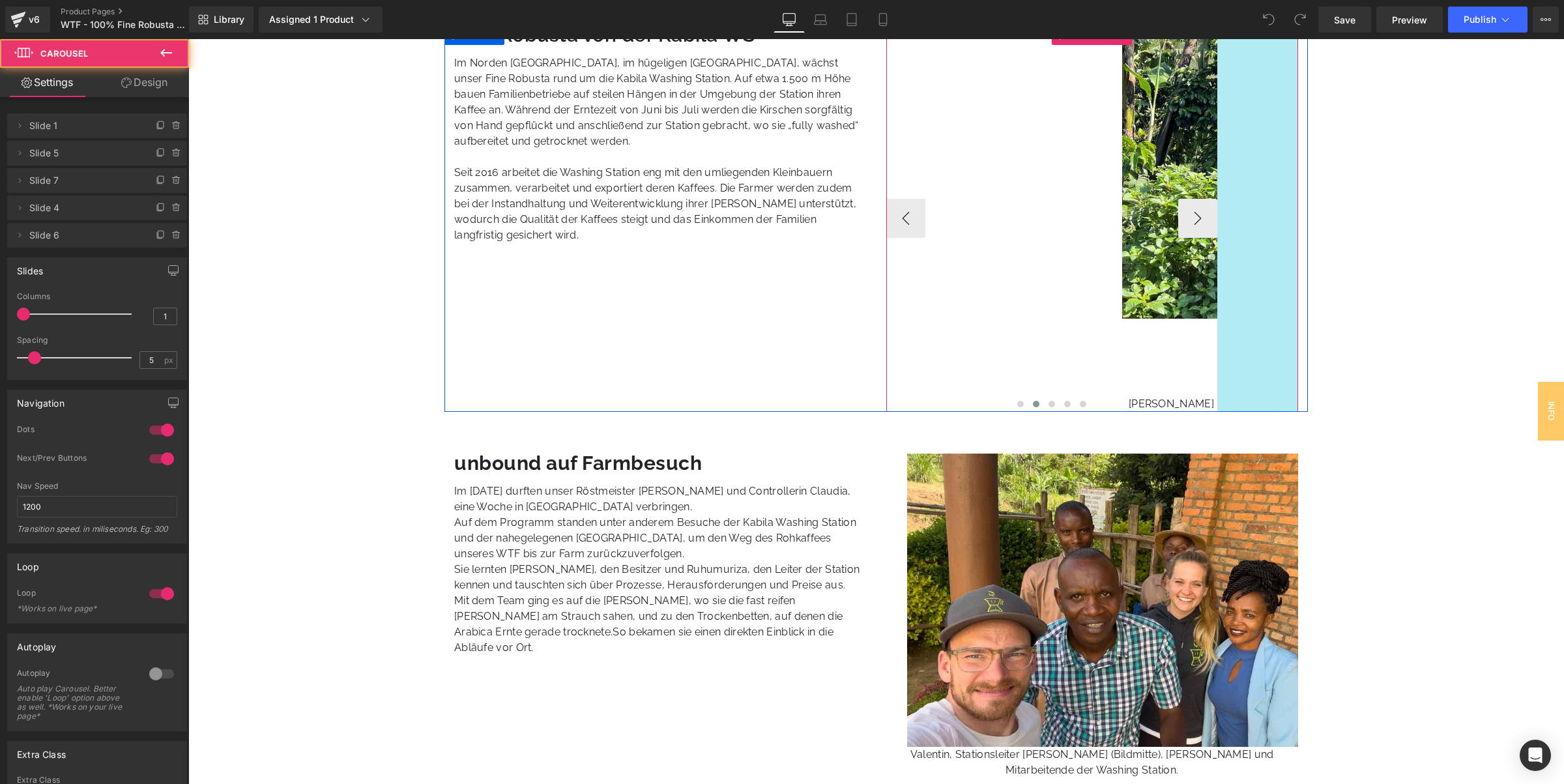
drag, startPoint x: 1296, startPoint y: 378, endPoint x: 1213, endPoint y: 376, distance: 83.0
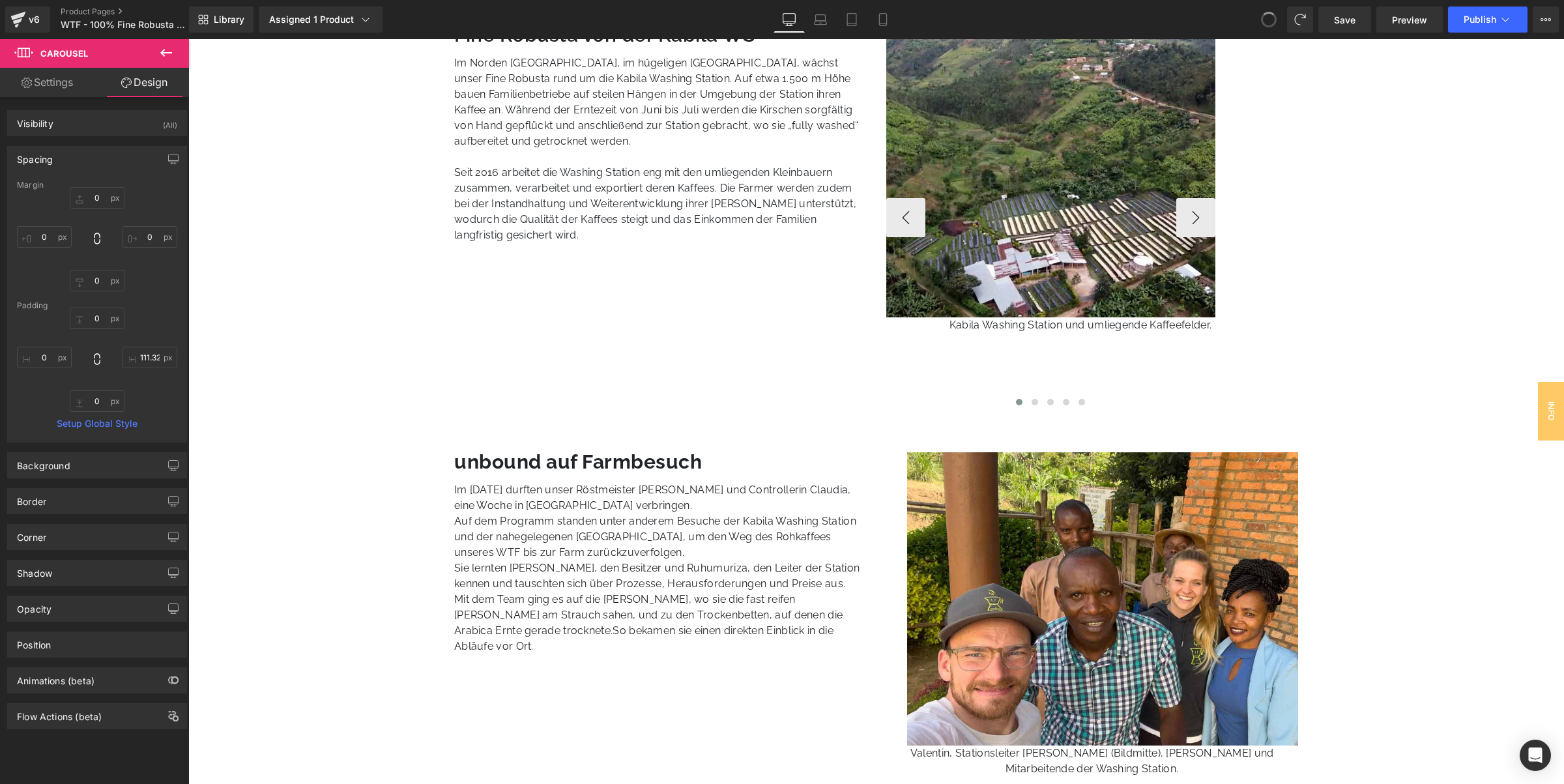
type input "0"
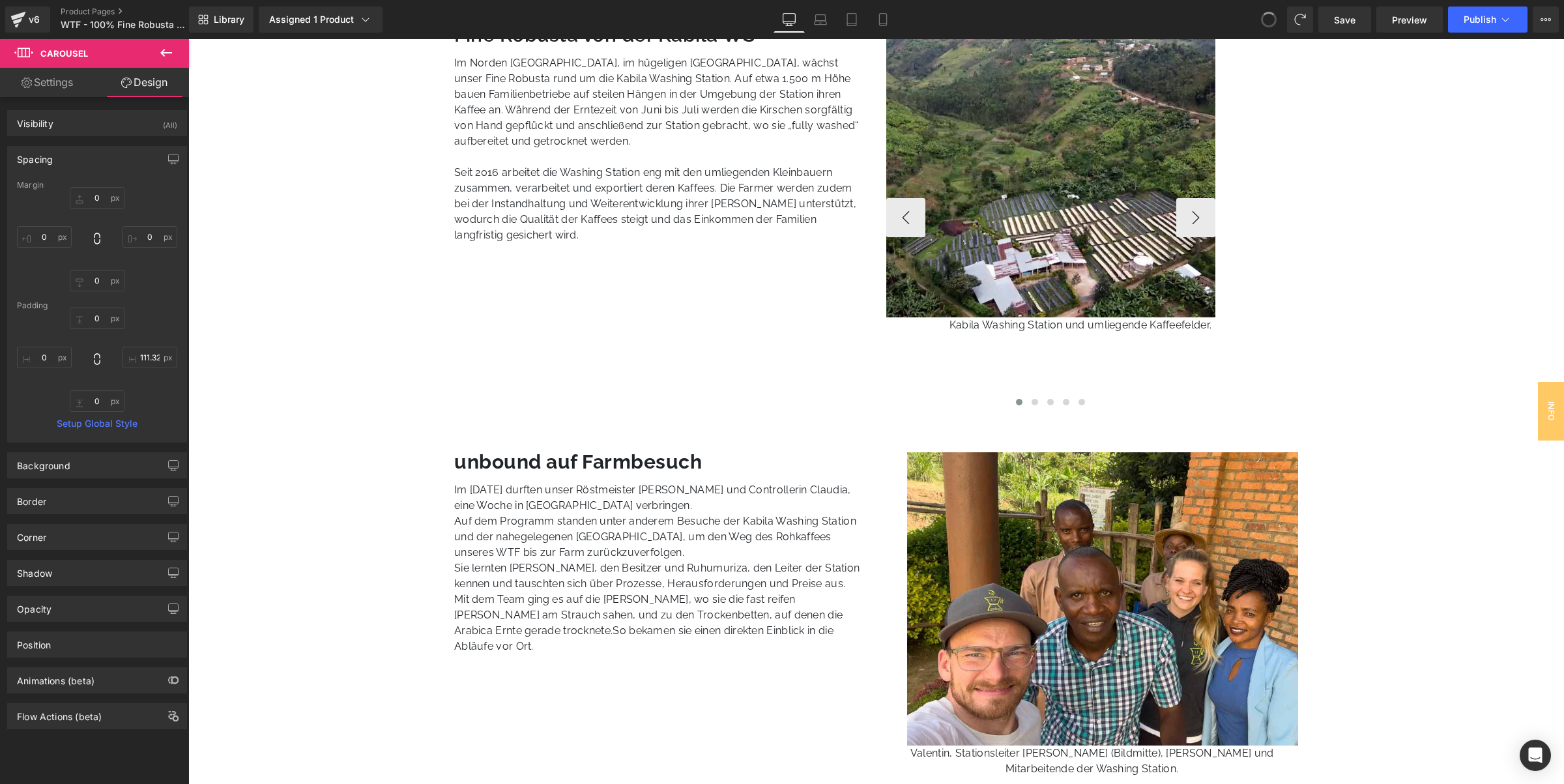
type input "127"
type input "0"
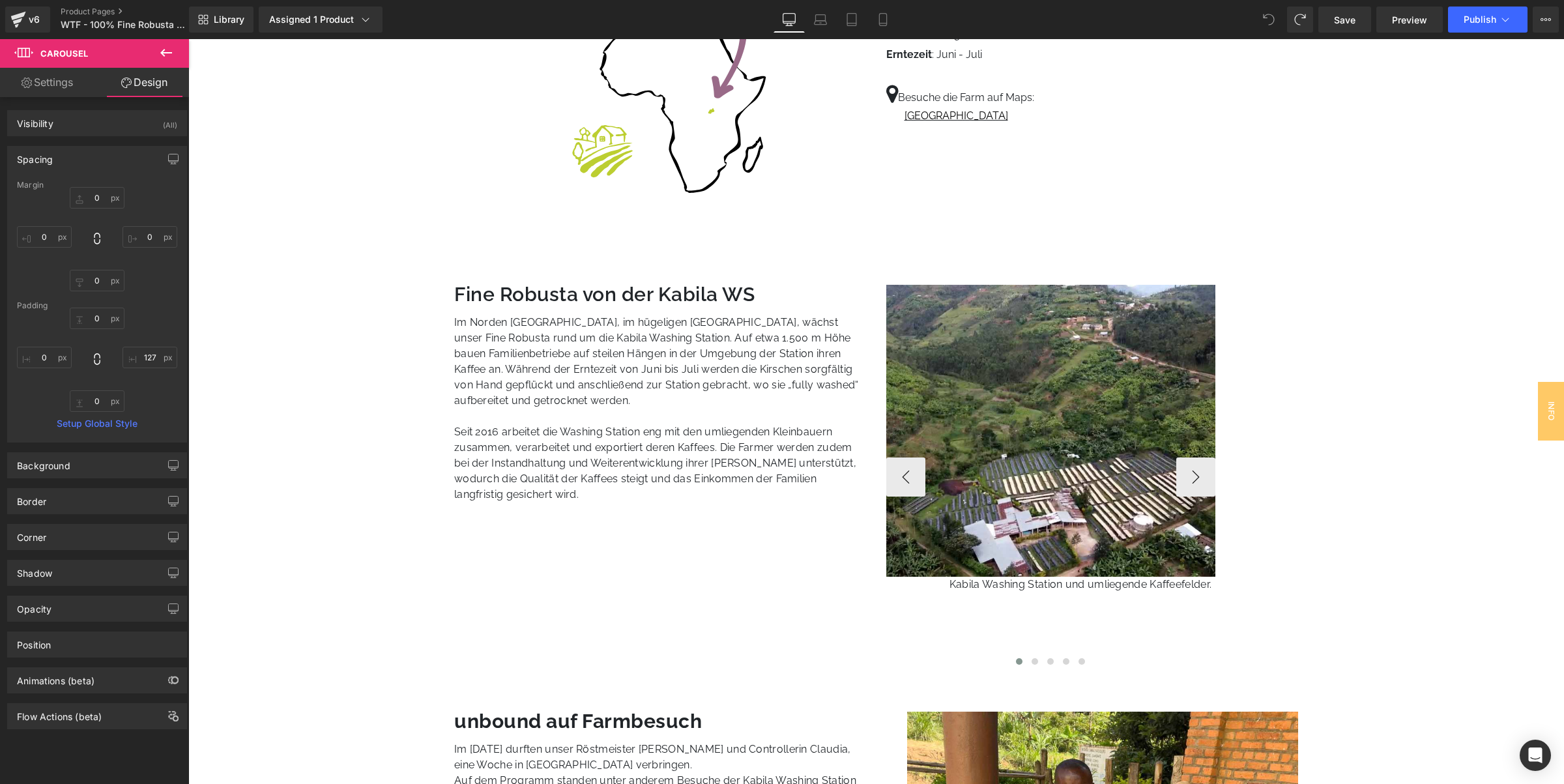
scroll to position [632, 0]
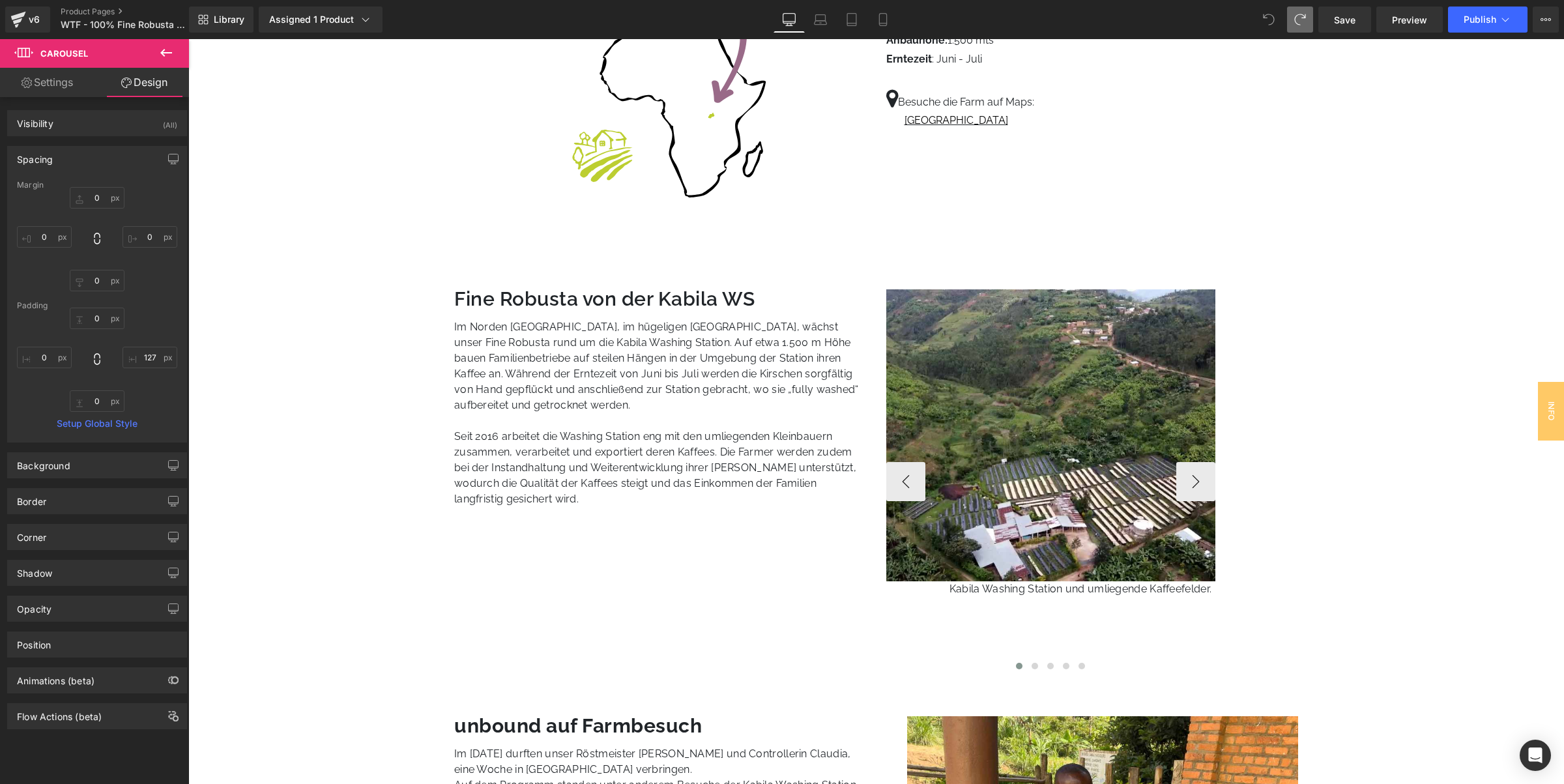
type input "0"
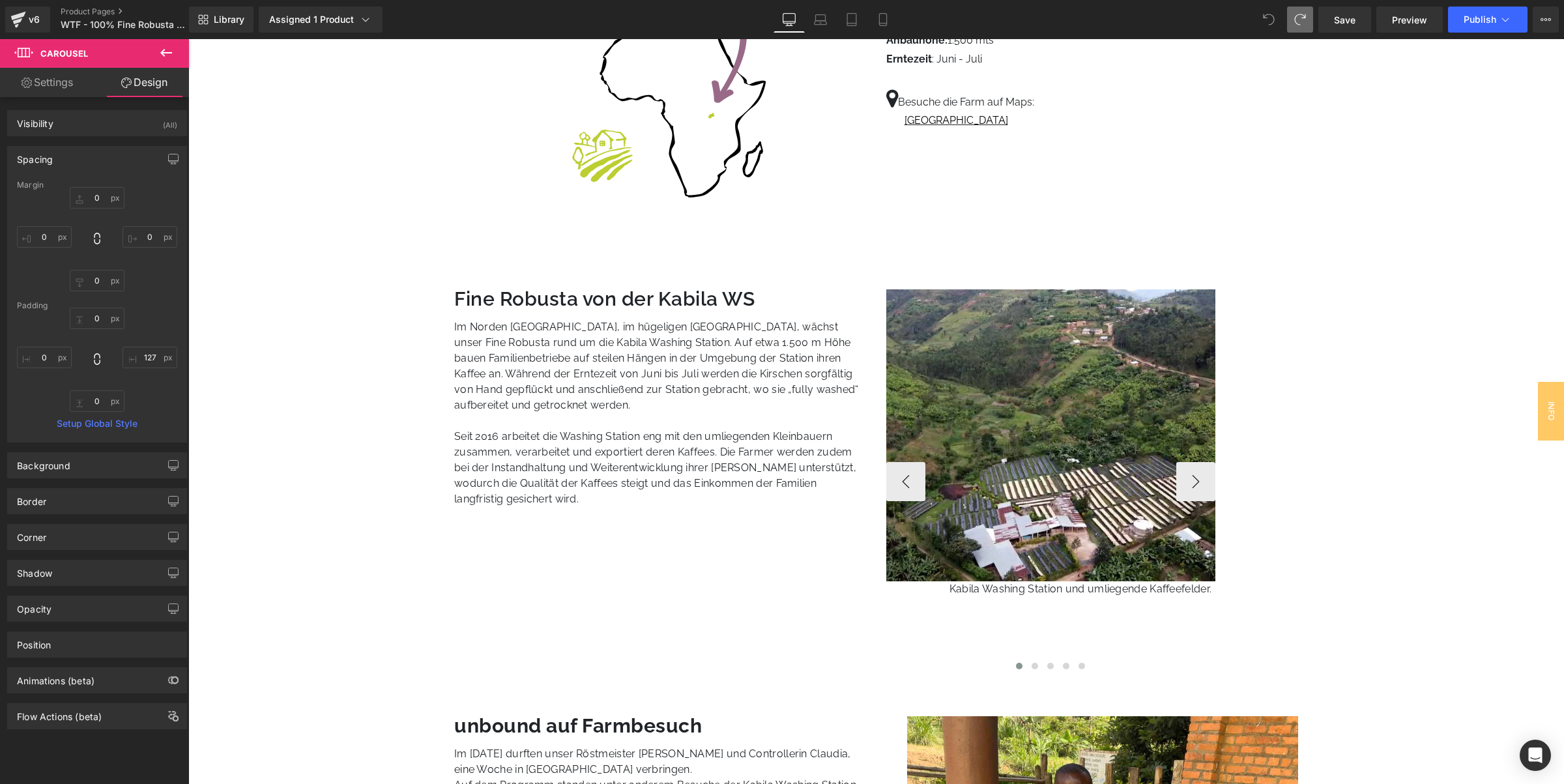
type input "127"
type input "0"
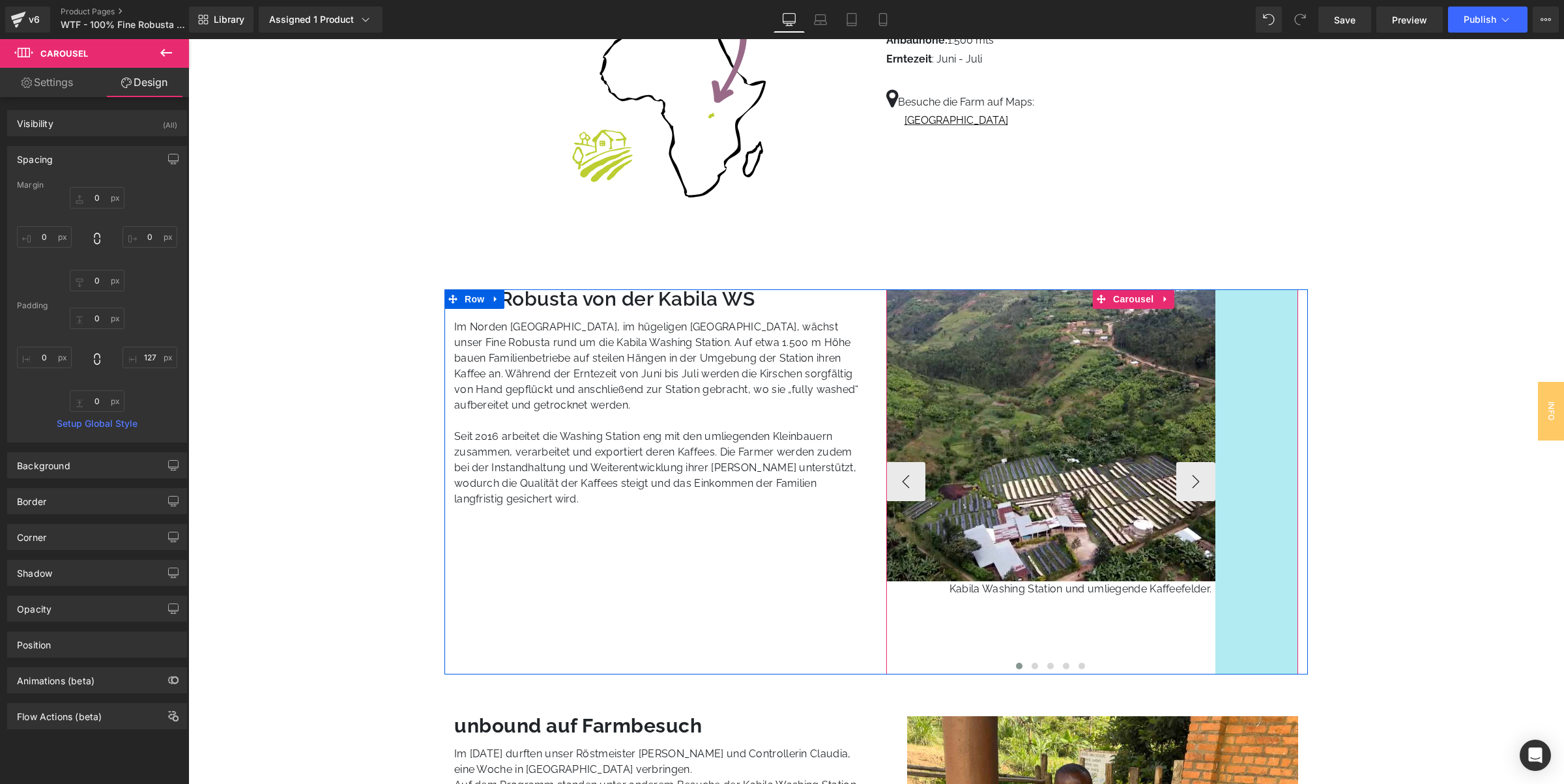
type input "0px"
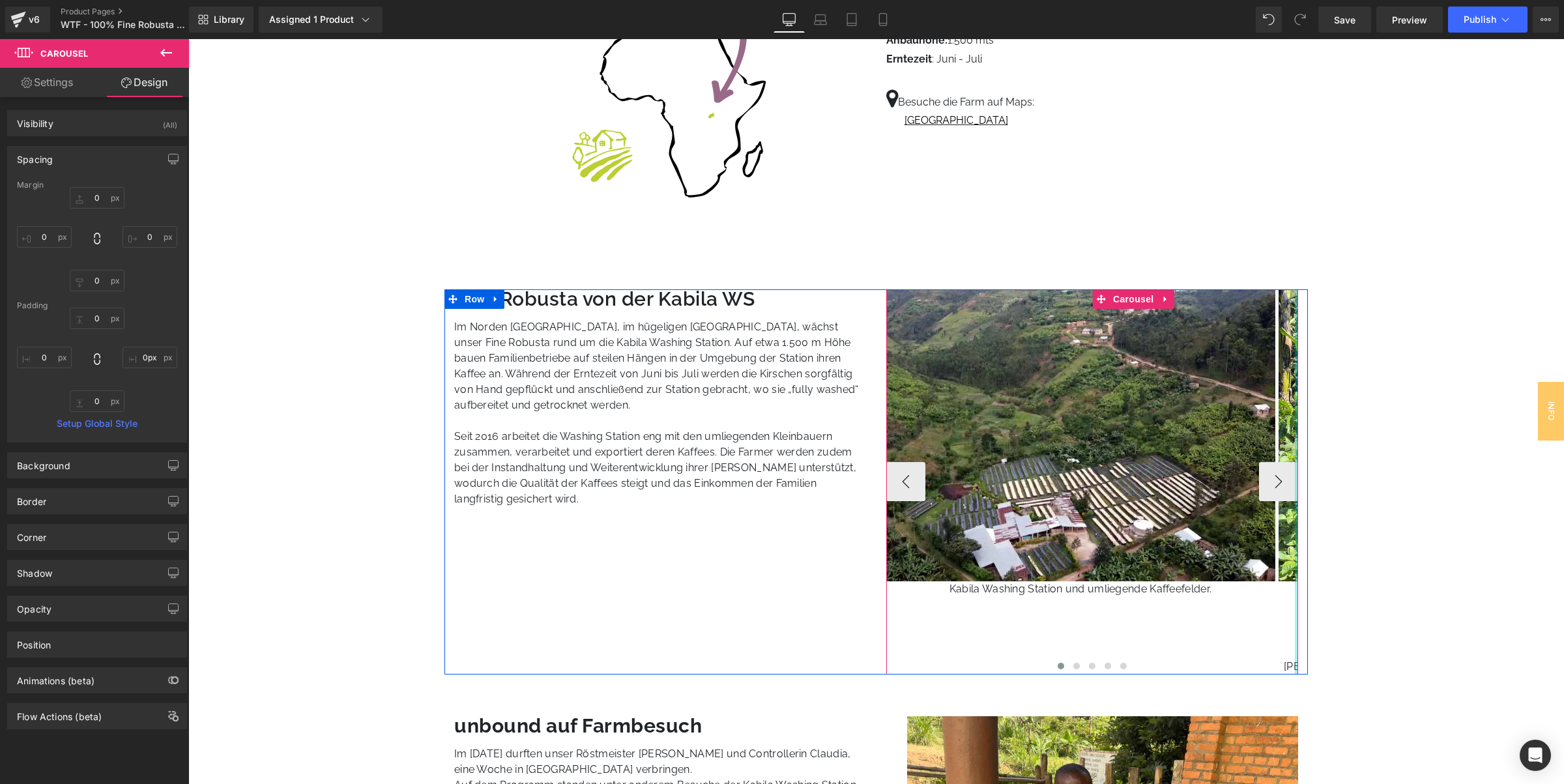
drag, startPoint x: 1259, startPoint y: 600, endPoint x: 1458, endPoint y: 587, distance: 199.4
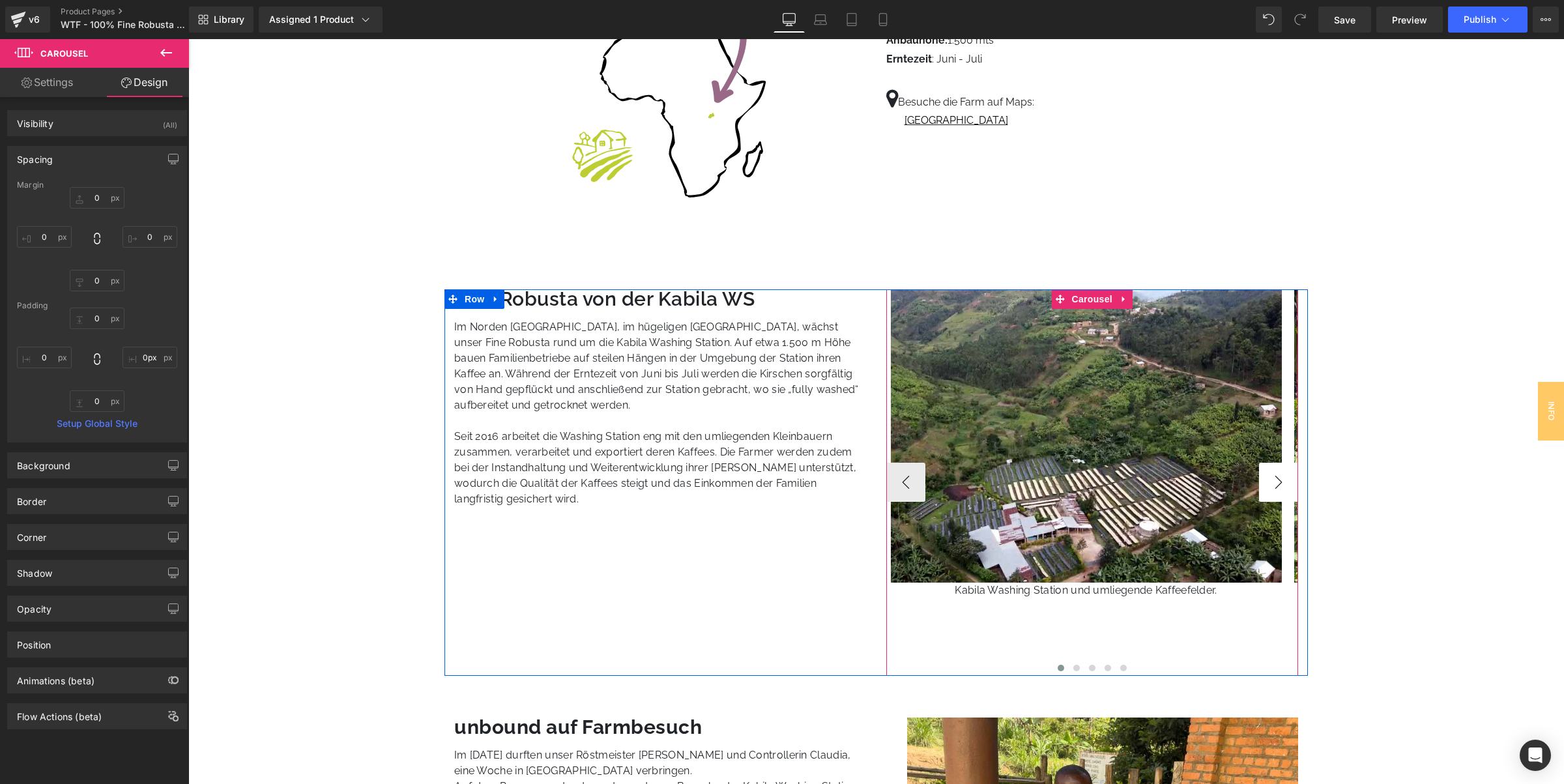
click at [1283, 485] on button "›" at bounding box center [1278, 482] width 39 height 39
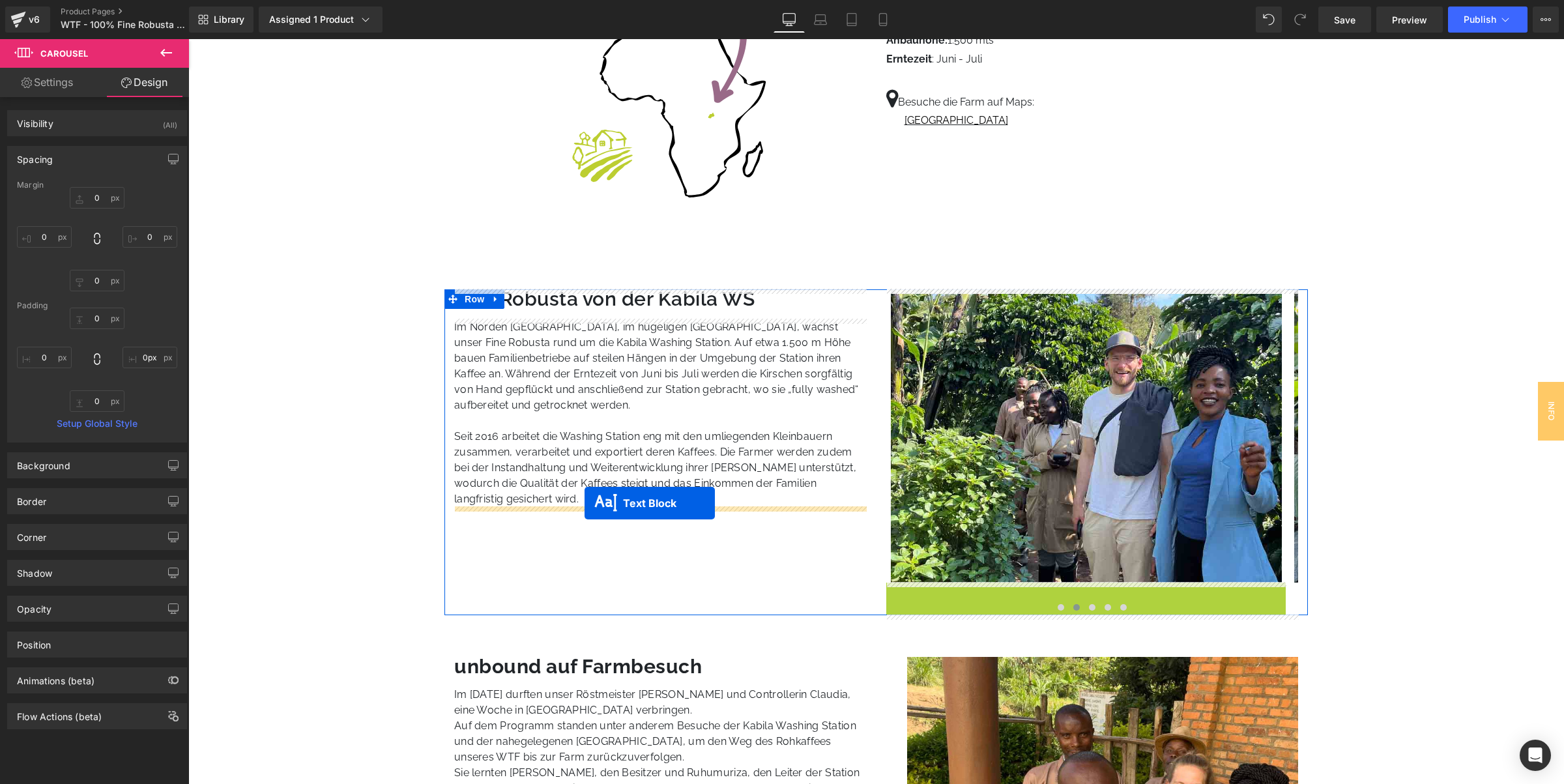
drag, startPoint x: 1051, startPoint y: 659, endPoint x: 585, endPoint y: 503, distance: 491.4
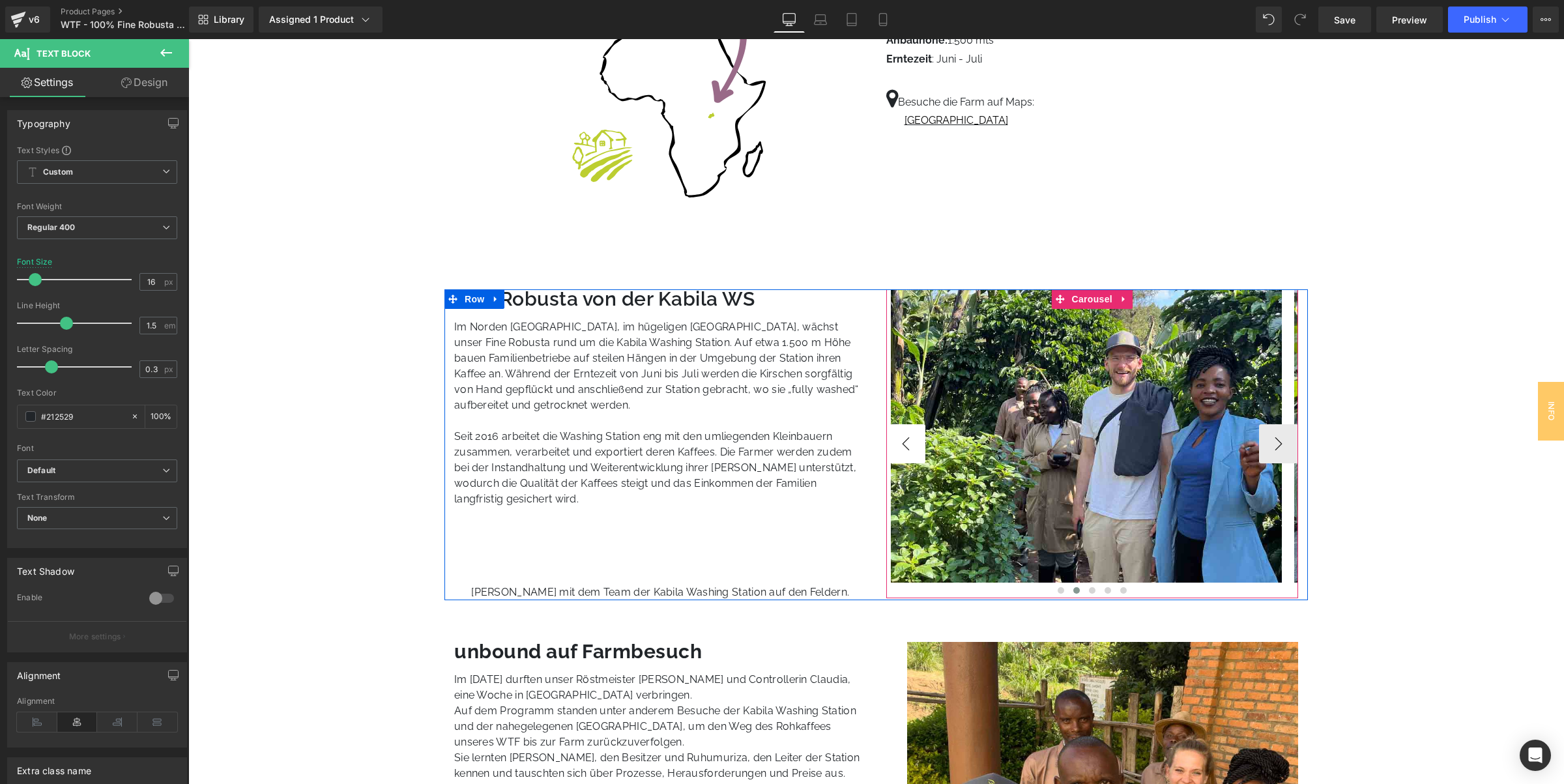
click at [911, 447] on button "‹" at bounding box center [906, 444] width 39 height 39
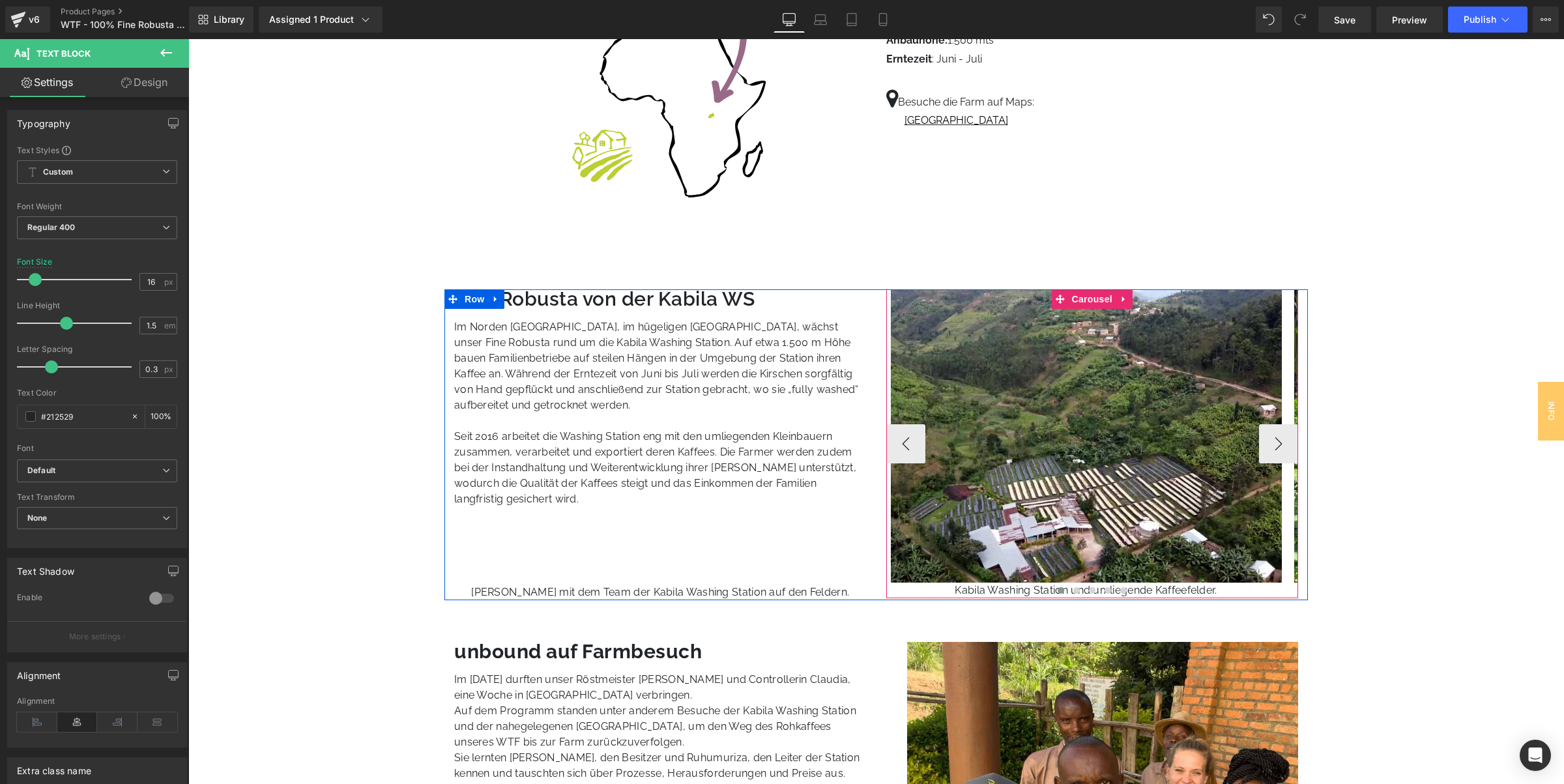
click at [1011, 588] on div at bounding box center [1093, 591] width 413 height 16
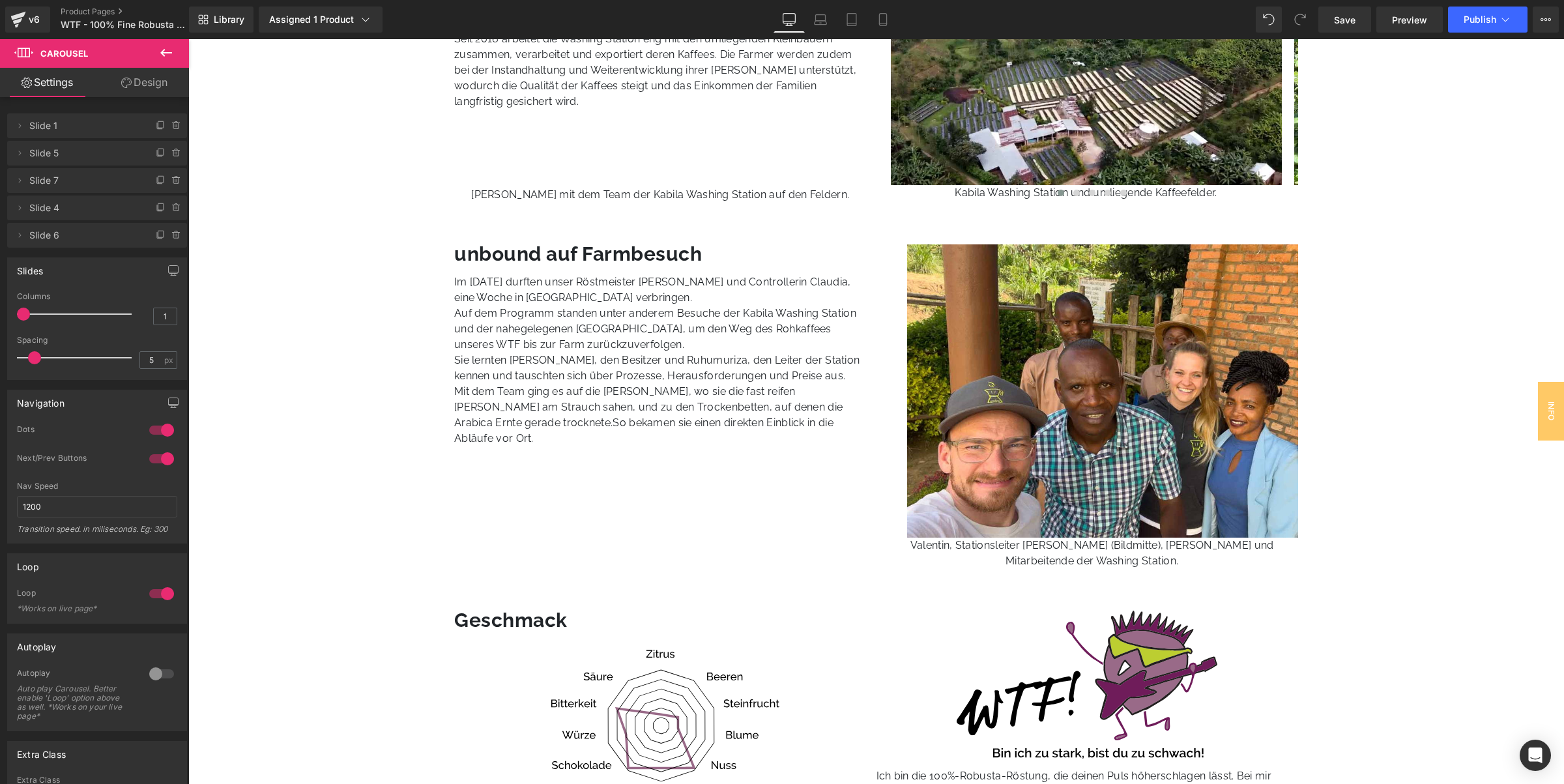
scroll to position [1039, 0]
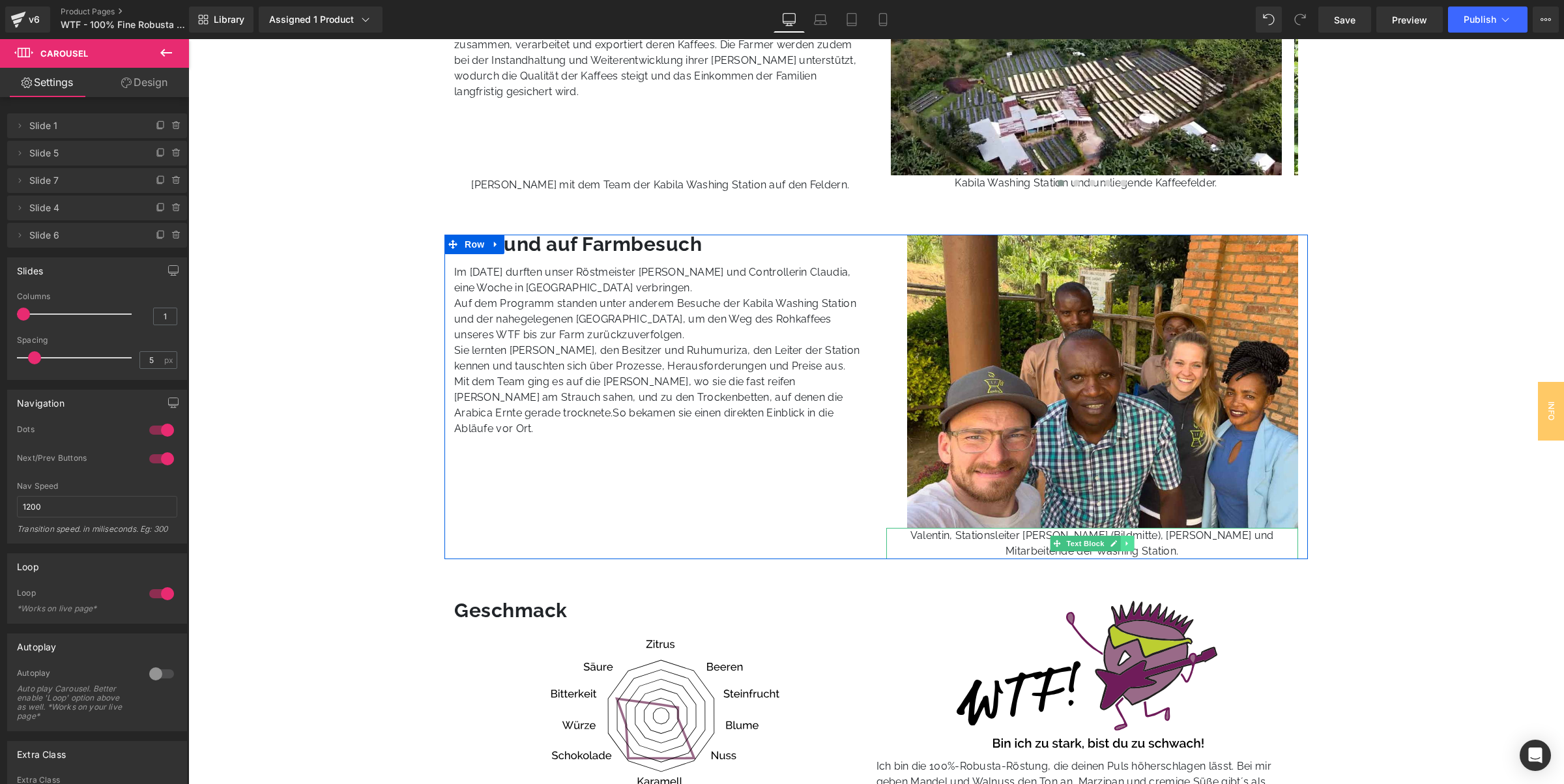
click at [1128, 543] on icon at bounding box center [1127, 543] width 8 height 8
click at [1119, 545] on icon at bounding box center [1120, 543] width 8 height 8
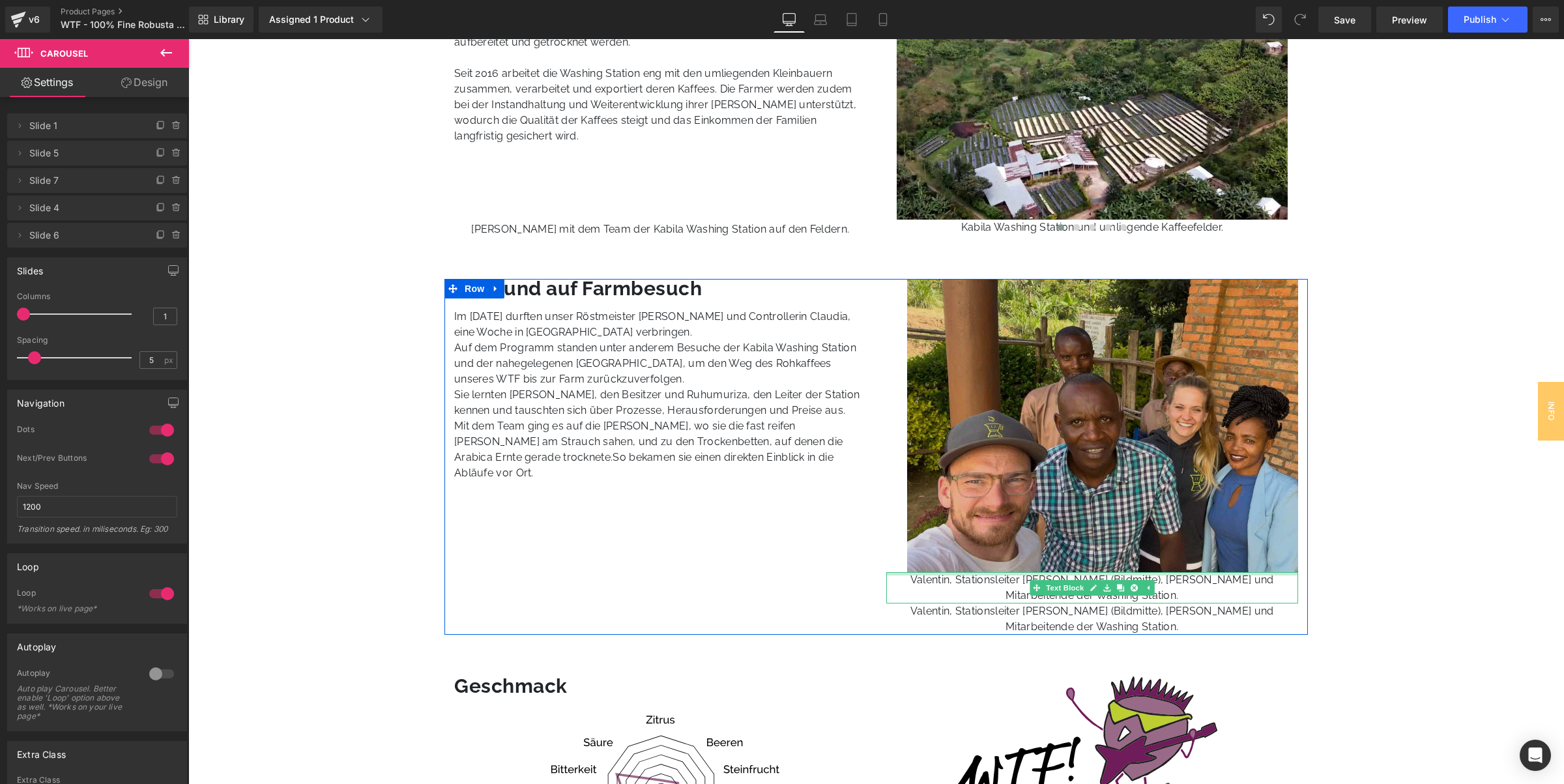
scroll to position [958, 0]
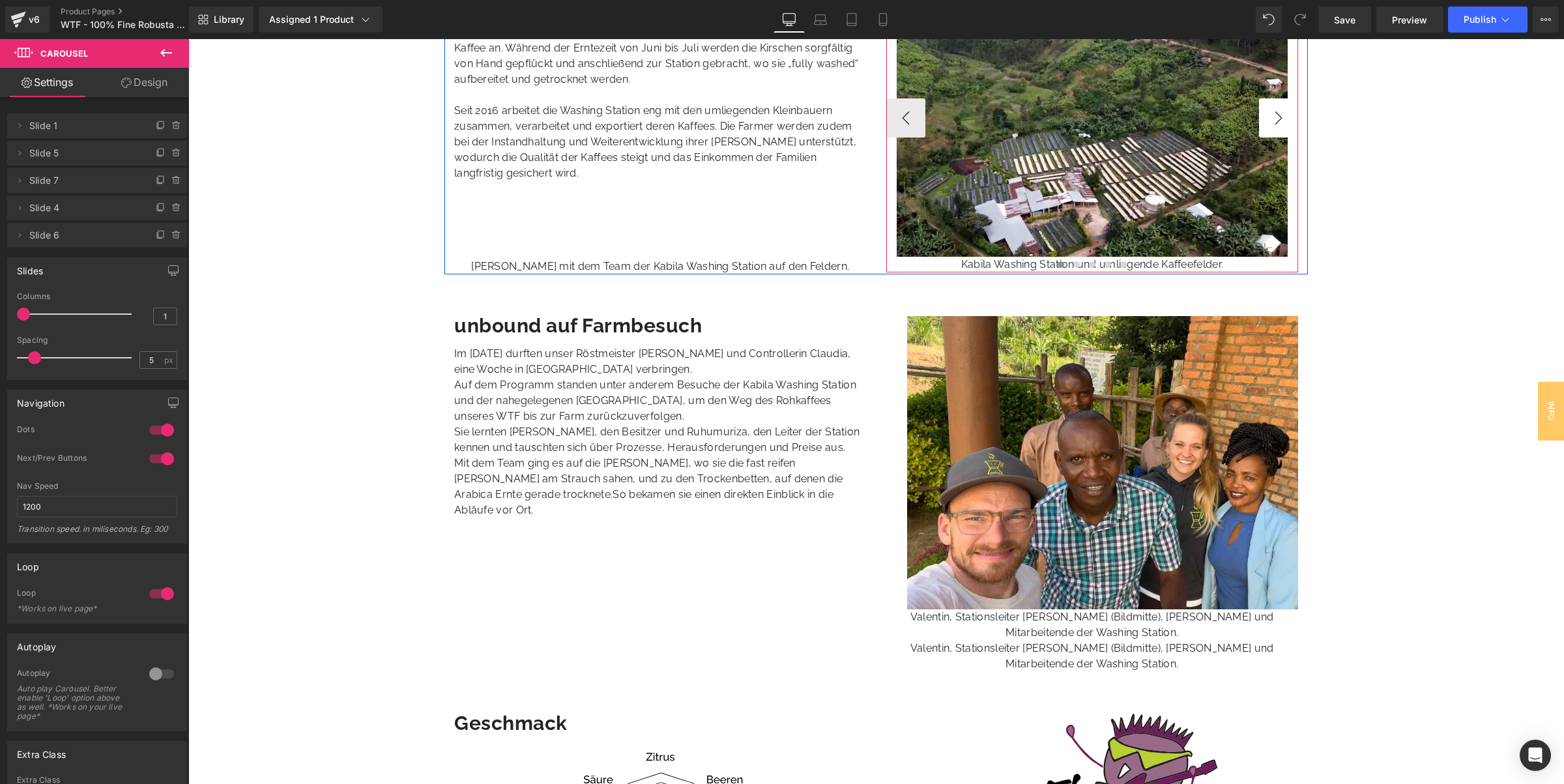
click at [1266, 112] on button "›" at bounding box center [1278, 117] width 39 height 39
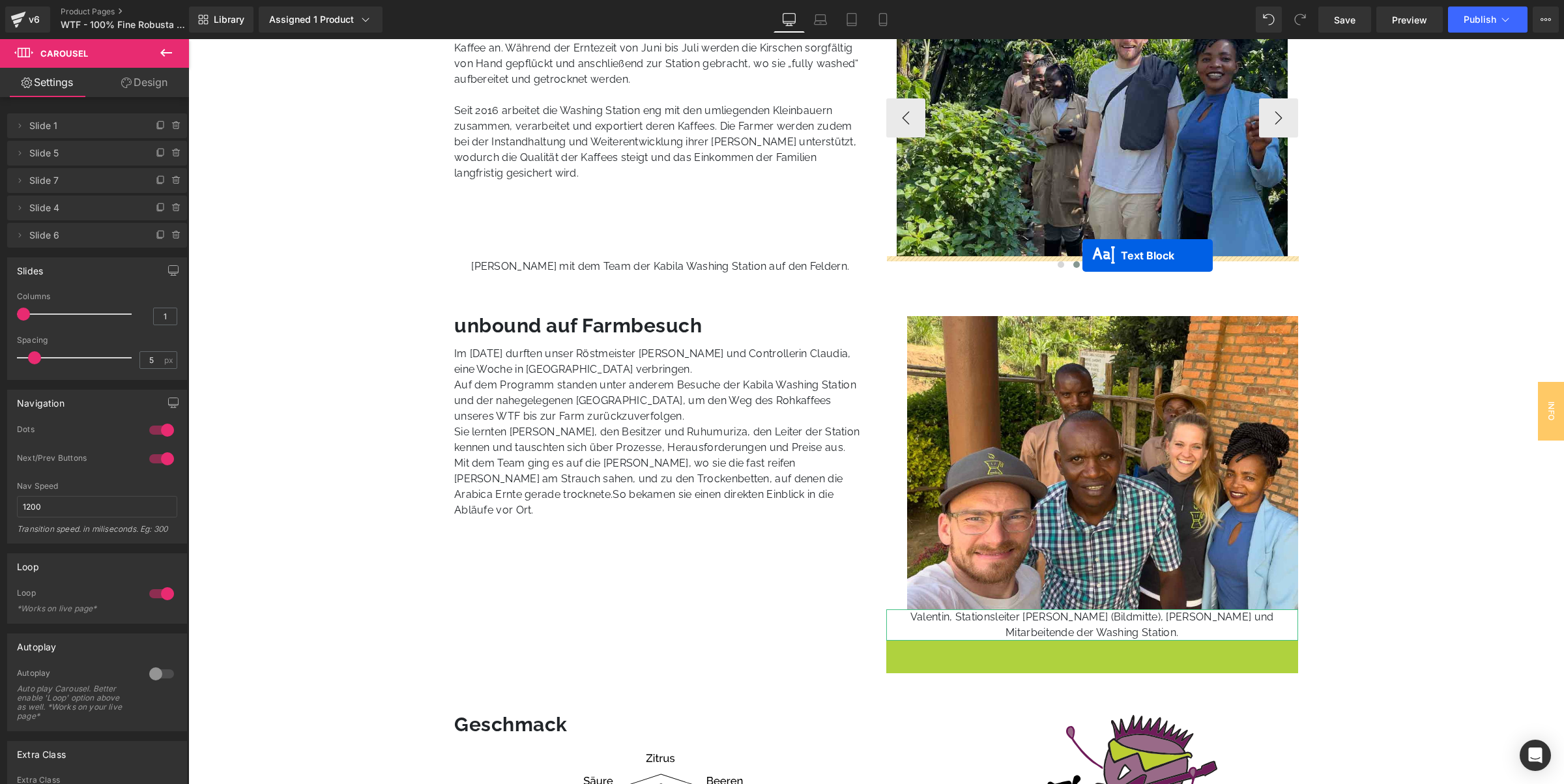
drag, startPoint x: 1053, startPoint y: 653, endPoint x: 1083, endPoint y: 256, distance: 398.1
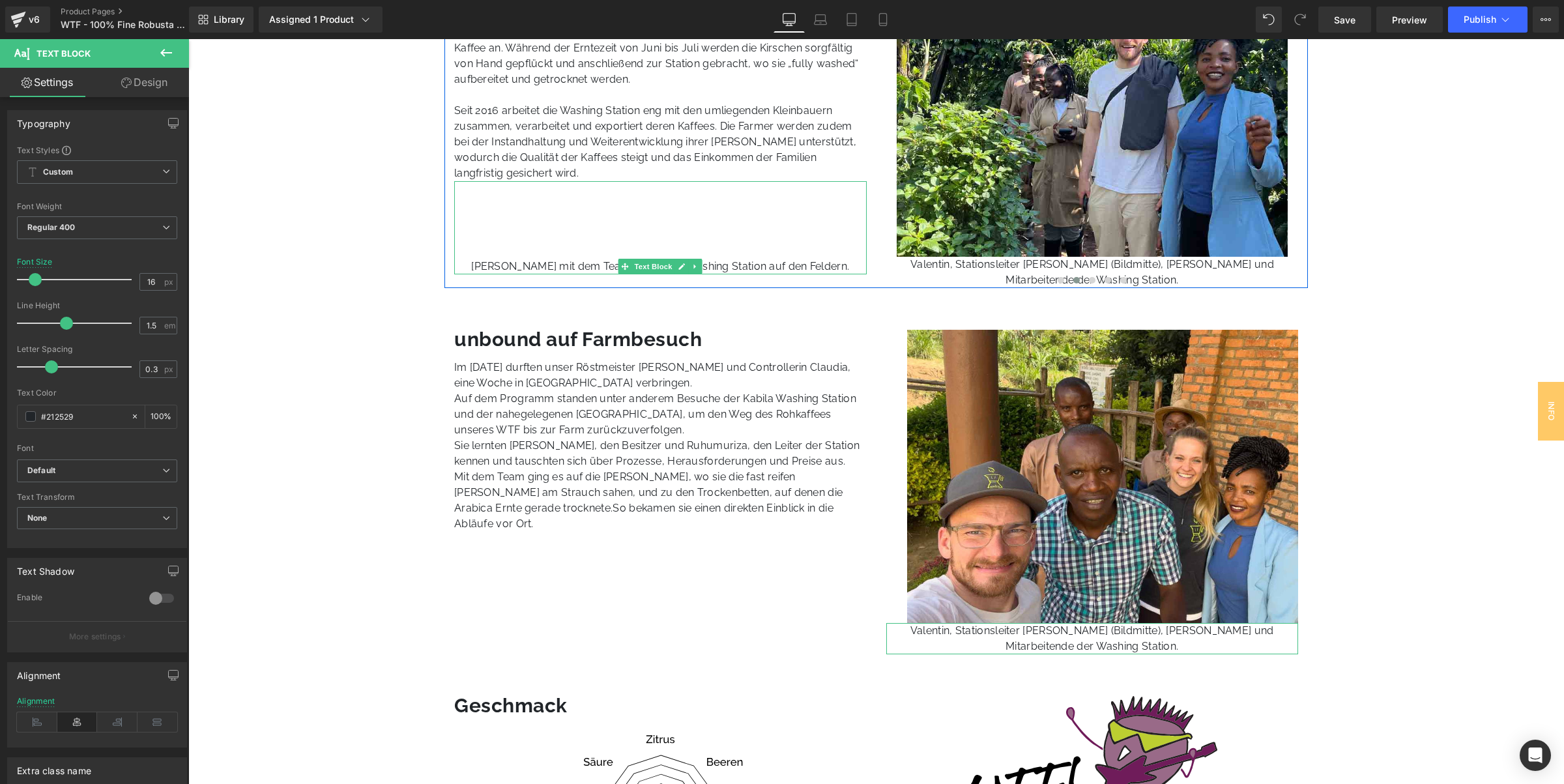
click at [680, 272] on link at bounding box center [682, 266] width 13 height 16
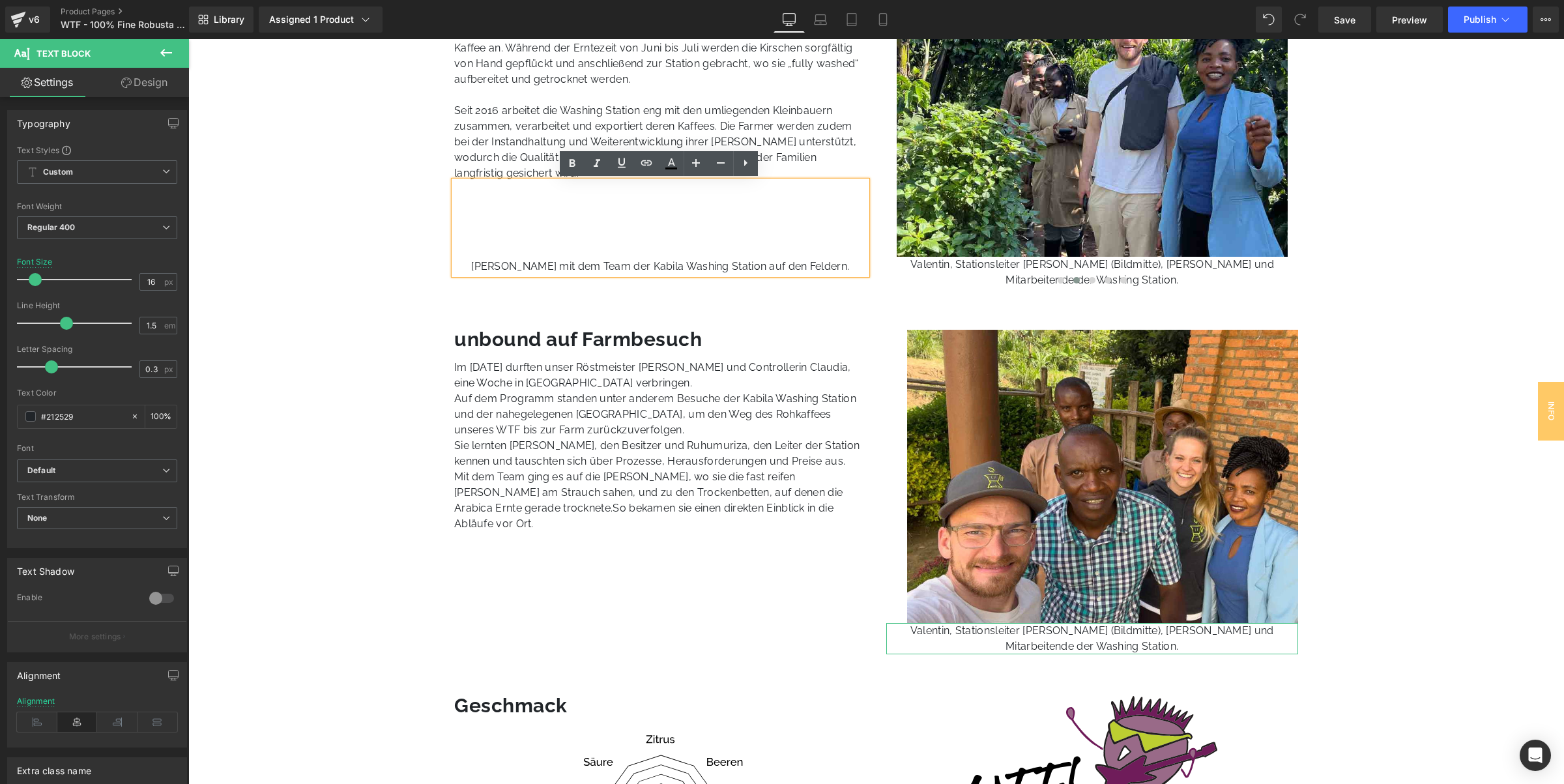
click at [673, 264] on p "[PERSON_NAME] mit dem Team der Kabila Washing Station auf den Feldern." at bounding box center [661, 266] width 413 height 16
click at [672, 262] on p "[PERSON_NAME] mit dem Team der Kabila Washing Station auf den Feldern." at bounding box center [661, 266] width 413 height 16
drag, startPoint x: 542, startPoint y: 269, endPoint x: 525, endPoint y: 272, distance: 17.3
click at [542, 269] on p "[PERSON_NAME] mit dem Team der Kabila Washing Station auf den Feldern." at bounding box center [661, 266] width 413 height 16
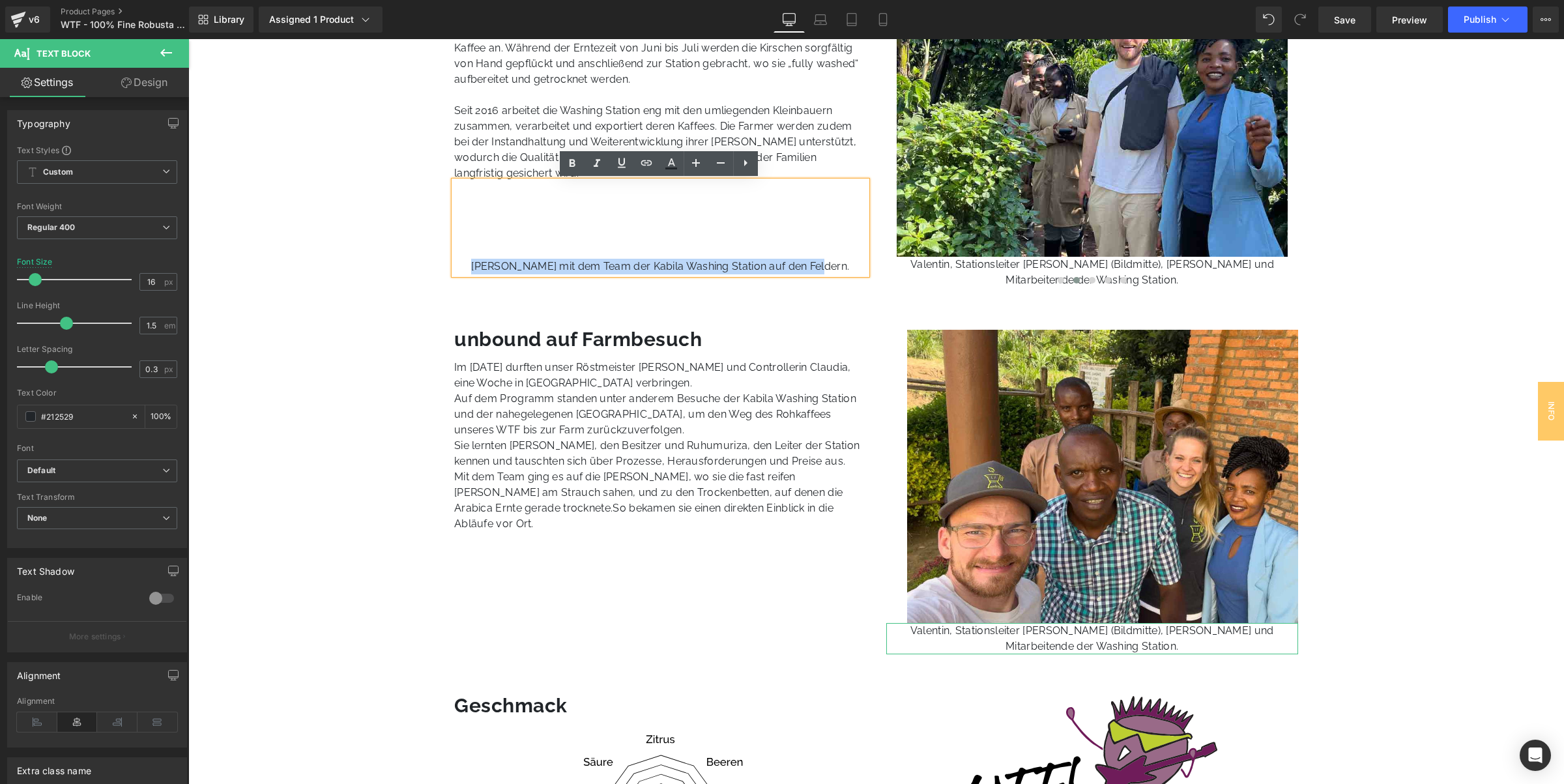
drag, startPoint x: 493, startPoint y: 270, endPoint x: 839, endPoint y: 261, distance: 346.1
click at [839, 261] on p "[PERSON_NAME] mit dem Team der Kabila Washing Station auf den Feldern." at bounding box center [661, 266] width 413 height 16
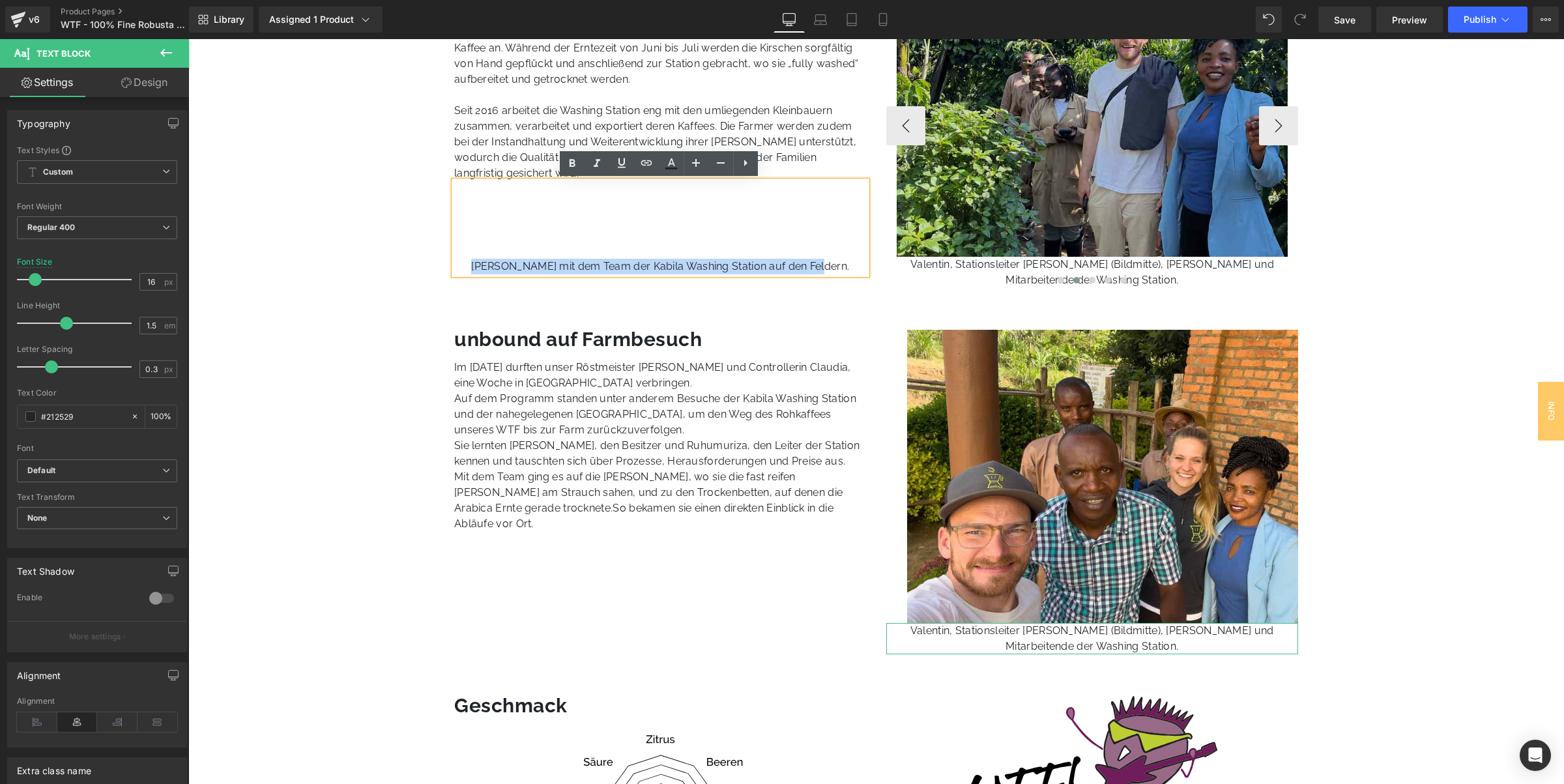
copy p "[PERSON_NAME] mit dem Team der Kabila Washing Station auf den Feldern."
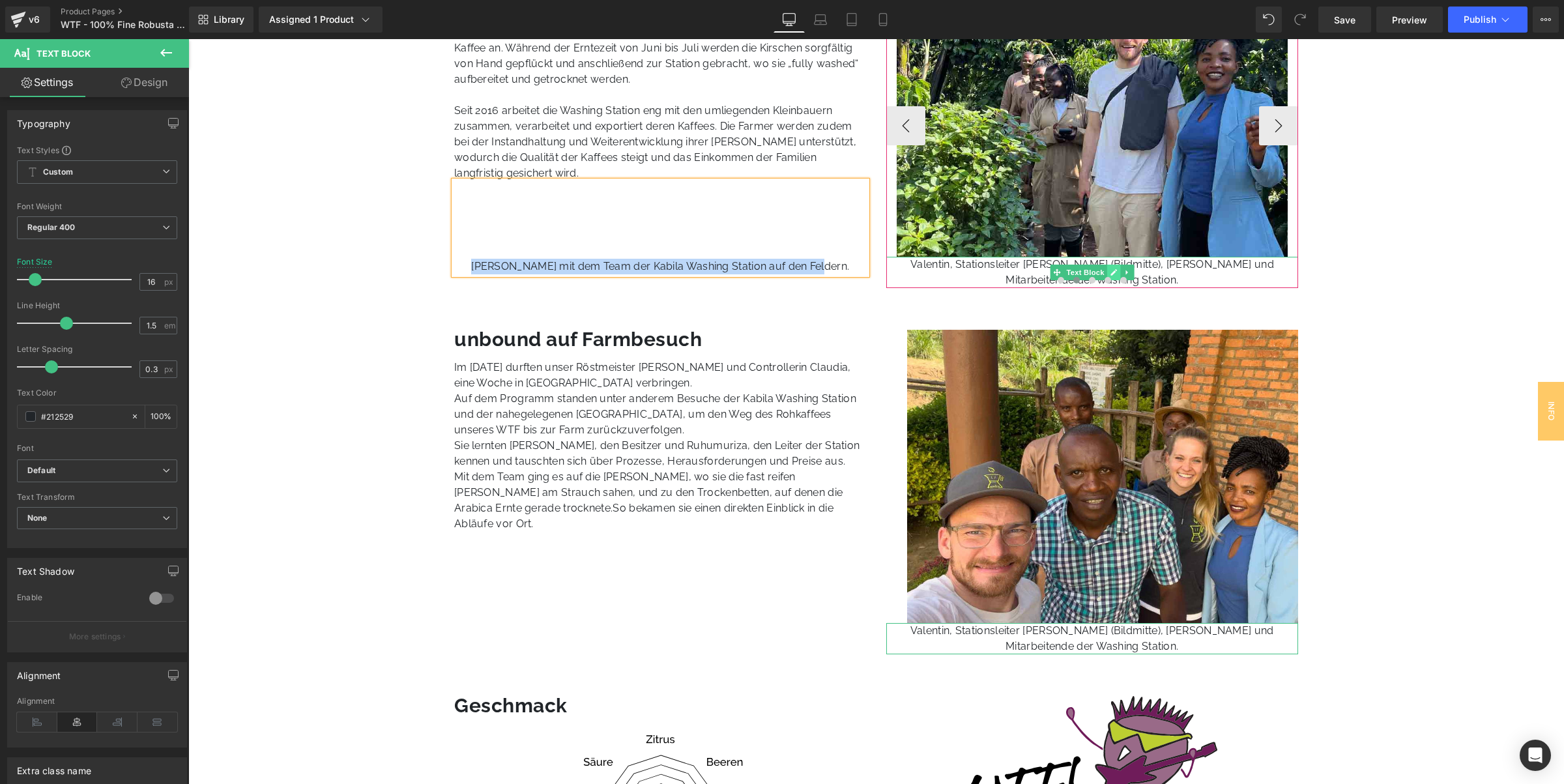
drag, startPoint x: 1115, startPoint y: 269, endPoint x: 1103, endPoint y: 267, distance: 12.2
click at [1114, 269] on icon at bounding box center [1114, 273] width 7 height 7
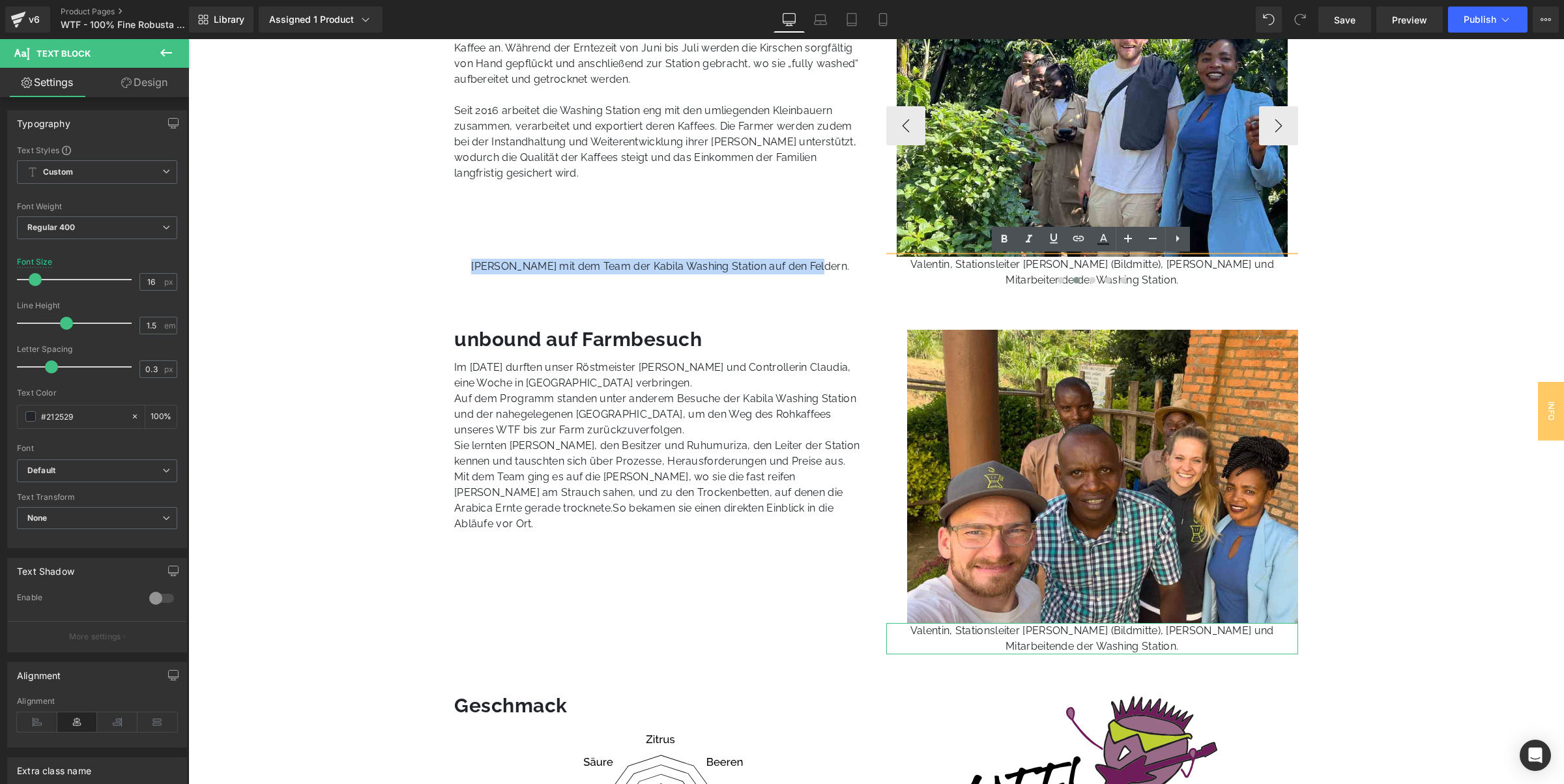
click at [1006, 266] on p "Valentin, Stationsleiter [PERSON_NAME] (Bildmitte), [PERSON_NAME] und Mitarbeit…" at bounding box center [1093, 272] width 413 height 31
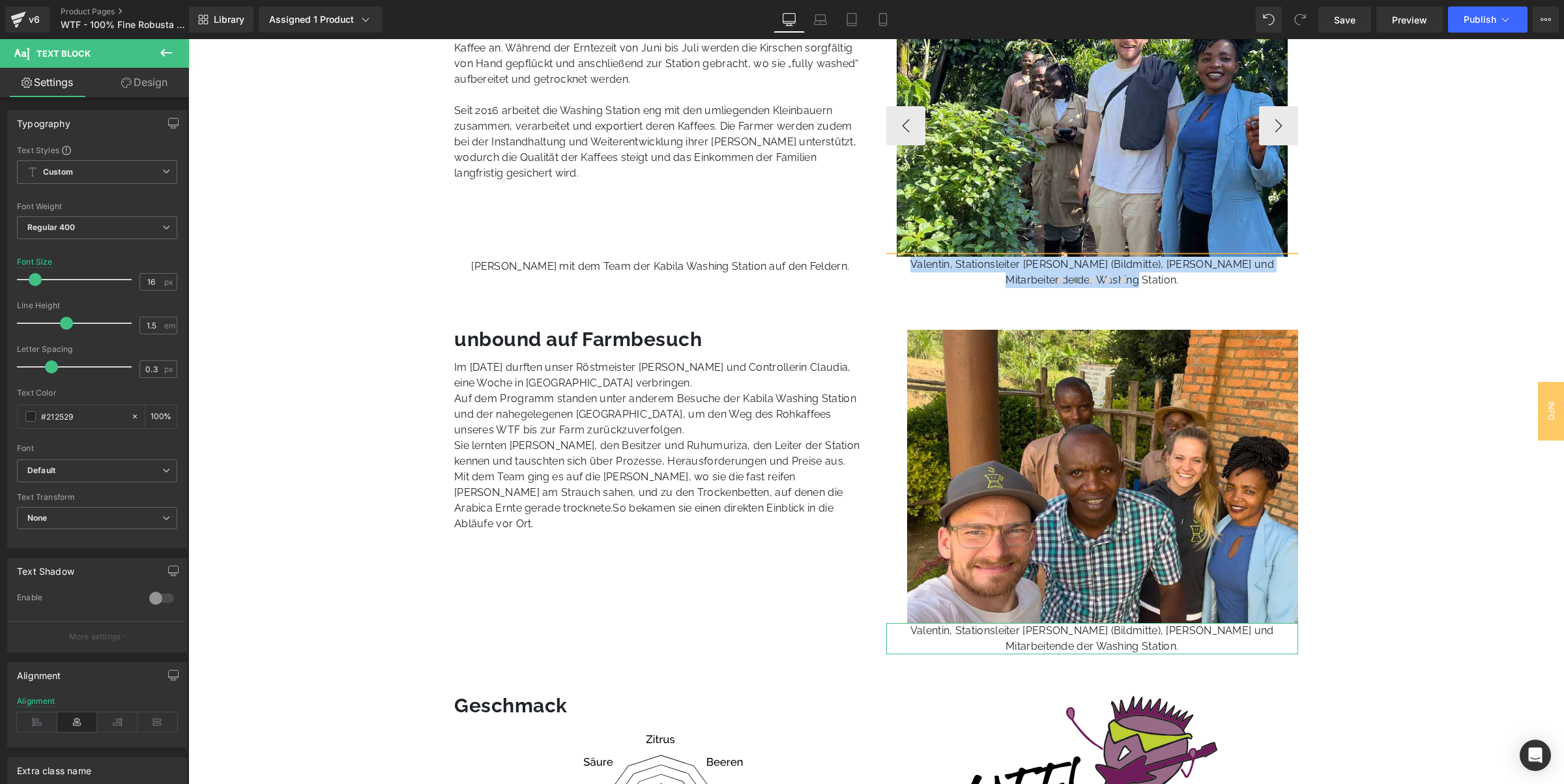
paste div
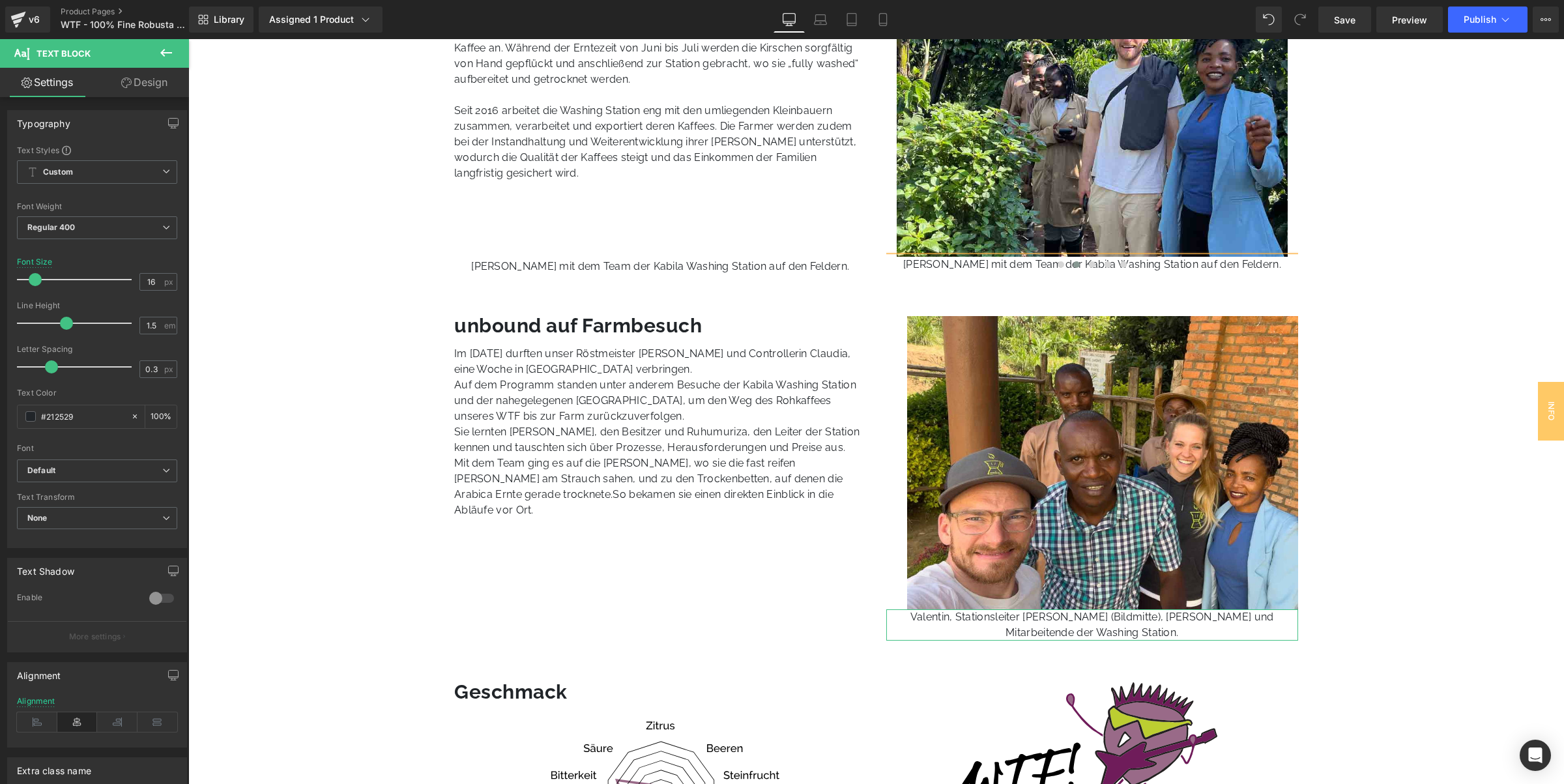
click at [825, 209] on div "[PERSON_NAME] mit dem Team der Kabila Washing Station auf den Feldern." at bounding box center [661, 227] width 413 height 93
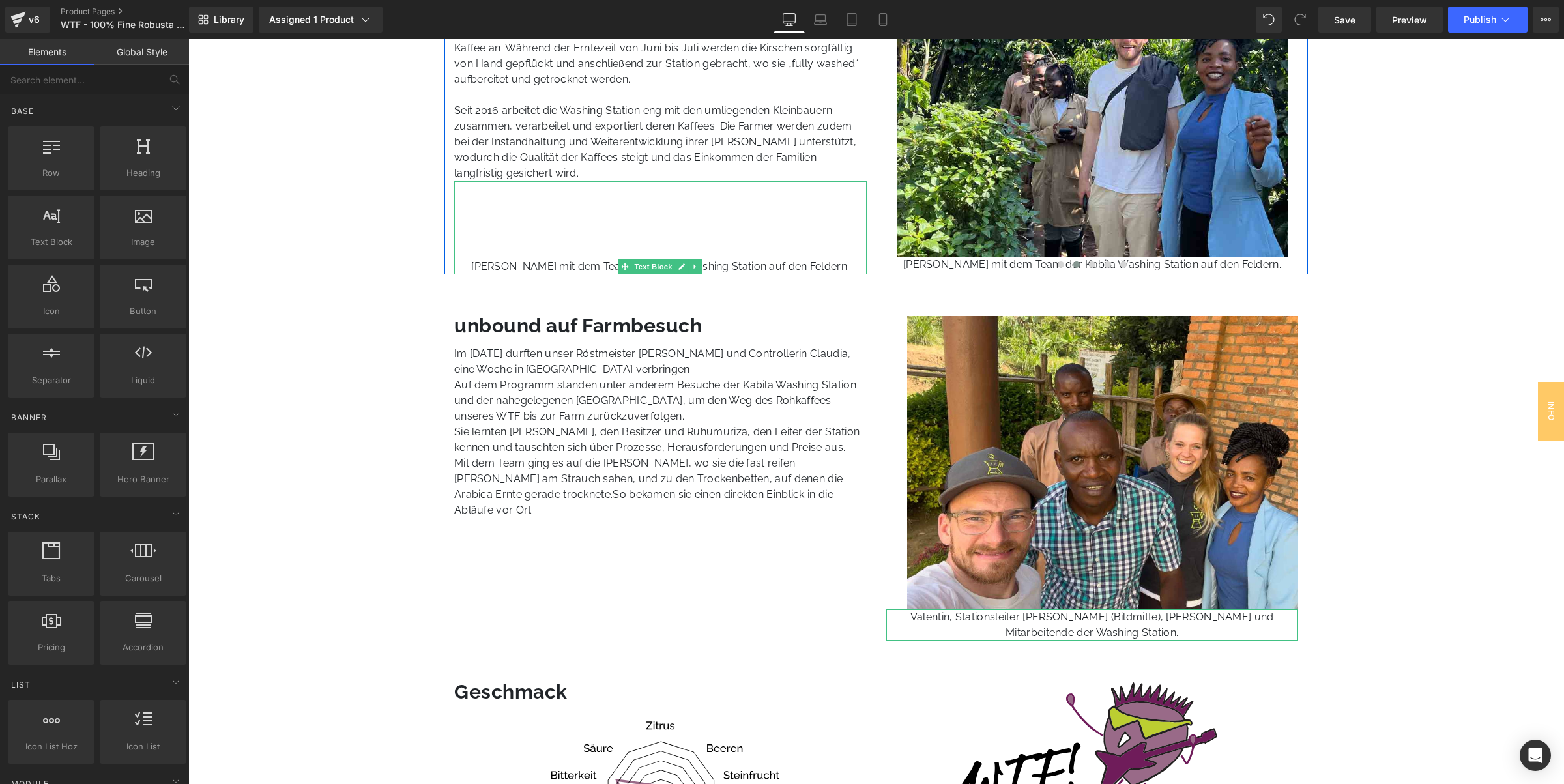
click at [694, 269] on icon at bounding box center [695, 266] width 8 height 8
click at [703, 266] on icon at bounding box center [702, 266] width 8 height 8
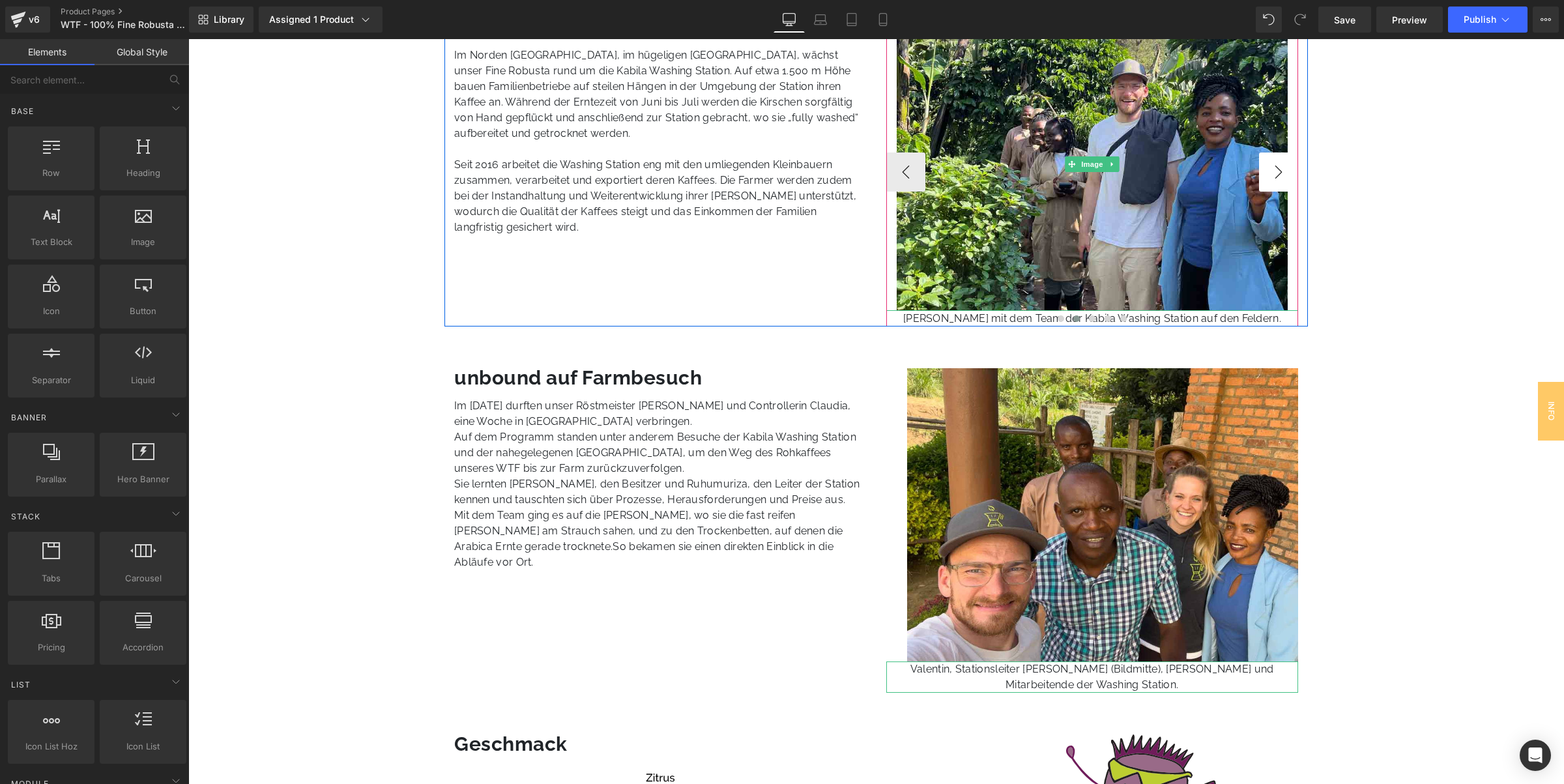
scroll to position [795, 0]
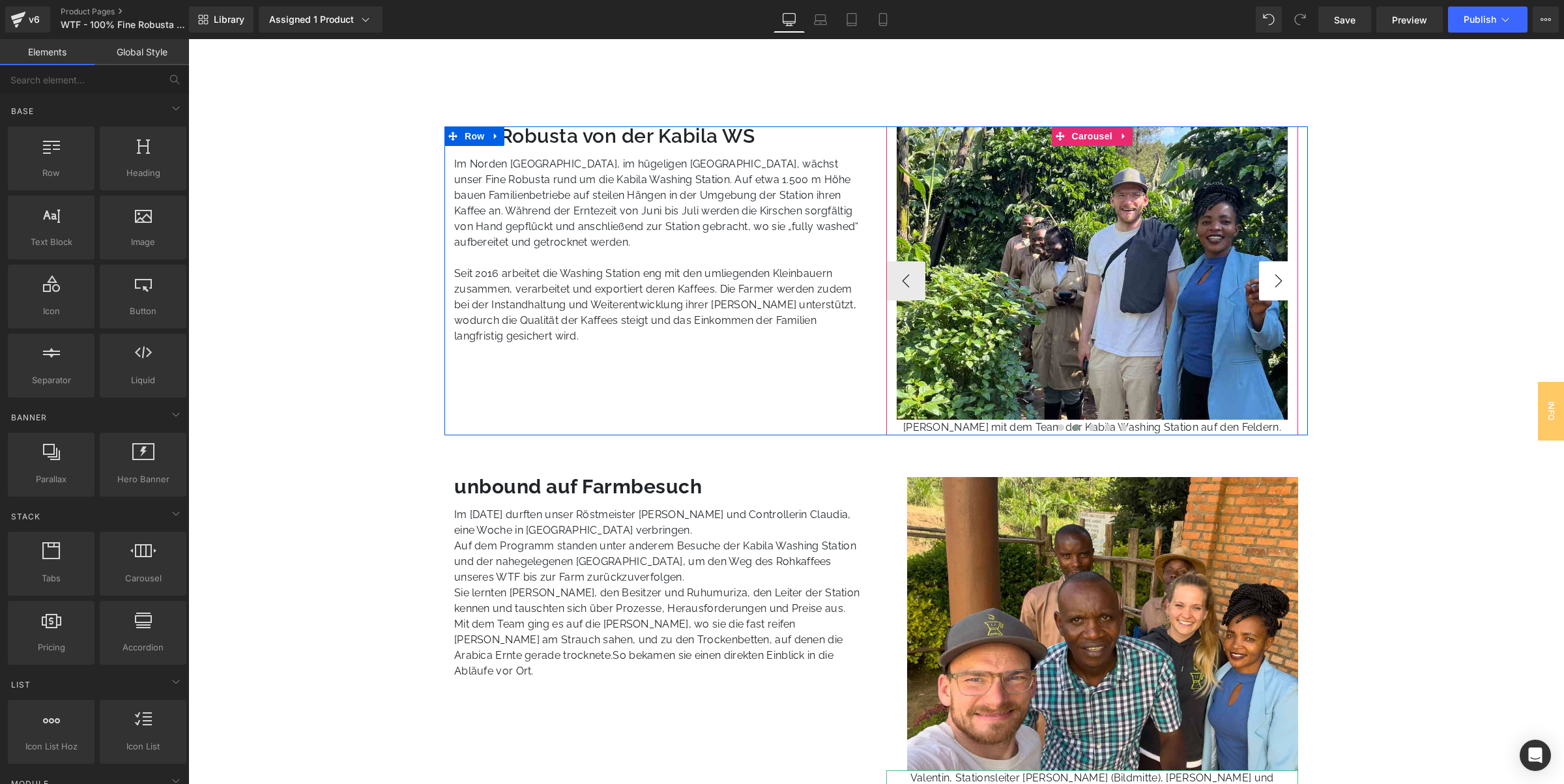
click at [1275, 281] on button "›" at bounding box center [1278, 281] width 39 height 39
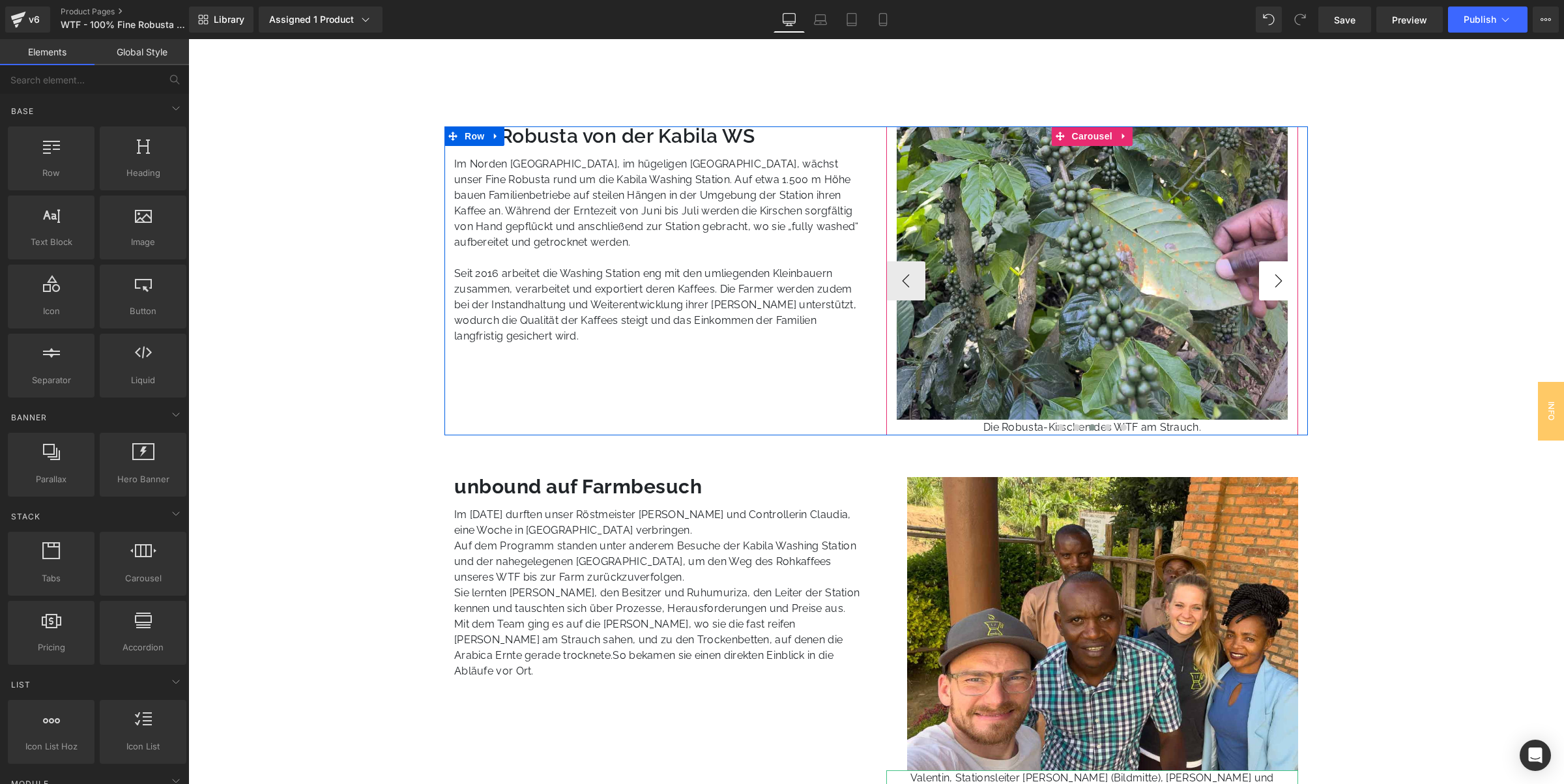
click at [1275, 281] on button "›" at bounding box center [1278, 281] width 39 height 39
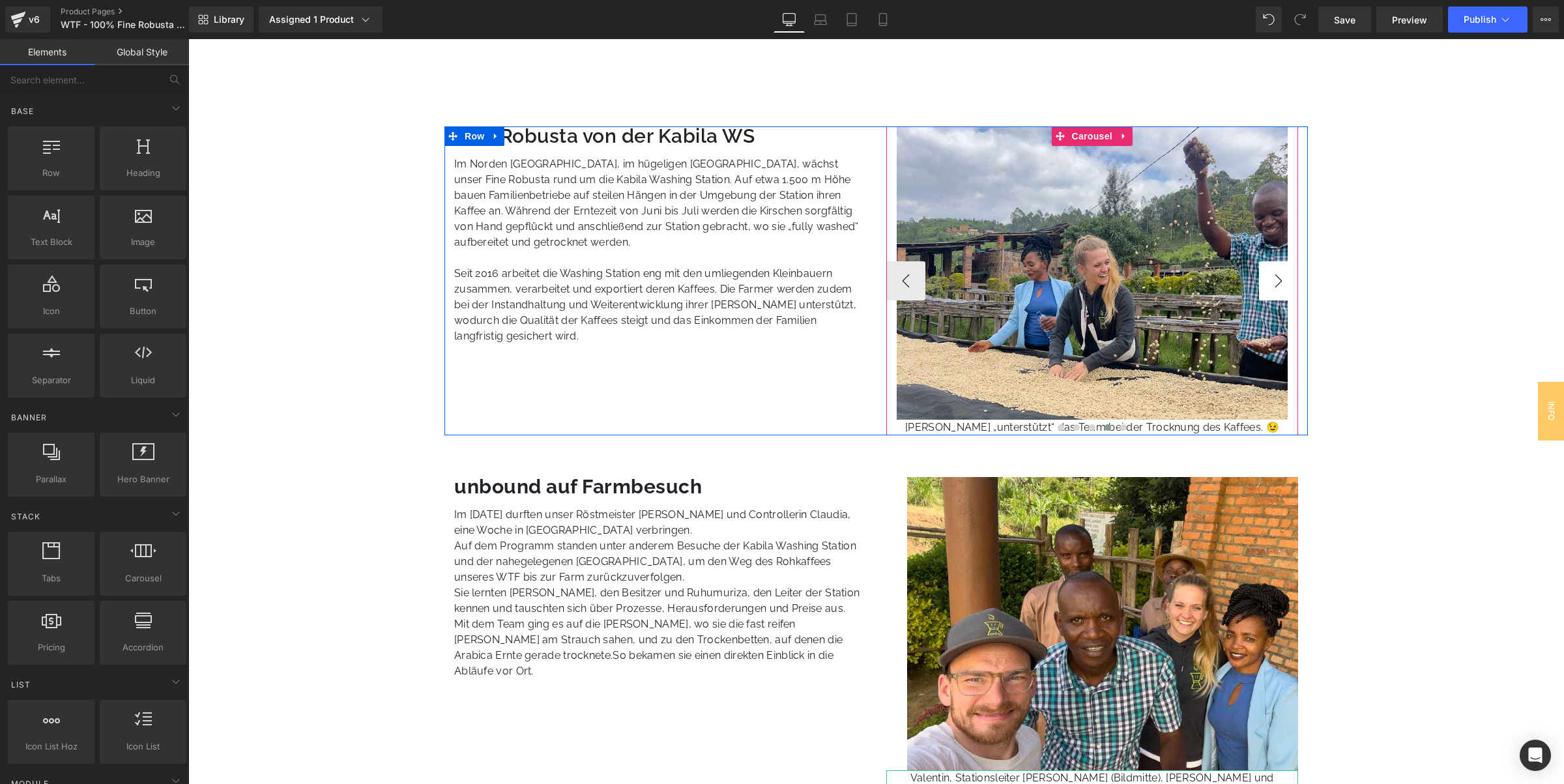
click at [1275, 281] on button "›" at bounding box center [1278, 281] width 39 height 39
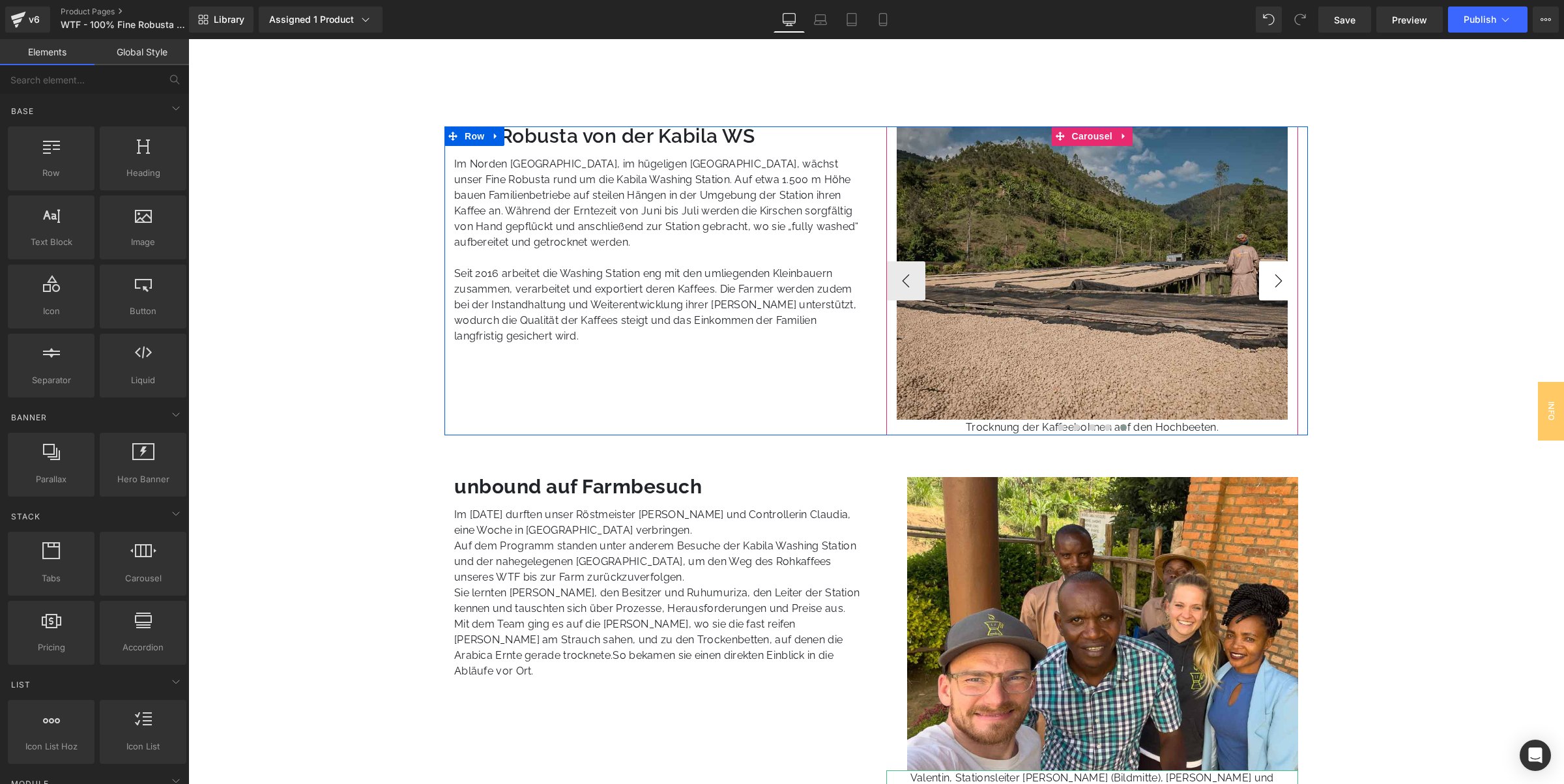
click at [1276, 281] on button "›" at bounding box center [1278, 281] width 39 height 39
click at [902, 282] on button "‹" at bounding box center [906, 281] width 39 height 39
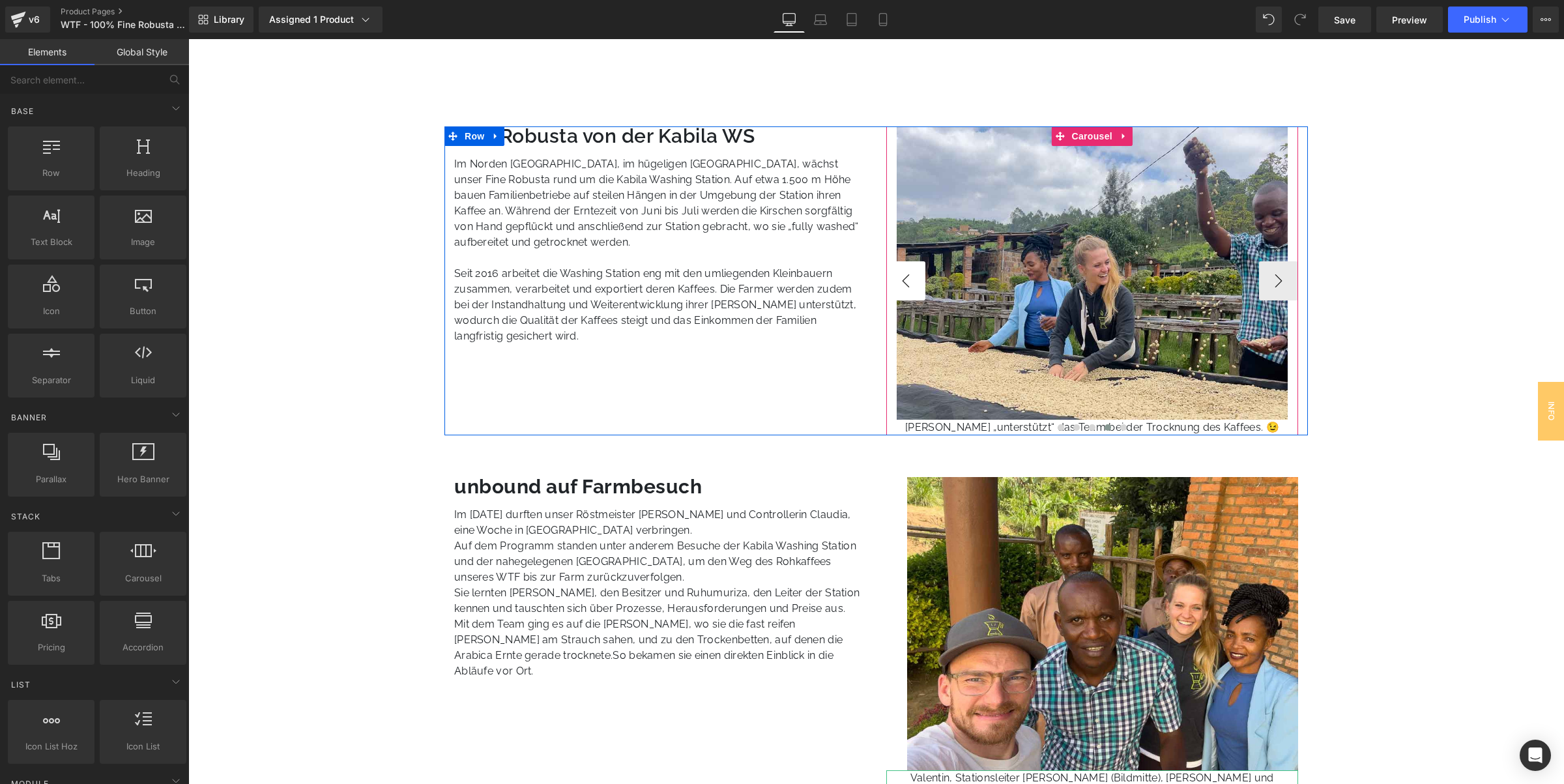
click at [902, 282] on button "‹" at bounding box center [906, 281] width 39 height 39
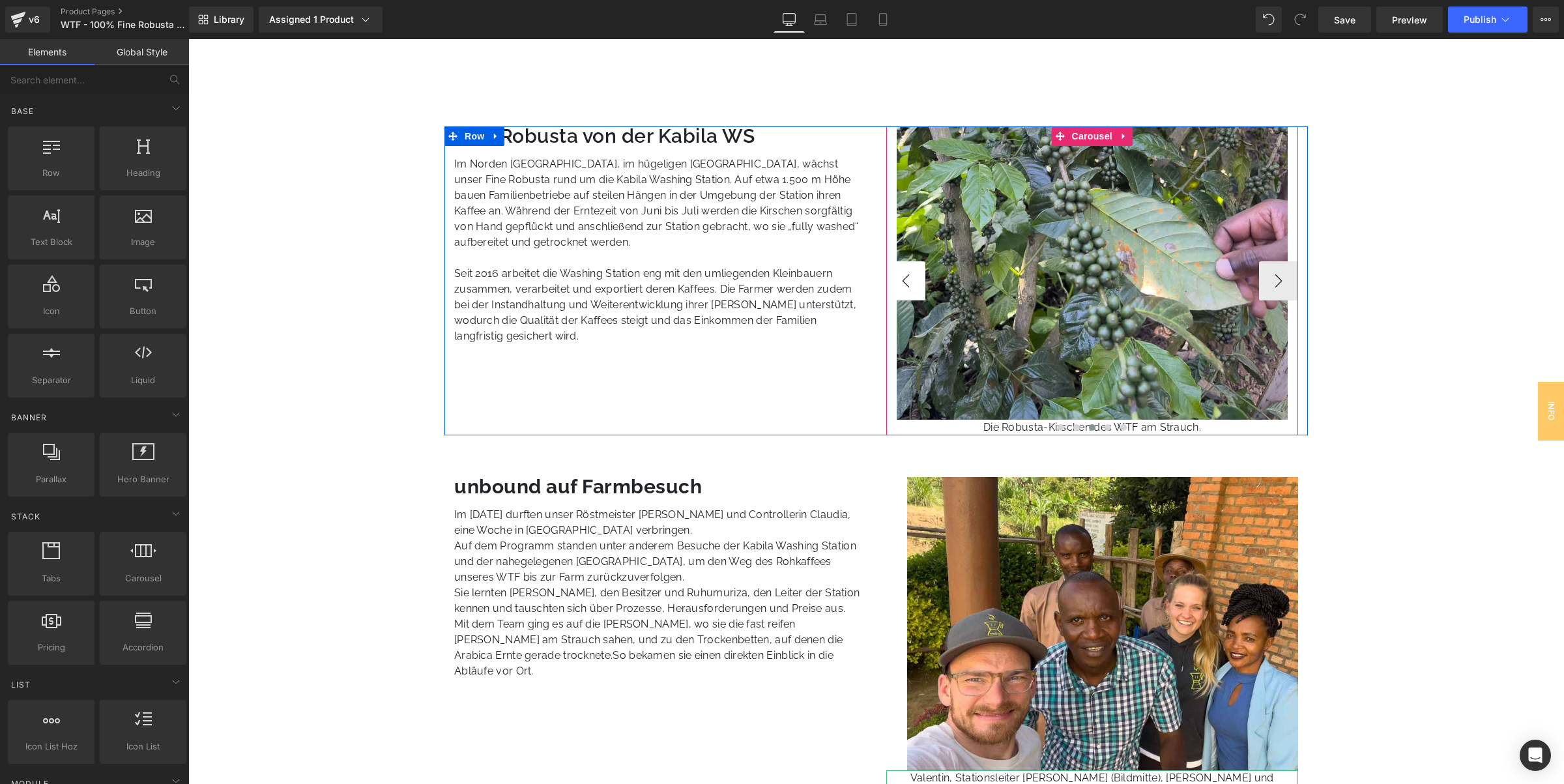
click at [902, 282] on button "‹" at bounding box center [906, 281] width 39 height 39
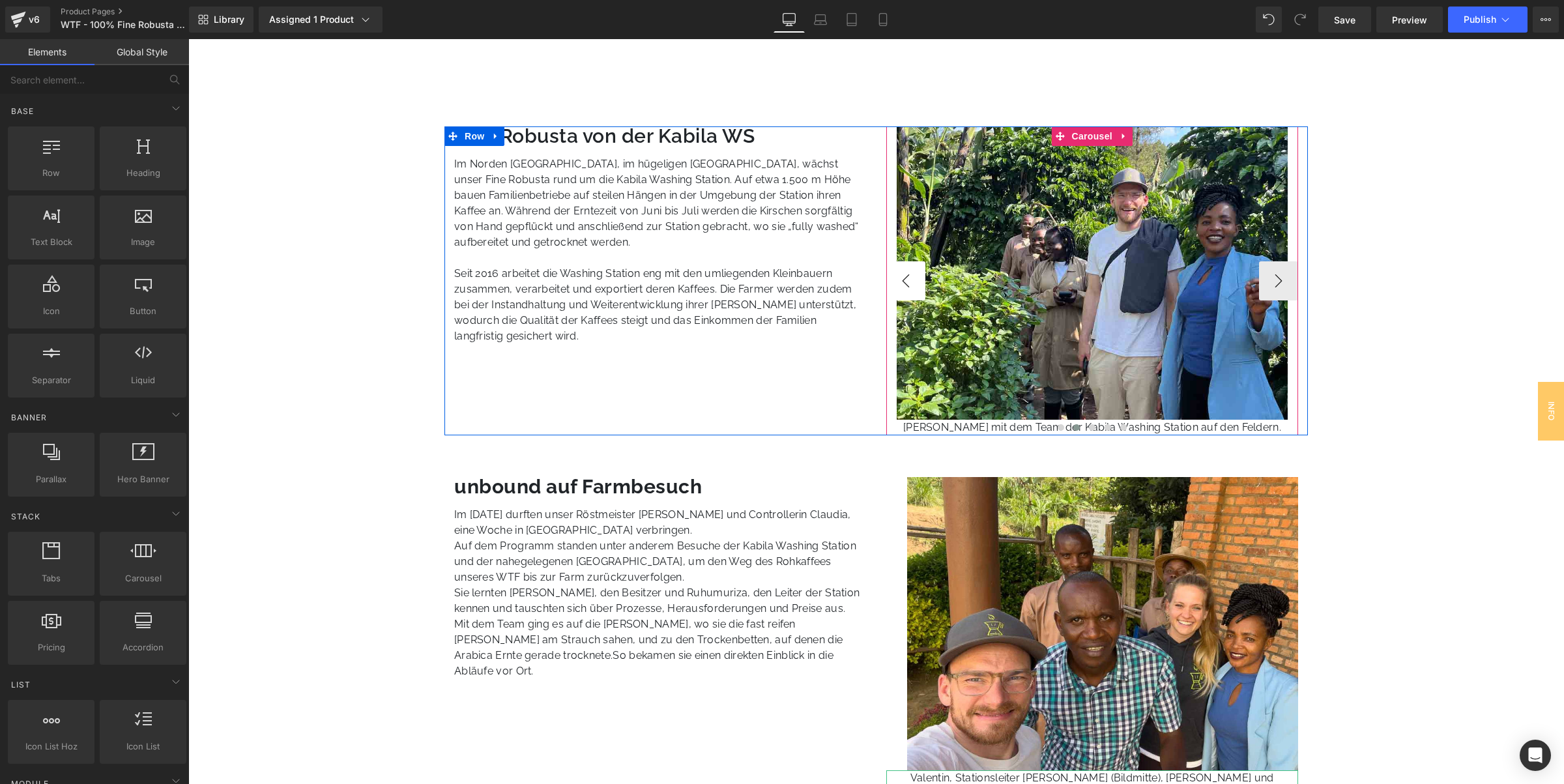
click at [902, 282] on button "‹" at bounding box center [906, 281] width 39 height 39
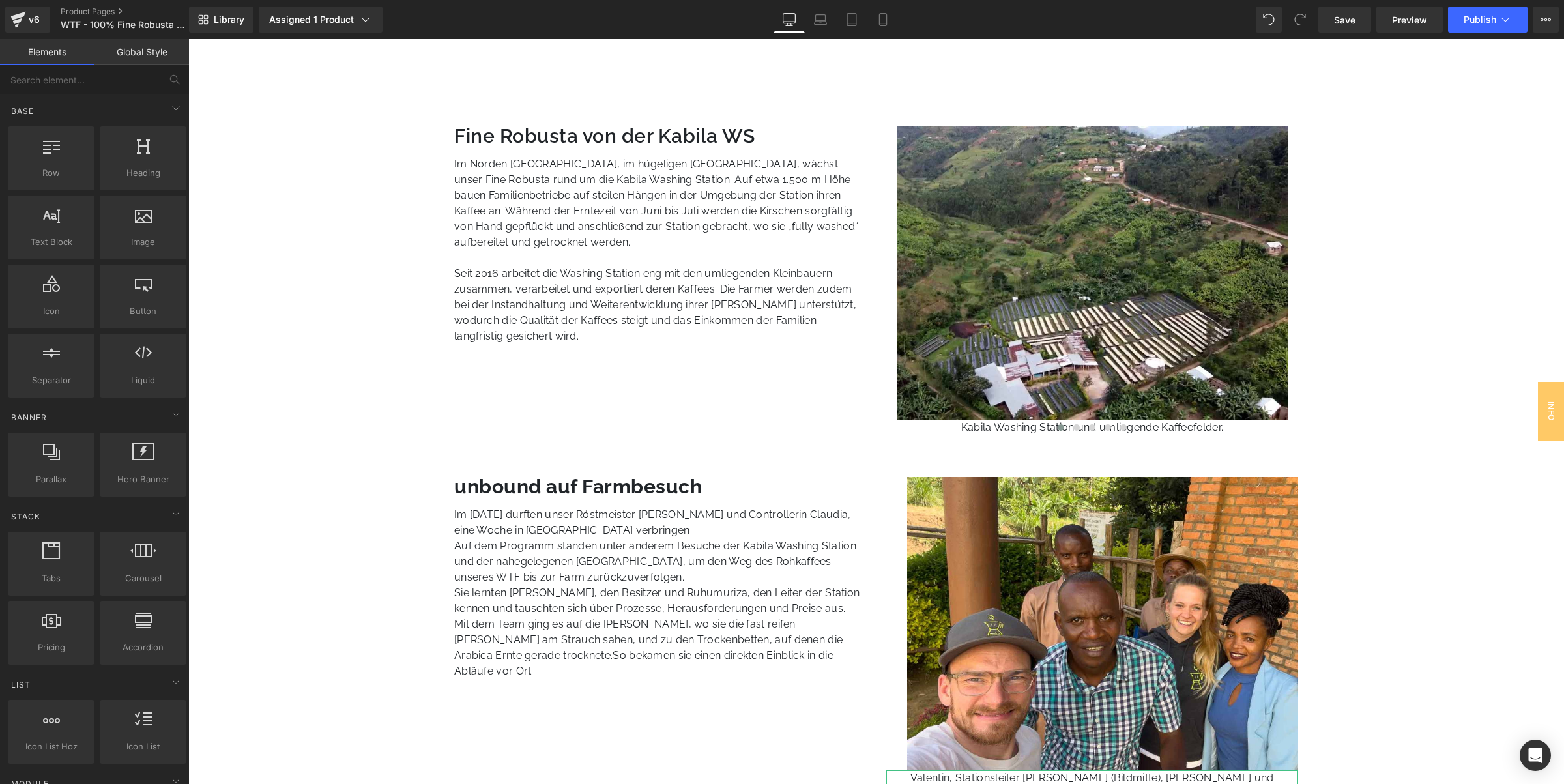
click at [1338, 34] on div "Library Assigned 1 Product Product Preview WTF - 100% Fine Robusta Single Estat…" at bounding box center [876, 19] width 1374 height 39
click at [1337, 24] on span "Save" at bounding box center [1345, 20] width 22 height 13
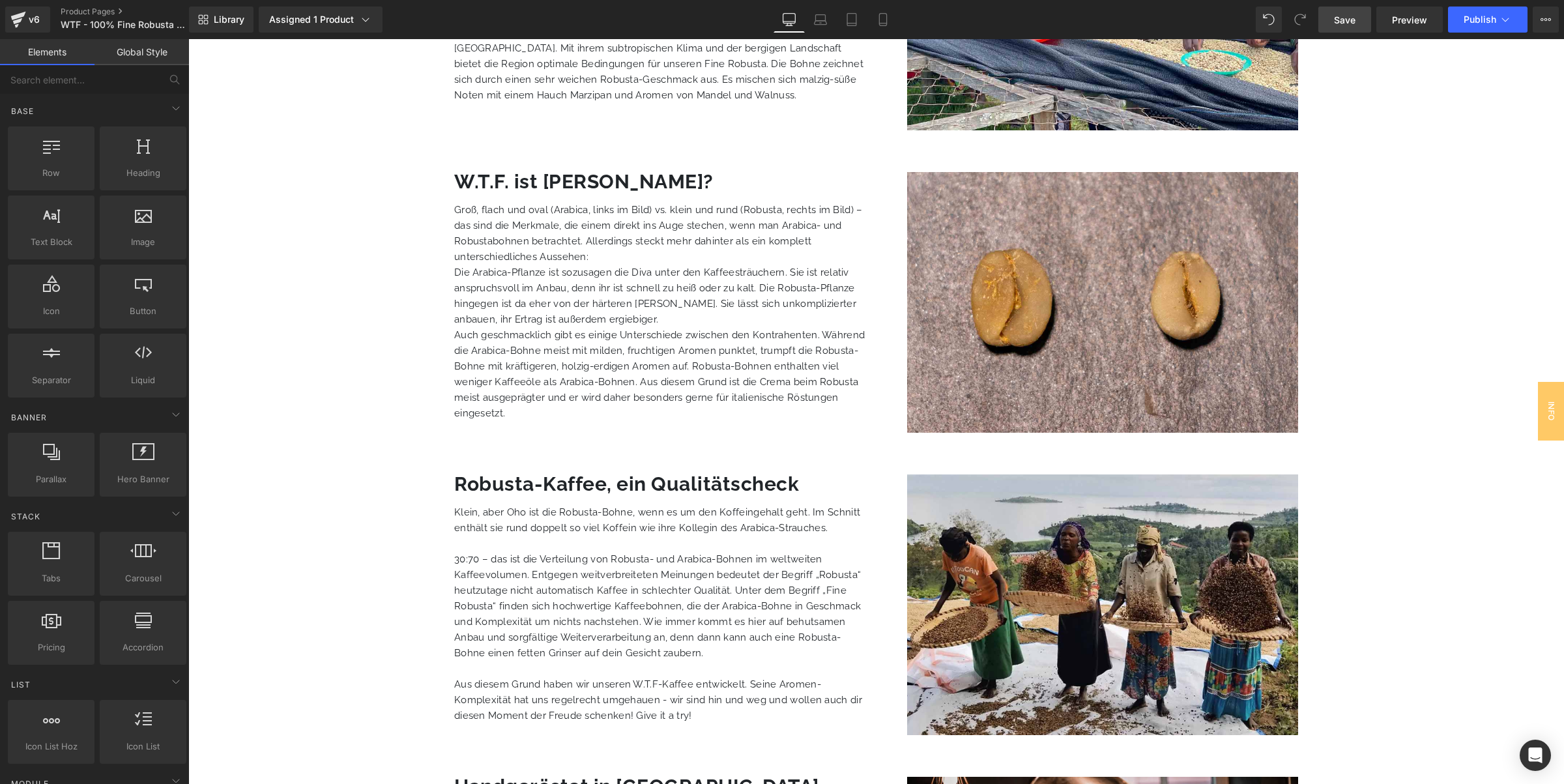
scroll to position [2179, 0]
